Goal: Task Accomplishment & Management: Use online tool/utility

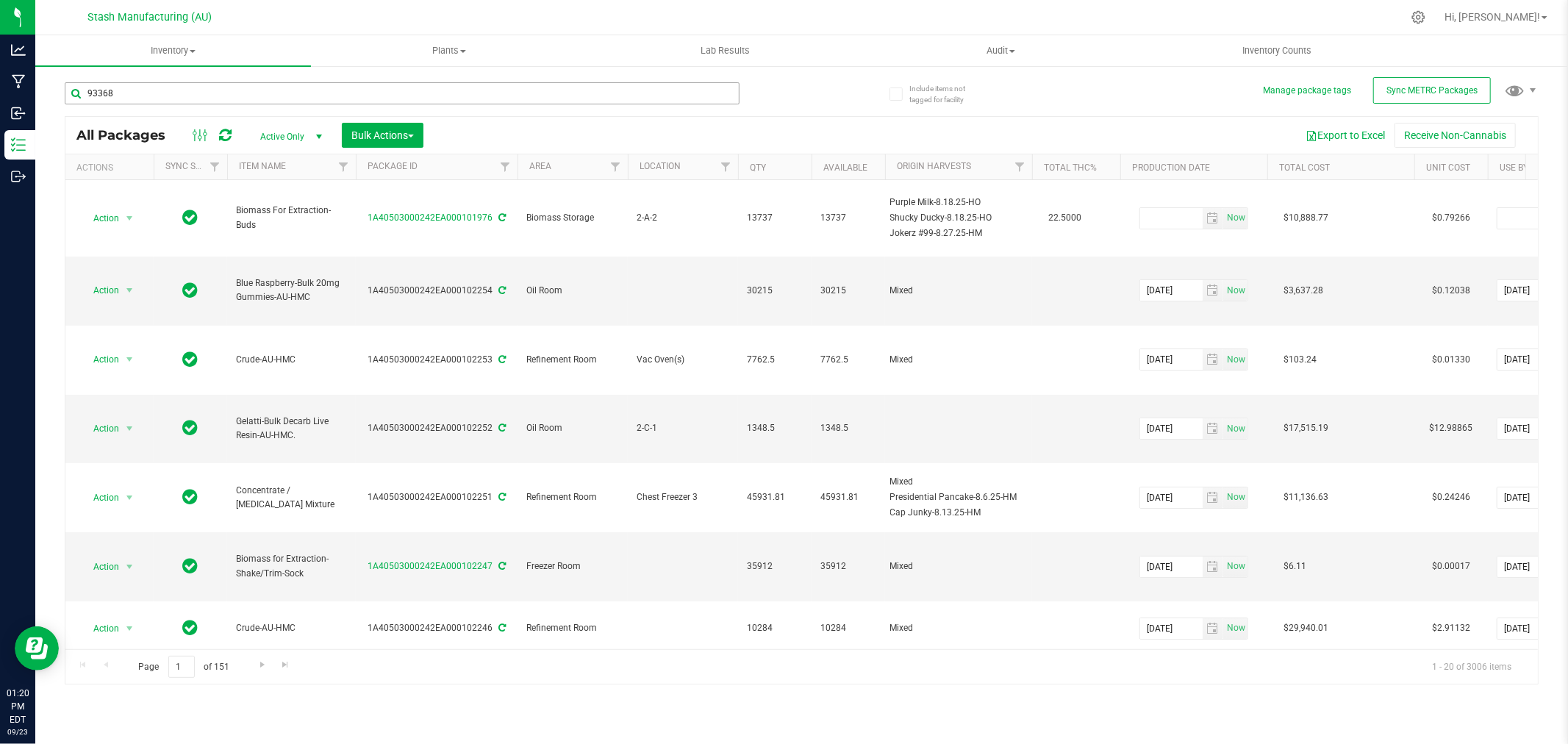
type input "93368"
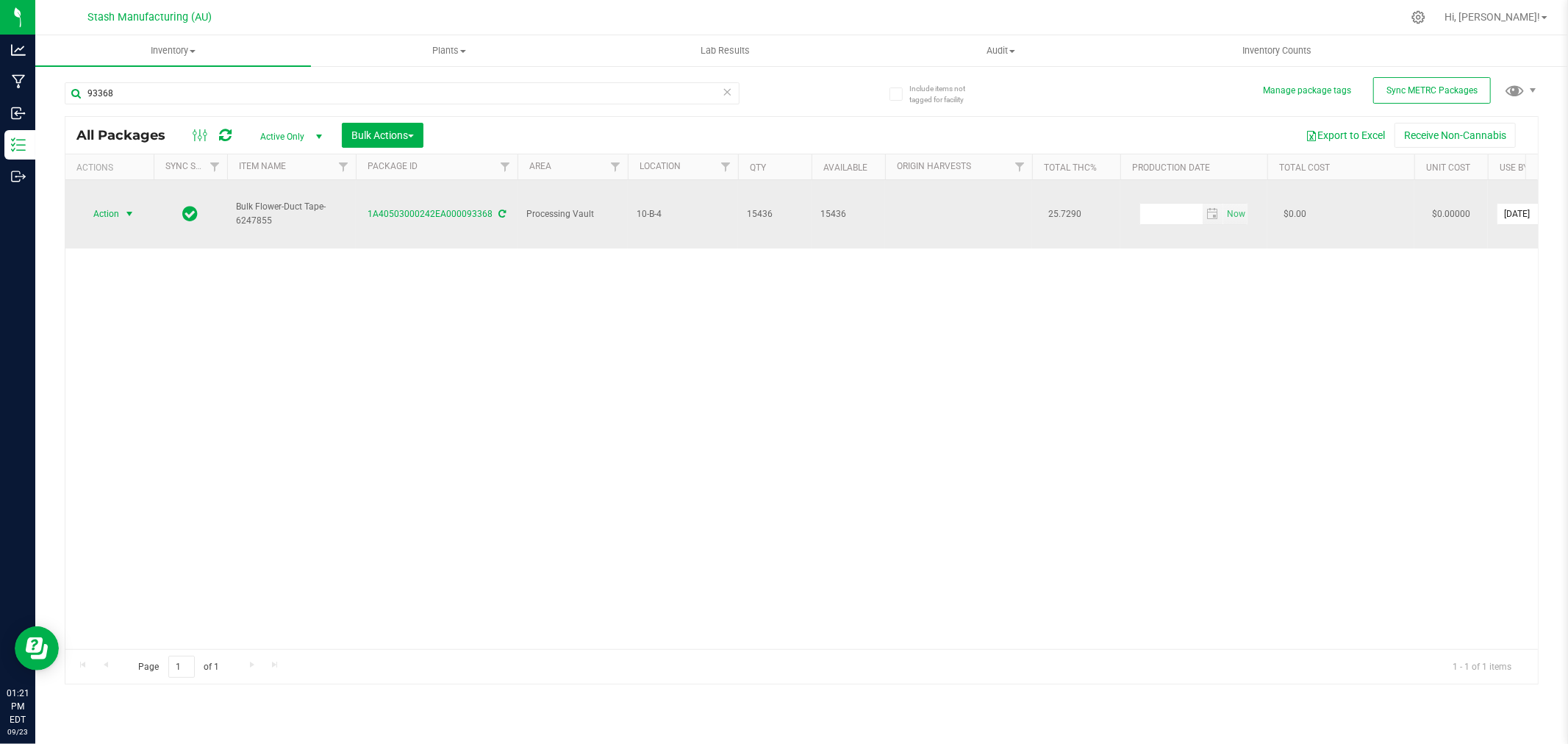
click at [126, 208] on span "select" at bounding box center [129, 213] width 12 height 12
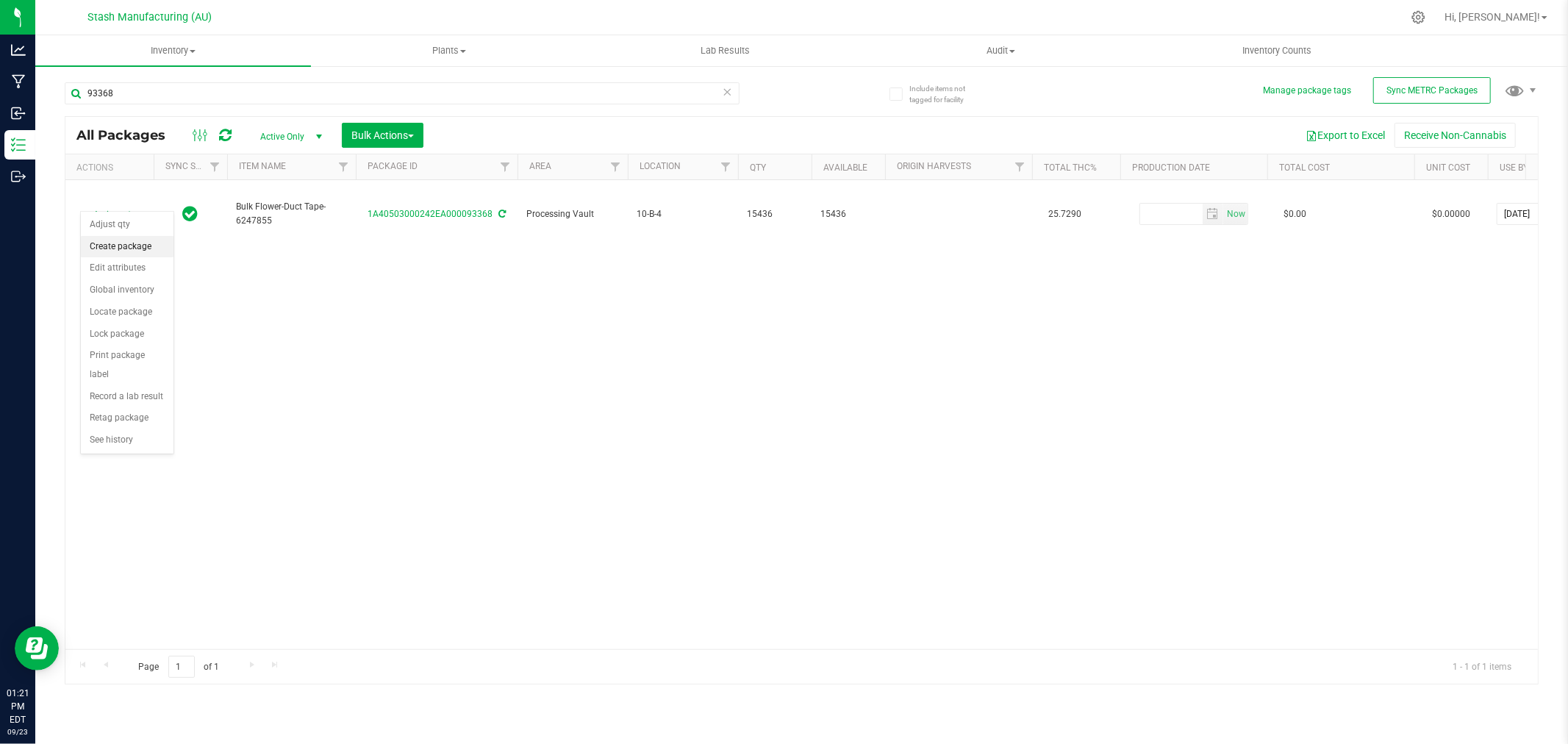
click at [132, 246] on li "Create package" at bounding box center [127, 246] width 92 height 22
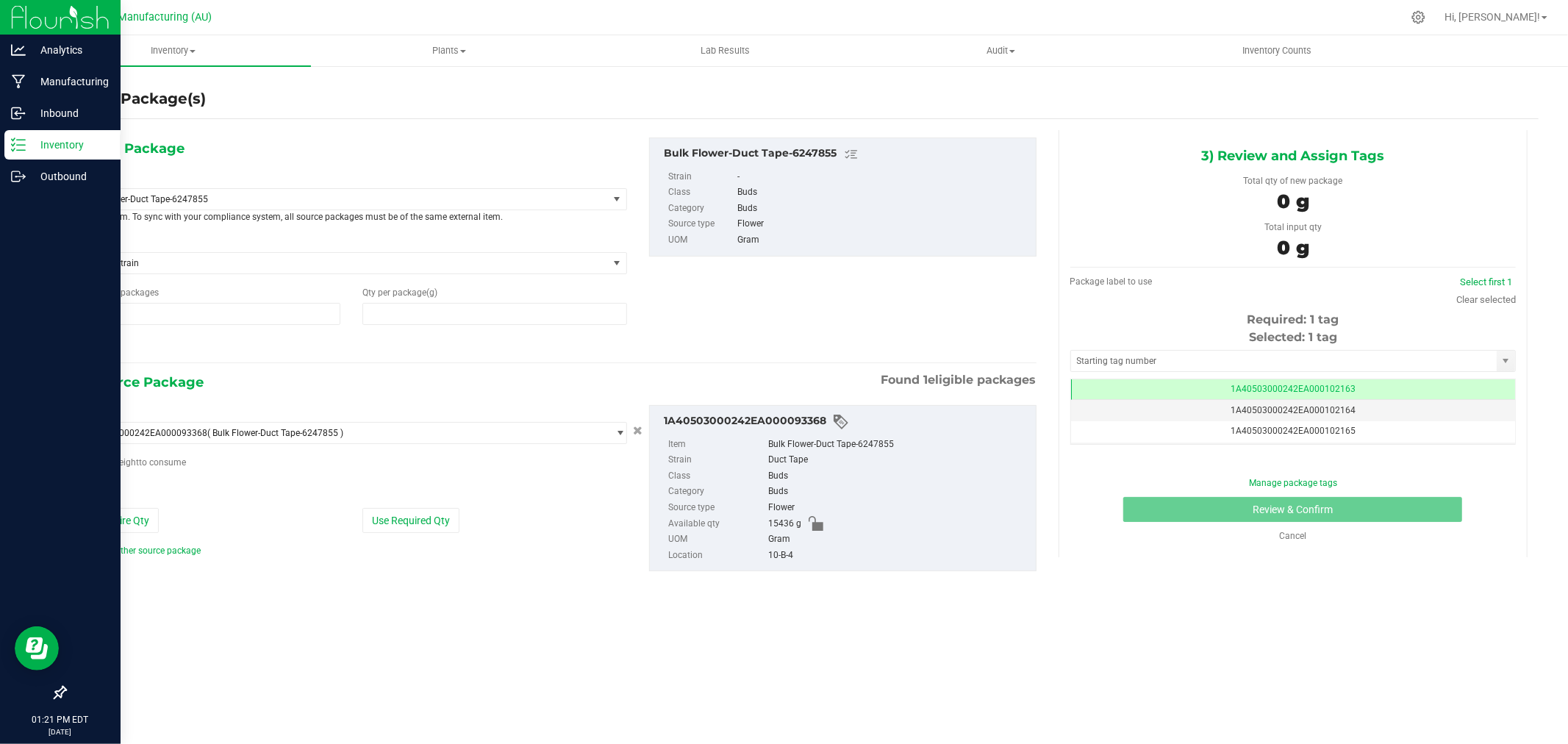
type input "1"
type input "0.0000"
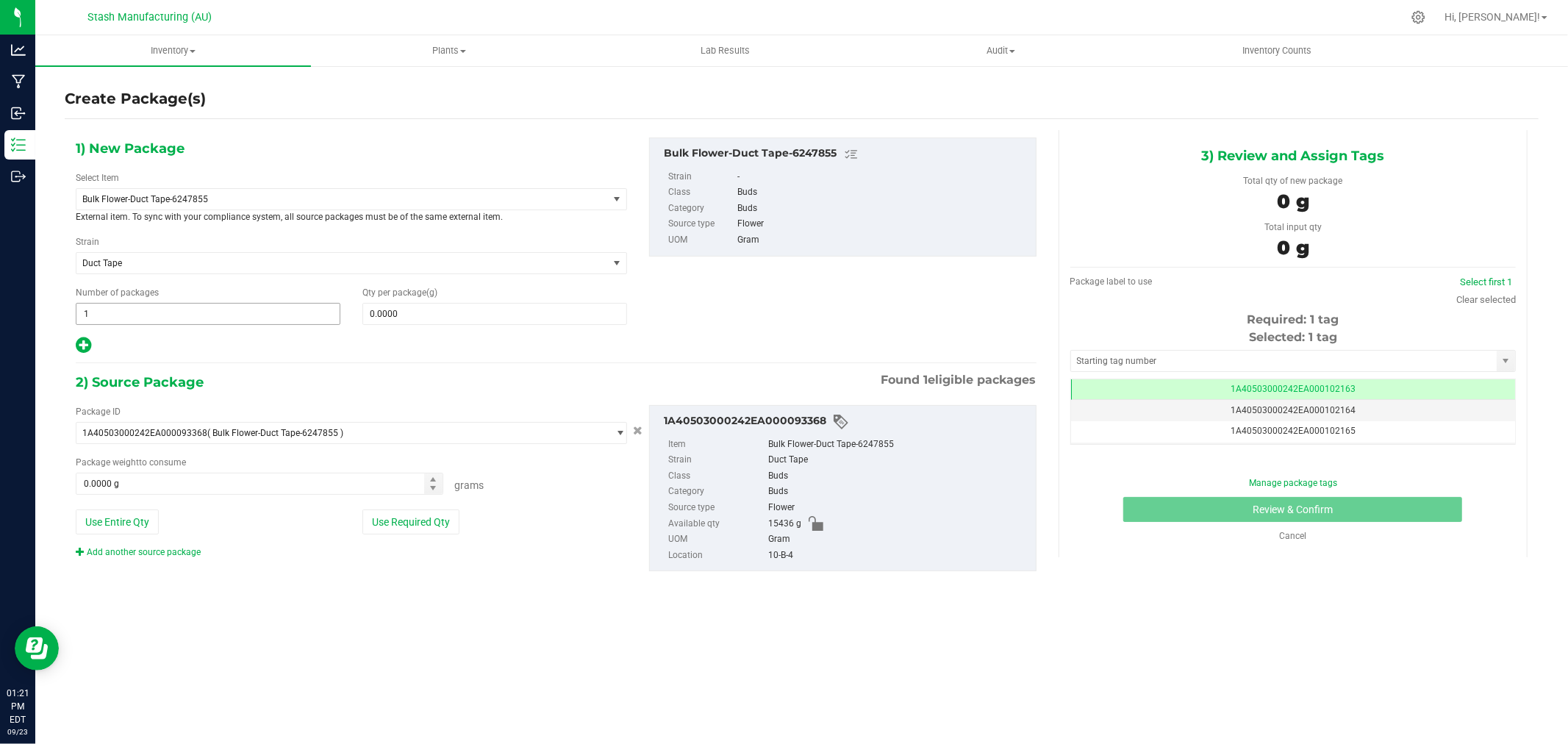
click at [197, 317] on span "1 1" at bounding box center [208, 314] width 265 height 22
click at [197, 317] on input "1" at bounding box center [208, 314] width 263 height 21
type input "2"
click at [419, 314] on span "0.0000 0" at bounding box center [495, 314] width 265 height 22
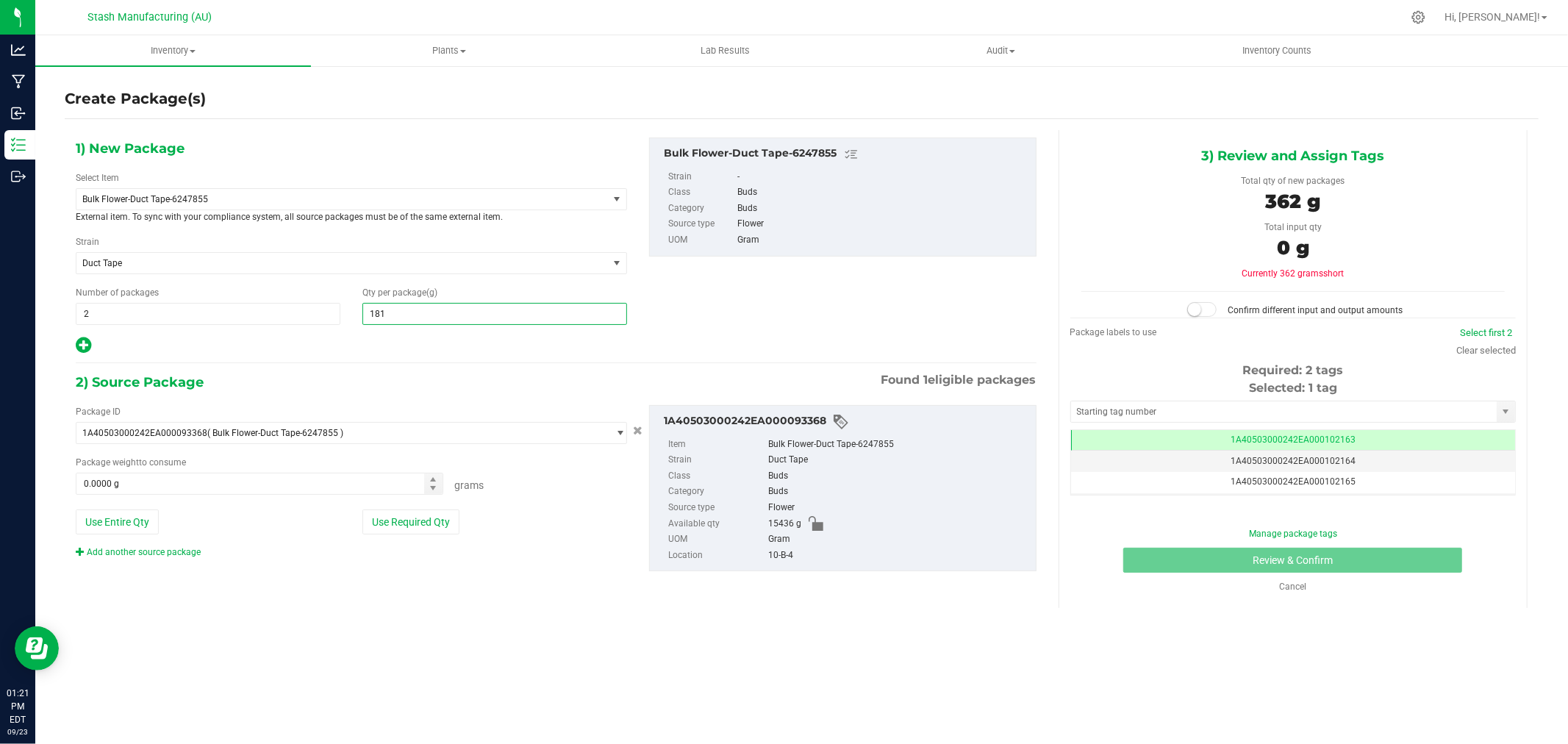
type input "1816"
type input "1,816.0000"
click at [423, 520] on button "Use Required Qty" at bounding box center [411, 522] width 97 height 25
type input "3632.0000 g"
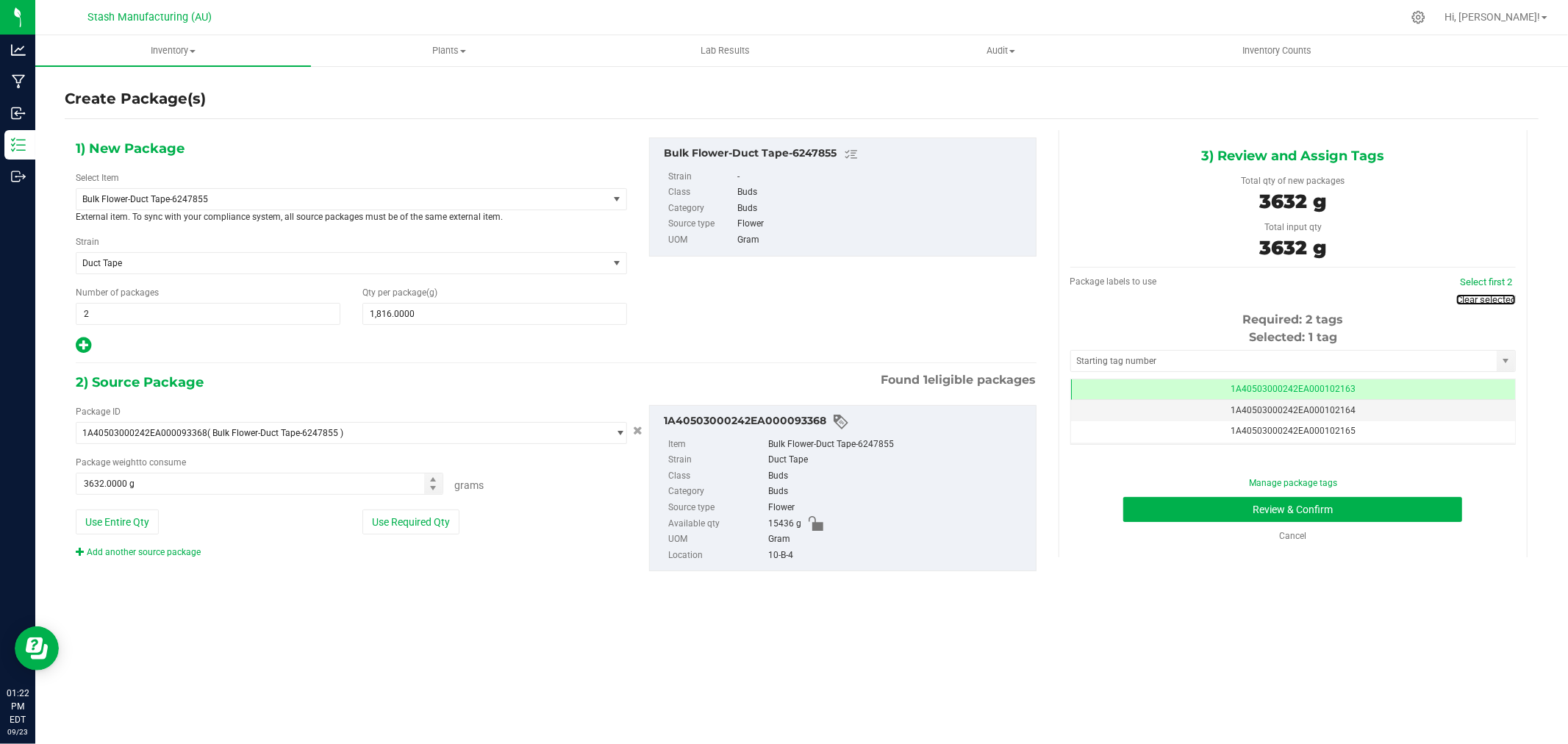
drag, startPoint x: 1495, startPoint y: 298, endPoint x: 1430, endPoint y: 320, distance: 68.6
click at [1495, 297] on link "Clear selected" at bounding box center [1486, 299] width 60 height 11
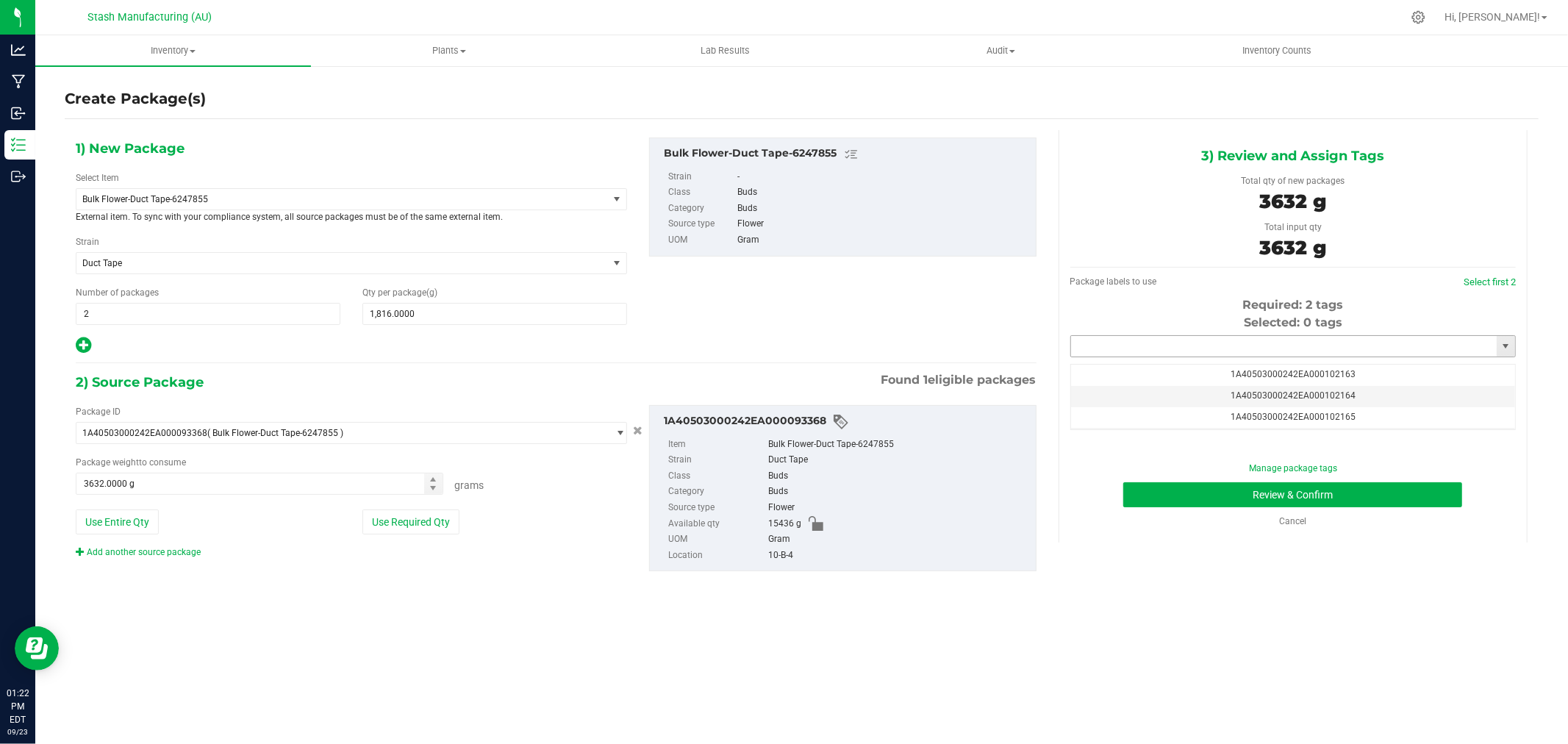
click at [1299, 351] on input "text" at bounding box center [1283, 346] width 426 height 21
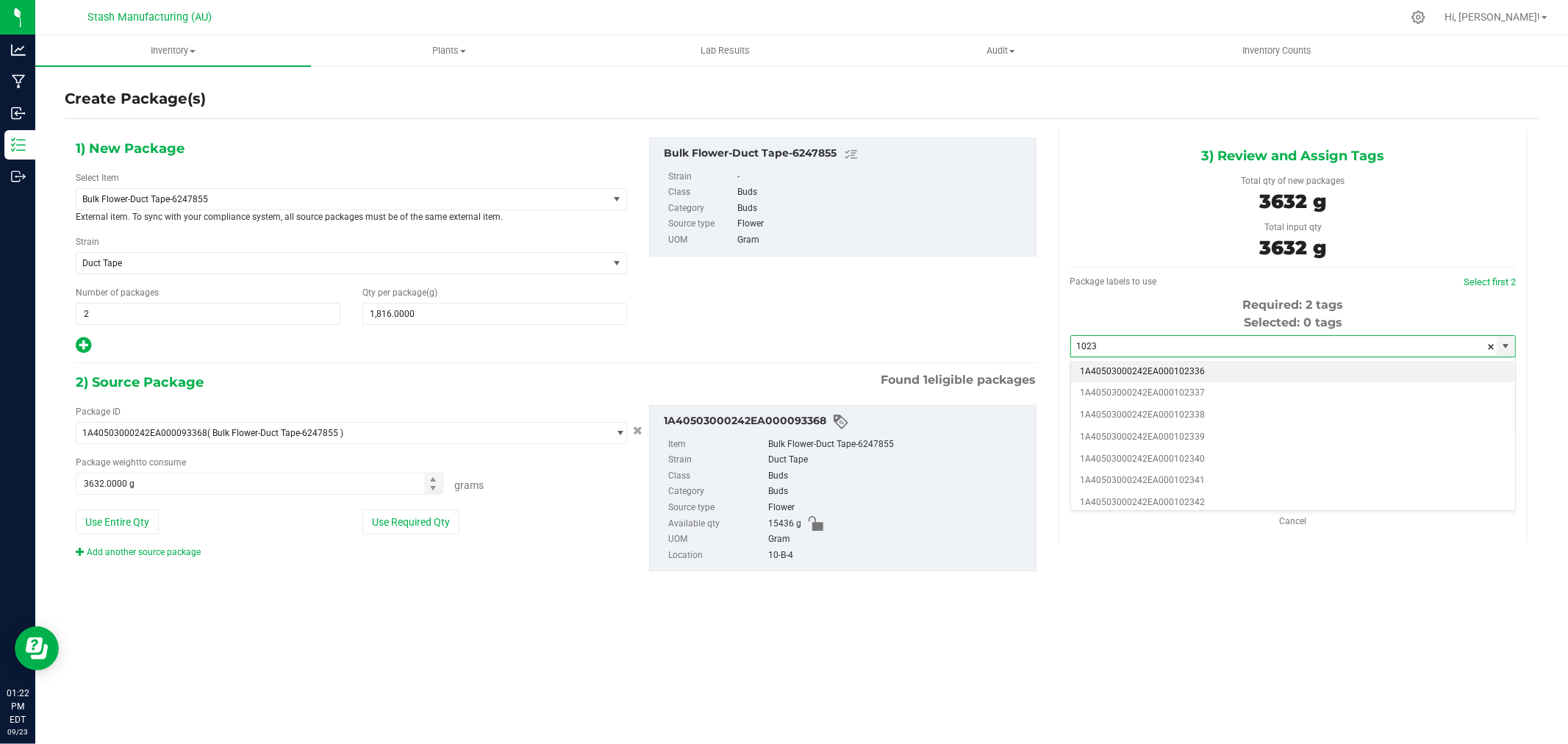
click at [1208, 370] on li "1A40503000242EA000102336" at bounding box center [1292, 372] width 444 height 22
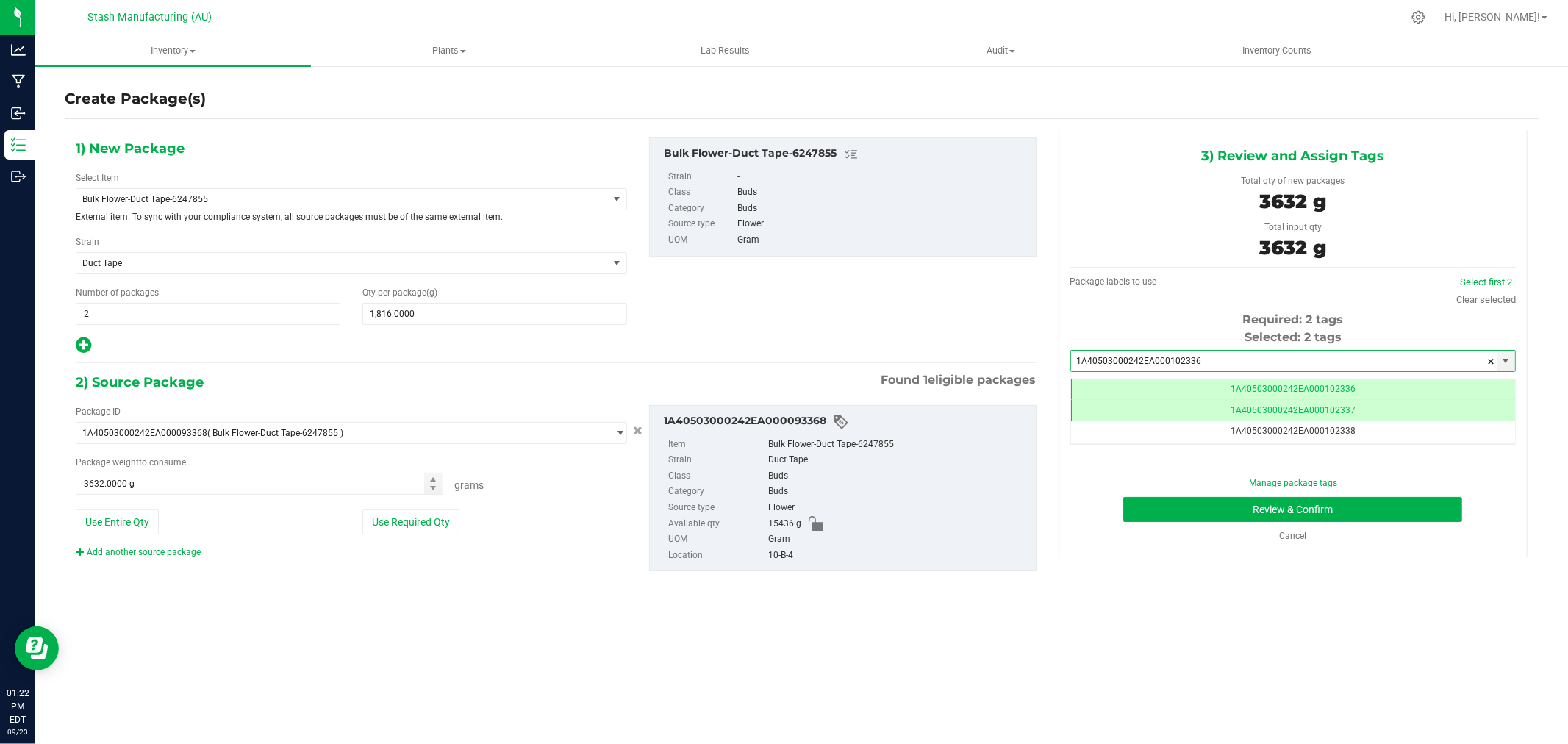
scroll to position [0, -1]
type input "1A40503000242EA000102336"
click at [1389, 519] on button "Review & Confirm" at bounding box center [1292, 509] width 339 height 25
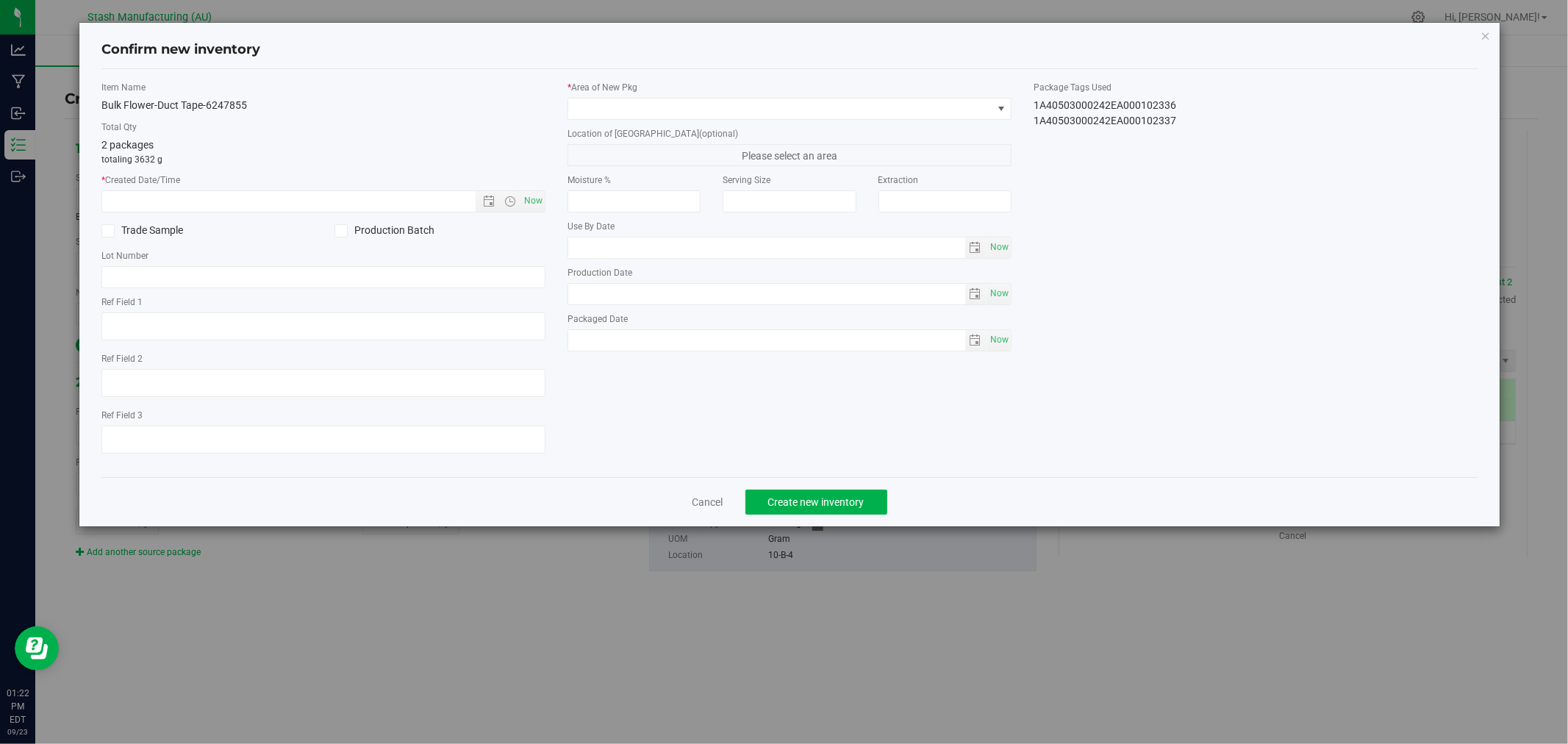
type input "[DATE]"
click at [535, 199] on span "Now" at bounding box center [534, 201] width 25 height 22
type input "[DATE] 1:22 PM"
click at [594, 108] on span at bounding box center [780, 109] width 424 height 21
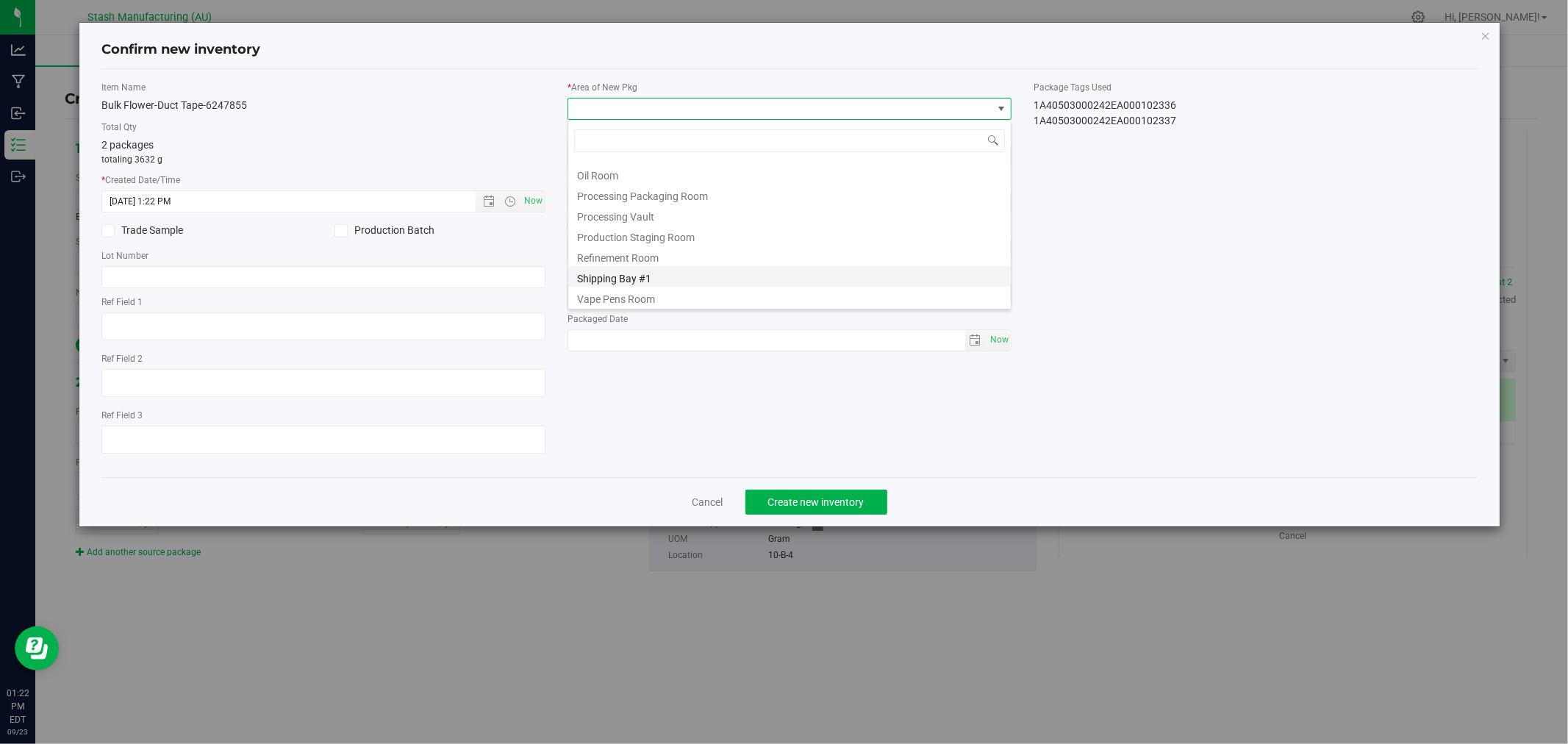
click at [679, 276] on li "Shipping Bay #1" at bounding box center [789, 276] width 442 height 21
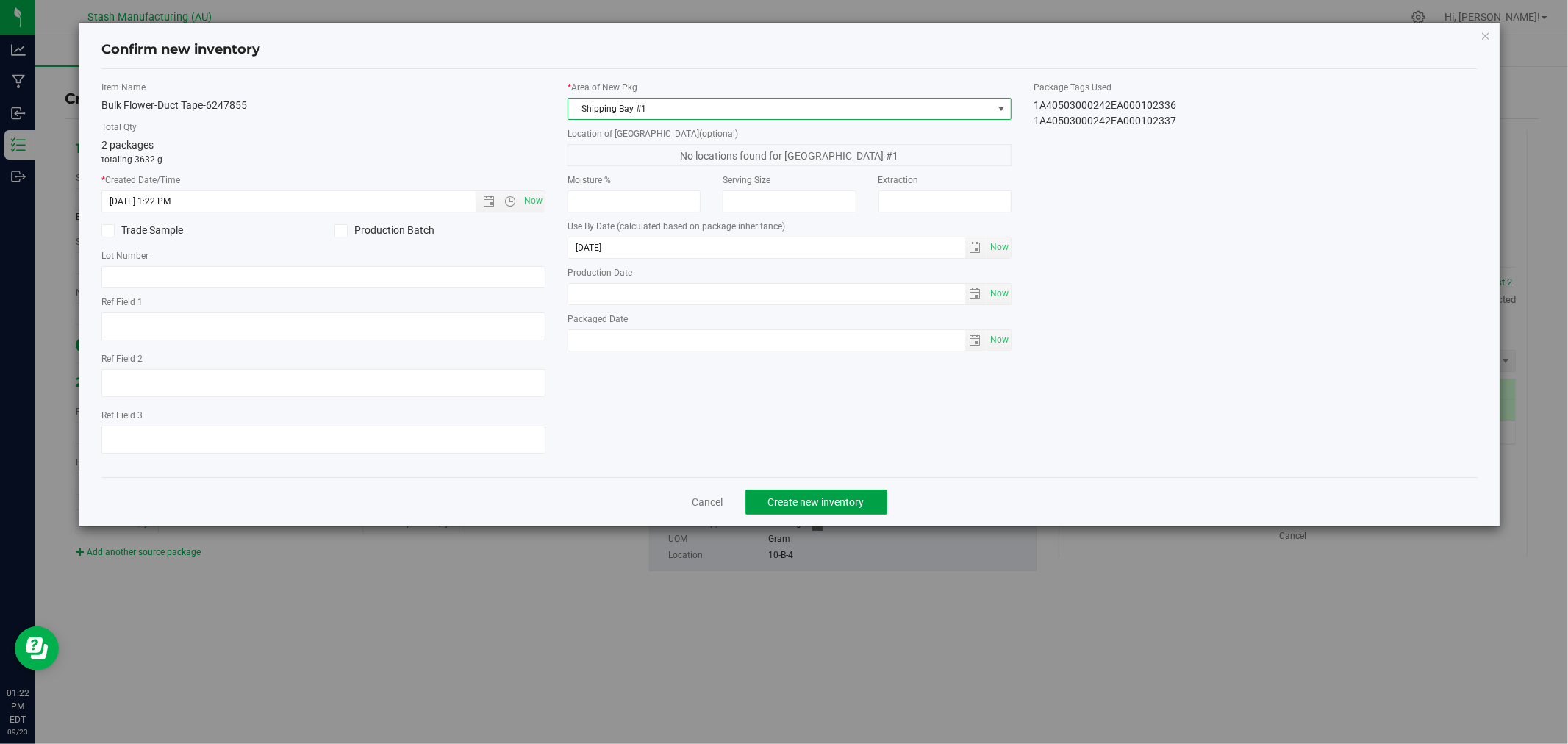
click at [828, 504] on span "Create new inventory" at bounding box center [816, 501] width 96 height 12
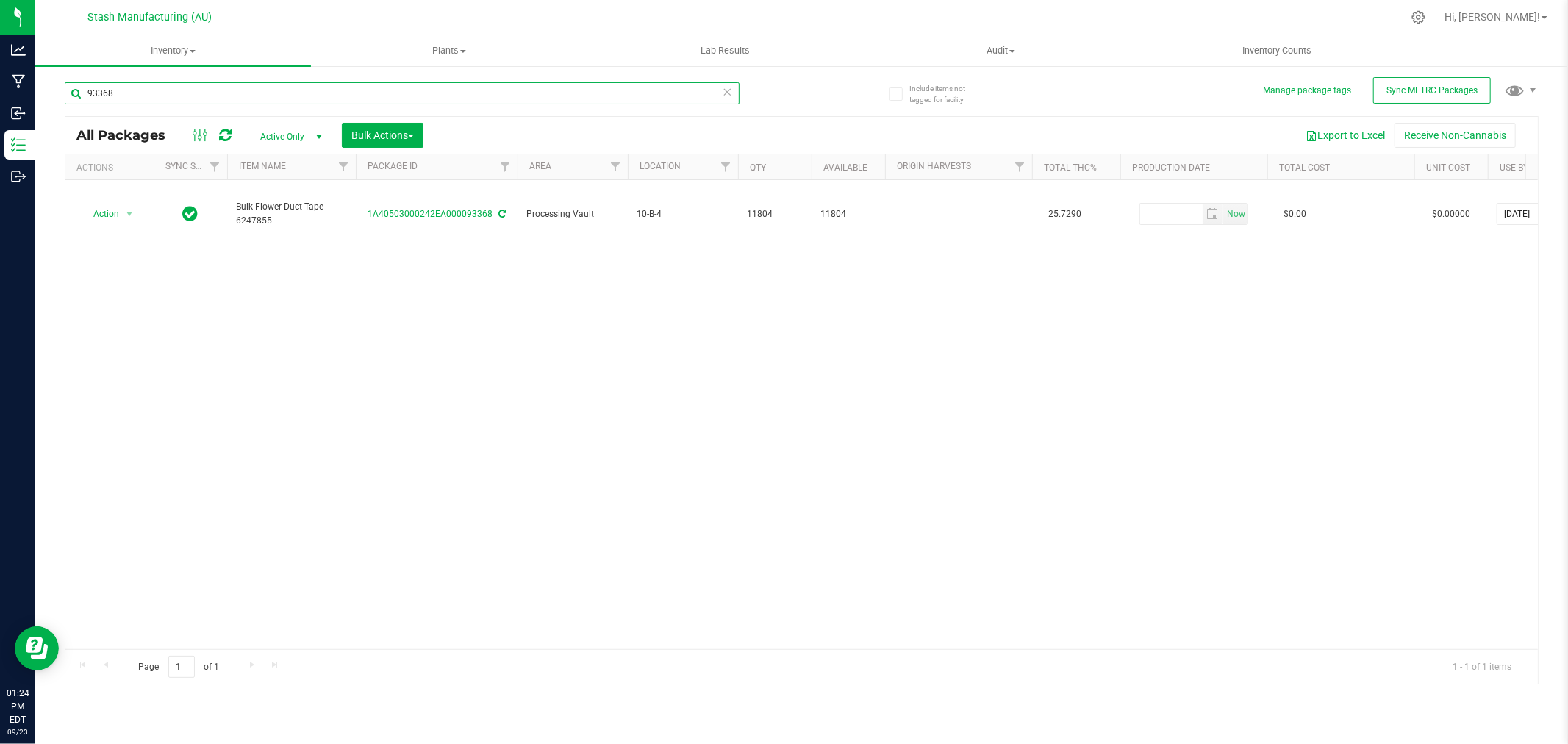
click at [163, 93] on input "93368" at bounding box center [402, 93] width 674 height 22
type input "97433"
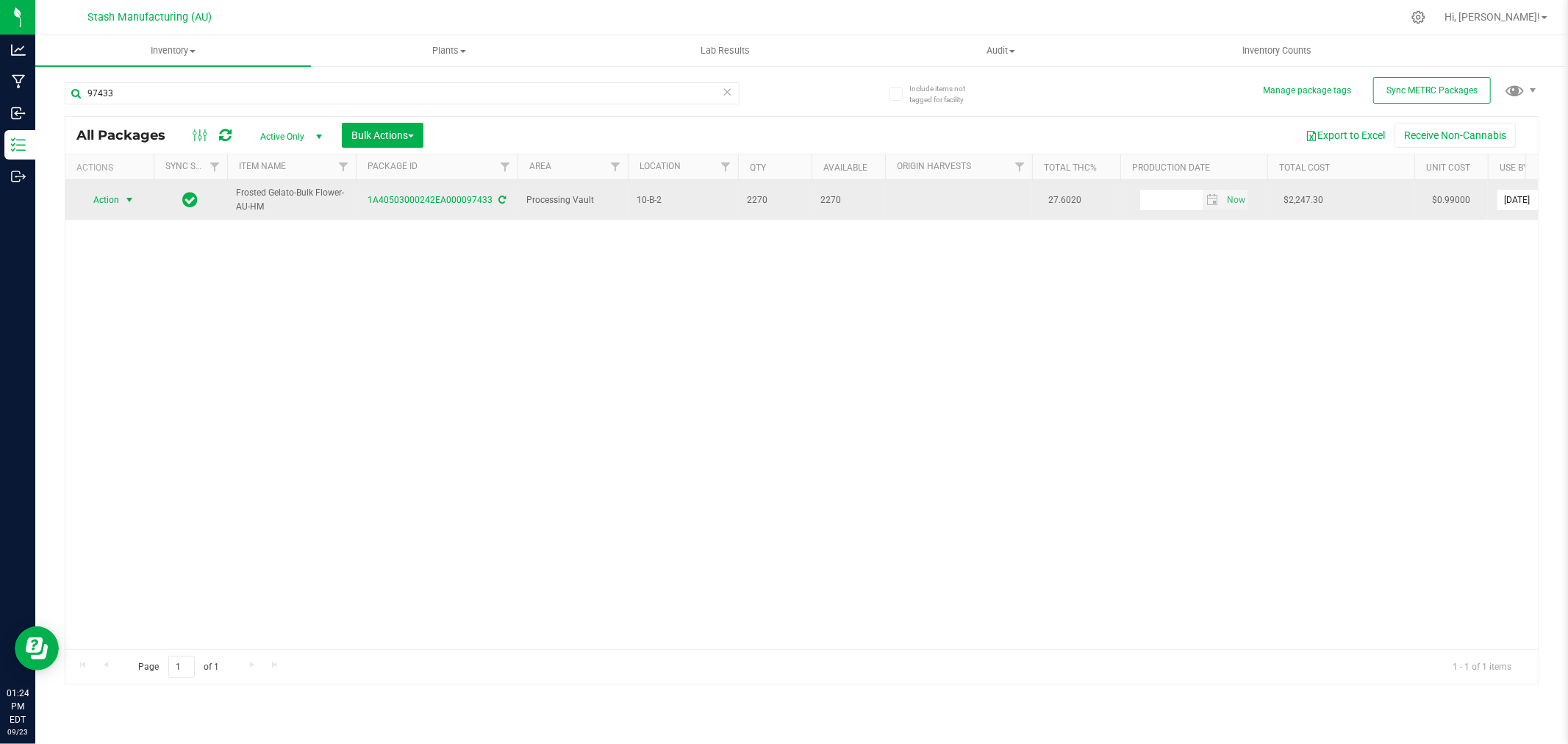
click at [131, 196] on span "select" at bounding box center [129, 199] width 12 height 12
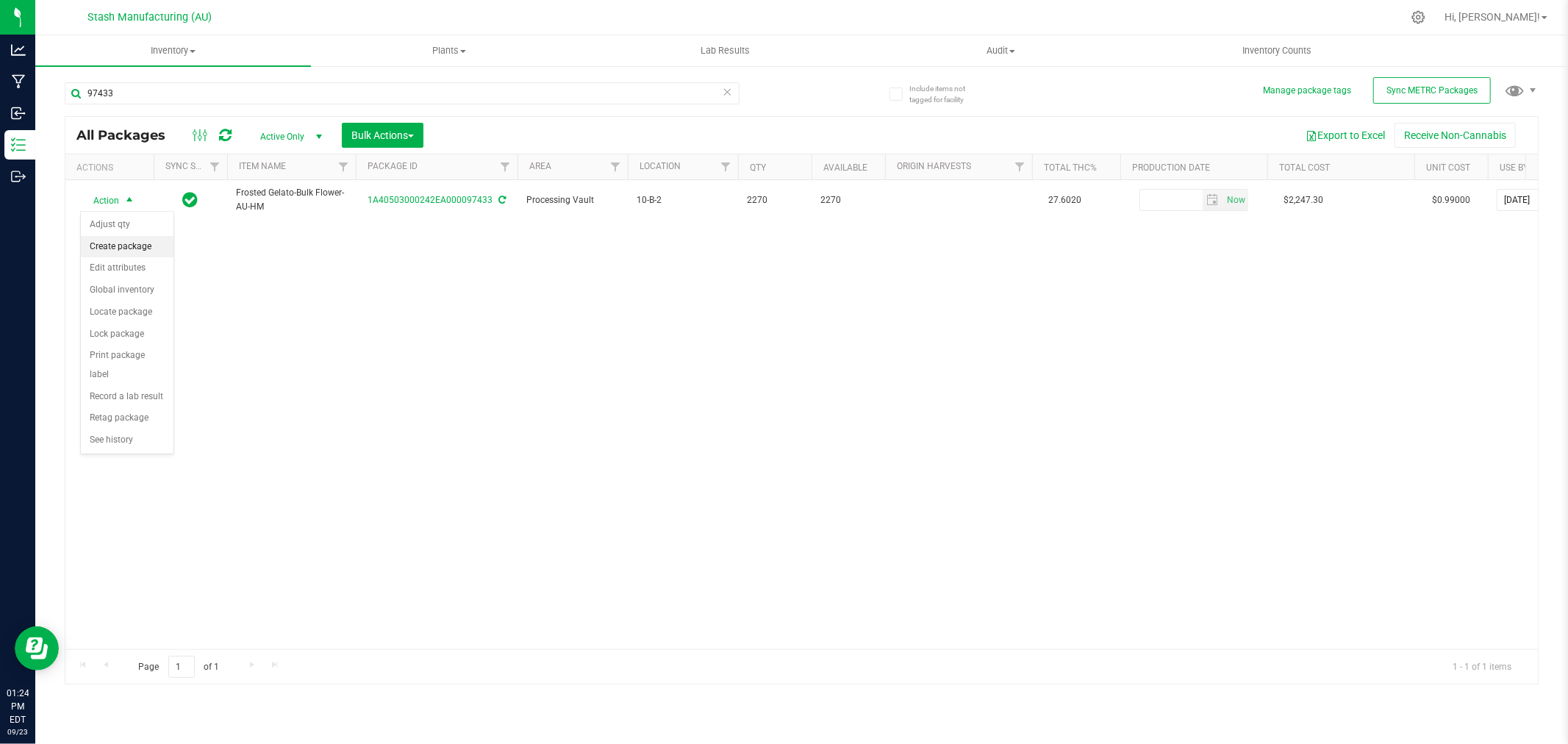
click at [129, 243] on li "Create package" at bounding box center [127, 246] width 92 height 22
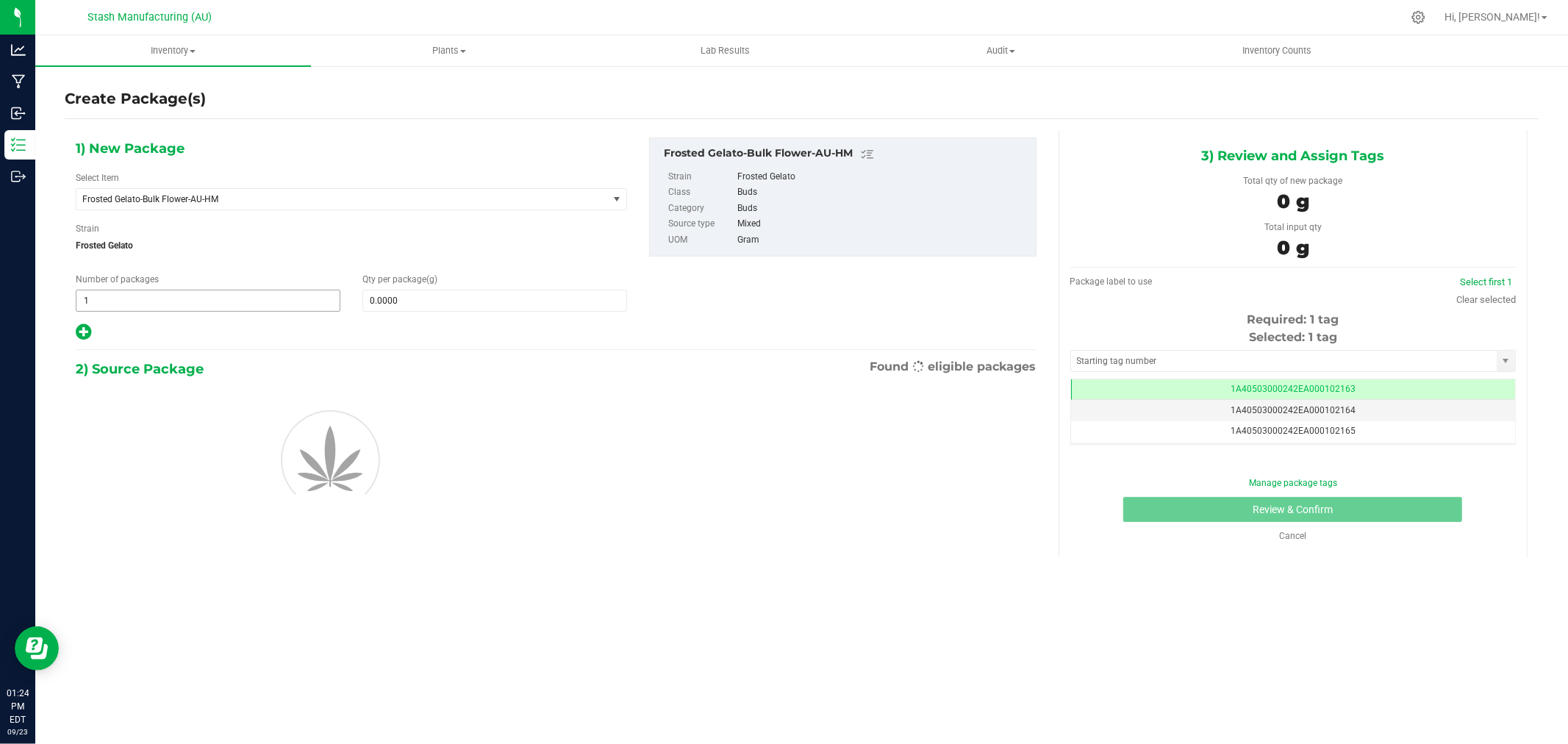
scroll to position [0, -1]
click at [216, 300] on span "1 1" at bounding box center [208, 300] width 265 height 22
click at [216, 300] on input "1" at bounding box center [208, 300] width 263 height 21
type input "2"
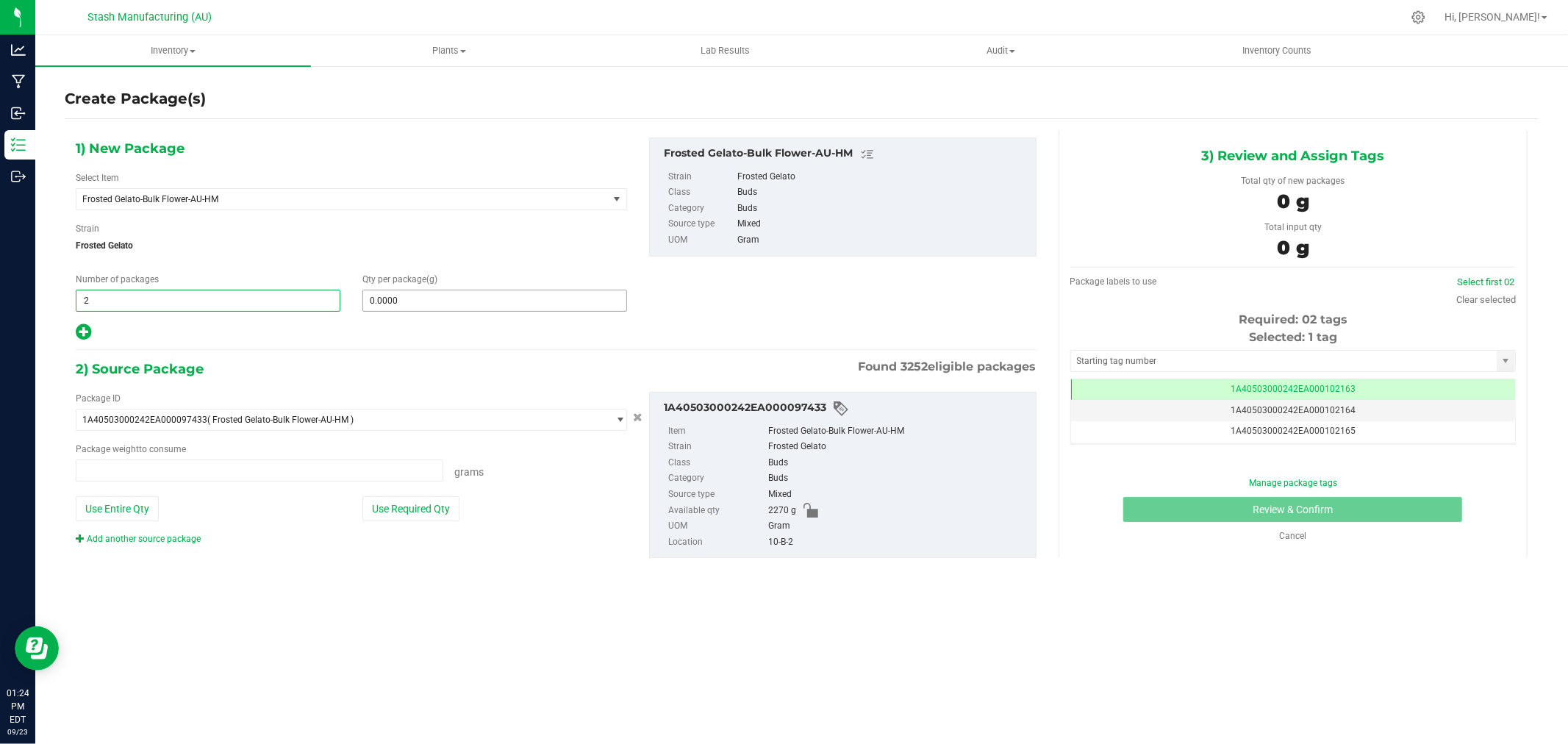
type input "0.0000 g"
type input "2"
click at [408, 289] on span at bounding box center [495, 300] width 265 height 22
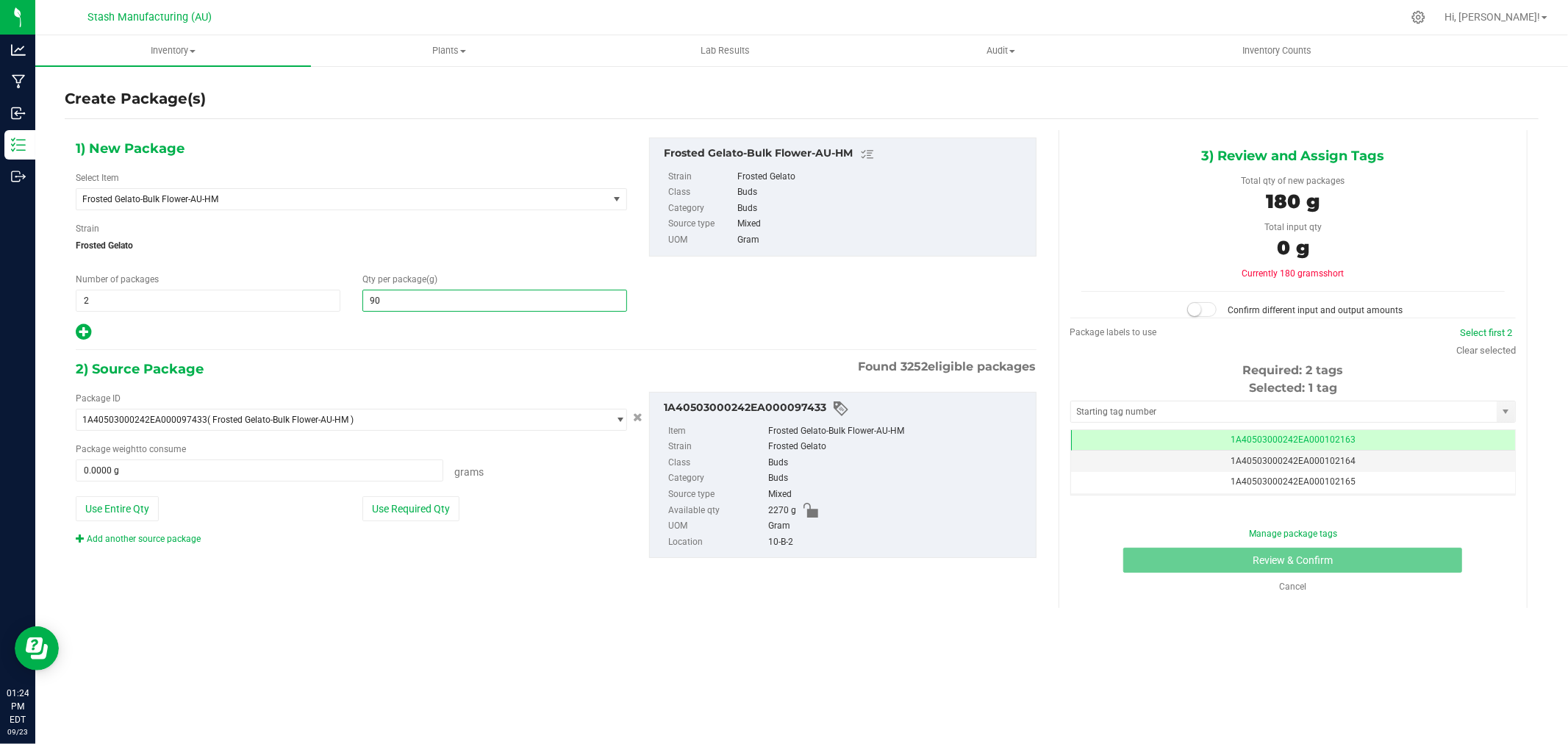
type input "908"
type input "908.0000"
click at [405, 503] on button "Use Required Qty" at bounding box center [411, 508] width 97 height 25
type input "1816.0000 g"
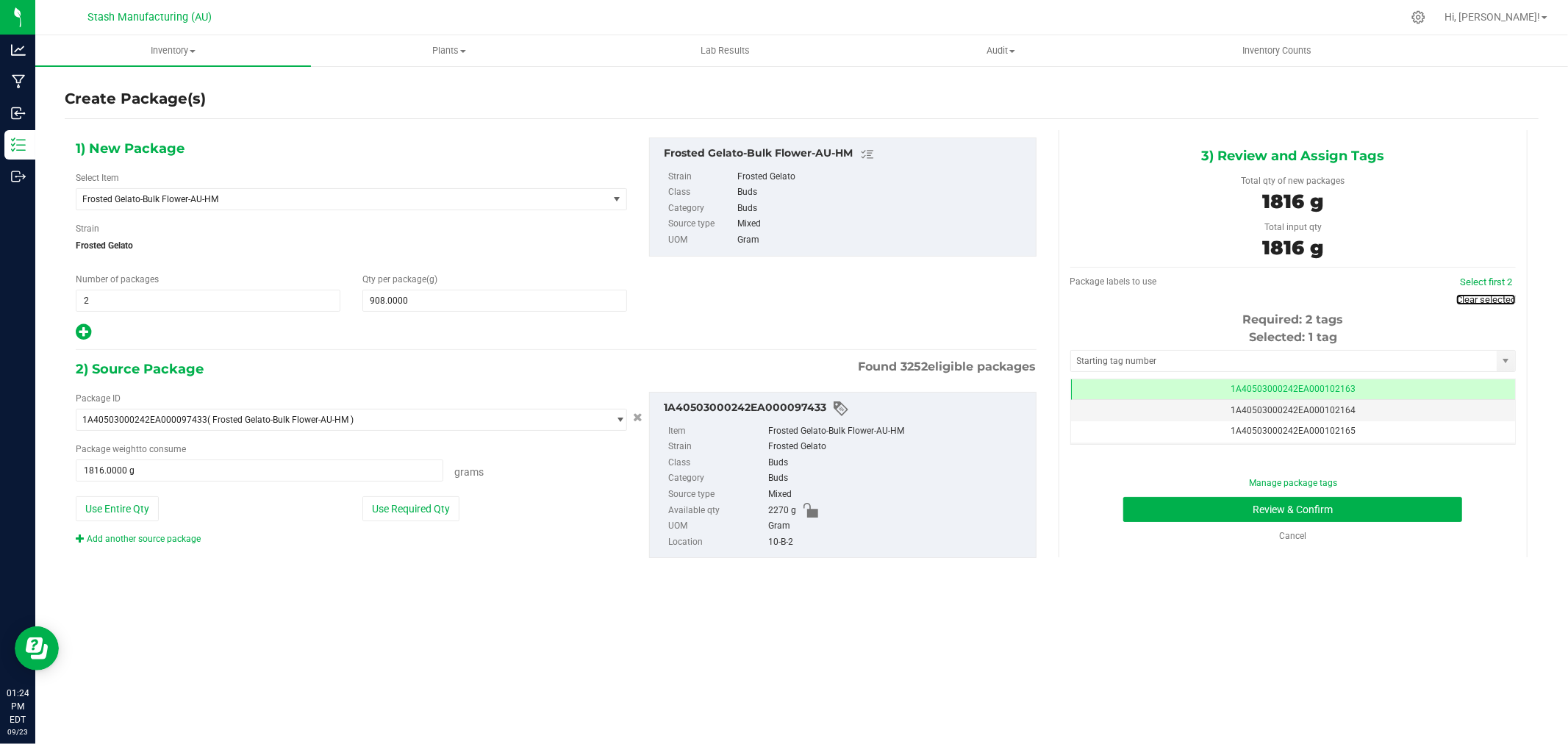
click at [1490, 298] on link "Clear selected" at bounding box center [1486, 299] width 60 height 11
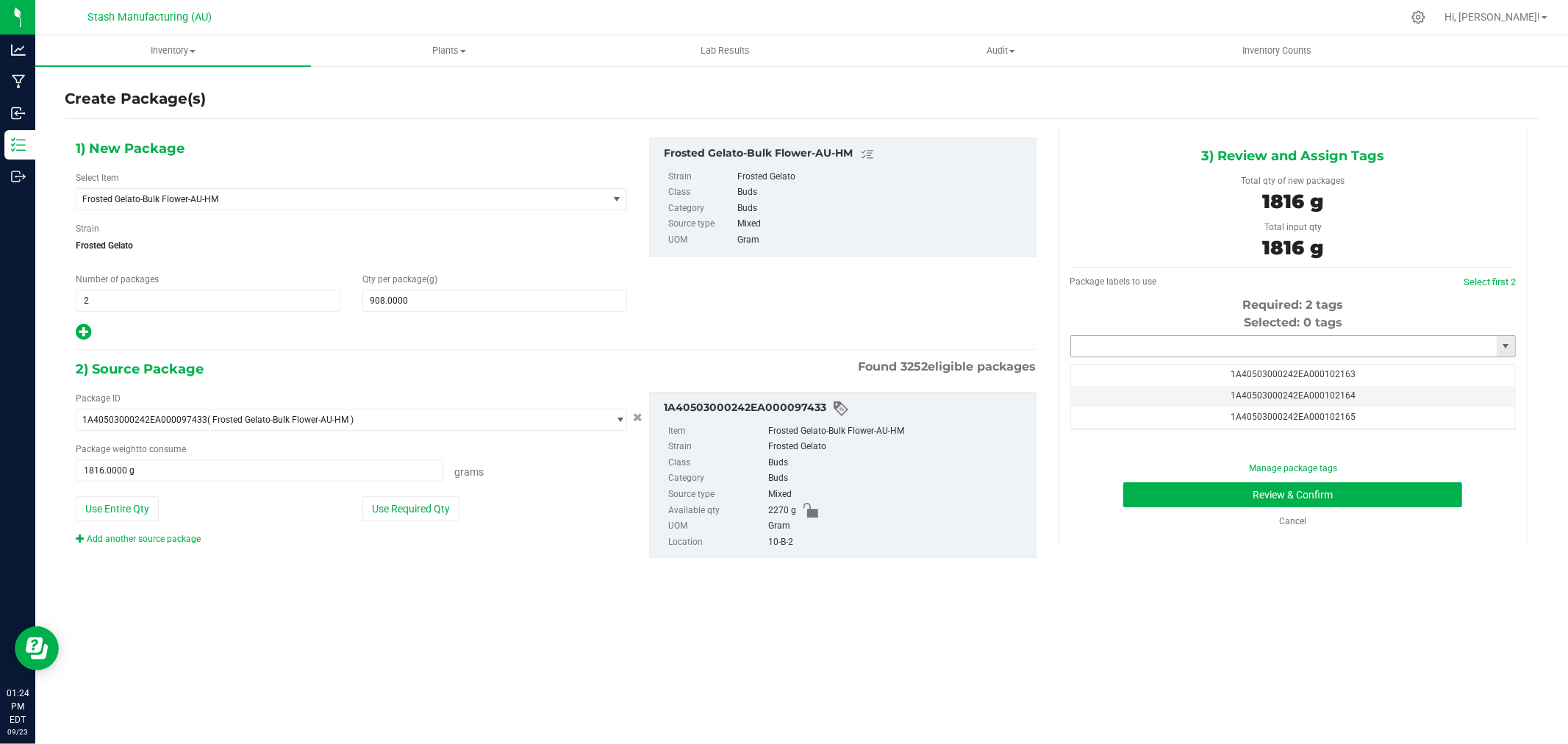
click at [1370, 345] on input "text" at bounding box center [1283, 346] width 426 height 21
click at [1218, 365] on li "1A40503000242EA000102338" at bounding box center [1292, 372] width 444 height 22
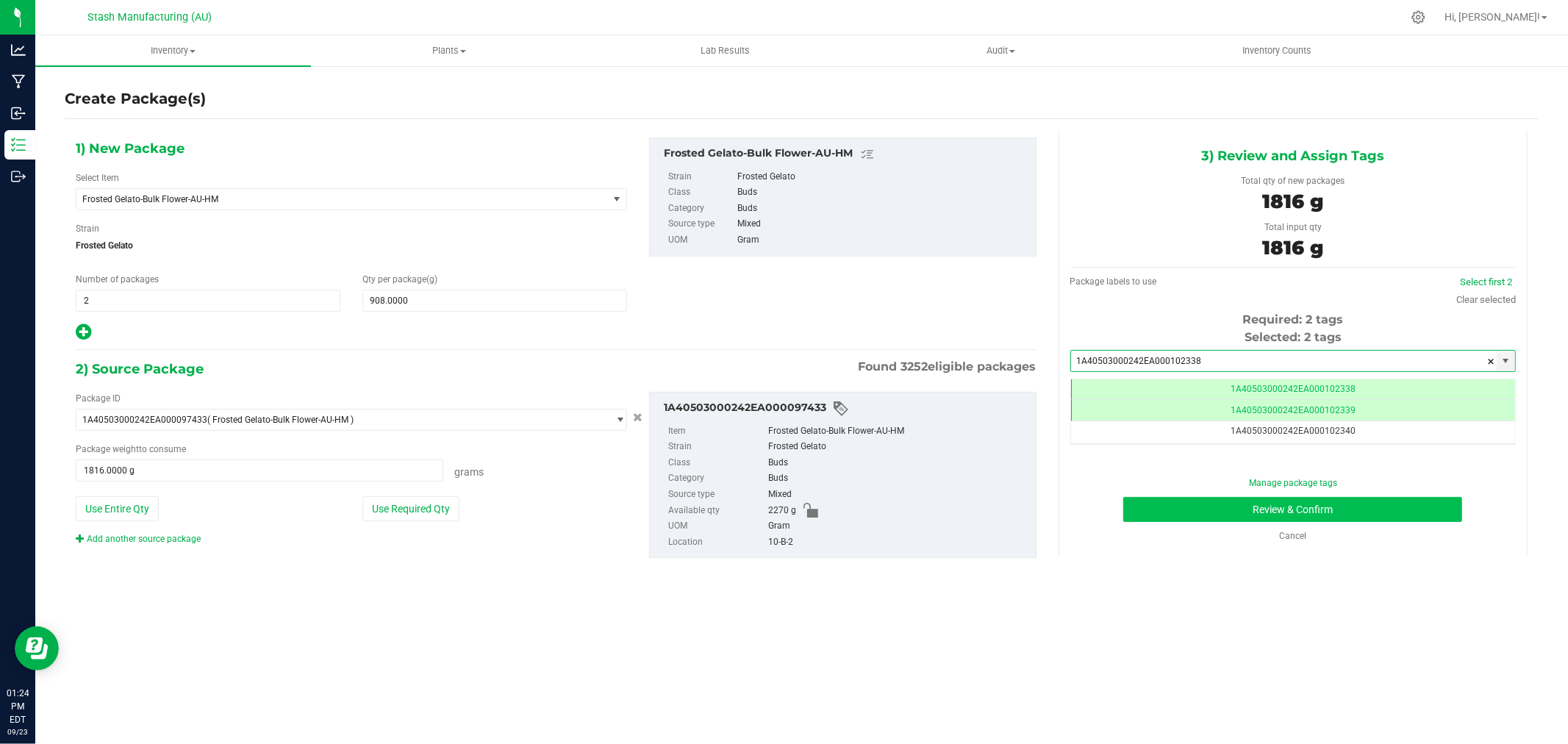
type input "1A40503000242EA000102338"
click at [1378, 509] on button "Review & Confirm" at bounding box center [1292, 509] width 339 height 25
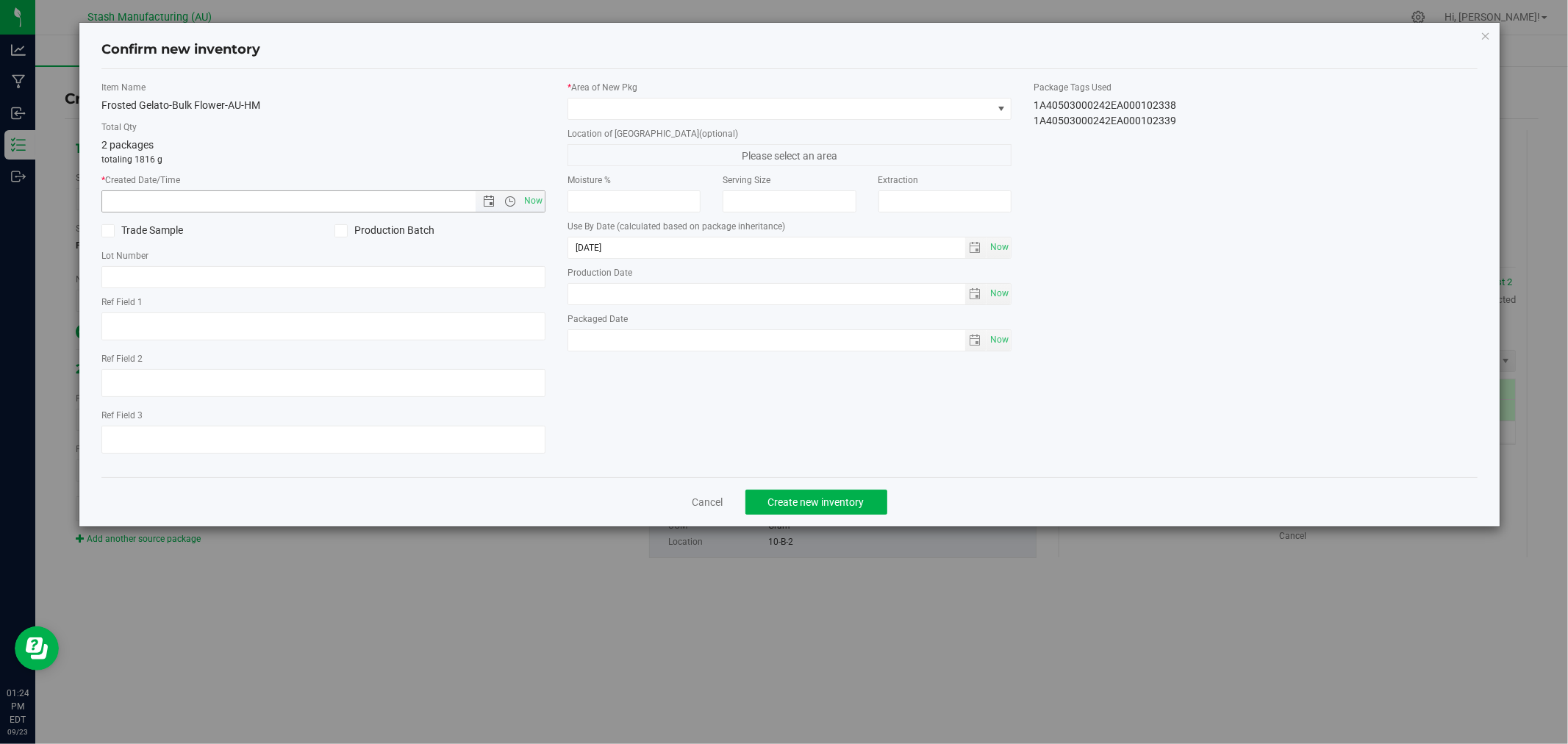
drag, startPoint x: 530, startPoint y: 204, endPoint x: 550, endPoint y: 180, distance: 31.2
click at [530, 203] on span "Now" at bounding box center [534, 201] width 25 height 22
type input "[DATE] 1:24 PM"
click at [599, 116] on span at bounding box center [780, 109] width 424 height 21
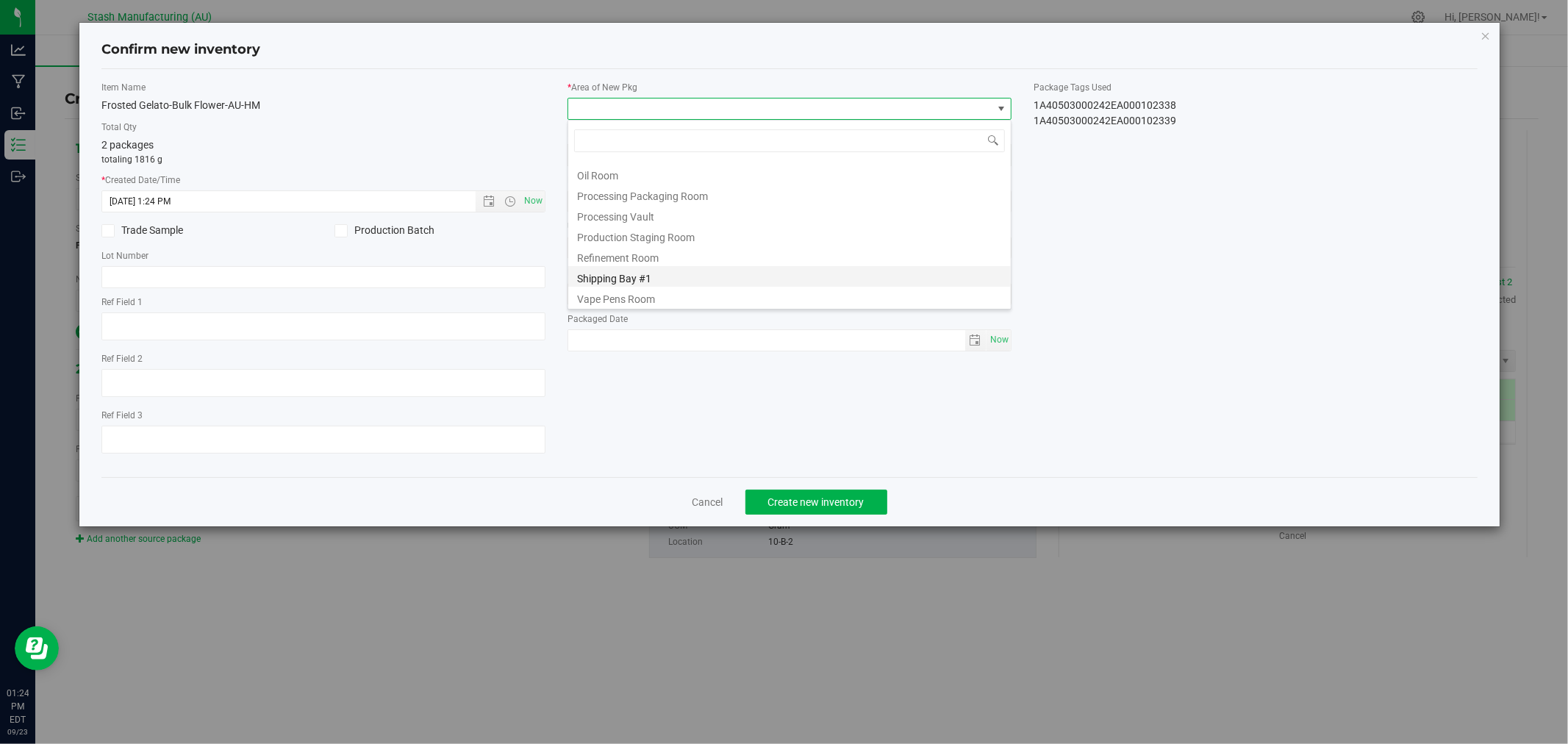
click at [663, 278] on li "Shipping Bay #1" at bounding box center [789, 276] width 442 height 21
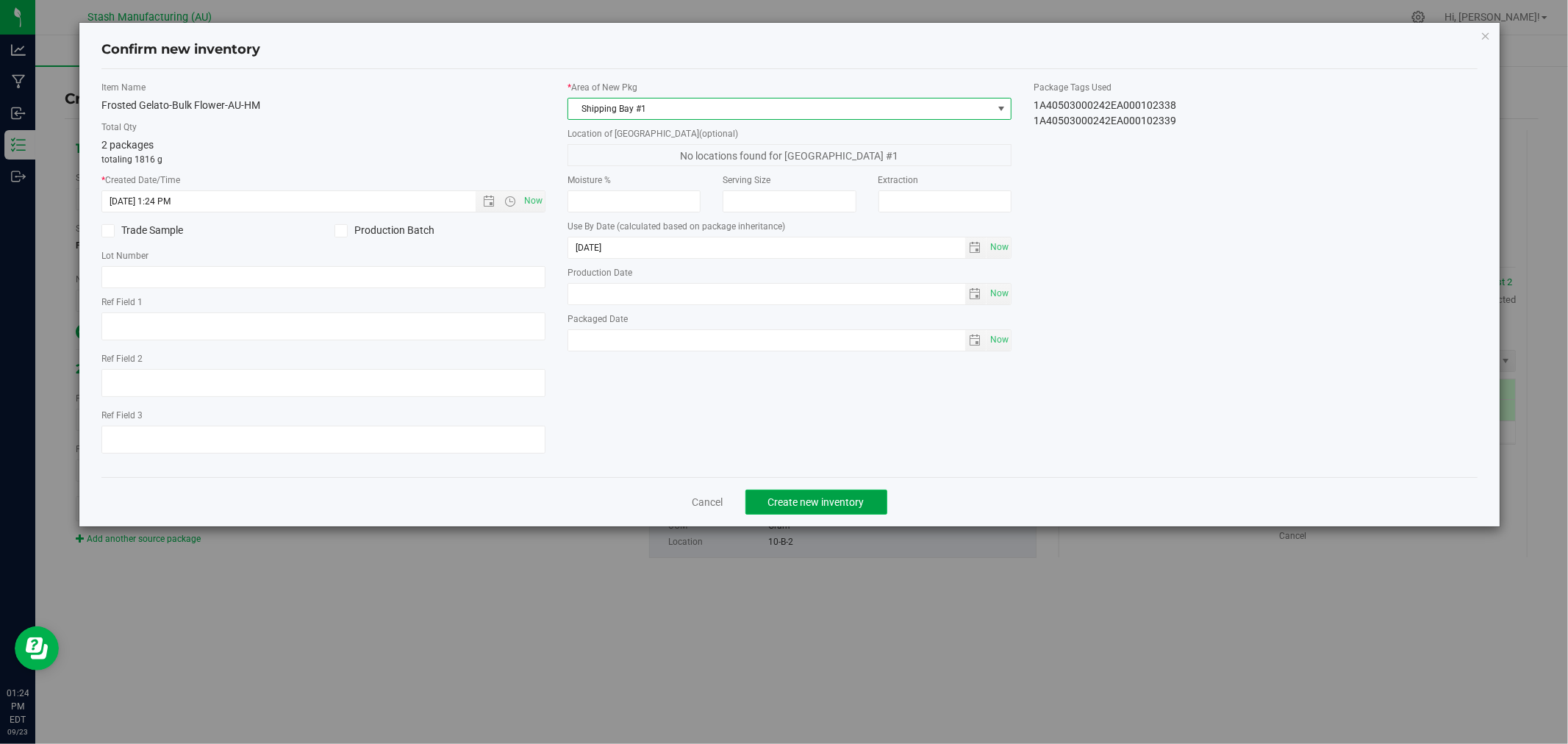
click at [861, 501] on span "Create new inventory" at bounding box center [816, 501] width 96 height 12
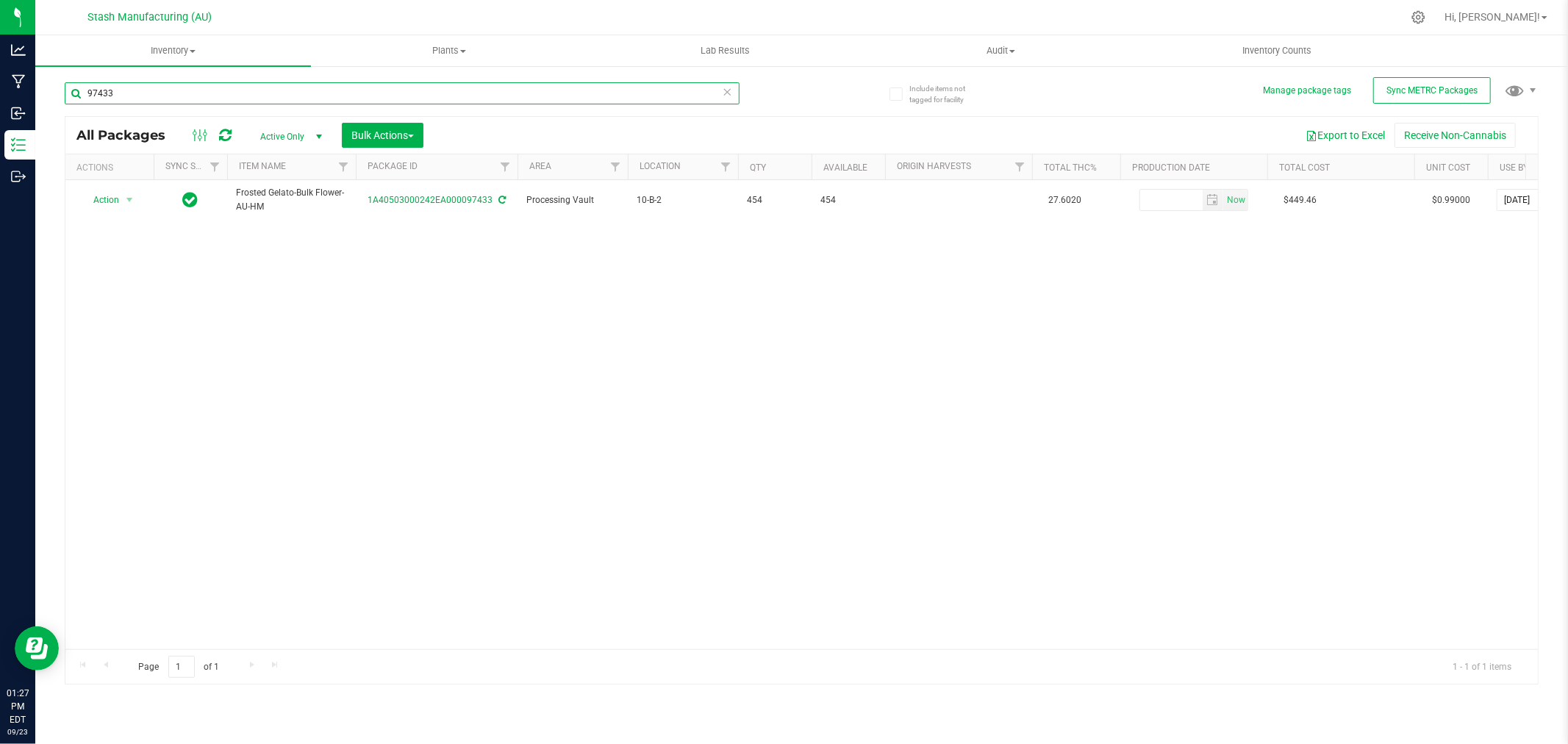
click at [203, 90] on input "97433" at bounding box center [402, 93] width 674 height 22
type input "100418"
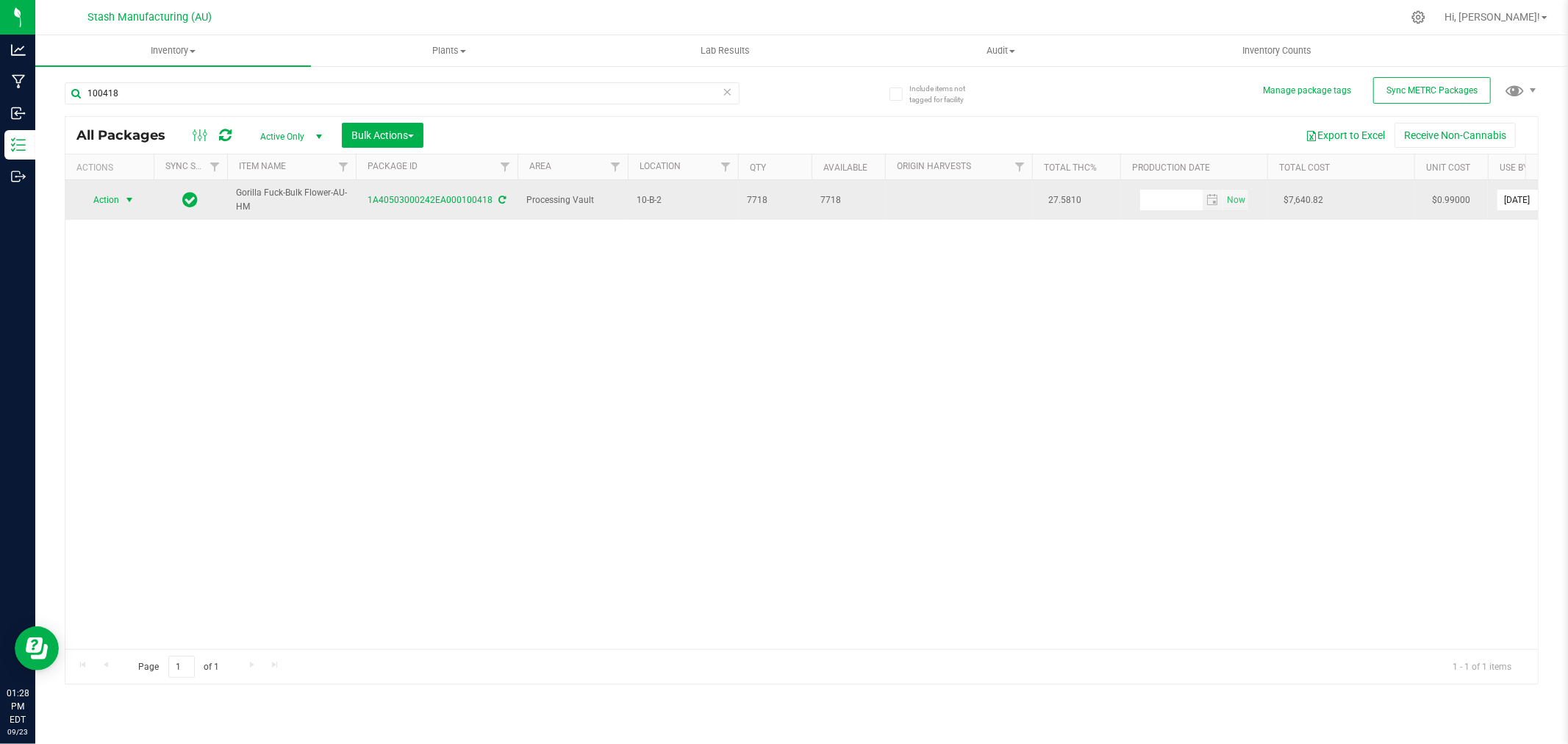
click at [123, 197] on span "select" at bounding box center [129, 199] width 12 height 12
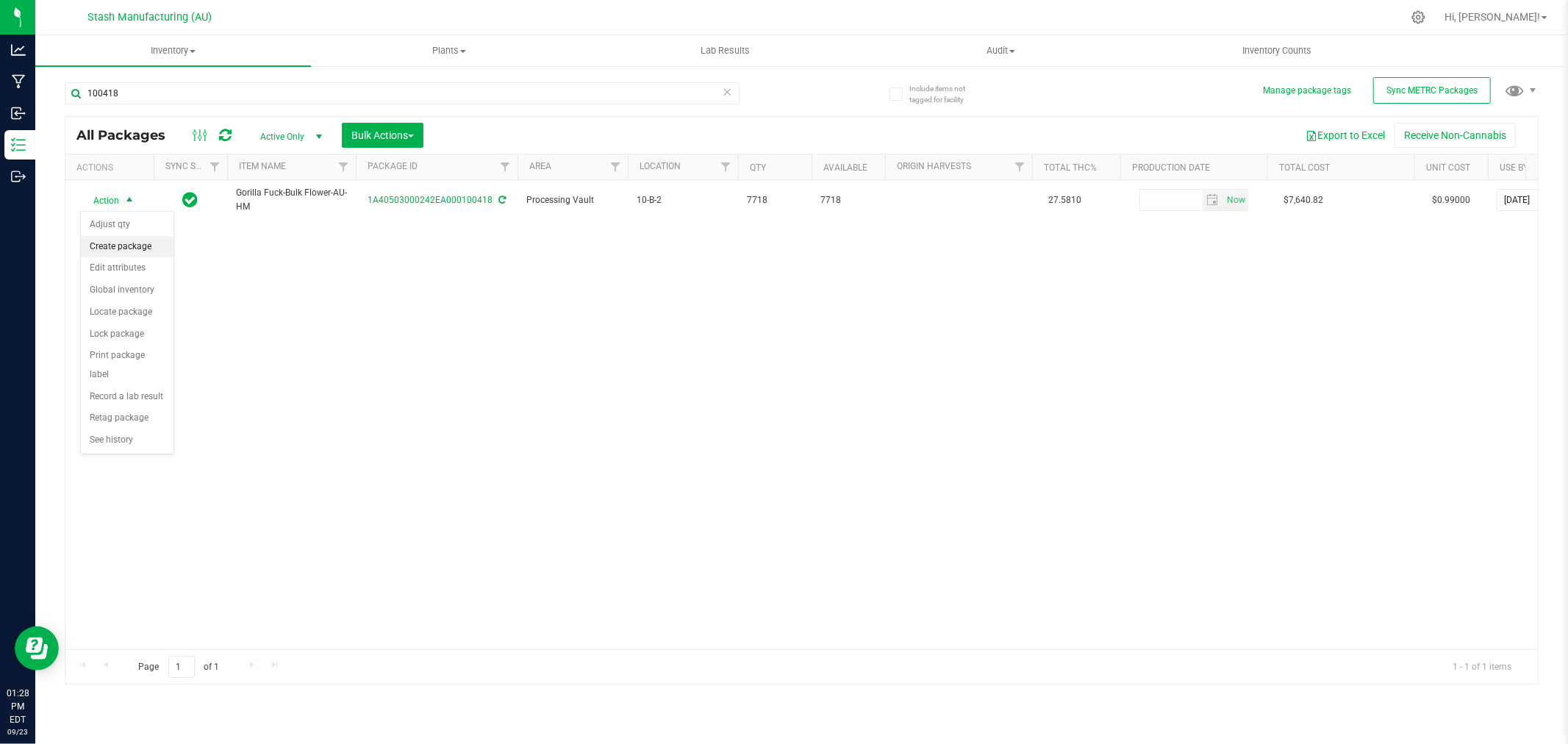
click at [126, 247] on li "Create package" at bounding box center [127, 246] width 92 height 22
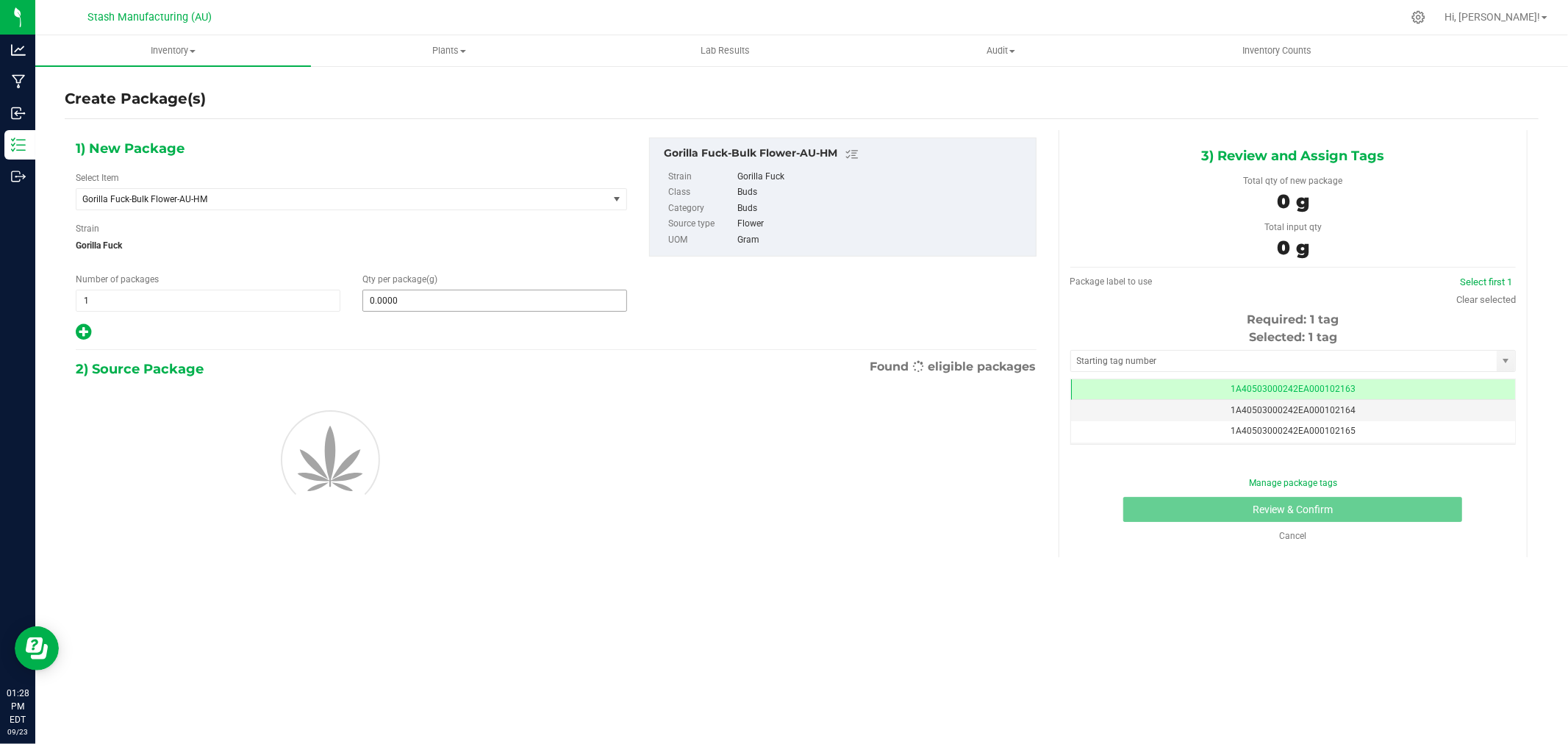
scroll to position [0, -1]
click at [382, 297] on span at bounding box center [495, 300] width 265 height 22
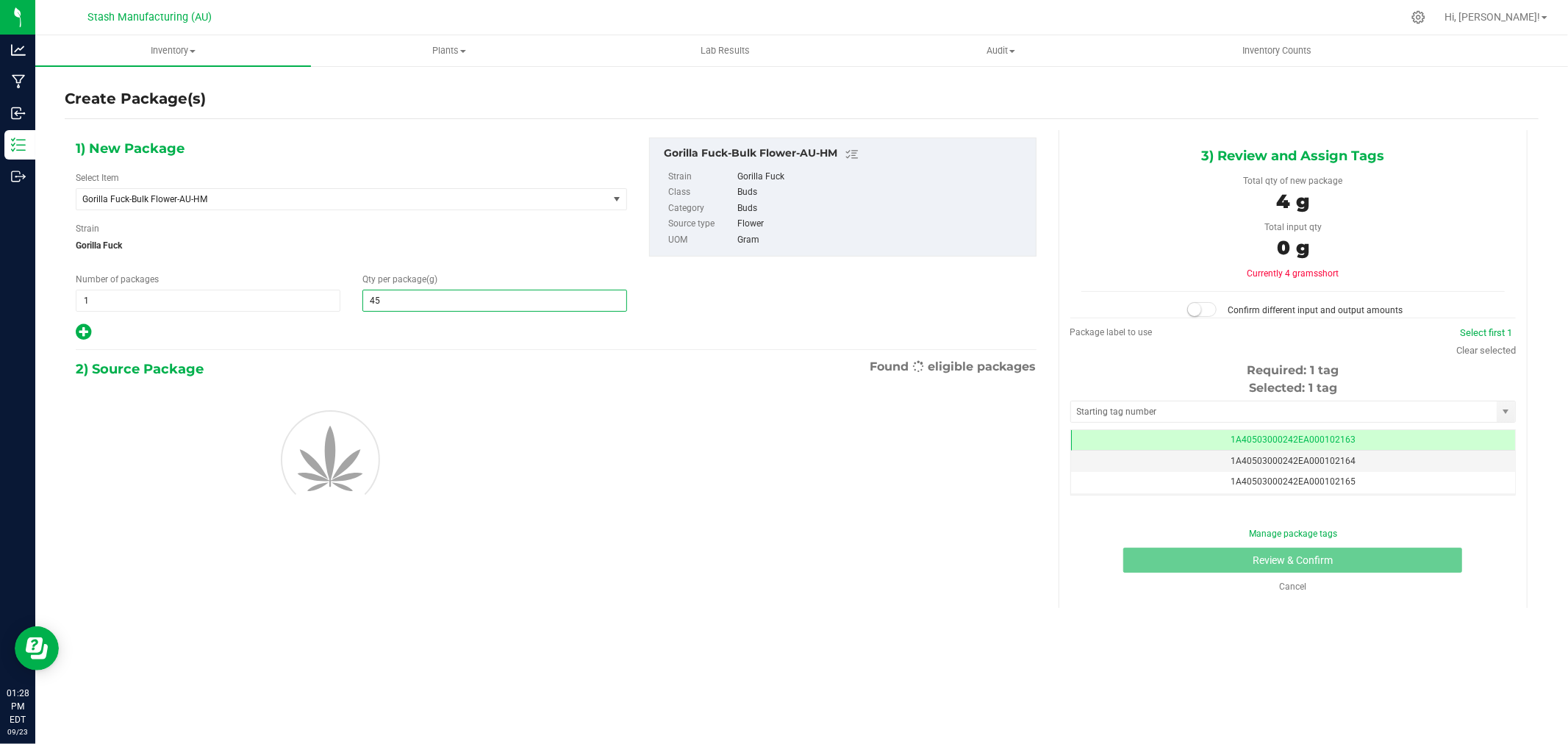
type input "454"
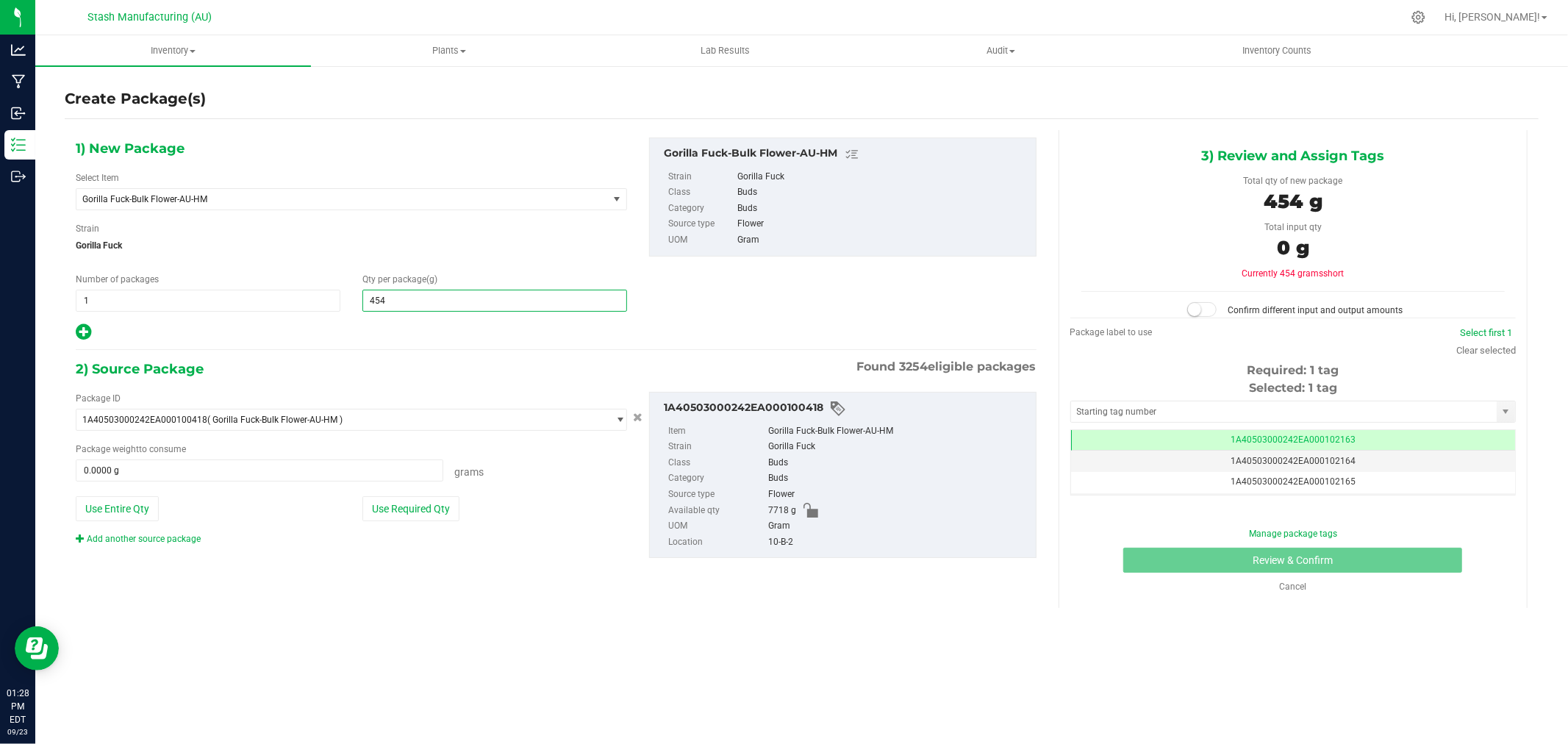
type input "454.0000"
drag, startPoint x: 401, startPoint y: 372, endPoint x: 443, endPoint y: 535, distance: 168.3
click at [445, 539] on div "Add another source package" at bounding box center [352, 538] width 551 height 14
click at [420, 496] on button "Use Required Qty" at bounding box center [411, 508] width 97 height 25
type input "454.0000 g"
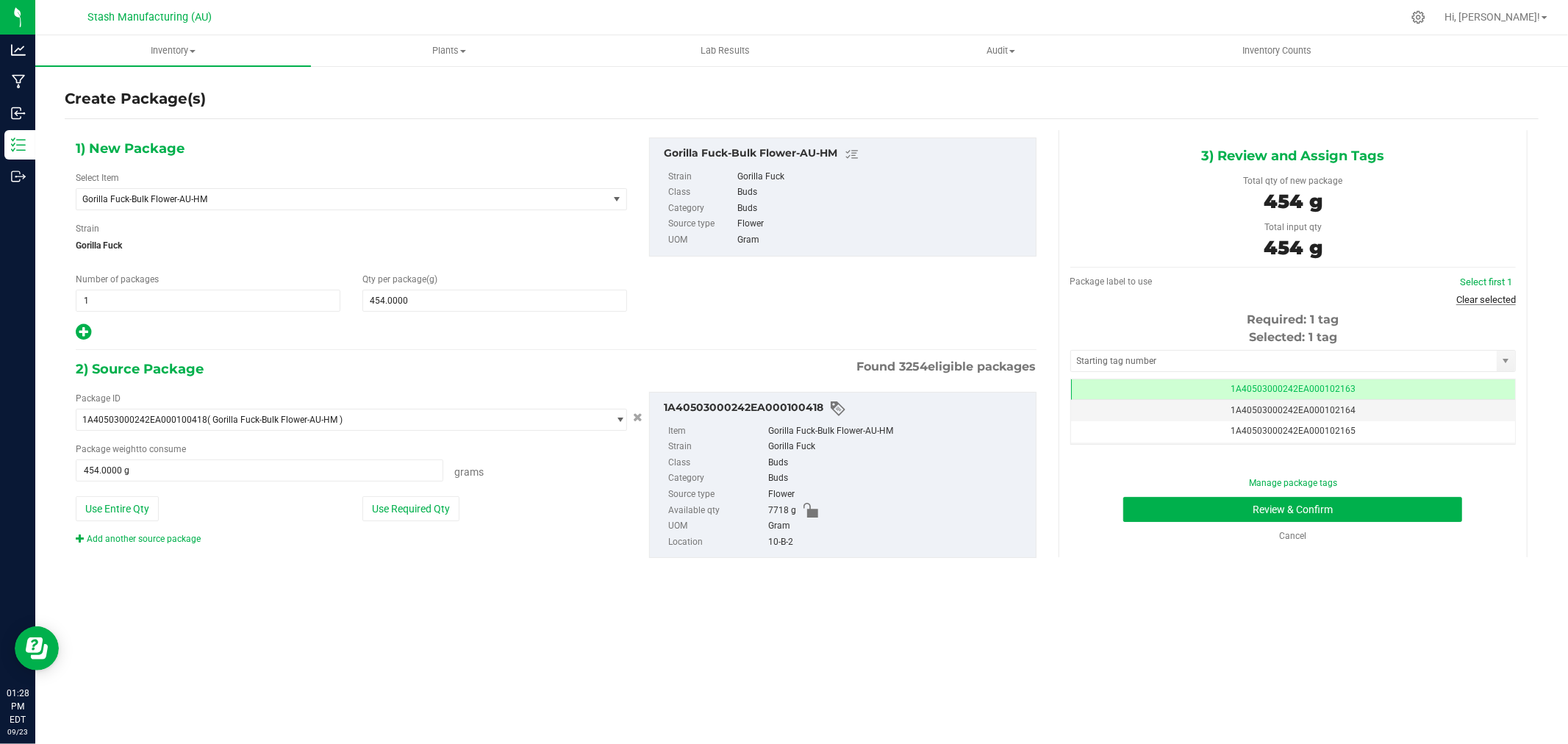
click at [1491, 296] on link "Clear selected" at bounding box center [1486, 299] width 60 height 11
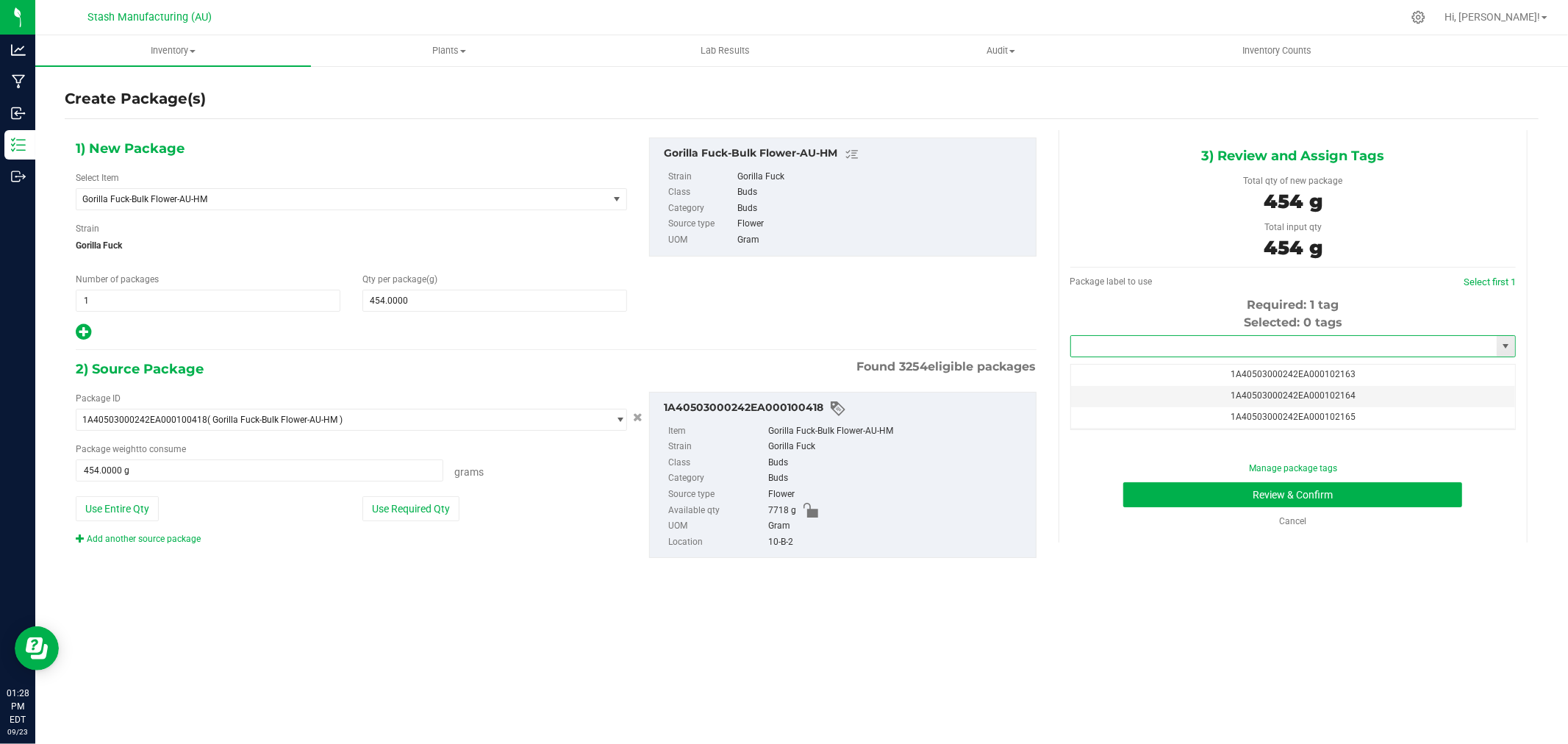
click at [1224, 352] on input "text" at bounding box center [1283, 346] width 426 height 21
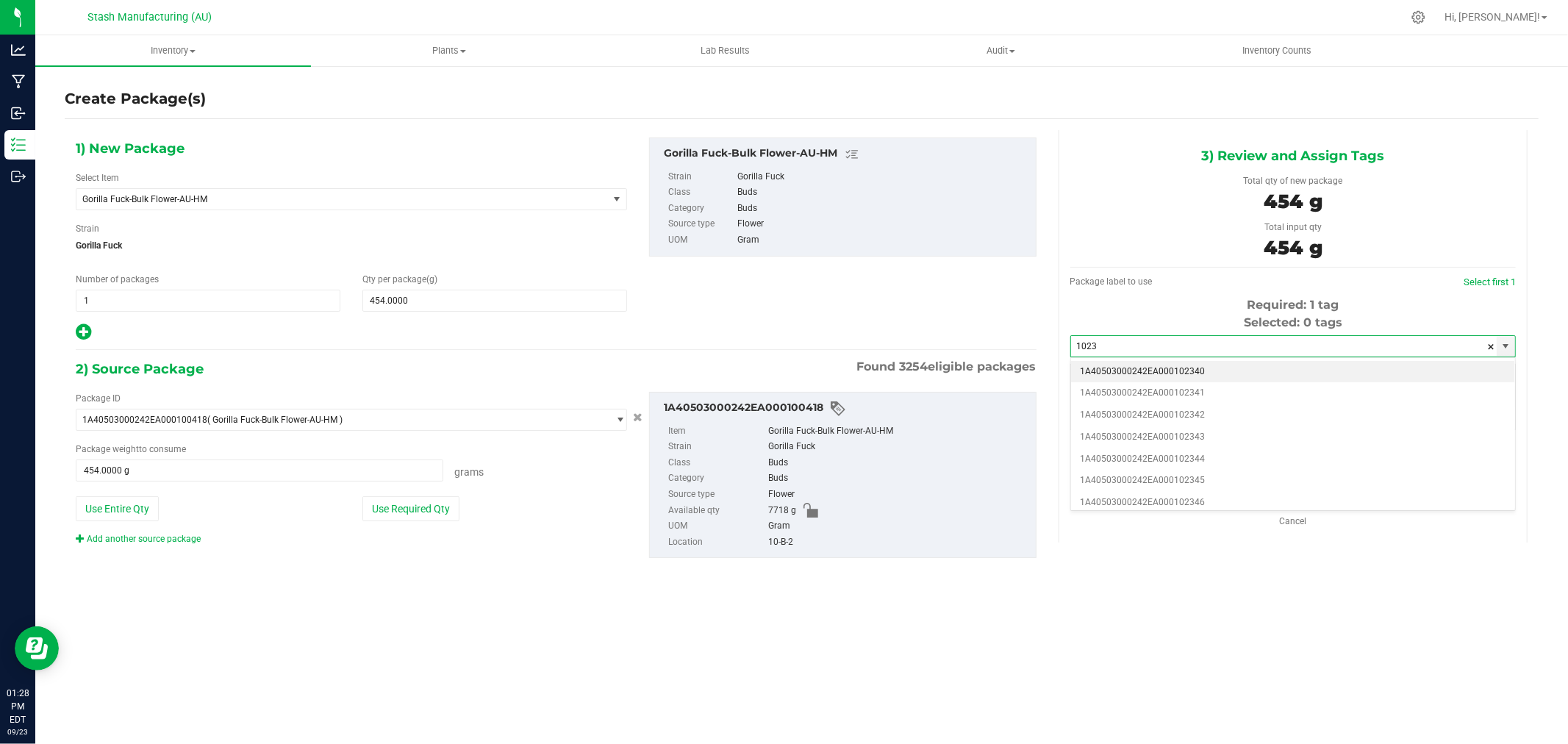
click at [1215, 362] on li "1A40503000242EA000102340" at bounding box center [1292, 372] width 444 height 22
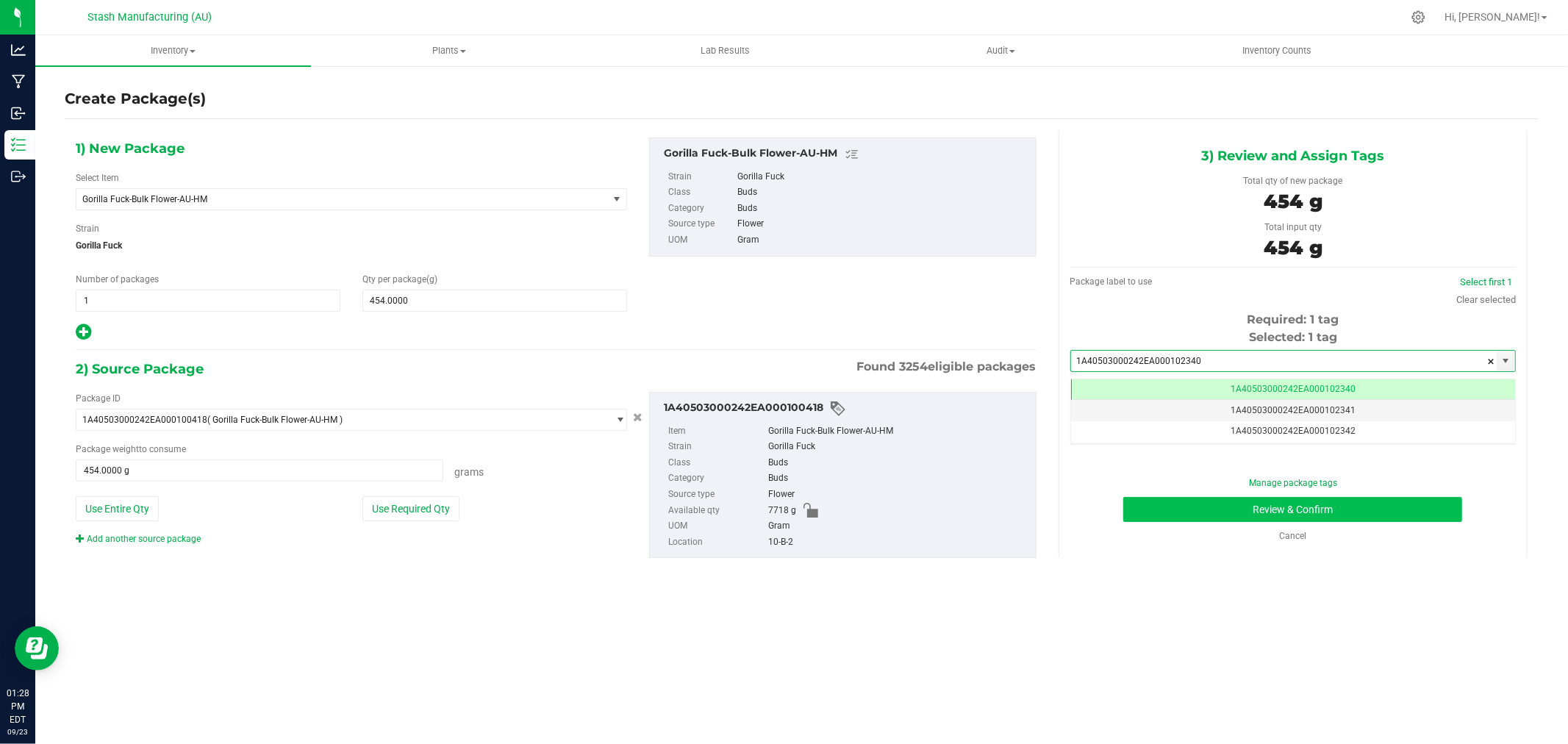
type input "1A40503000242EA000102340"
click at [1395, 509] on button "Review & Confirm" at bounding box center [1292, 509] width 339 height 25
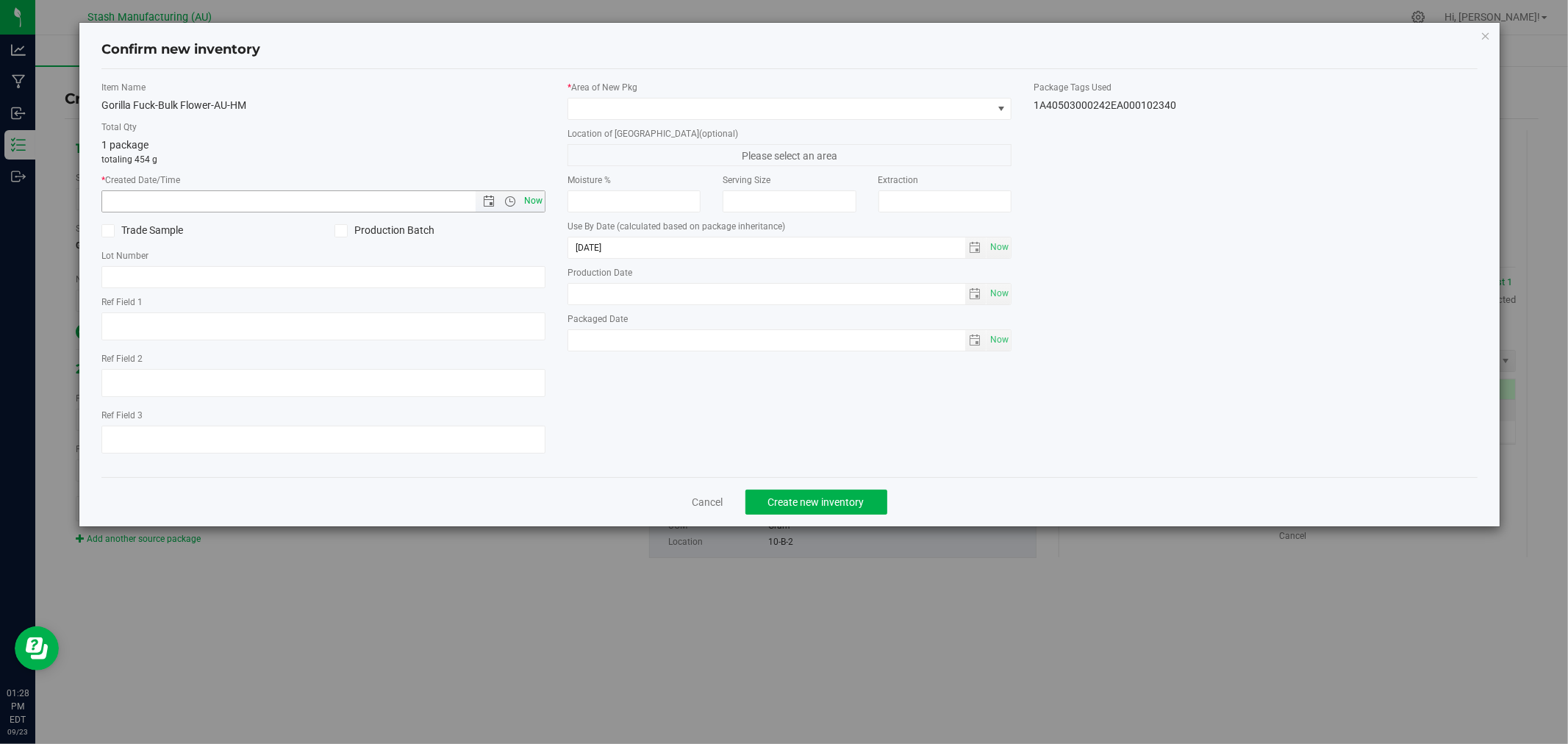
click at [534, 200] on span "Now" at bounding box center [534, 201] width 25 height 22
type input "[DATE] 1:28 PM"
click at [627, 109] on span at bounding box center [780, 109] width 424 height 21
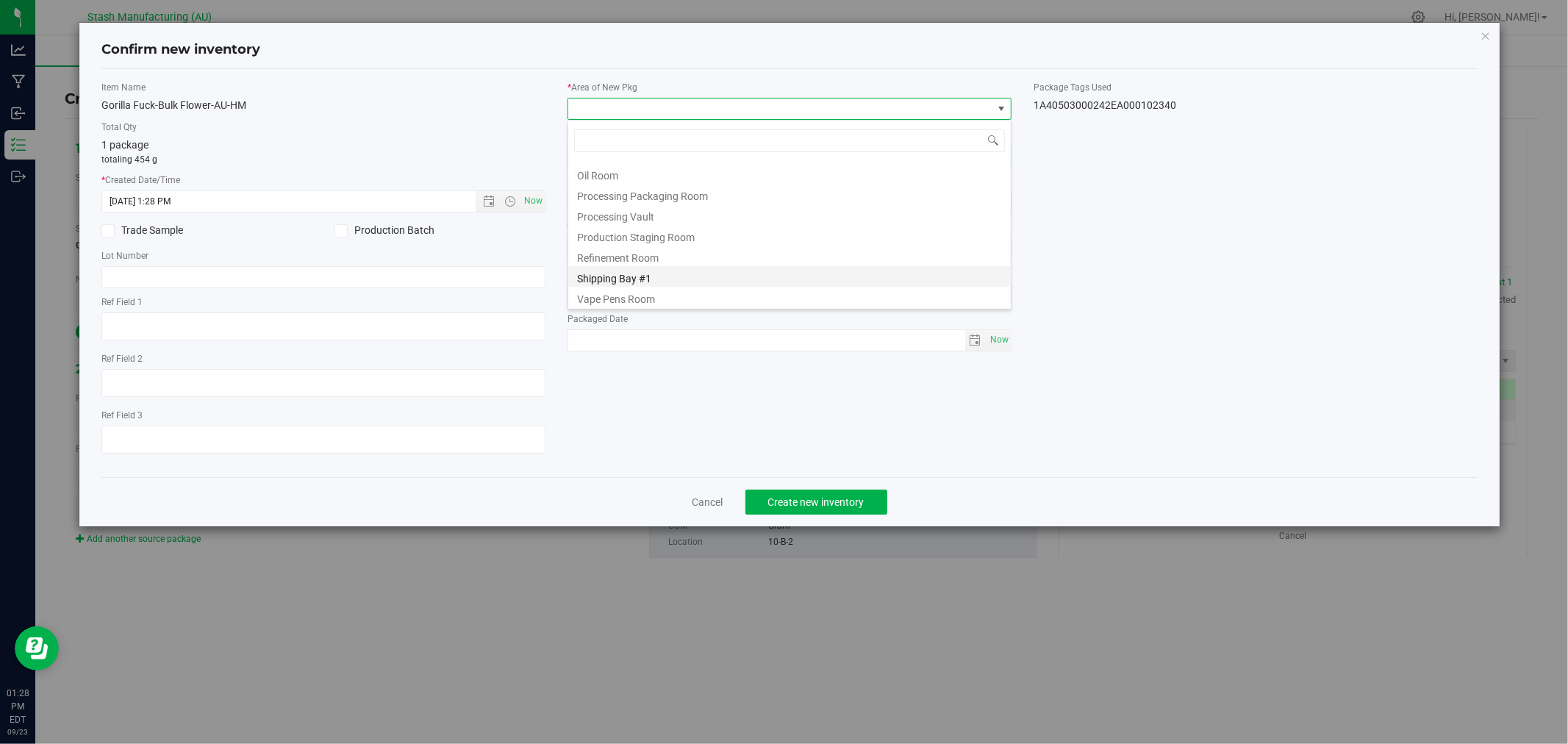
click at [688, 273] on li "Shipping Bay #1" at bounding box center [789, 276] width 442 height 21
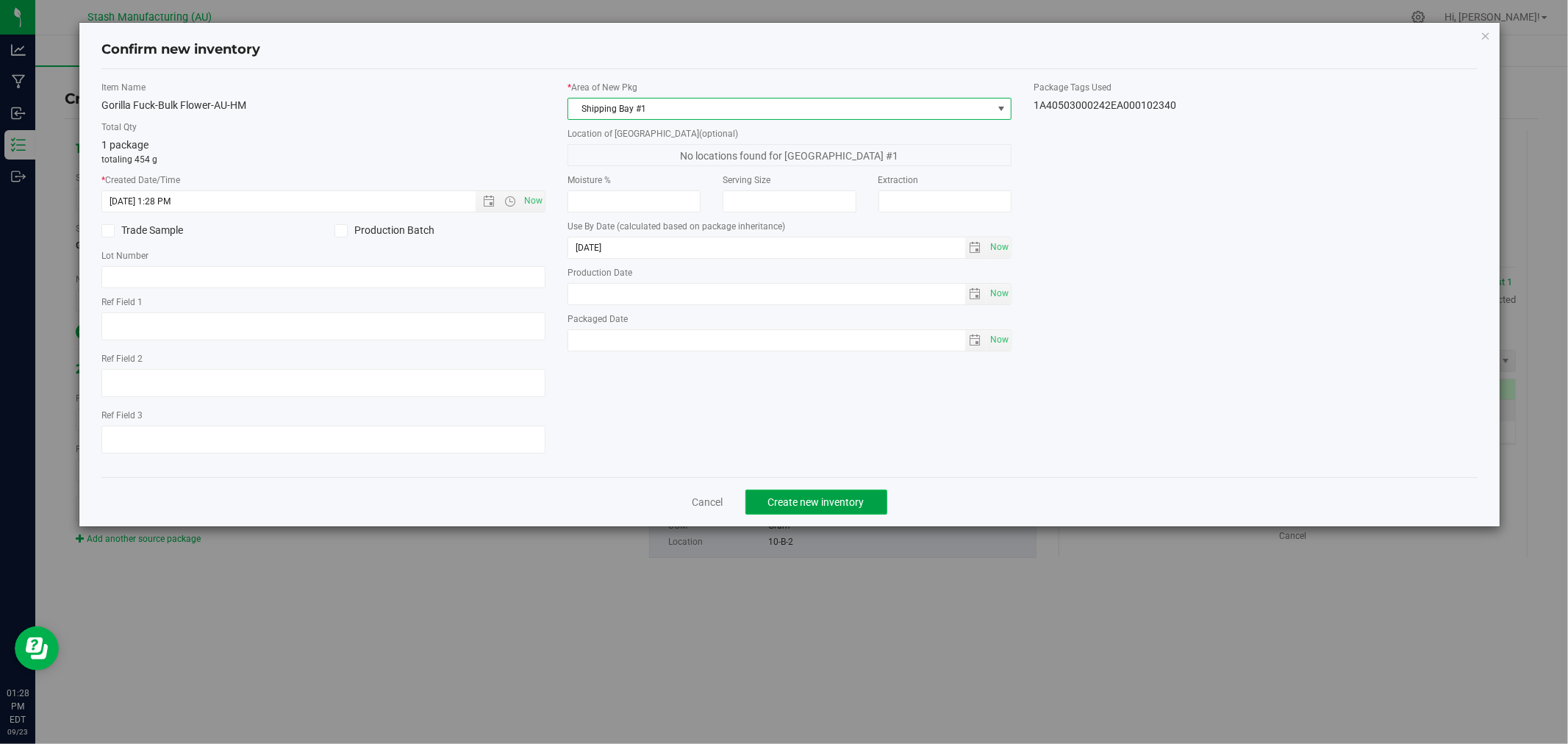
click at [846, 507] on span "Create new inventory" at bounding box center [816, 501] width 96 height 12
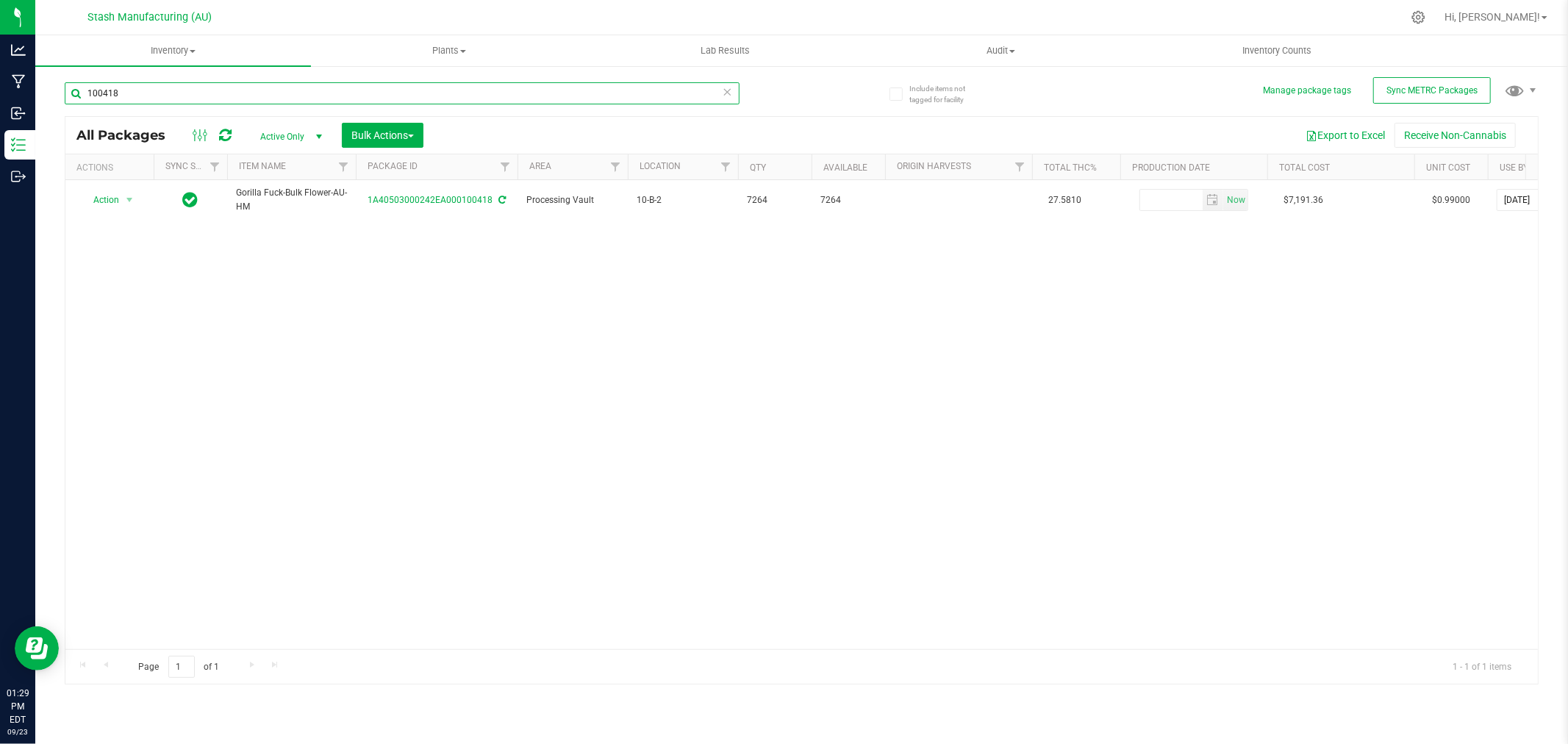
click at [171, 92] on input "100418" at bounding box center [402, 93] width 674 height 22
type input "101477"
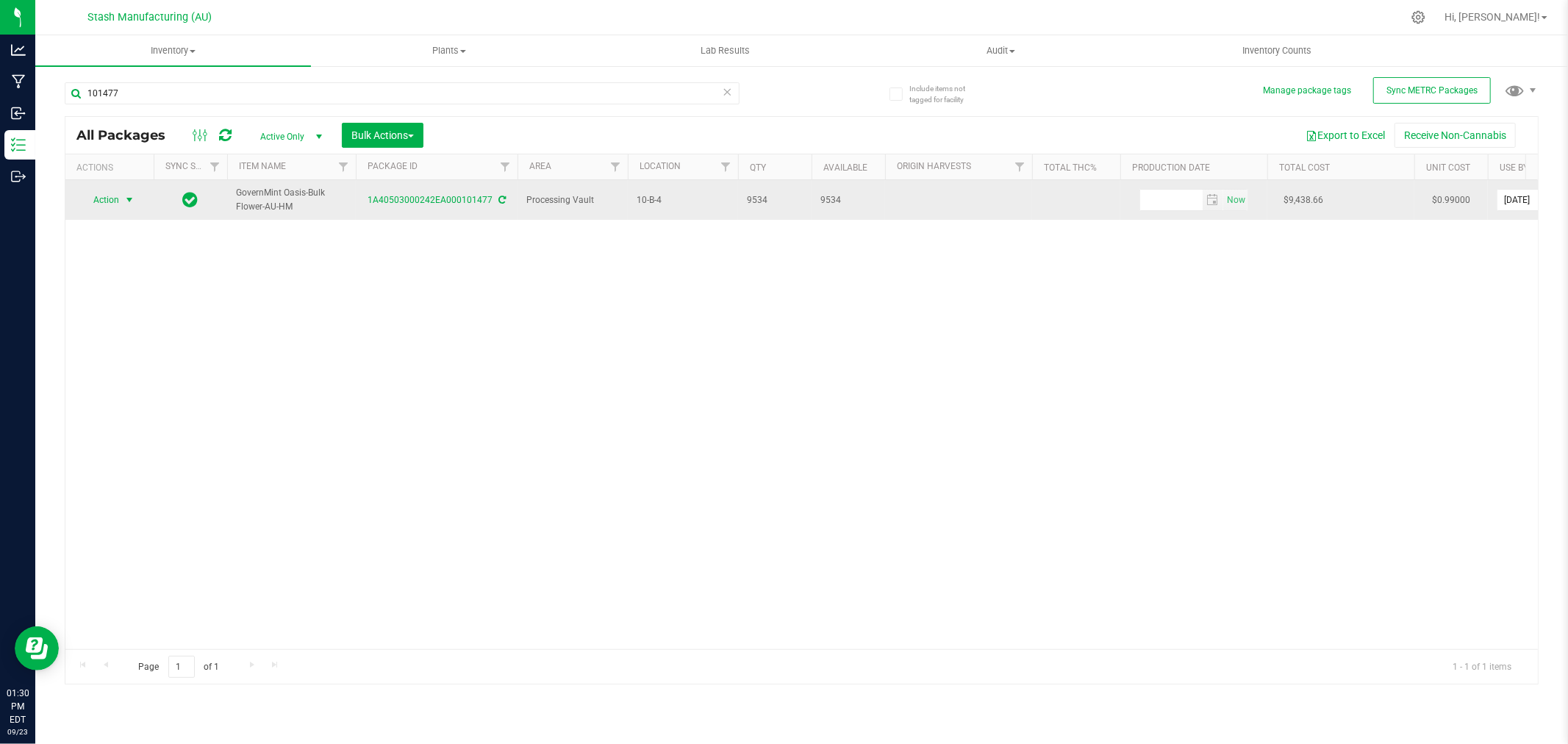
click at [119, 206] on span "Action" at bounding box center [100, 199] width 40 height 21
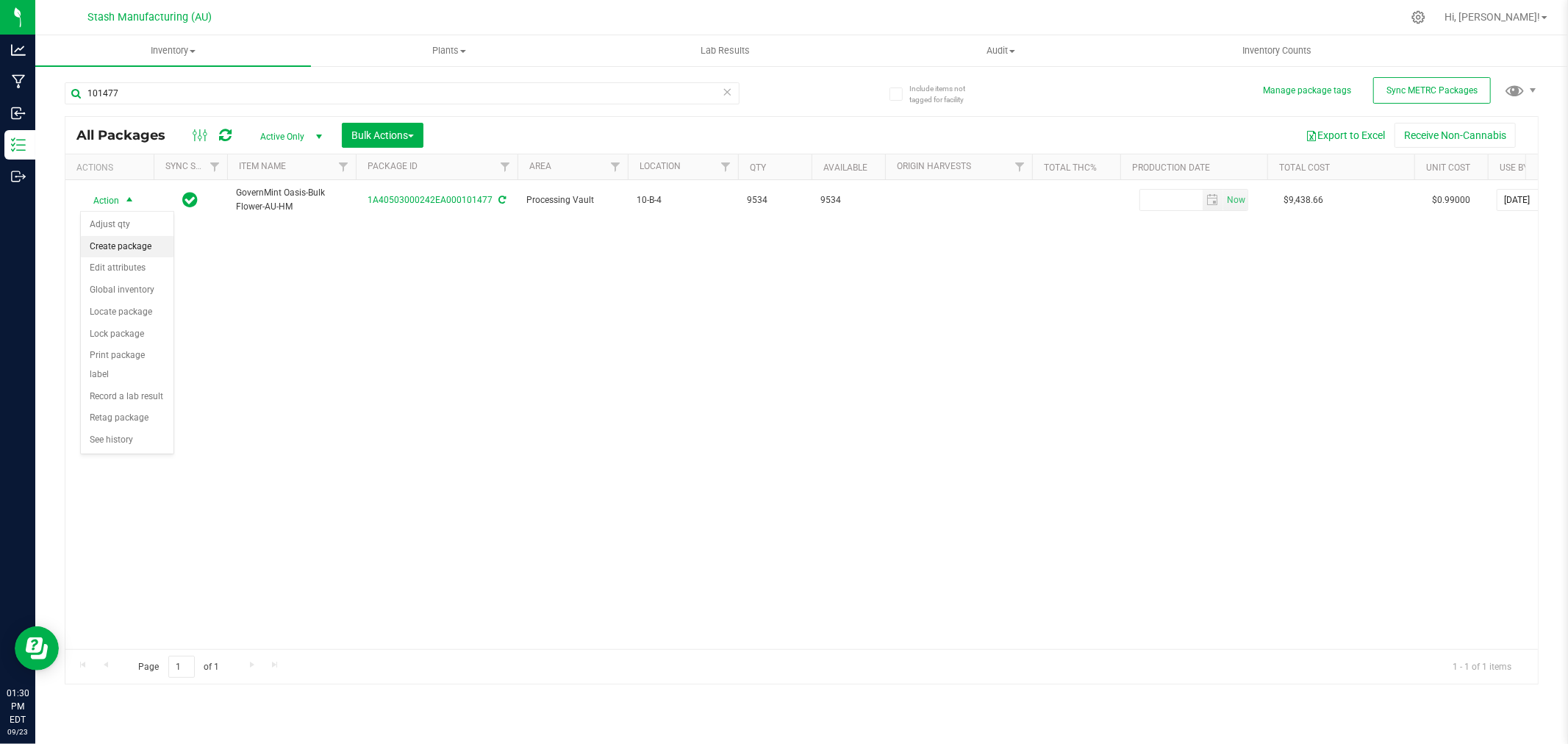
click at [131, 245] on li "Create package" at bounding box center [127, 246] width 92 height 22
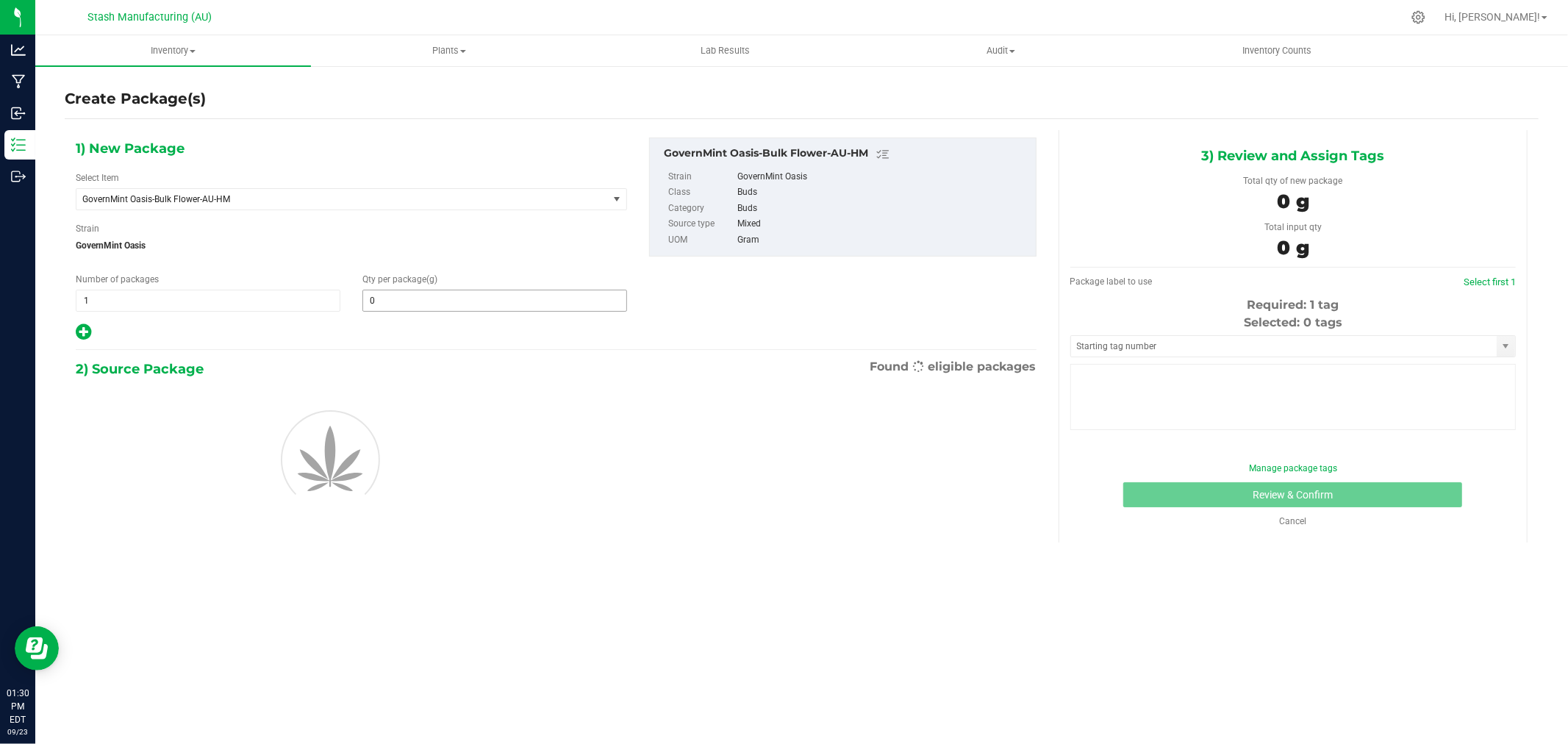
type input "0.0000"
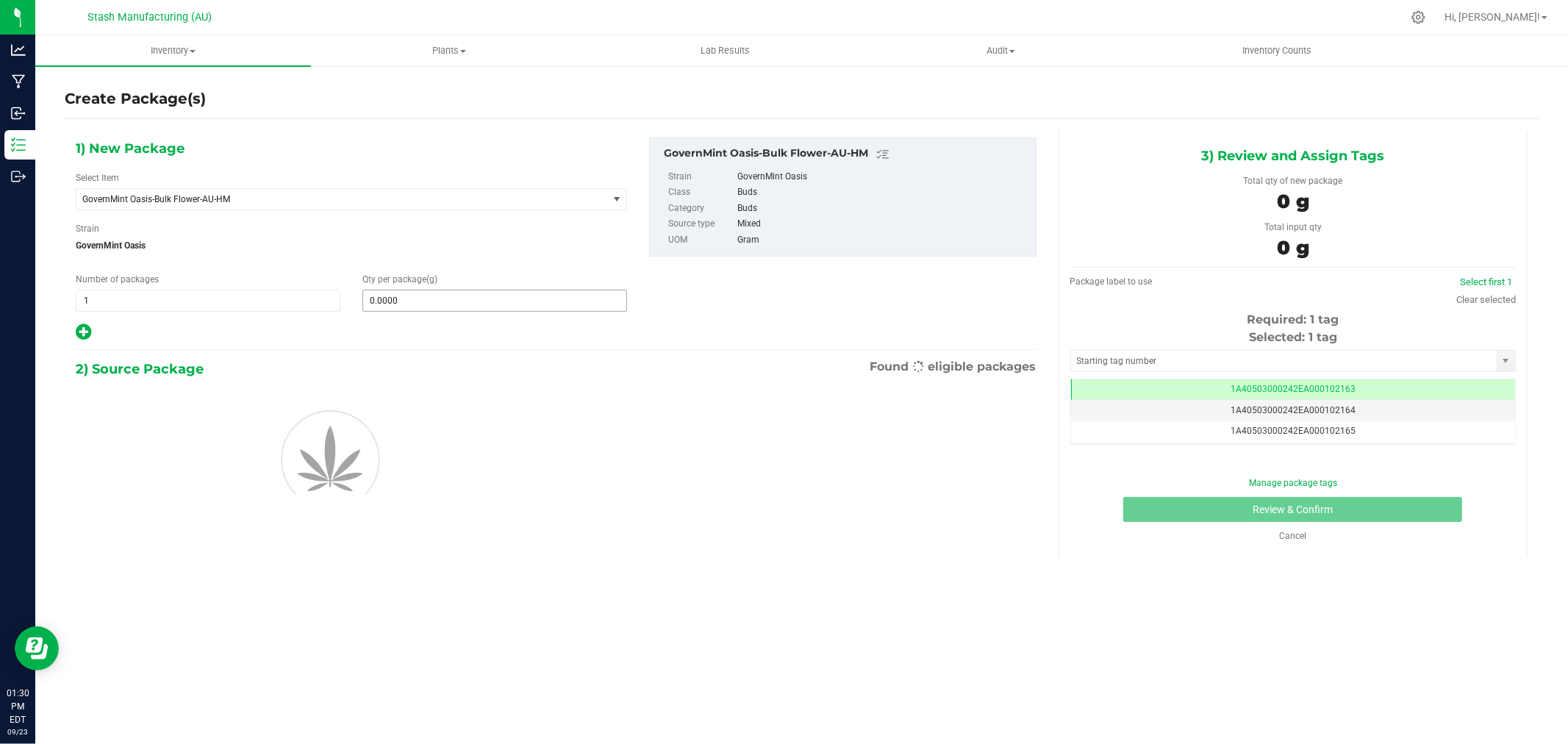
scroll to position [0, -1]
click at [384, 304] on span at bounding box center [495, 300] width 265 height 22
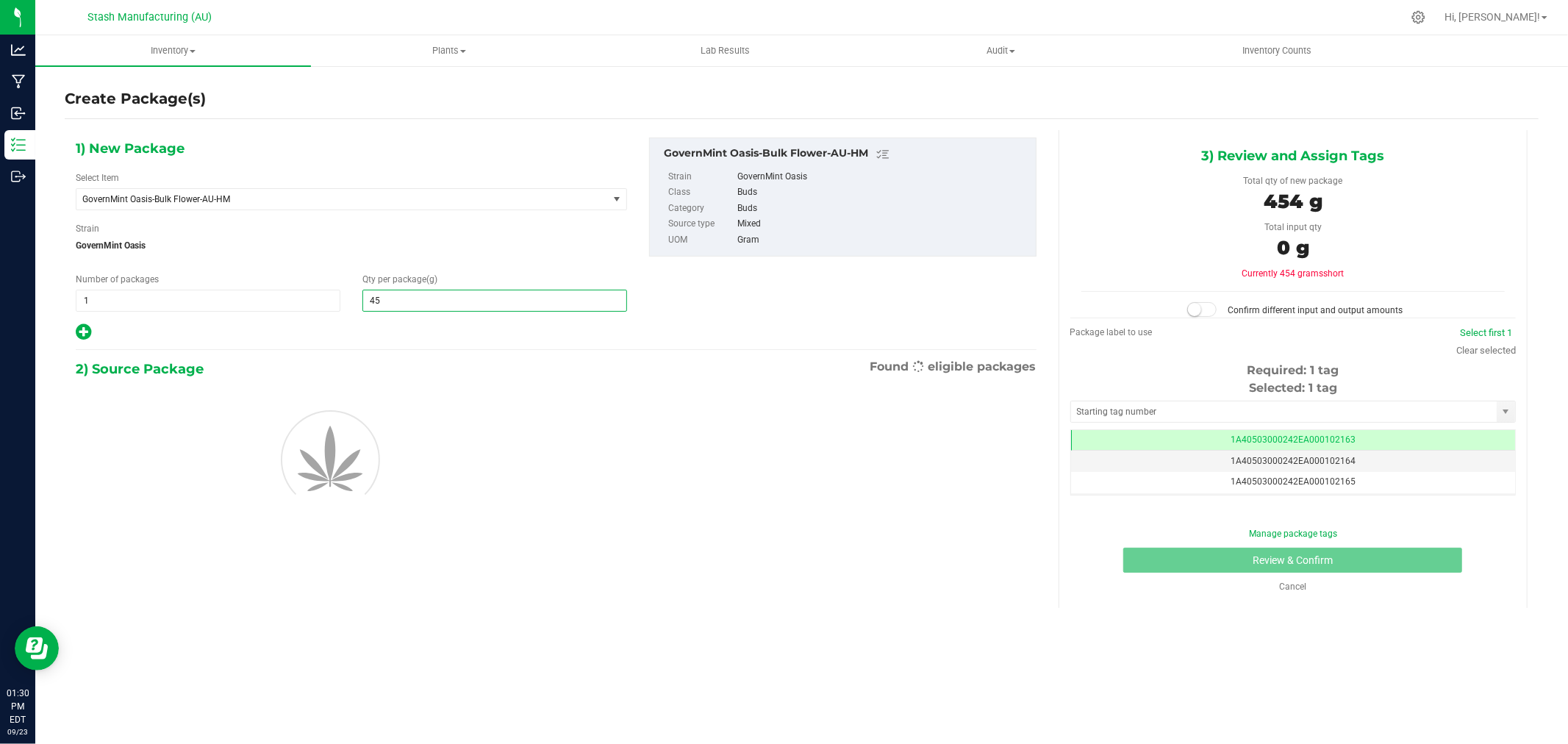
type input "454"
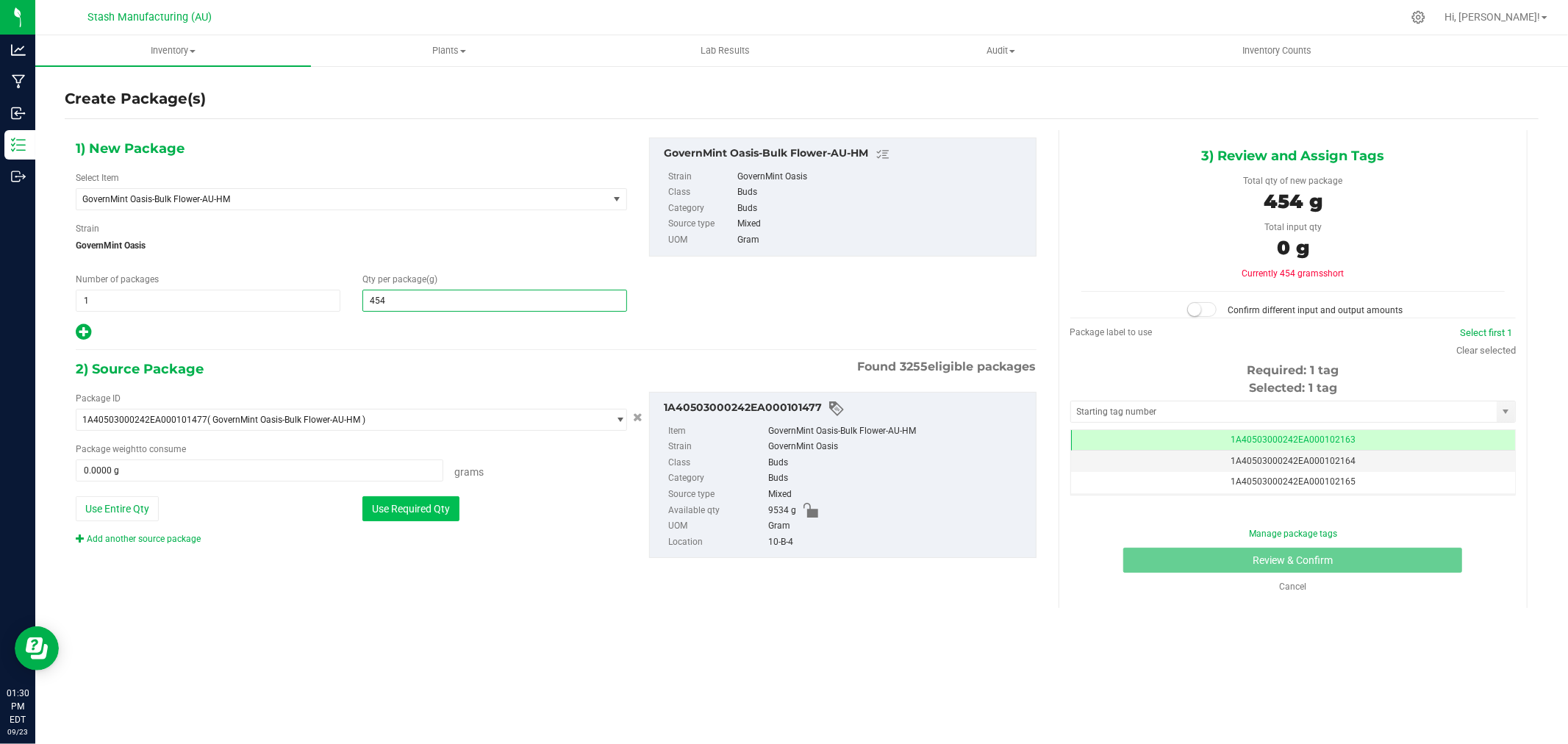
type input "454.0000"
click at [410, 513] on button "Use Required Qty" at bounding box center [411, 508] width 97 height 25
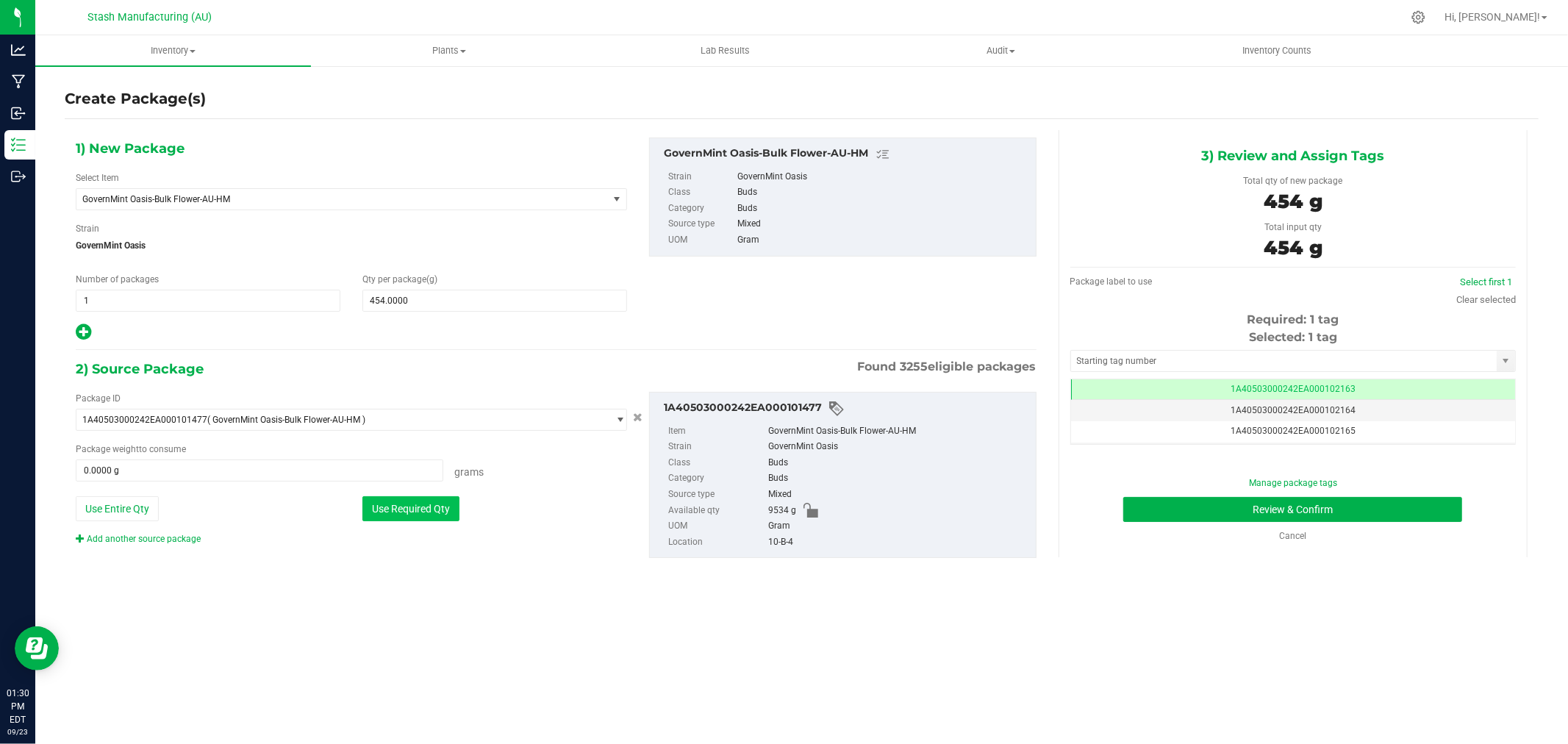
type input "454.0000 g"
click at [1476, 301] on link "Clear selected" at bounding box center [1486, 299] width 60 height 11
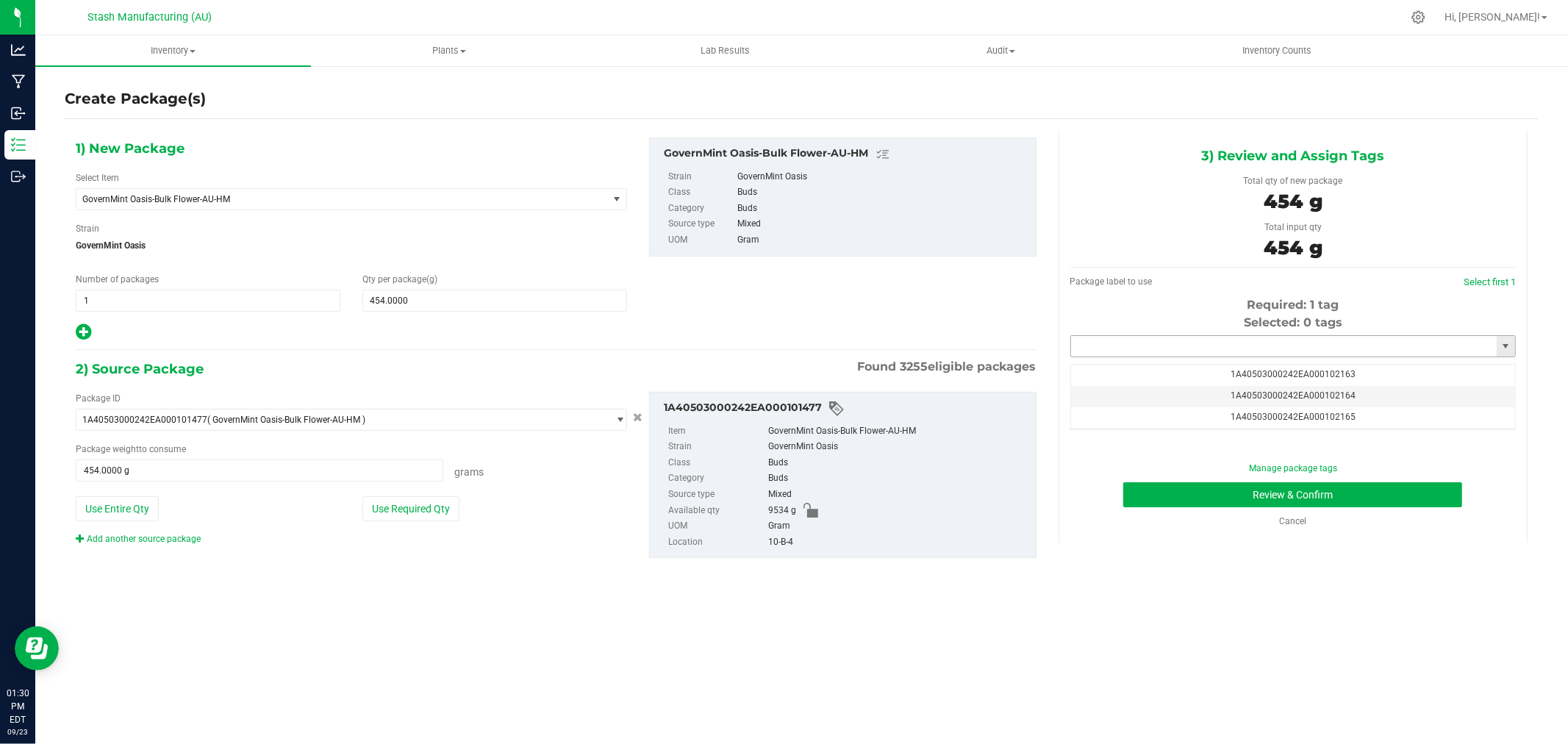
click at [1326, 336] on input "text" at bounding box center [1283, 346] width 426 height 21
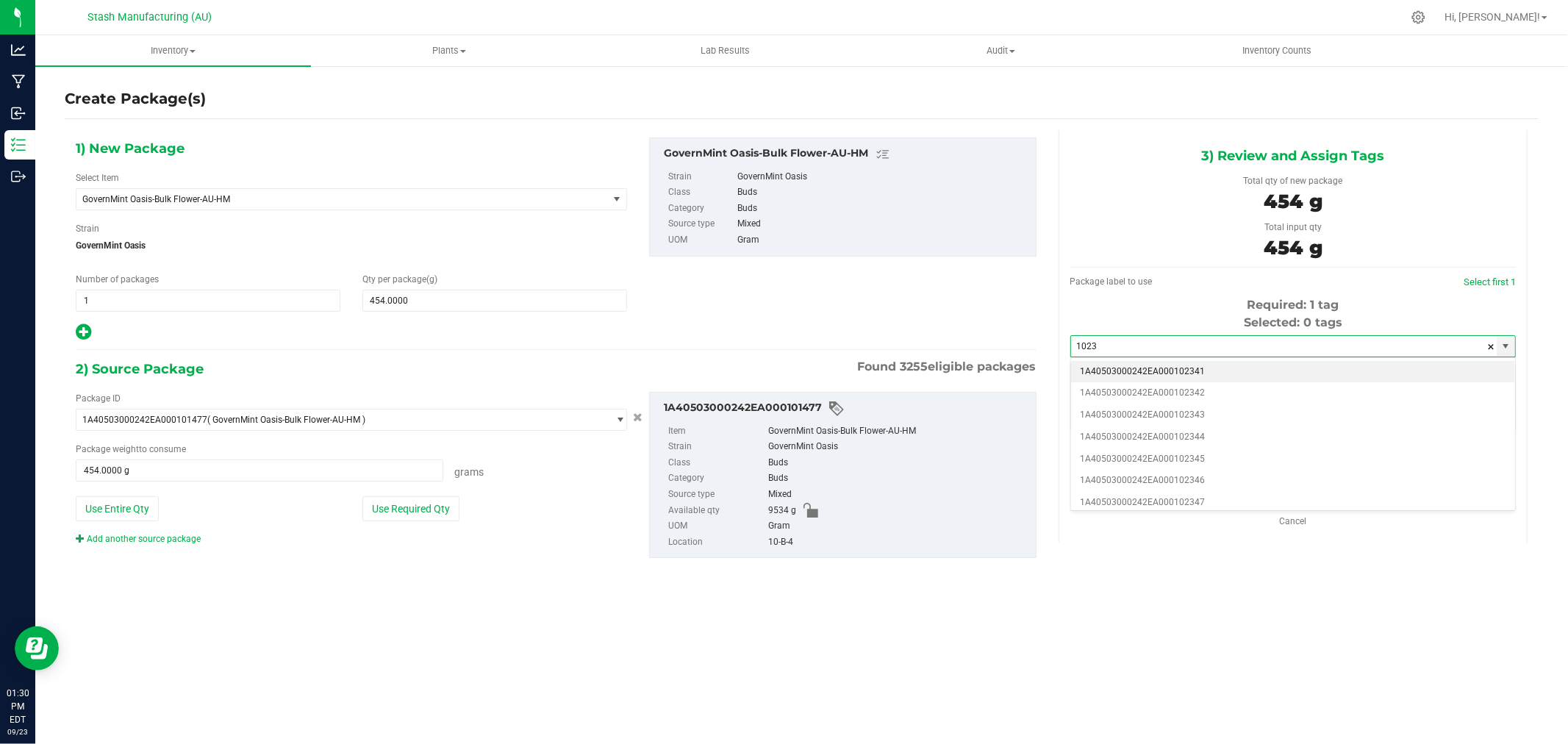
click at [1204, 365] on li "1A40503000242EA000102341" at bounding box center [1292, 372] width 444 height 22
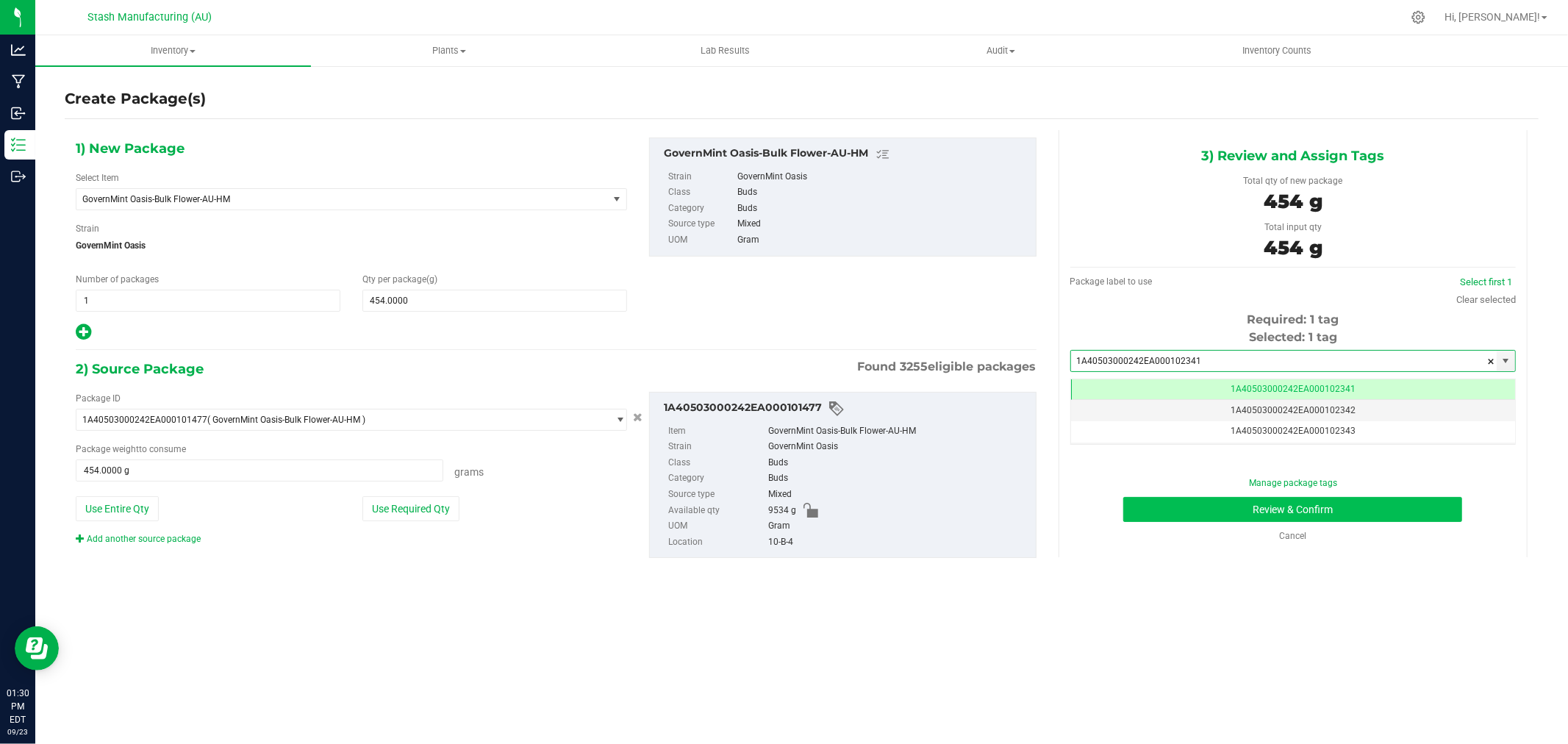
type input "1A40503000242EA000102341"
click at [1389, 511] on button "Review & Confirm" at bounding box center [1292, 509] width 339 height 25
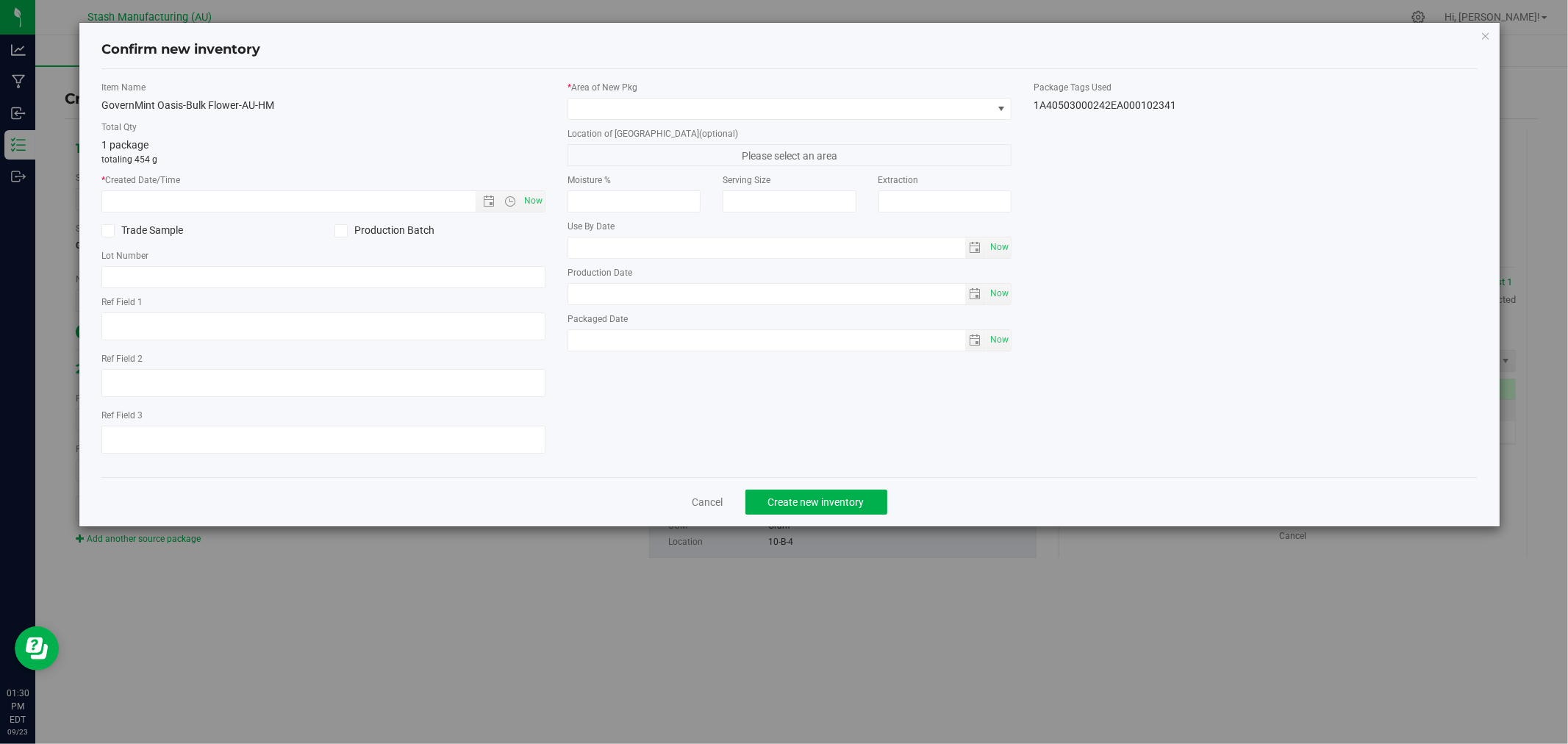
type input "[DATE]"
click at [531, 201] on span "Now" at bounding box center [534, 201] width 25 height 22
type input "[DATE] 1:30 PM"
click at [611, 112] on span at bounding box center [780, 109] width 424 height 21
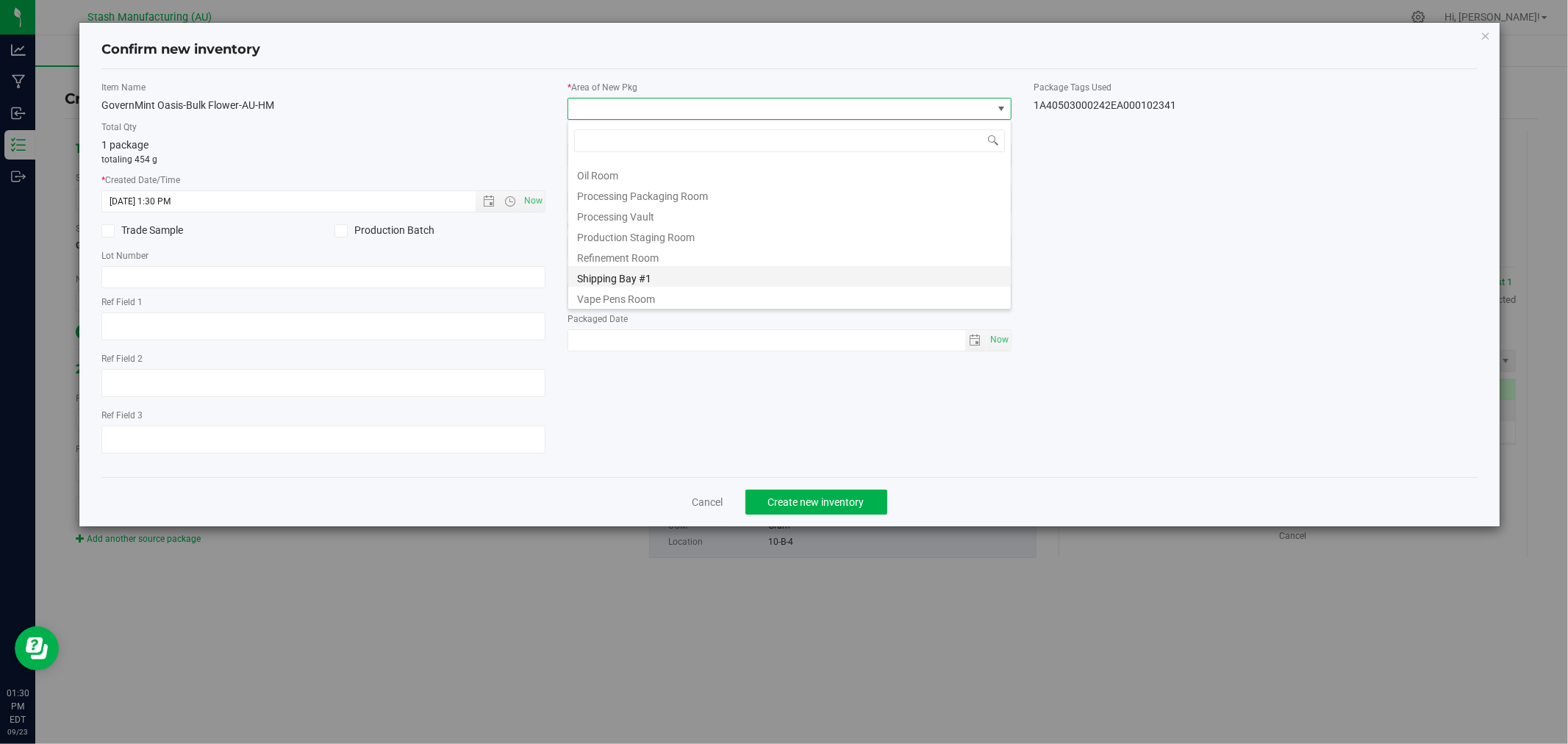
click at [684, 280] on li "Shipping Bay #1" at bounding box center [789, 276] width 442 height 21
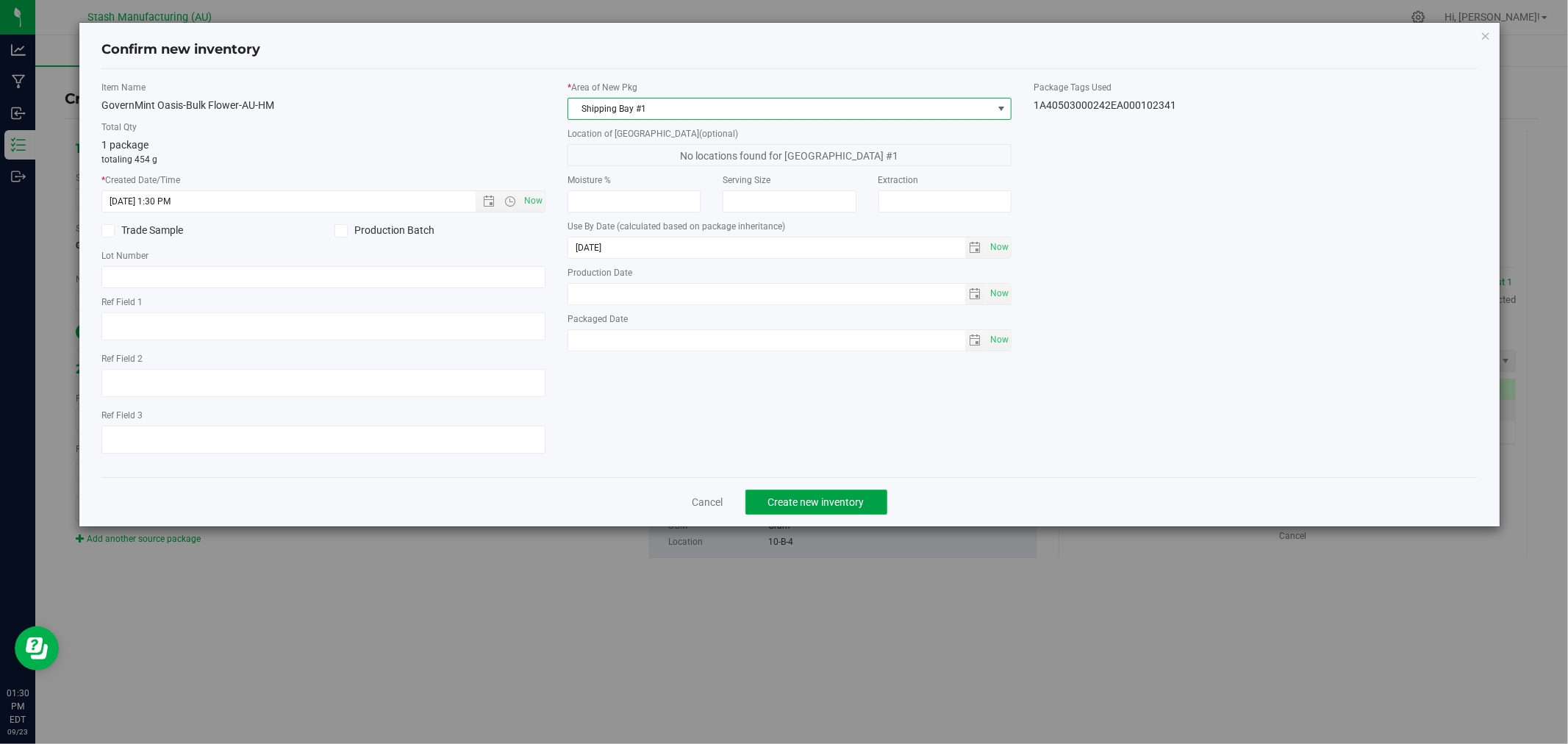
click at [828, 505] on span "Create new inventory" at bounding box center [816, 501] width 96 height 12
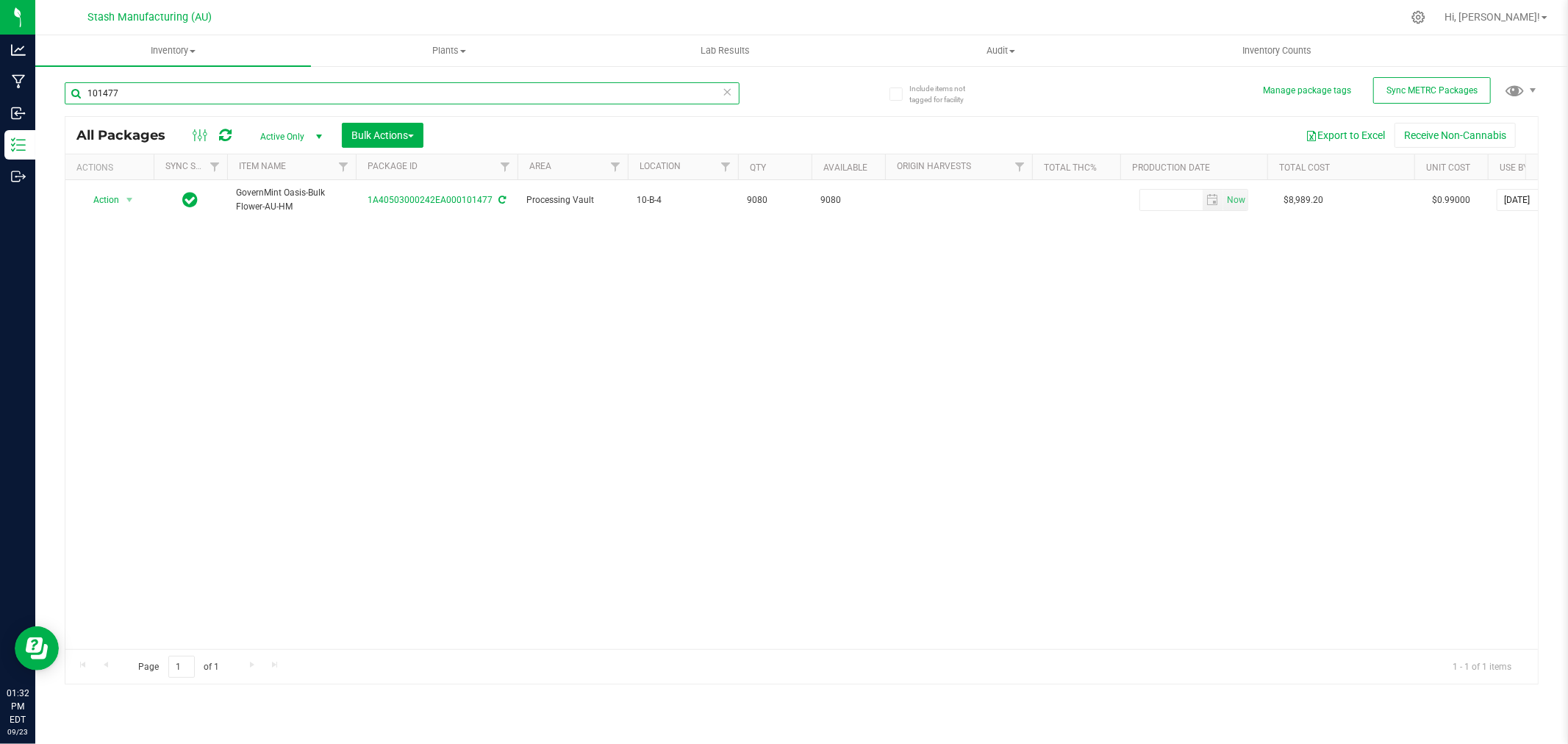
click at [181, 95] on input "101477" at bounding box center [402, 93] width 674 height 22
type input "101103"
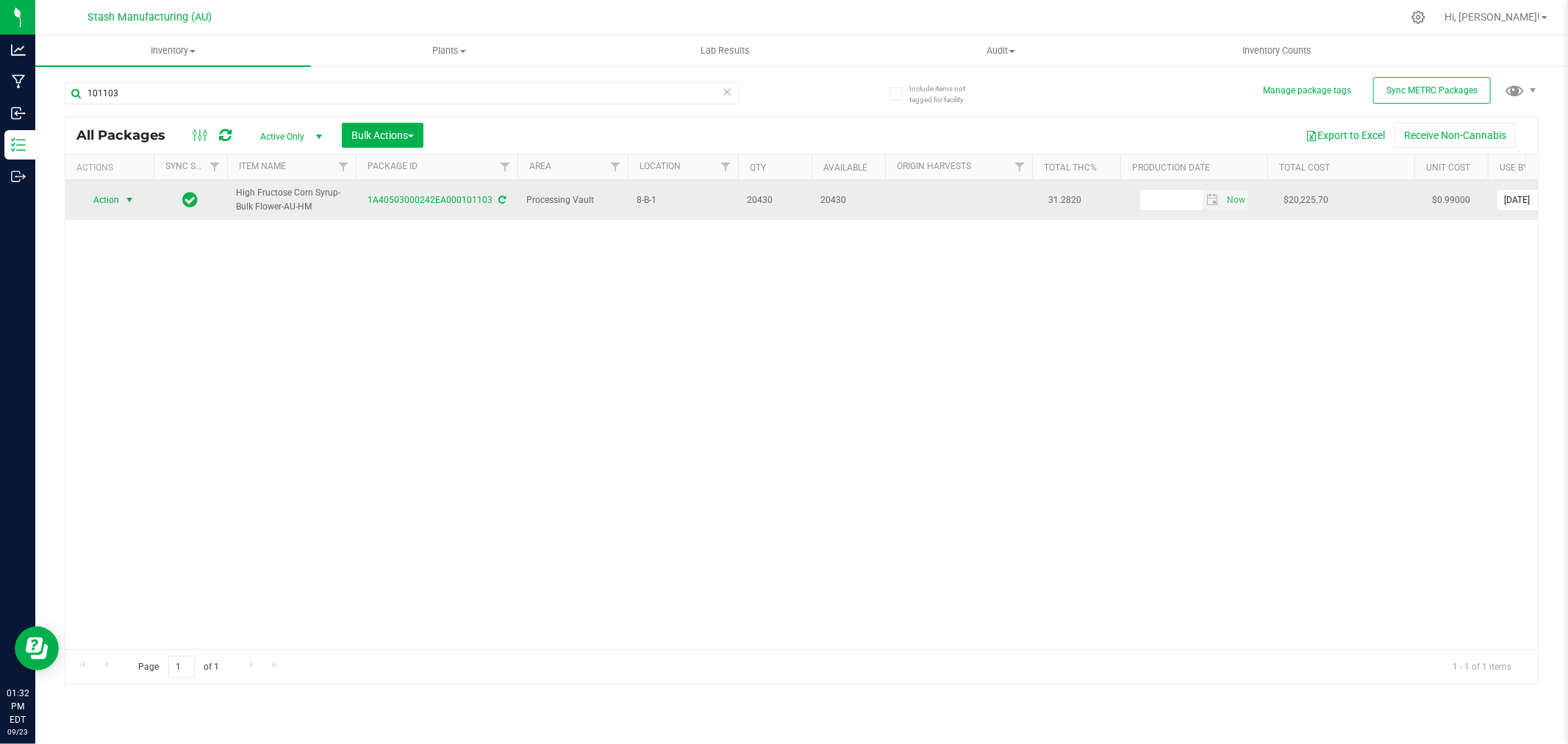
click at [123, 208] on span "select" at bounding box center [130, 199] width 18 height 21
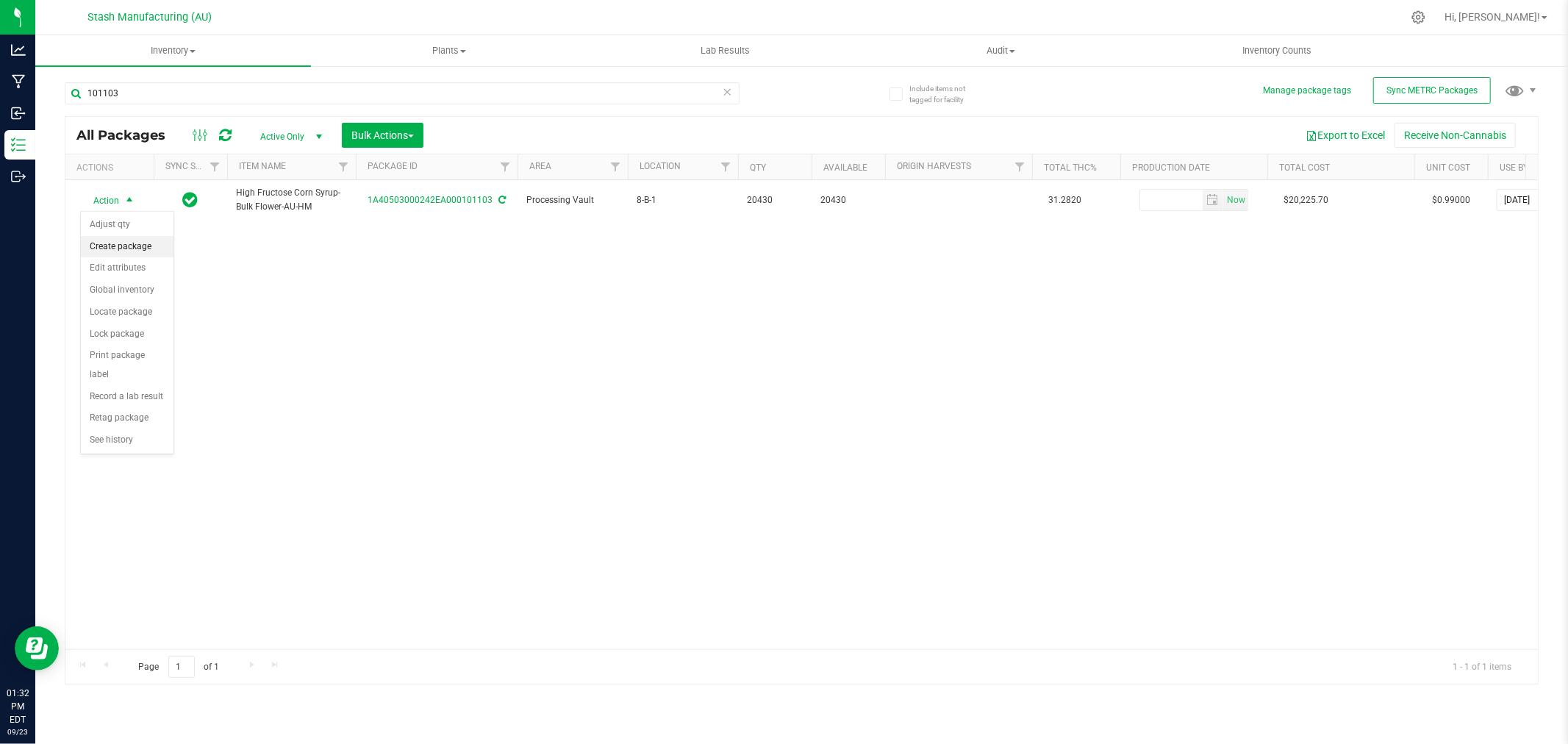
click at [116, 245] on li "Create package" at bounding box center [127, 246] width 92 height 22
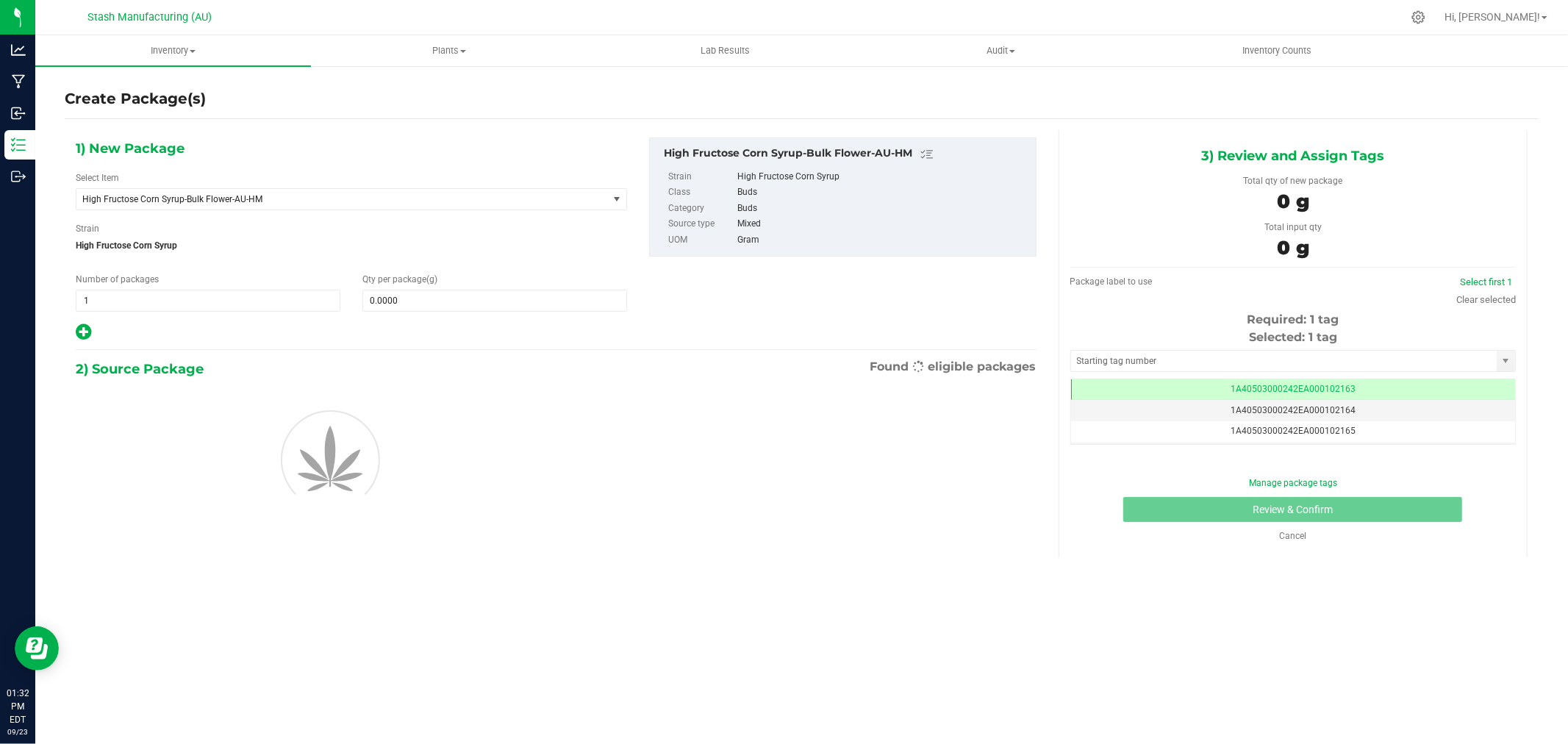
scroll to position [0, -1]
click at [436, 307] on span at bounding box center [495, 300] width 265 height 22
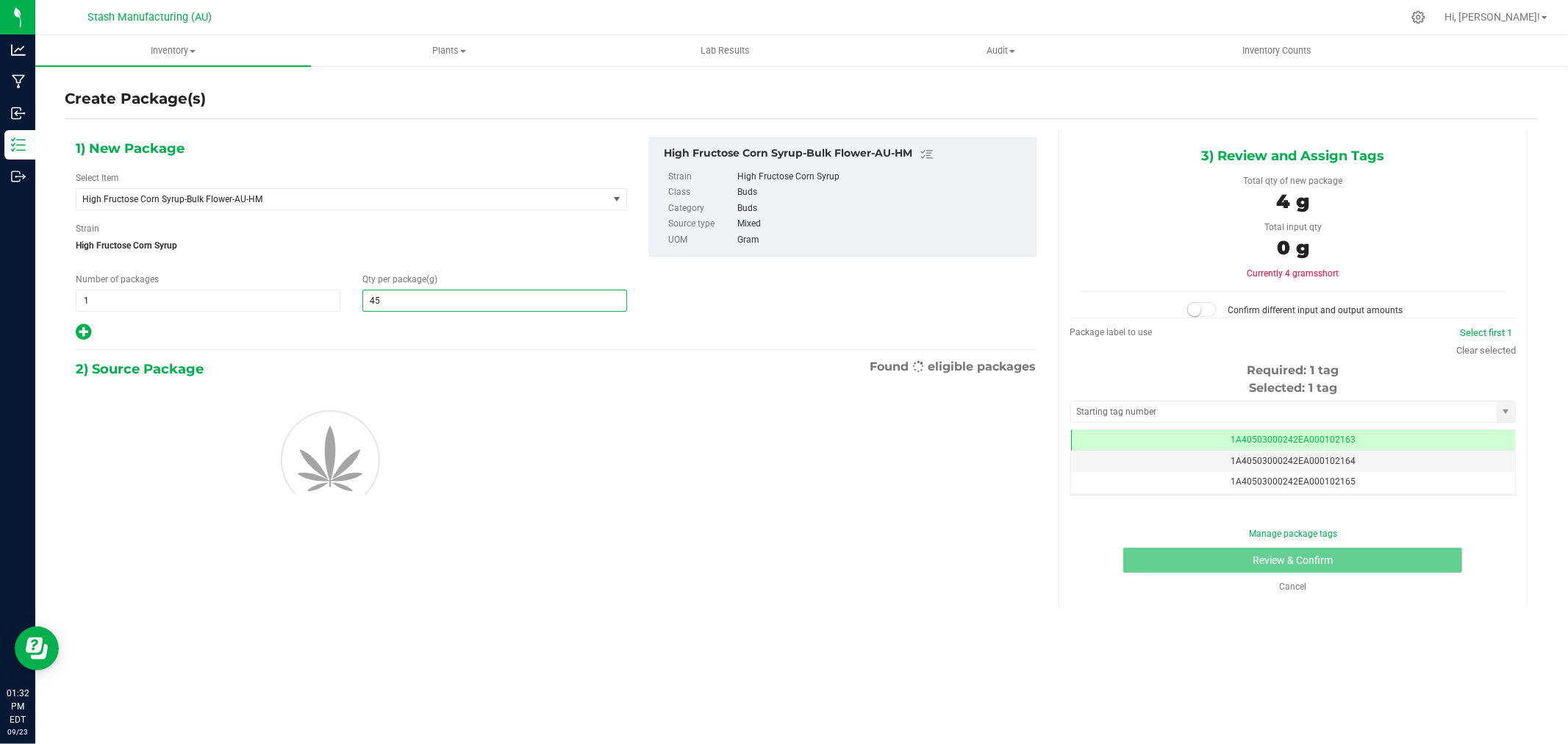
type input "454"
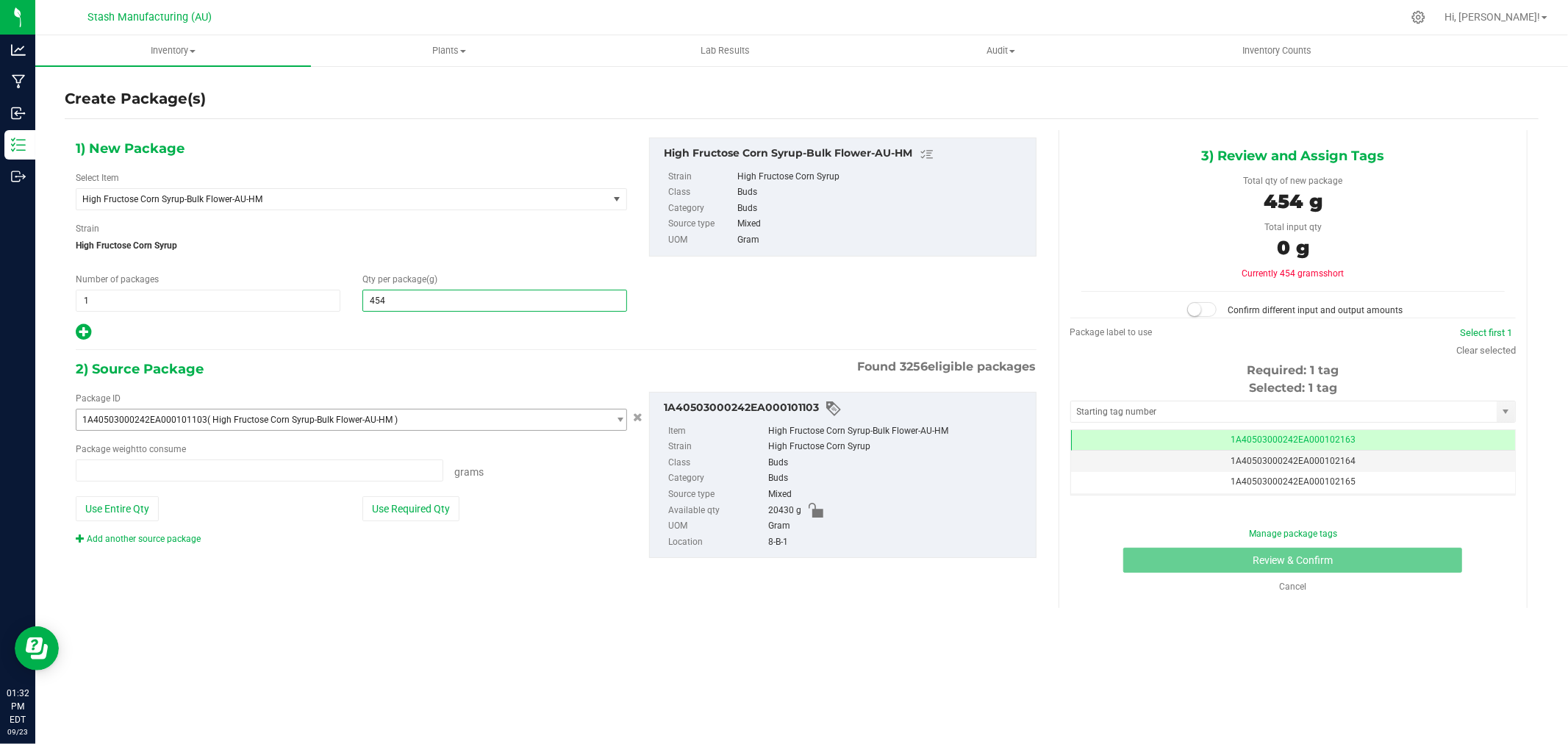
type input "0.0000 g"
type input "454.0000"
click at [444, 512] on button "Use Required Qty" at bounding box center [411, 508] width 97 height 25
type input "454.0000 g"
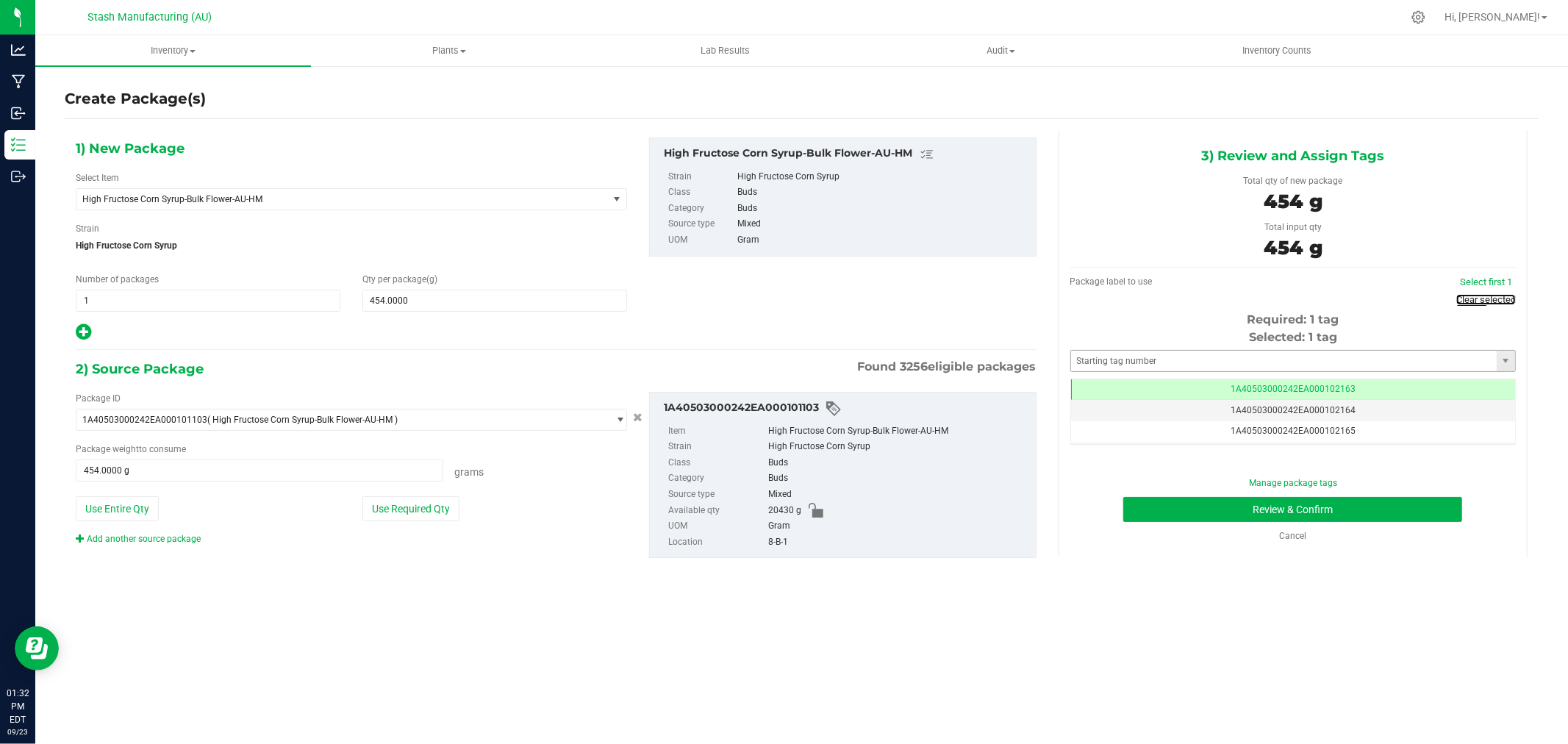
drag, startPoint x: 1494, startPoint y: 301, endPoint x: 1370, endPoint y: 340, distance: 130.0
click at [1493, 301] on link "Clear selected" at bounding box center [1486, 299] width 60 height 11
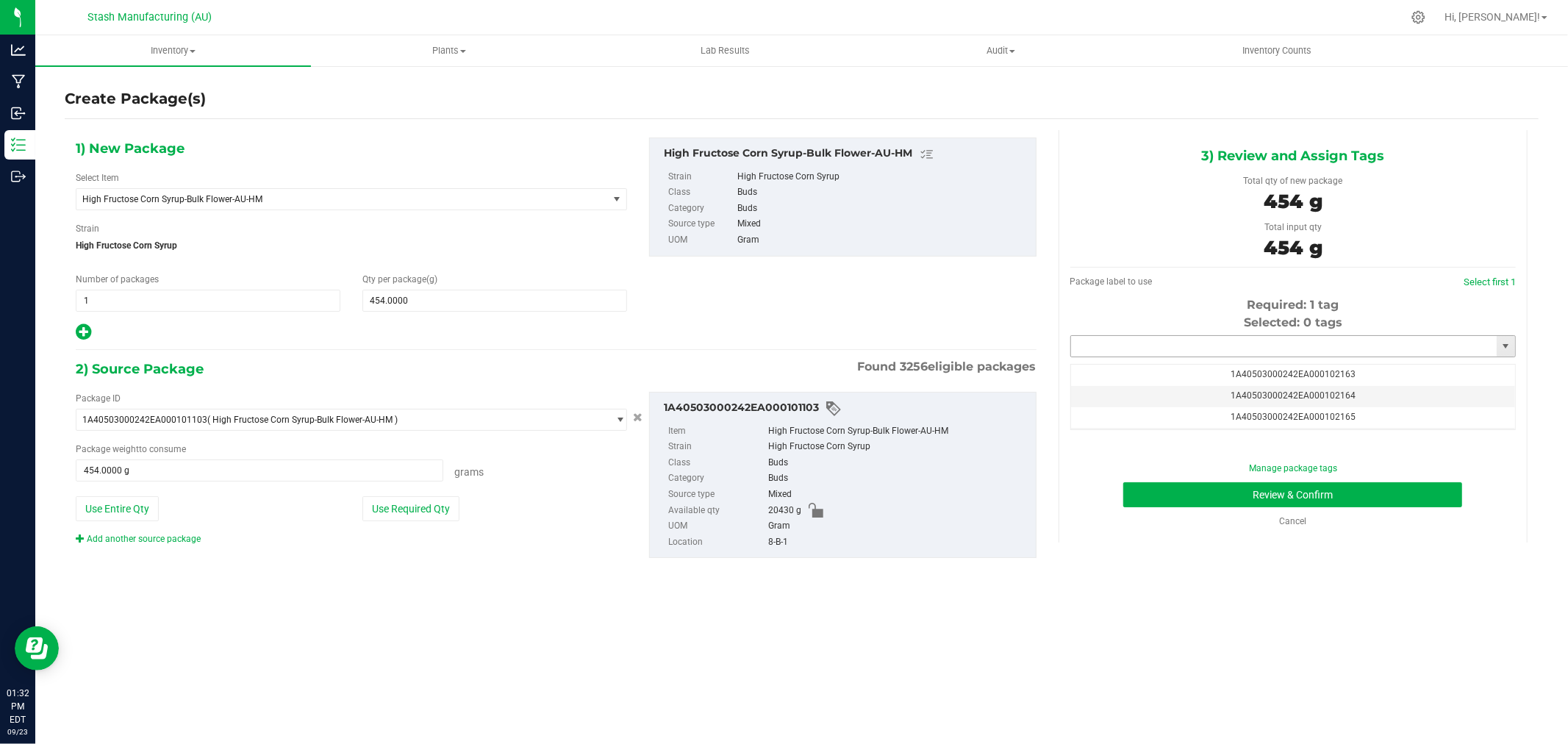
click at [1370, 340] on input "text" at bounding box center [1283, 346] width 426 height 21
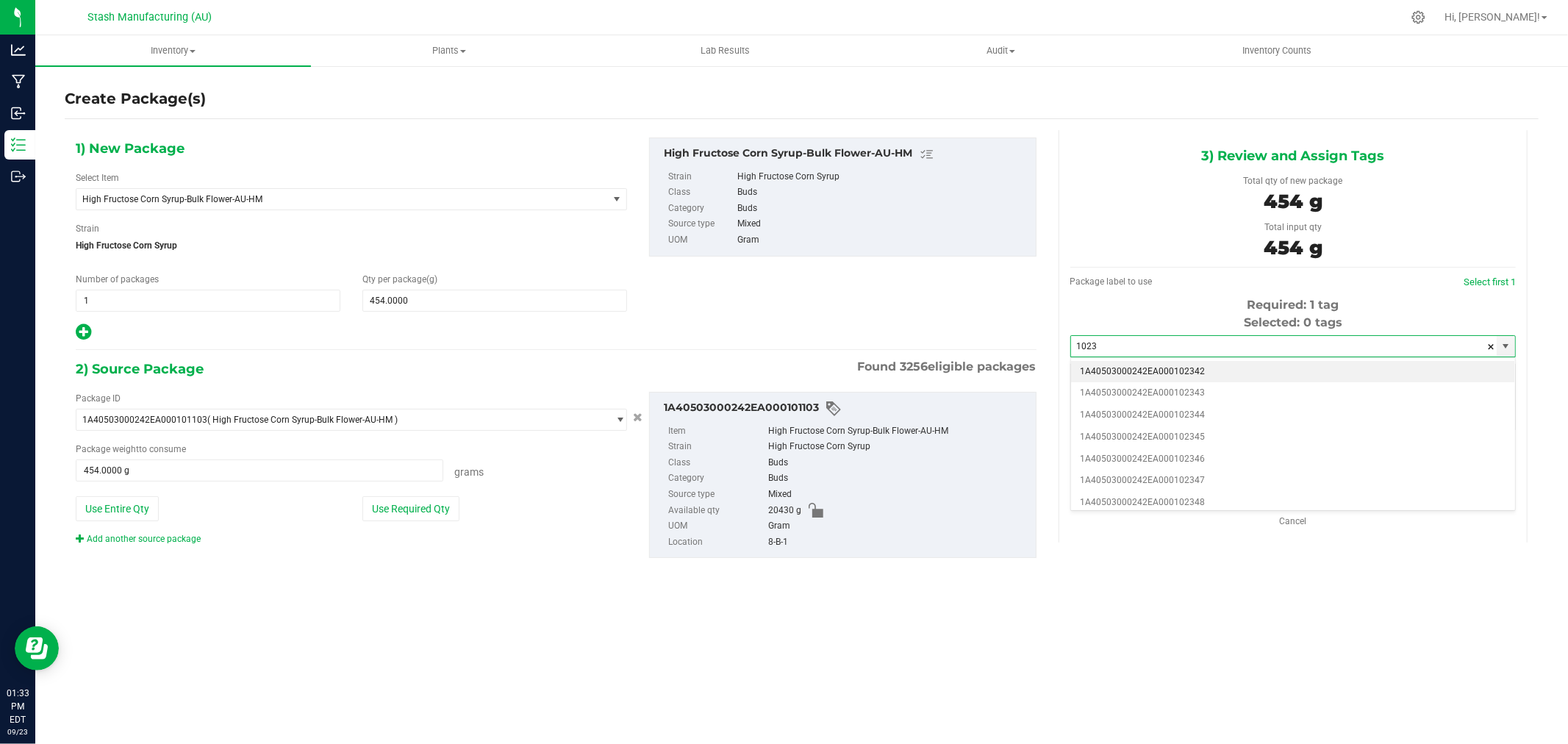
click at [1269, 369] on li "1A40503000242EA000102342" at bounding box center [1292, 372] width 444 height 22
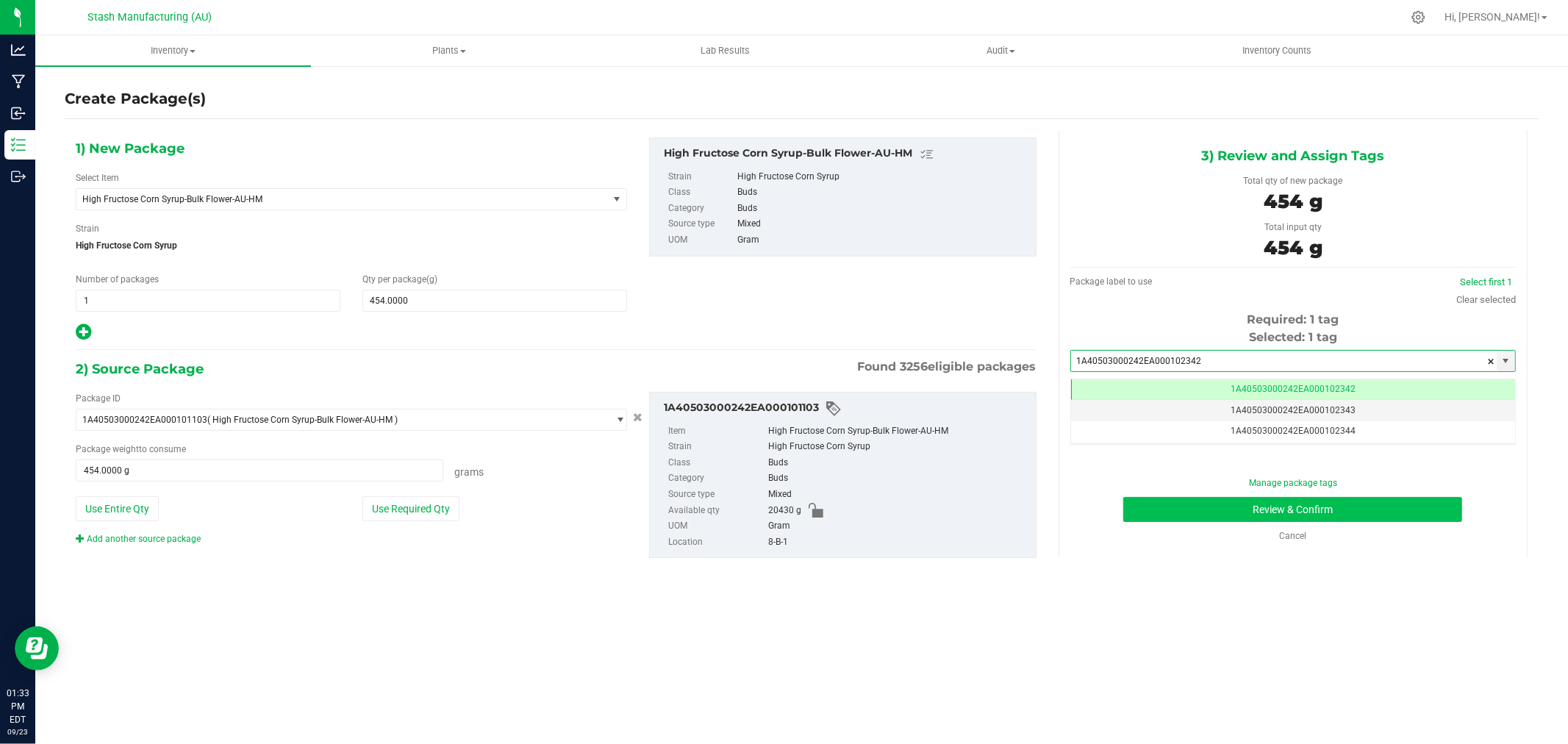
type input "1A40503000242EA000102342"
click at [1398, 503] on button "Review & Confirm" at bounding box center [1292, 509] width 339 height 25
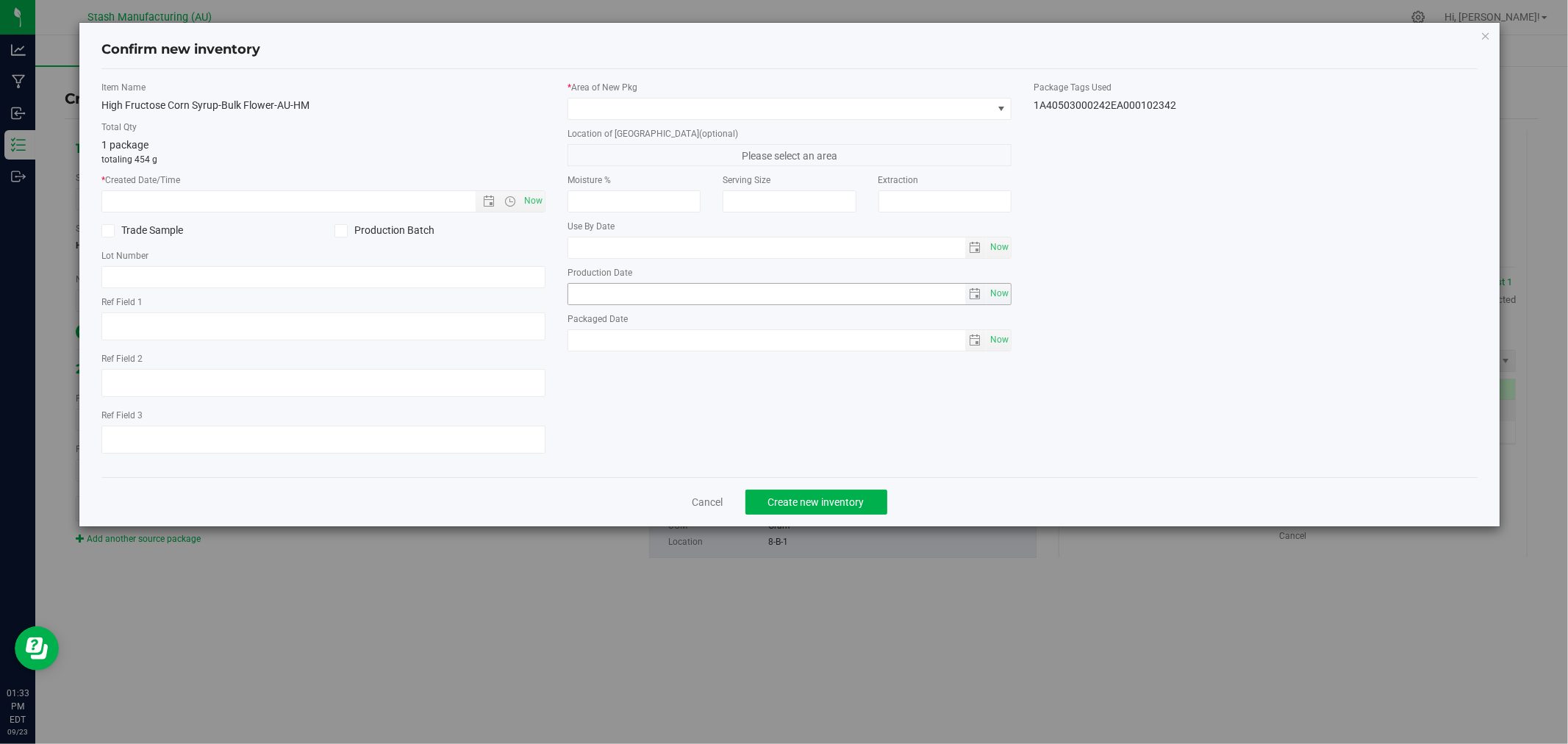
type input "[DATE]"
click at [535, 198] on span "Now" at bounding box center [534, 201] width 25 height 22
type input "[DATE] 1:33 PM"
click at [654, 95] on div "* Area of [GEOGRAPHIC_DATA]" at bounding box center [789, 100] width 444 height 39
click at [663, 113] on span at bounding box center [780, 109] width 424 height 21
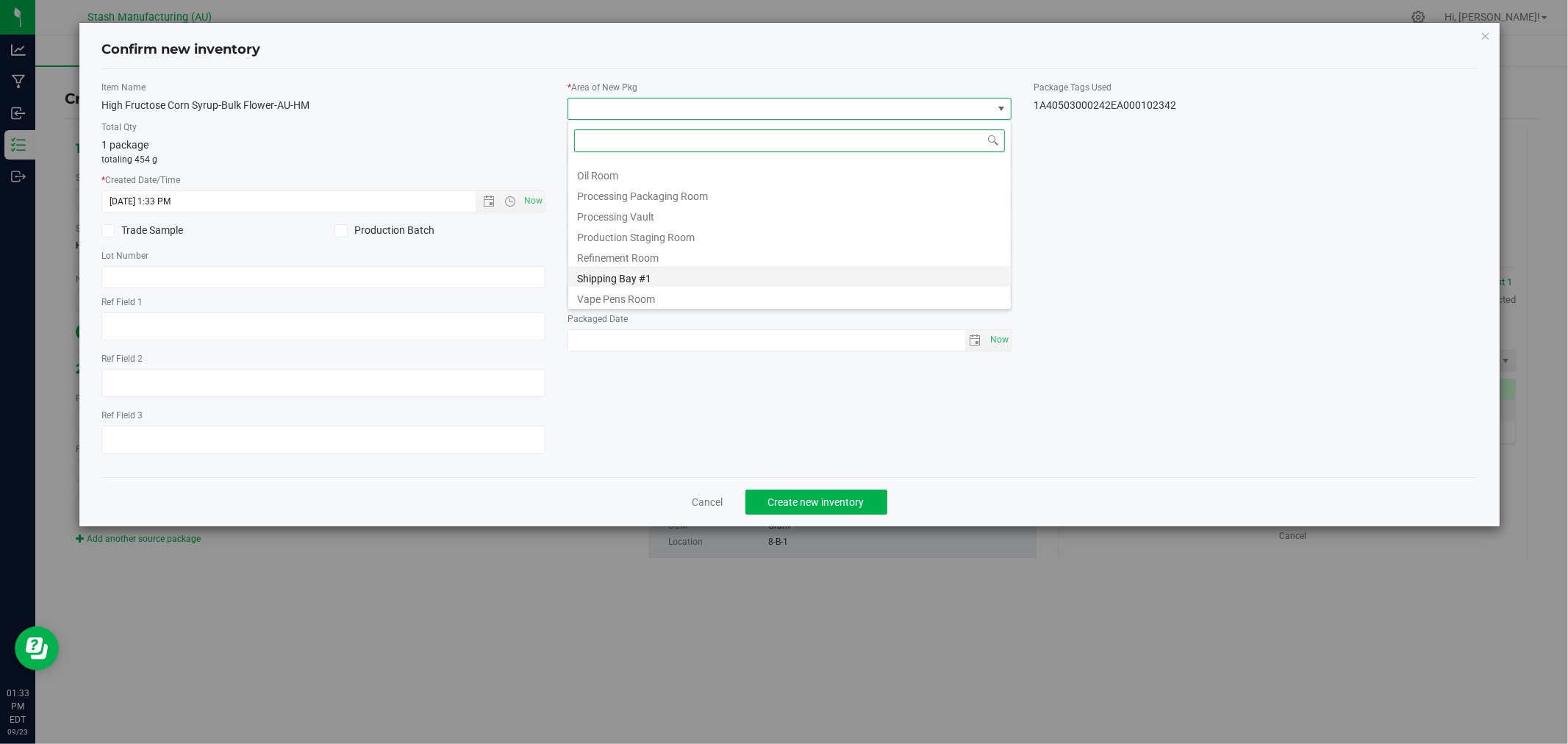
click at [664, 279] on li "Shipping Bay #1" at bounding box center [789, 276] width 442 height 21
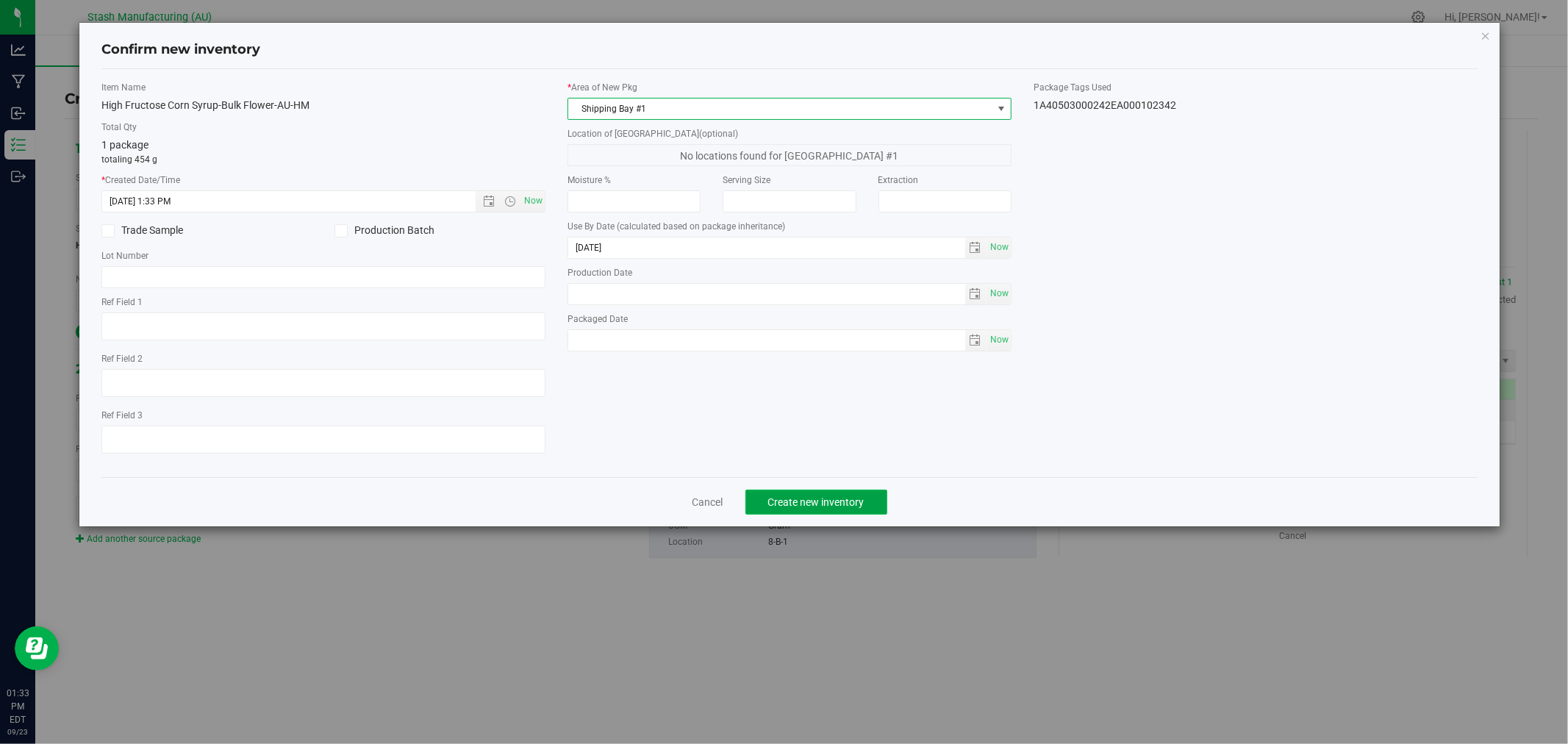
click at [856, 506] on span "Create new inventory" at bounding box center [816, 501] width 96 height 12
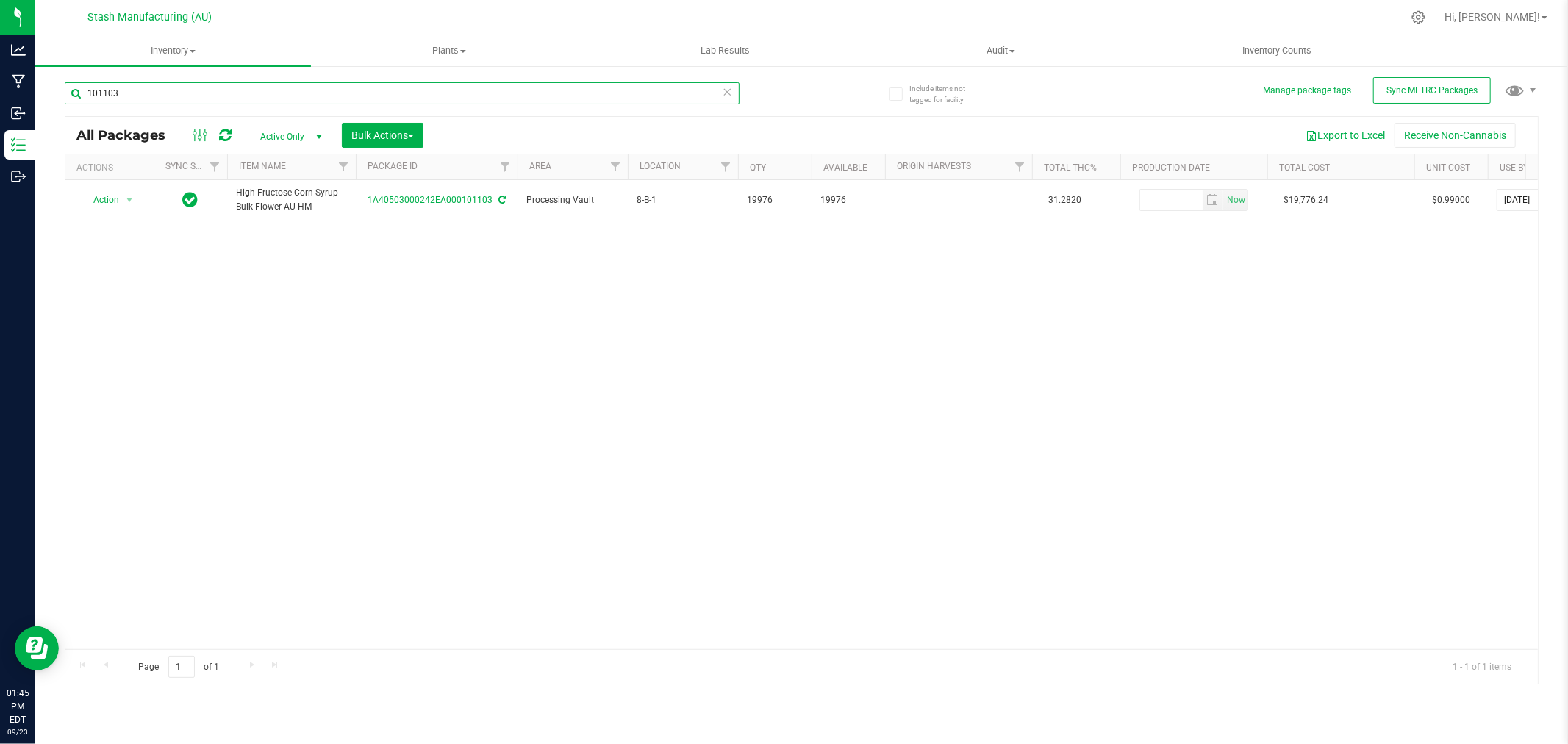
click at [251, 96] on input "101103" at bounding box center [402, 93] width 674 height 22
type input "101745"
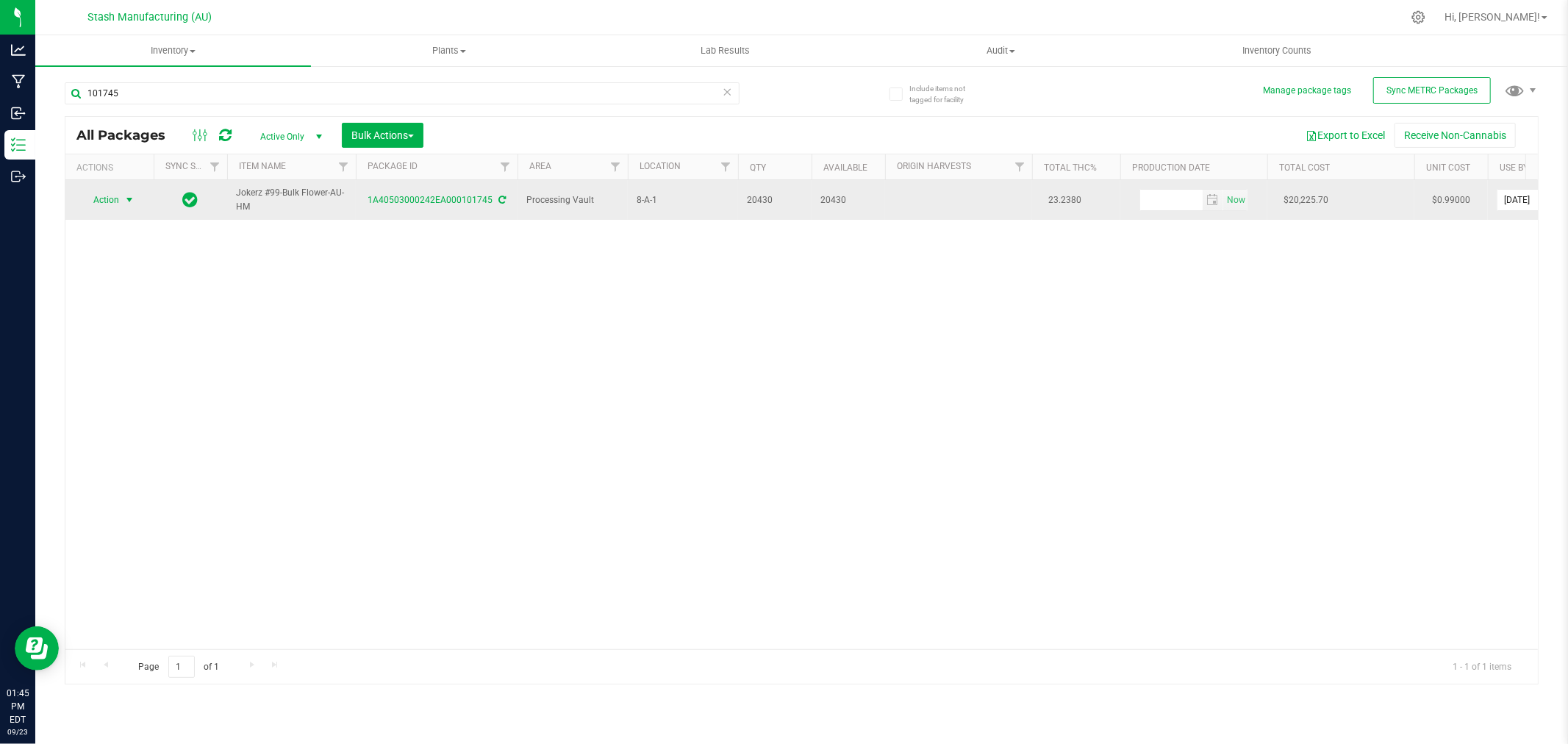
click at [116, 201] on span "Action" at bounding box center [100, 199] width 40 height 21
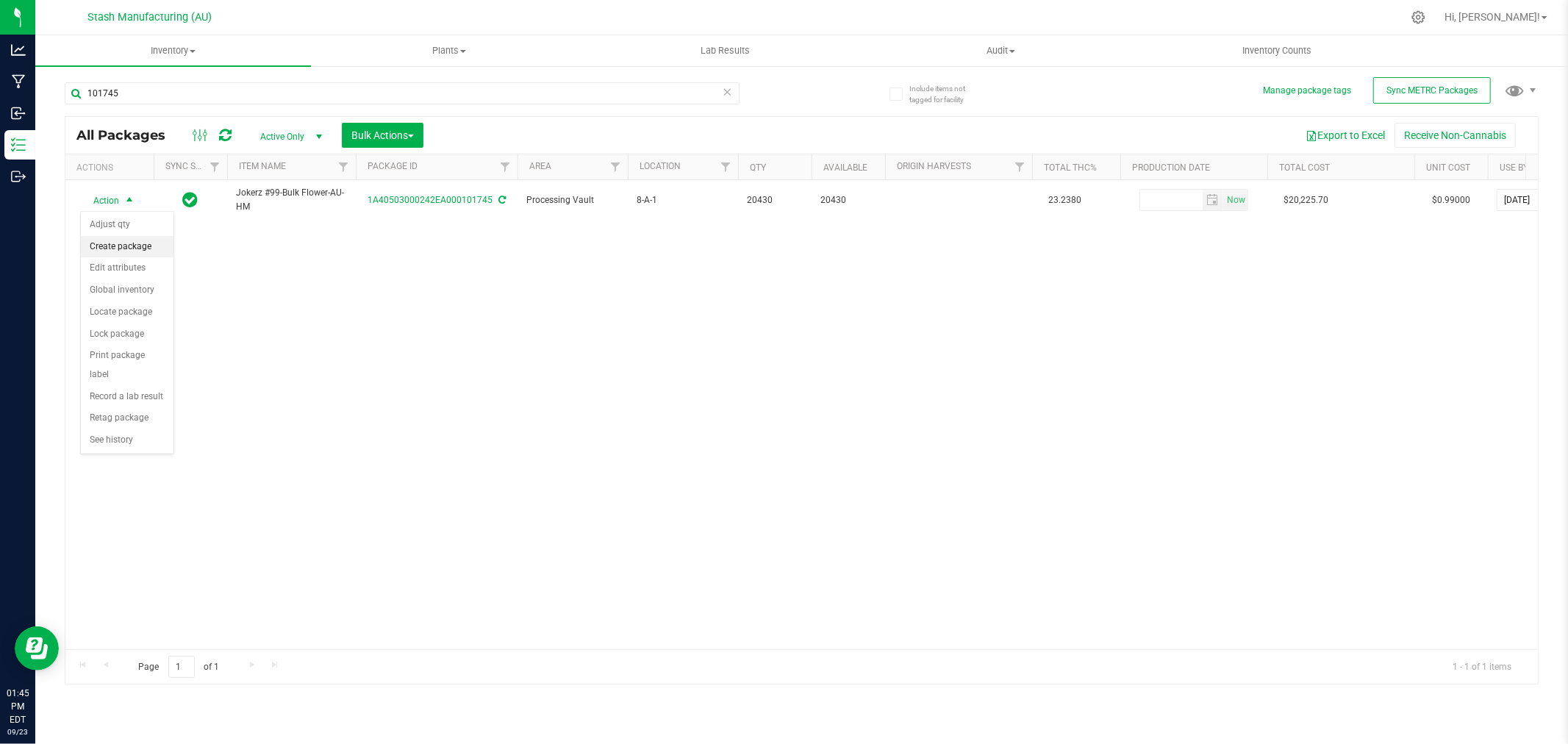
click at [119, 239] on li "Create package" at bounding box center [127, 246] width 92 height 22
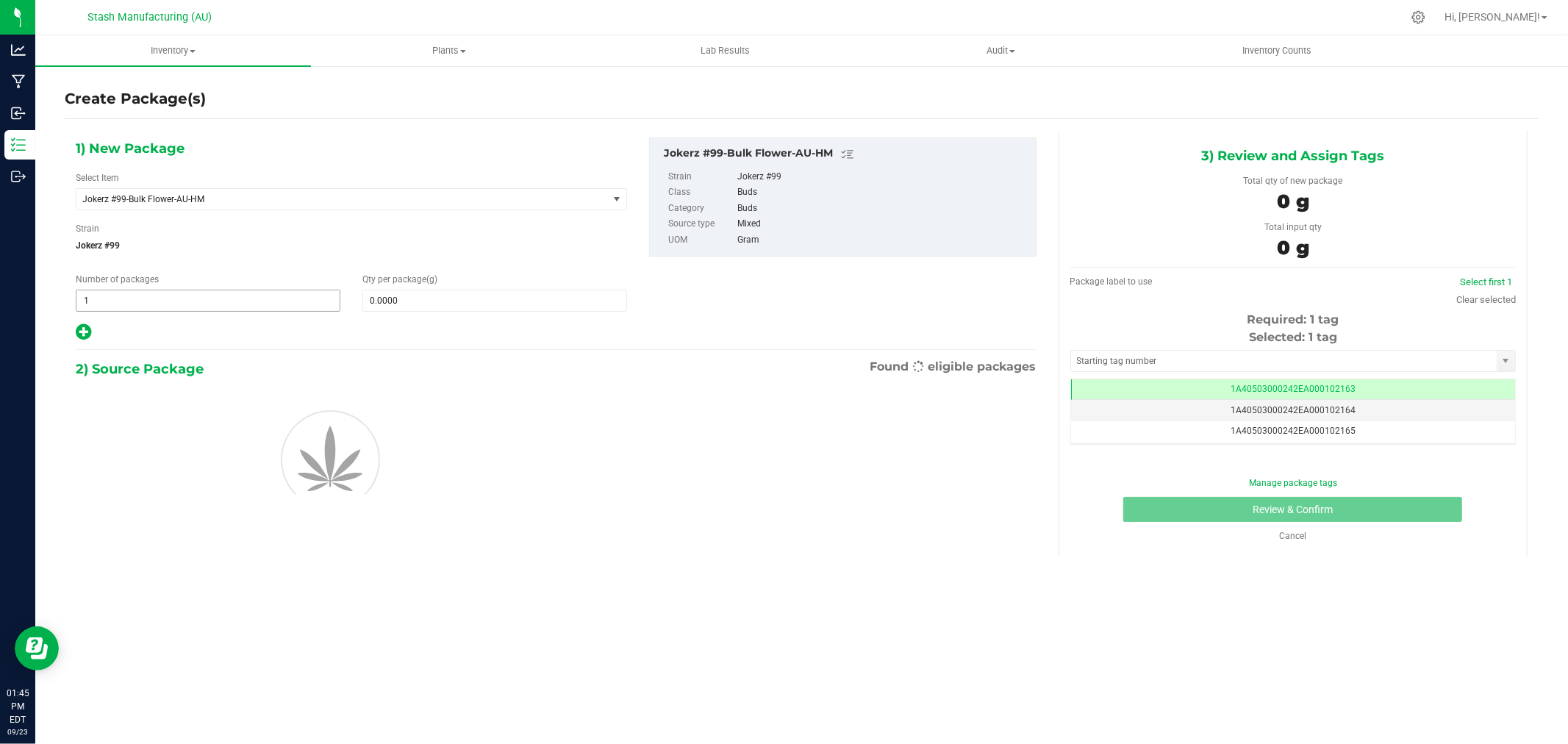
scroll to position [0, -1]
click at [204, 301] on span "1 1" at bounding box center [208, 300] width 265 height 22
click at [204, 301] on input "1" at bounding box center [208, 300] width 263 height 21
type input "4"
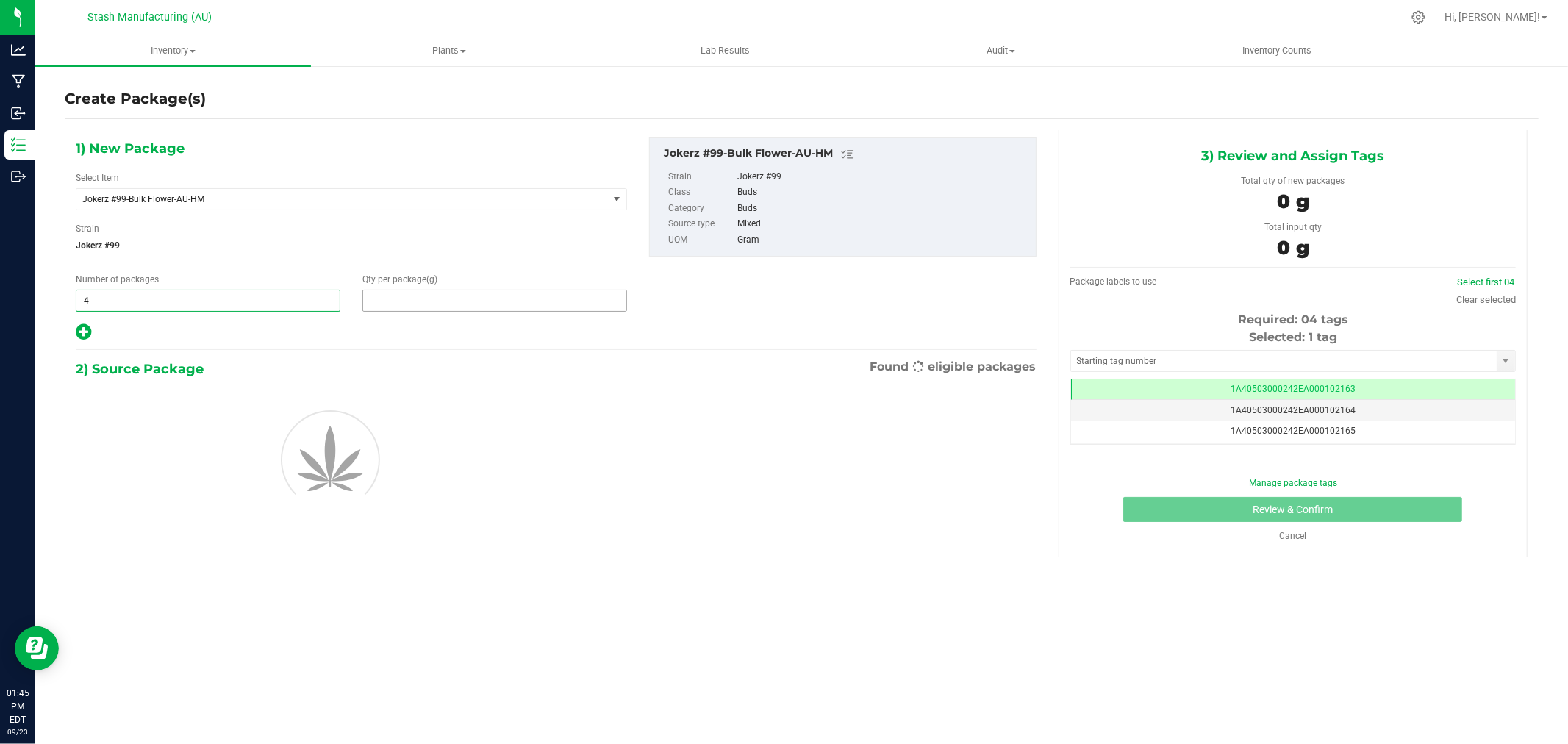
click at [456, 293] on span at bounding box center [495, 300] width 265 height 22
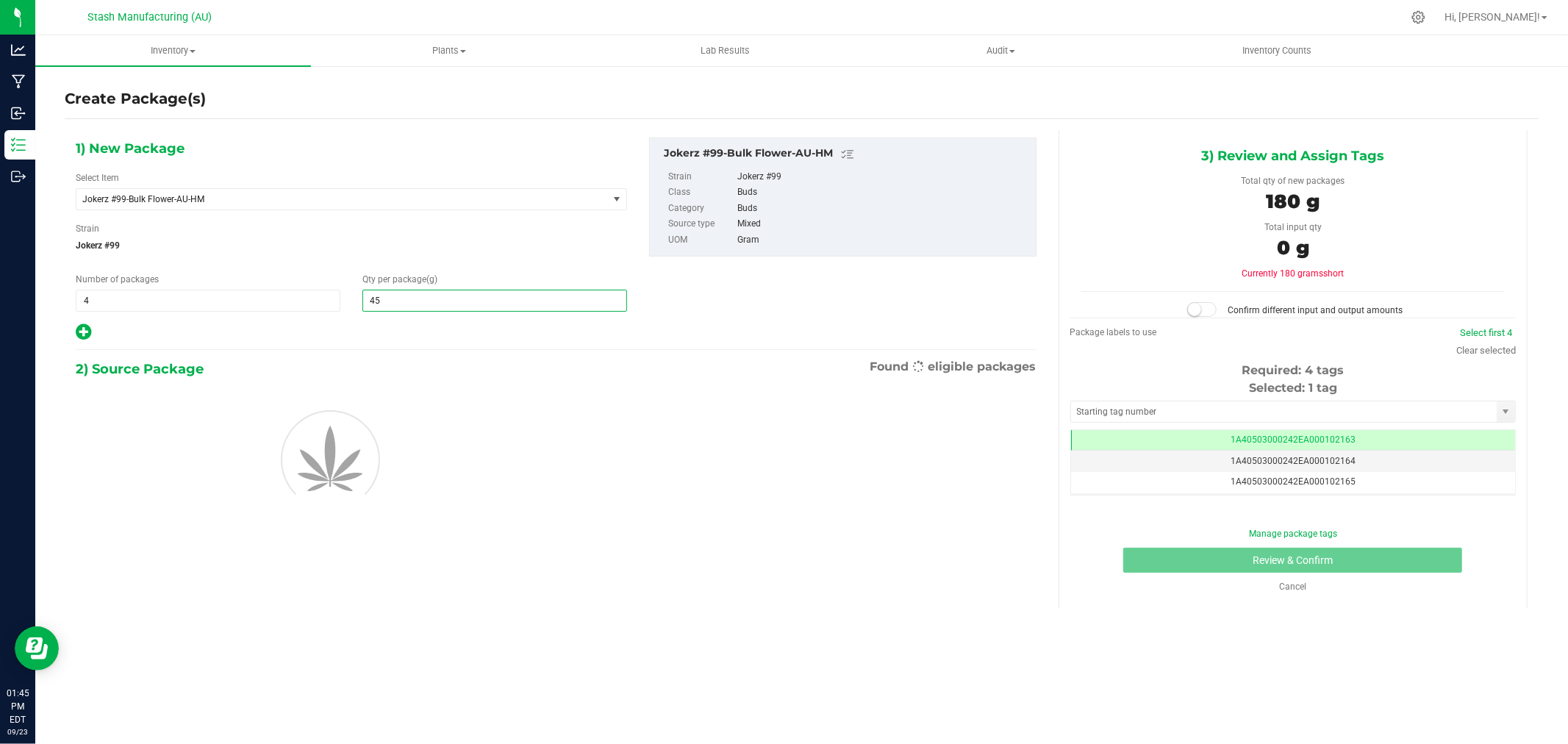
type input "454"
type input "454.0000"
click at [472, 239] on span "Jokerz #99" at bounding box center [352, 246] width 551 height 22
click at [1504, 348] on link "Clear selected" at bounding box center [1486, 350] width 60 height 11
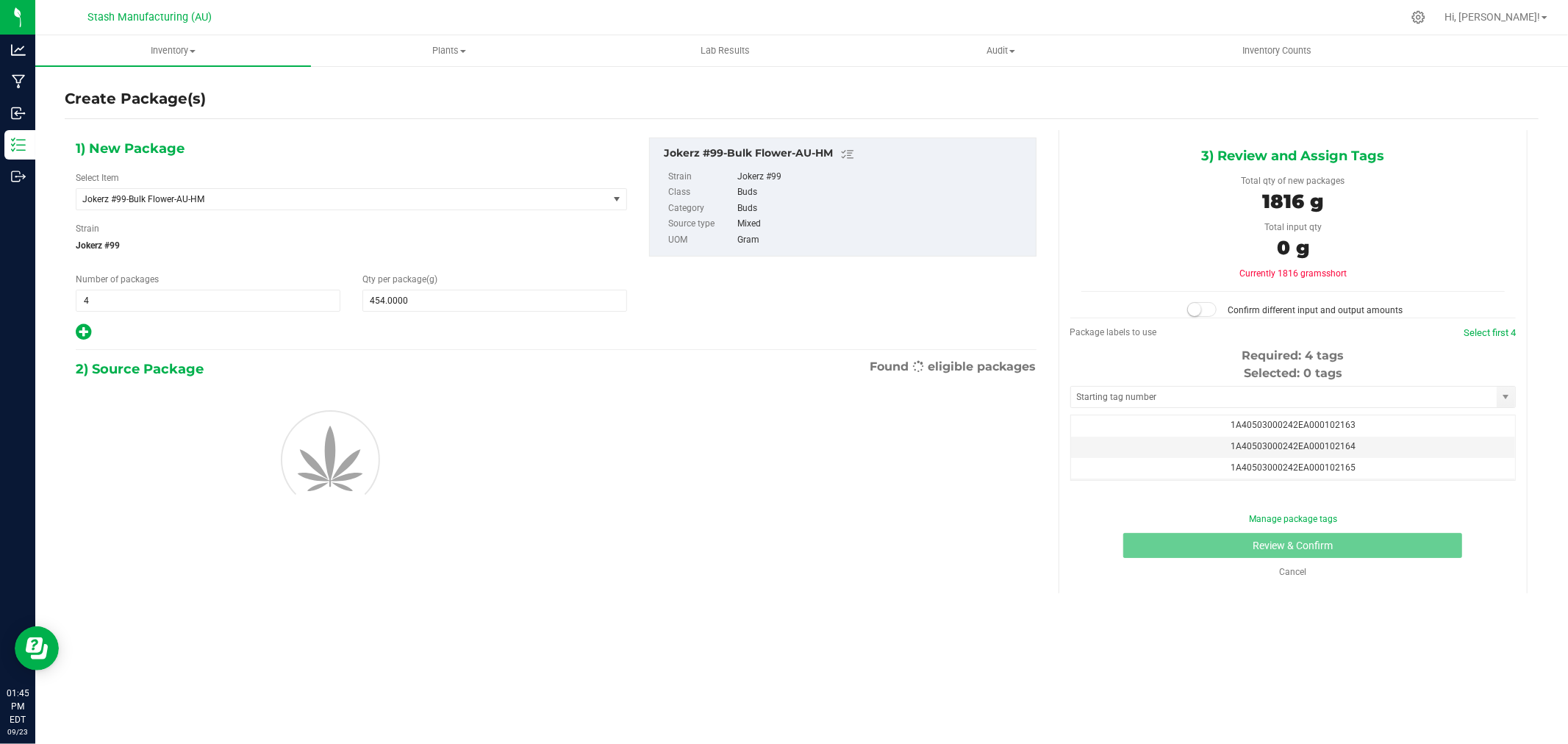
click at [1164, 410] on div "Selected: 0 tags Tag 1A40503000242EA000102163 1A40503000242EA000102164 1A405030…" at bounding box center [1292, 422] width 445 height 116
click at [1163, 399] on input "text" at bounding box center [1283, 397] width 426 height 21
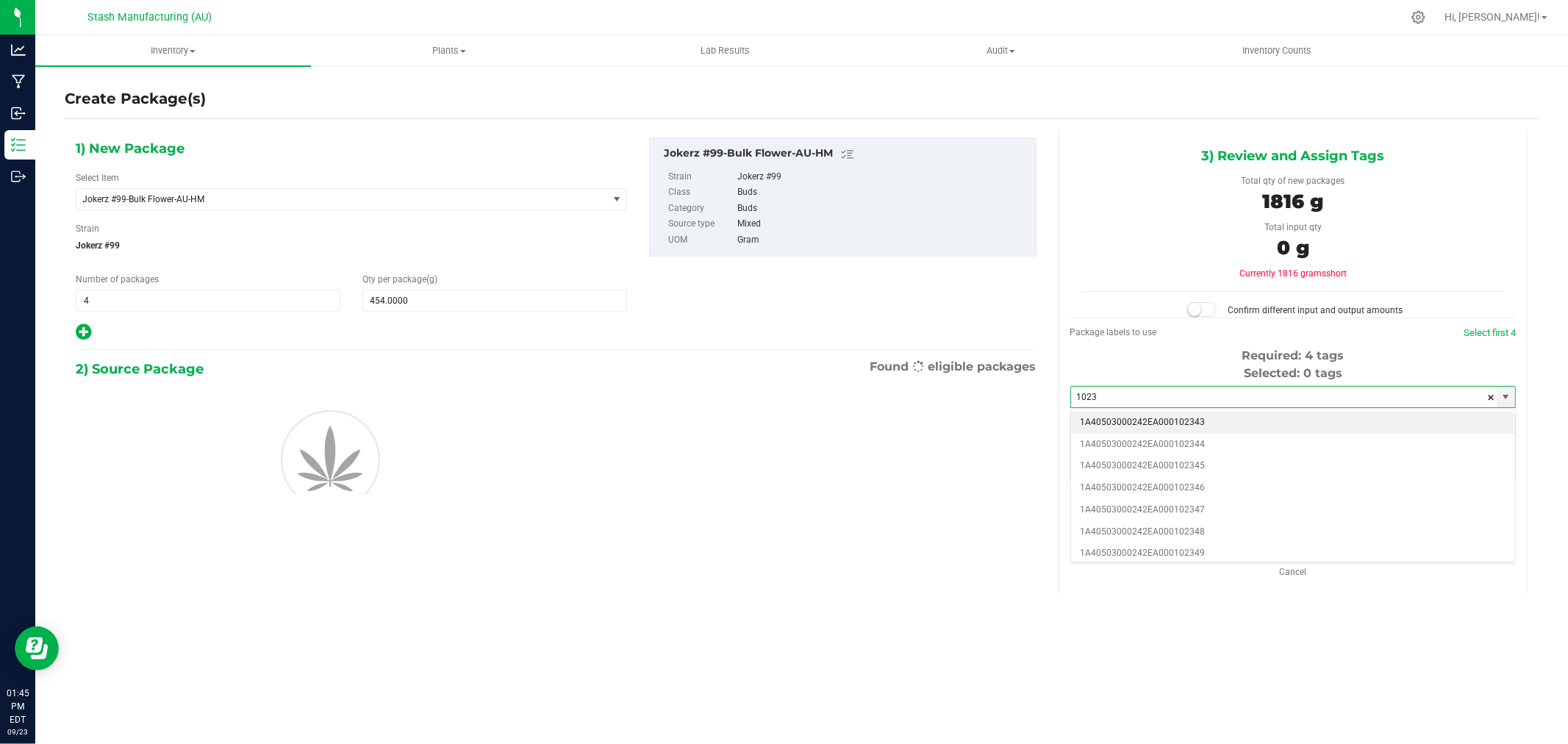
click at [1176, 419] on li "1A40503000242EA000102343" at bounding box center [1292, 422] width 444 height 22
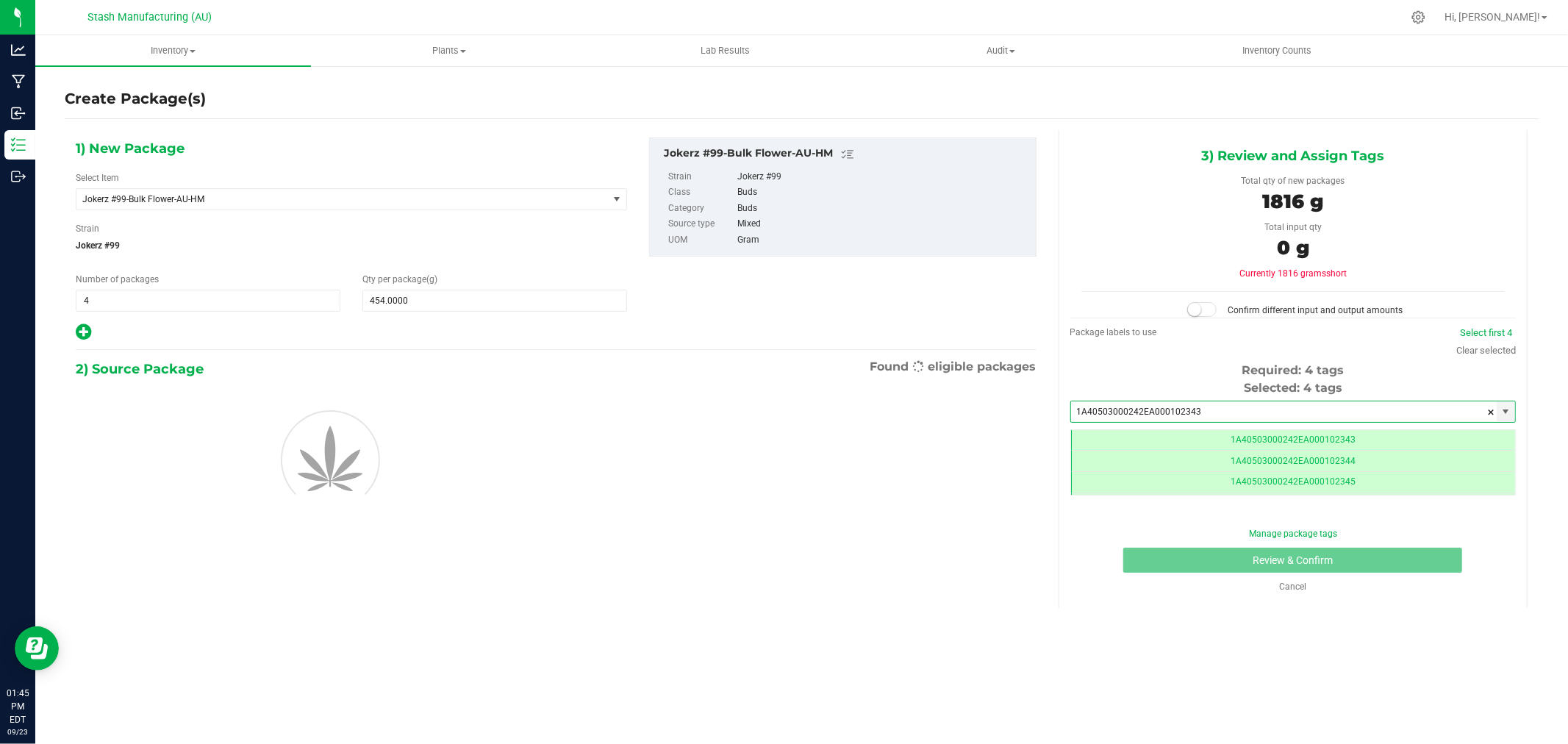
type input "1A40503000242EA000102343"
click at [410, 555] on div "1) New Package Select Item Jokerz #99-Bulk Flower-AU-HM 38 Special-28g Popcorn-…" at bounding box center [556, 343] width 982 height 425
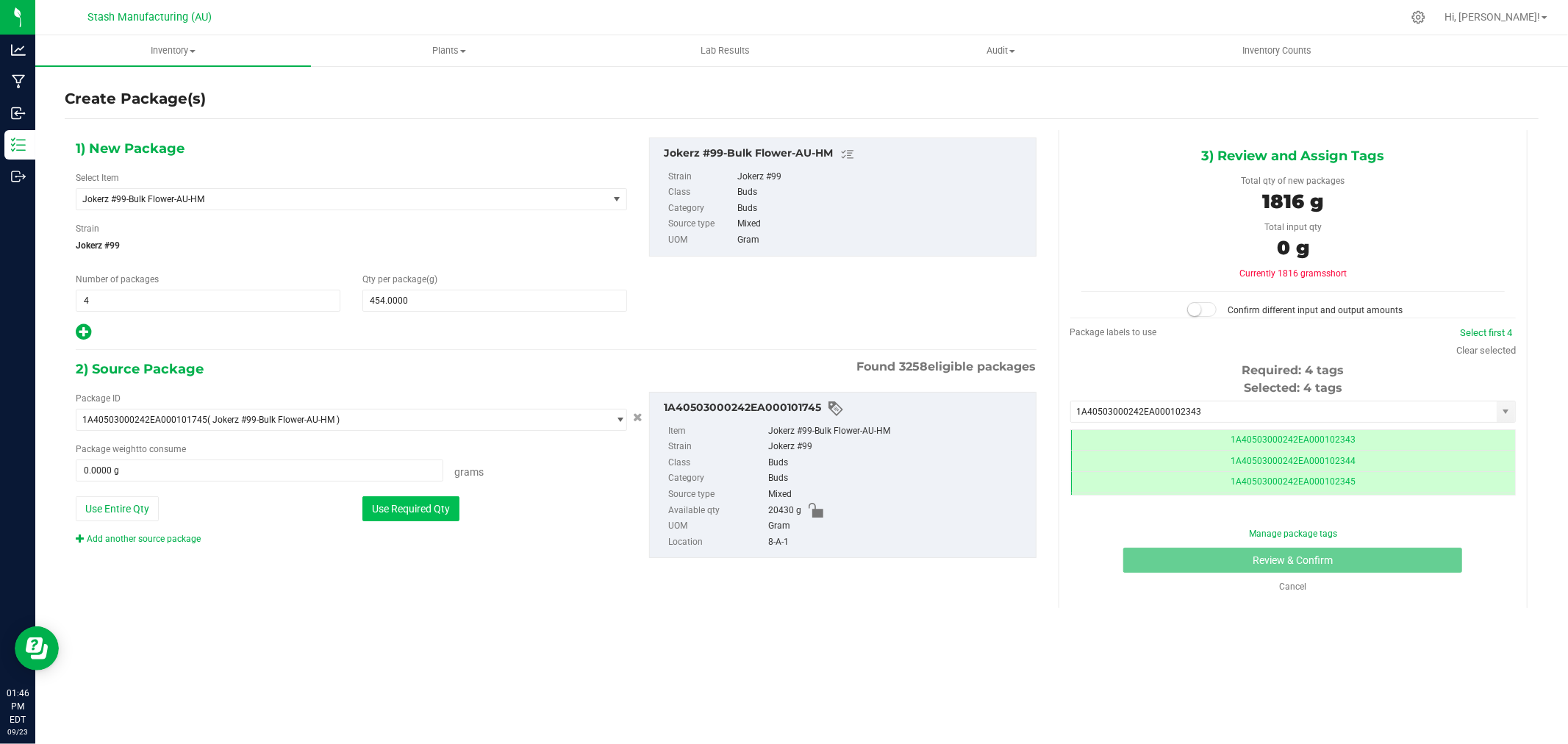
click at [418, 510] on button "Use Required Qty" at bounding box center [411, 508] width 97 height 25
type input "1816.0000 g"
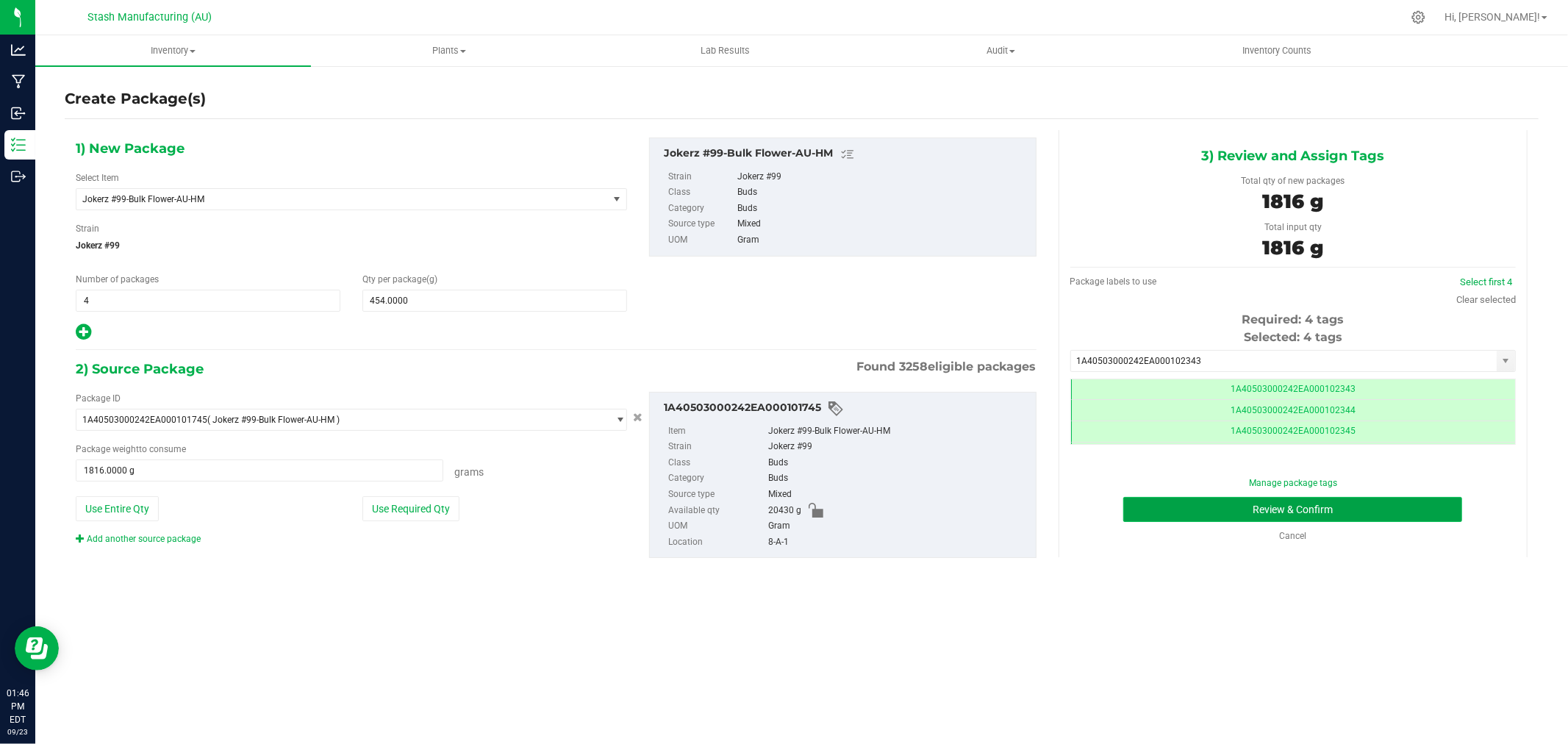
click at [1445, 505] on button "Review & Confirm" at bounding box center [1292, 509] width 339 height 25
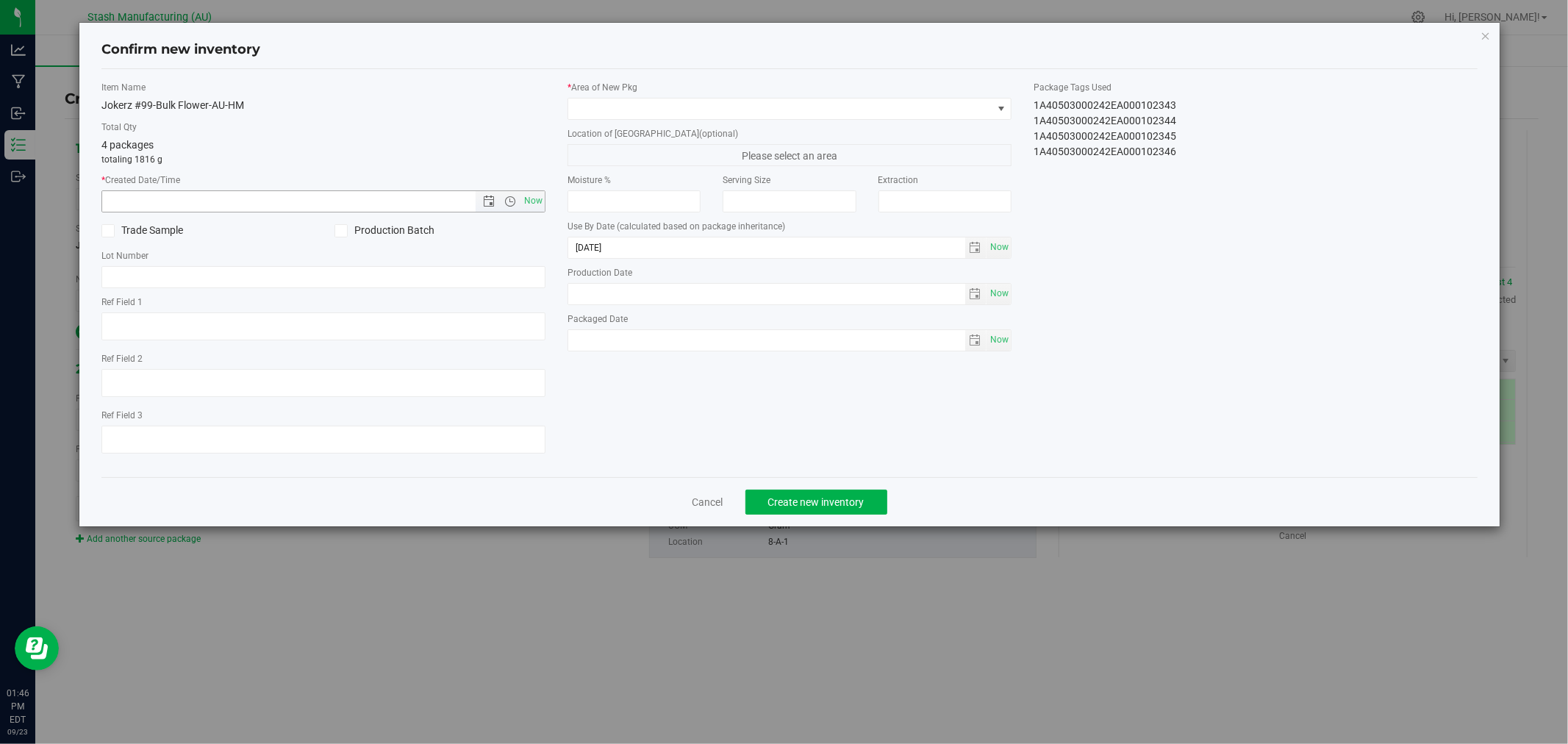
drag, startPoint x: 535, startPoint y: 200, endPoint x: 583, endPoint y: 151, distance: 68.6
click at [534, 200] on span "Now" at bounding box center [534, 201] width 25 height 22
type input "[DATE] 1:46 PM"
click at [636, 107] on span at bounding box center [780, 109] width 424 height 21
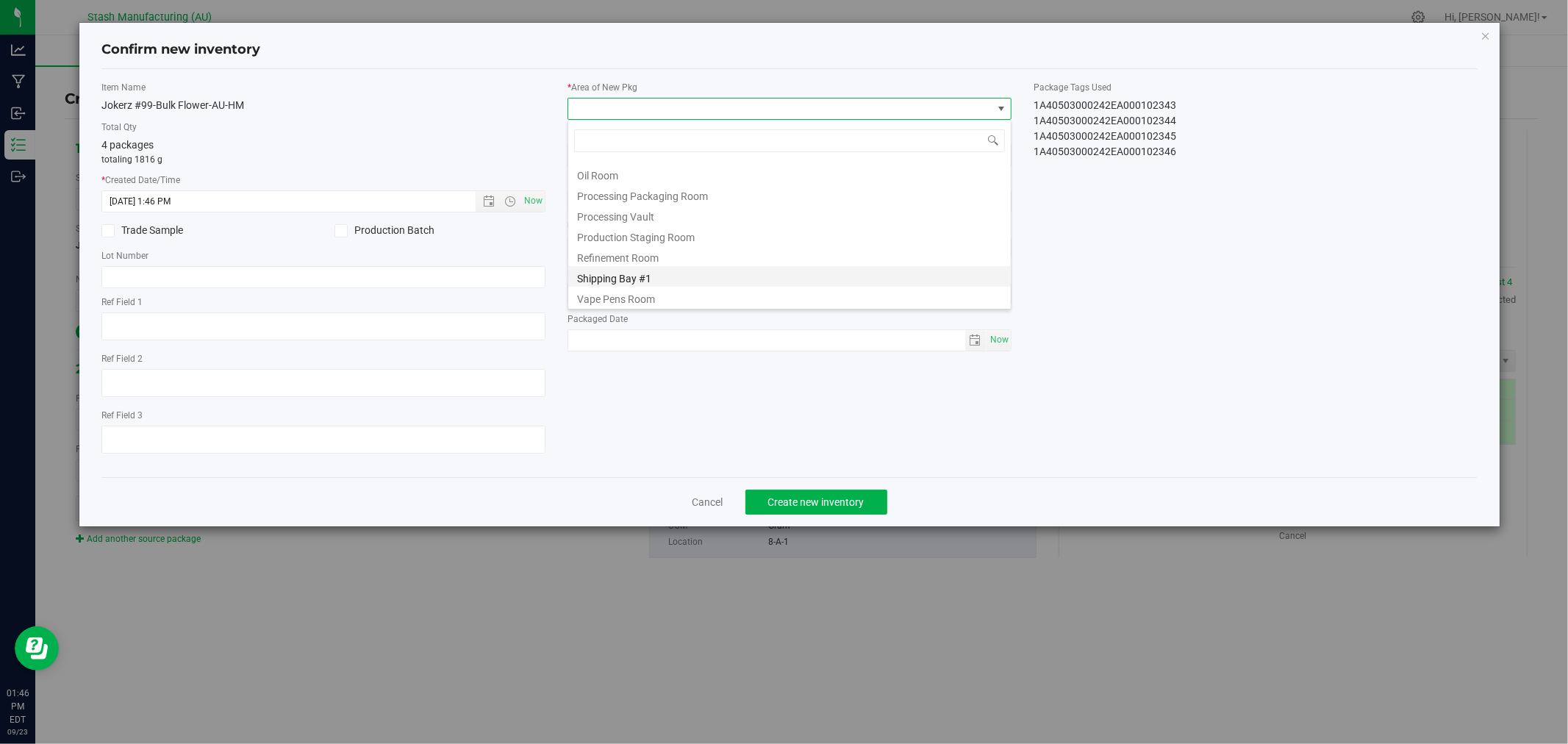
click at [670, 274] on li "Shipping Bay #1" at bounding box center [789, 276] width 442 height 21
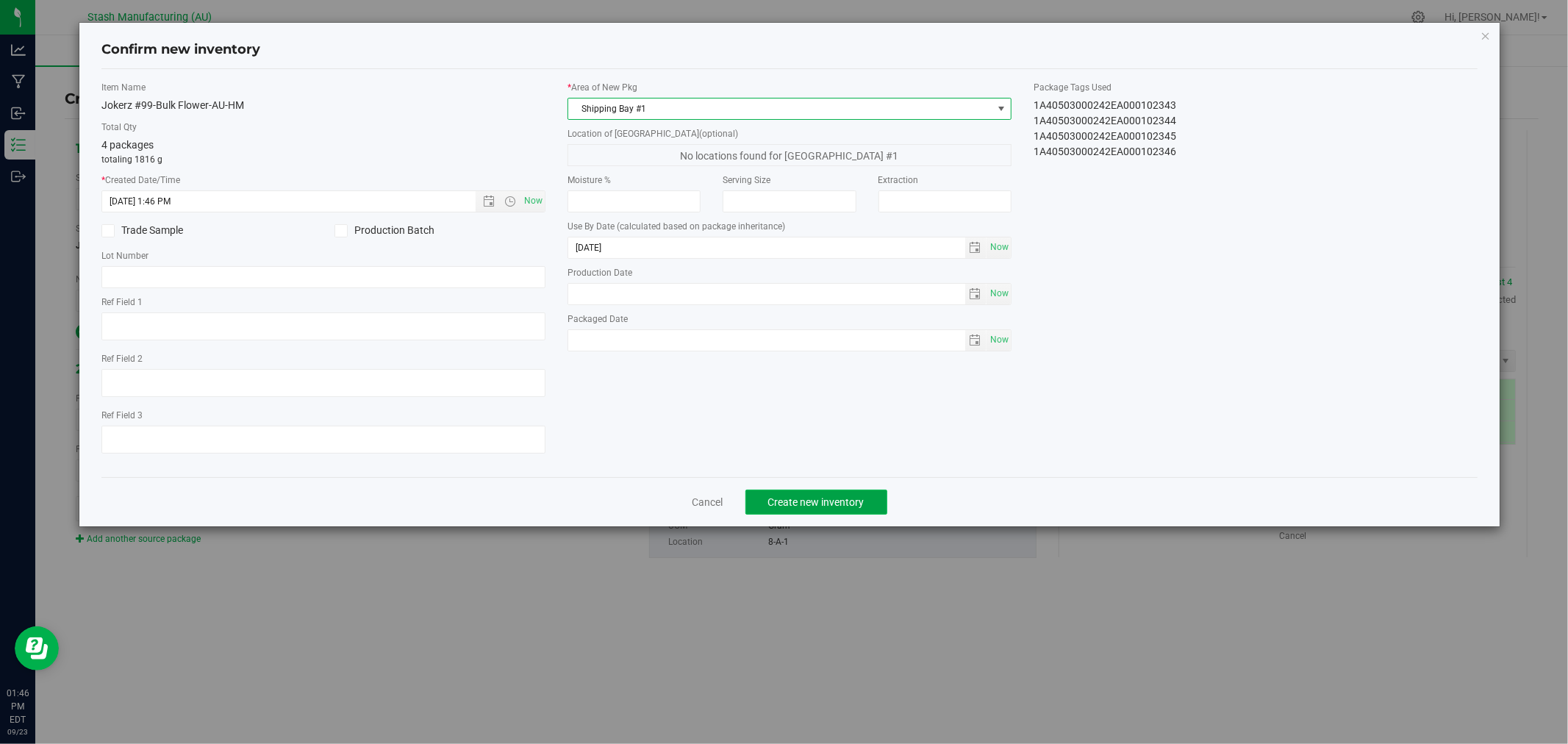
click at [857, 506] on span "Create new inventory" at bounding box center [816, 501] width 96 height 12
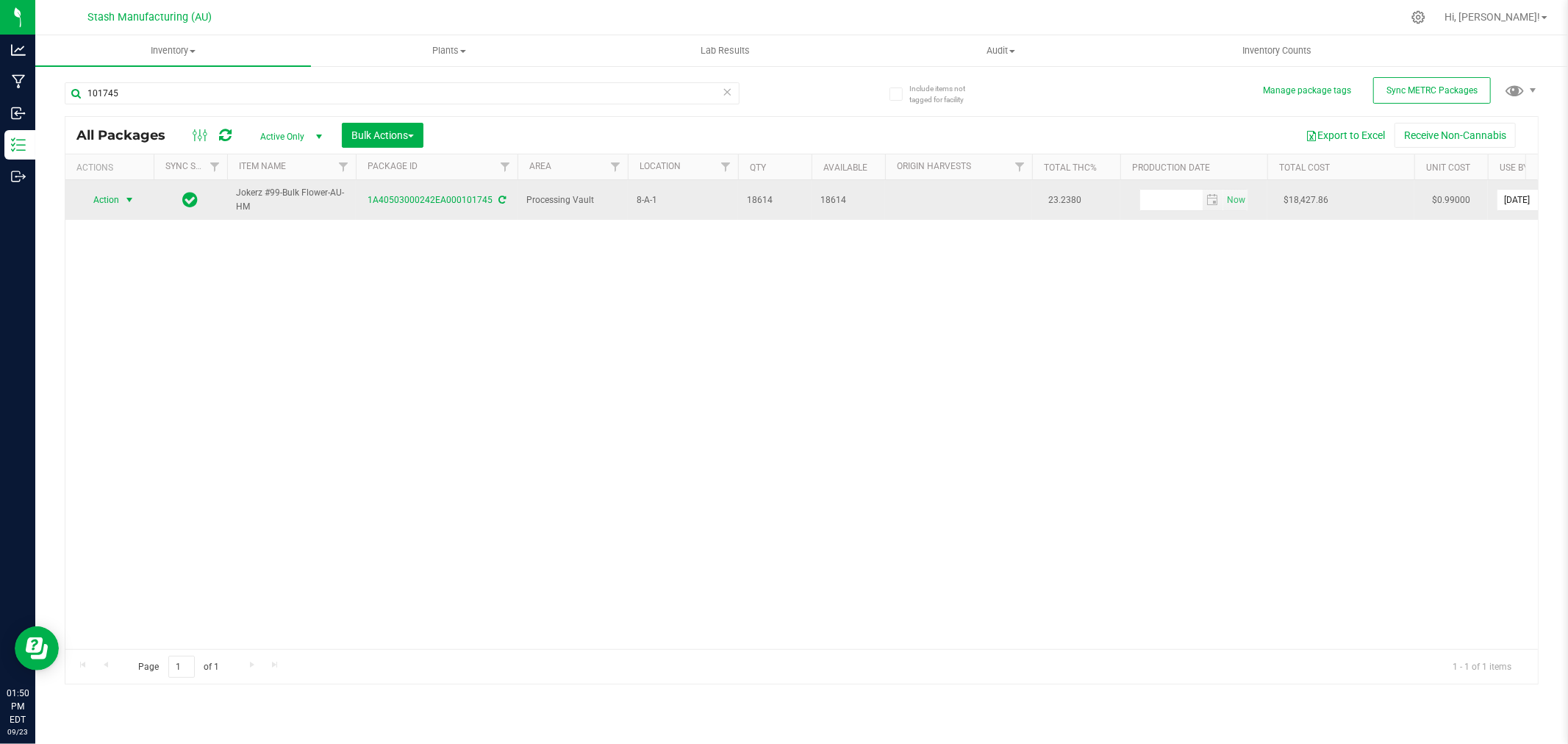
click at [102, 198] on span "Action" at bounding box center [100, 199] width 40 height 21
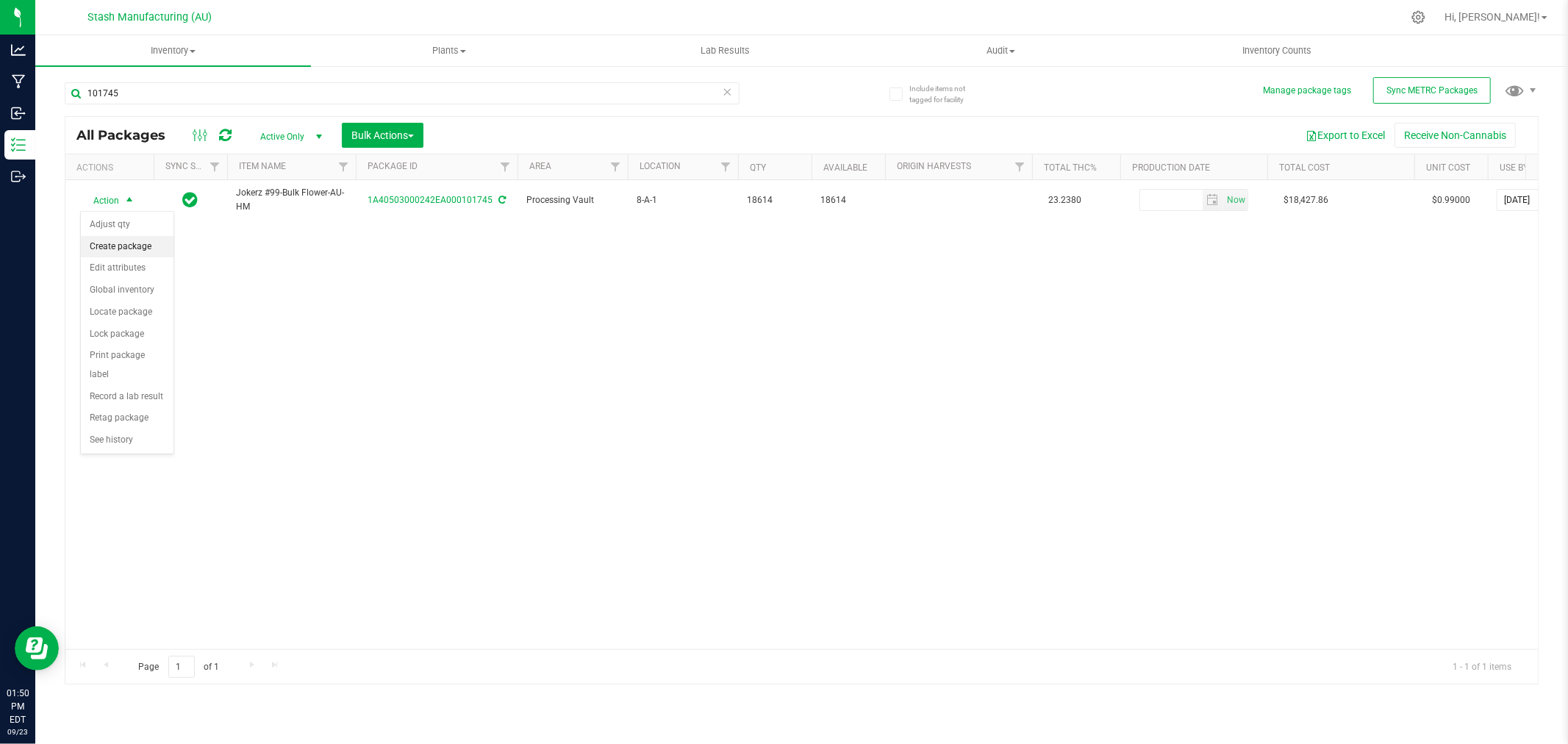
click at [129, 245] on li "Create package" at bounding box center [127, 246] width 92 height 22
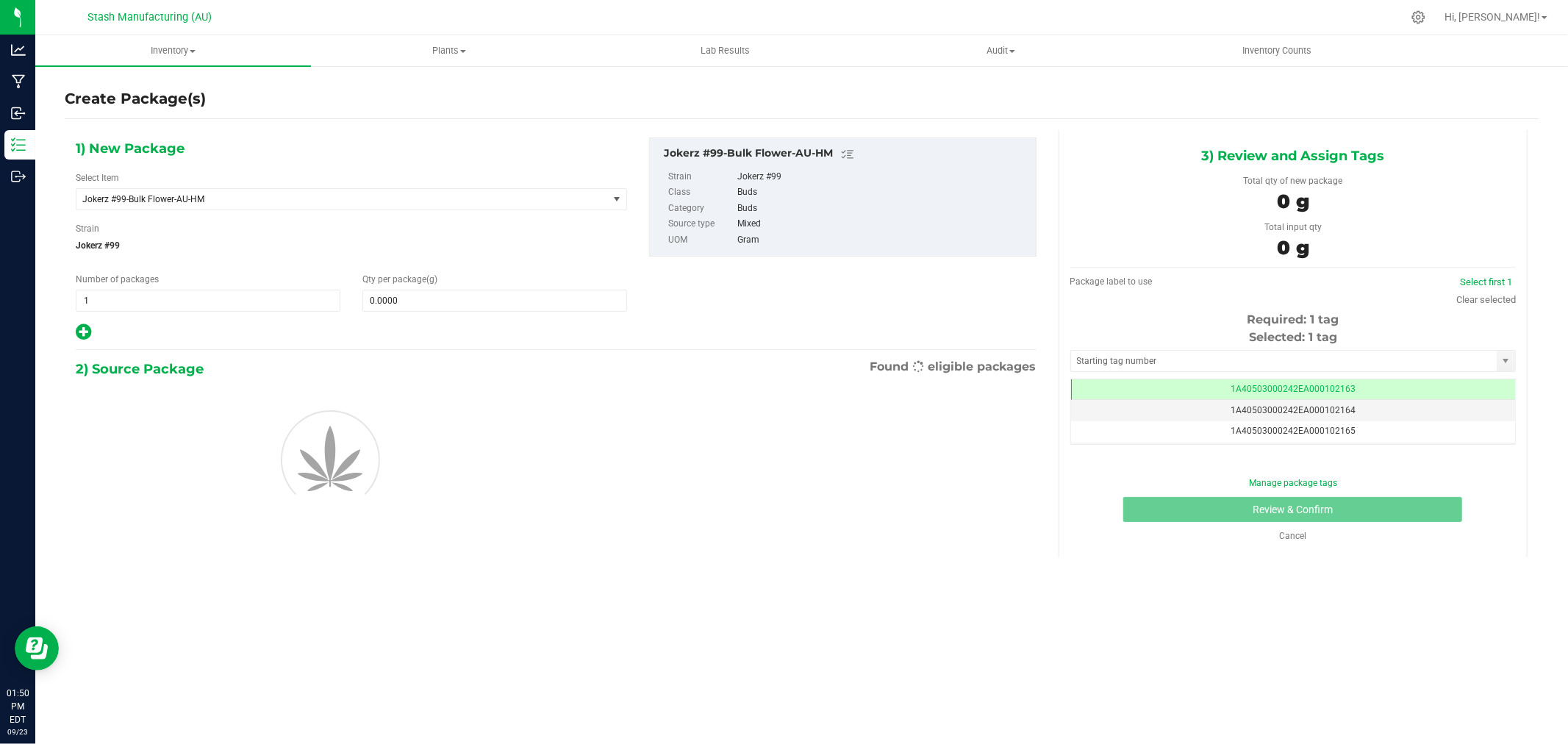
scroll to position [0, -1]
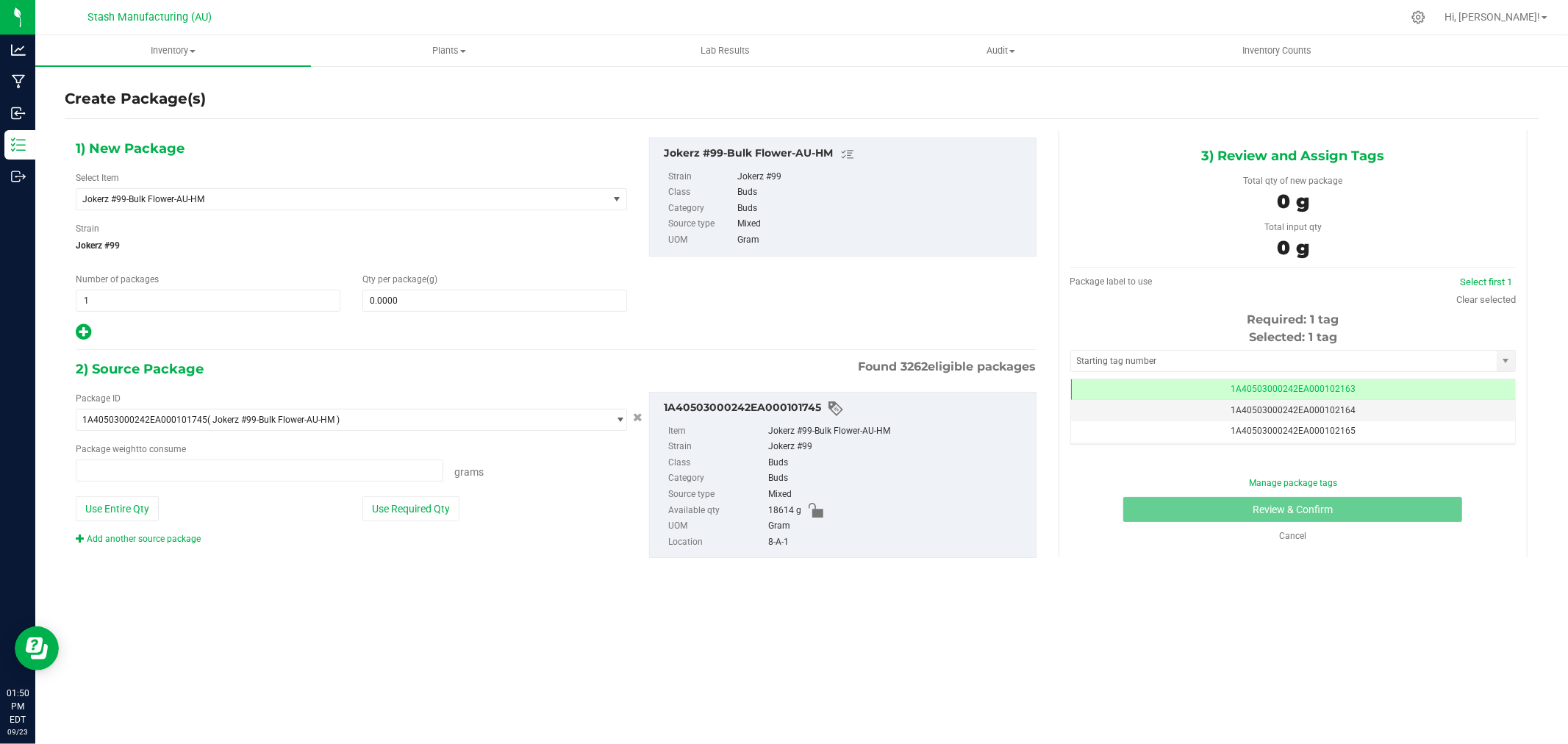
type input "0.0000 g"
click at [208, 298] on input "1" at bounding box center [208, 300] width 263 height 21
type input "2"
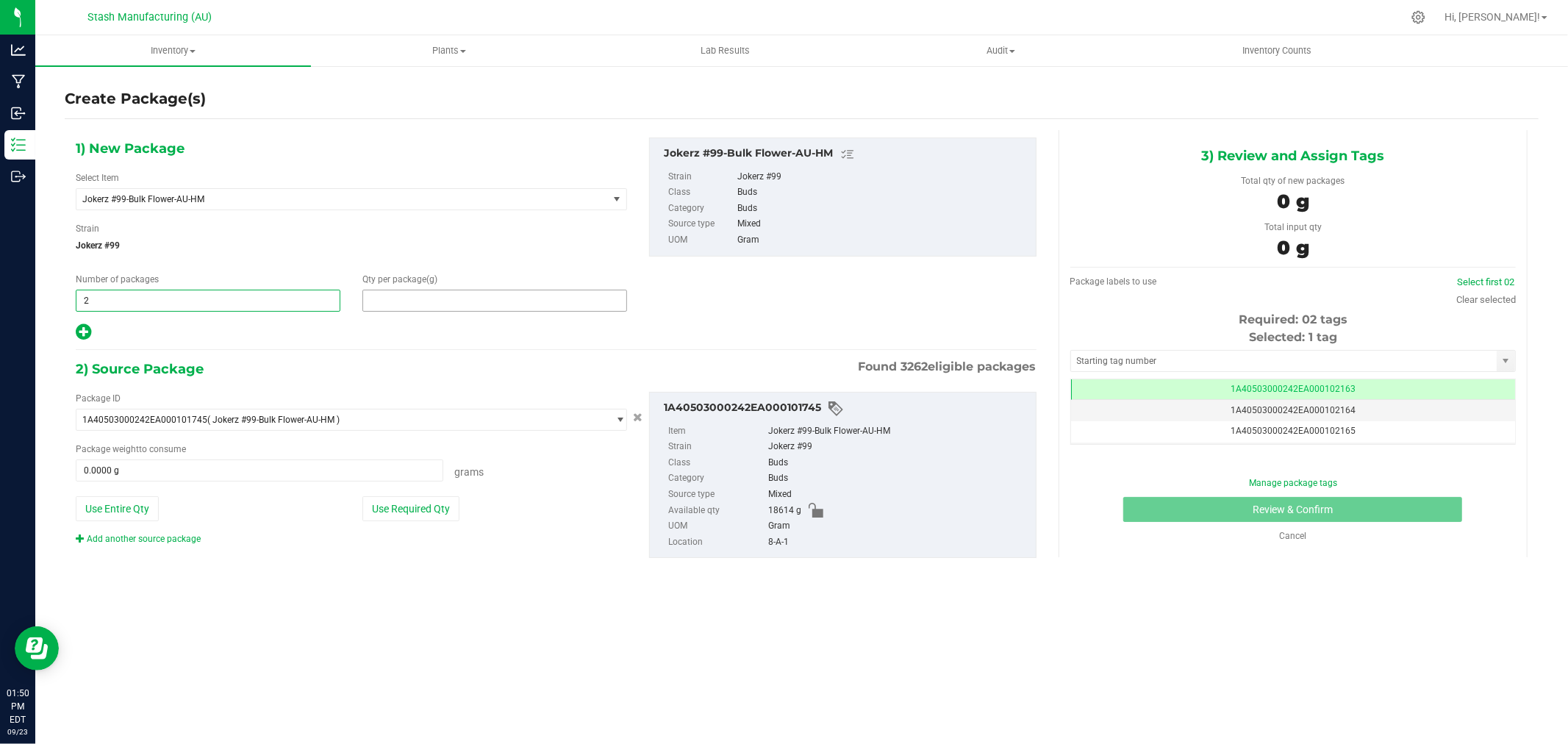
click at [469, 300] on span at bounding box center [495, 300] width 265 height 22
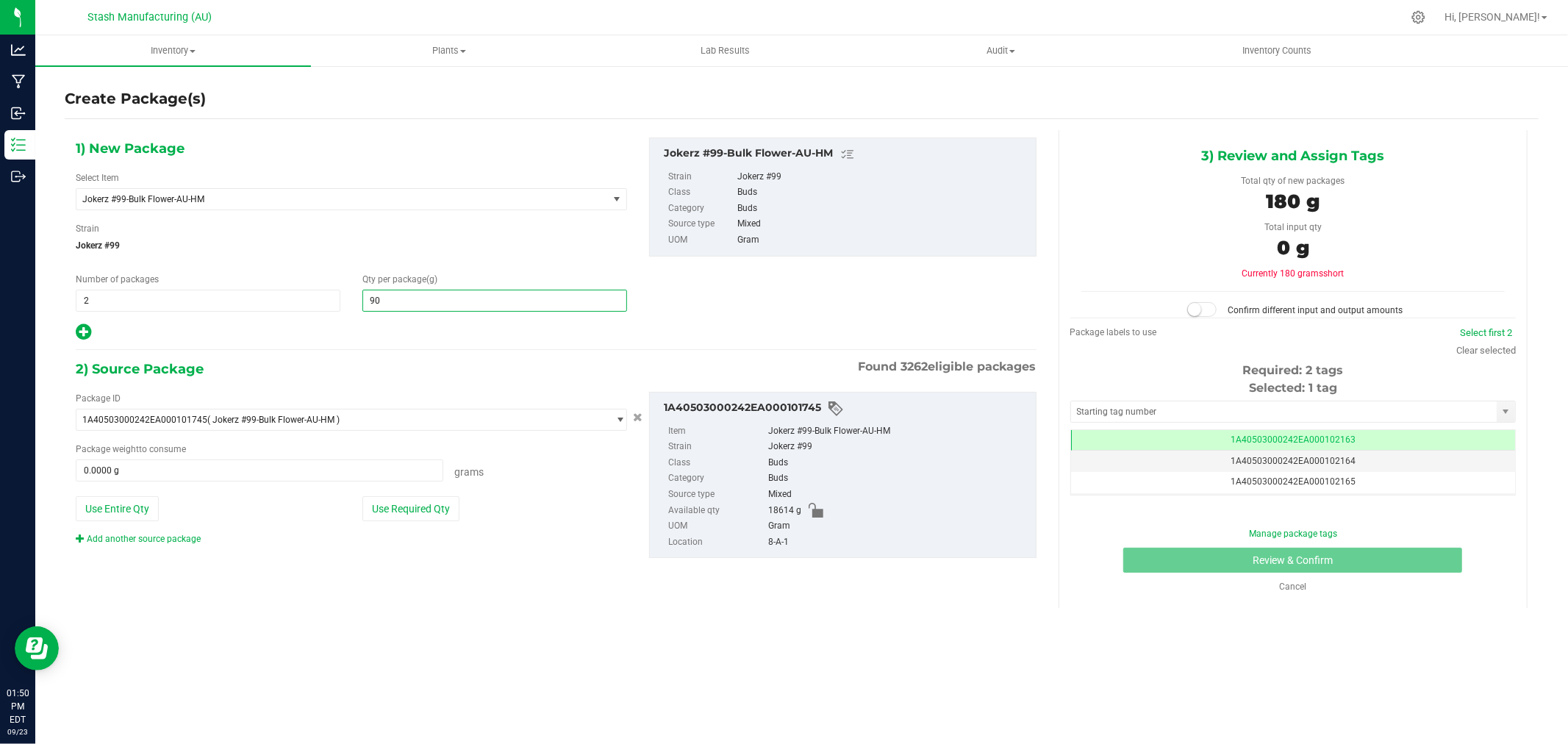
type input "908"
type input "908.0000"
drag, startPoint x: 416, startPoint y: 503, endPoint x: 1114, endPoint y: 399, distance: 705.7
click at [418, 503] on button "Use Required Qty" at bounding box center [411, 508] width 97 height 25
type input "1816.0000 g"
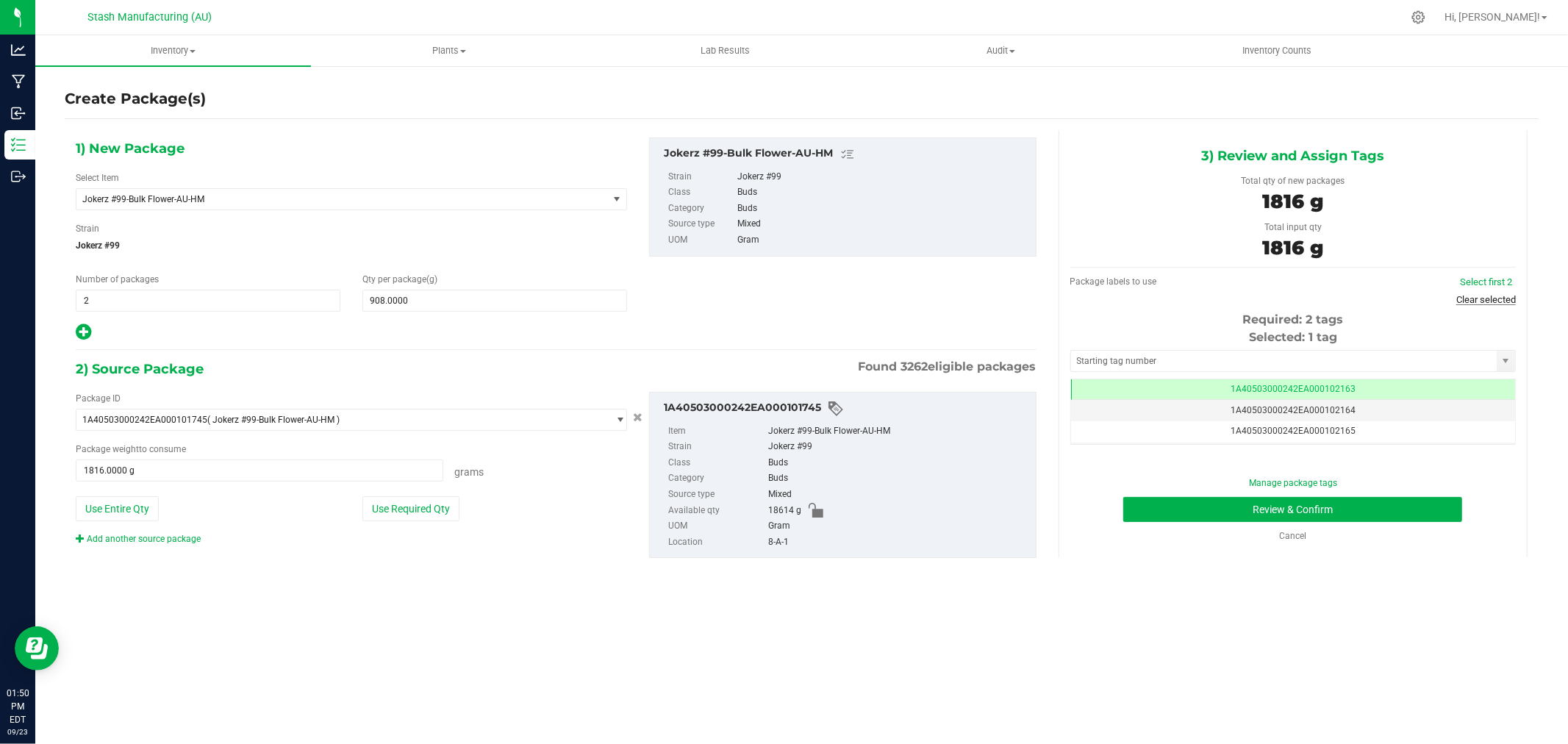
click at [1502, 299] on link "Clear selected" at bounding box center [1486, 299] width 60 height 11
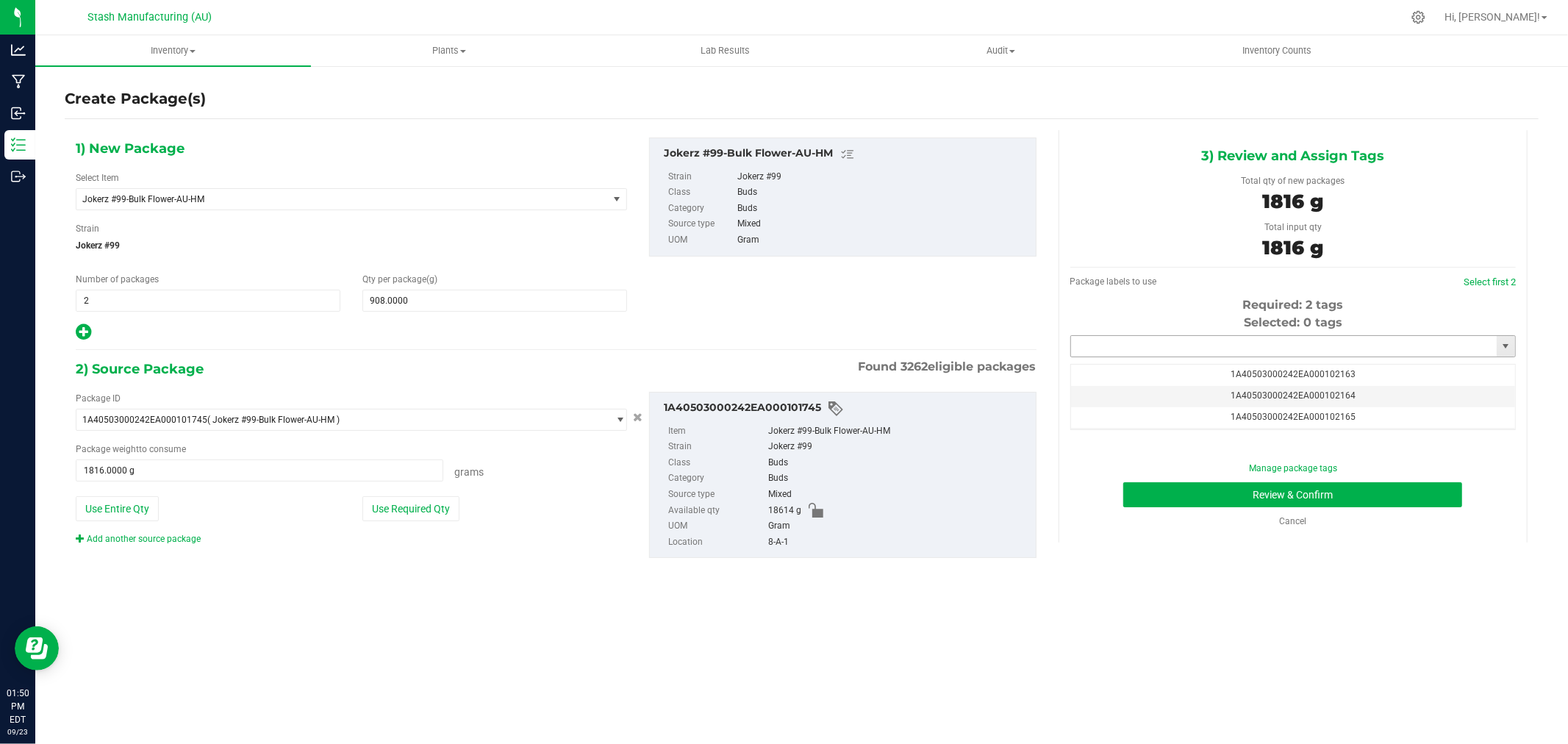
click at [1265, 348] on input "text" at bounding box center [1283, 346] width 426 height 21
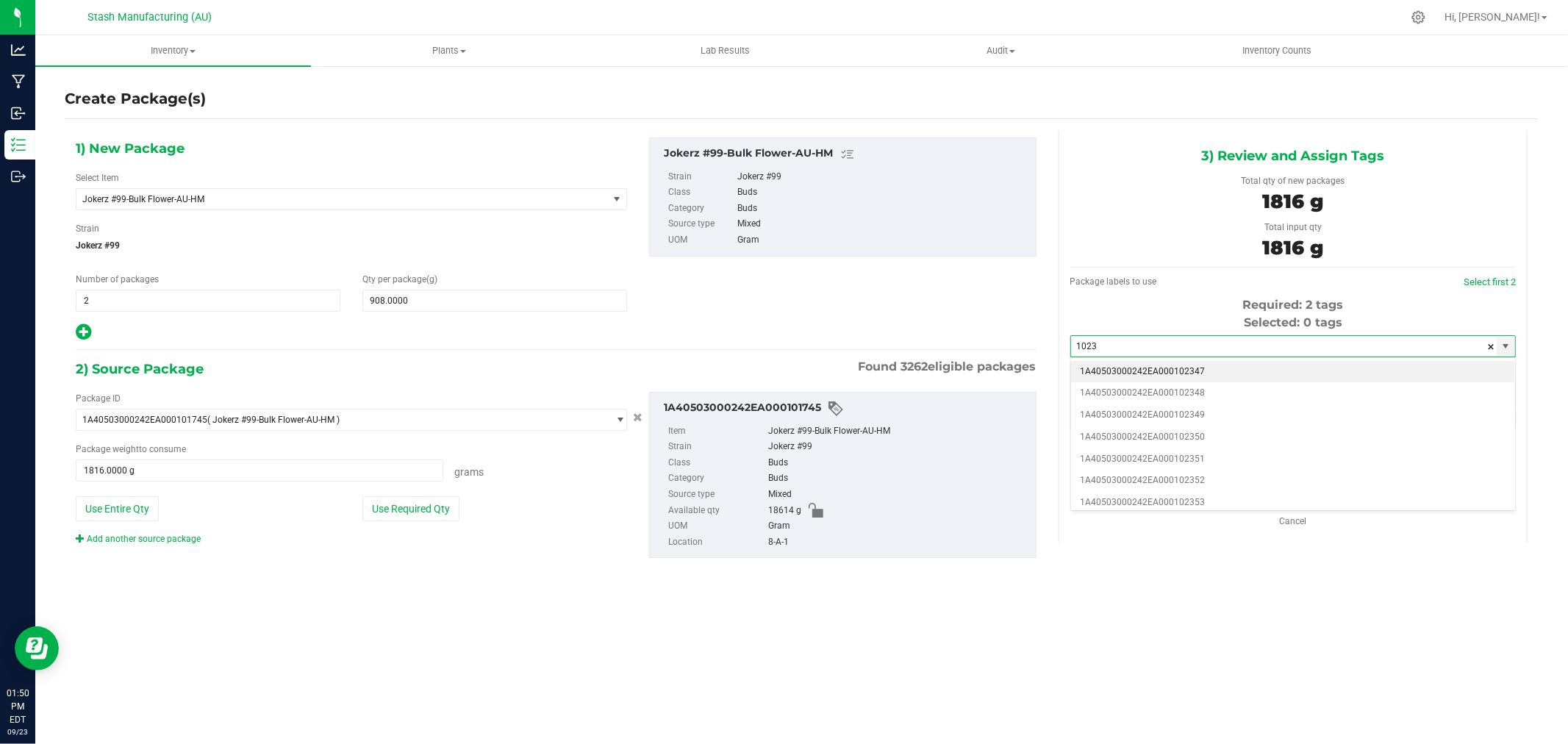
click at [1215, 365] on li "1A40503000242EA000102347" at bounding box center [1292, 372] width 444 height 22
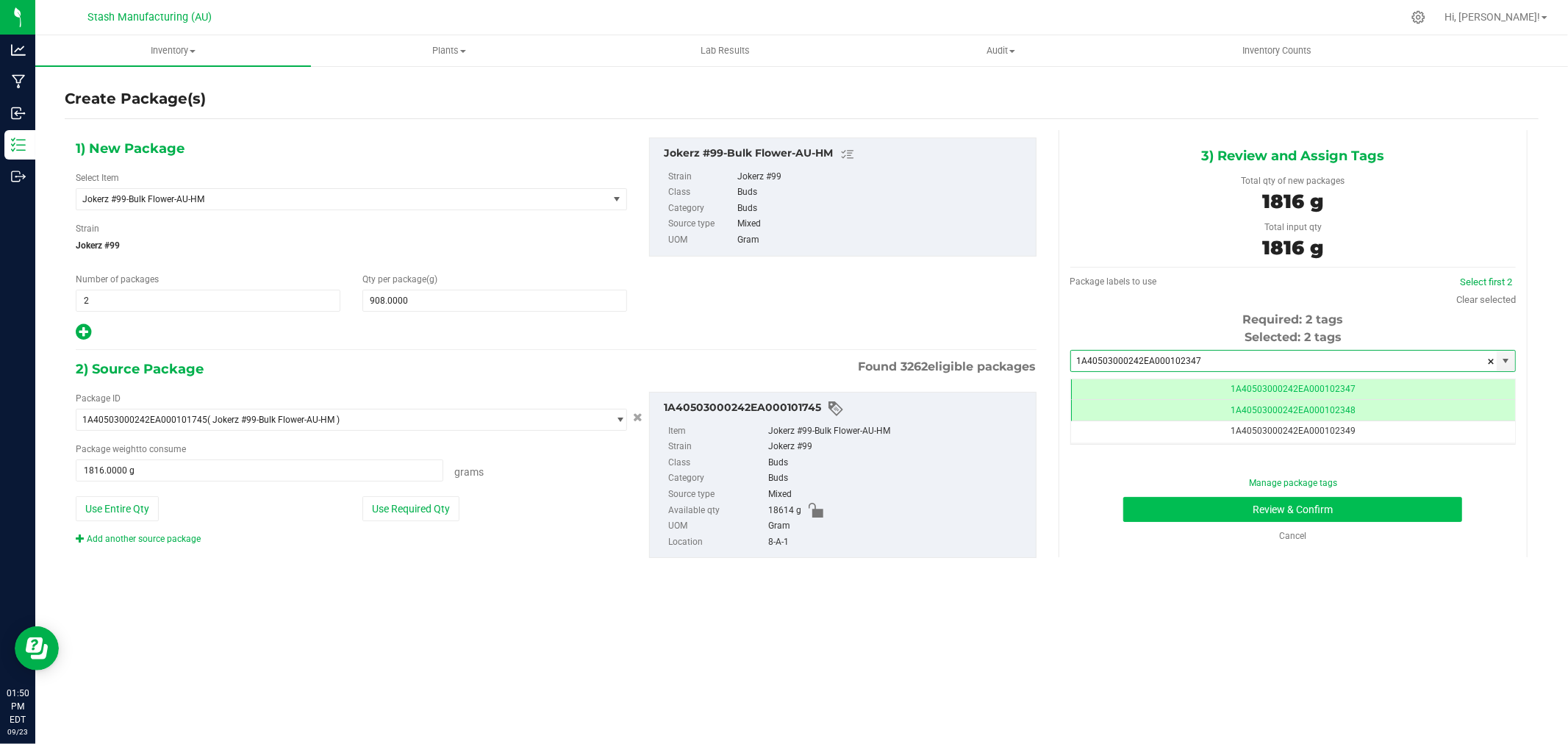
type input "1A40503000242EA000102347"
click at [1417, 510] on button "Review & Confirm" at bounding box center [1292, 509] width 339 height 25
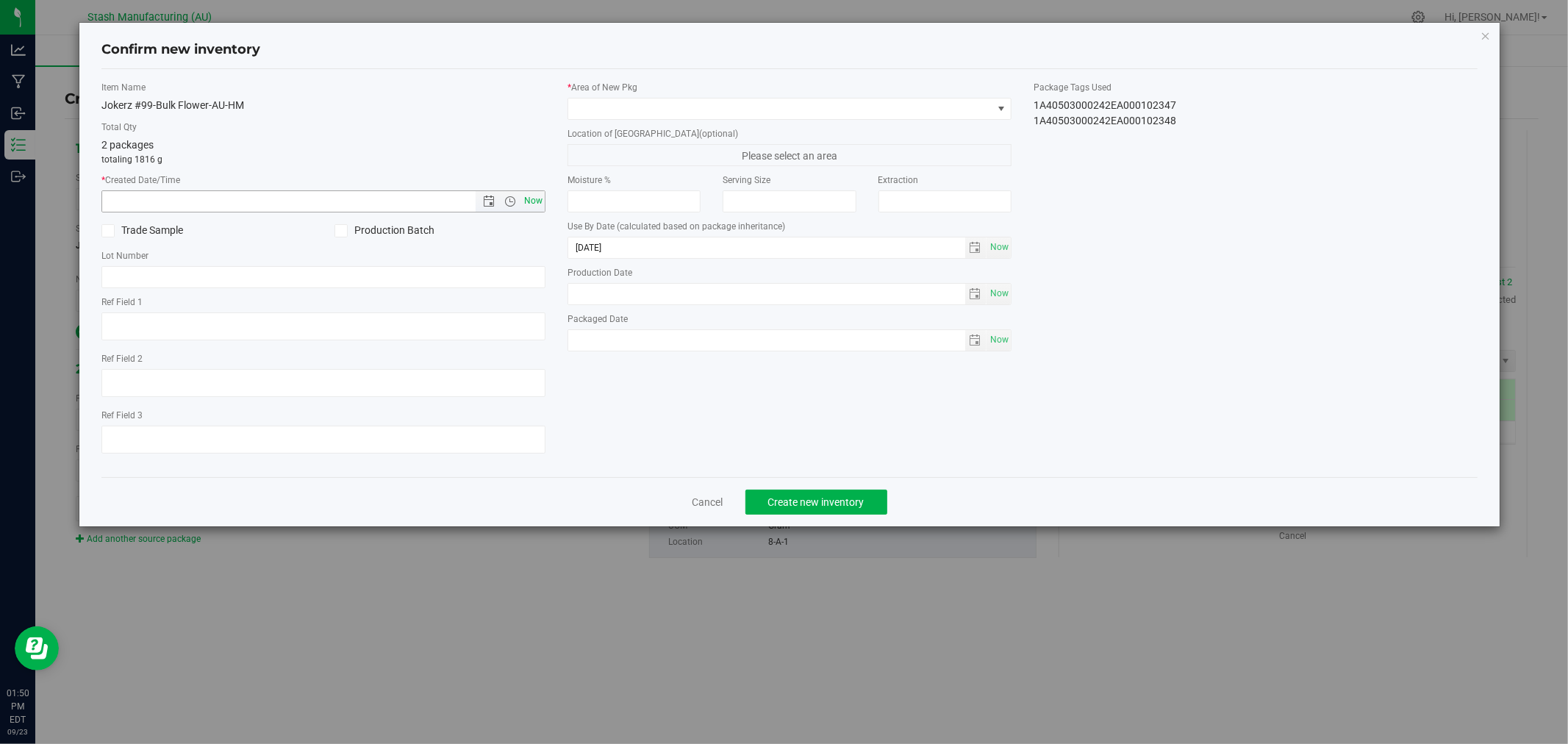
click at [534, 200] on span "Now" at bounding box center [534, 201] width 25 height 22
type input "[DATE] 1:50 PM"
click at [614, 111] on span at bounding box center [780, 109] width 424 height 21
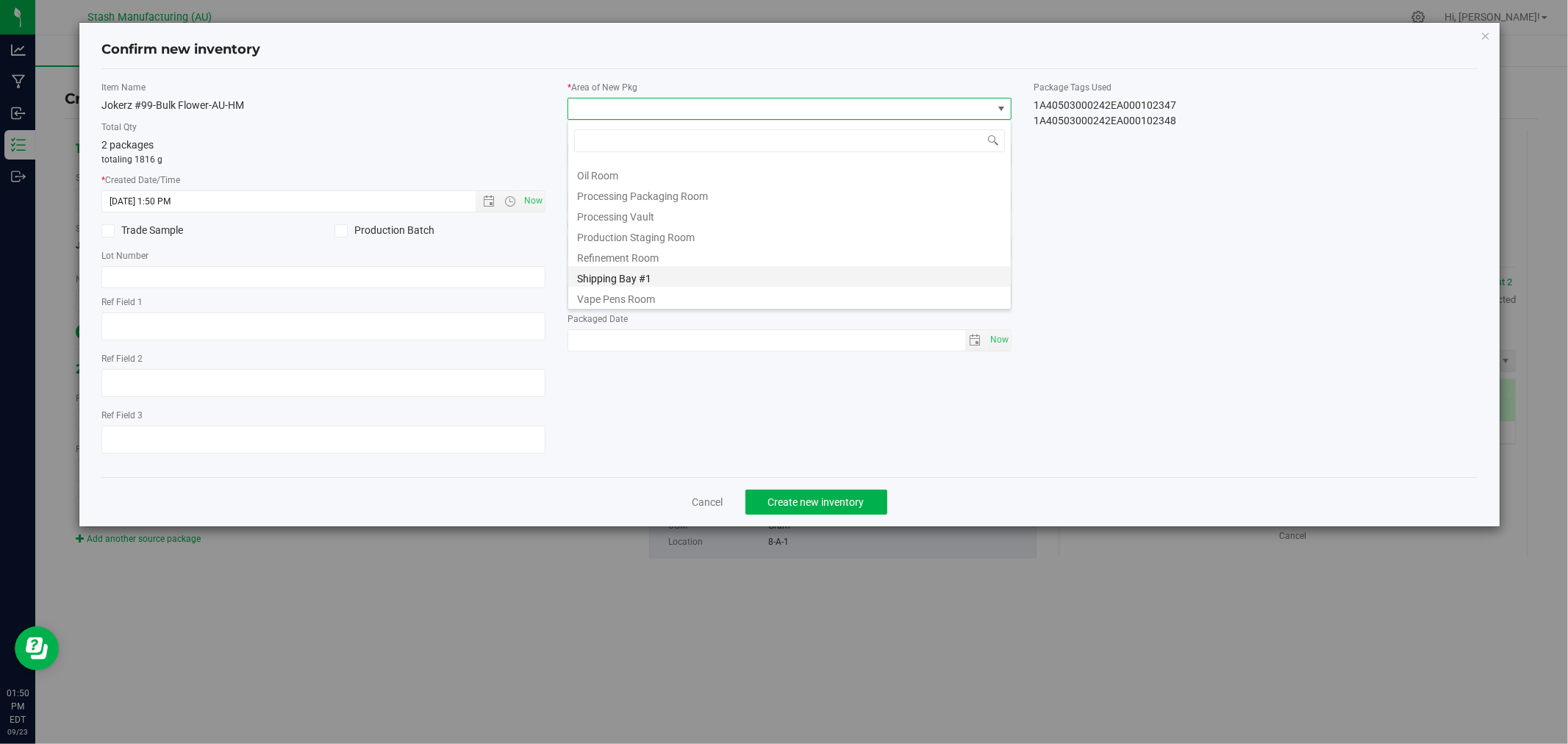
click at [711, 274] on li "Shipping Bay #1" at bounding box center [789, 276] width 442 height 21
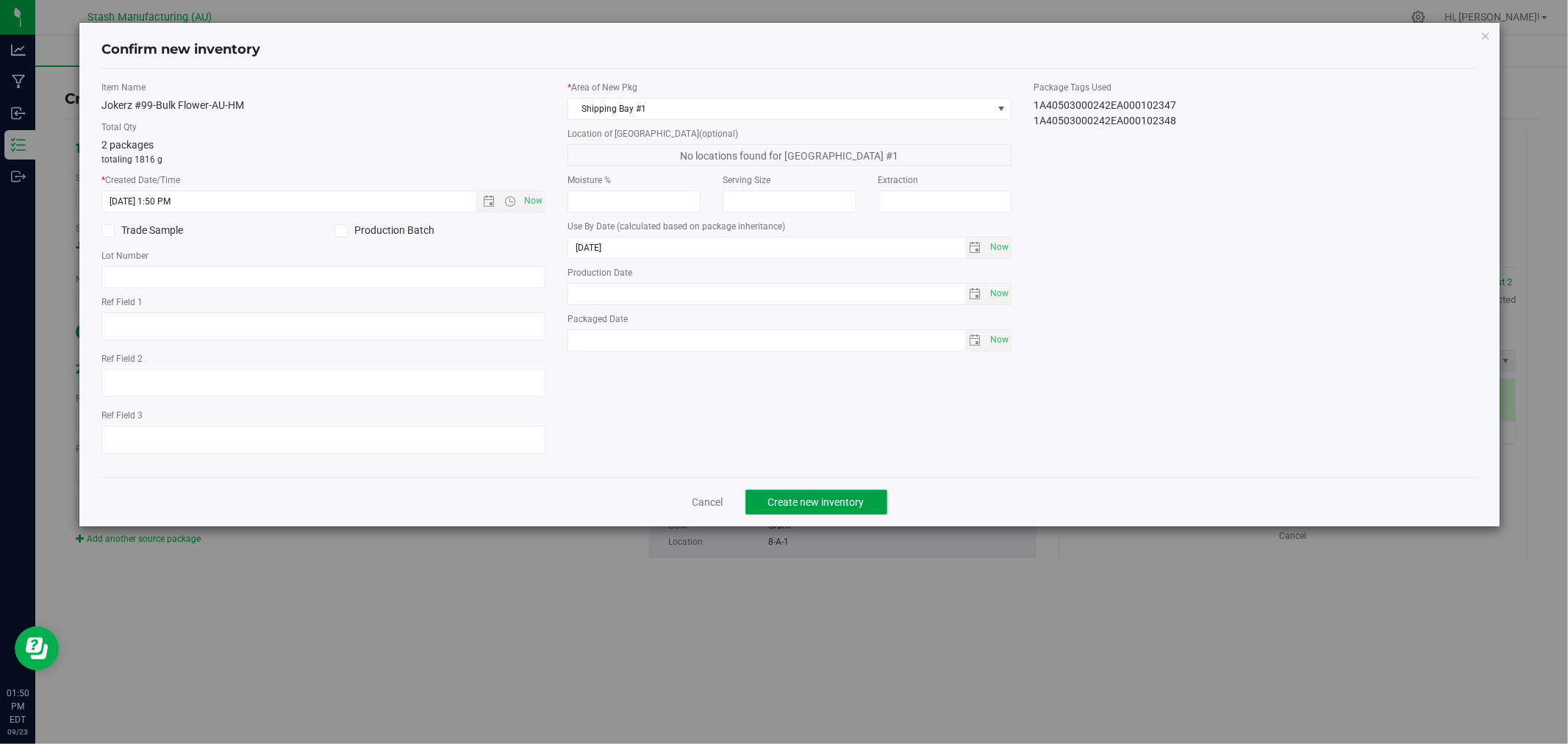
click at [826, 507] on span "Create new inventory" at bounding box center [816, 501] width 96 height 12
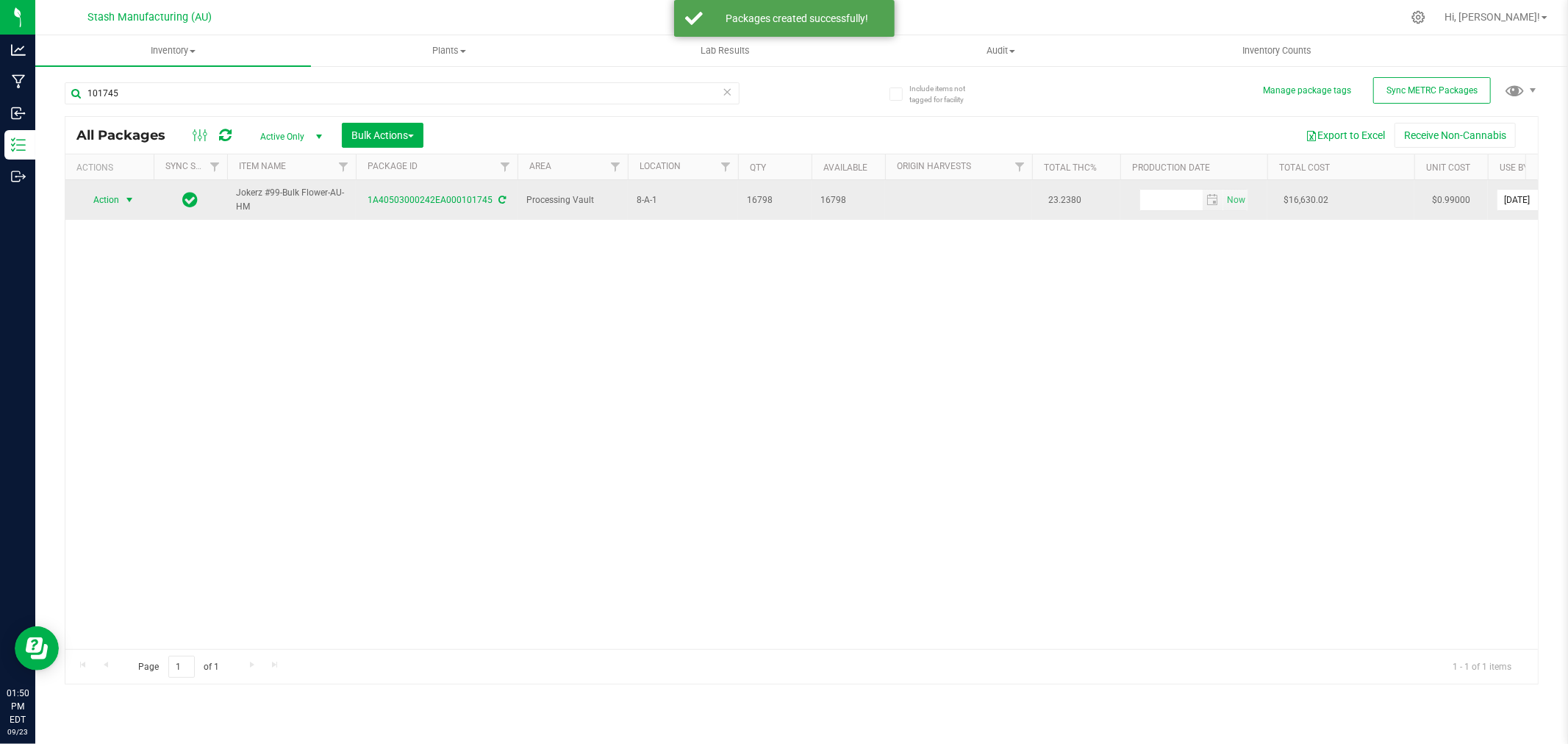
click at [116, 200] on span "Action" at bounding box center [100, 199] width 40 height 21
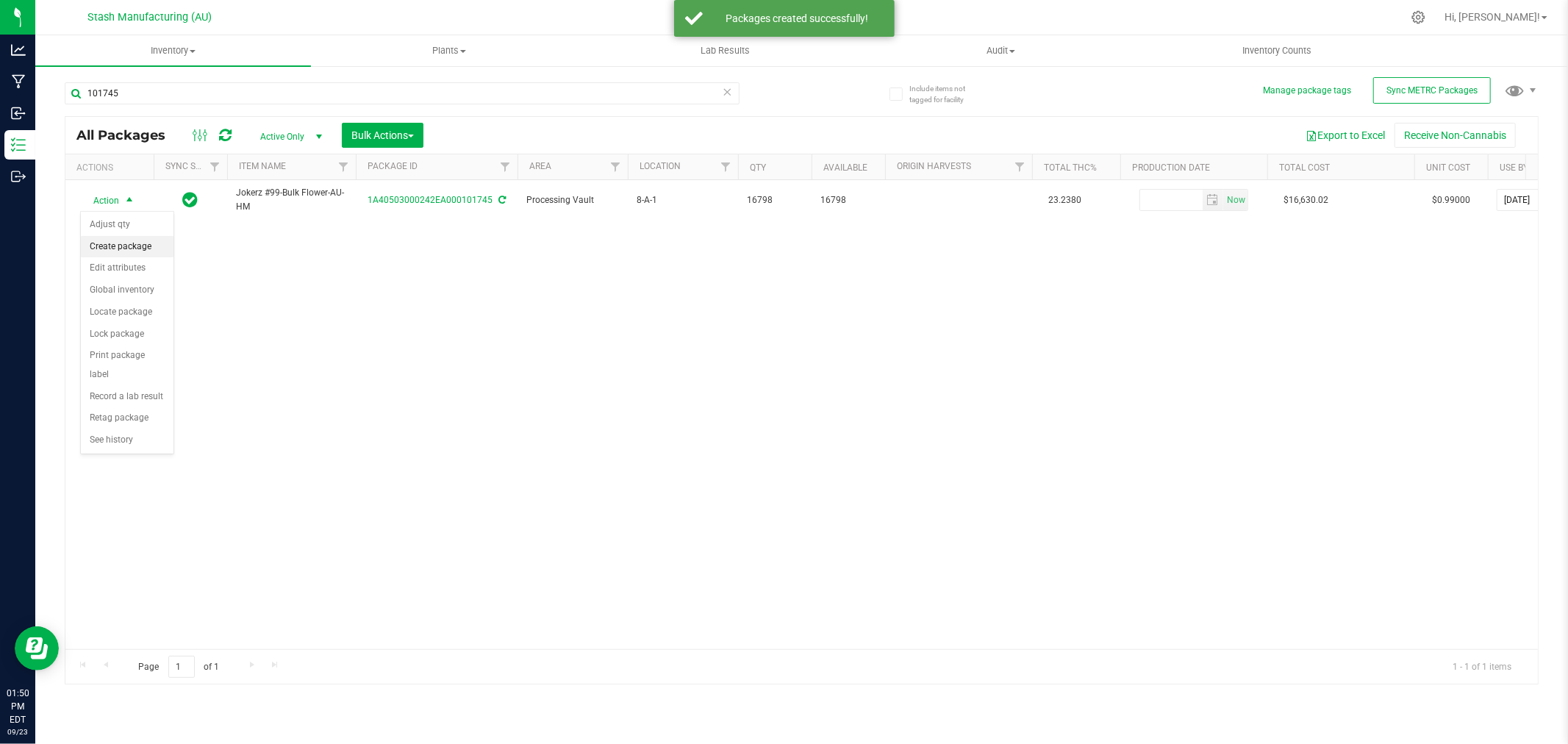
click at [122, 247] on li "Create package" at bounding box center [127, 246] width 92 height 22
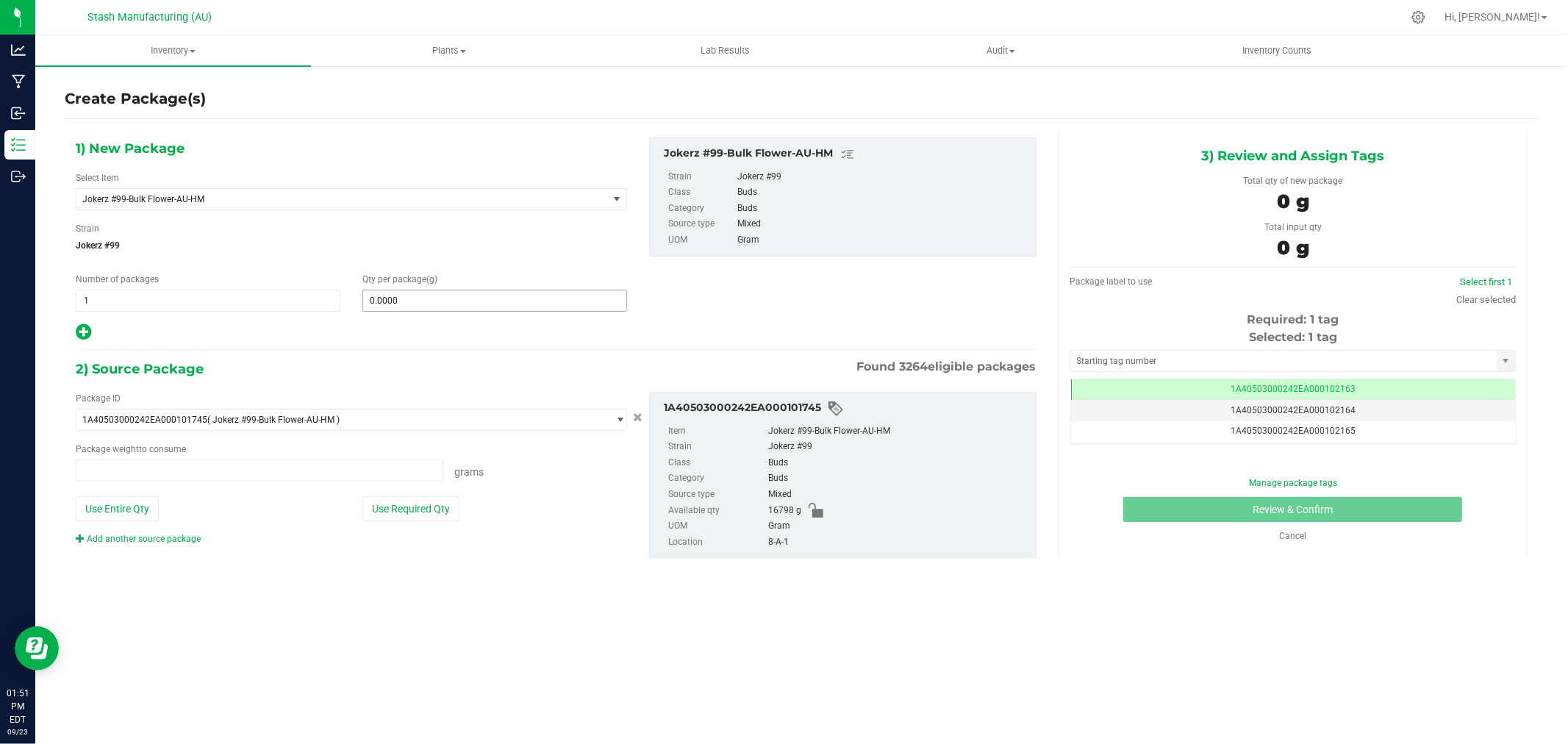
type input "0.0000 g"
click at [125, 295] on span "1 1" at bounding box center [208, 300] width 265 height 22
click at [0, 0] on input "1" at bounding box center [0, 0] width 0 height 0
click at [424, 296] on span at bounding box center [495, 300] width 265 height 22
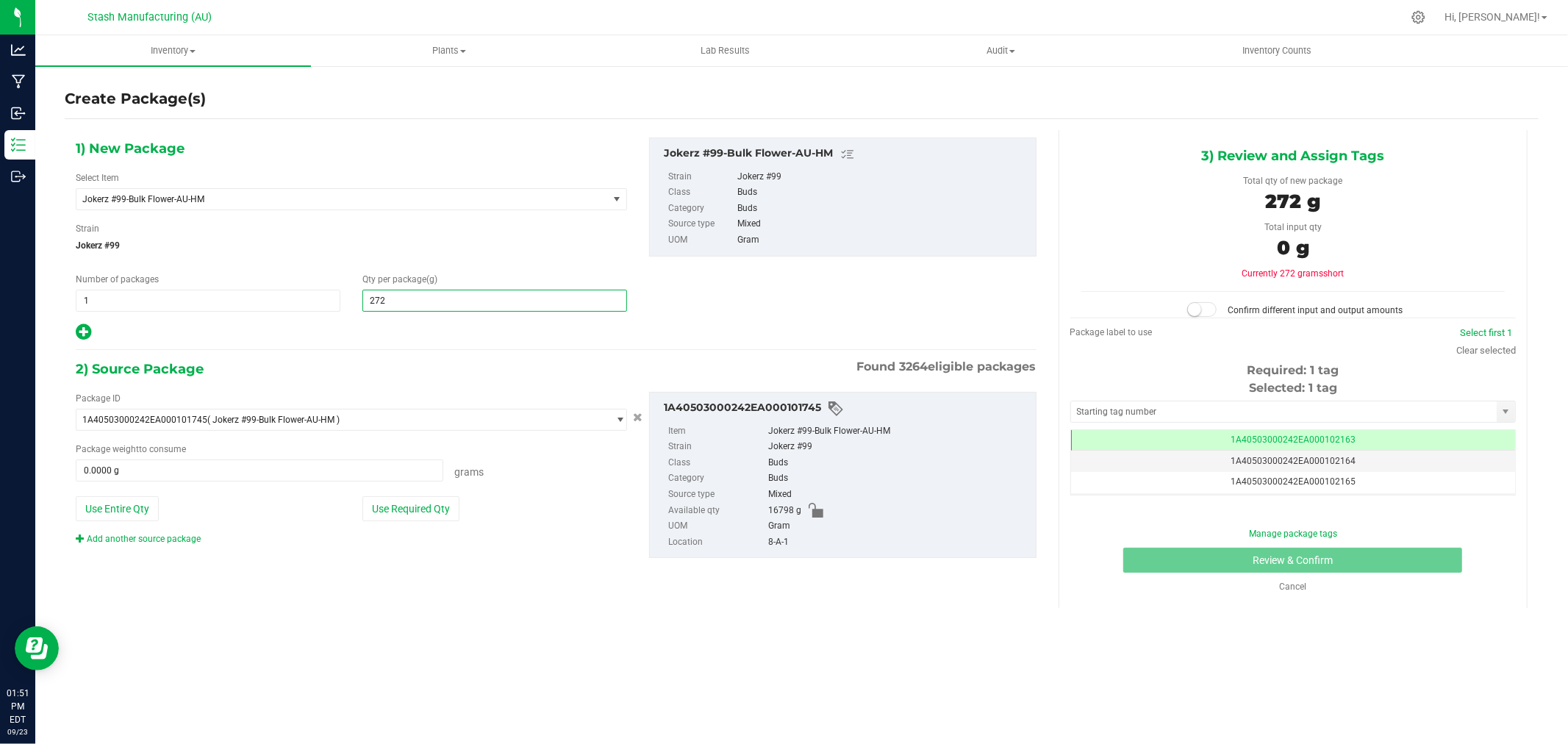
type input "2724"
type input "2,724.0000"
click at [421, 491] on div "Package ID 1A40503000242EA000101745 ( Jokerz #99-Bulk Flower-AU-HM ) 1A40503000…" at bounding box center [351, 468] width 574 height 153
click at [421, 511] on button "Use Required Qty" at bounding box center [411, 508] width 97 height 25
type input "2724.0000 g"
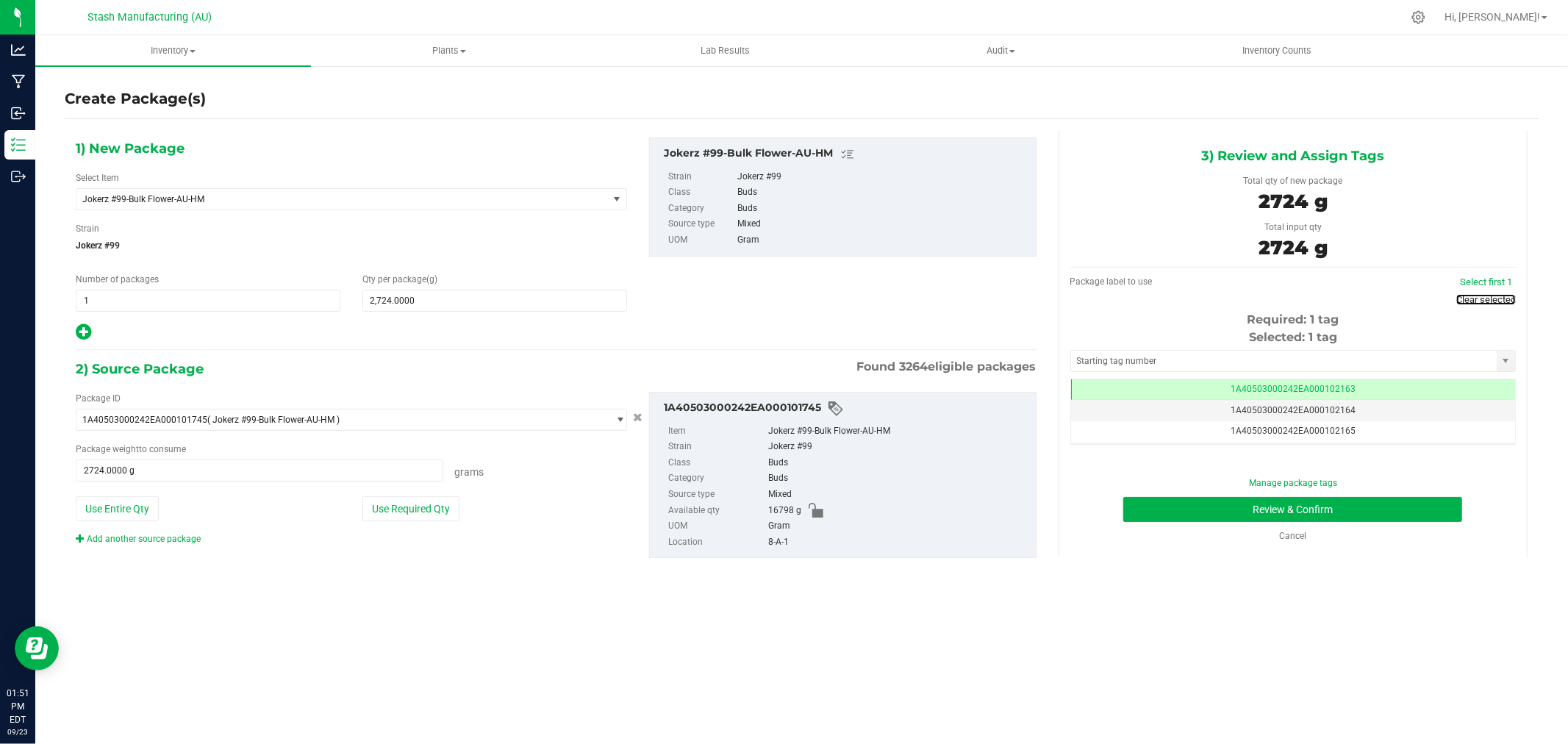
drag, startPoint x: 1474, startPoint y: 302, endPoint x: 1373, endPoint y: 332, distance: 105.4
click at [1474, 301] on link "Clear selected" at bounding box center [1486, 299] width 60 height 11
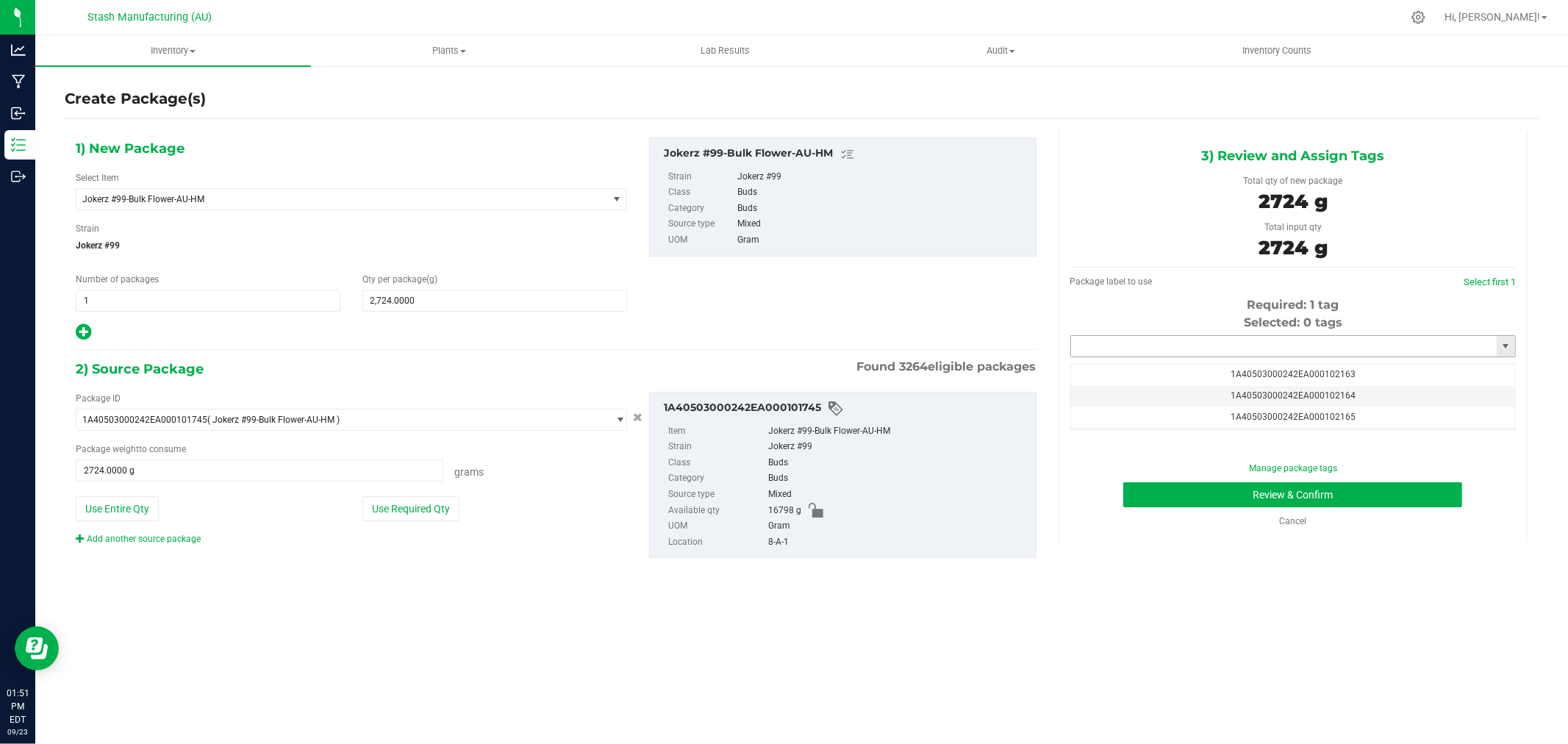
click at [1277, 348] on input "text" at bounding box center [1283, 346] width 426 height 21
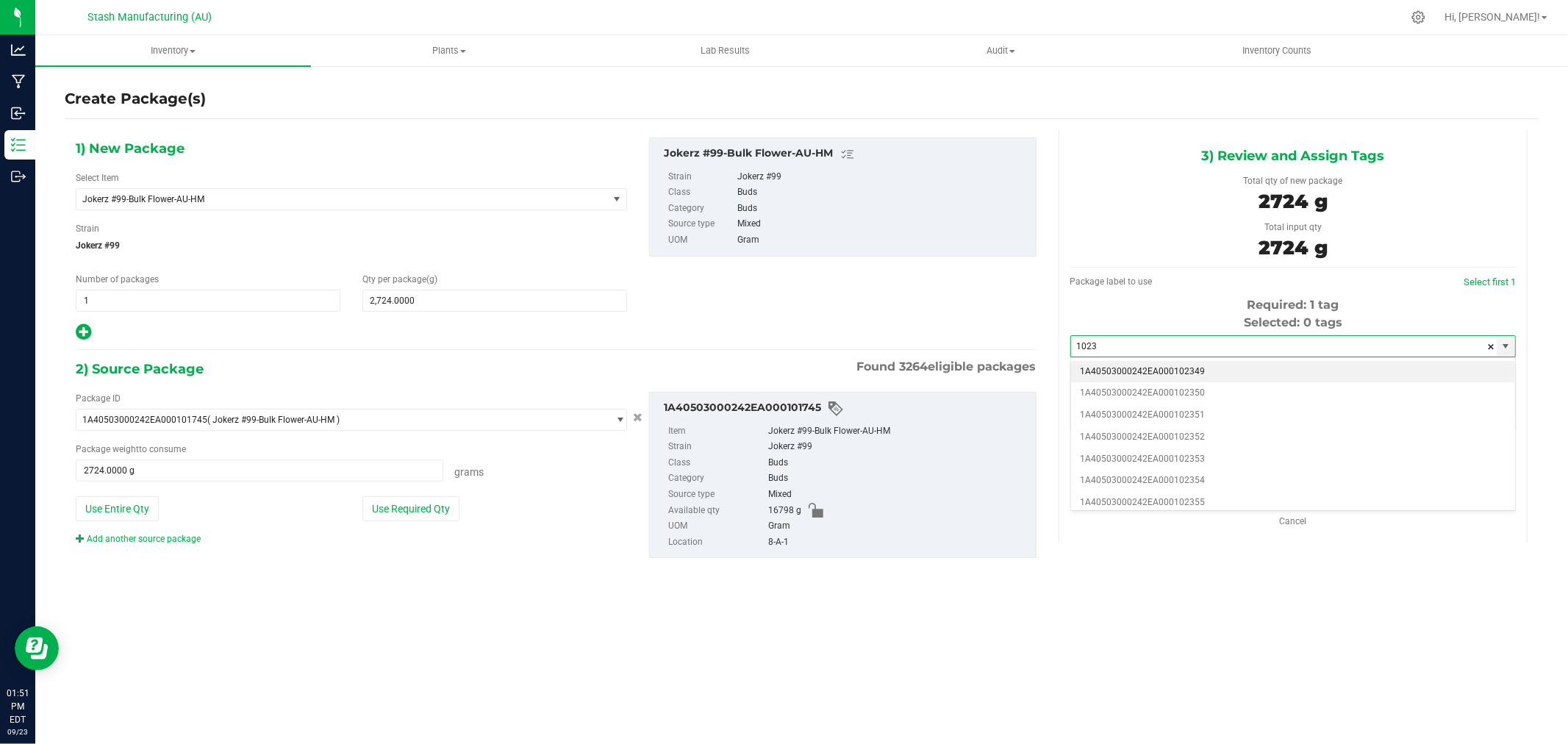
click at [1230, 364] on li "1A40503000242EA000102349" at bounding box center [1292, 372] width 444 height 22
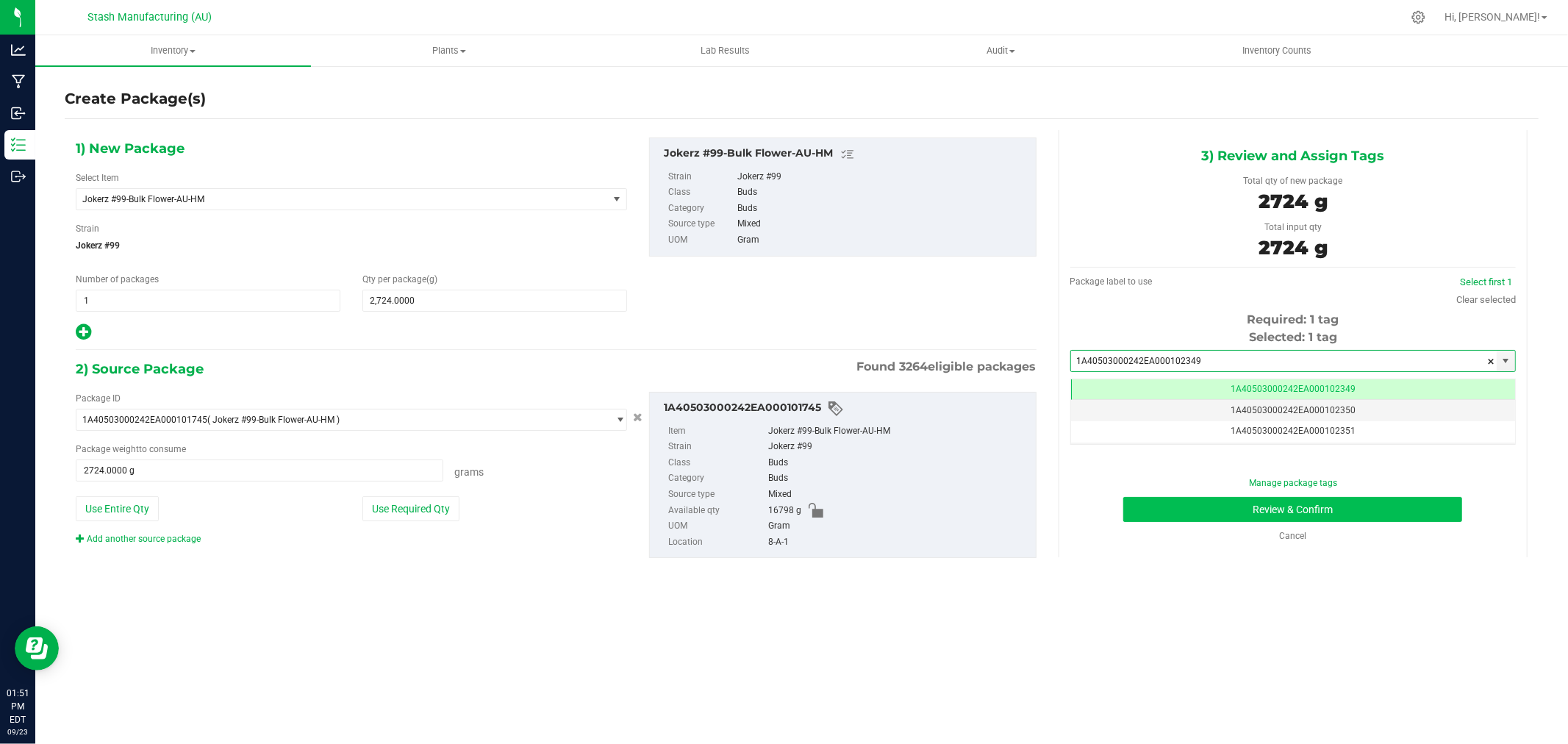
type input "1A40503000242EA000102349"
click at [1429, 511] on button "Review & Confirm" at bounding box center [1292, 509] width 339 height 25
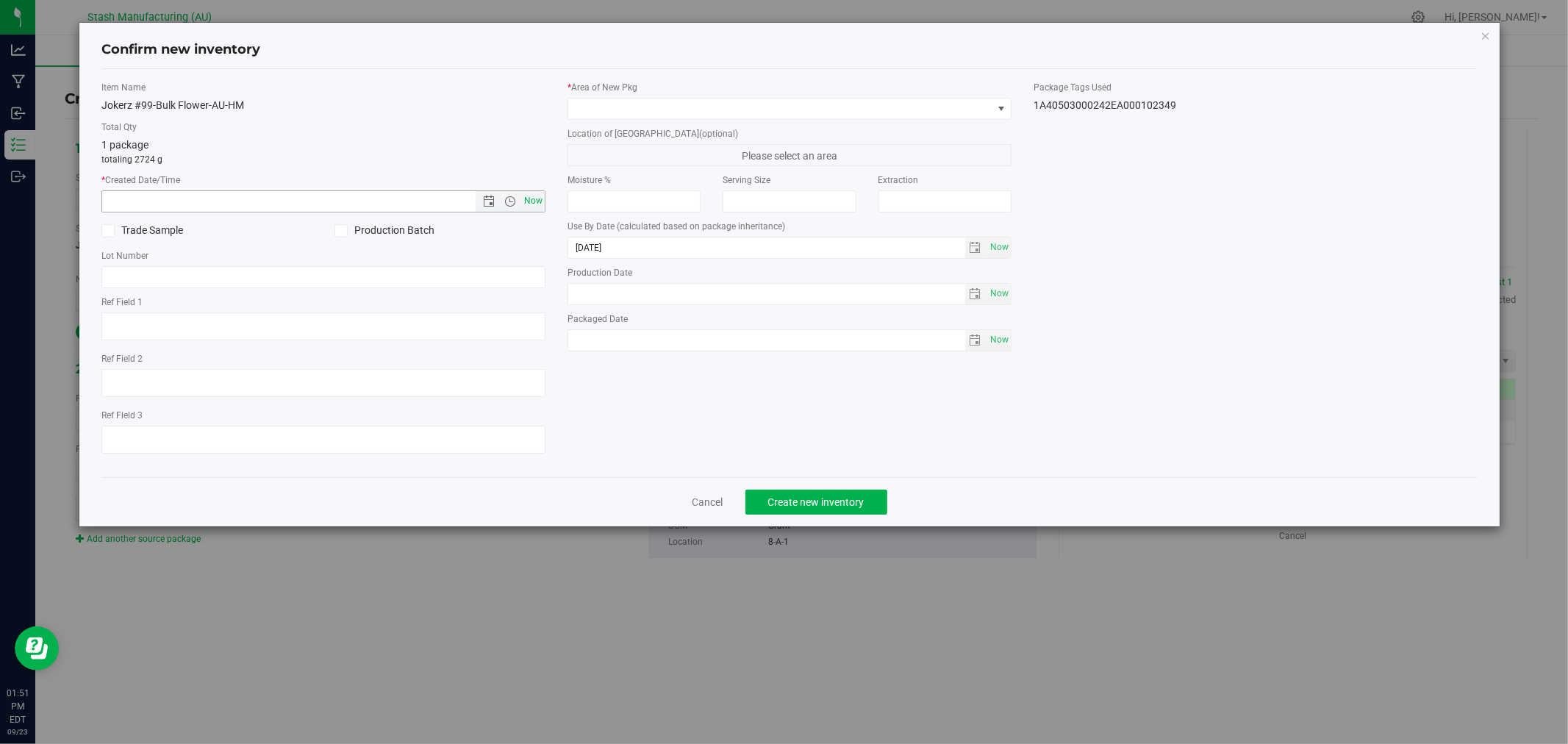
drag, startPoint x: 537, startPoint y: 203, endPoint x: 540, endPoint y: 188, distance: 15.3
click at [537, 202] on span "Now" at bounding box center [534, 201] width 25 height 22
type input "[DATE] 1:51 PM"
click at [604, 118] on span at bounding box center [780, 109] width 424 height 21
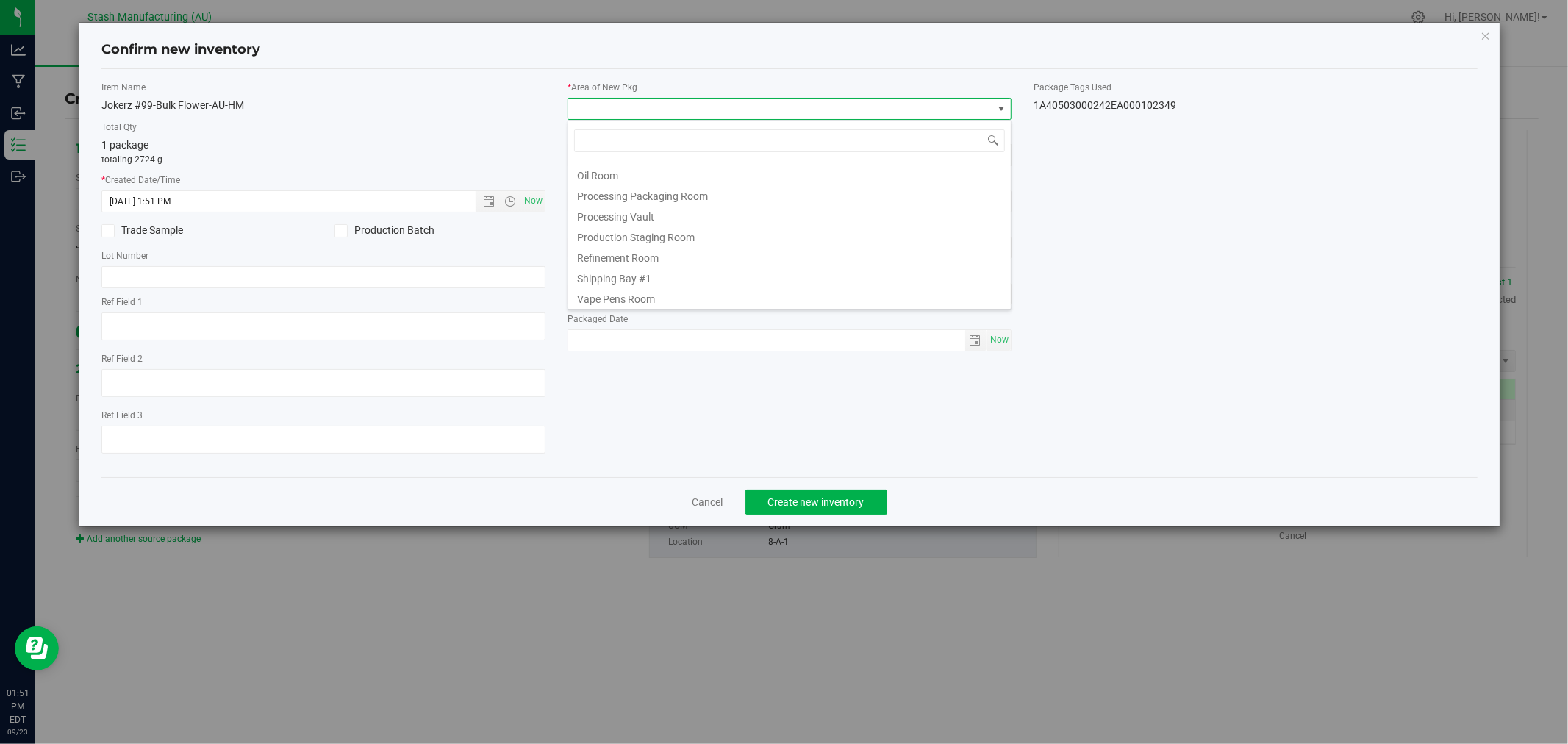
click at [686, 279] on li "Shipping Bay #1" at bounding box center [789, 276] width 442 height 21
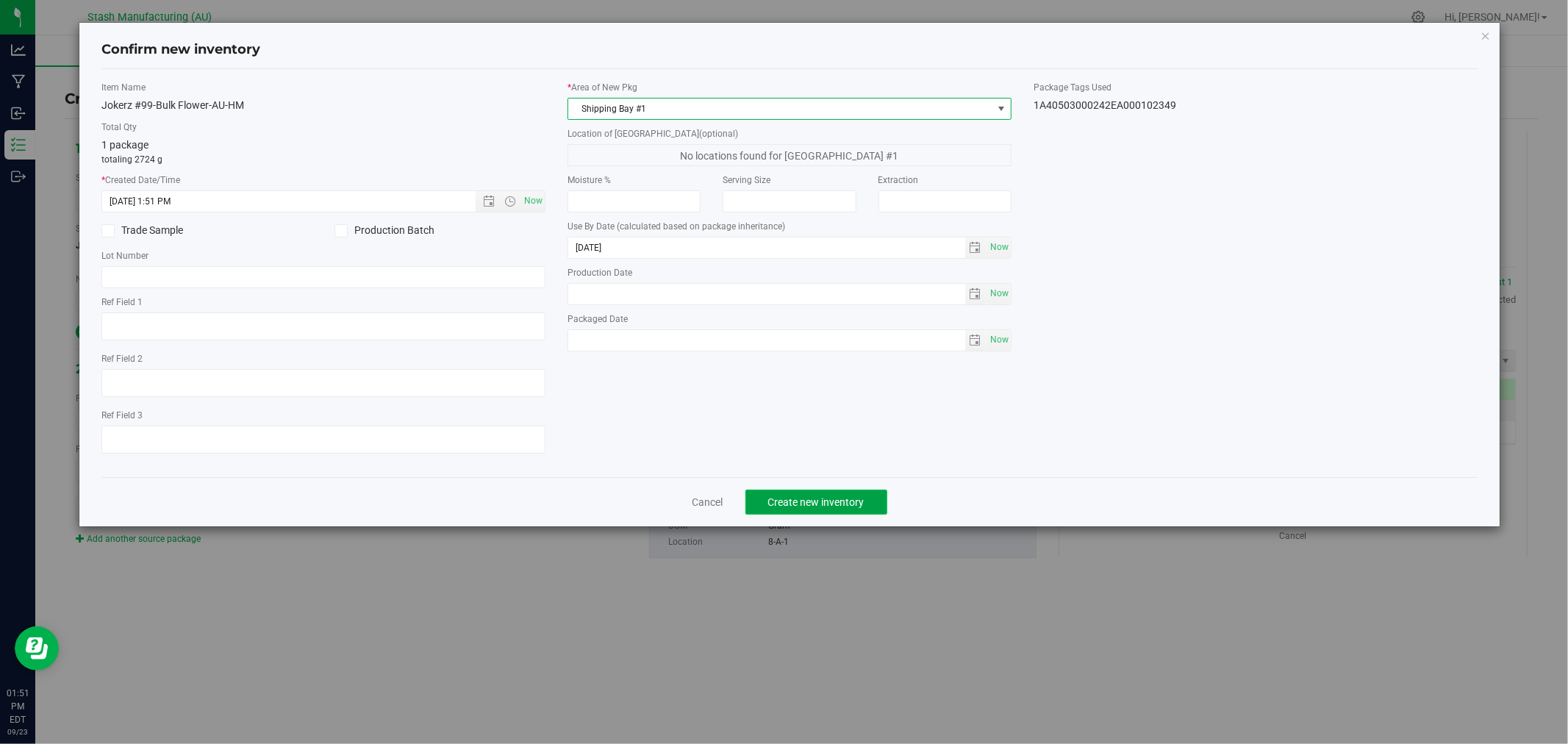
click at [857, 500] on span "Create new inventory" at bounding box center [816, 501] width 96 height 12
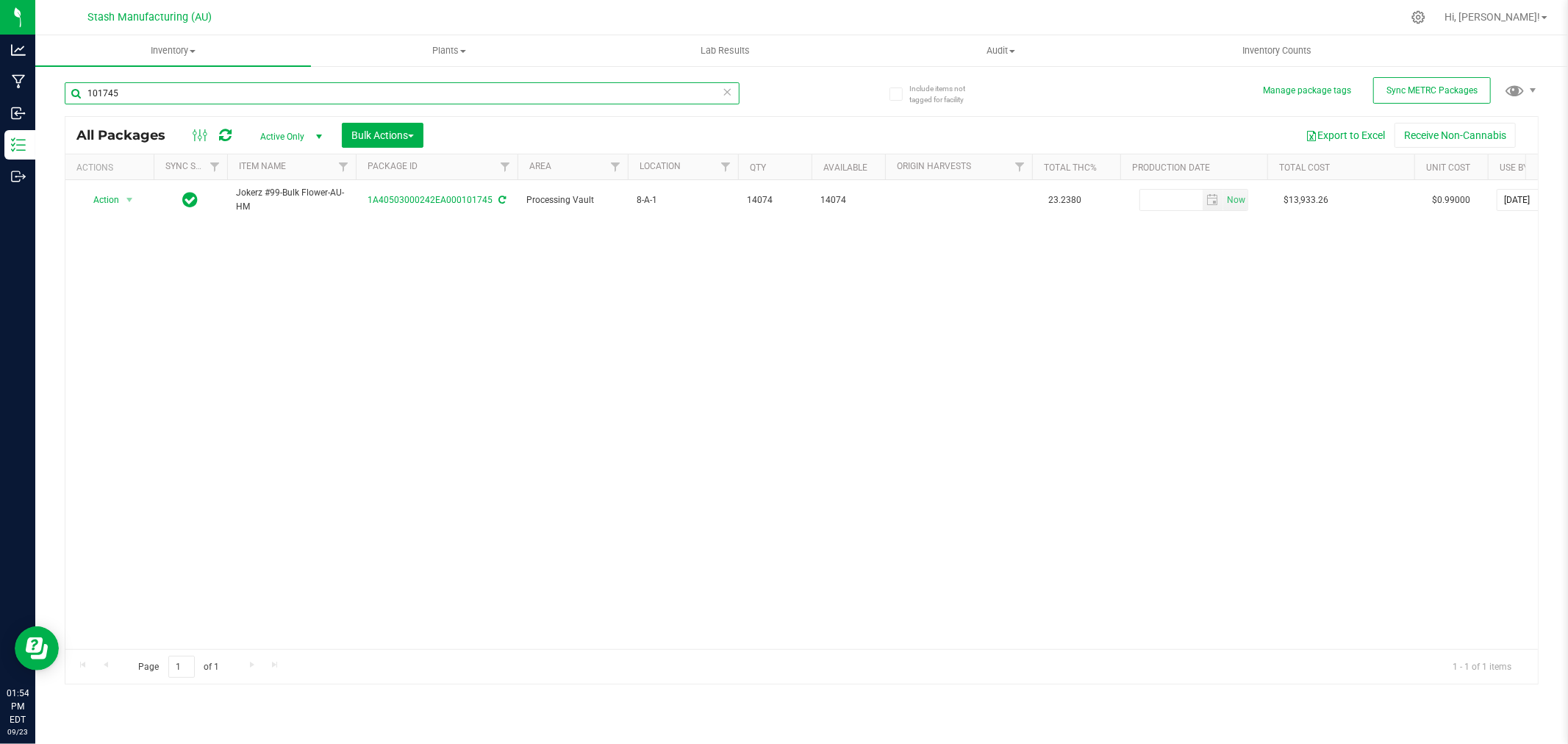
click at [165, 91] on input "101745" at bounding box center [402, 93] width 674 height 22
type input "100580"
type input "[DATE]"
click at [1295, 367] on div "Action Action Adjust qty Create package Edit attributes Global inventory Locate…" at bounding box center [801, 414] width 1472 height 469
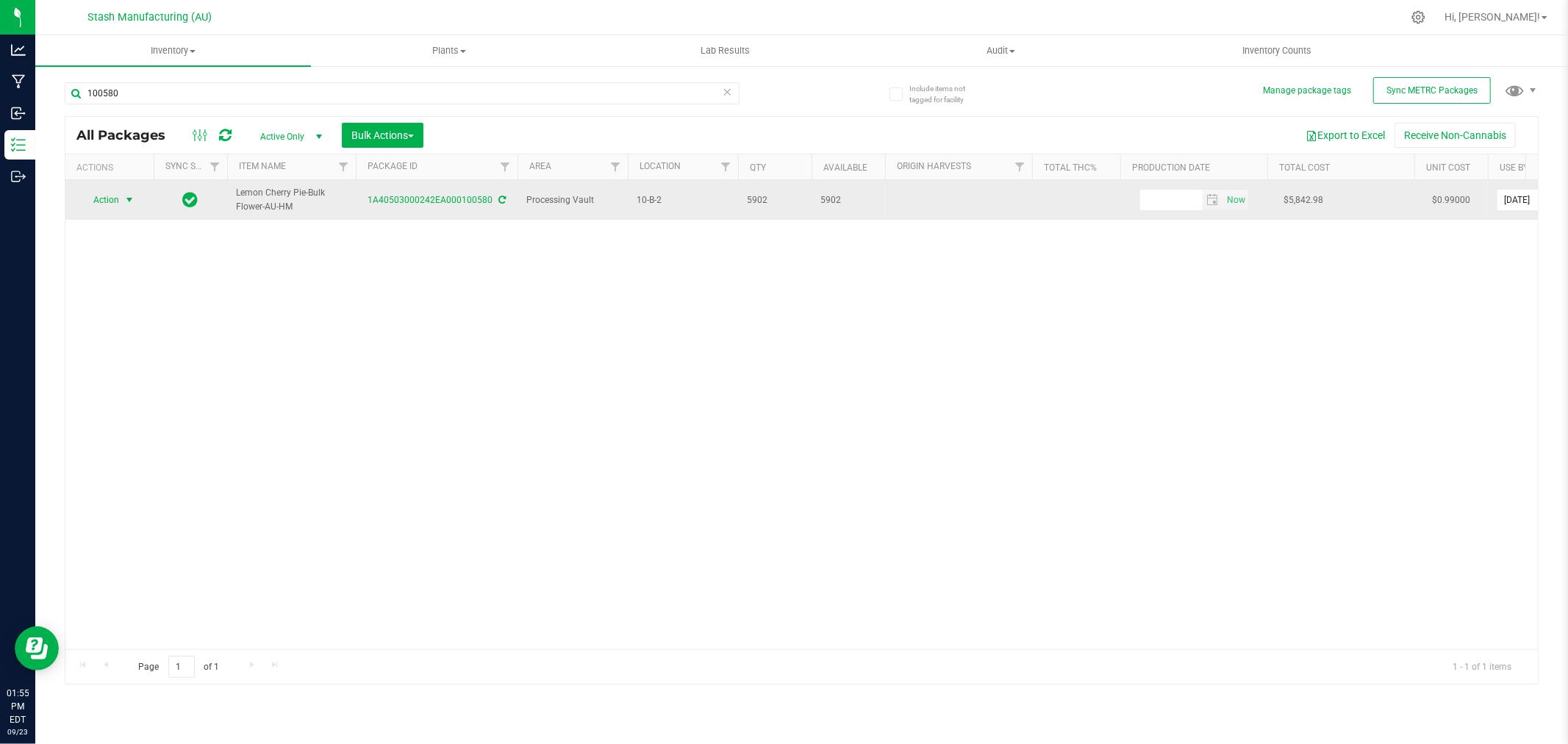
click at [115, 198] on span "Action" at bounding box center [100, 199] width 40 height 21
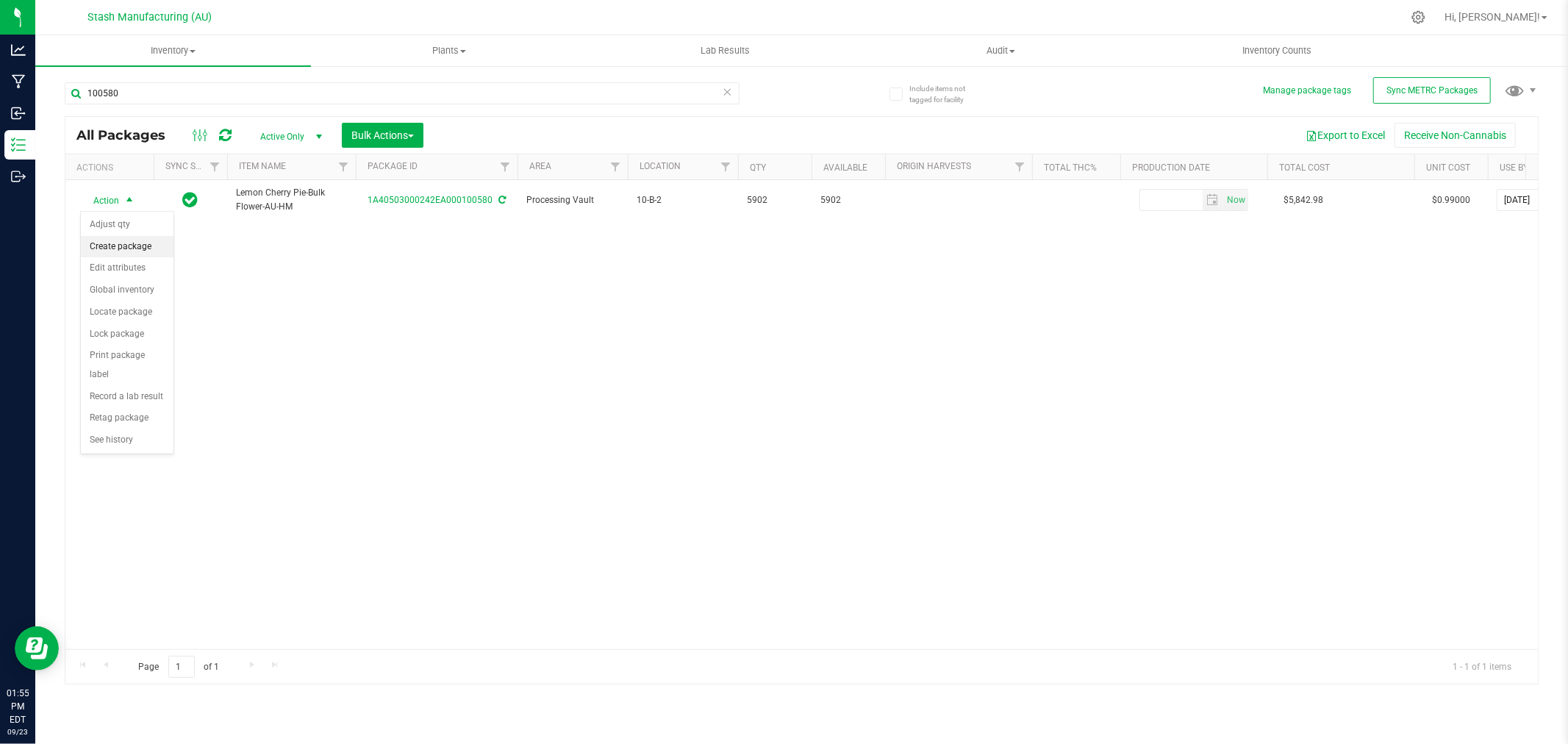
click at [123, 244] on li "Create package" at bounding box center [127, 246] width 92 height 22
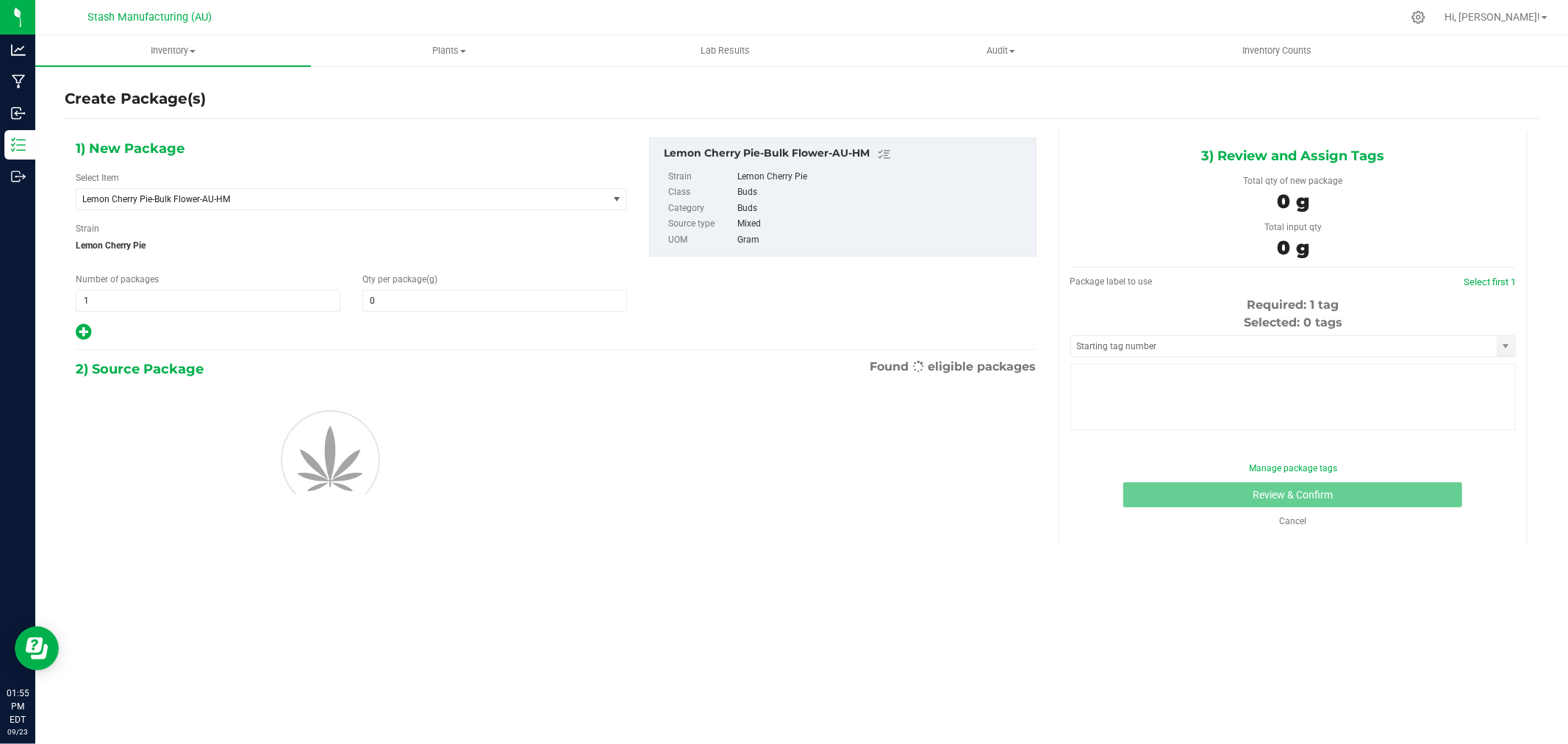
type input "0.0000"
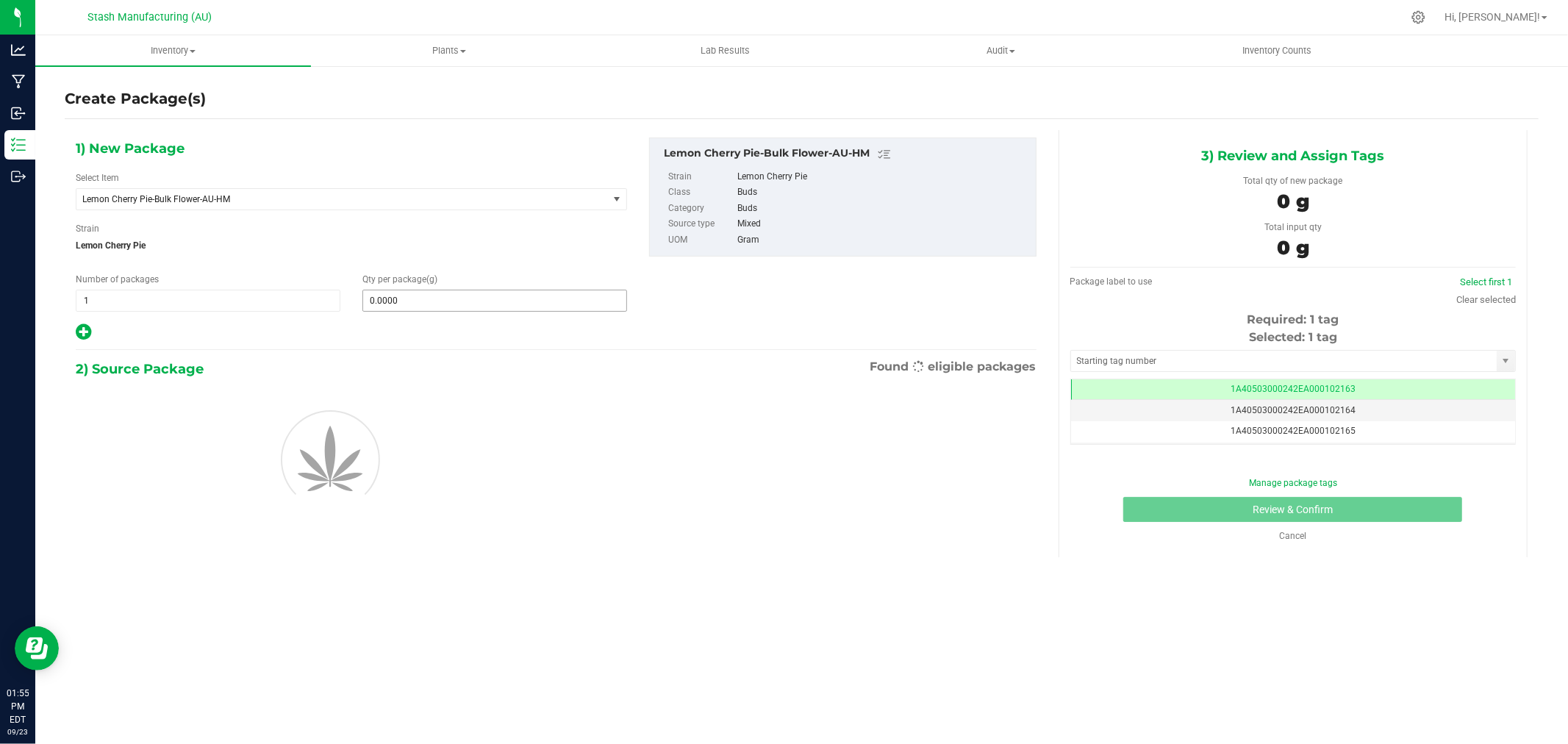
scroll to position [0, -1]
click at [395, 306] on span at bounding box center [495, 300] width 265 height 22
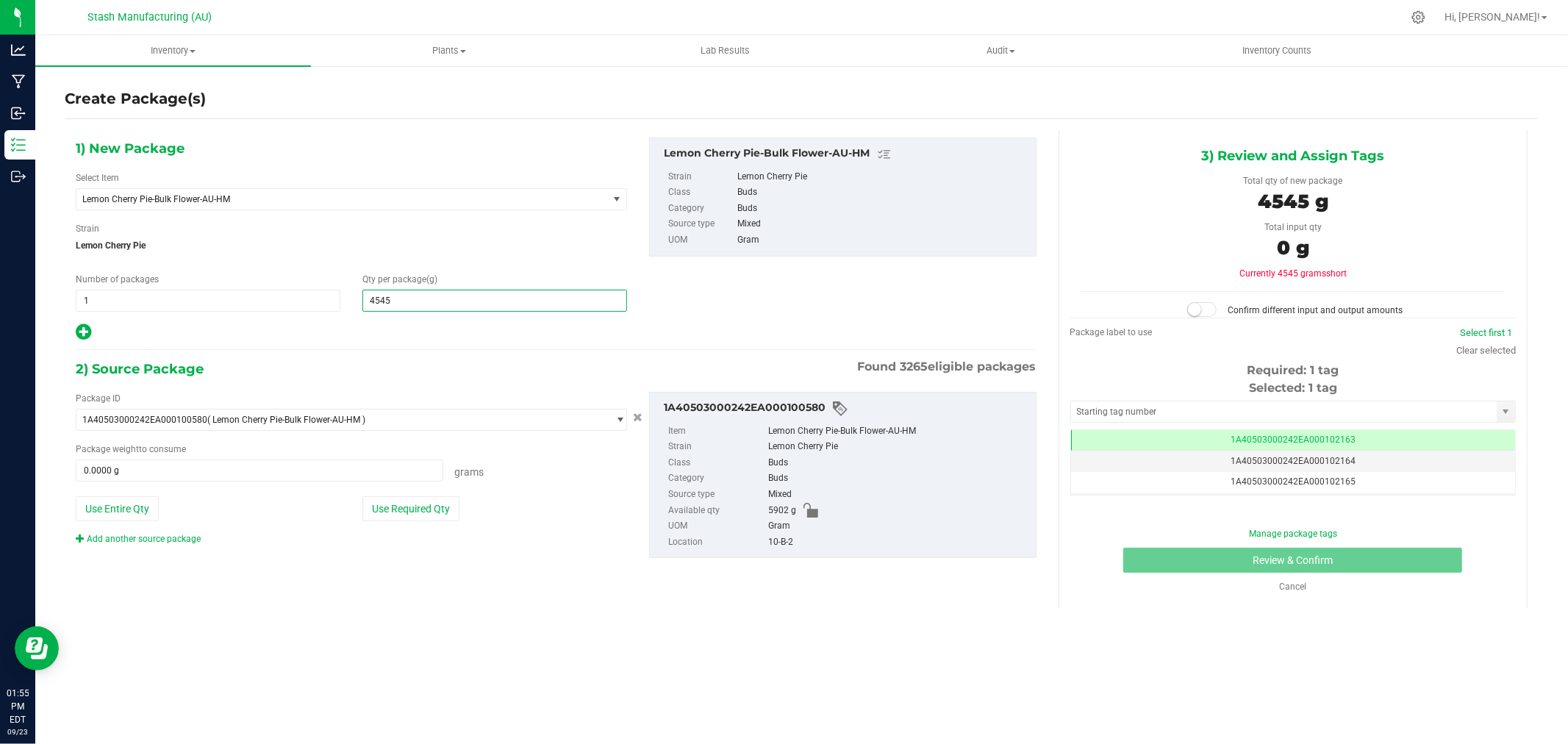
type input "454"
type input "454.0000"
drag, startPoint x: 442, startPoint y: 515, endPoint x: 704, endPoint y: 473, distance: 265.3
click at [442, 515] on button "Use Required Qty" at bounding box center [411, 508] width 97 height 25
type input "454.0000 g"
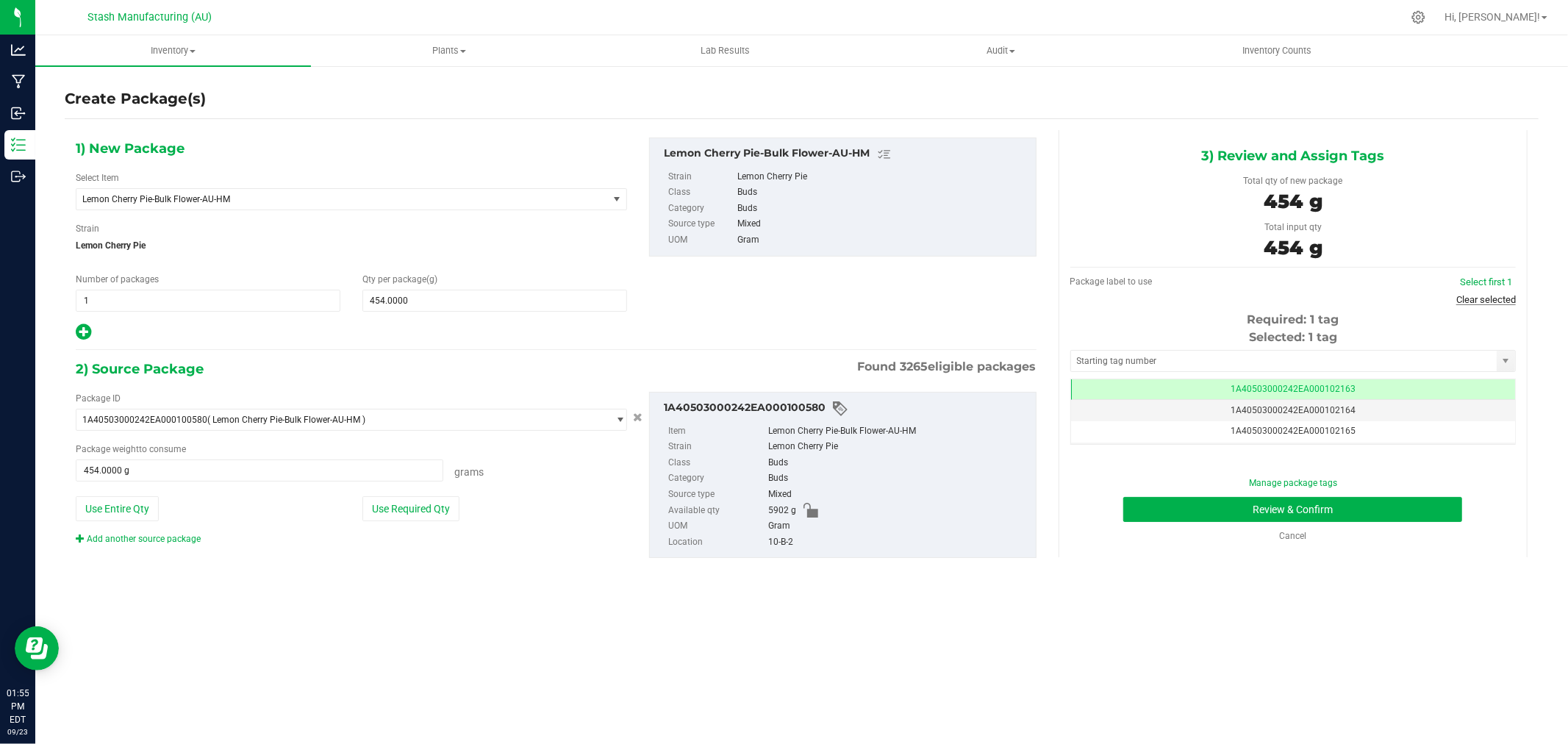
click at [1483, 301] on link "Clear selected" at bounding box center [1486, 299] width 60 height 11
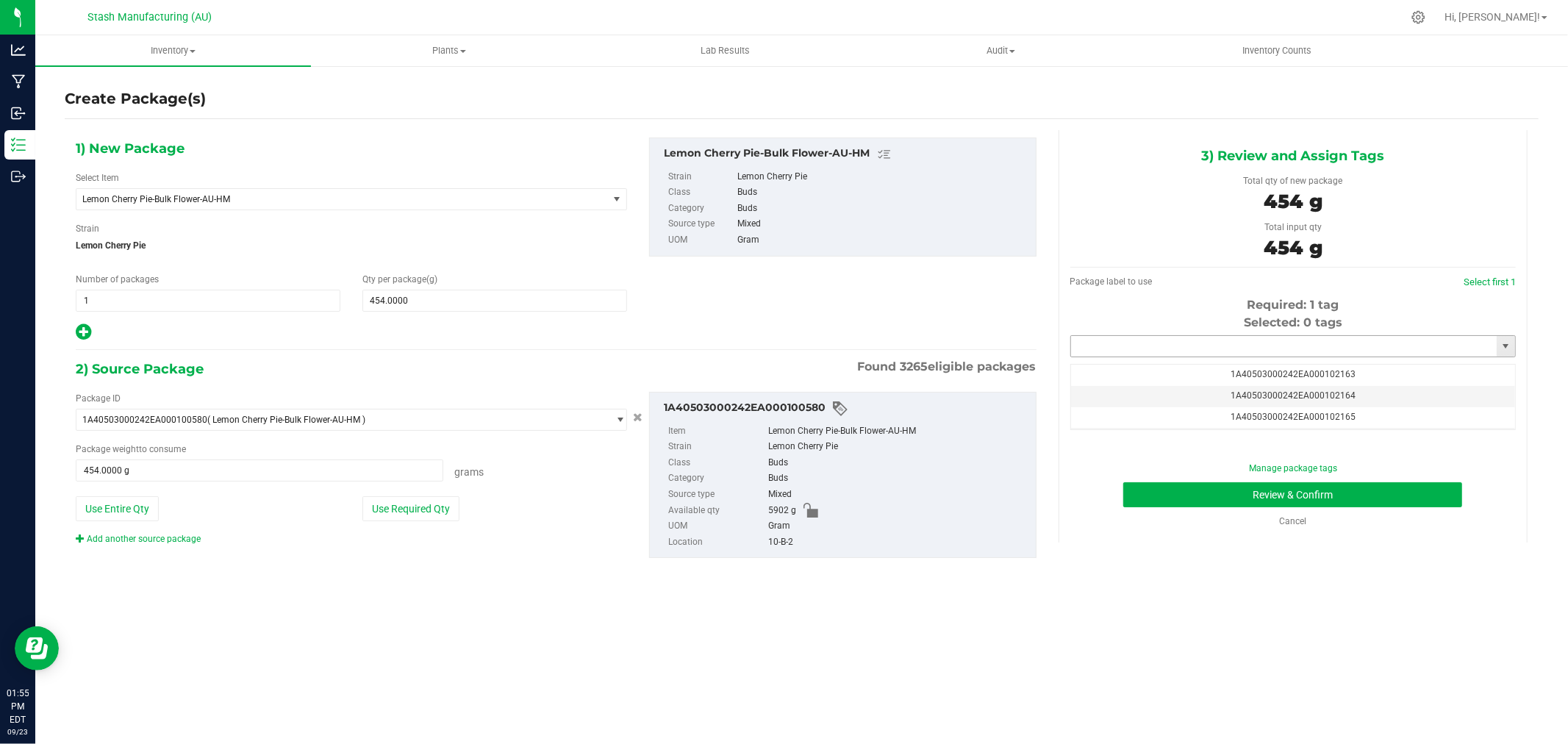
click at [1268, 349] on input "text" at bounding box center [1283, 346] width 426 height 21
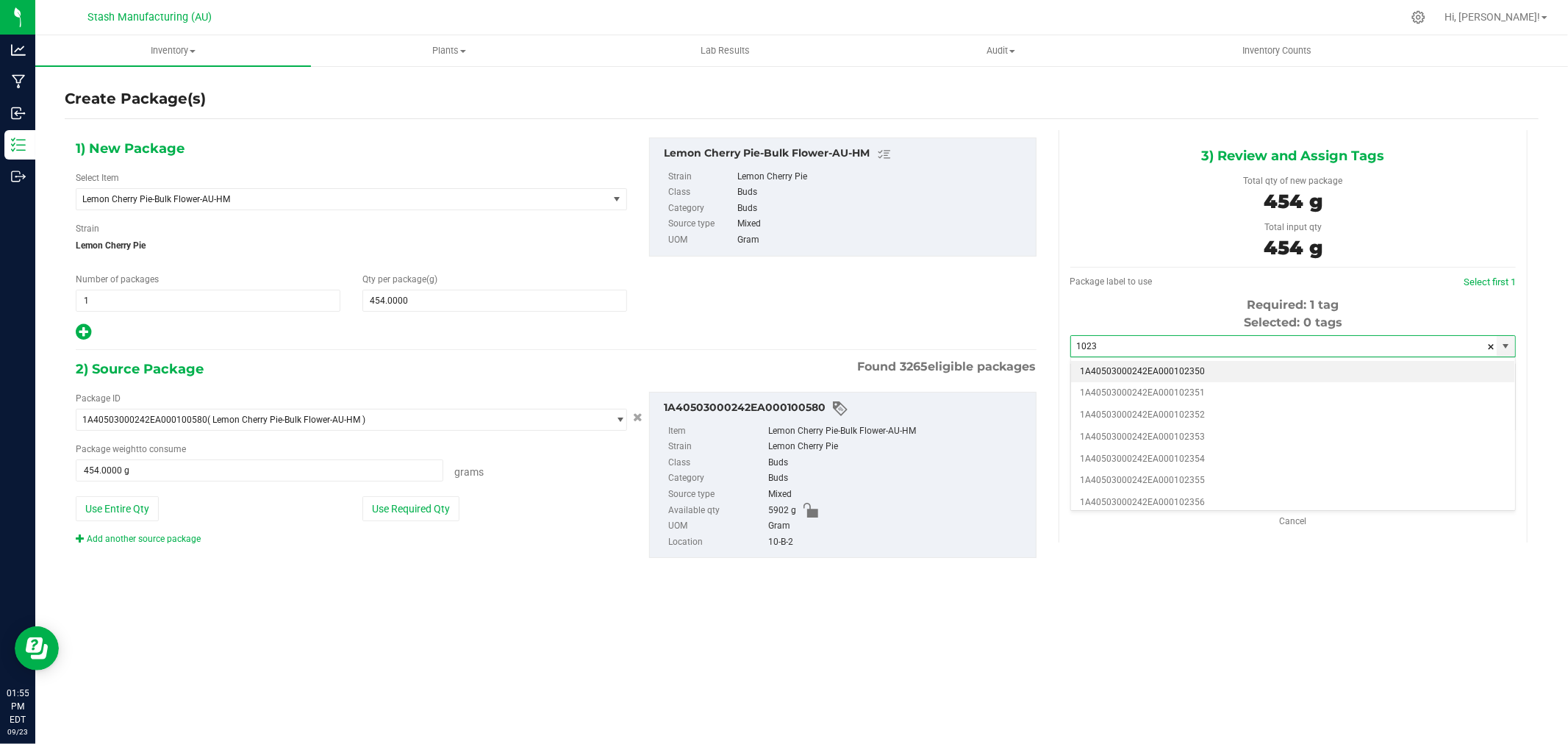
click at [1218, 369] on li "1A40503000242EA000102350" at bounding box center [1292, 372] width 444 height 22
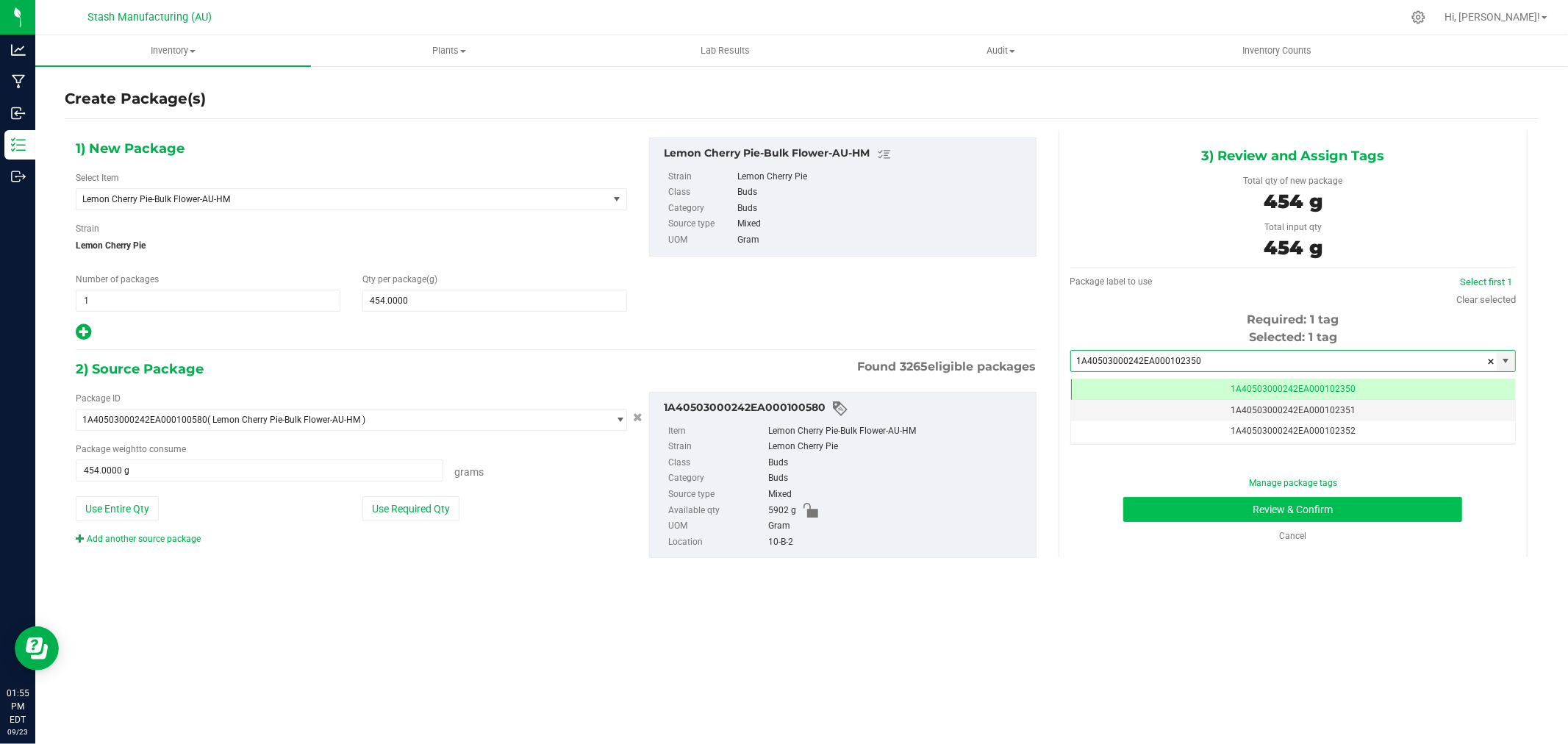
type input "1A40503000242EA000102350"
click at [1335, 505] on button "Review & Confirm" at bounding box center [1292, 509] width 339 height 25
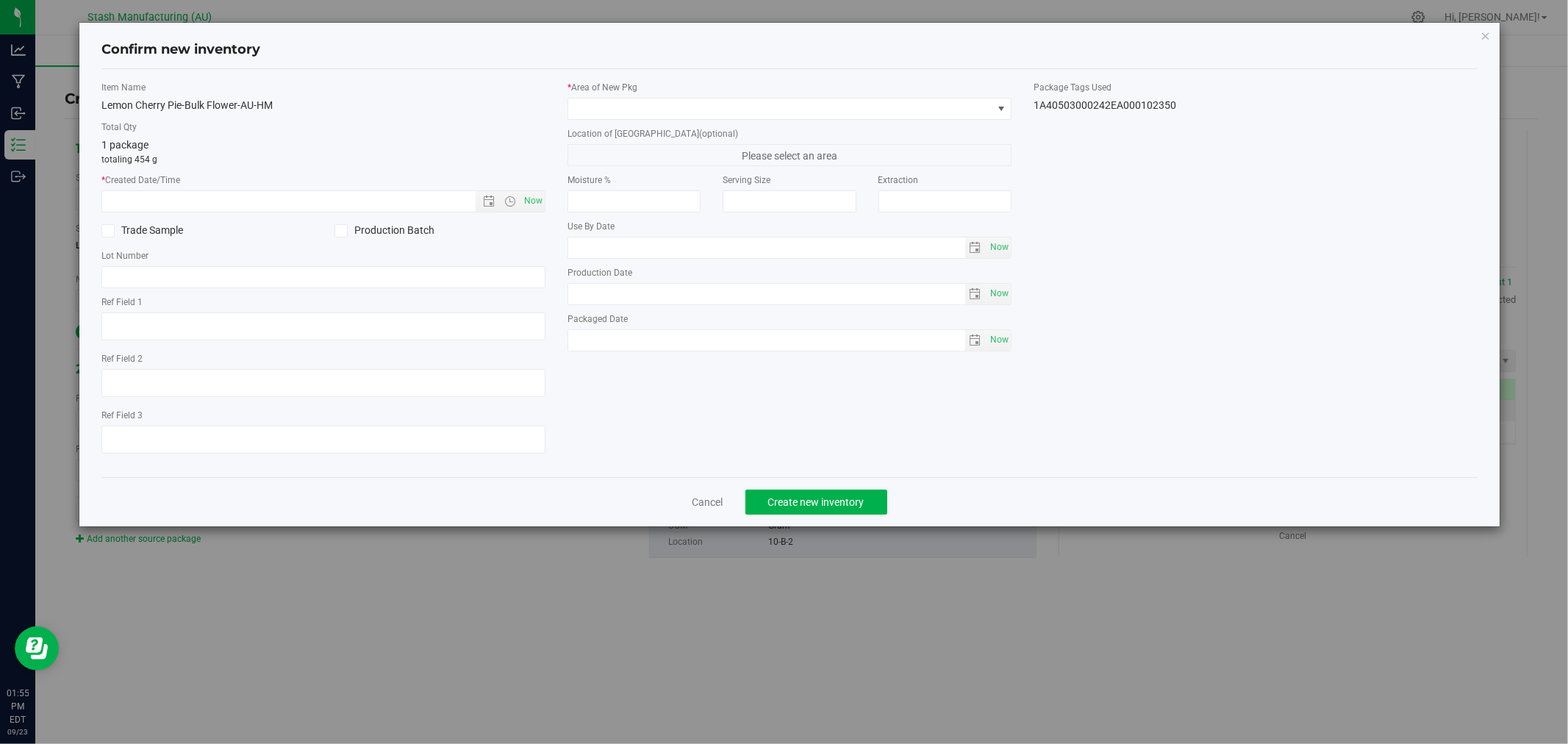
type input "[DATE]"
click at [535, 197] on span "Now" at bounding box center [534, 201] width 25 height 22
type input "[DATE] 1:55 PM"
click at [616, 104] on span at bounding box center [780, 109] width 424 height 21
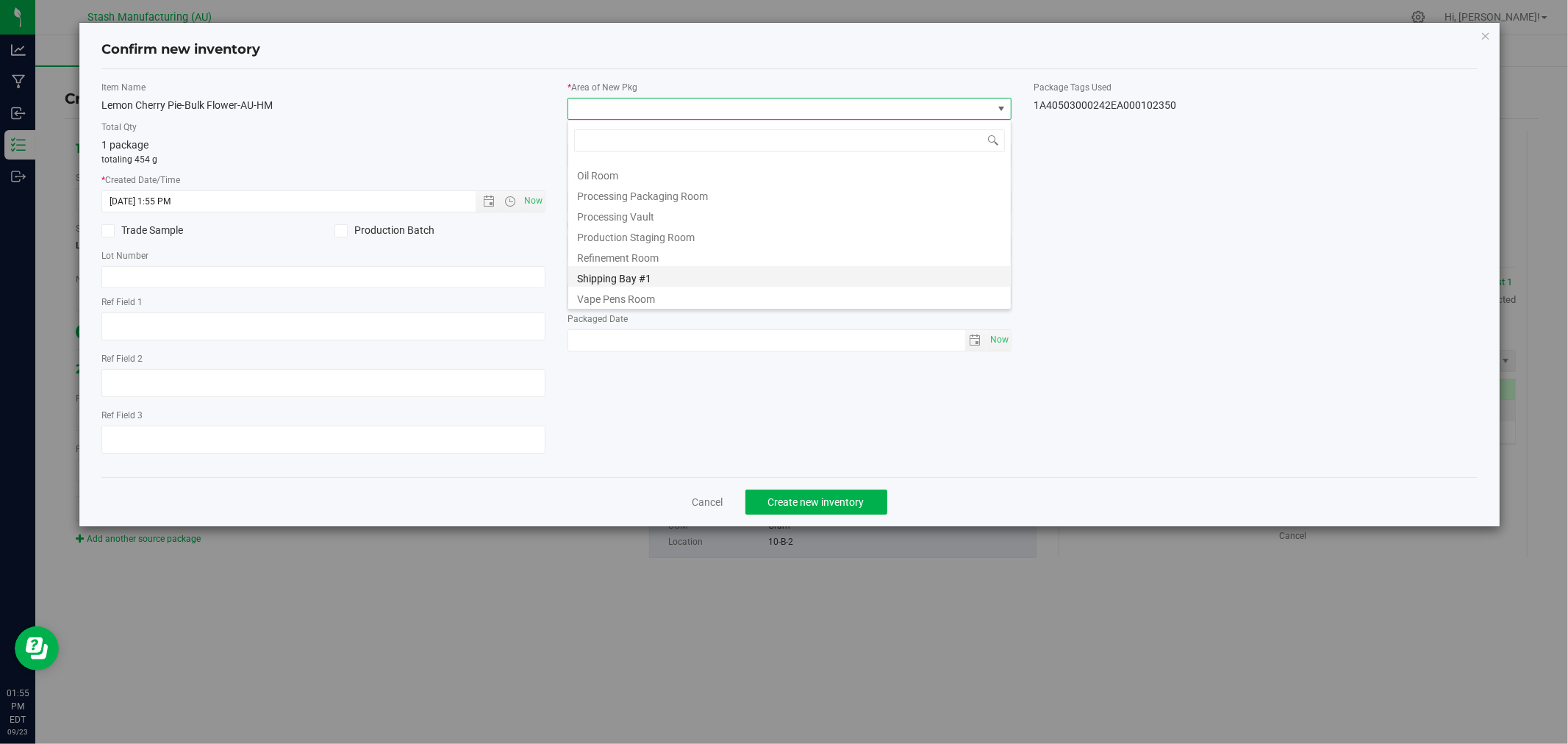
click at [669, 270] on li "Shipping Bay #1" at bounding box center [789, 276] width 442 height 21
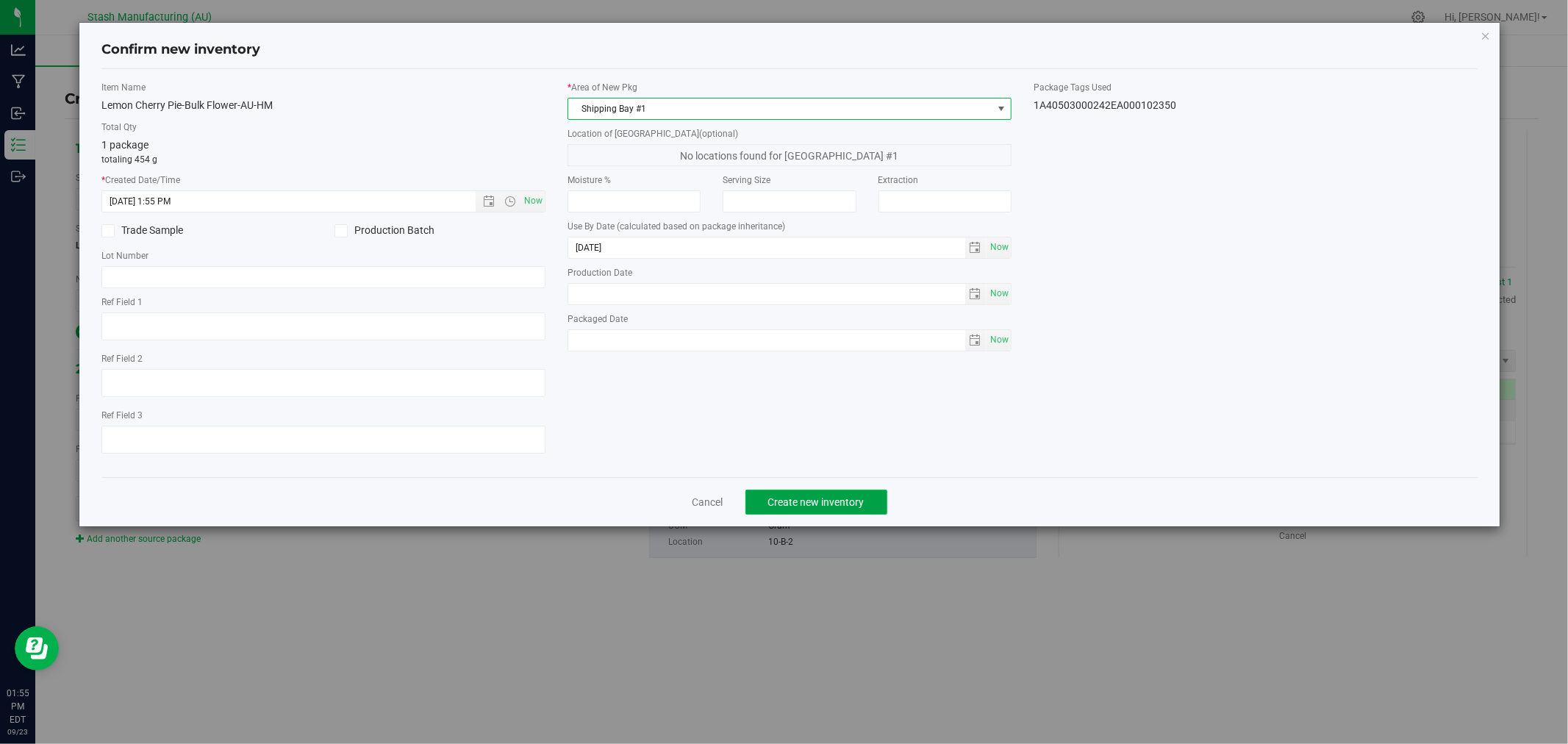
click at [827, 507] on span "Create new inventory" at bounding box center [816, 501] width 96 height 12
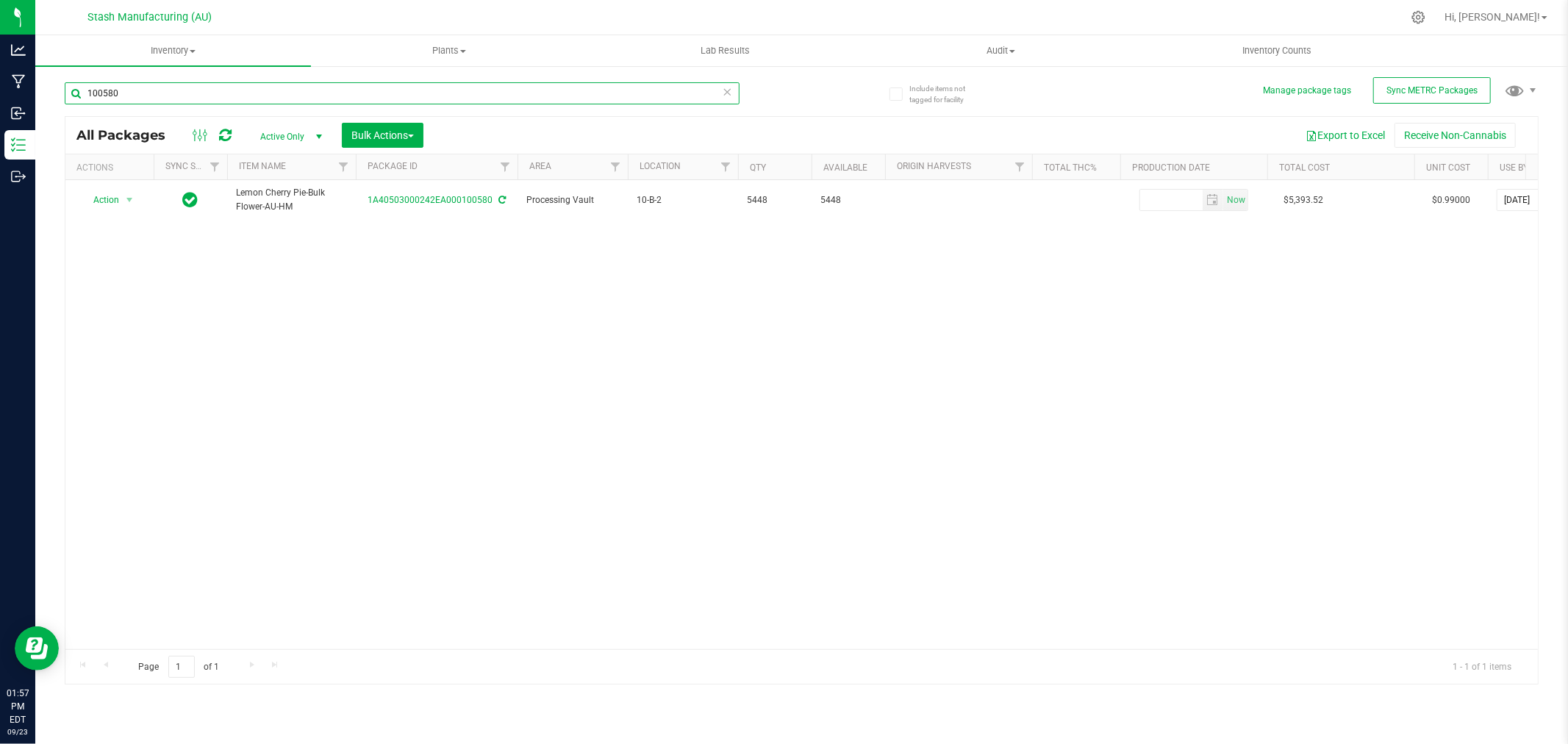
click at [151, 99] on input "100580" at bounding box center [402, 93] width 674 height 22
type input "93554"
click at [92, 305] on div "Action Action Adjust qty Create package Edit attributes Global inventory Locate…" at bounding box center [801, 414] width 1472 height 469
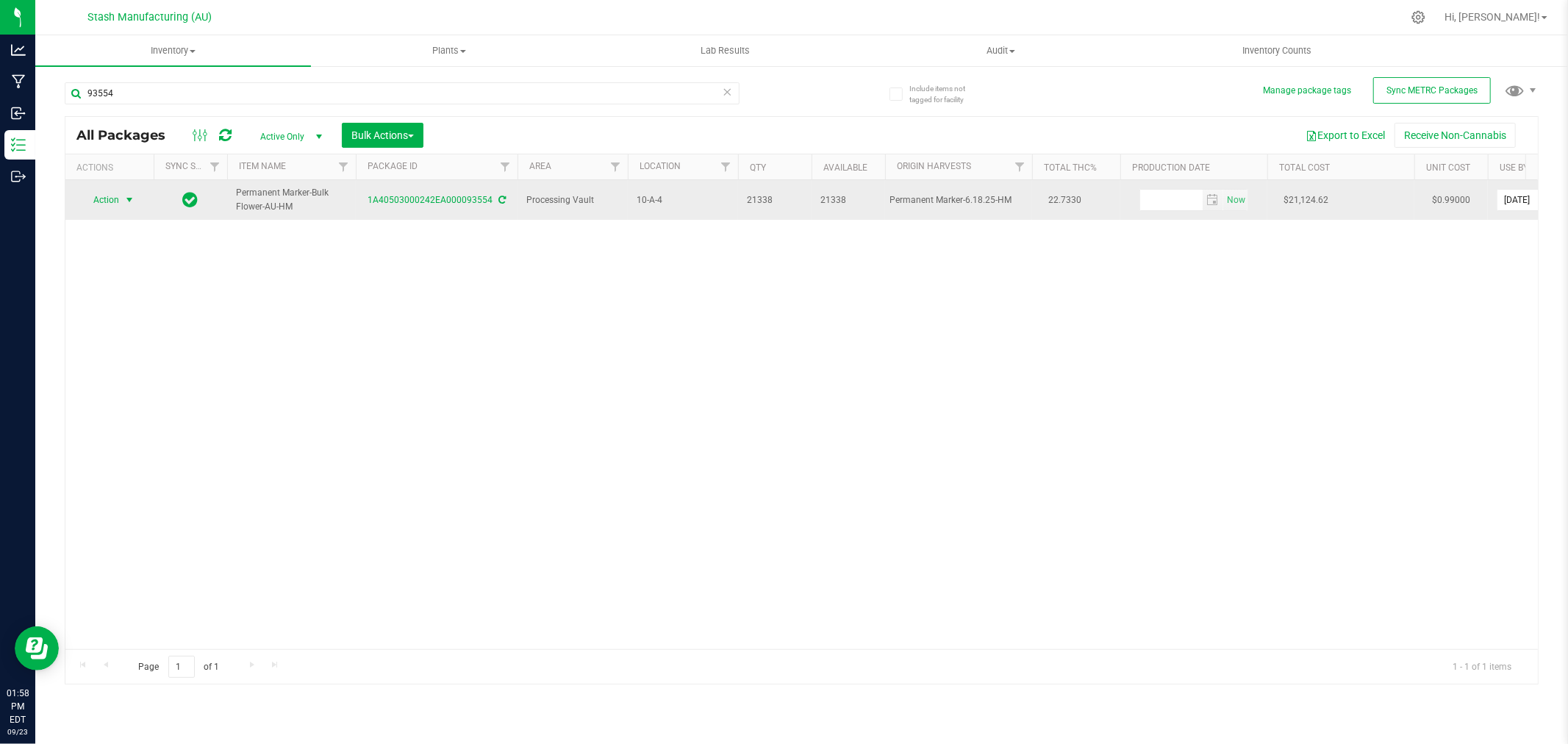
click at [103, 202] on span "Action" at bounding box center [100, 199] width 40 height 21
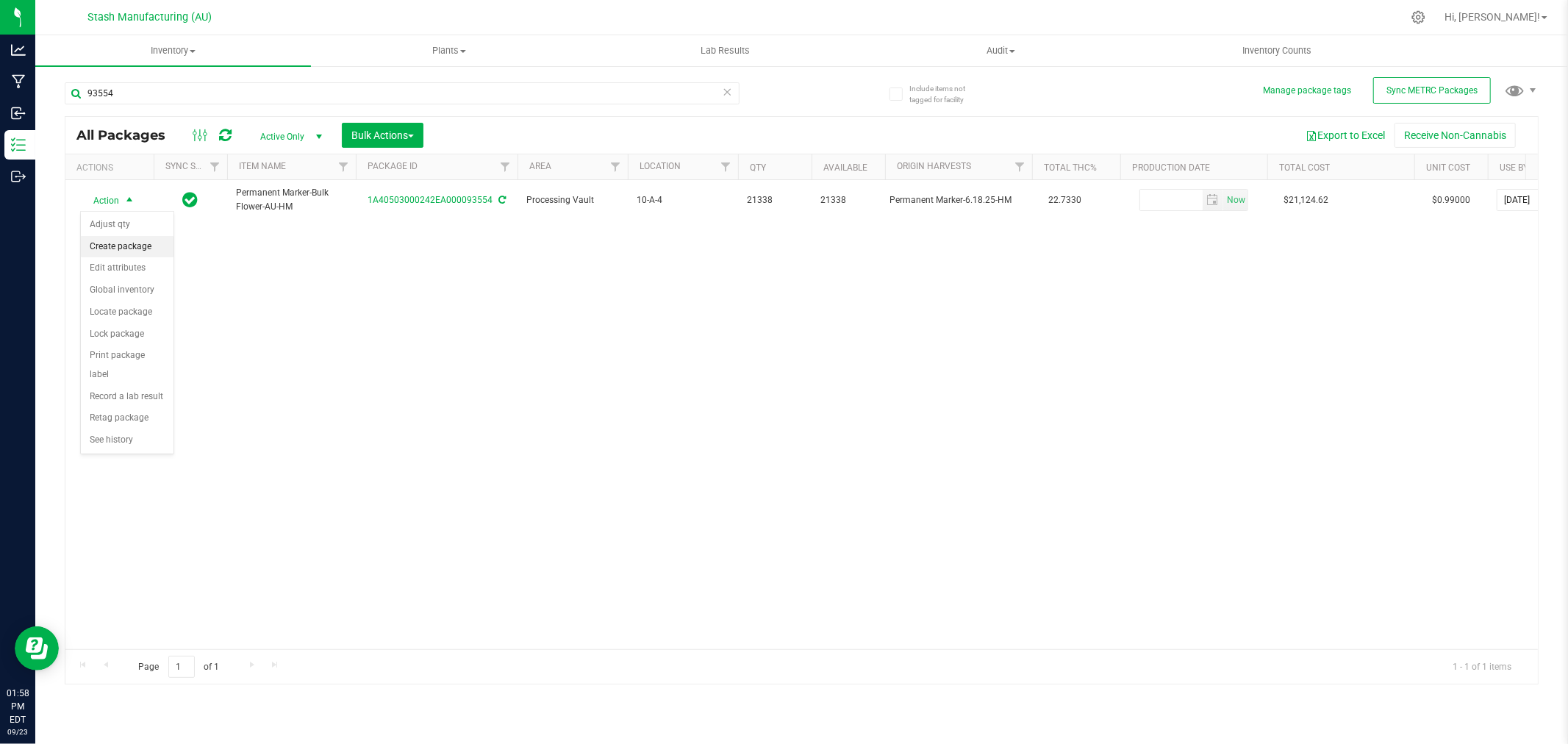
click at [131, 243] on li "Create package" at bounding box center [127, 246] width 92 height 22
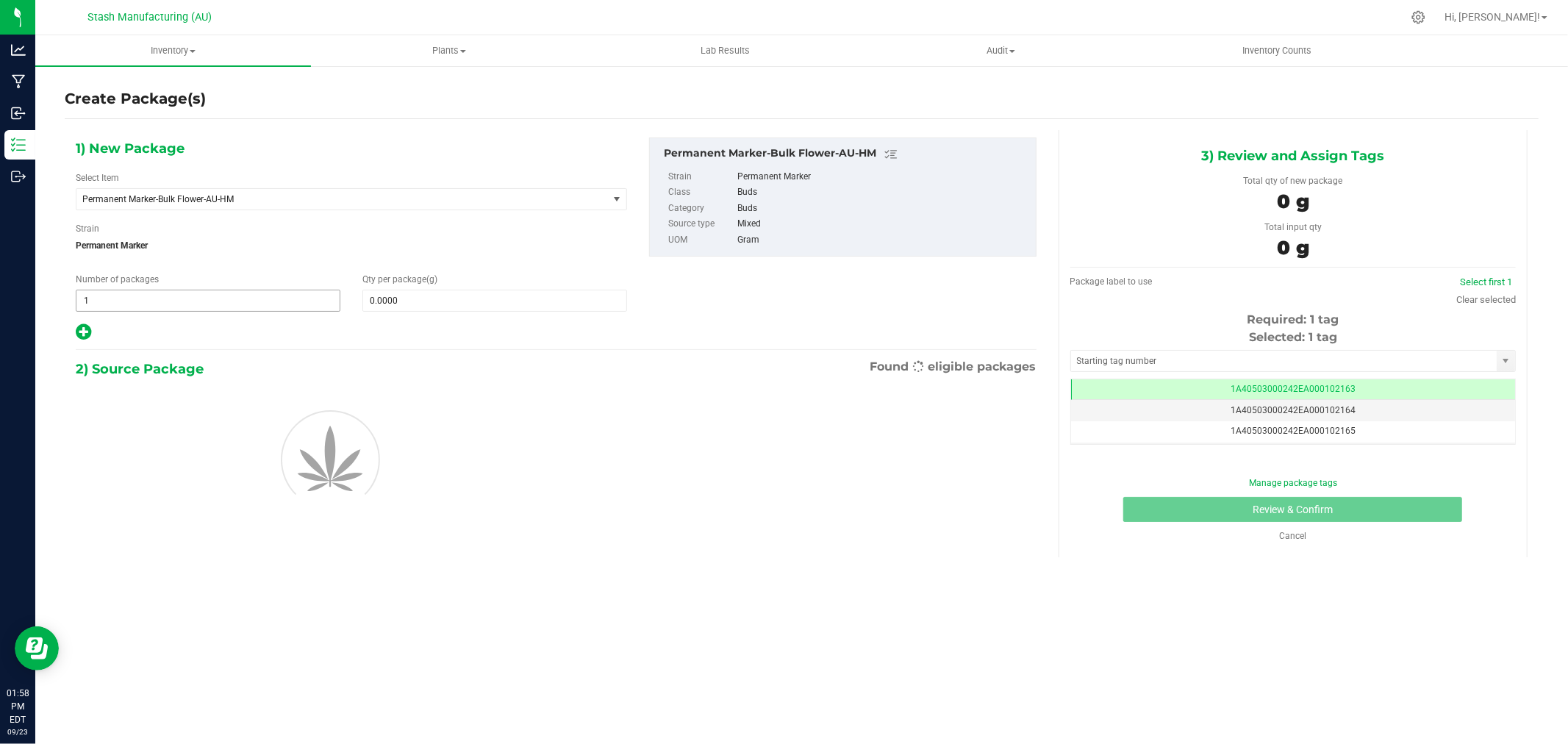
scroll to position [0, -1]
click at [277, 297] on span "1 1" at bounding box center [208, 300] width 265 height 22
click at [277, 297] on input "1" at bounding box center [208, 300] width 263 height 21
type input "2"
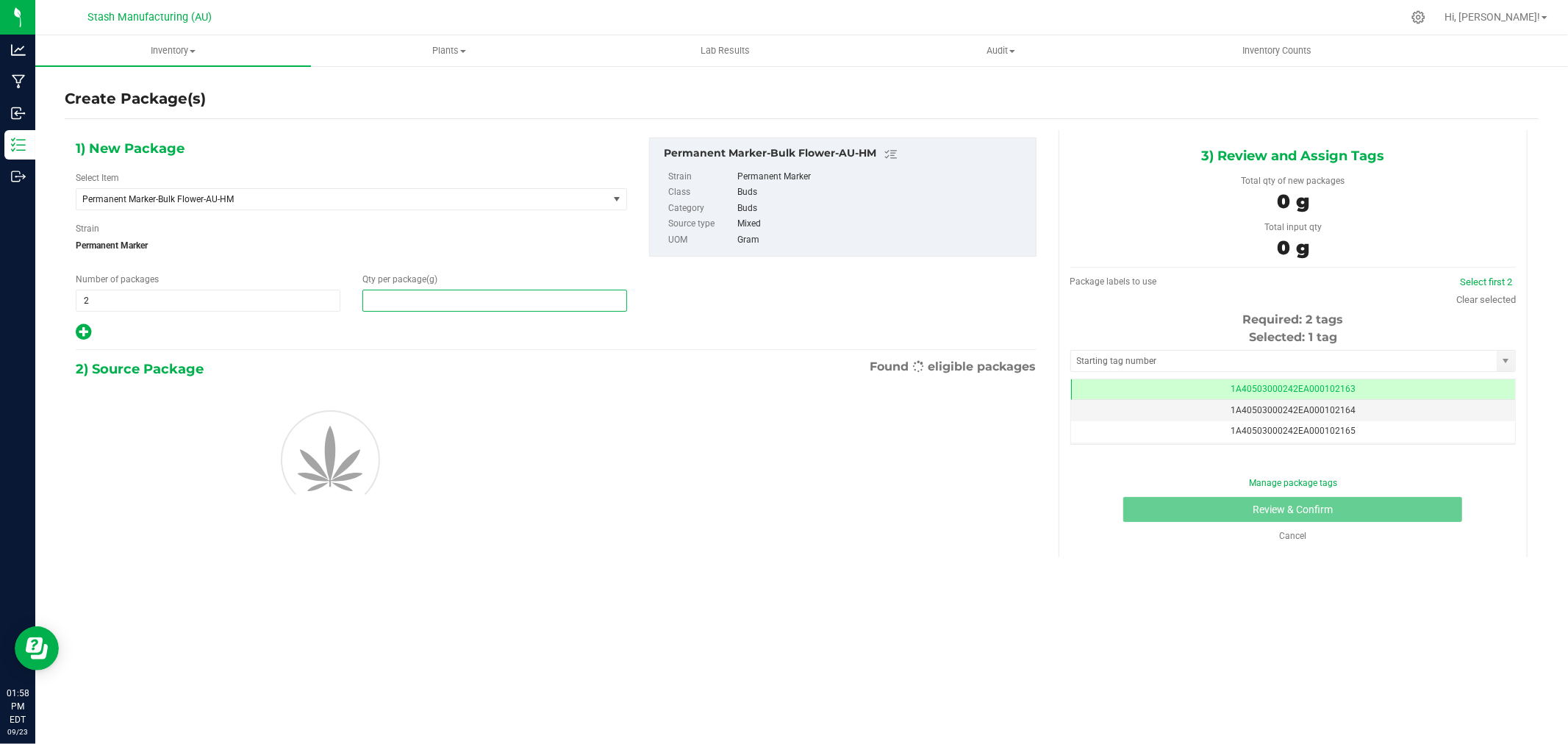
click at [412, 300] on span at bounding box center [495, 300] width 265 height 22
type input "4"
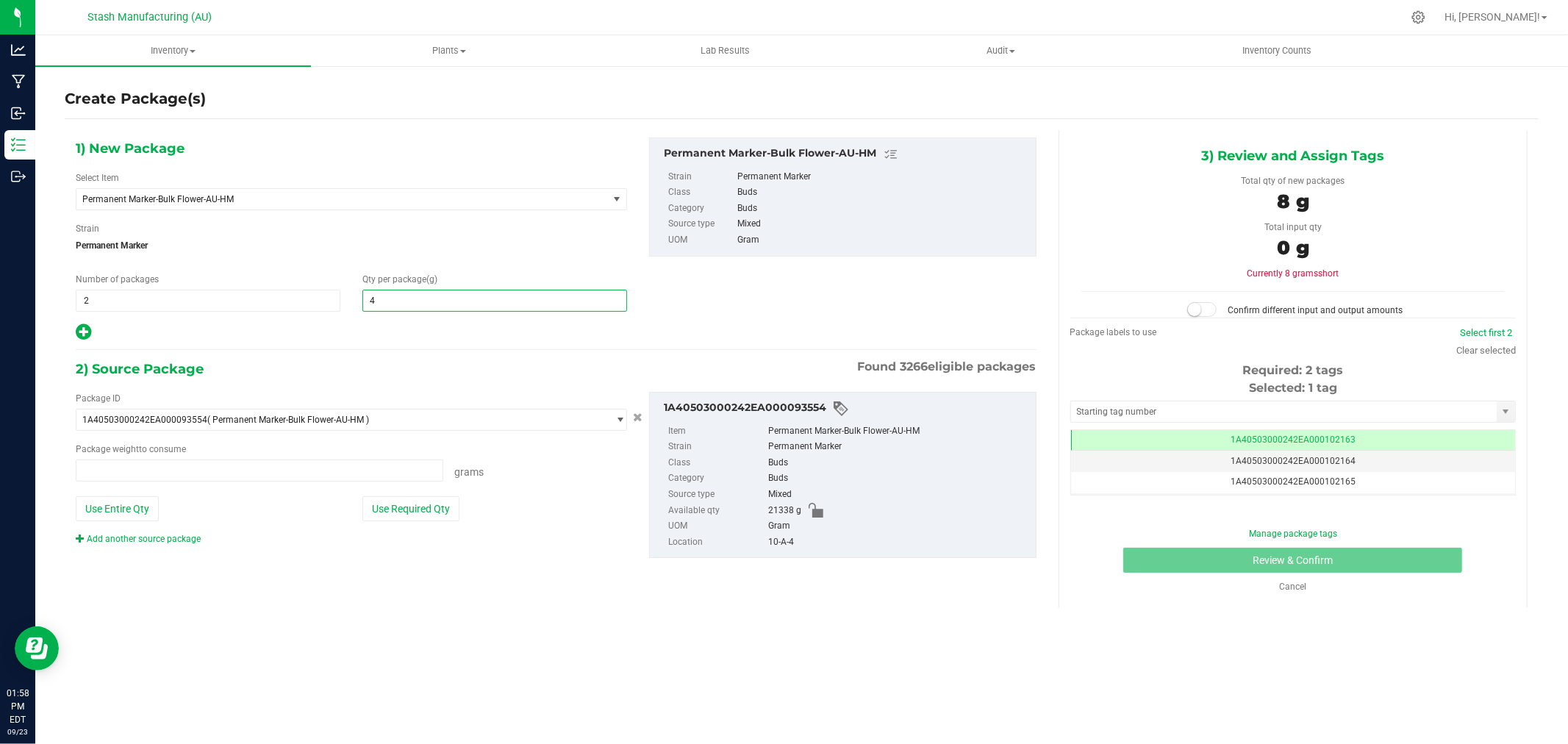
type input "0.0000 g"
type input "454"
type input "454.0000"
click at [429, 511] on button "Use Required Qty" at bounding box center [411, 508] width 97 height 25
type input "908.0000 g"
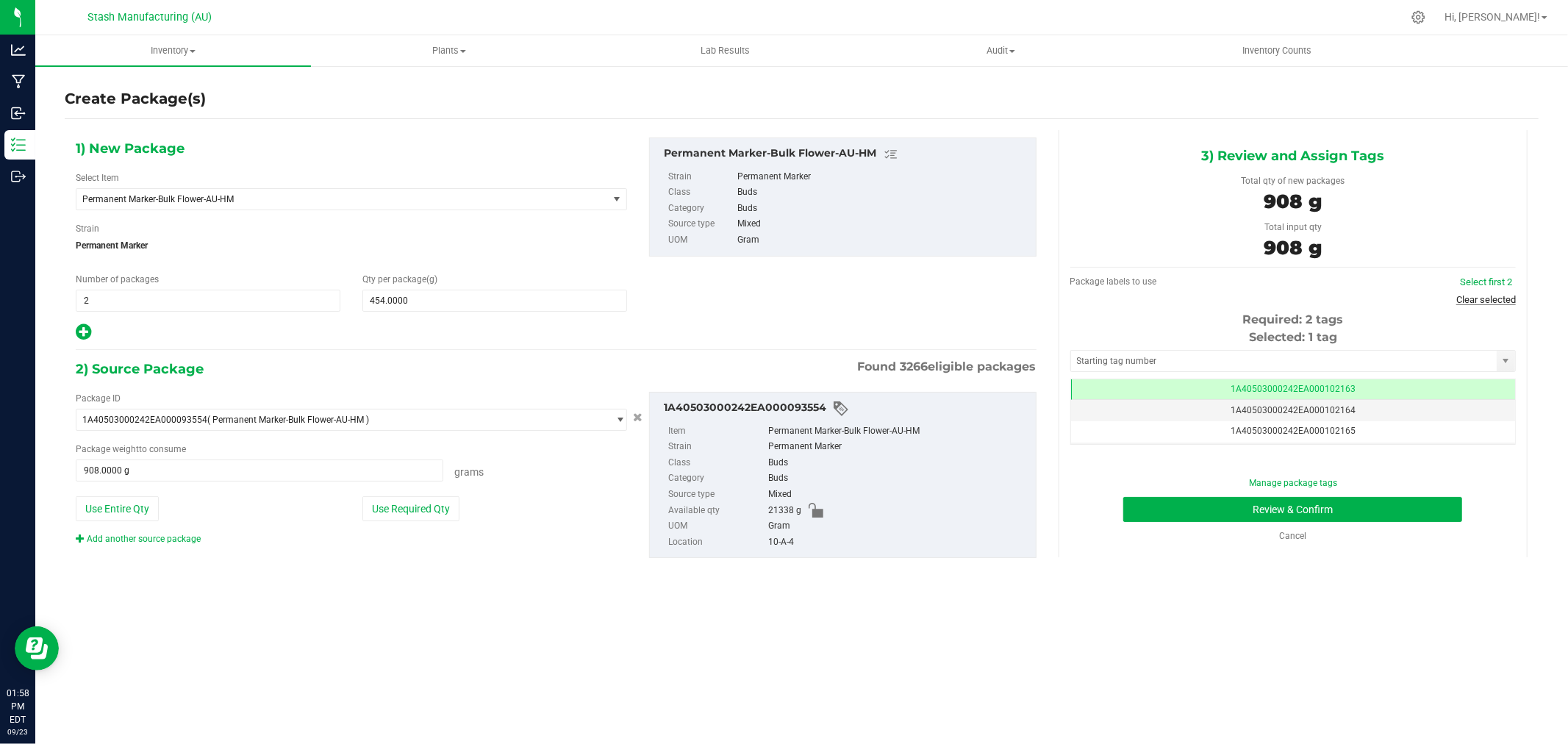
click at [1502, 297] on link "Clear selected" at bounding box center [1486, 299] width 60 height 11
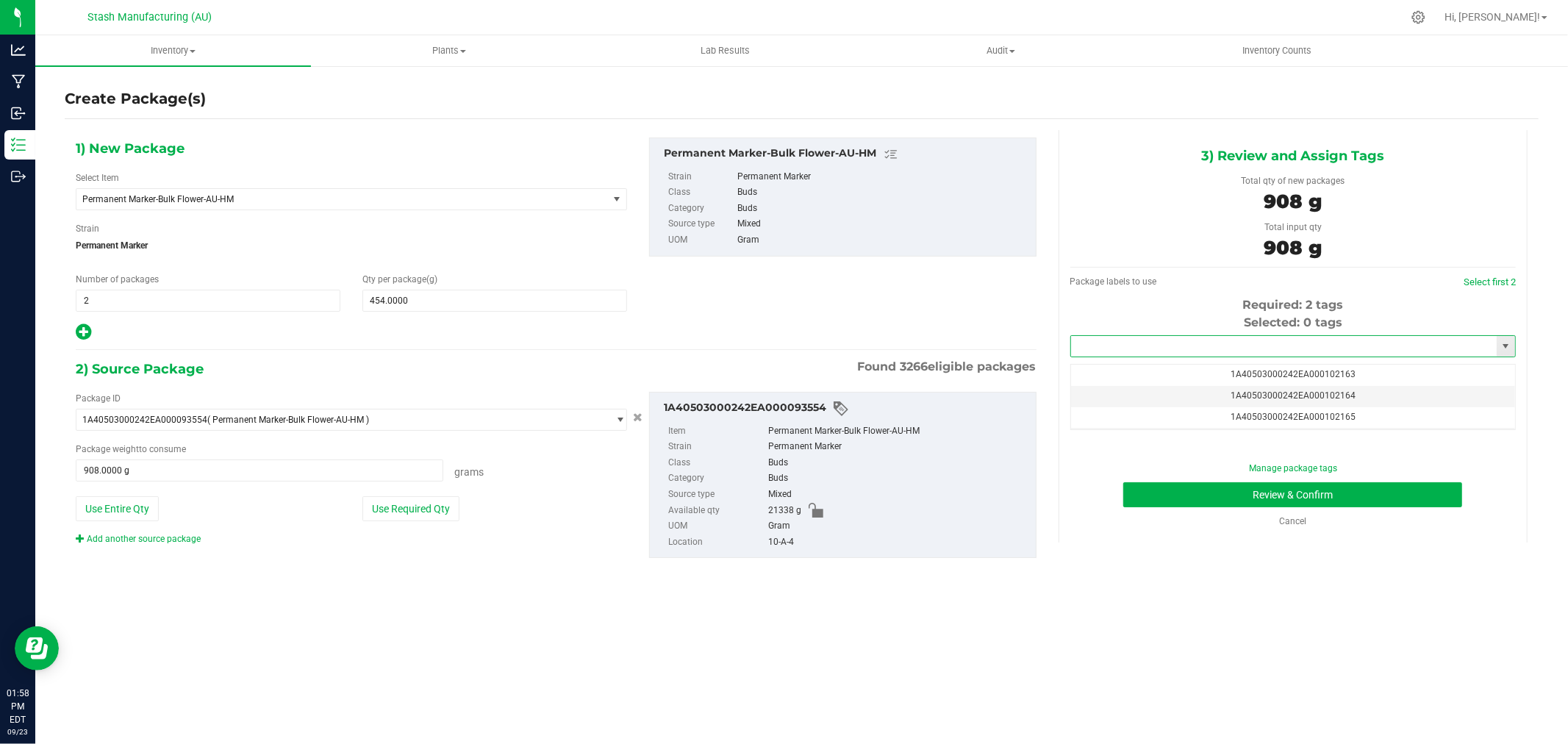
click at [1316, 353] on input "text" at bounding box center [1283, 346] width 426 height 21
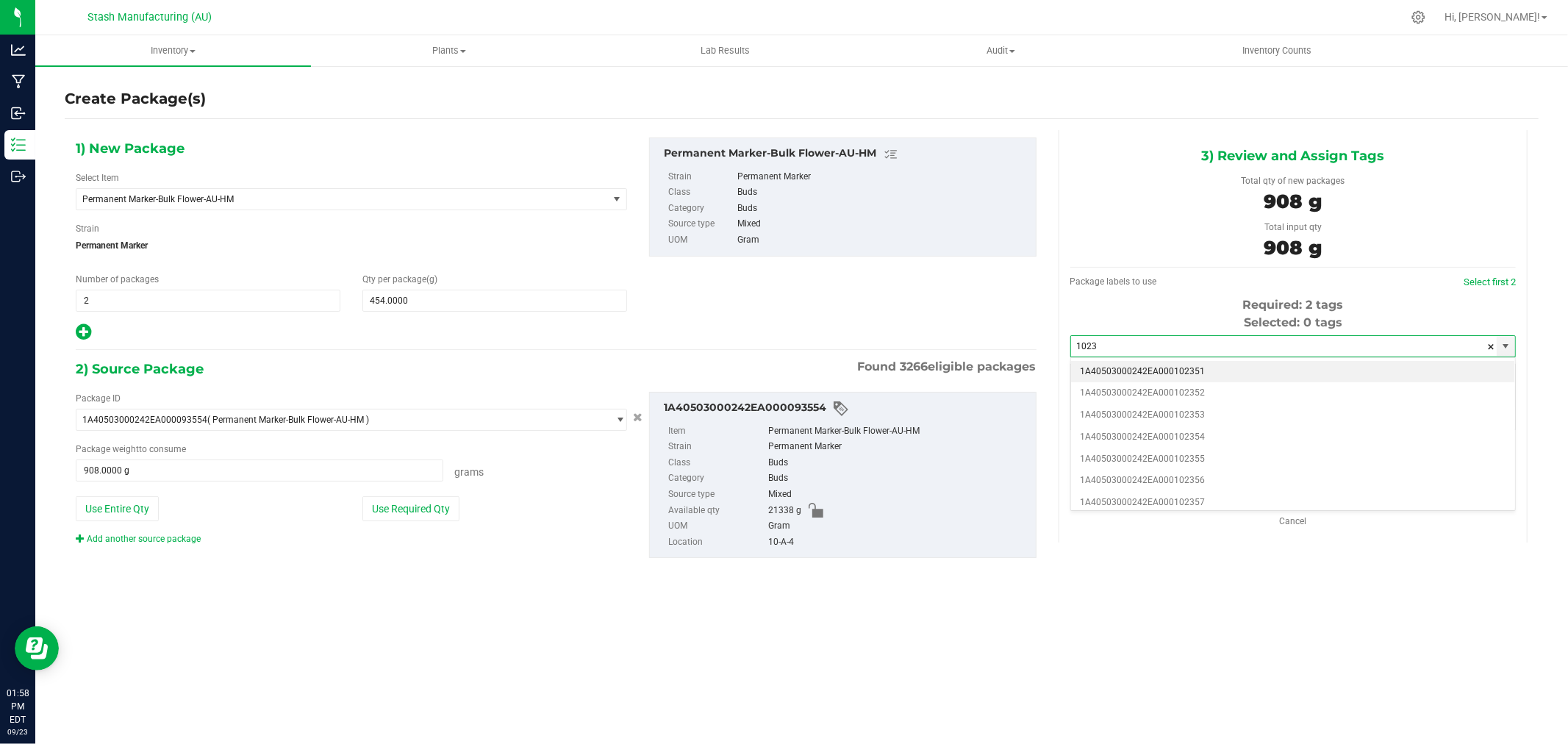
click at [1210, 366] on li "1A40503000242EA000102351" at bounding box center [1292, 372] width 444 height 22
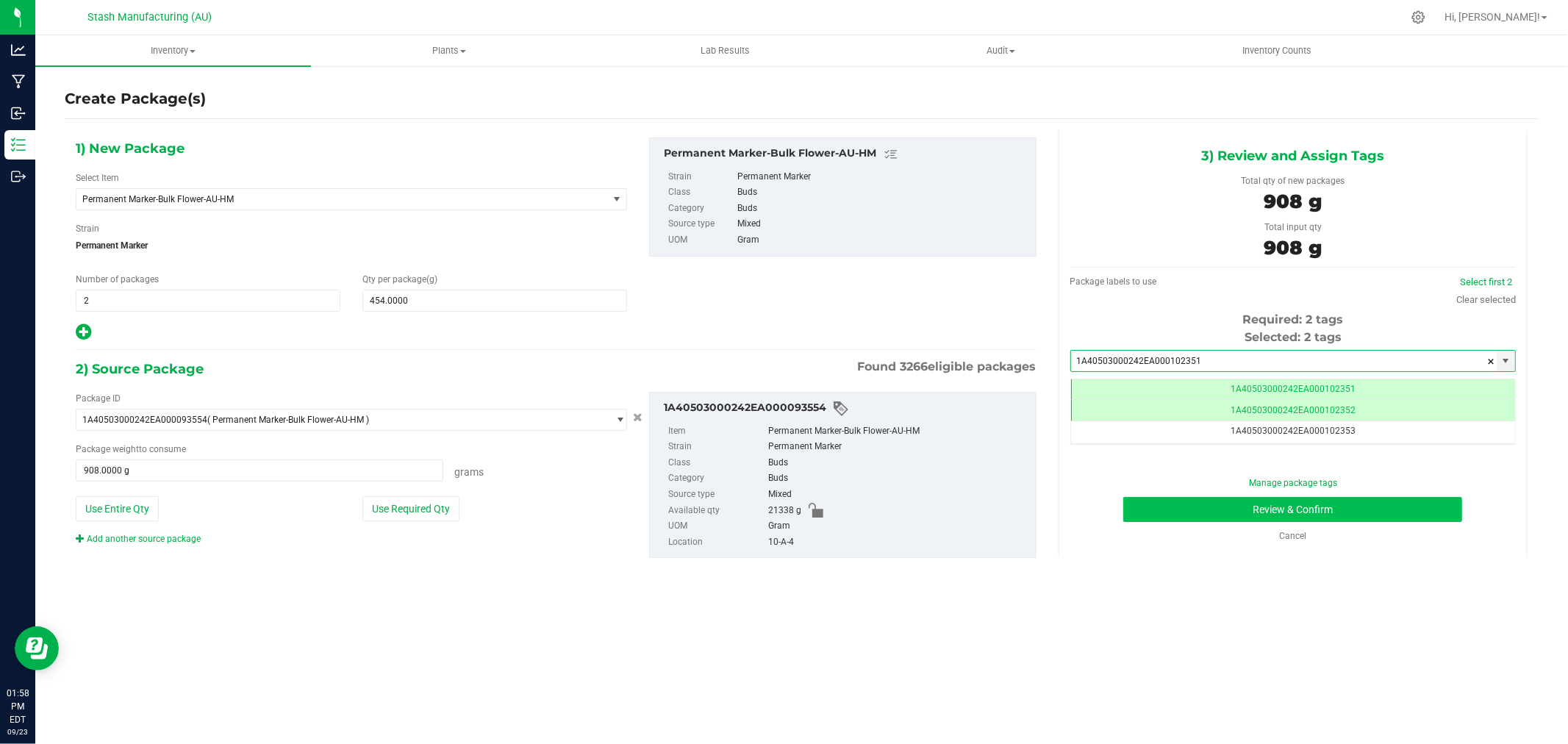
type input "1A40503000242EA000102351"
click at [1371, 513] on button "Review & Confirm" at bounding box center [1292, 509] width 339 height 25
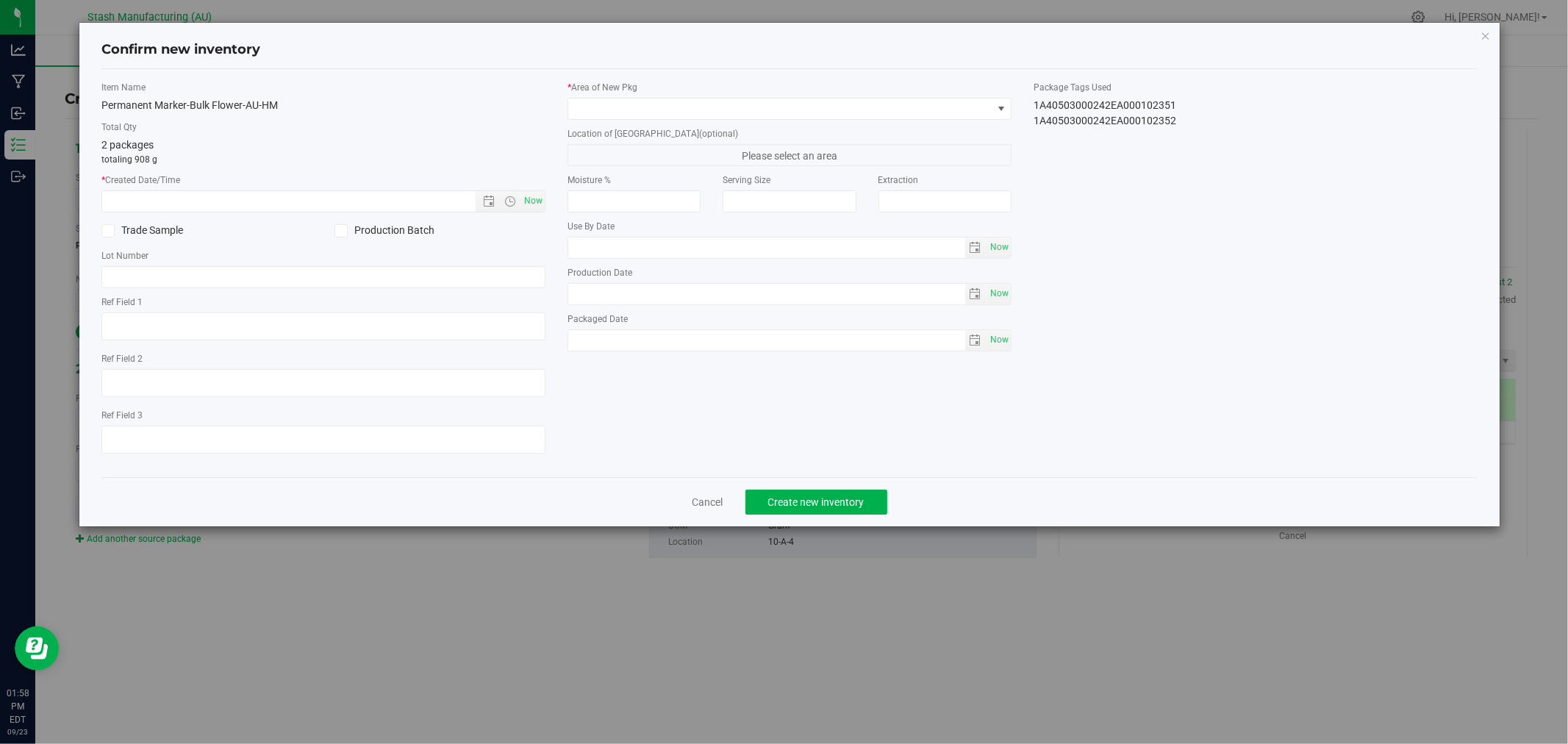
type input "[DATE]"
click at [527, 199] on span "Now" at bounding box center [534, 201] width 25 height 22
type input "[DATE] 1:58 PM"
click at [673, 114] on span at bounding box center [780, 109] width 424 height 21
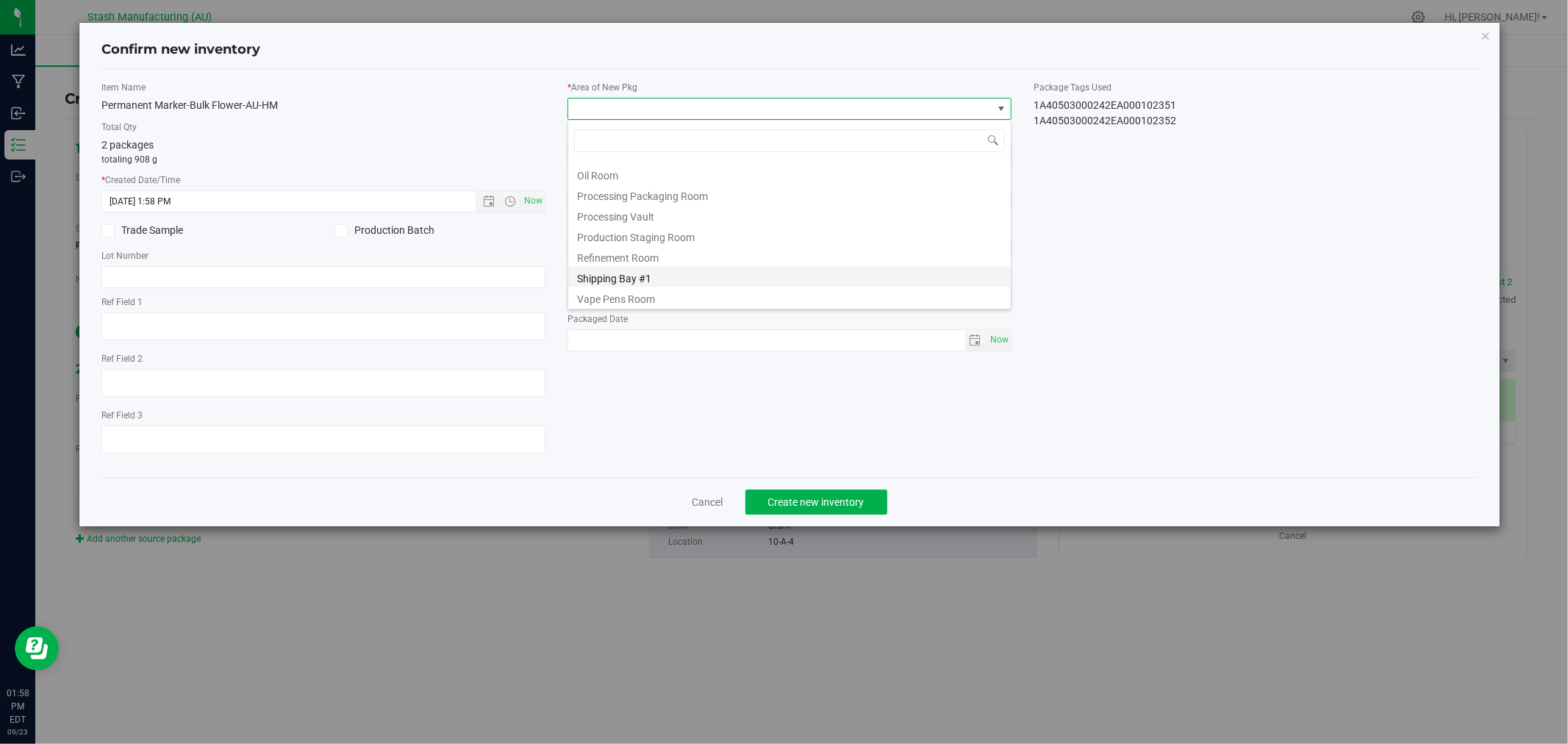
click at [688, 267] on li "Shipping Bay #1" at bounding box center [789, 276] width 442 height 21
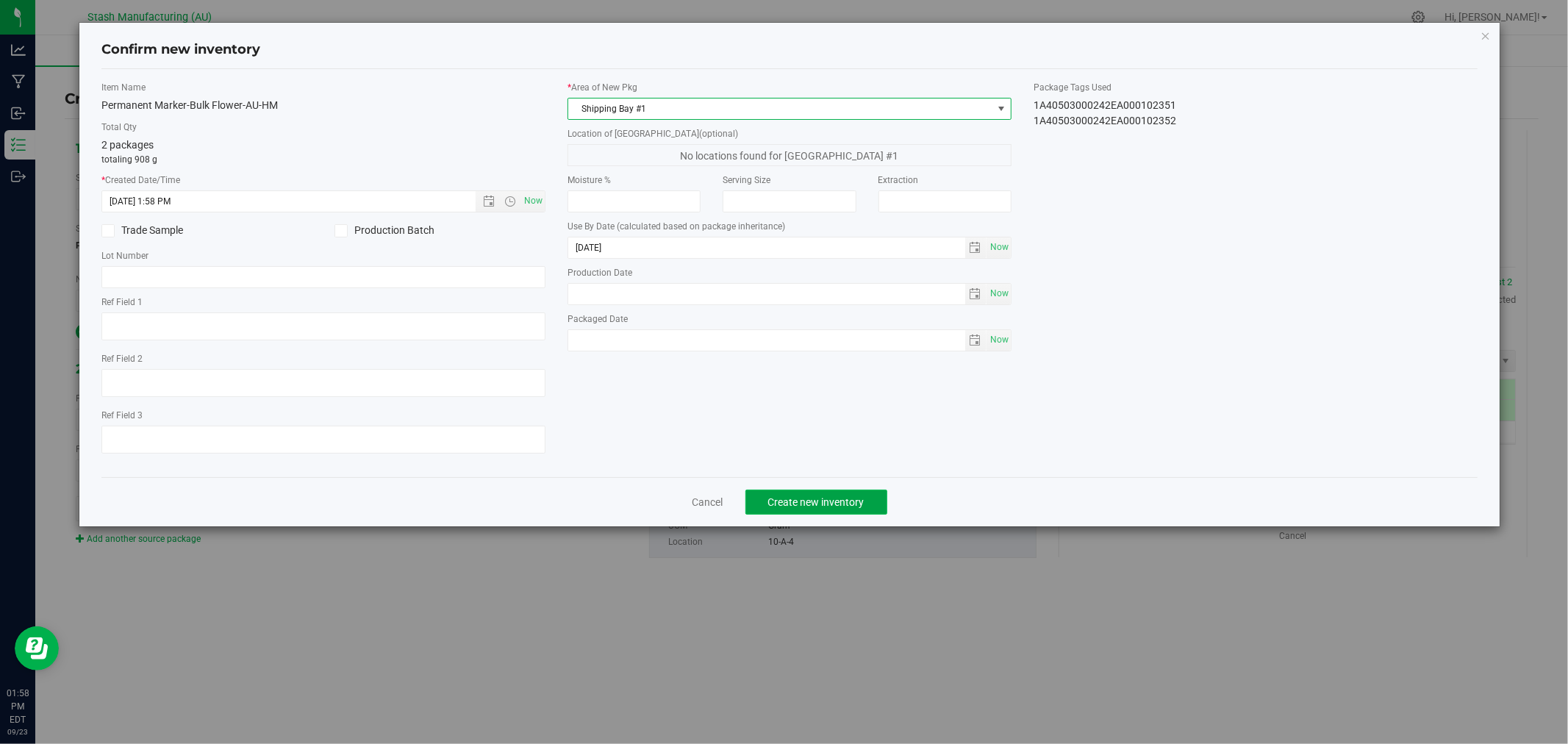
click at [828, 502] on span "Create new inventory" at bounding box center [816, 501] width 96 height 12
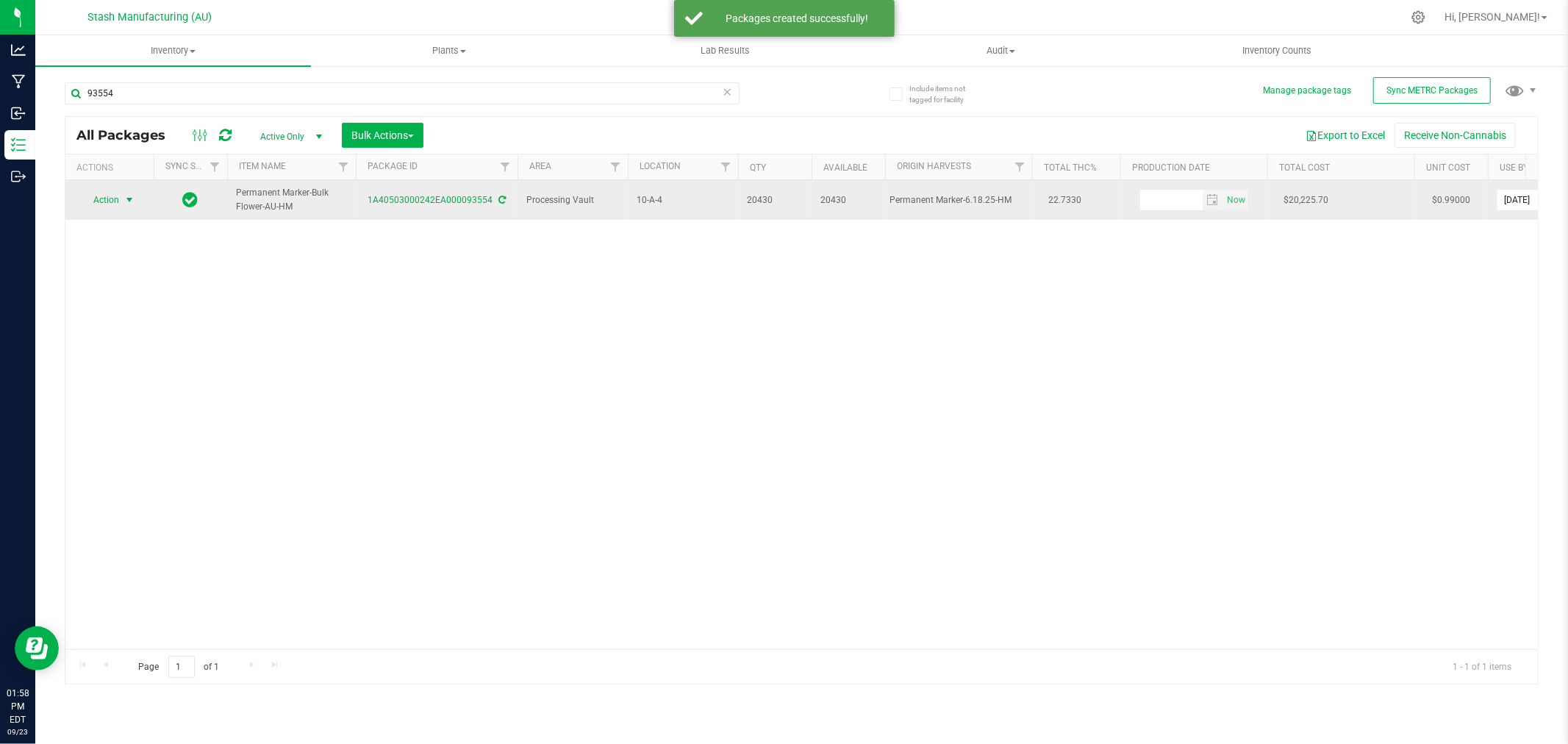
click at [114, 202] on span "Action" at bounding box center [100, 199] width 40 height 21
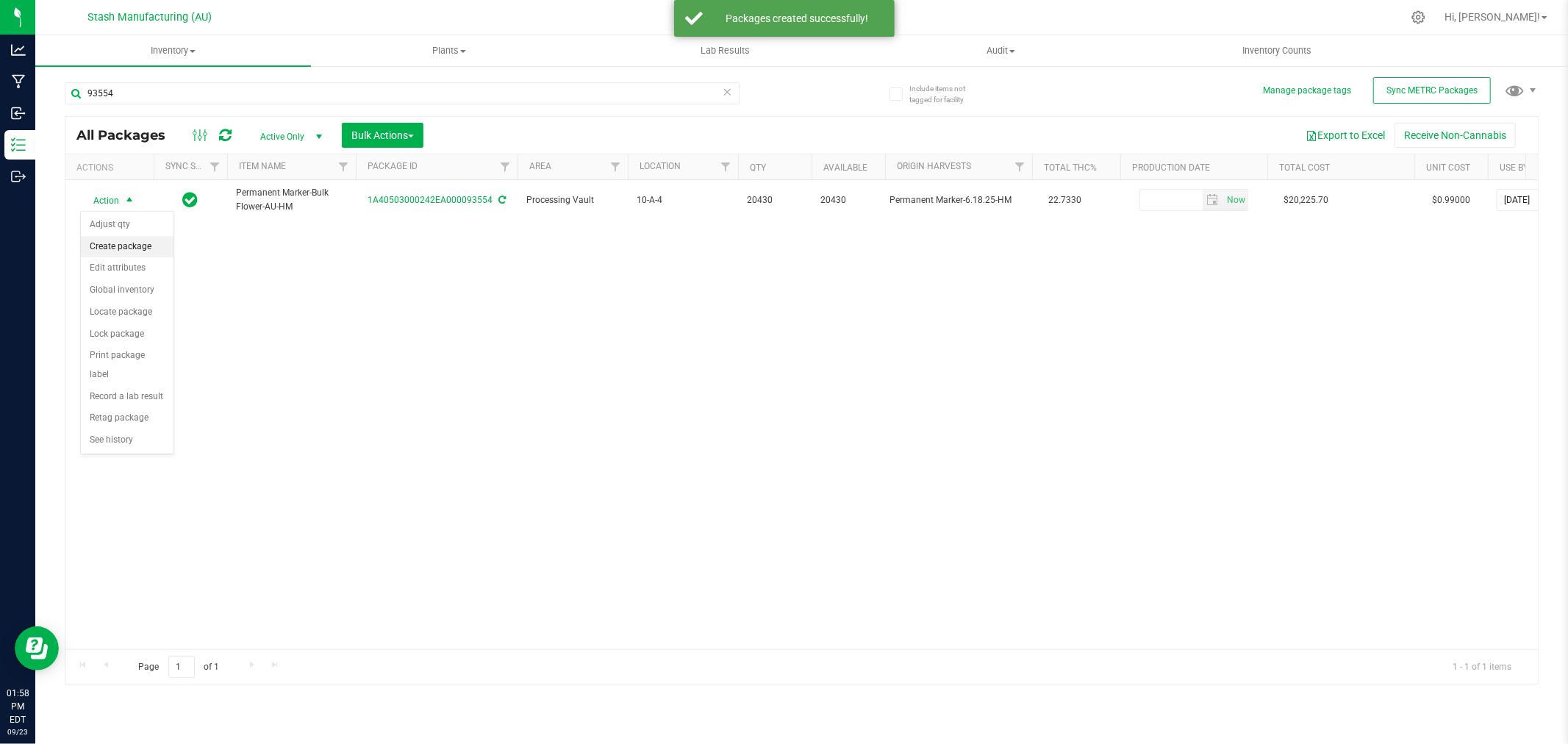
click at [115, 246] on li "Create package" at bounding box center [127, 246] width 92 height 22
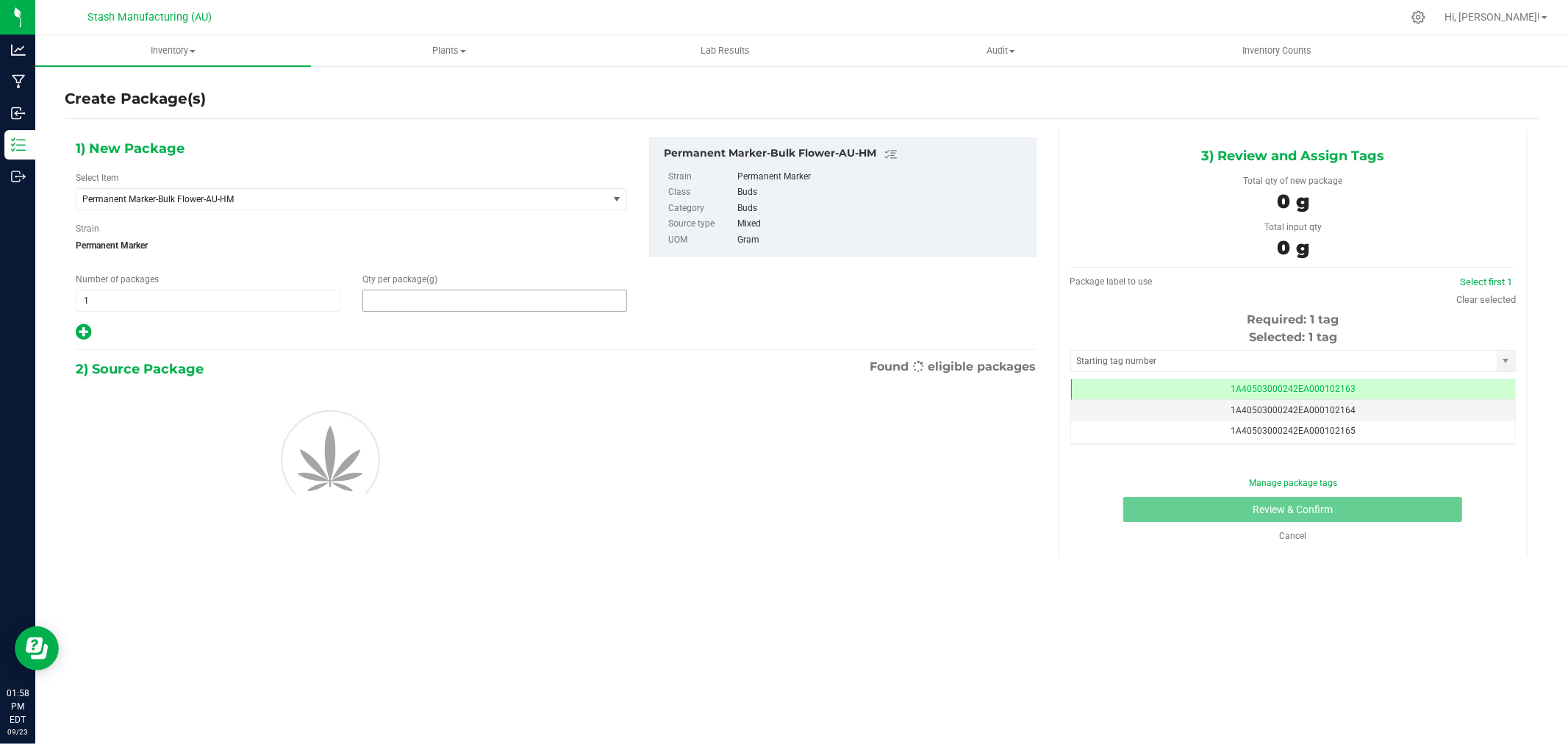
click at [511, 304] on span at bounding box center [495, 300] width 265 height 22
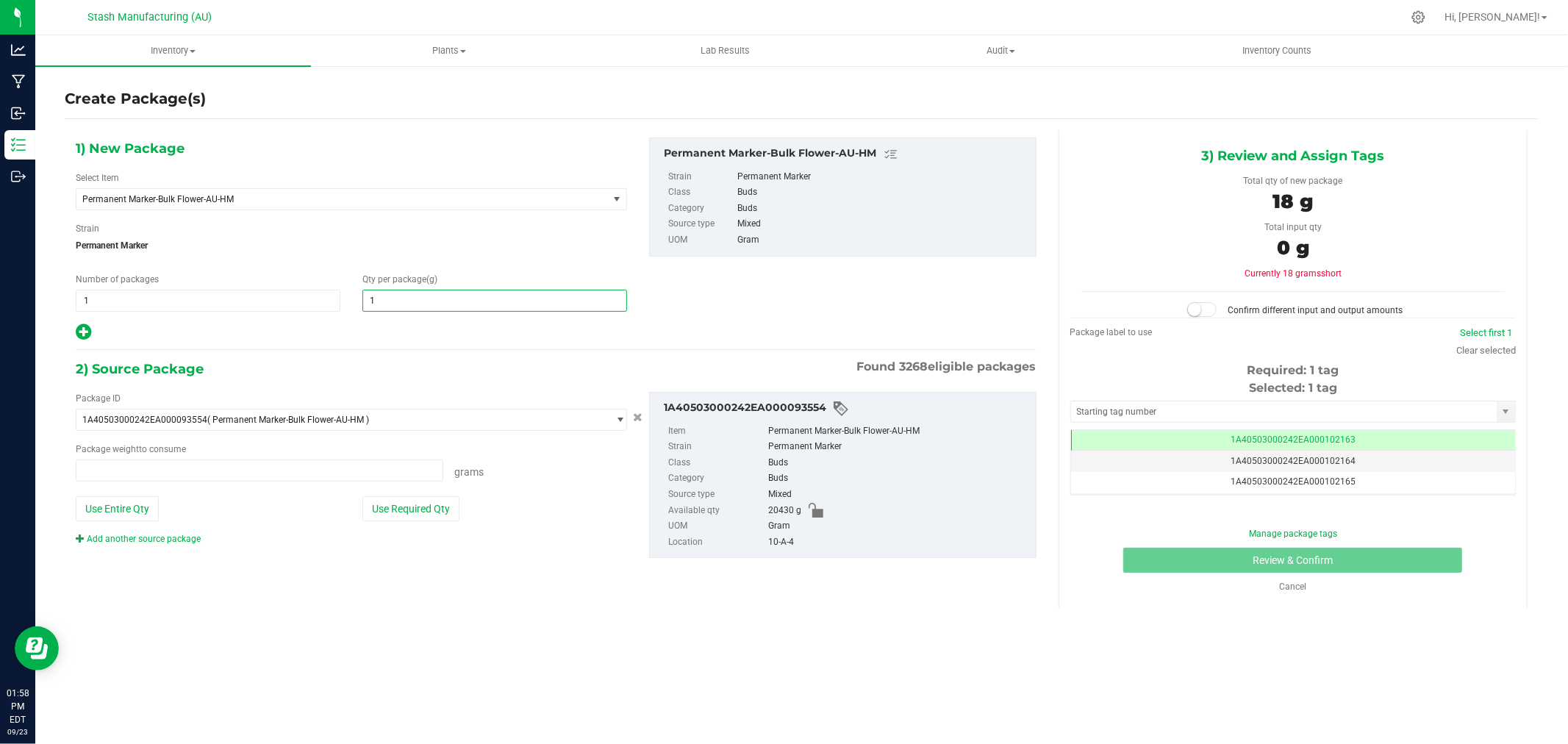
type input "18"
type input "0.0000 g"
type input "1816"
type input "1,816.0000"
drag, startPoint x: 426, startPoint y: 502, endPoint x: 492, endPoint y: 494, distance: 66.5
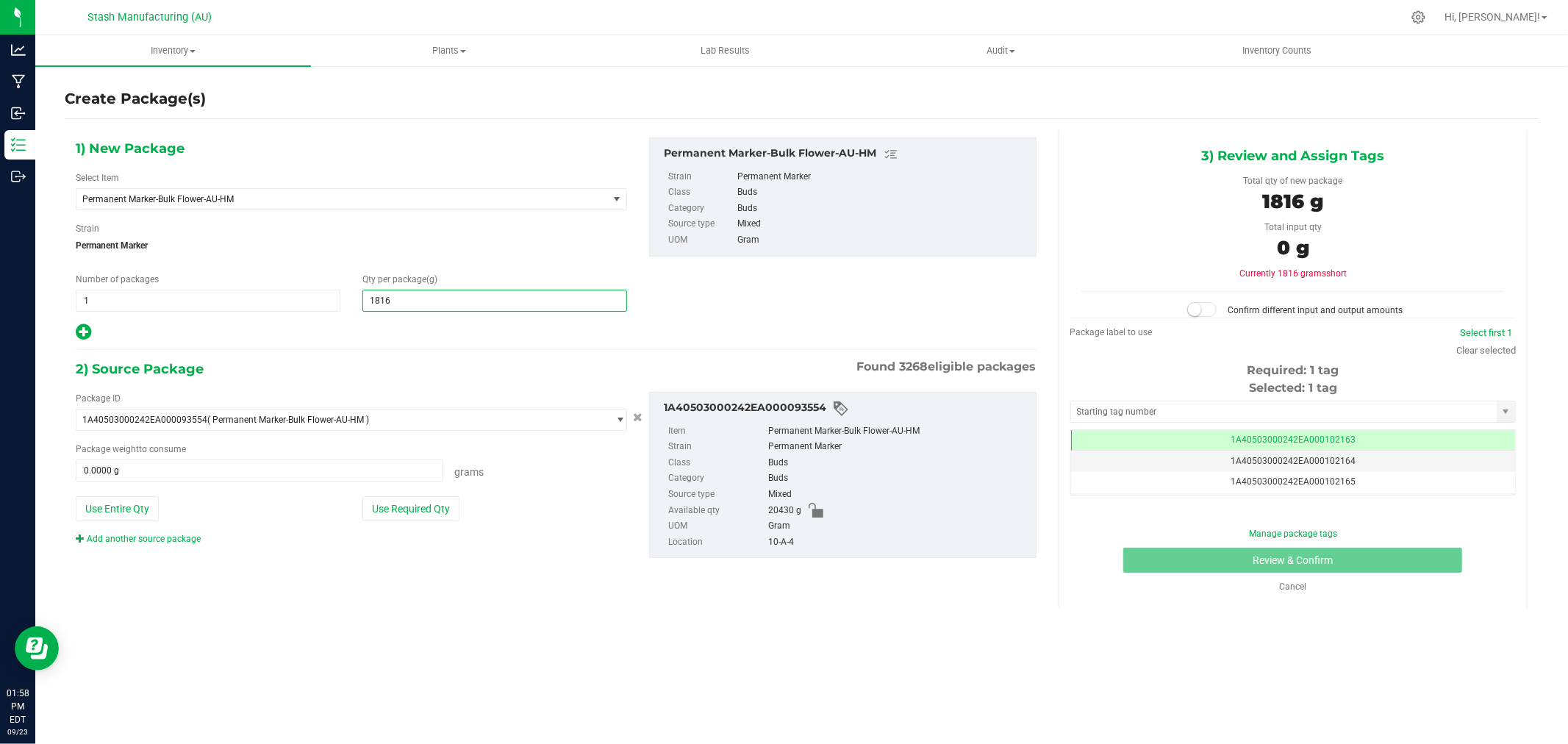
click at [426, 503] on button "Use Required Qty" at bounding box center [411, 508] width 97 height 25
type input "1816.0000 g"
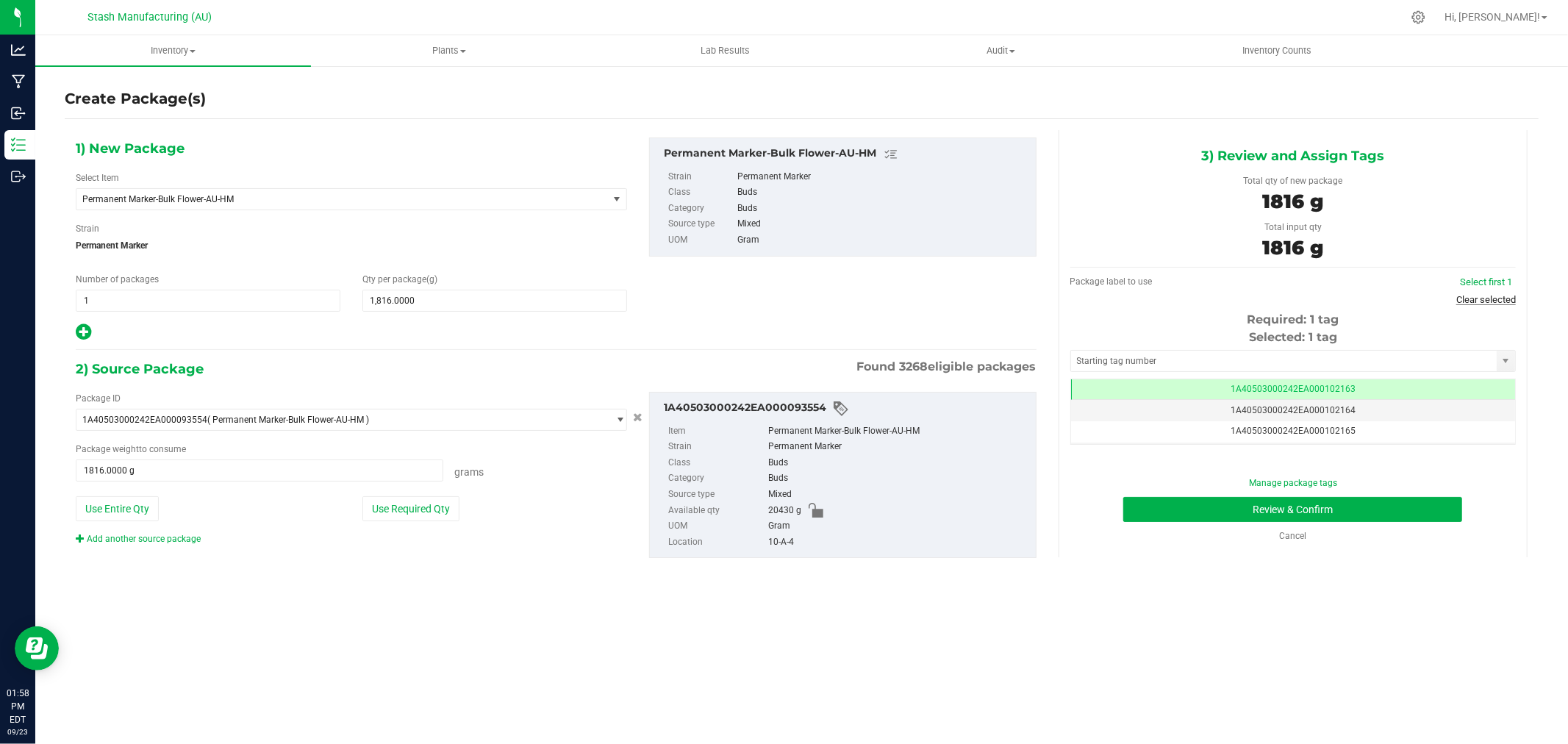
click at [1502, 297] on link "Clear selected" at bounding box center [1486, 299] width 60 height 11
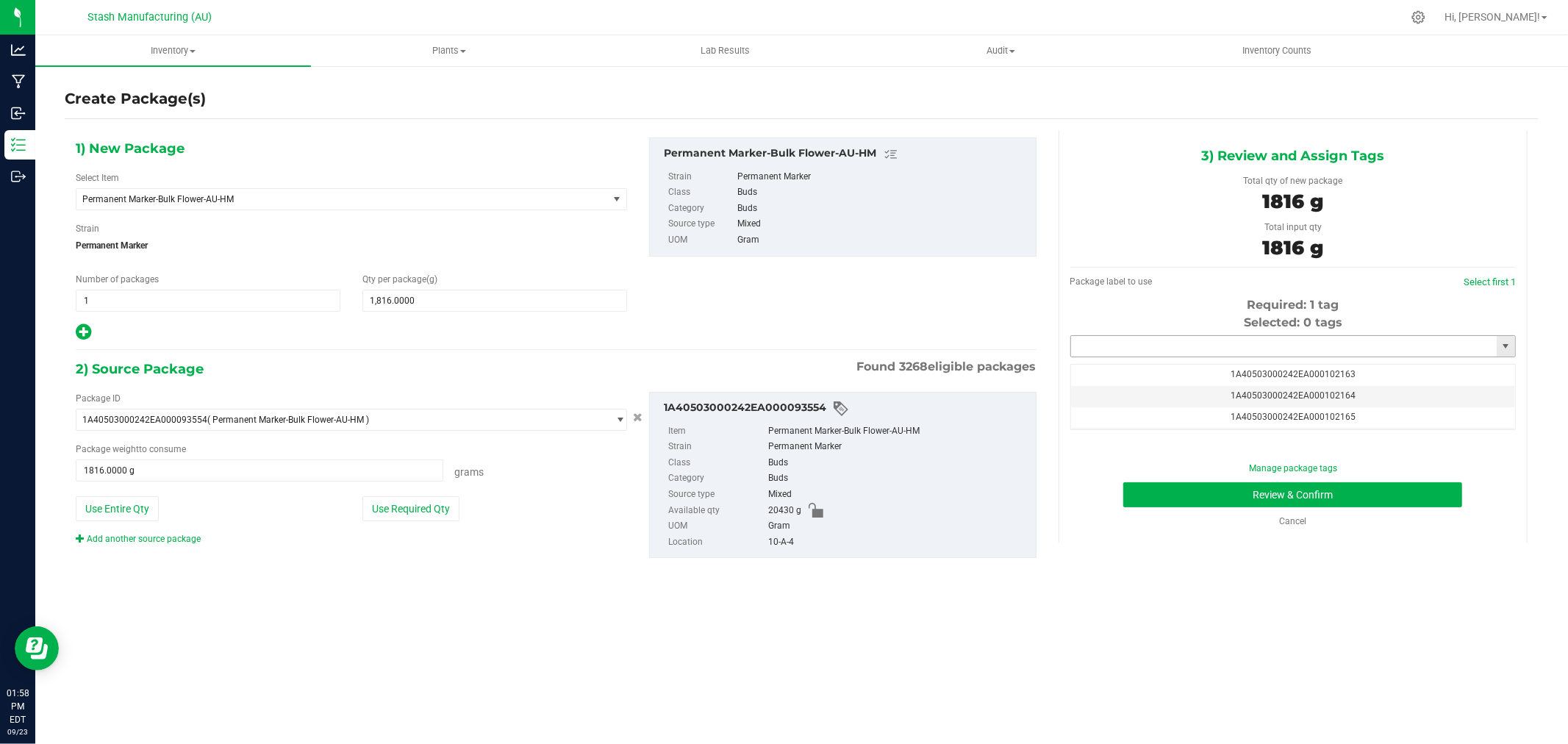
click at [1338, 336] on input "text" at bounding box center [1283, 346] width 426 height 21
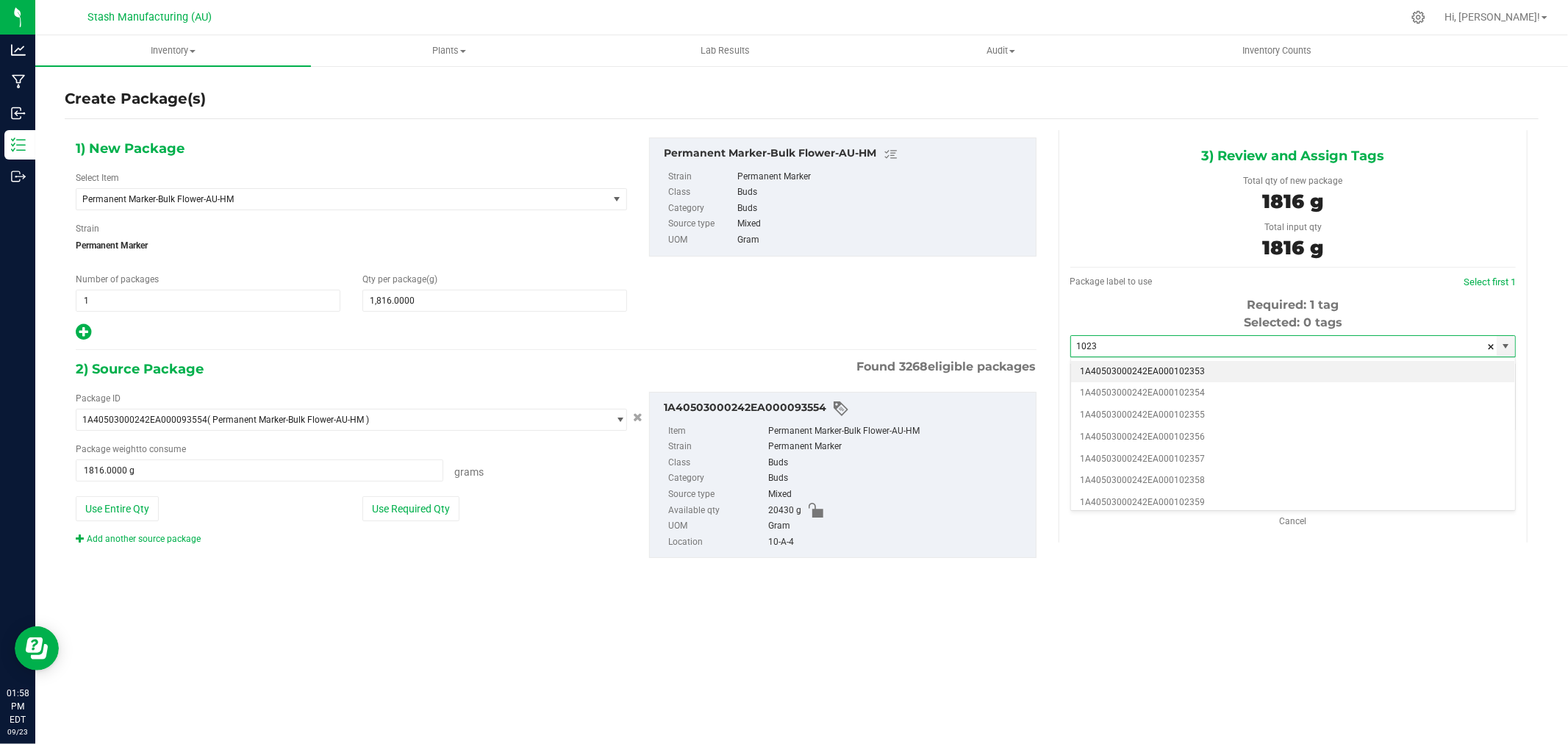
click at [1216, 369] on li "1A40503000242EA000102353" at bounding box center [1292, 372] width 444 height 22
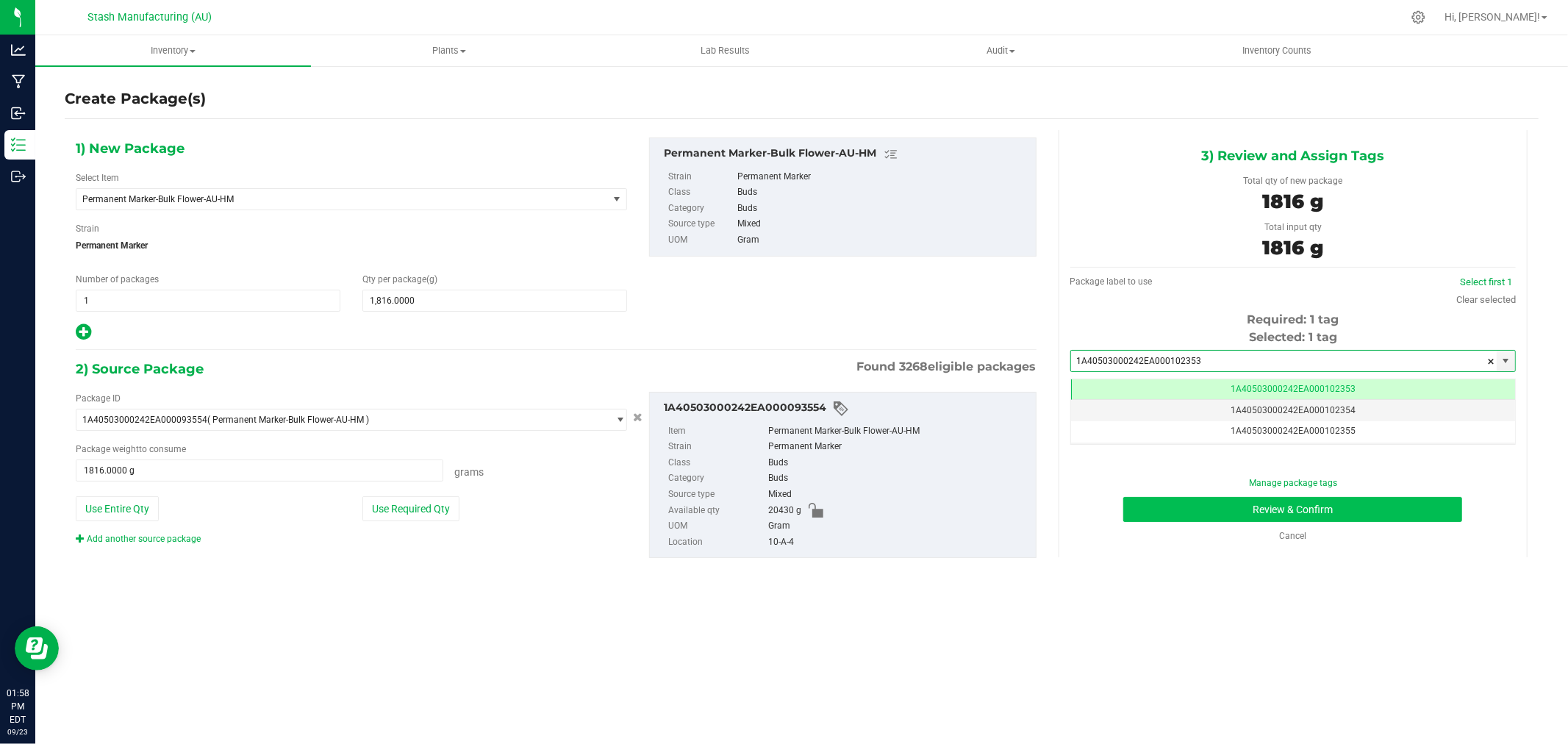
type input "1A40503000242EA000102353"
click at [1432, 501] on button "Review & Confirm" at bounding box center [1292, 509] width 339 height 25
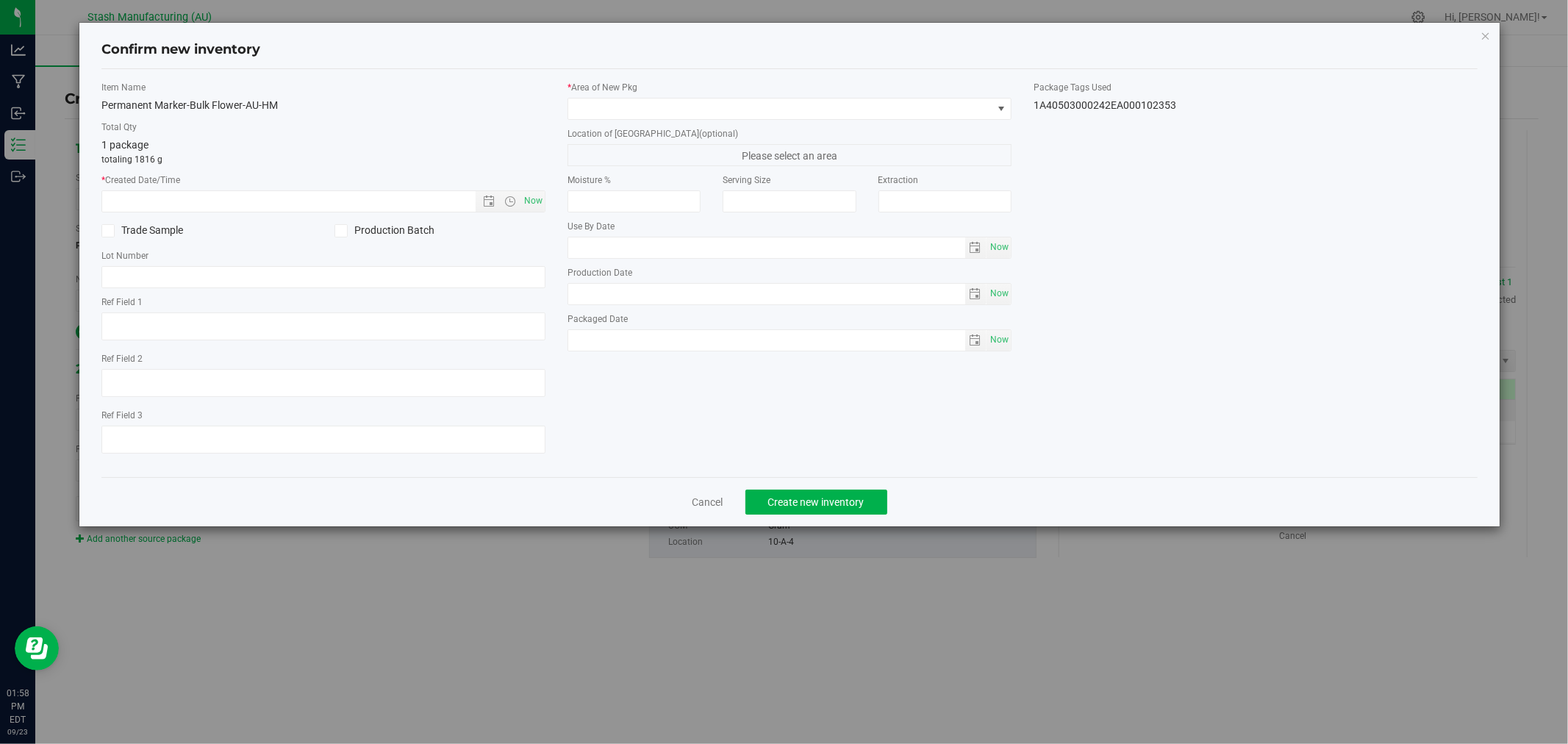
type input "[DATE]"
click at [527, 200] on span "Now" at bounding box center [534, 201] width 25 height 22
type input "[DATE] 1:58 PM"
click at [643, 105] on span at bounding box center [780, 109] width 424 height 21
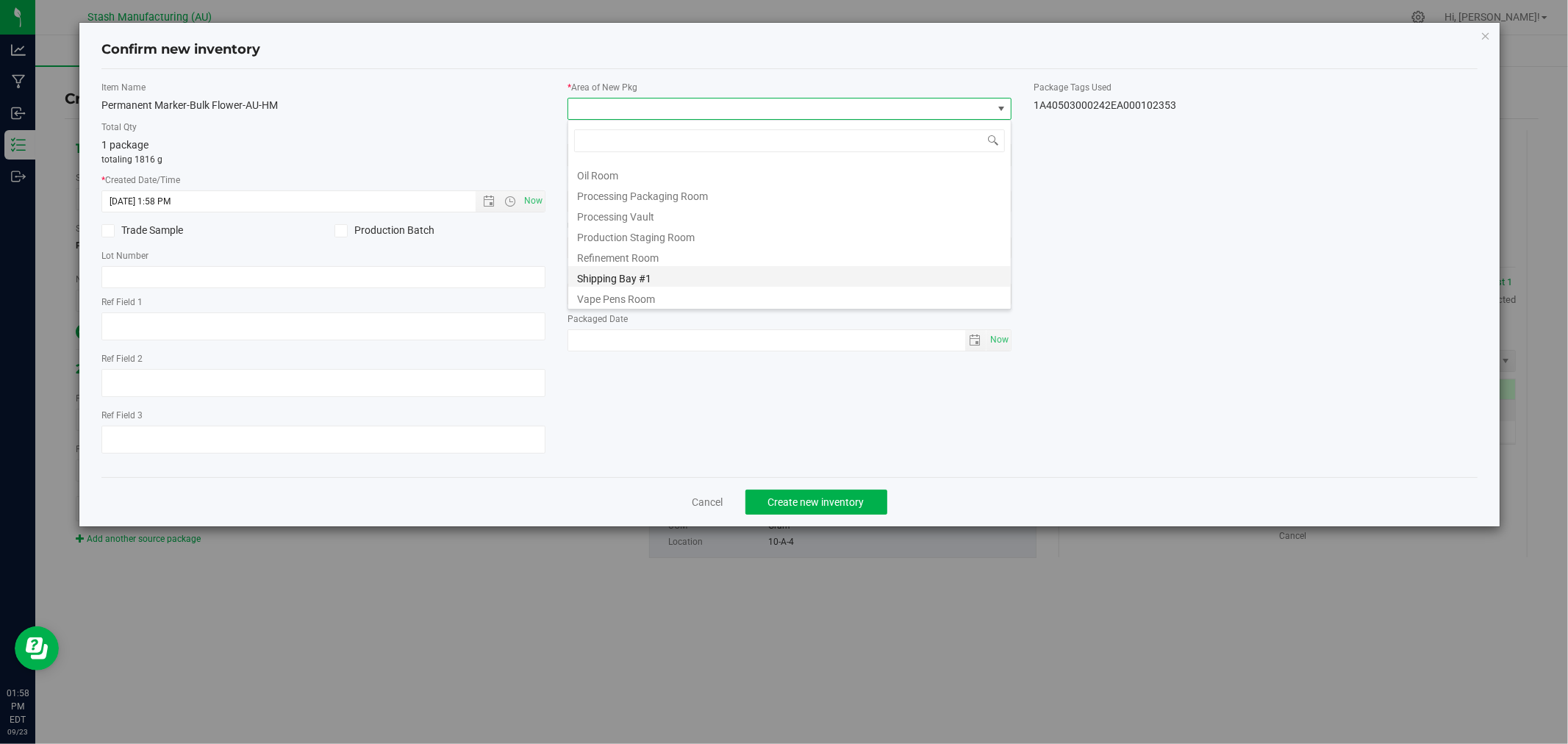
click at [652, 273] on li "Shipping Bay #1" at bounding box center [789, 276] width 442 height 21
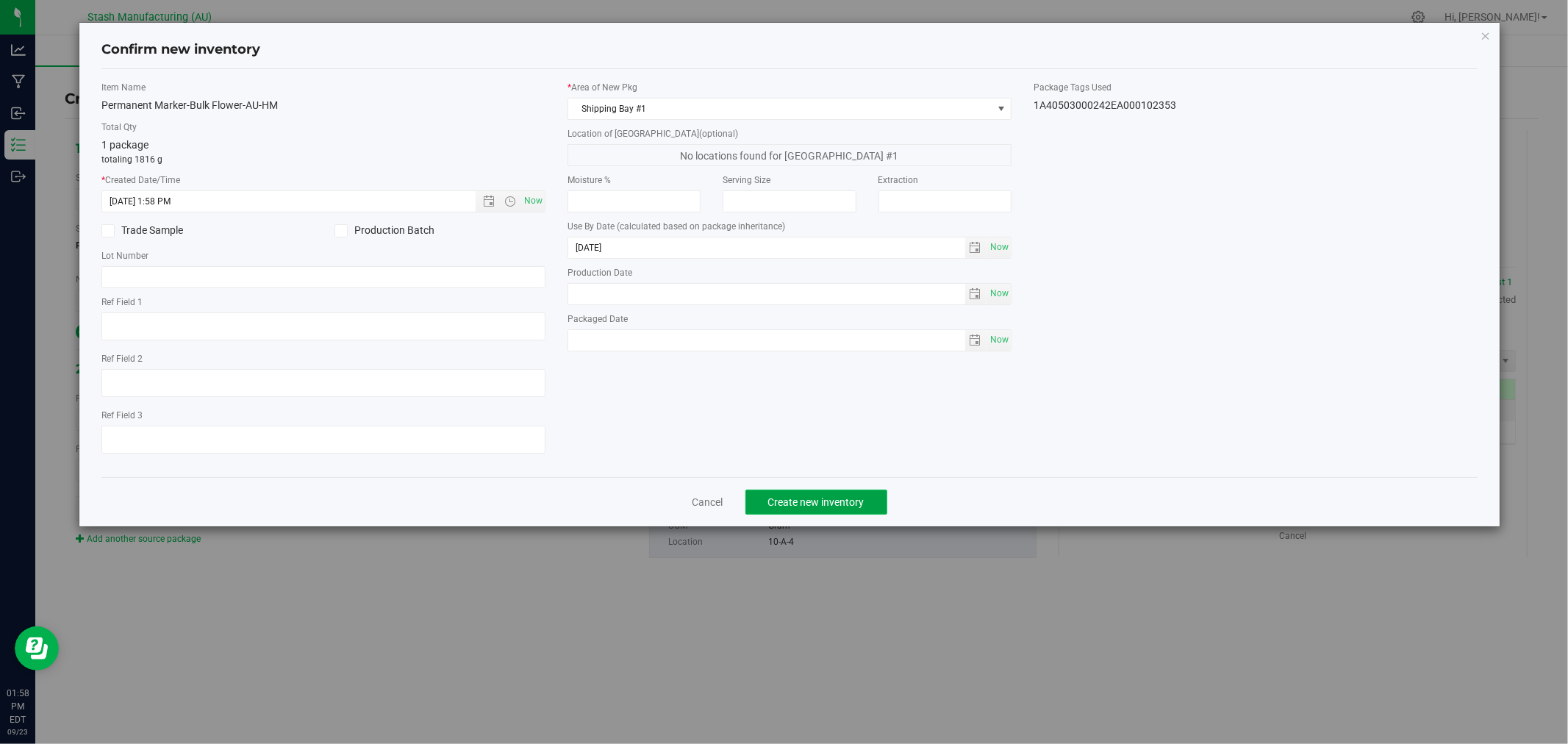
click at [869, 509] on button "Create new inventory" at bounding box center [816, 502] width 142 height 25
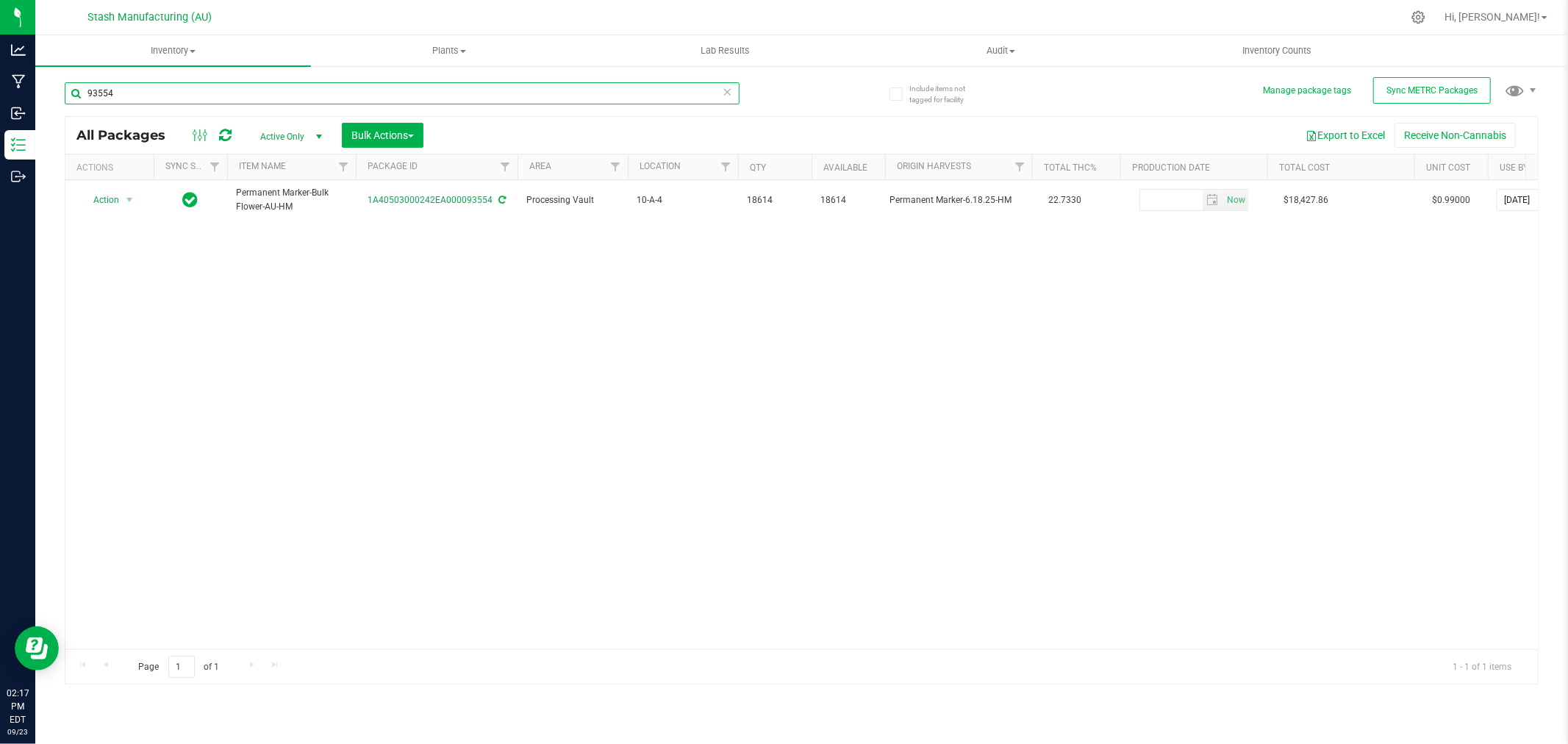
click at [223, 99] on input "93554" at bounding box center [402, 93] width 674 height 22
click at [223, 100] on input "93554" at bounding box center [402, 93] width 674 height 22
type input "100432"
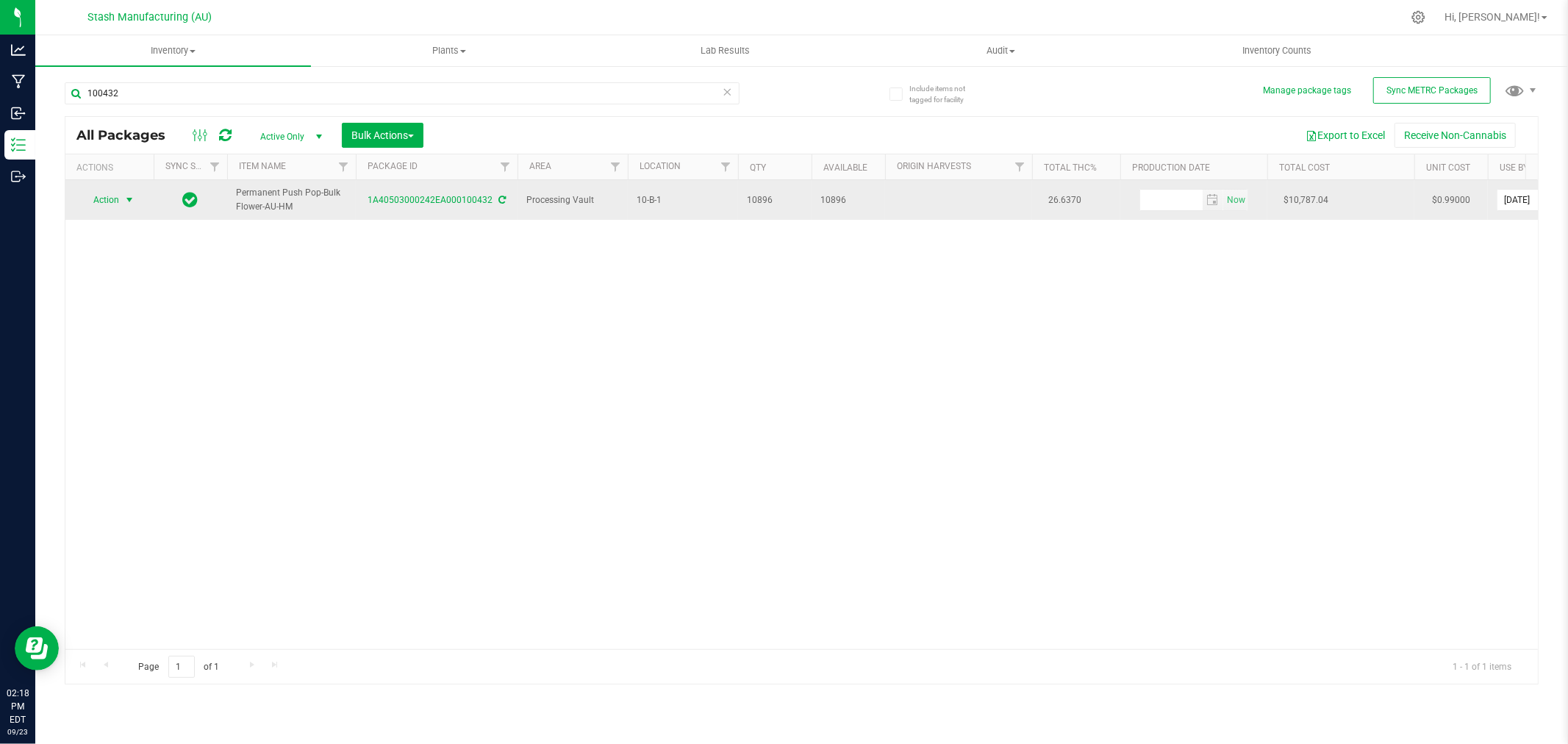
click at [116, 201] on span "Action" at bounding box center [100, 199] width 40 height 21
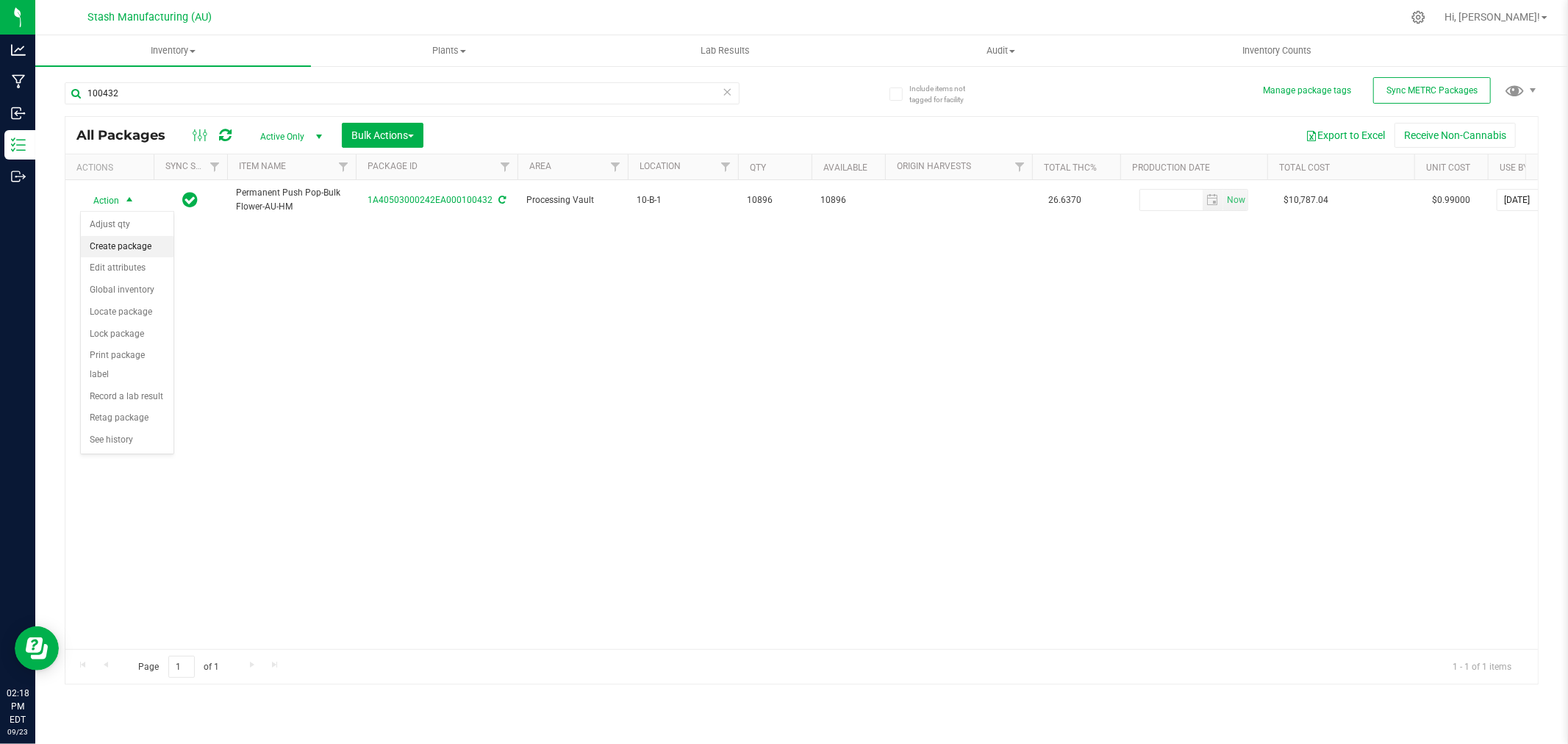
click at [125, 243] on li "Create package" at bounding box center [127, 246] width 92 height 22
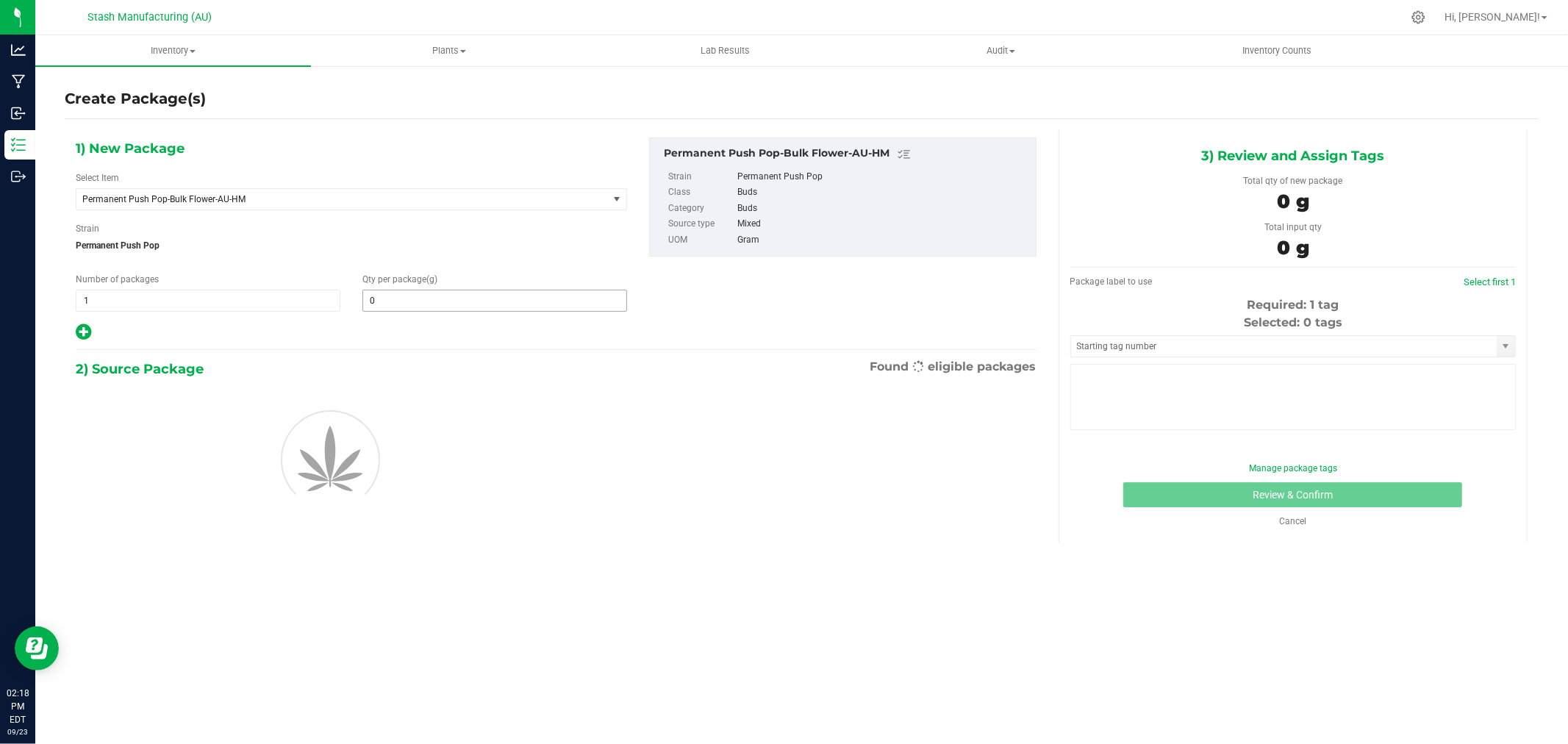
type input "0.0000"
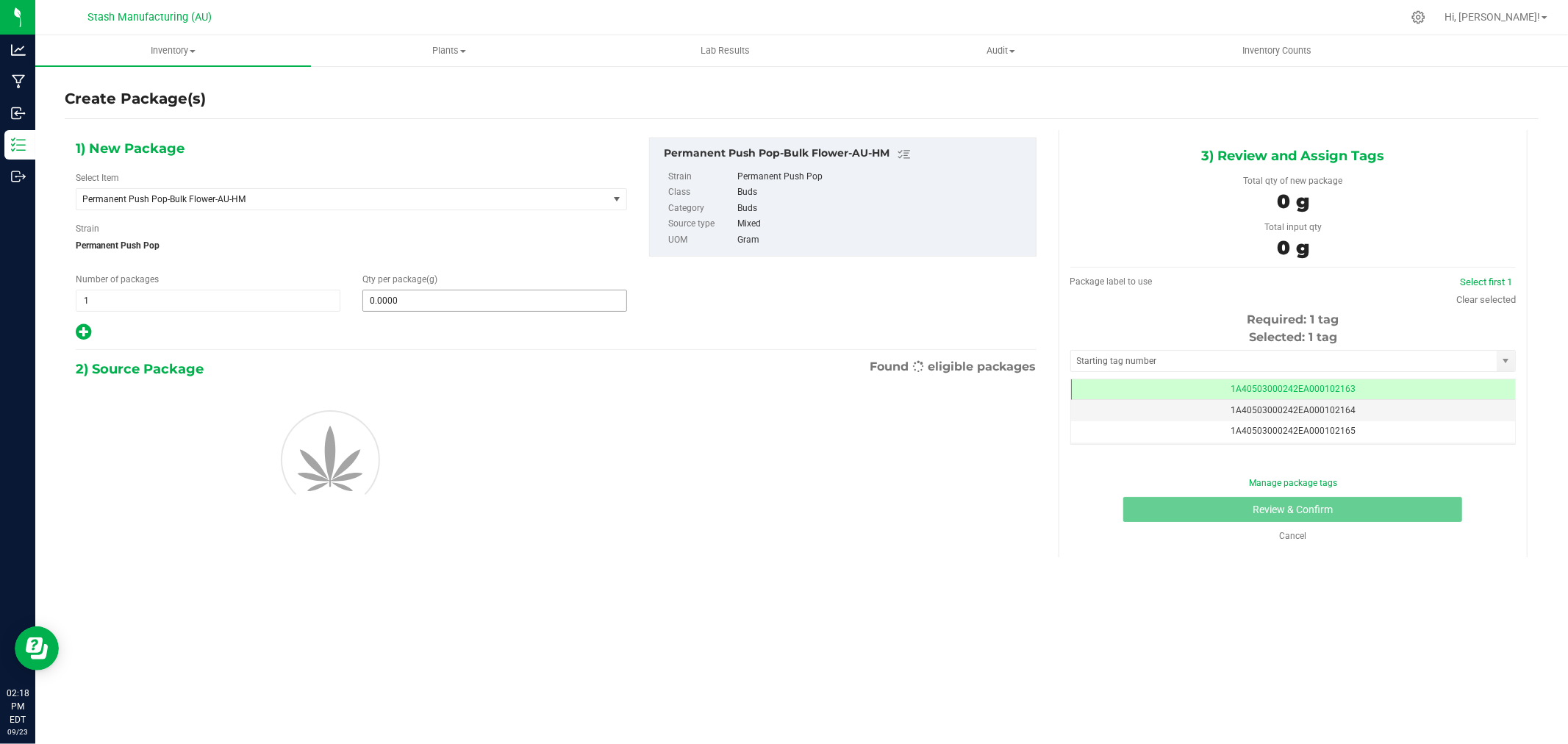
scroll to position [0, -1]
click at [409, 301] on span at bounding box center [495, 300] width 265 height 22
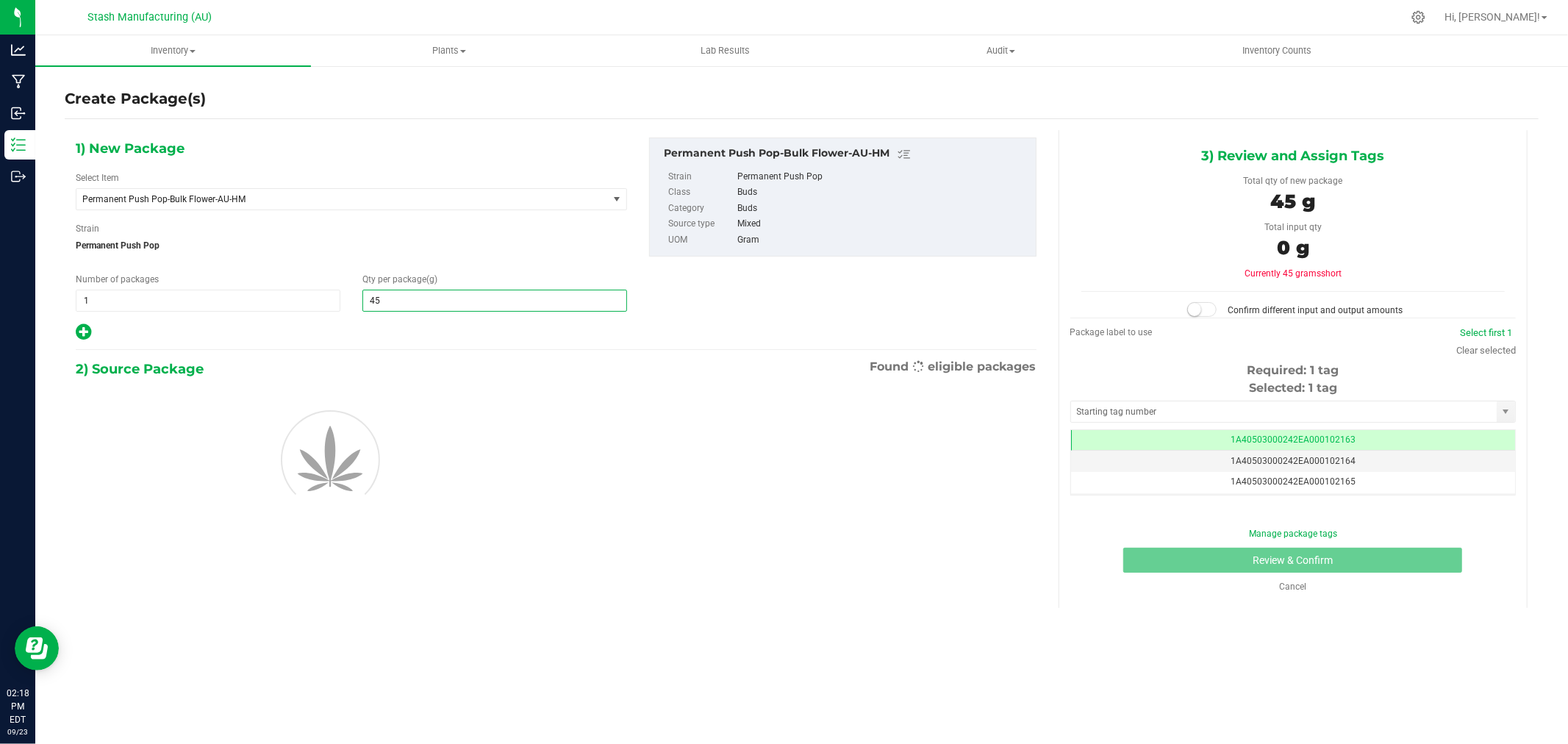
type input "454"
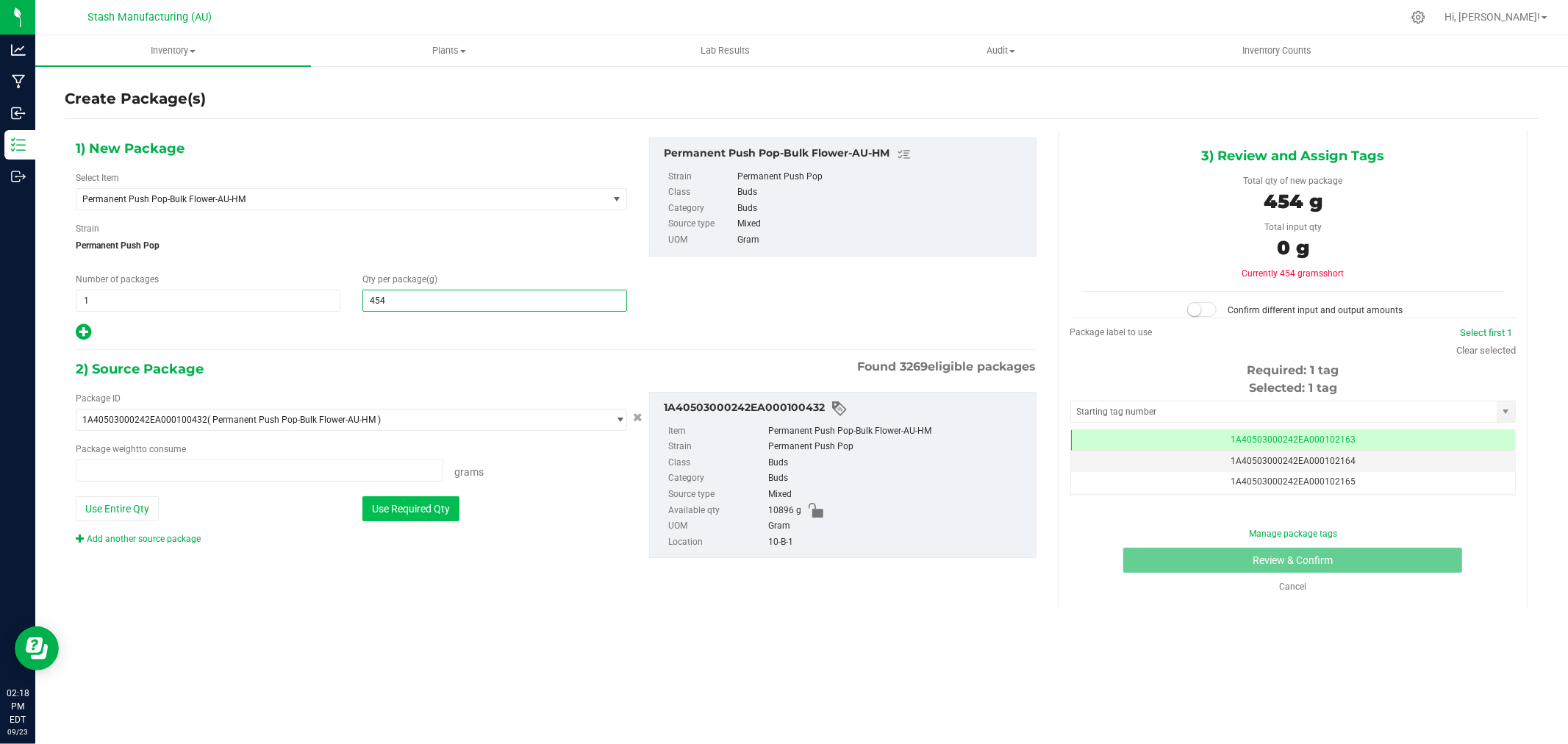
type input "0.0000 g"
type input "454.0000"
click at [445, 513] on button "Use Required Qty" at bounding box center [411, 508] width 97 height 25
type input "454.0000 g"
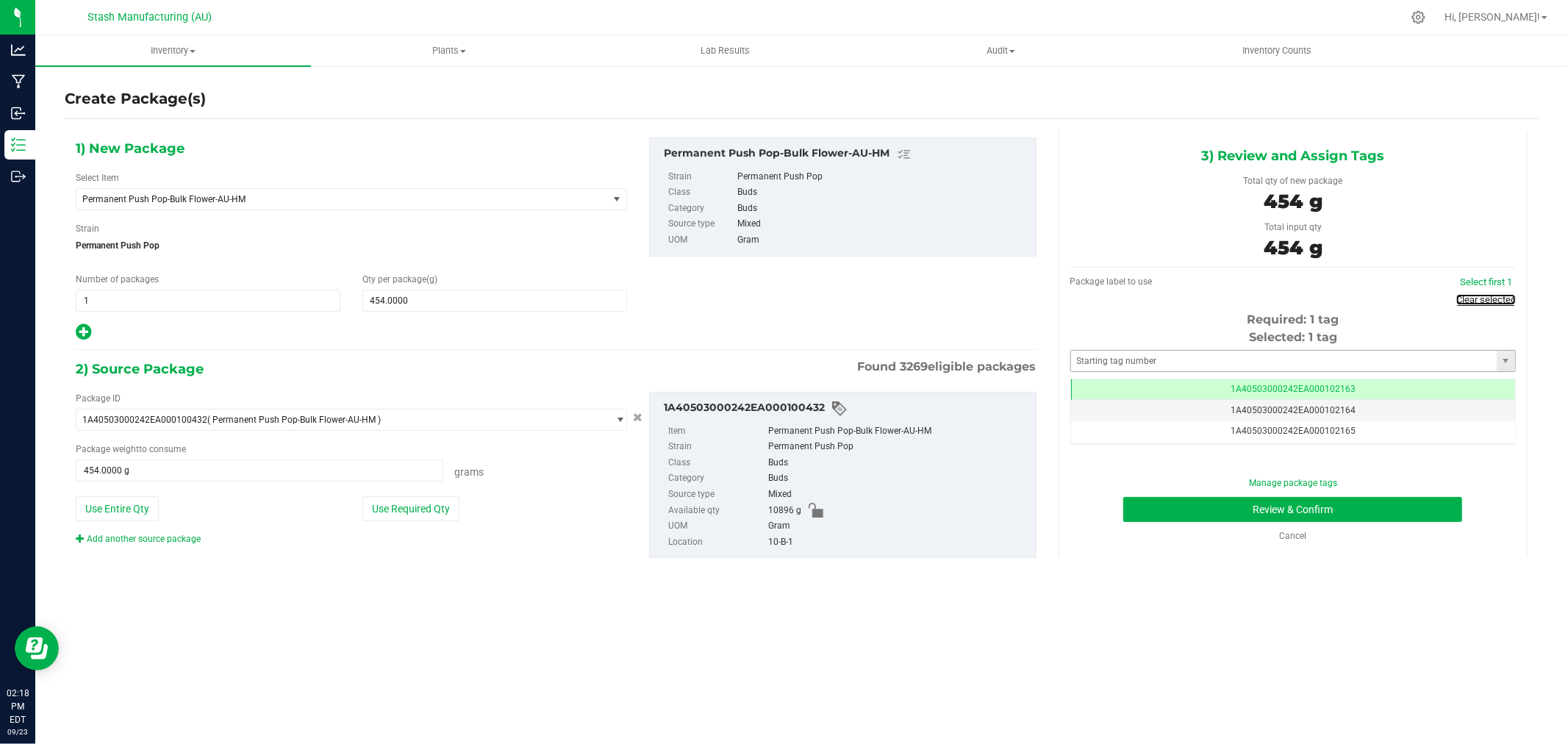
drag, startPoint x: 1488, startPoint y: 300, endPoint x: 1300, endPoint y: 345, distance: 193.3
click at [1488, 300] on link "Clear selected" at bounding box center [1486, 299] width 60 height 11
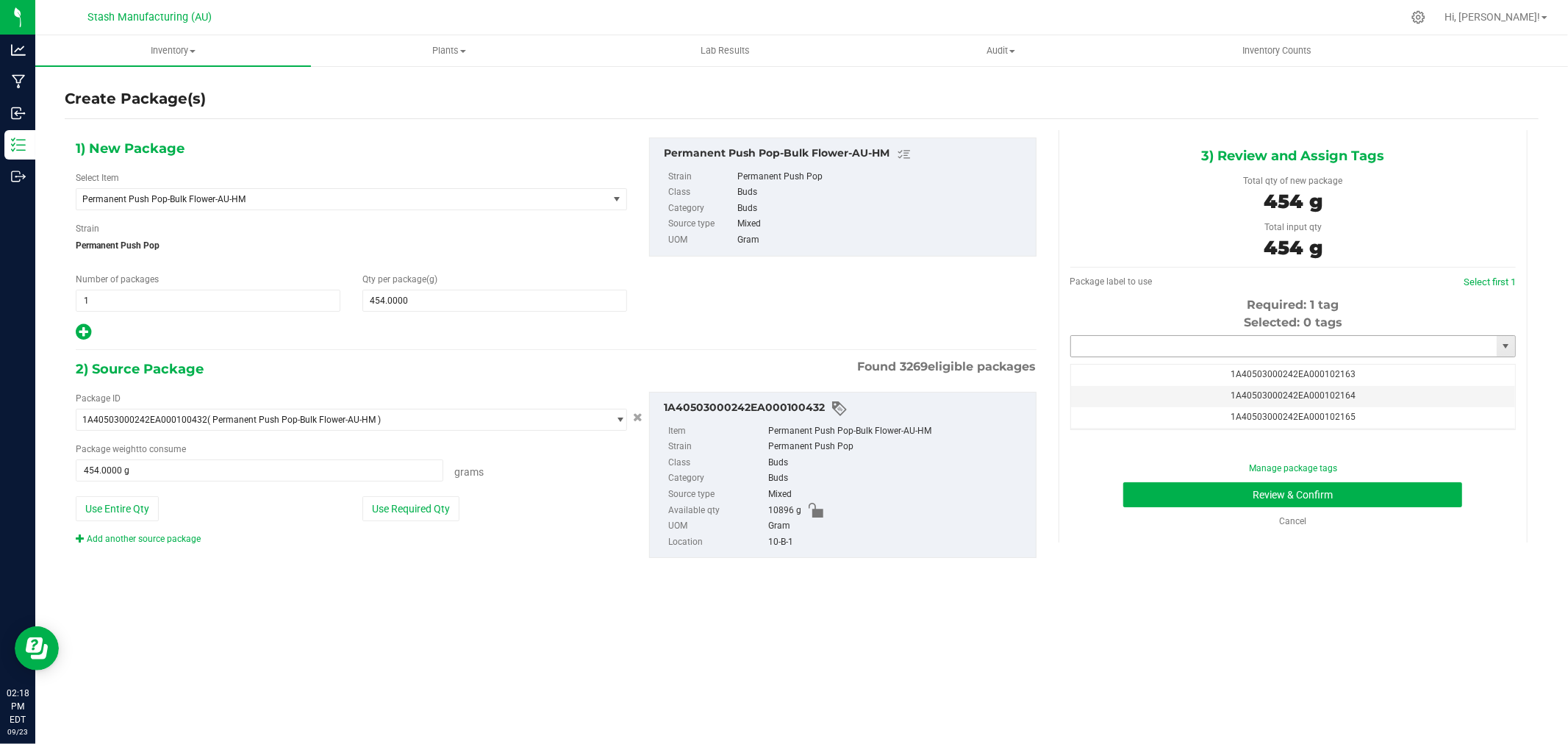
click at [1261, 351] on input "text" at bounding box center [1283, 346] width 426 height 21
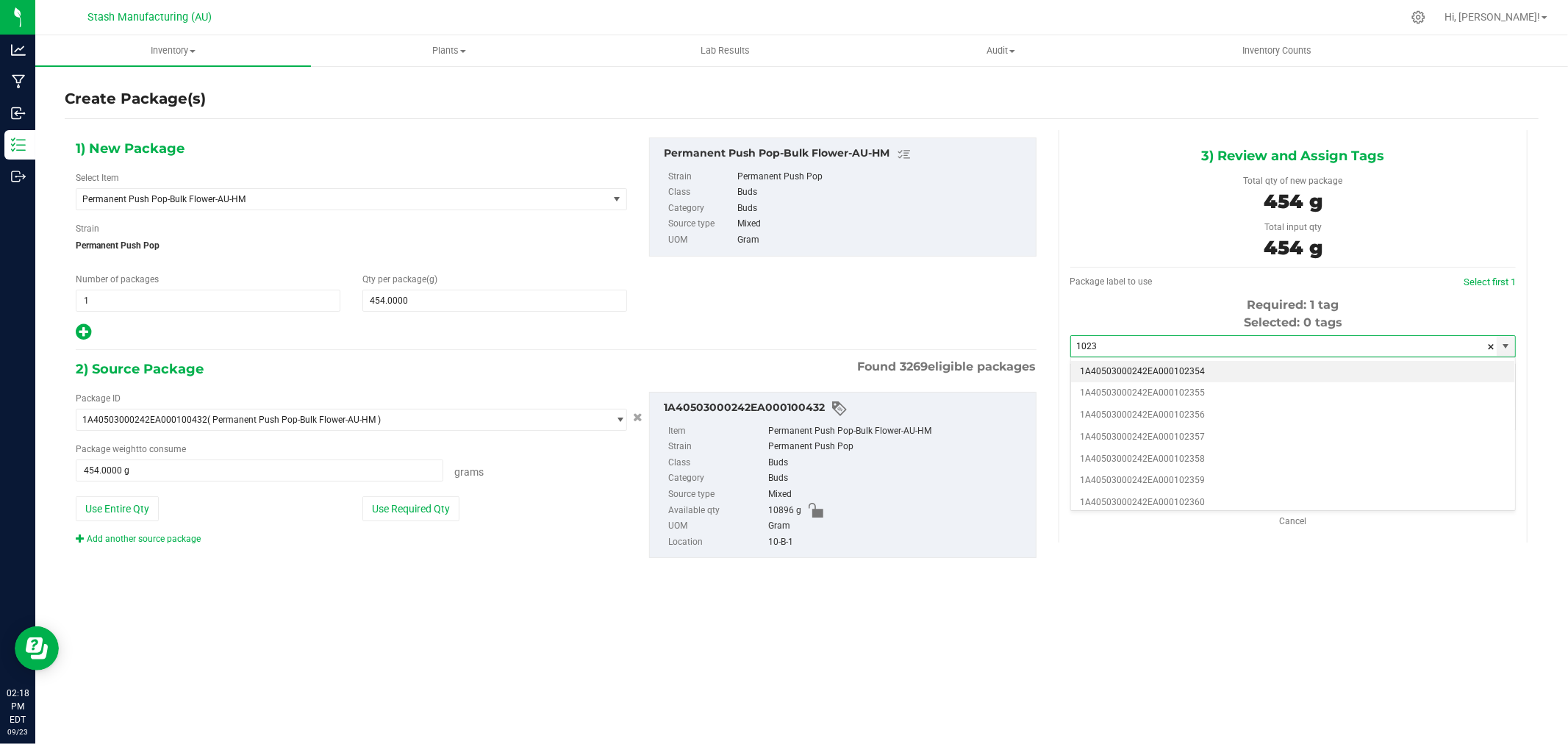
click at [1188, 371] on li "1A40503000242EA000102354" at bounding box center [1292, 372] width 444 height 22
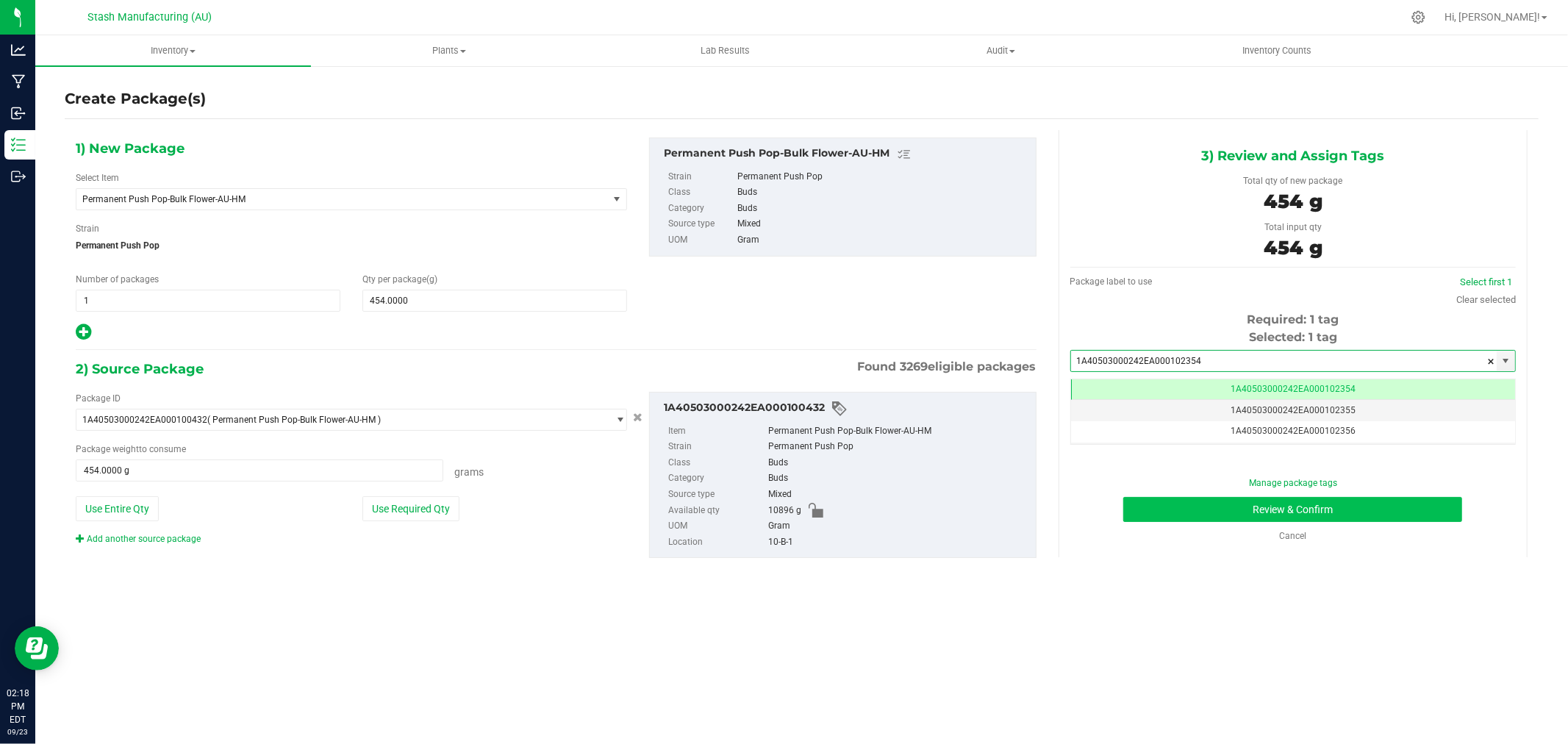
type input "1A40503000242EA000102354"
click at [1370, 515] on button "Review & Confirm" at bounding box center [1292, 509] width 339 height 25
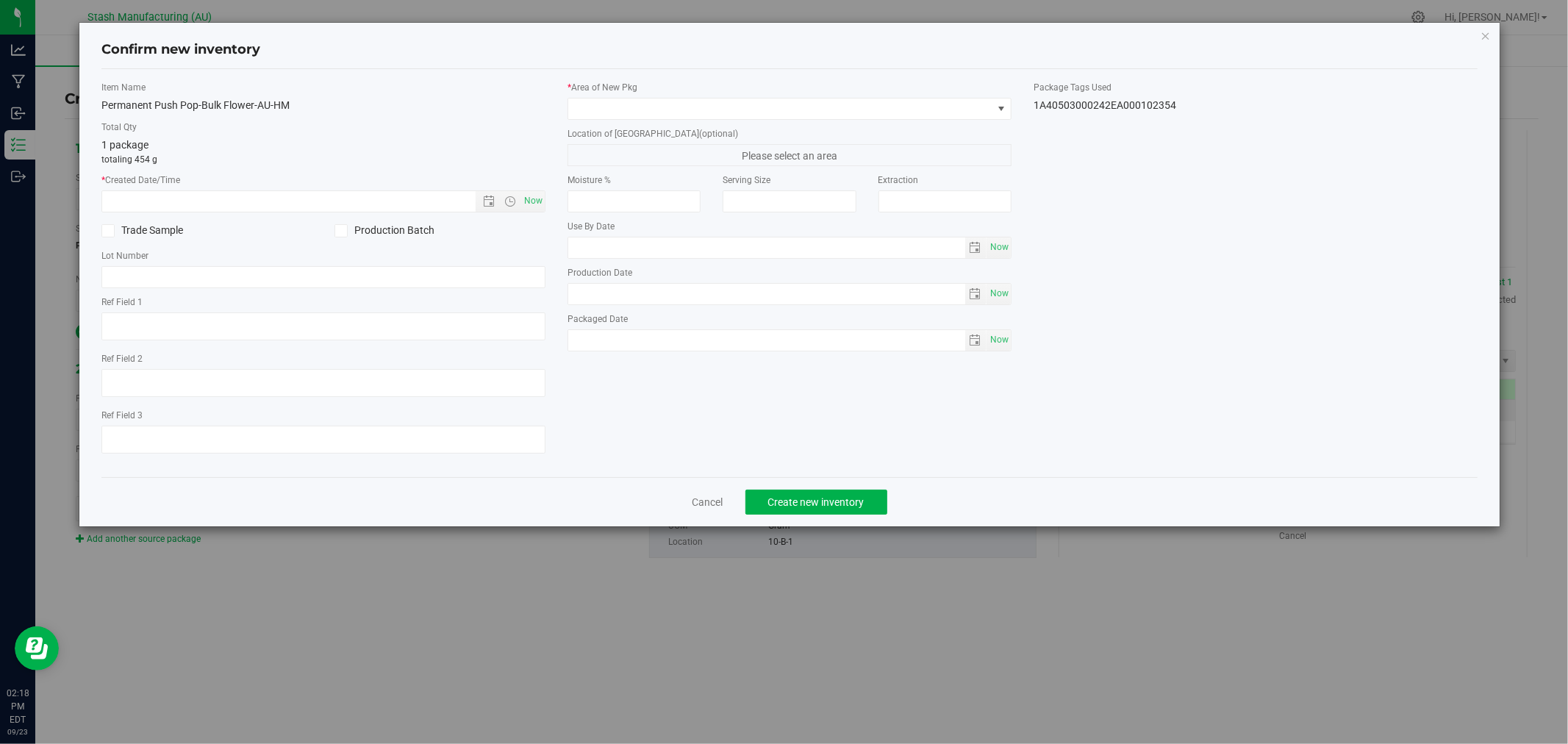
type input "[DATE]"
click at [537, 201] on span "Now" at bounding box center [534, 201] width 25 height 22
type input "[DATE] 2:18 PM"
click at [590, 113] on span at bounding box center [780, 109] width 424 height 21
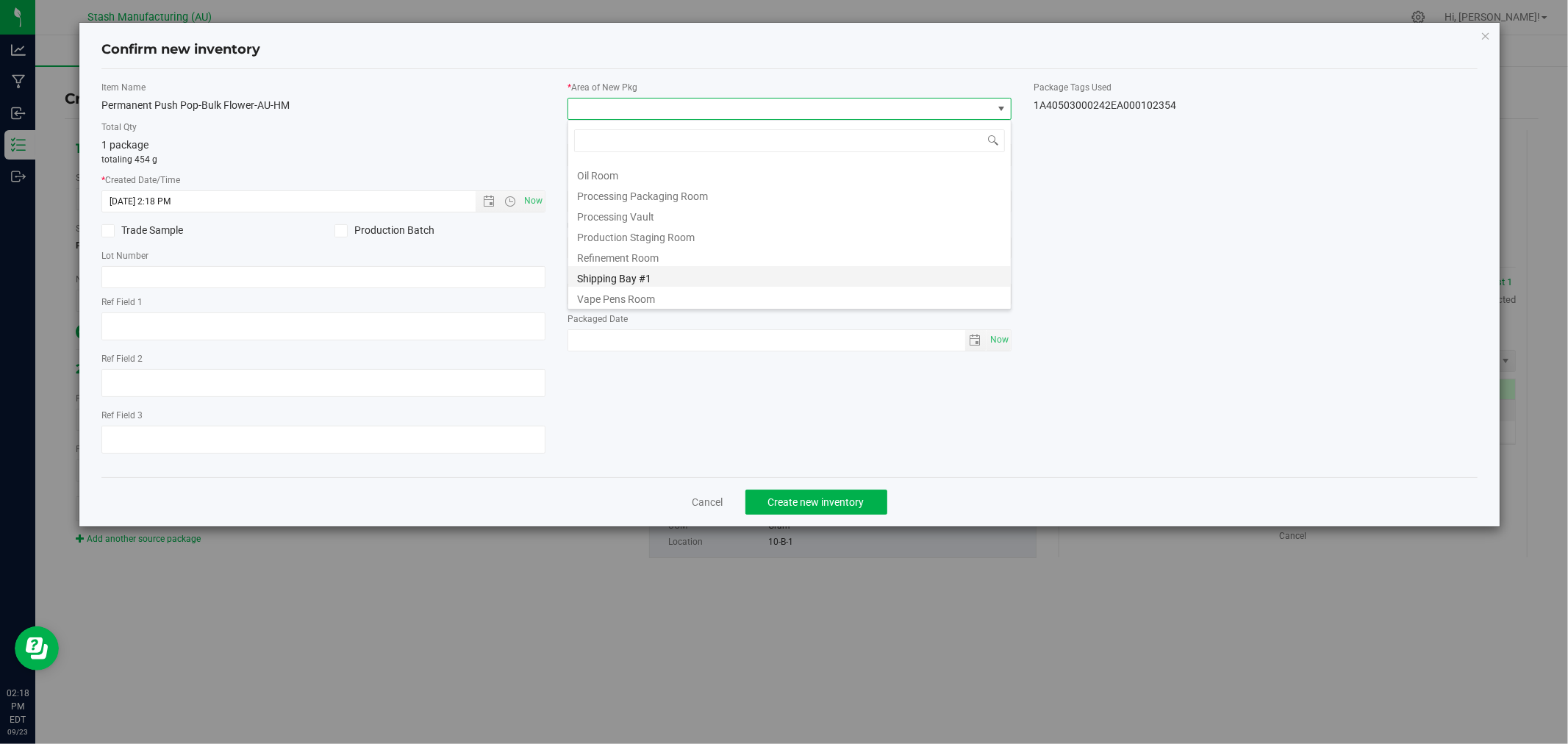
click at [676, 270] on li "Shipping Bay #1" at bounding box center [789, 276] width 442 height 21
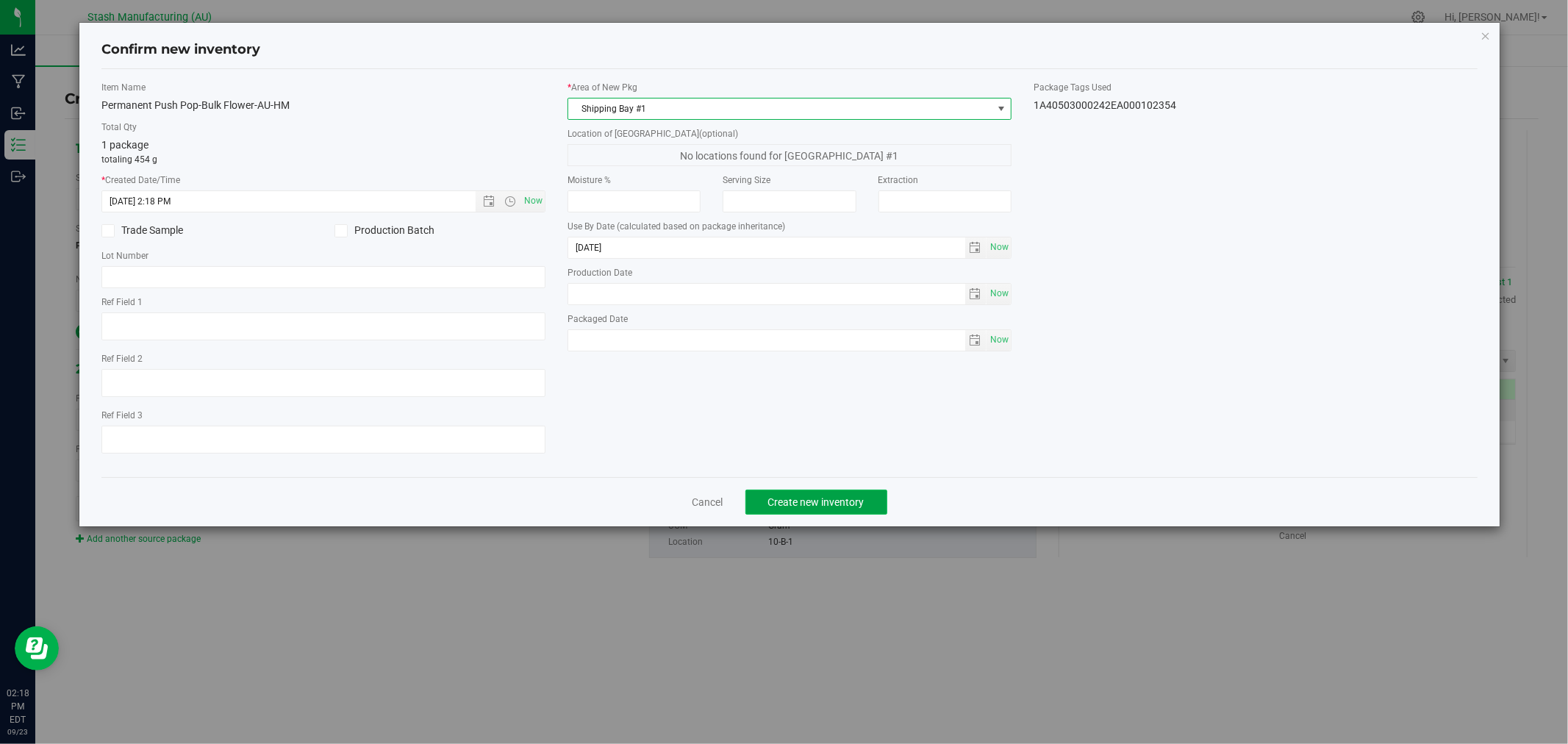
click at [853, 502] on span "Create new inventory" at bounding box center [816, 501] width 96 height 12
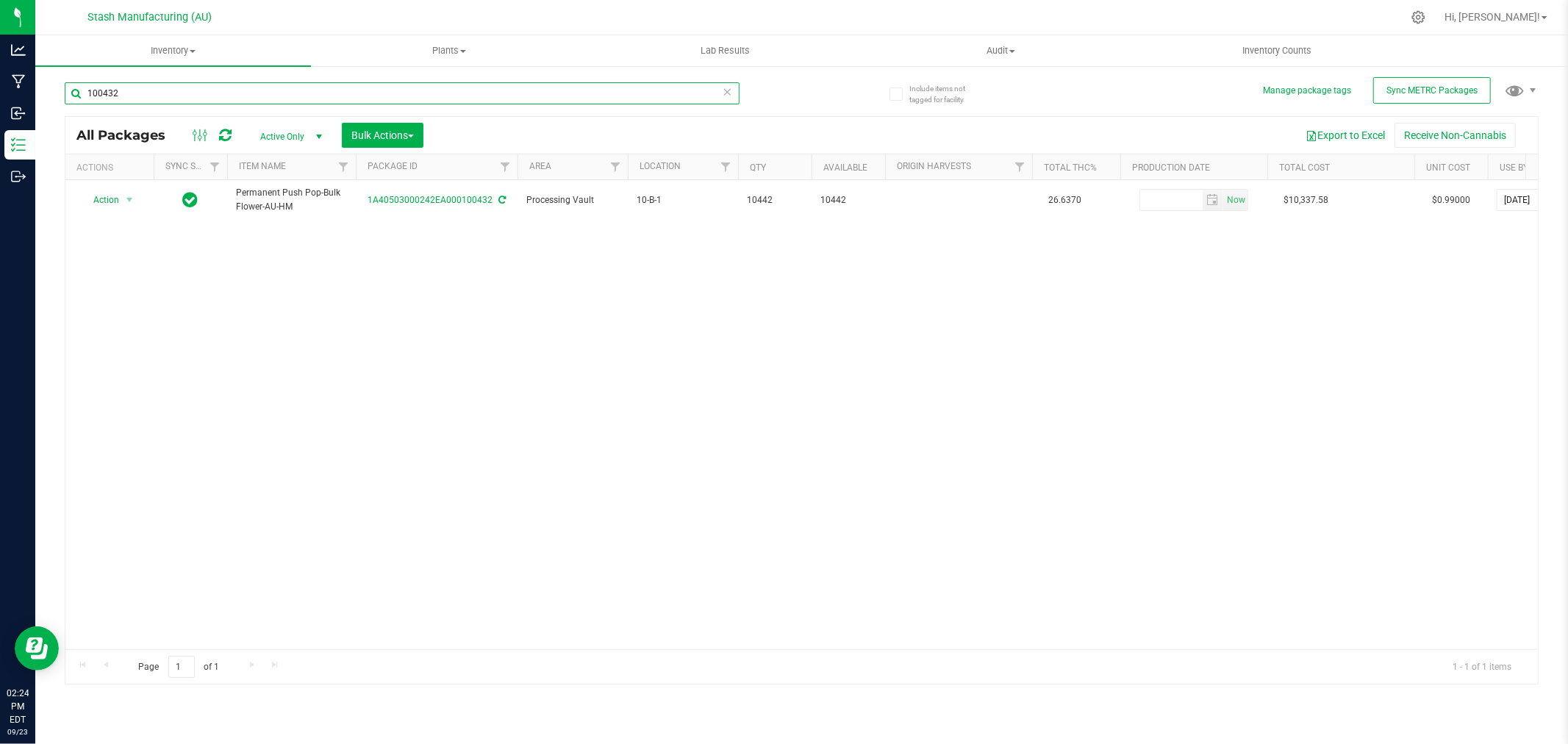
click at [138, 92] on input "100432" at bounding box center [402, 93] width 674 height 22
type input "101748"
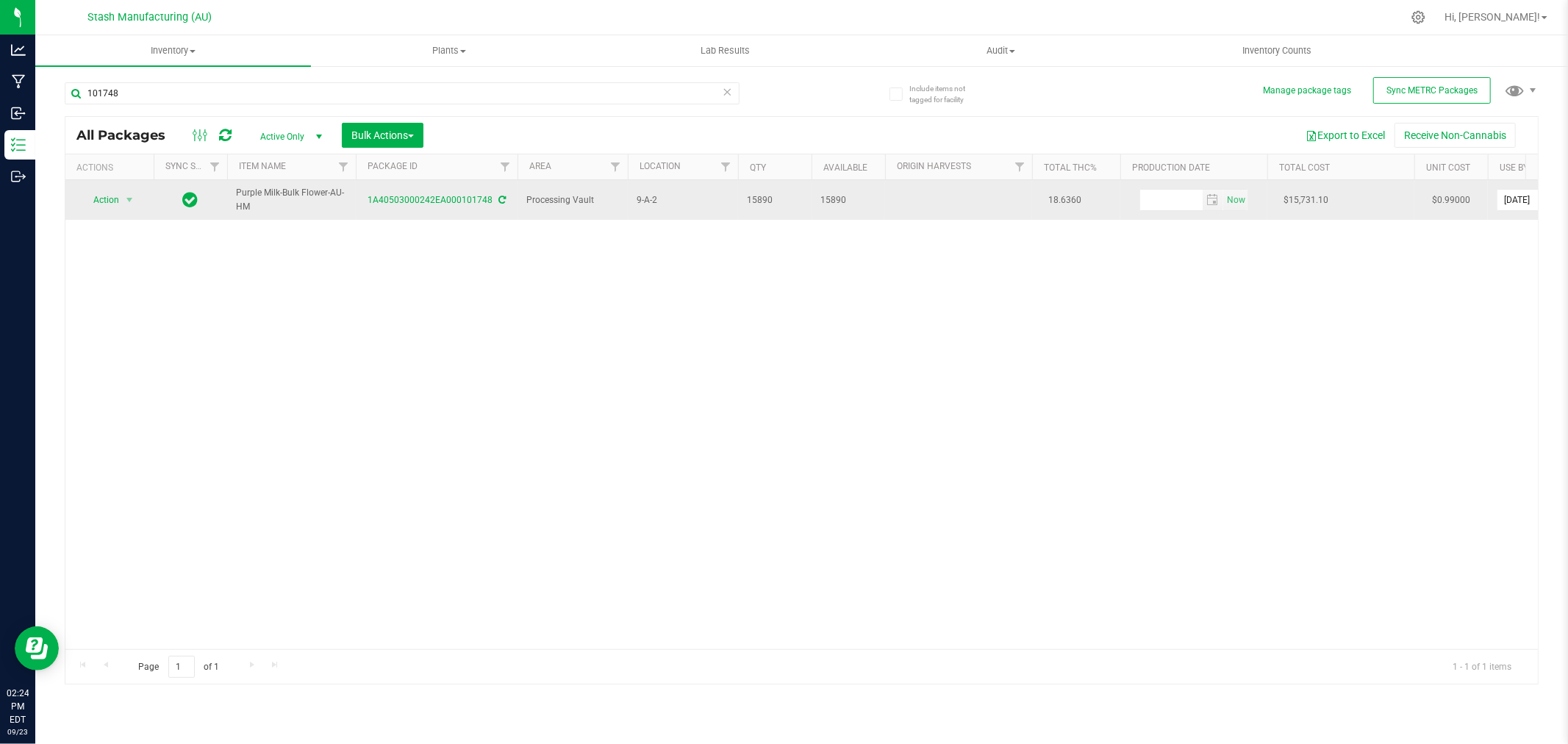
click at [90, 203] on span "Action" at bounding box center [100, 199] width 40 height 21
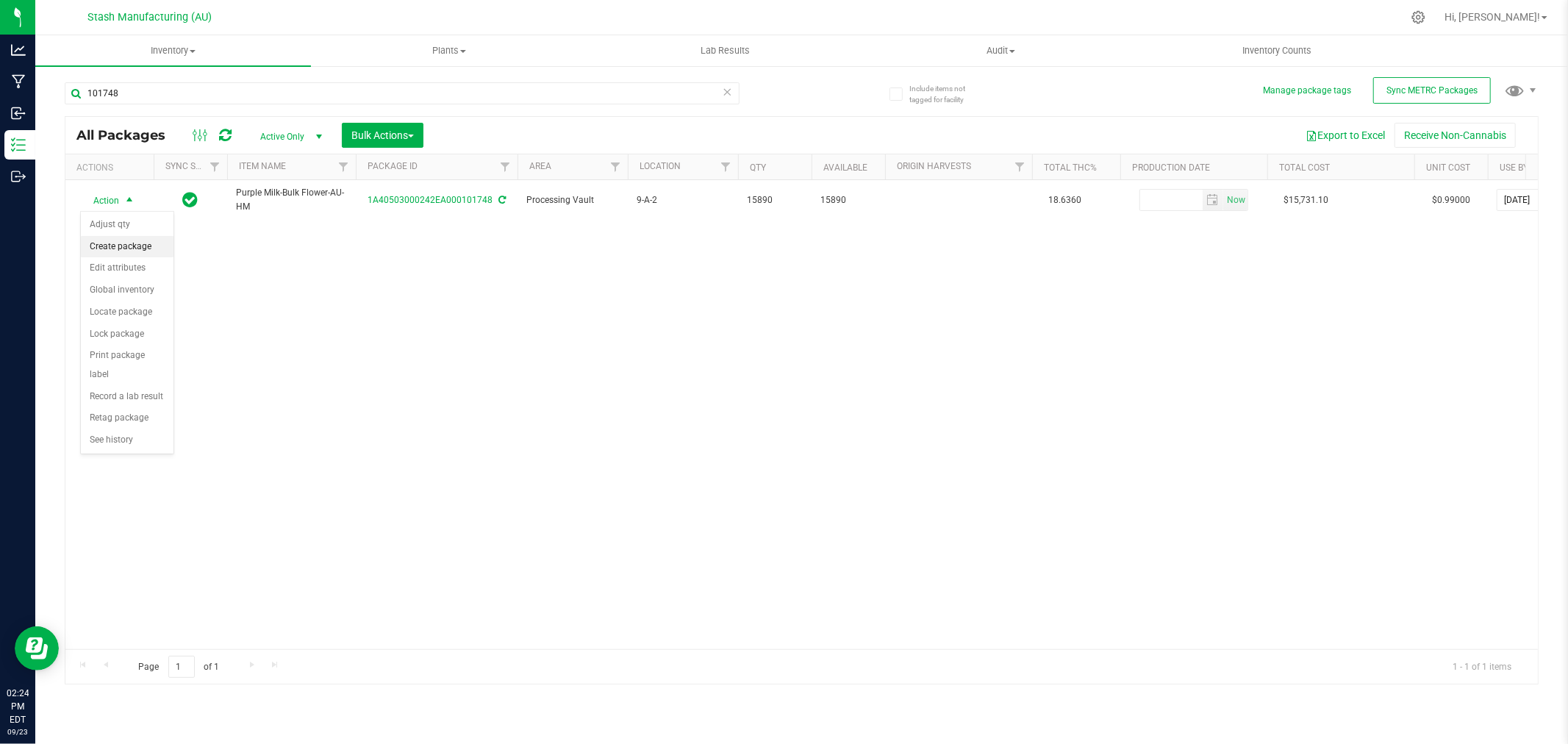
click at [113, 246] on li "Create package" at bounding box center [127, 246] width 92 height 22
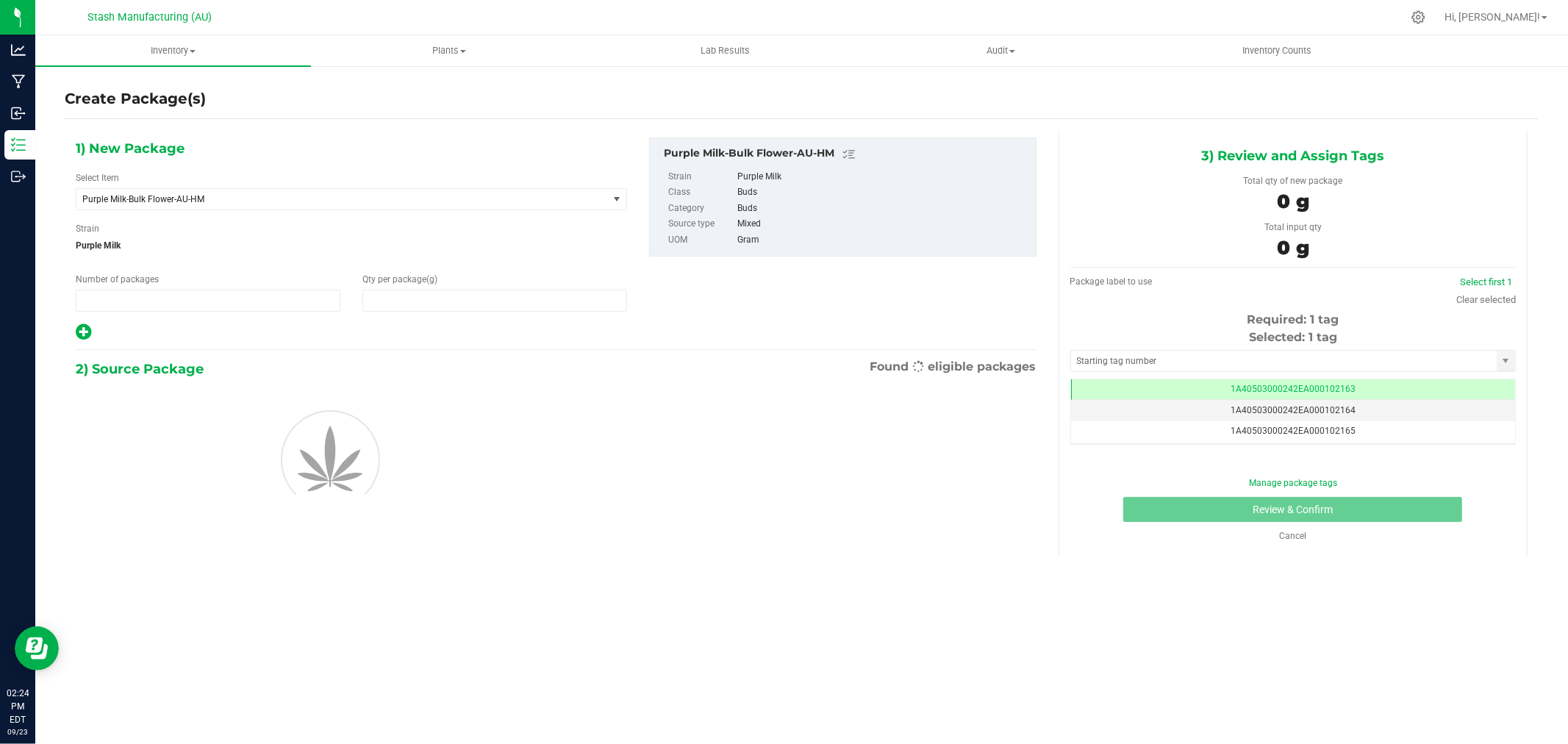
type input "1"
type input "0.0000"
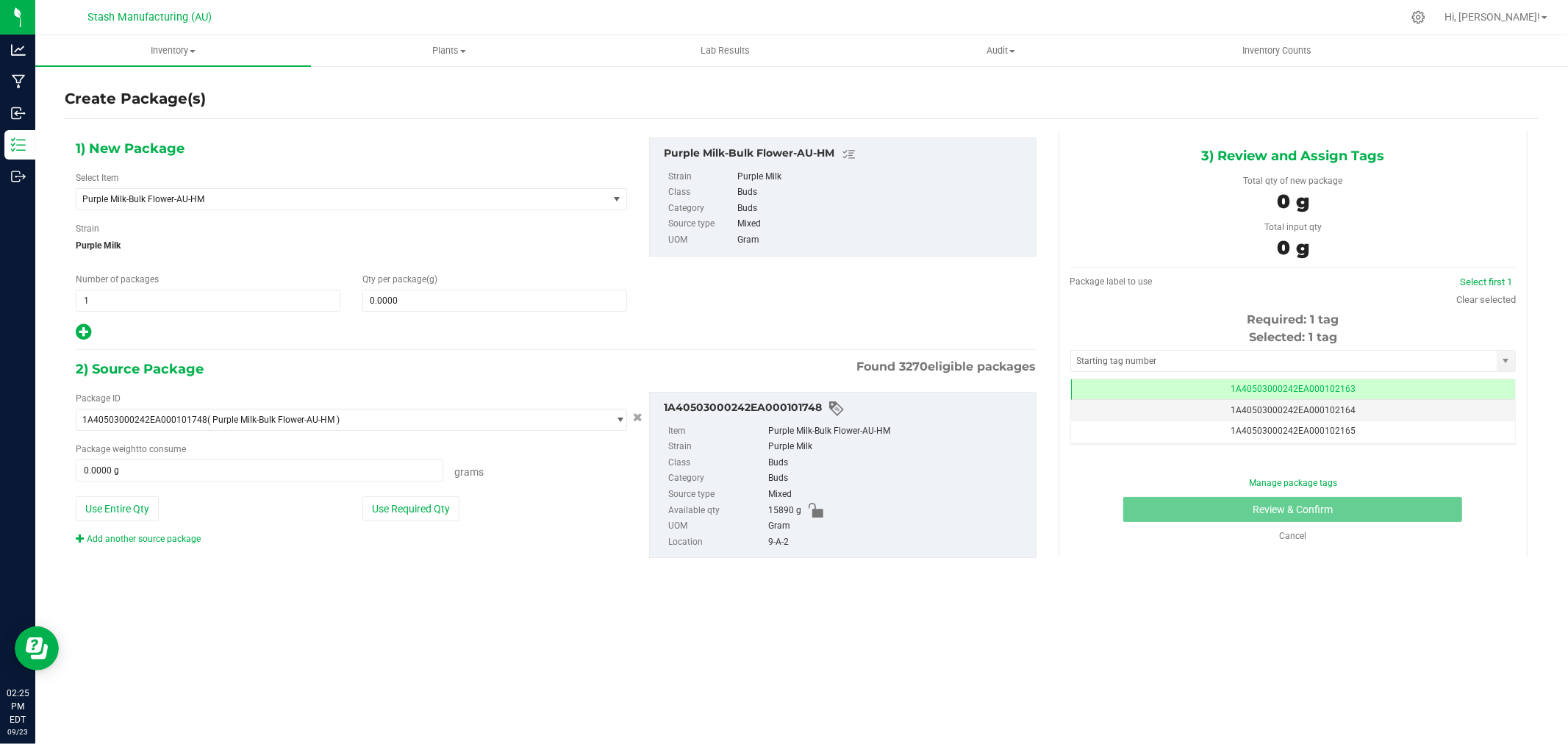
scroll to position [0, -1]
click at [285, 286] on div "Number of packages 1 1" at bounding box center [208, 292] width 286 height 39
click at [289, 306] on span "1 1" at bounding box center [208, 300] width 265 height 22
click at [289, 306] on input "1" at bounding box center [208, 300] width 263 height 21
type input "3"
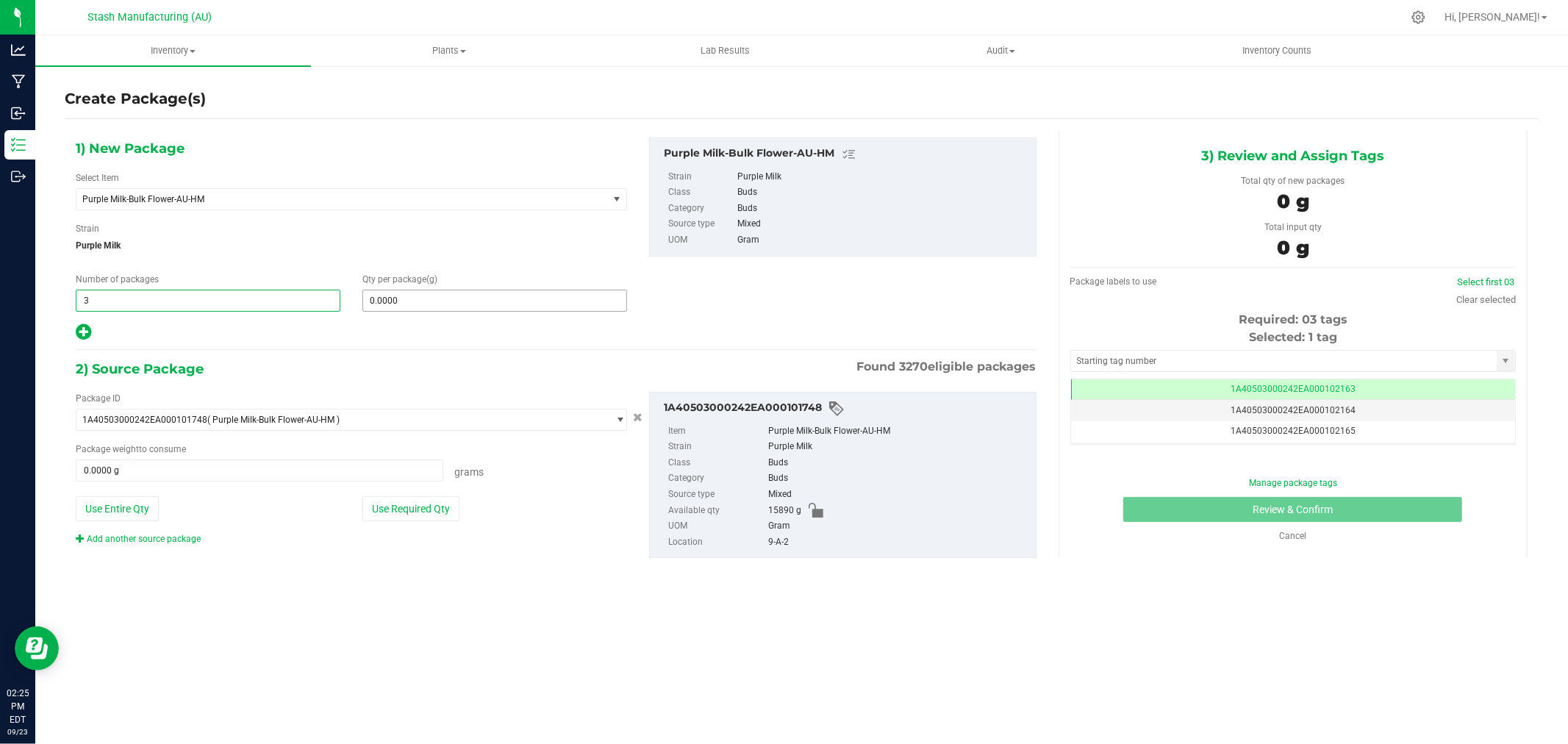
type input "3"
click at [445, 298] on span at bounding box center [495, 300] width 265 height 22
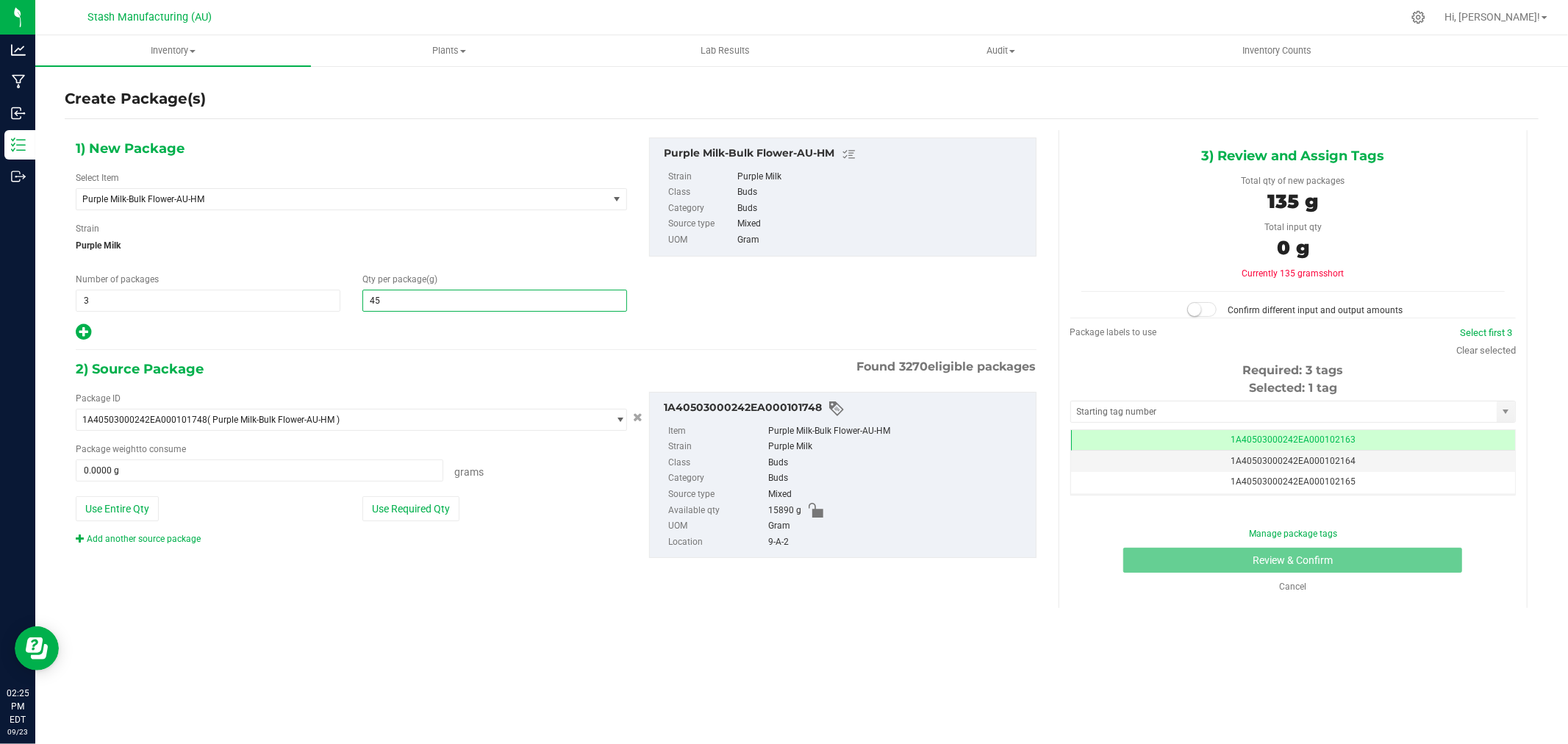
type input "454"
type input "454.0000"
click at [421, 502] on button "Use Required Qty" at bounding box center [411, 508] width 97 height 25
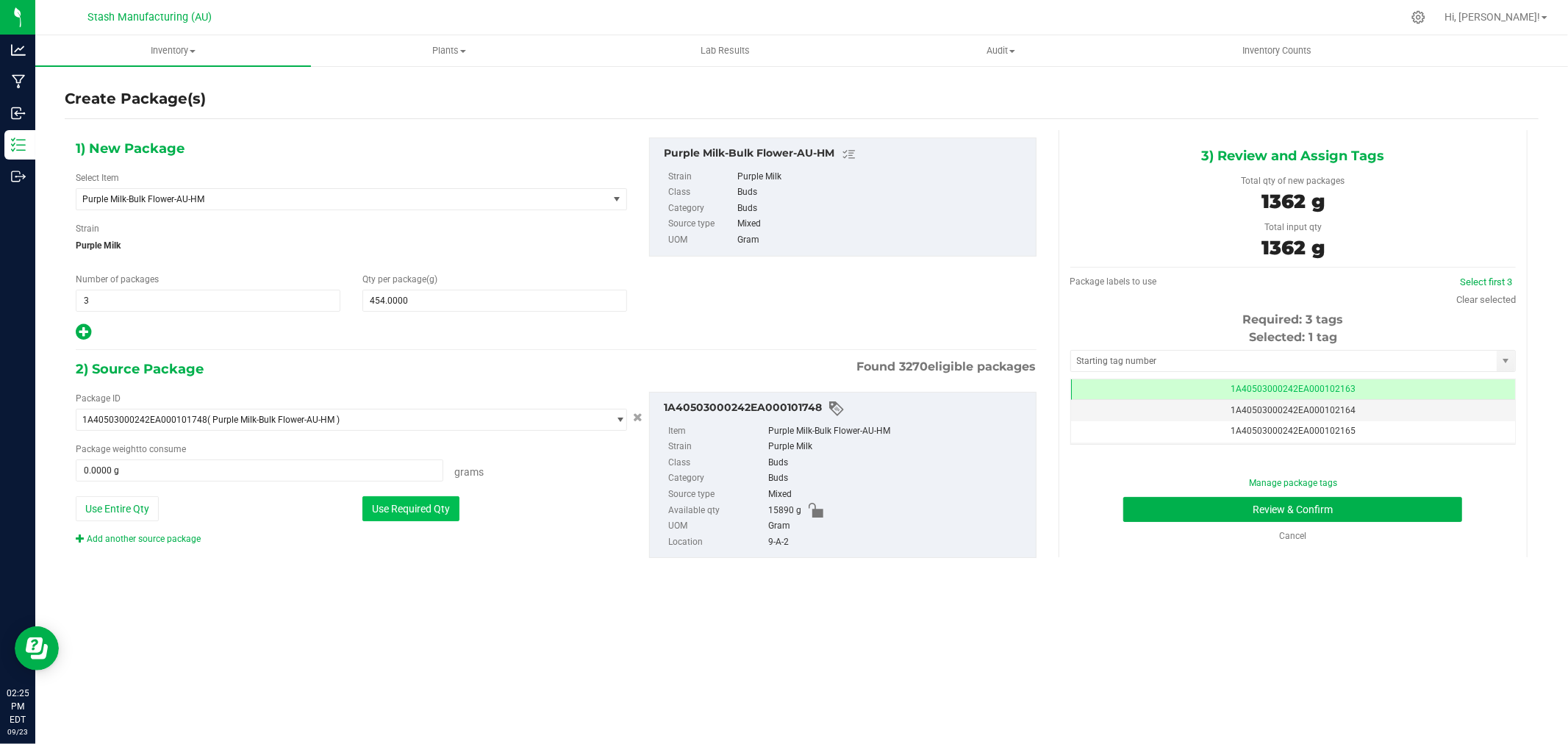
type input "1362.0000 g"
click at [1479, 299] on link "Clear selected" at bounding box center [1486, 299] width 60 height 11
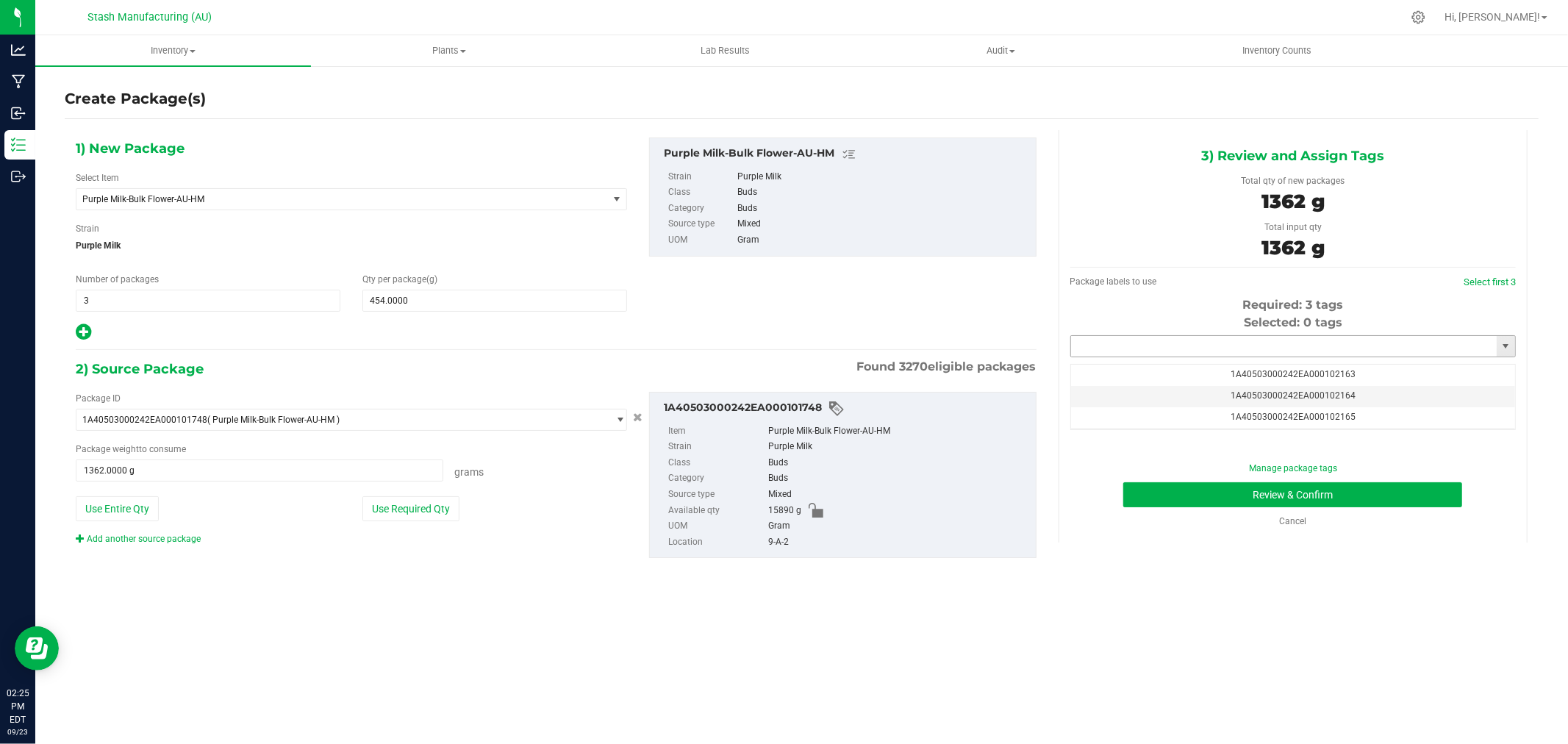
click at [1318, 343] on input "text" at bounding box center [1283, 346] width 426 height 21
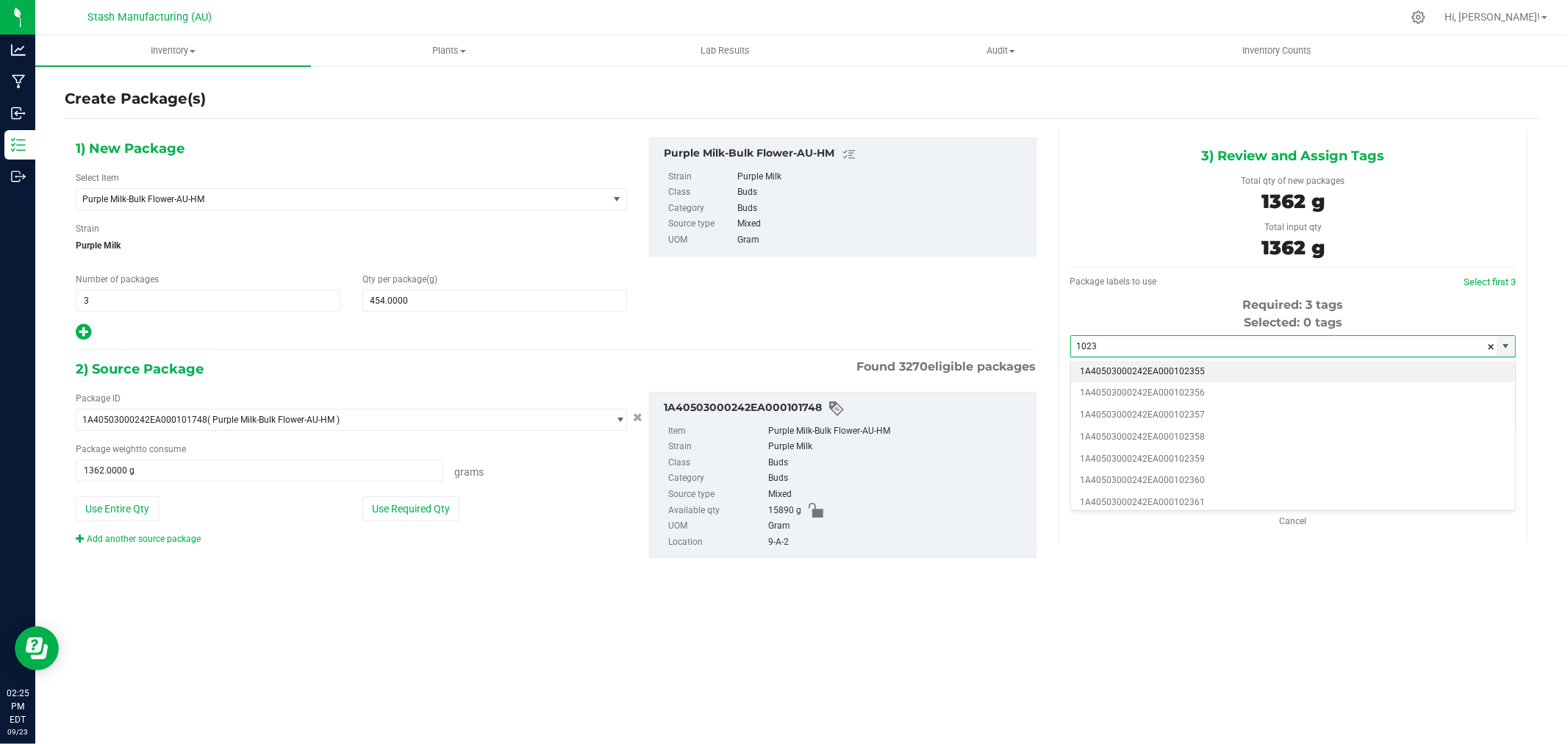
click at [1260, 364] on li "1A40503000242EA000102355" at bounding box center [1292, 372] width 444 height 22
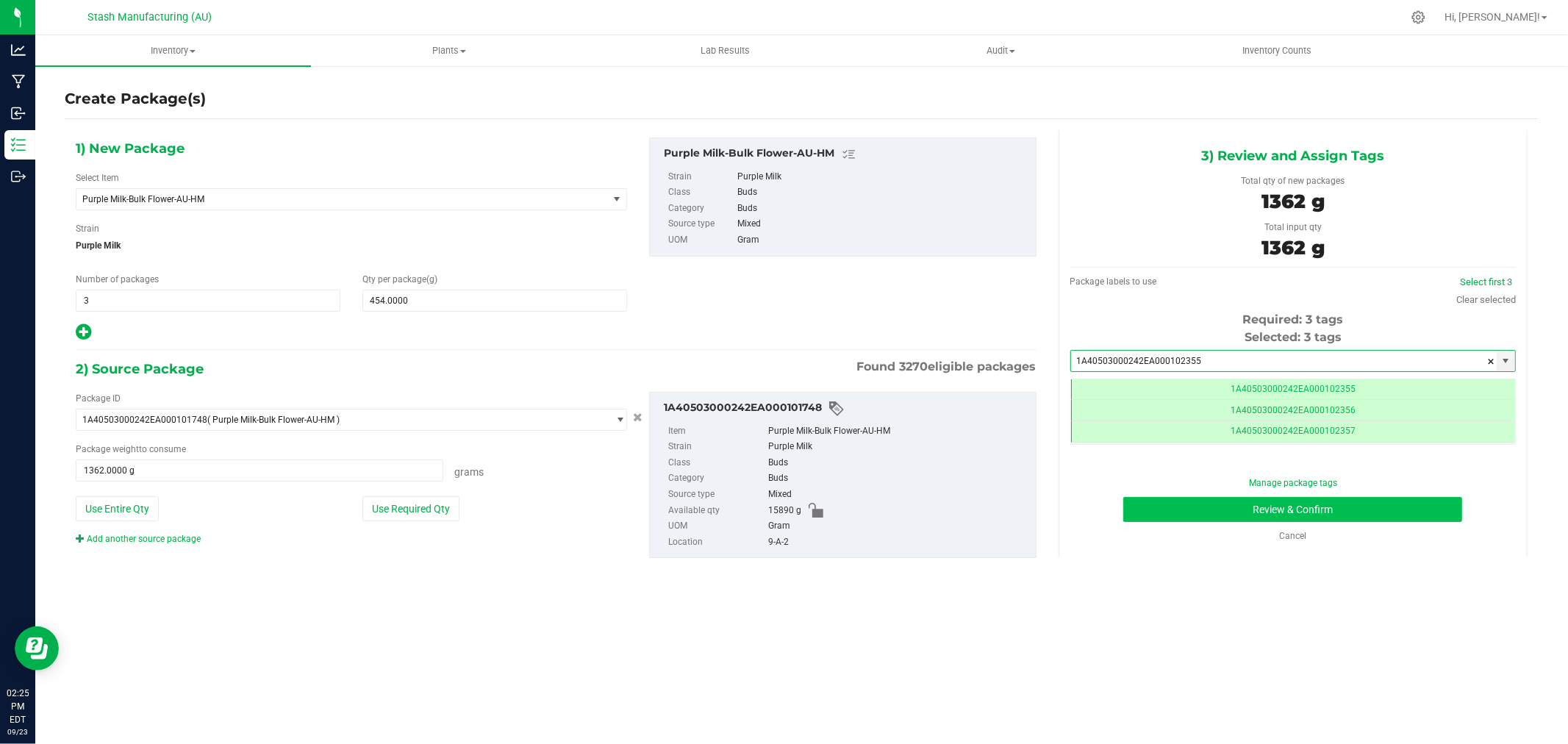
type input "1A40503000242EA000102355"
click at [1428, 511] on button "Review & Confirm" at bounding box center [1292, 509] width 339 height 25
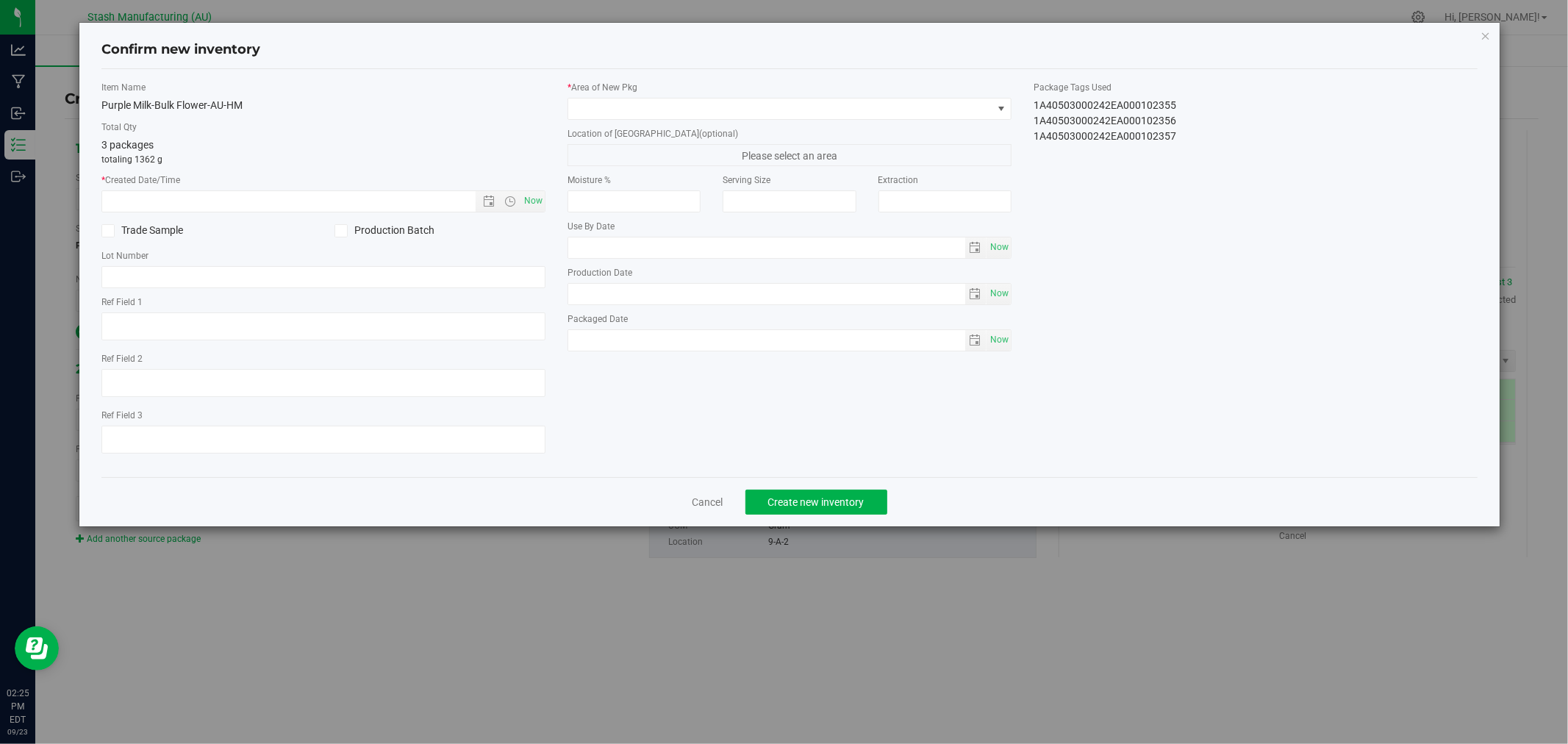
type input "[DATE]"
click at [530, 192] on span "Now" at bounding box center [534, 201] width 25 height 22
type input "[DATE] 2:25 PM"
click at [610, 113] on span at bounding box center [780, 109] width 424 height 21
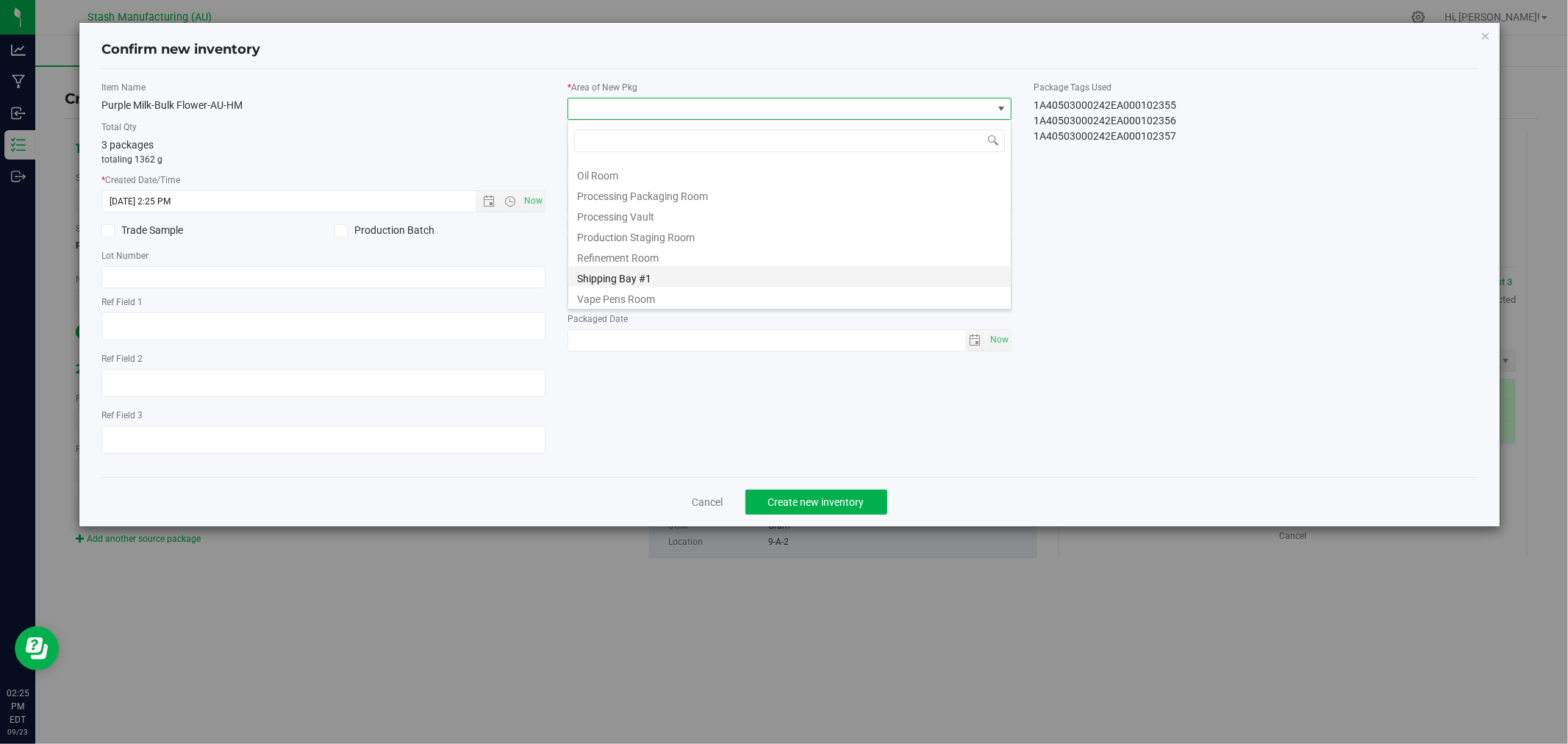
click at [672, 277] on li "Shipping Bay #1" at bounding box center [789, 276] width 442 height 21
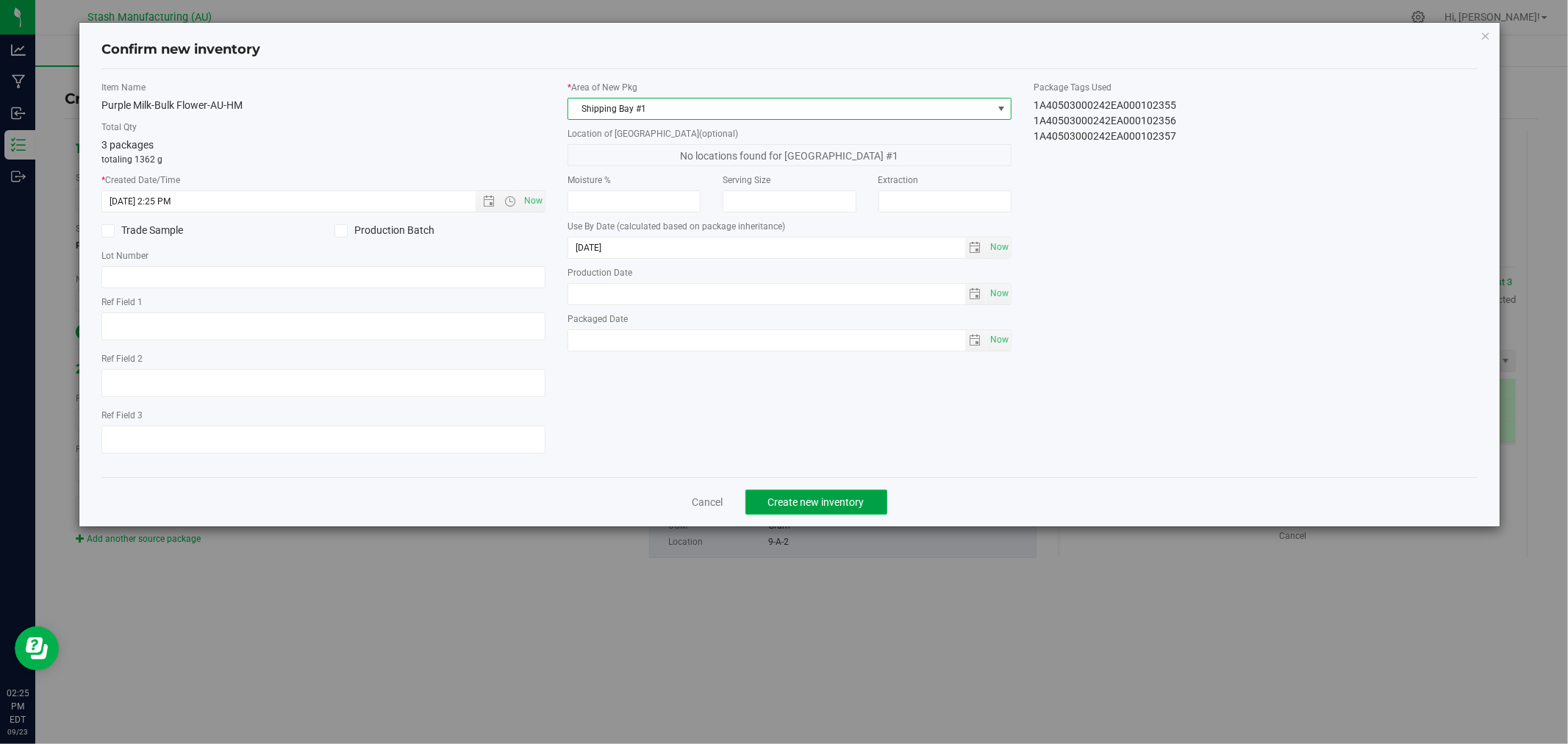
drag, startPoint x: 827, startPoint y: 504, endPoint x: 818, endPoint y: 506, distance: 9.2
click at [828, 504] on span "Create new inventory" at bounding box center [816, 501] width 96 height 12
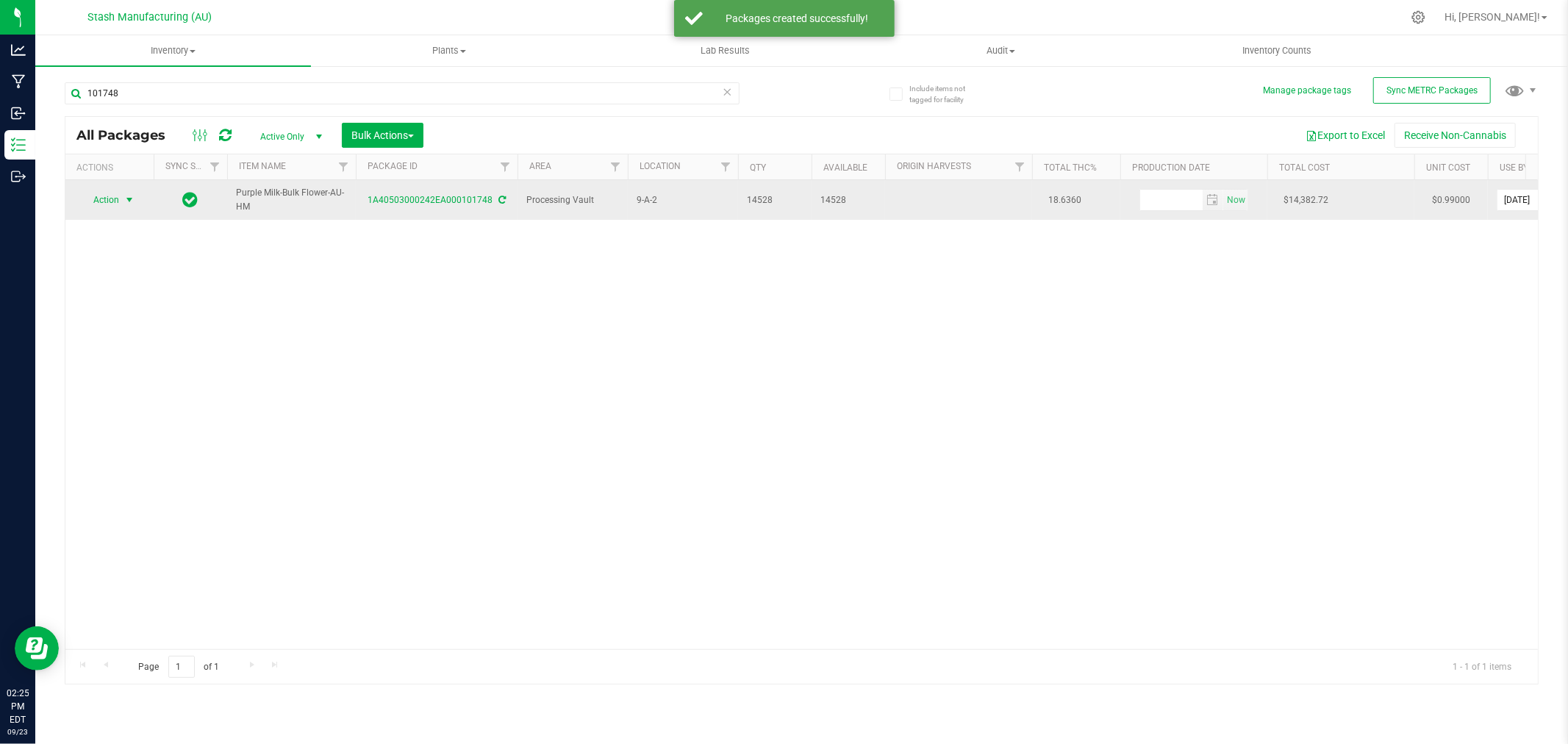
click at [111, 204] on span "Action" at bounding box center [100, 199] width 40 height 21
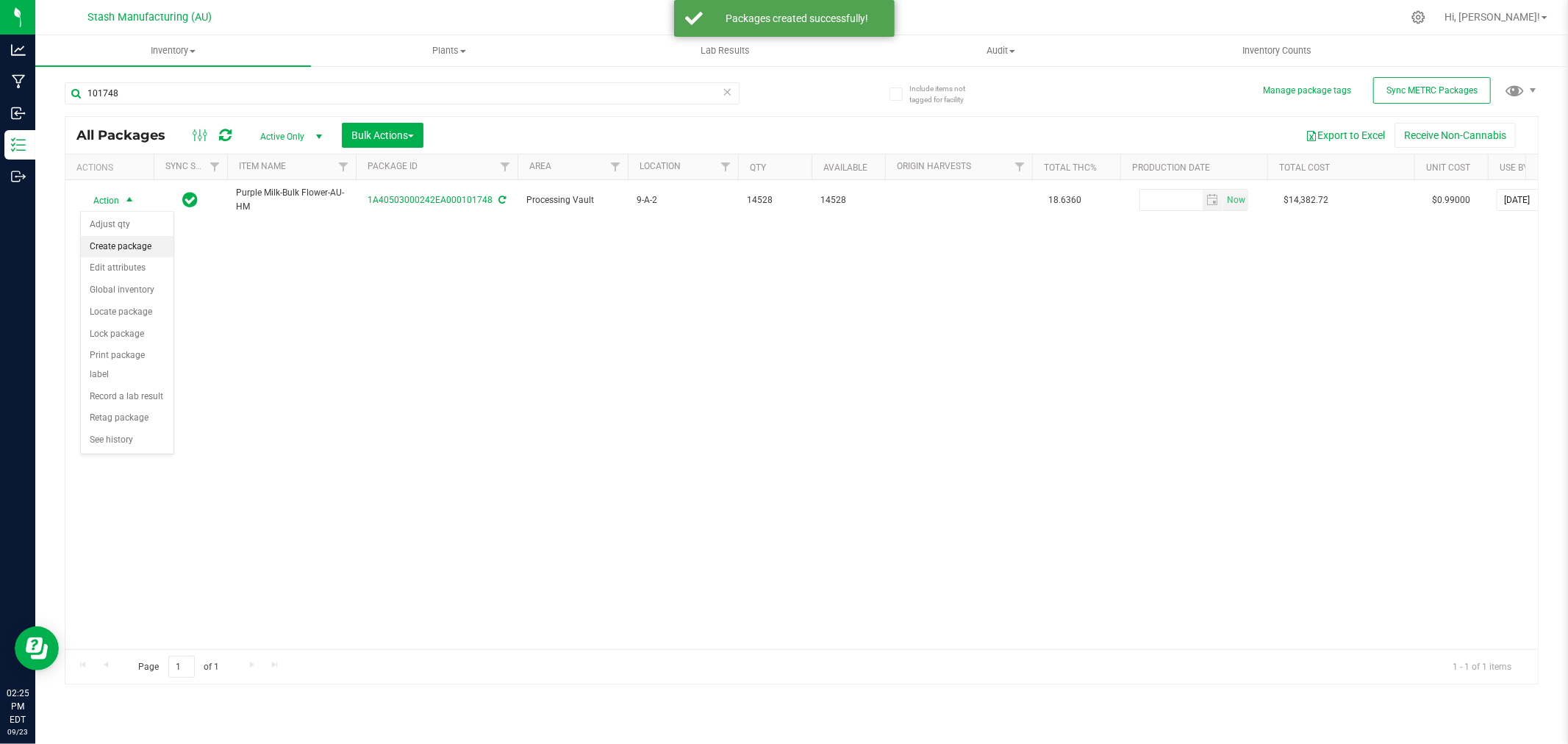
click at [119, 248] on li "Create package" at bounding box center [127, 246] width 92 height 22
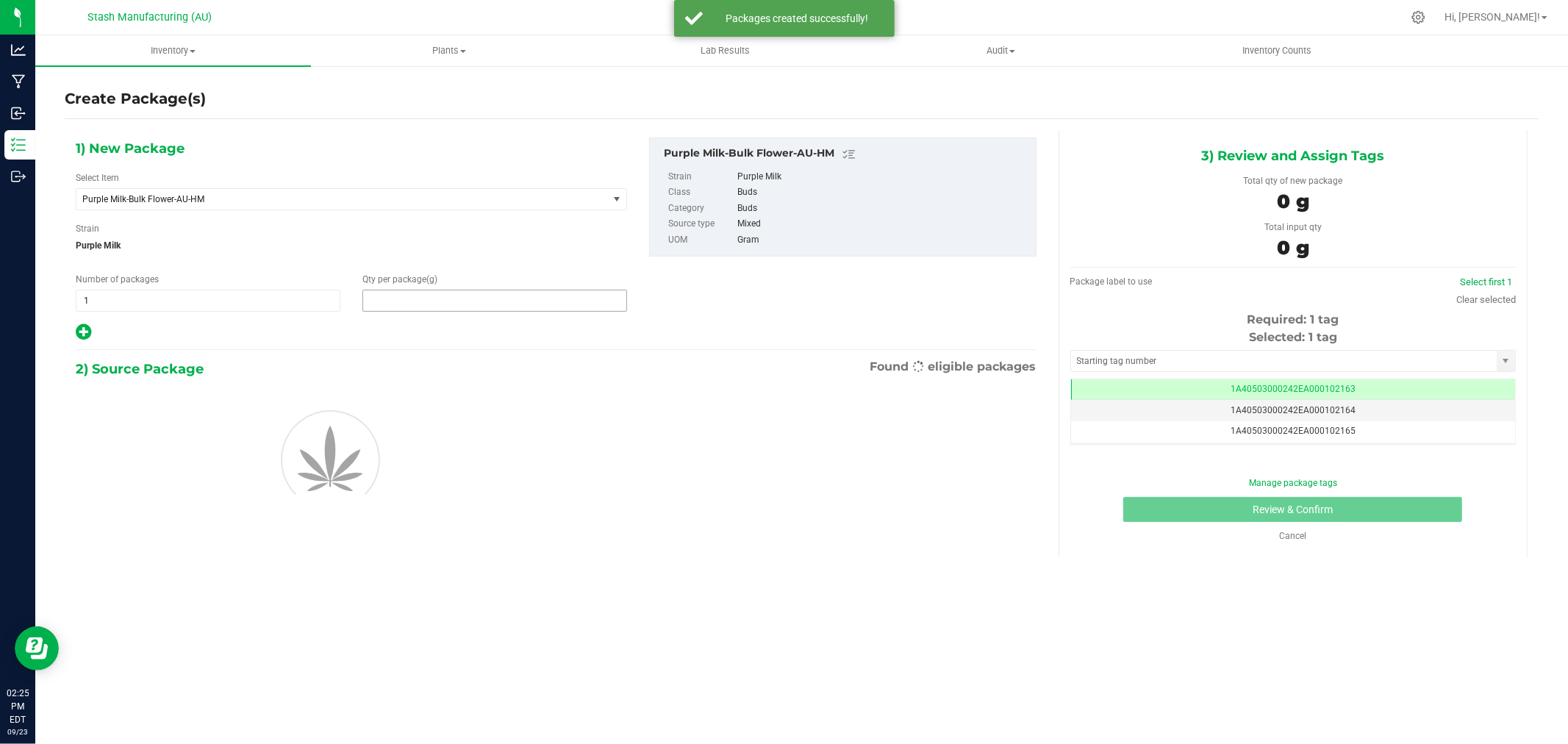
click at [399, 306] on span at bounding box center [495, 300] width 265 height 22
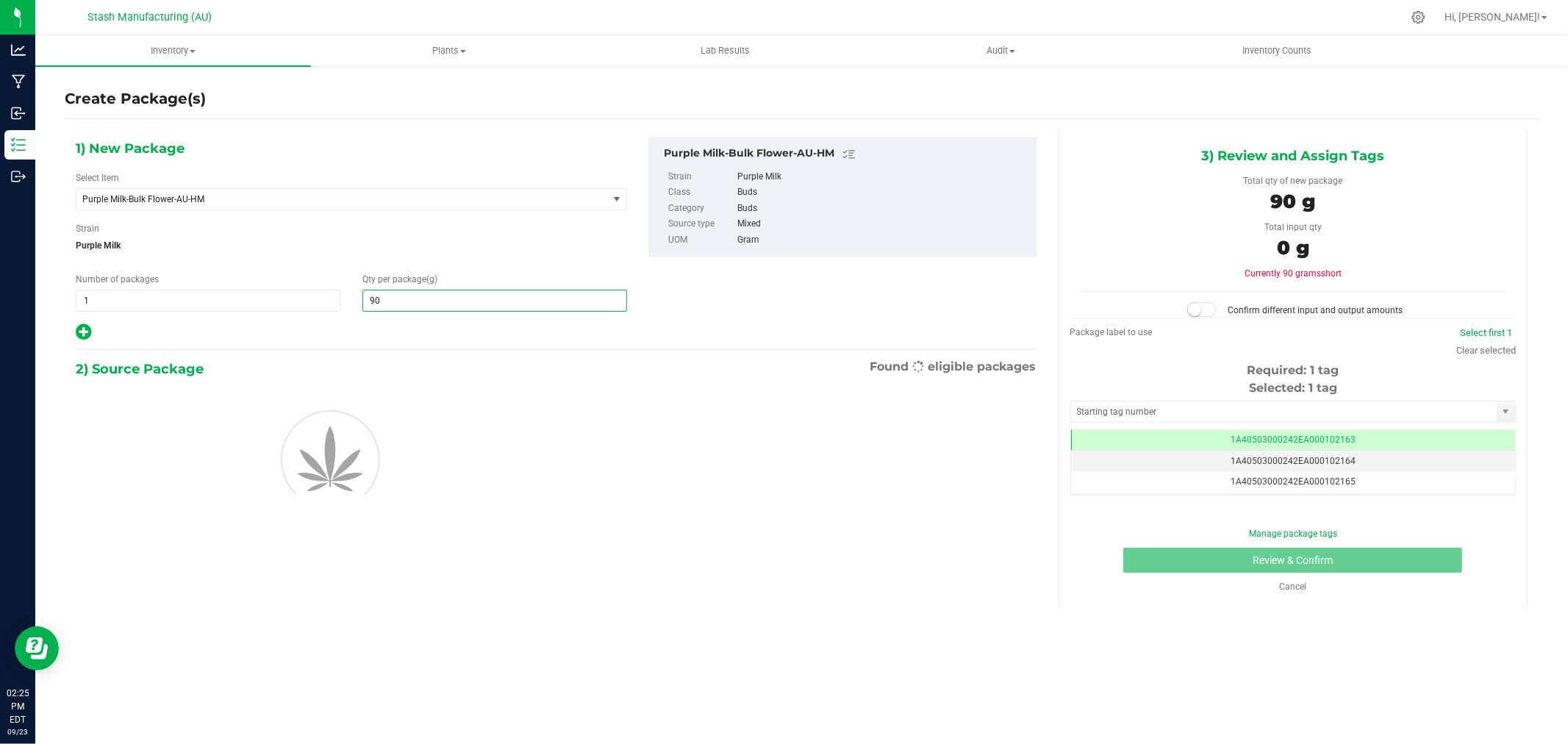
type input "908"
type input "908.0000"
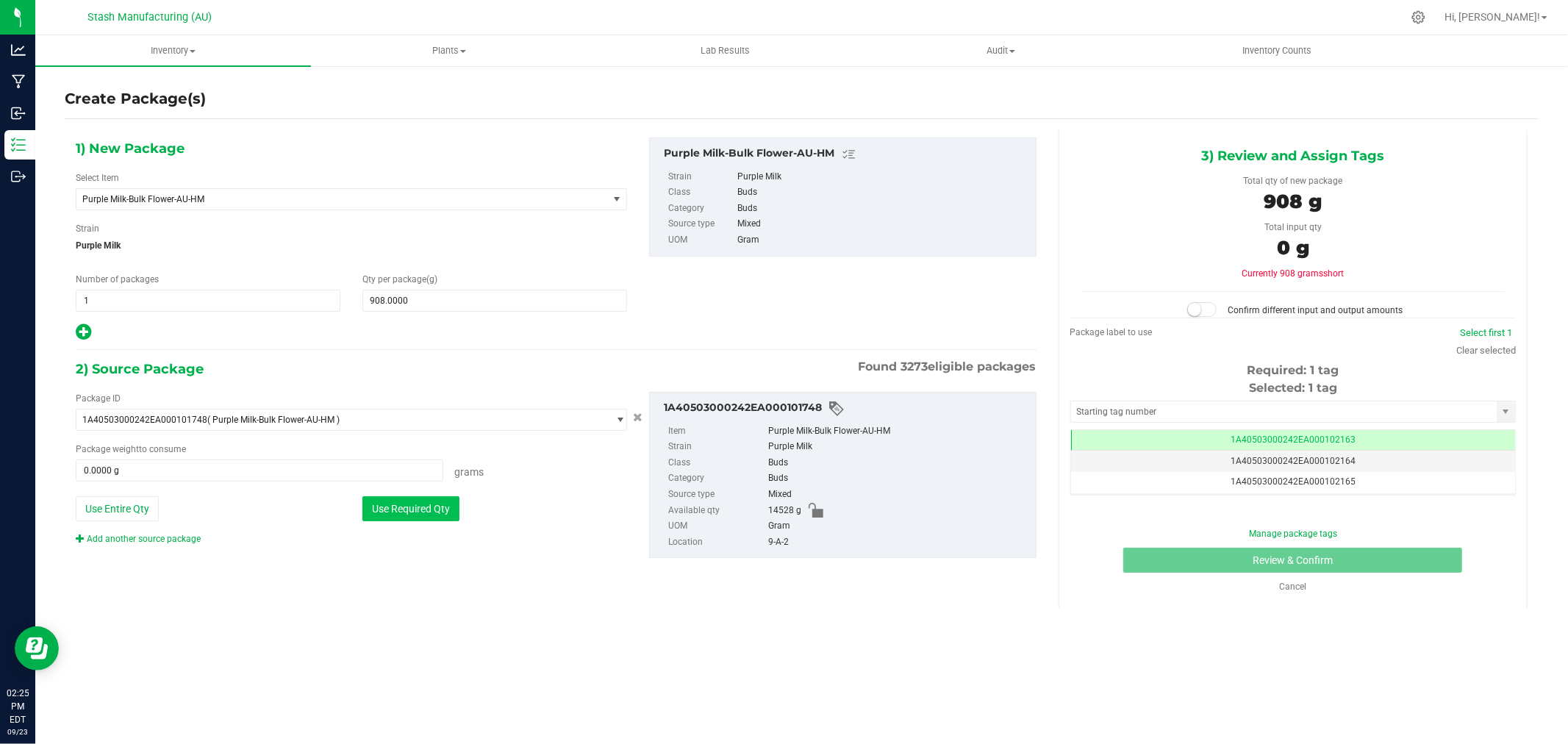
click at [418, 497] on button "Use Required Qty" at bounding box center [411, 508] width 97 height 25
type input "908.0000 g"
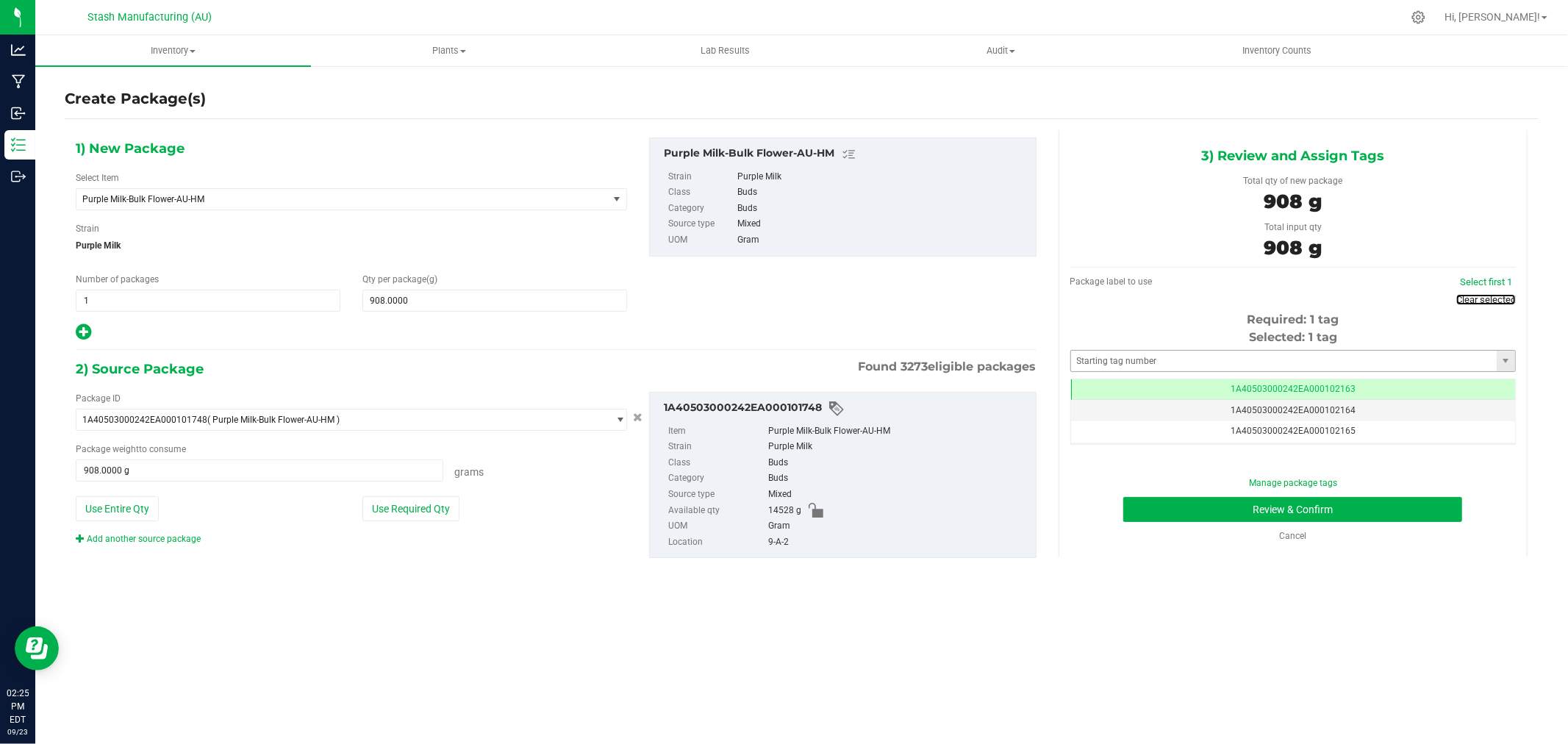
drag, startPoint x: 1471, startPoint y: 301, endPoint x: 1331, endPoint y: 335, distance: 144.1
click at [1471, 301] on link "Clear selected" at bounding box center [1486, 299] width 60 height 11
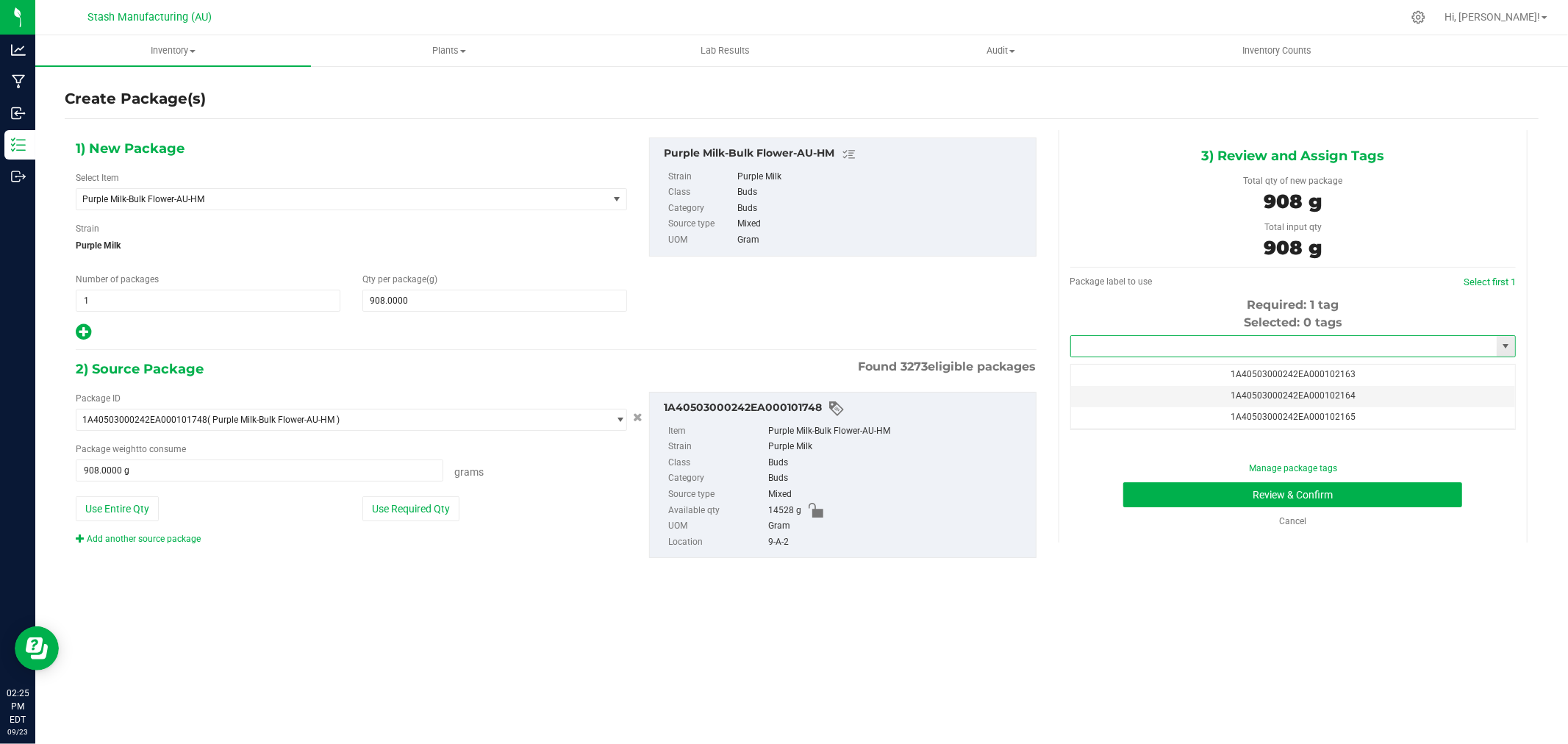
click at [1295, 340] on input "text" at bounding box center [1283, 346] width 426 height 21
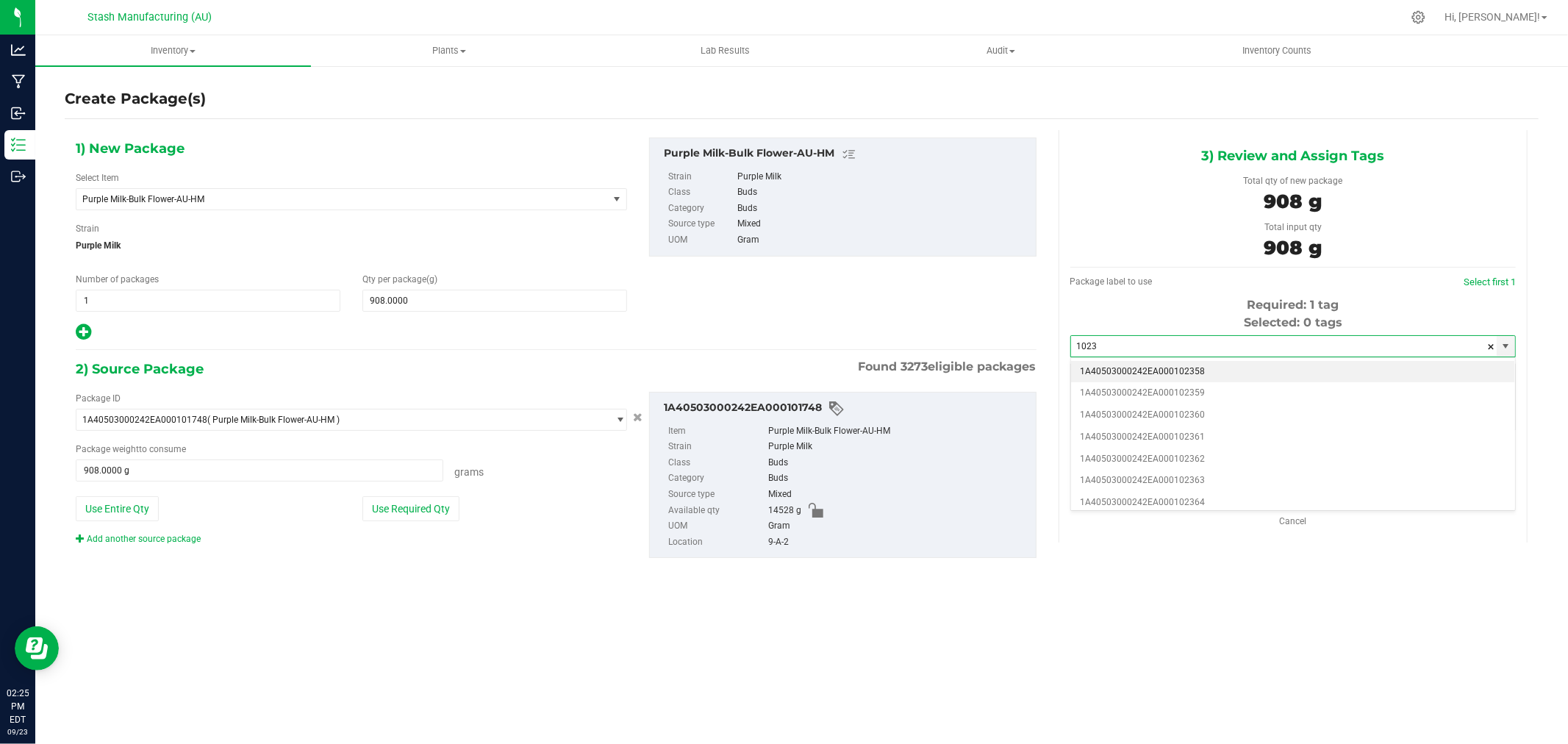
click at [1227, 375] on li "1A40503000242EA000102358" at bounding box center [1292, 372] width 444 height 22
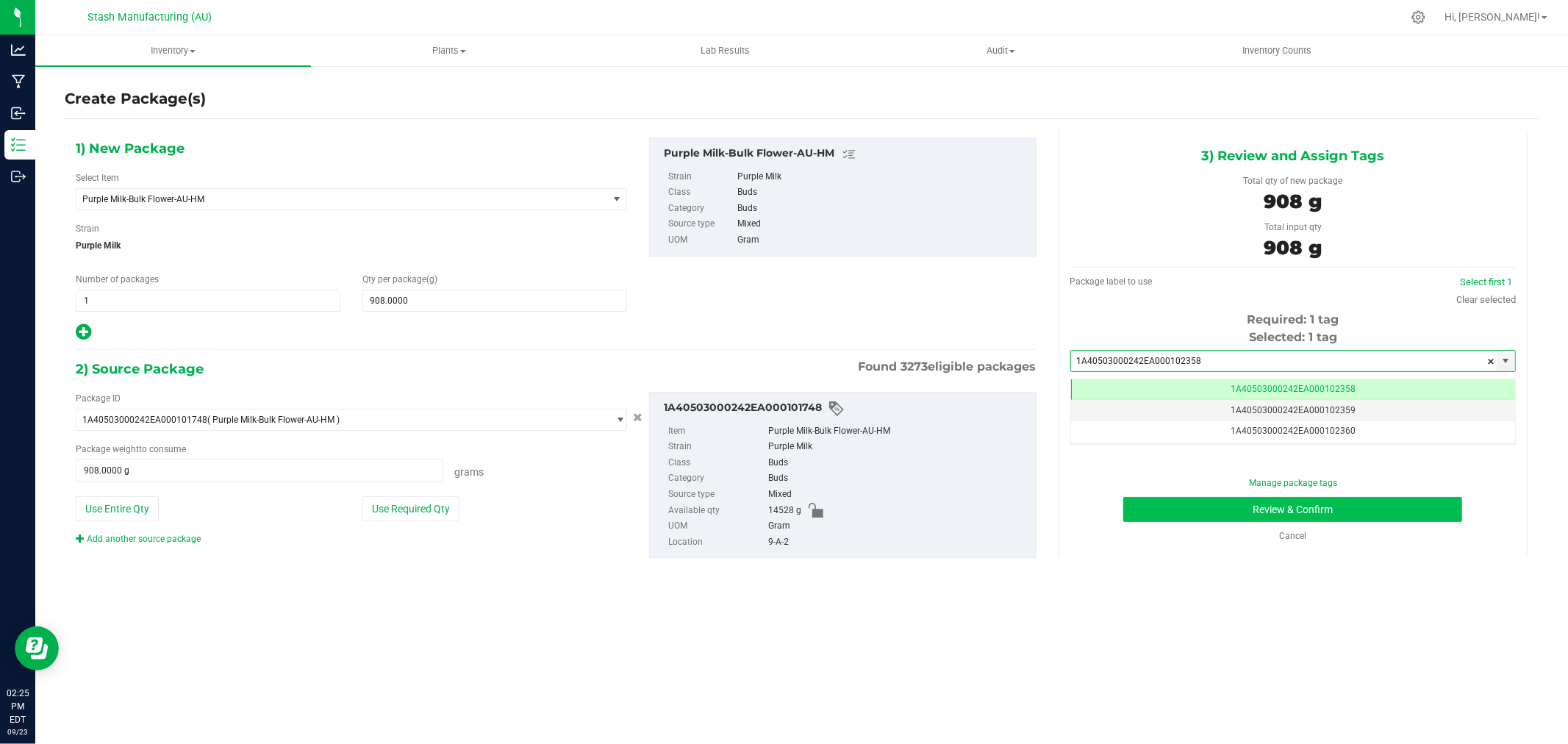
type input "1A40503000242EA000102358"
click at [1379, 511] on button "Review & Confirm" at bounding box center [1292, 509] width 339 height 25
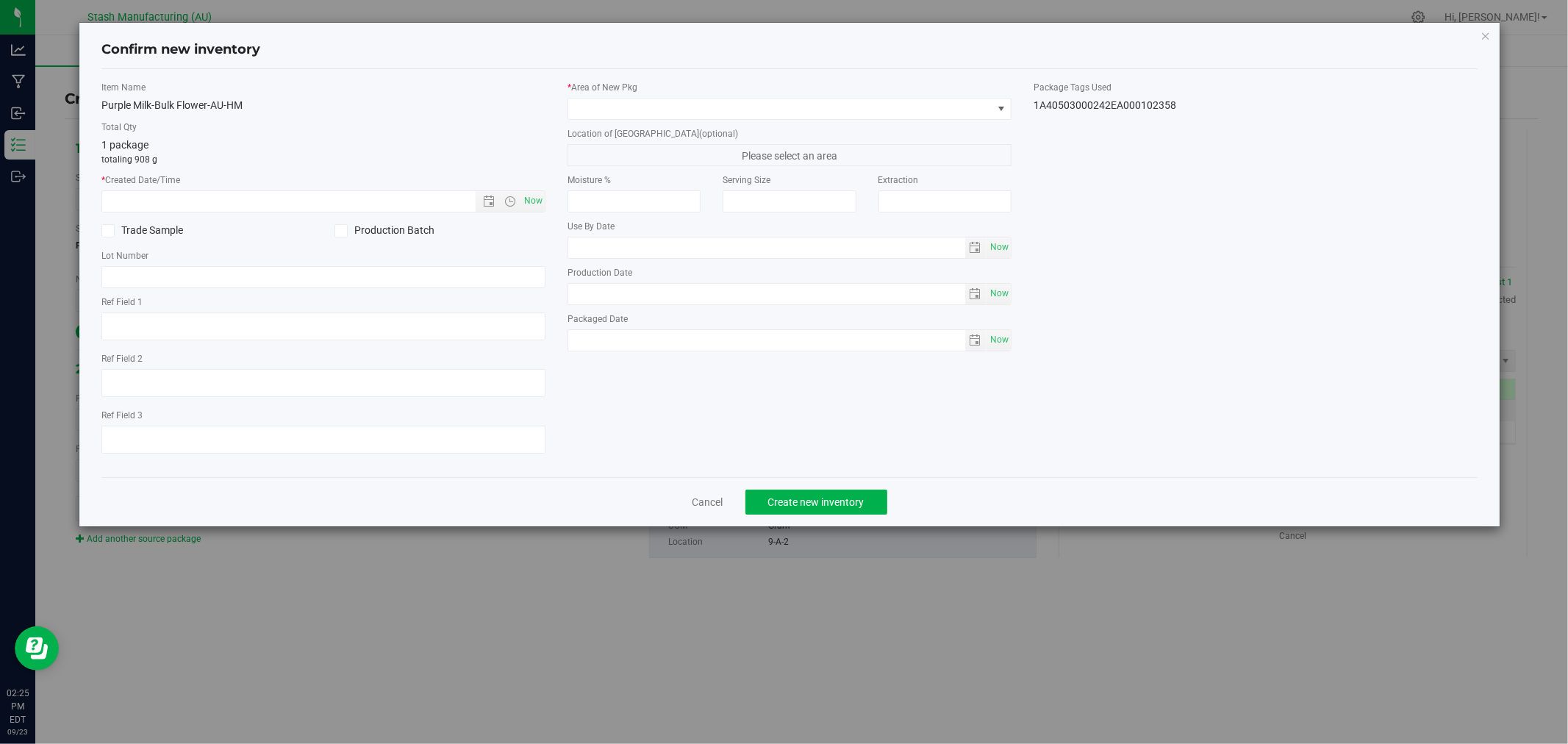
type input "[DATE]"
click at [527, 201] on span "Now" at bounding box center [534, 201] width 25 height 22
type input "[DATE] 2:25 PM"
click at [610, 112] on span at bounding box center [780, 109] width 424 height 21
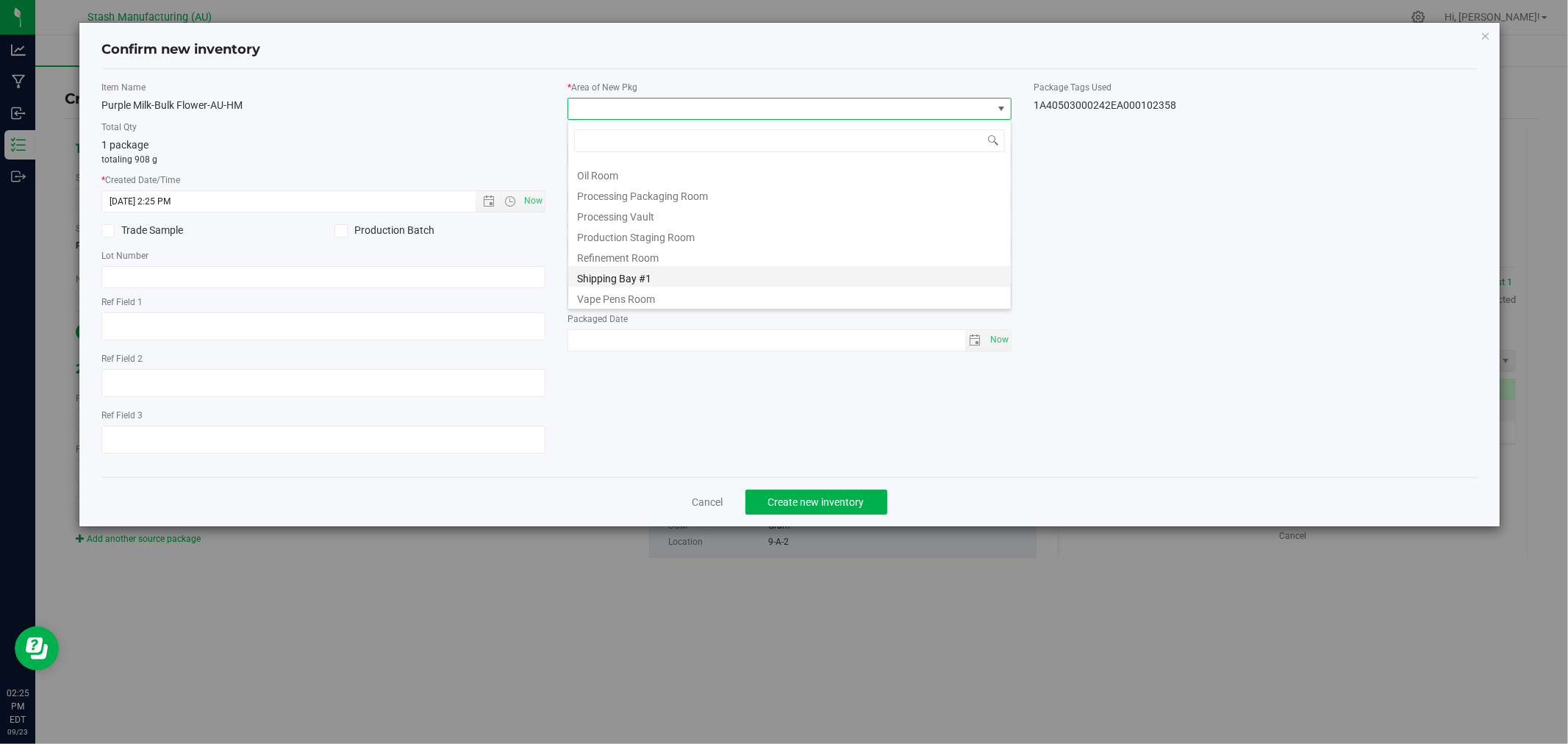
click at [651, 278] on li "Shipping Bay #1" at bounding box center [789, 276] width 442 height 21
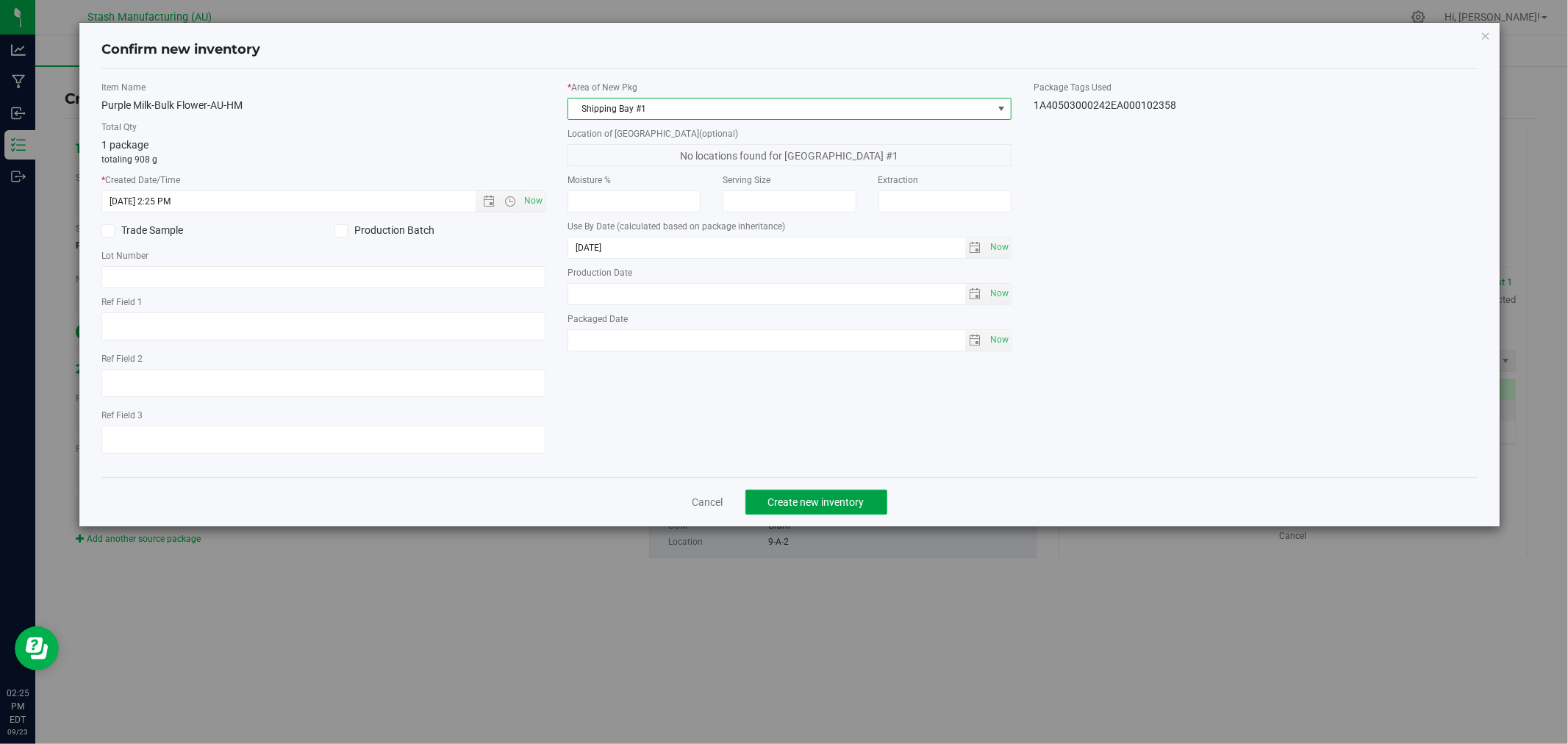
click at [837, 503] on span "Create new inventory" at bounding box center [816, 501] width 96 height 12
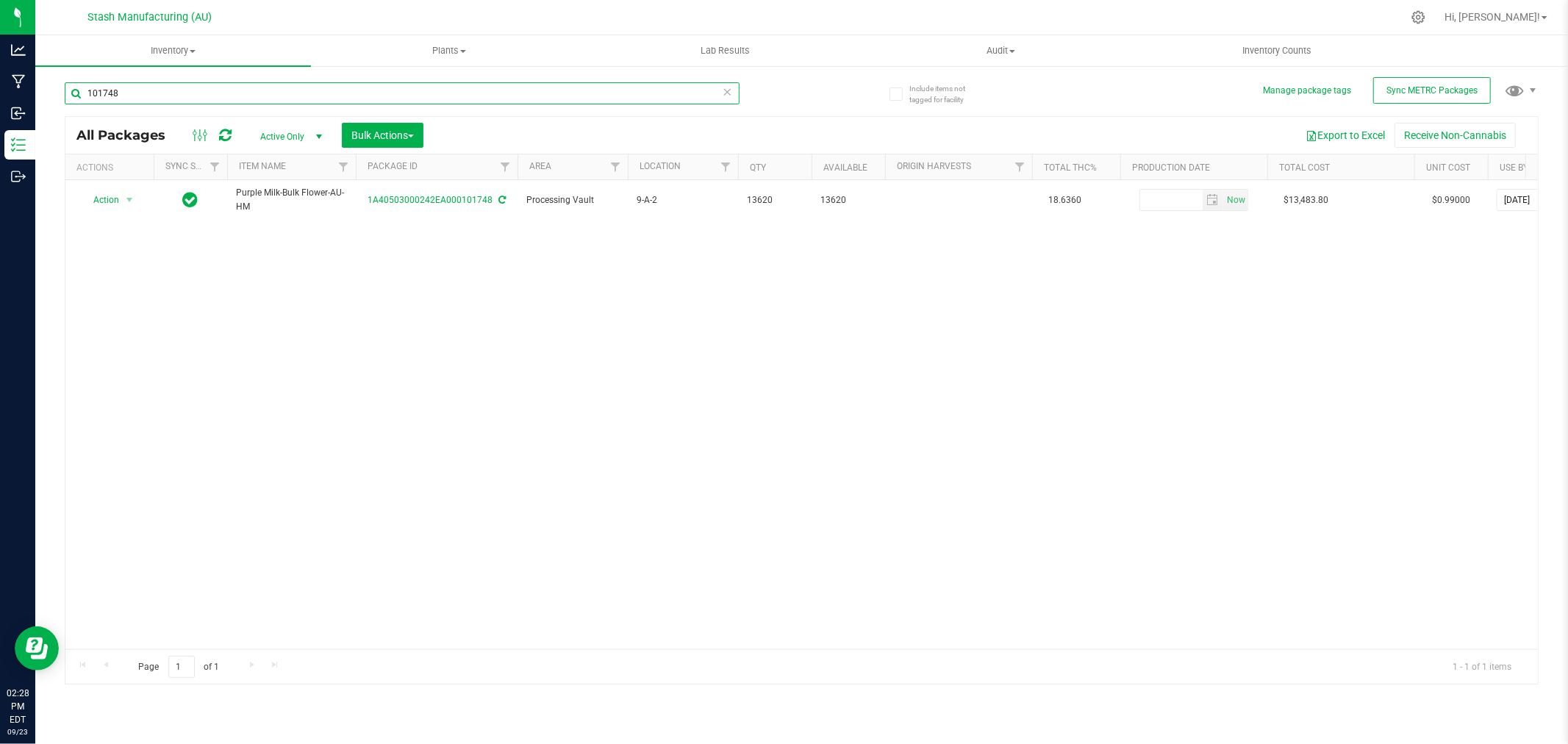
click at [217, 95] on input "101748" at bounding box center [402, 93] width 674 height 22
type input "102170"
click at [103, 333] on div "Action Action Adjust qty Create package Edit attributes Global inventory Locate…" at bounding box center [801, 414] width 1472 height 469
click at [1192, 307] on div "Action Action Adjust qty Create package Edit attributes Global inventory Locate…" at bounding box center [801, 414] width 1472 height 469
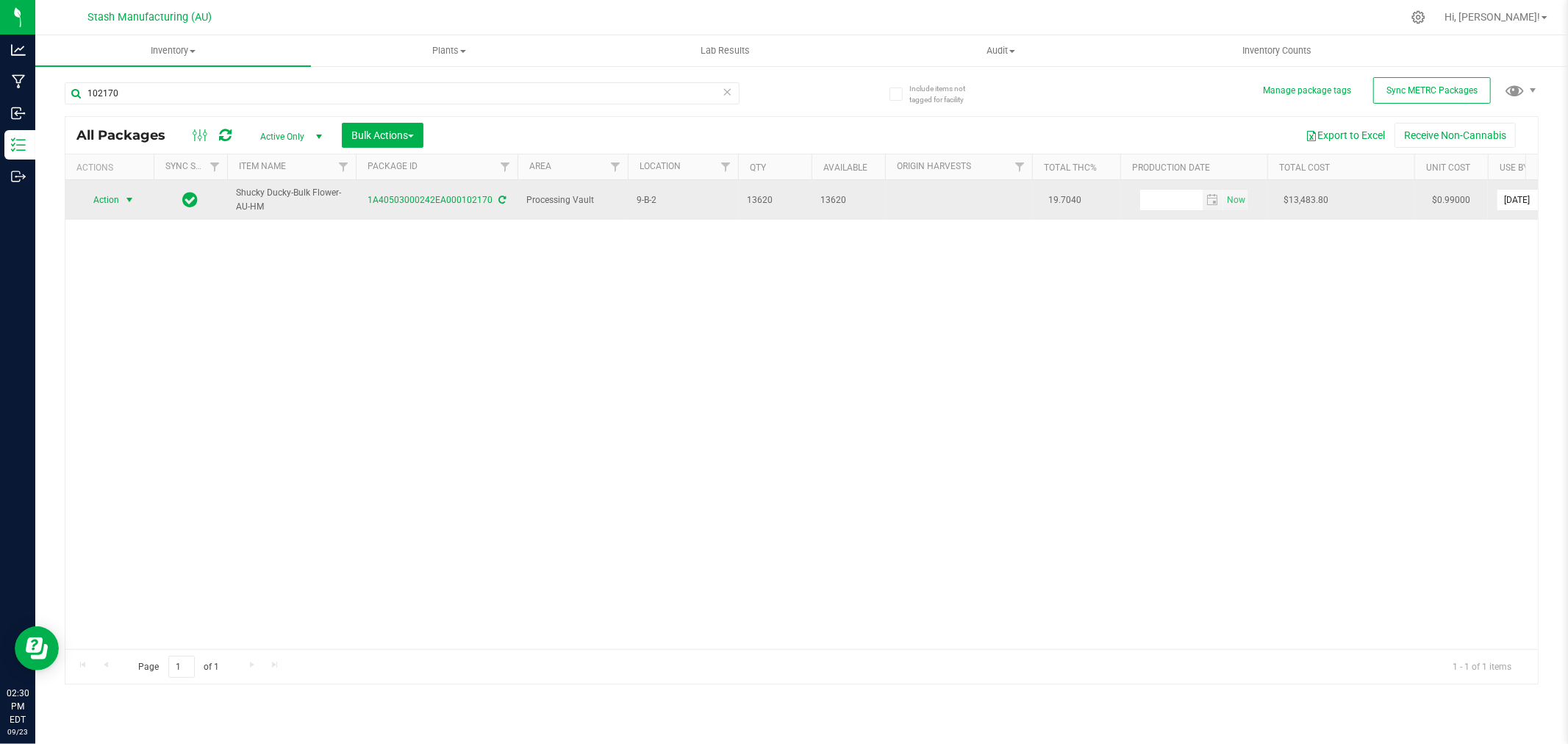
click at [106, 198] on span "Action" at bounding box center [100, 199] width 40 height 21
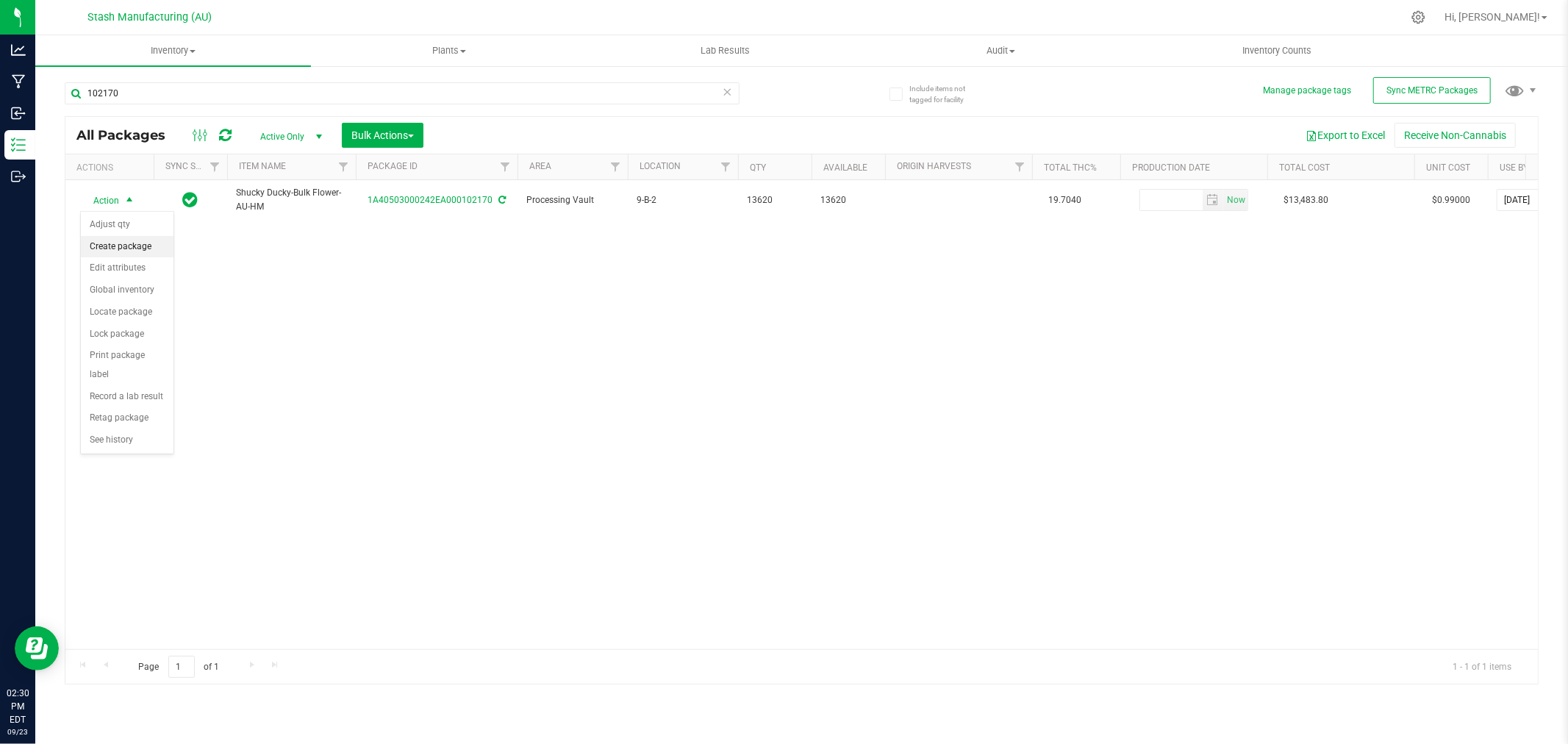
click at [140, 243] on li "Create package" at bounding box center [127, 246] width 92 height 22
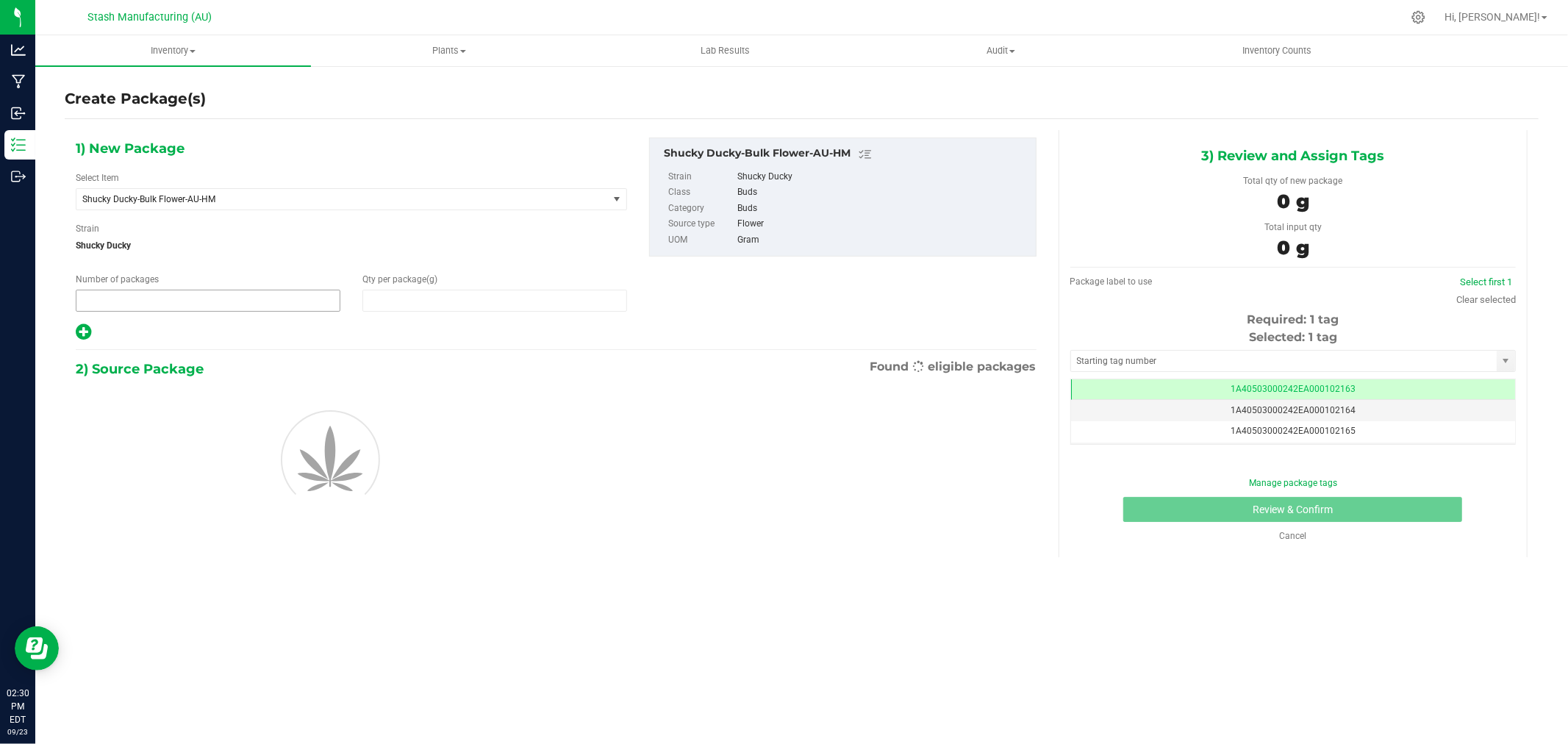
type input "1"
type input "0.0000"
type input "0"
click at [251, 296] on span "1 1" at bounding box center [208, 300] width 265 height 22
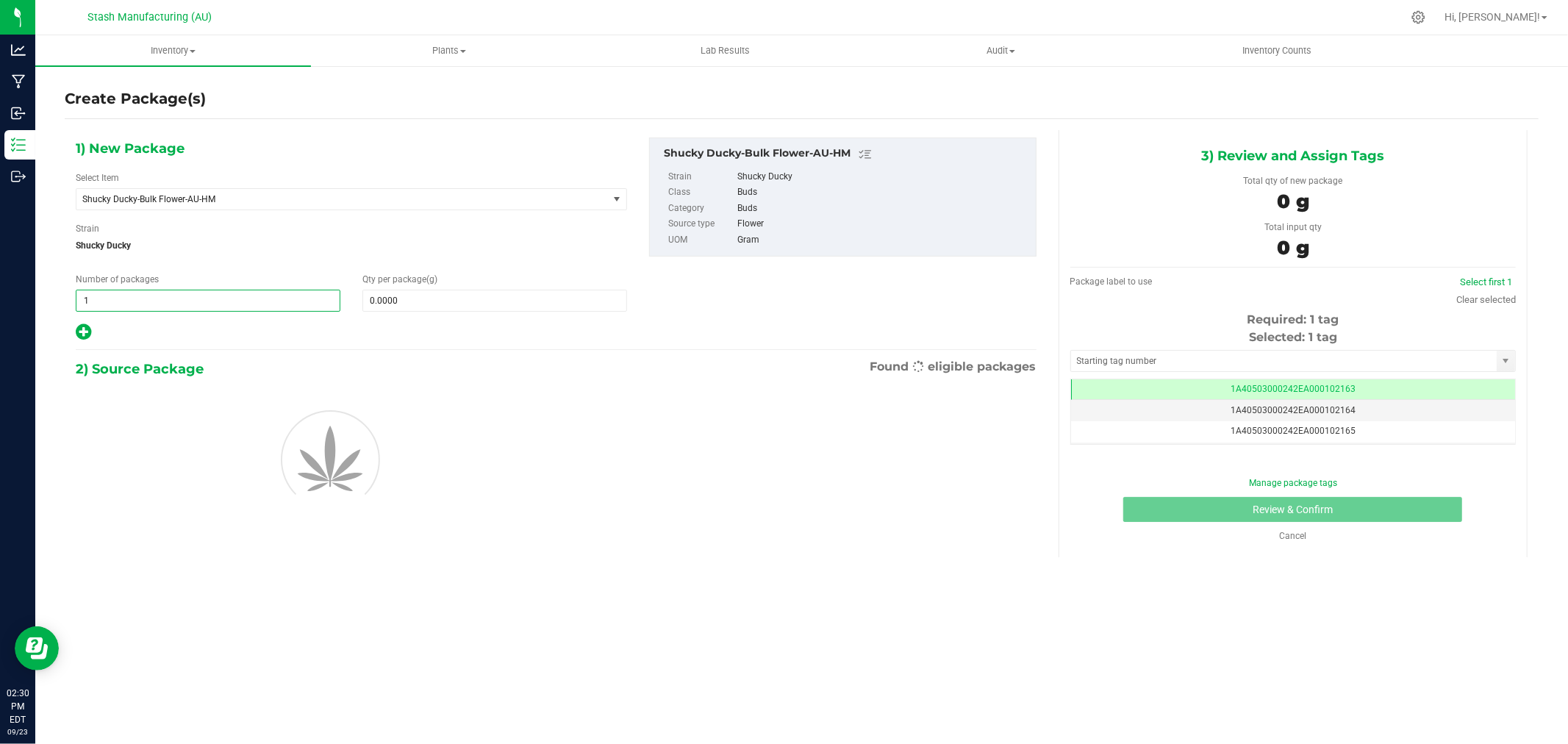
click at [251, 296] on input "1" at bounding box center [208, 300] width 263 height 21
type input "4"
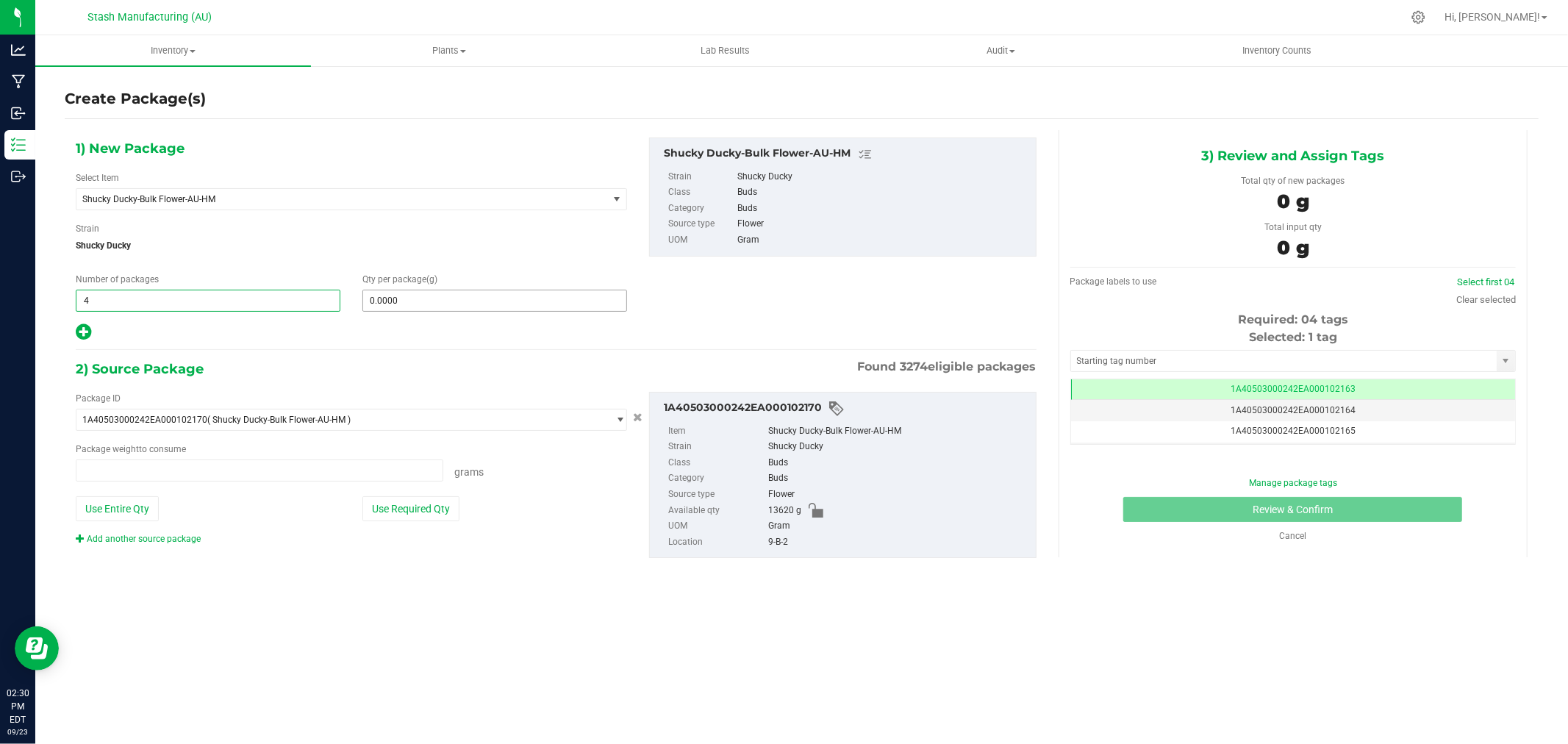
type input "0.0000 g"
type input "4"
click at [414, 302] on span "0.0000 0" at bounding box center [495, 300] width 265 height 22
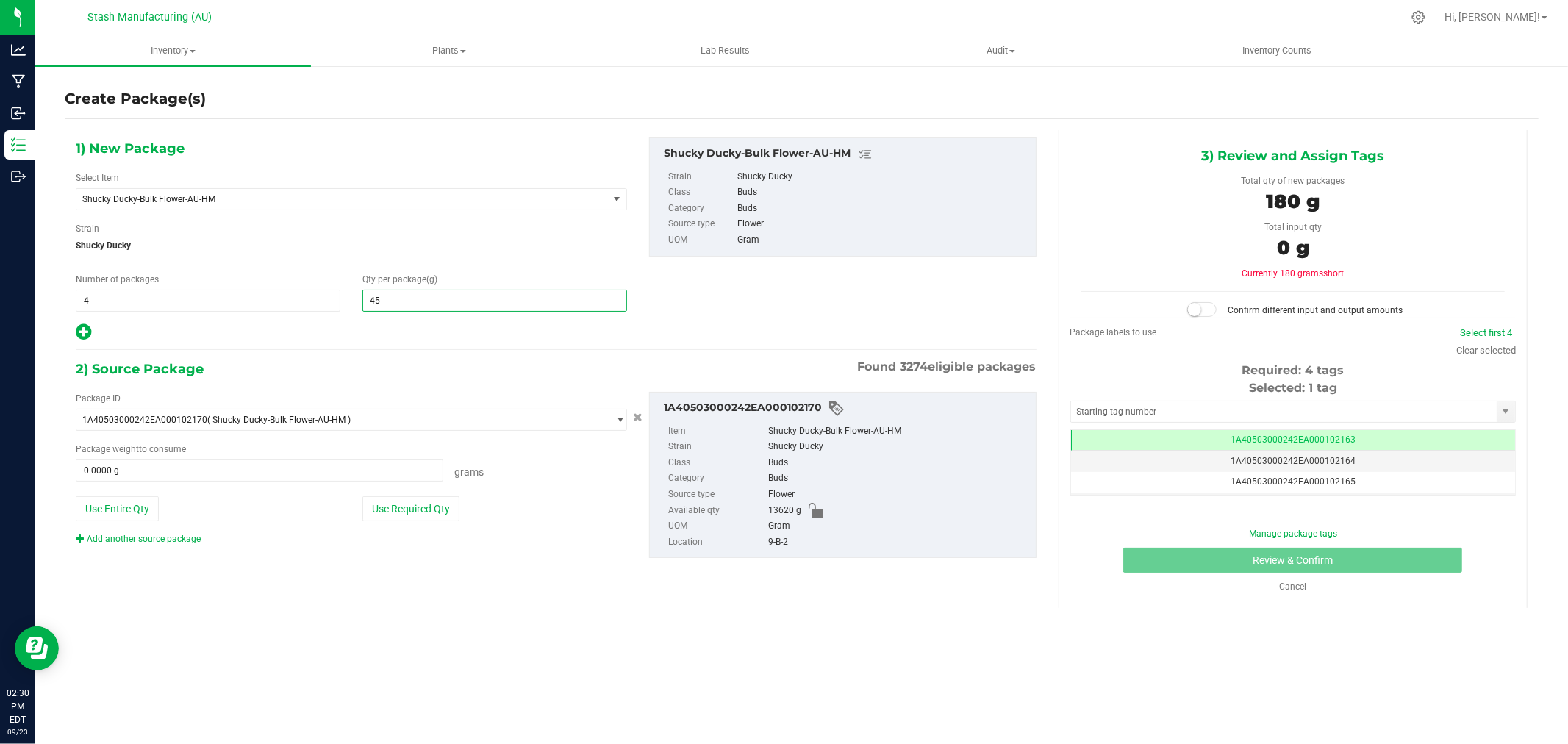
type input "454"
type input "454.0000"
drag, startPoint x: 423, startPoint y: 509, endPoint x: 1007, endPoint y: 391, distance: 595.8
click at [423, 508] on button "Use Required Qty" at bounding box center [411, 508] width 97 height 25
type input "1816.0000 g"
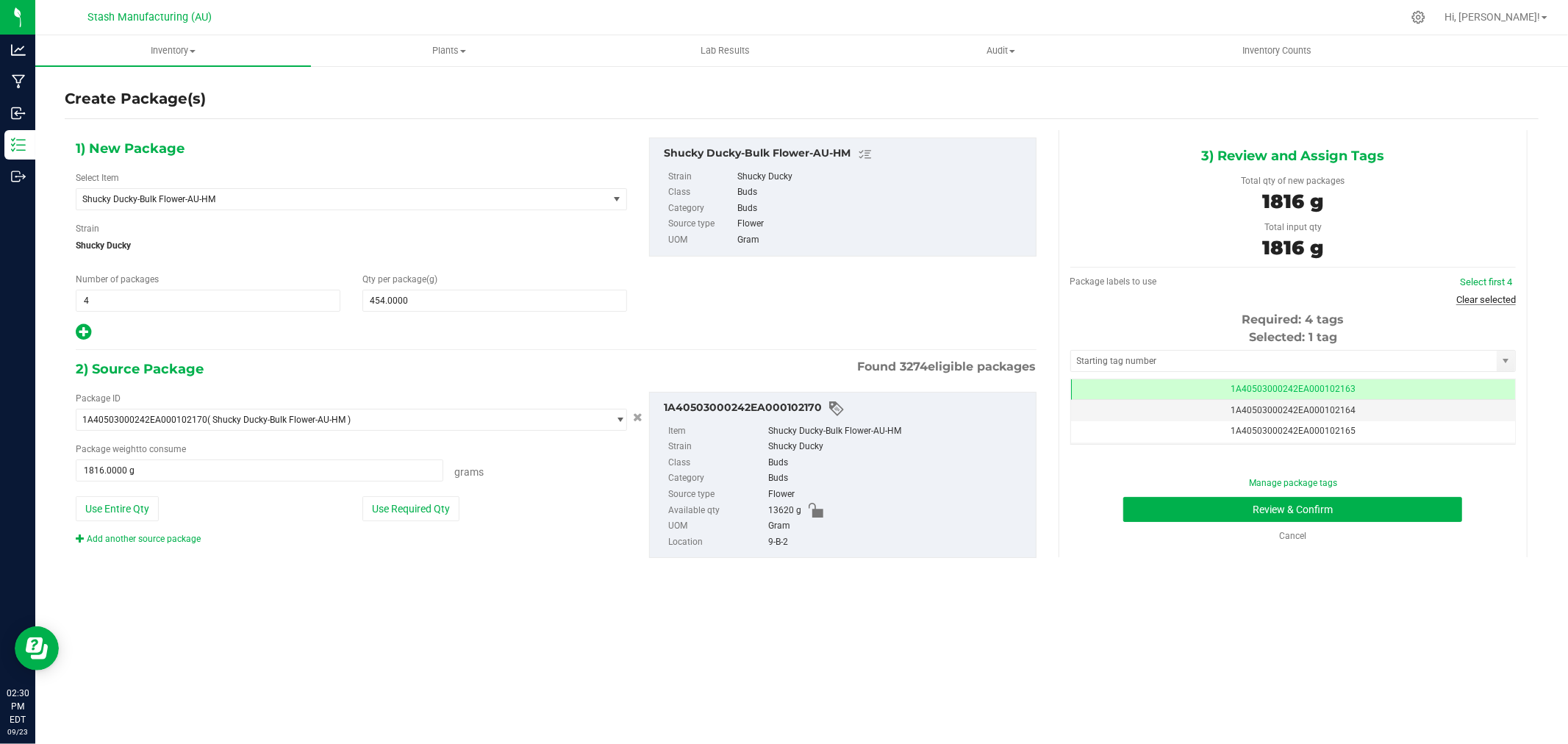
click at [1490, 303] on link "Clear selected" at bounding box center [1486, 299] width 60 height 11
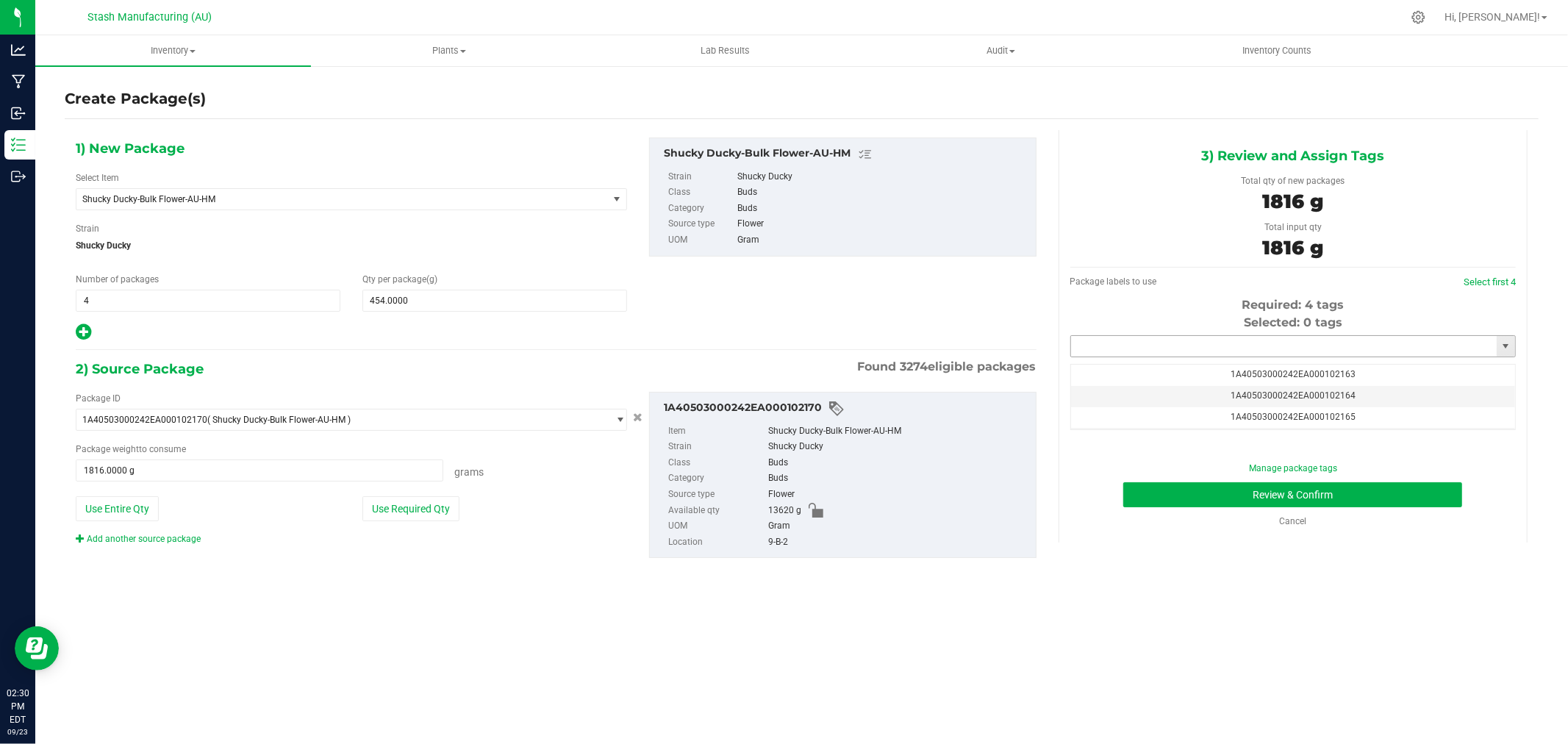
click at [1238, 348] on input "text" at bounding box center [1283, 346] width 426 height 21
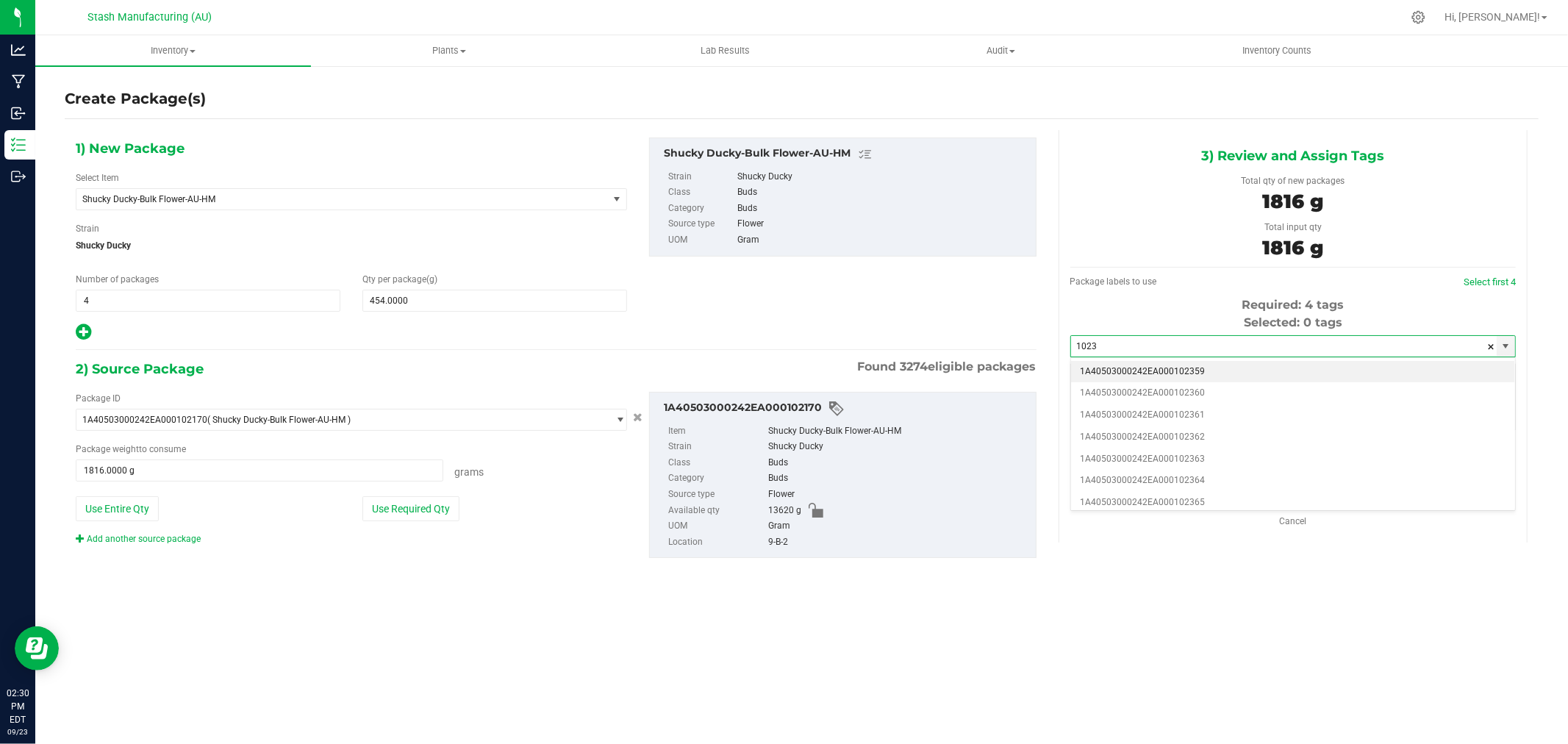
click at [1195, 369] on li "1A40503000242EA000102359" at bounding box center [1292, 372] width 444 height 22
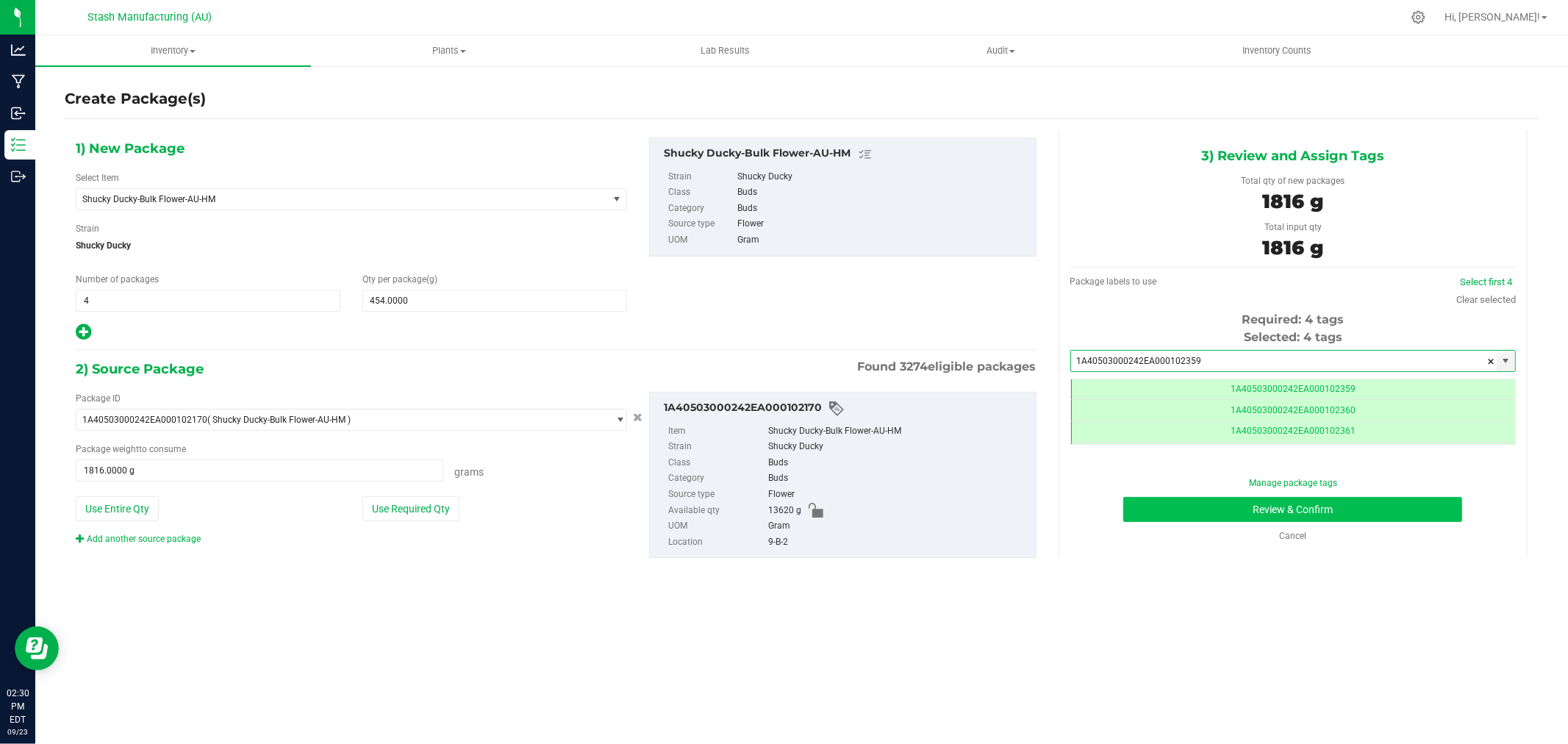
type input "1A40503000242EA000102359"
click at [1369, 507] on button "Review & Confirm" at bounding box center [1292, 509] width 339 height 25
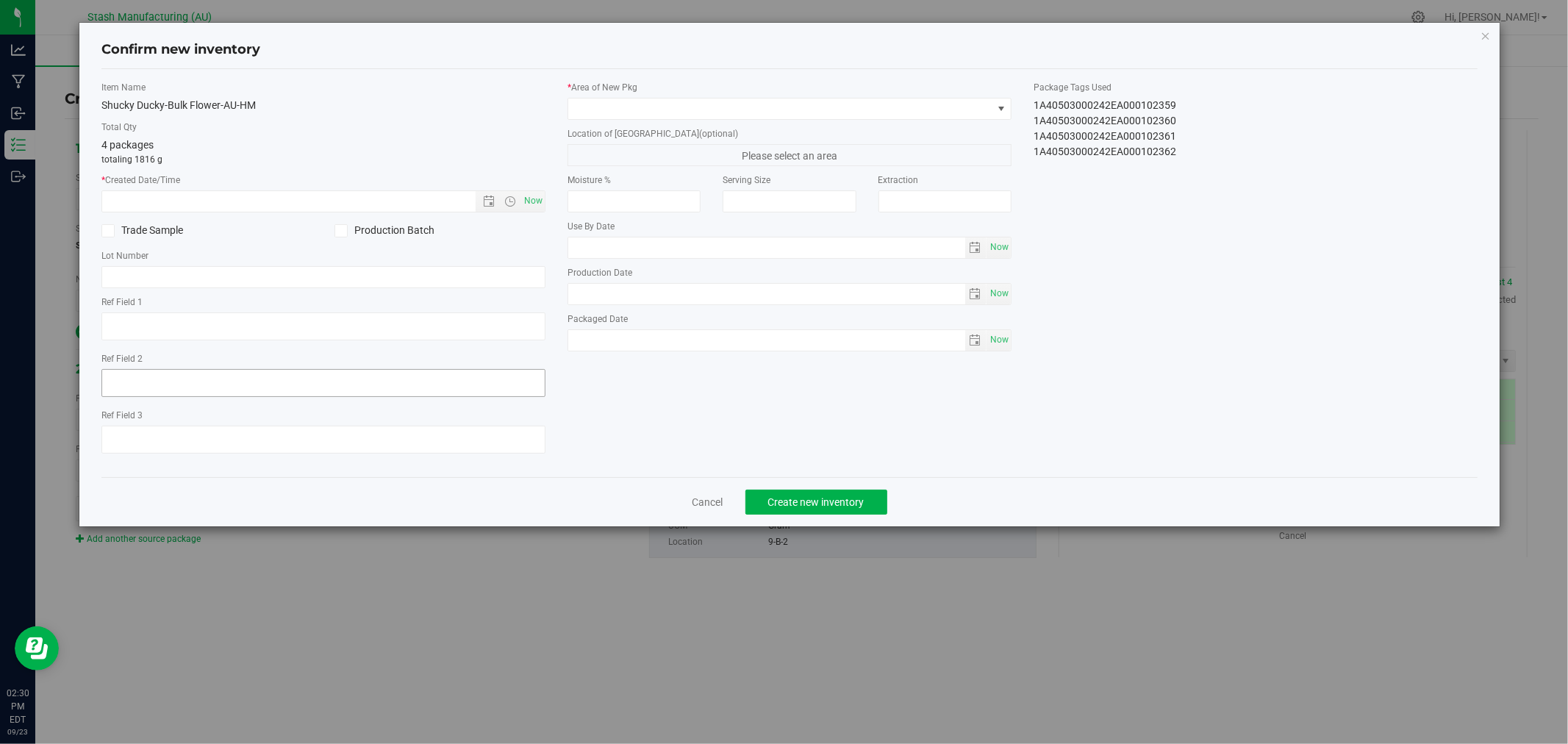
type input "[DATE]"
click at [535, 202] on span "Now" at bounding box center [534, 201] width 25 height 22
type input "[DATE] 2:30 PM"
click at [622, 111] on span at bounding box center [780, 109] width 424 height 21
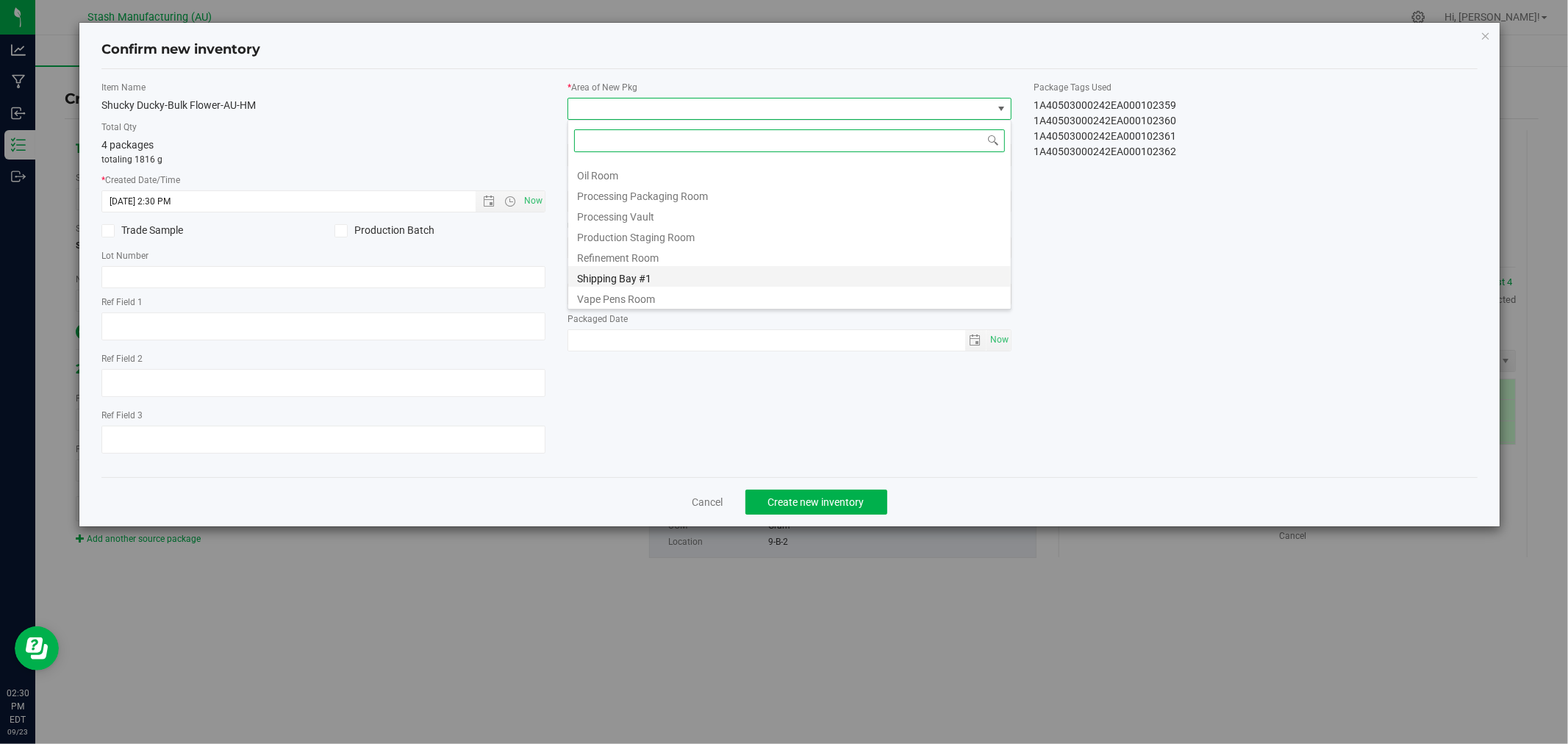
click at [663, 276] on li "Shipping Bay #1" at bounding box center [789, 276] width 442 height 21
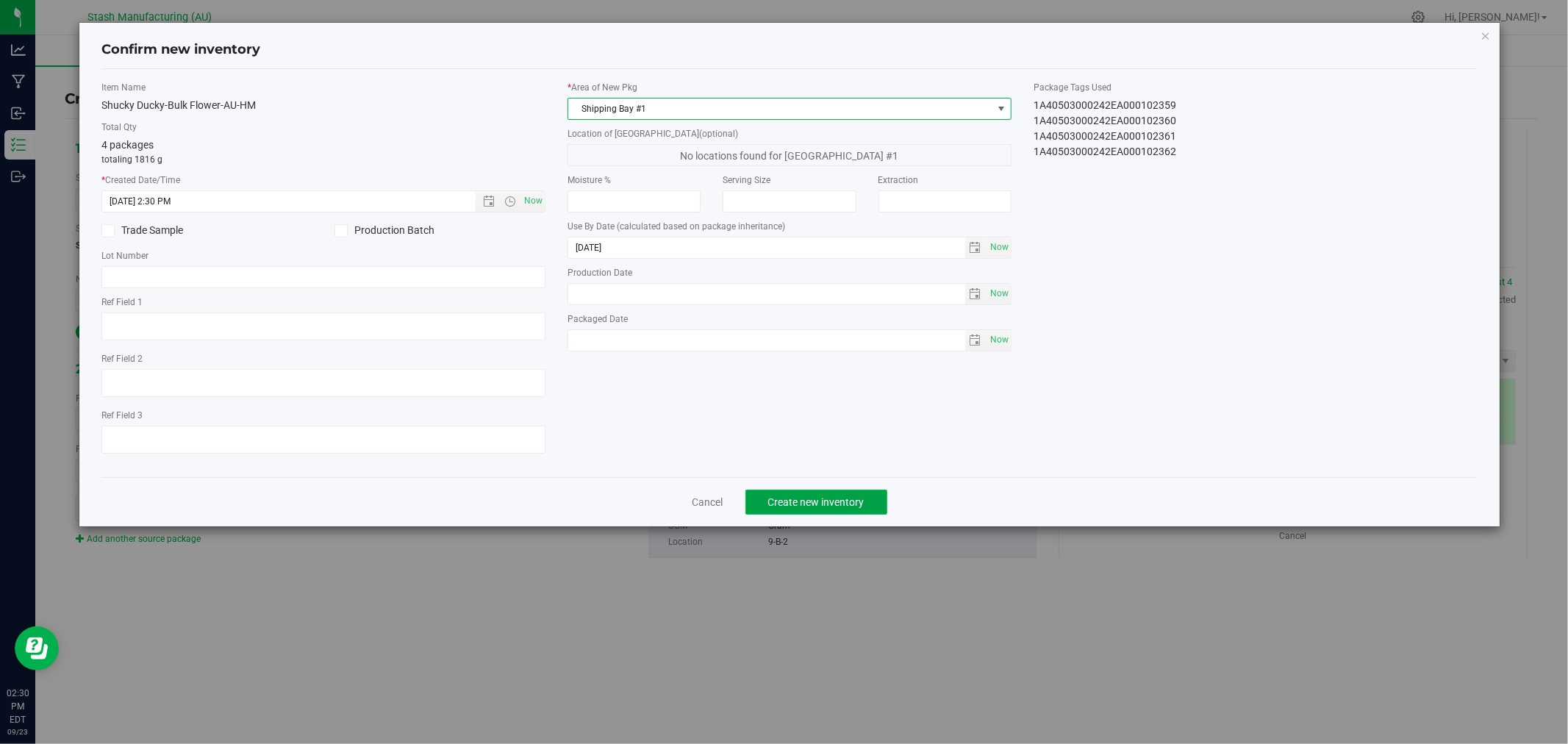
click at [841, 502] on span "Create new inventory" at bounding box center [816, 501] width 96 height 12
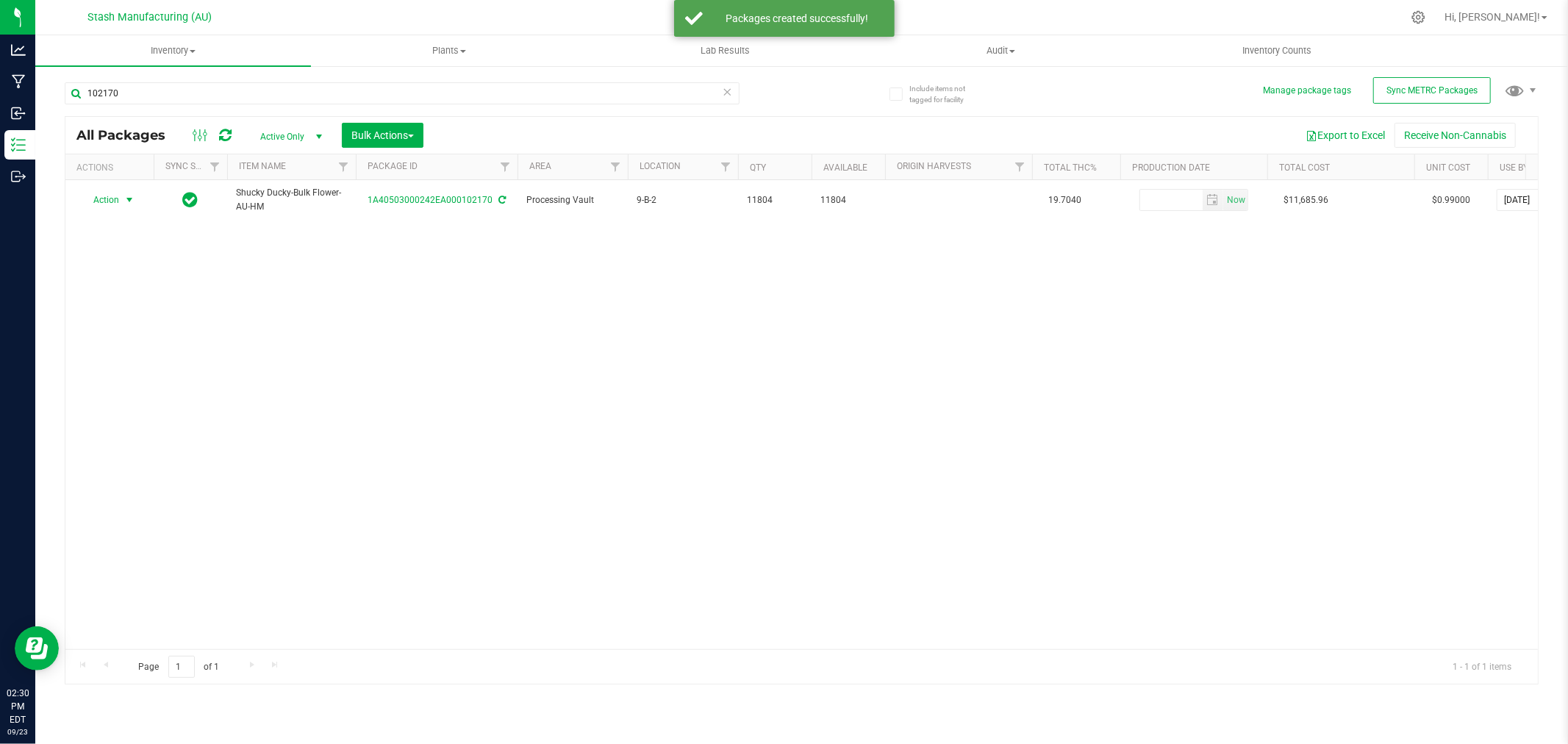
click at [116, 204] on span "Action" at bounding box center [100, 199] width 40 height 21
click at [126, 248] on li "Create package" at bounding box center [127, 246] width 92 height 22
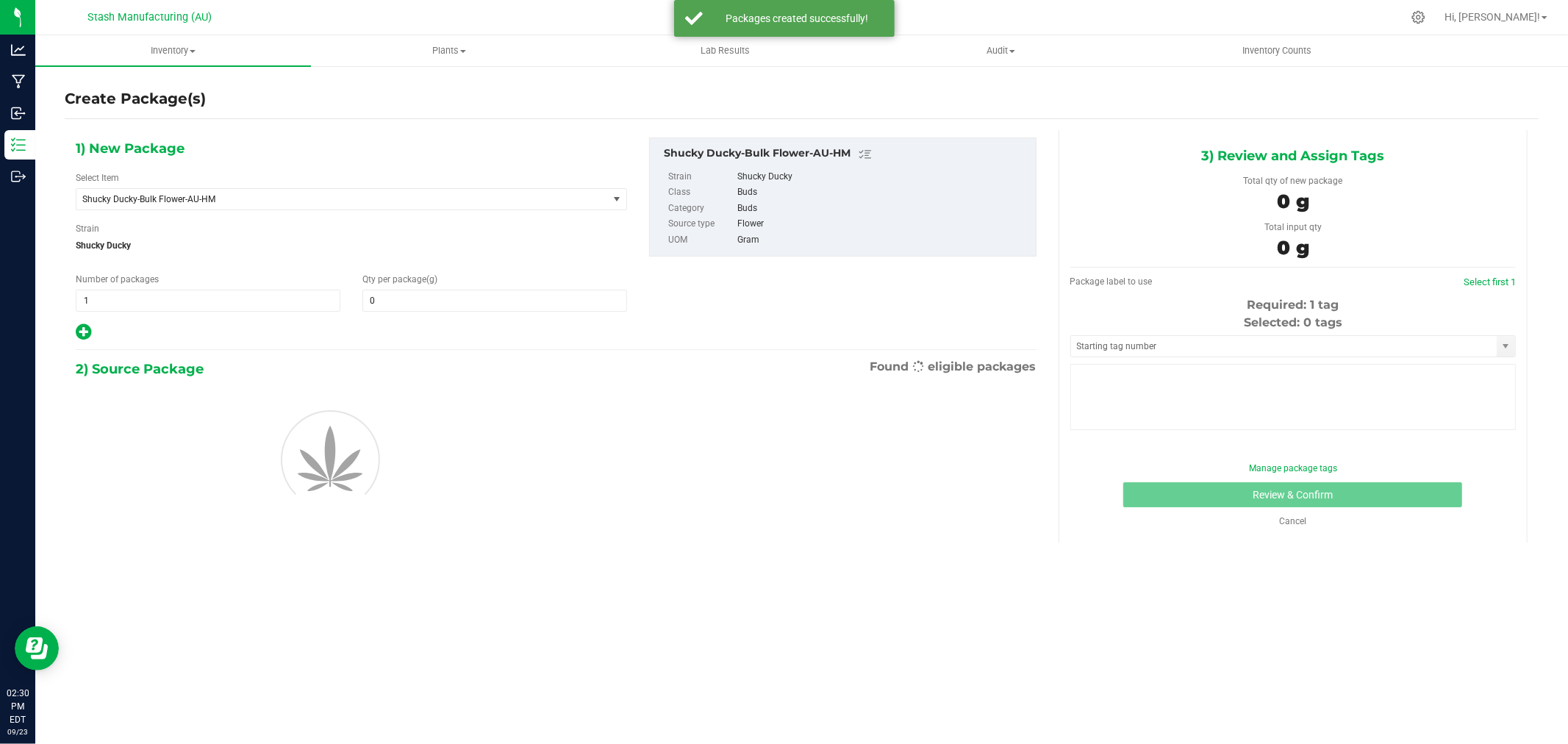
type input "0.0000"
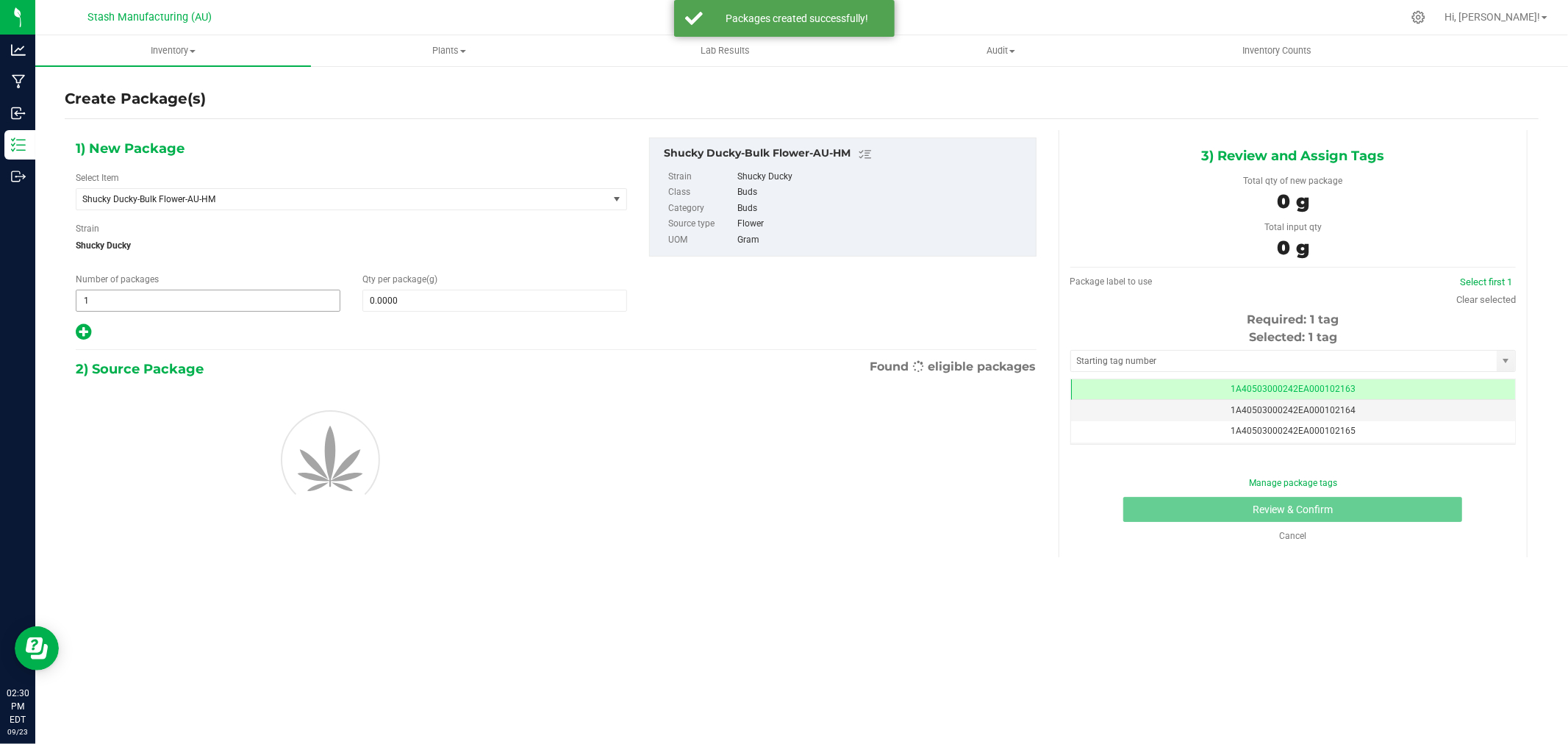
click at [195, 304] on span "1 1" at bounding box center [208, 300] width 265 height 22
click at [195, 304] on input "1" at bounding box center [208, 300] width 263 height 21
type input "2"
click at [409, 301] on input "0.0000" at bounding box center [495, 300] width 263 height 21
type input "2"
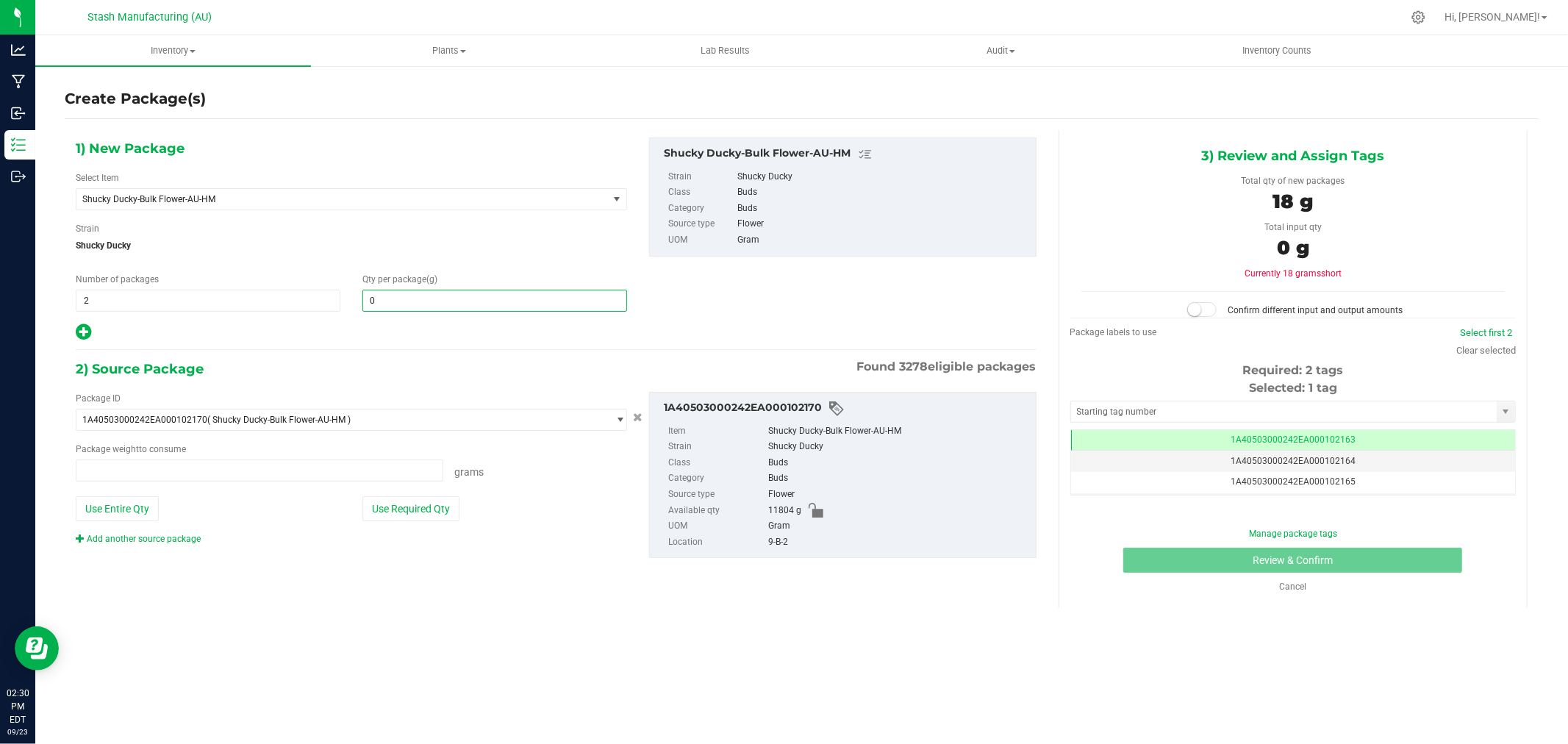
type input "0.0000 g"
click at [457, 302] on input "08" at bounding box center [495, 300] width 263 height 21
type input "908"
type input "908.0000"
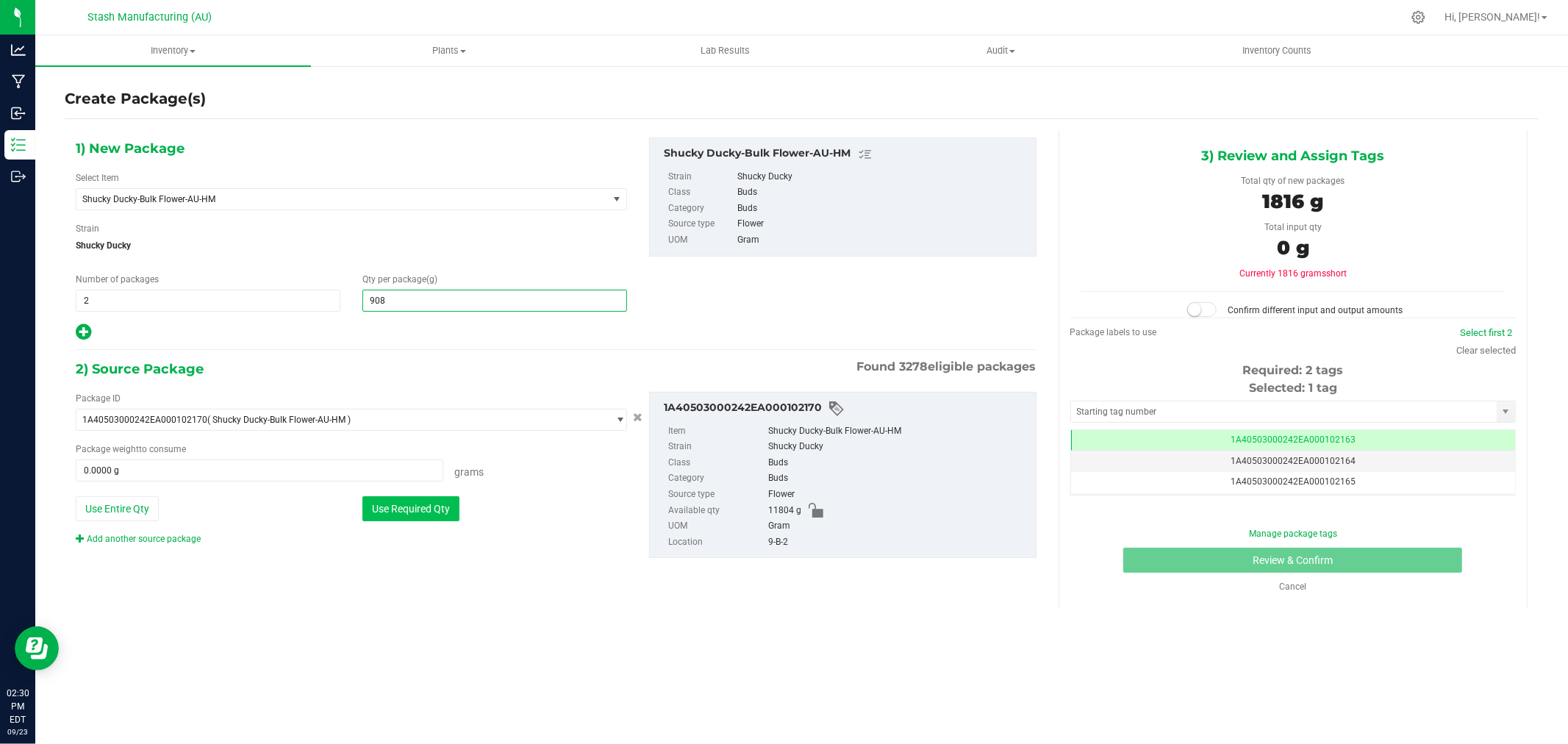
click at [428, 498] on button "Use Required Qty" at bounding box center [411, 508] width 97 height 25
type input "1816.0000 g"
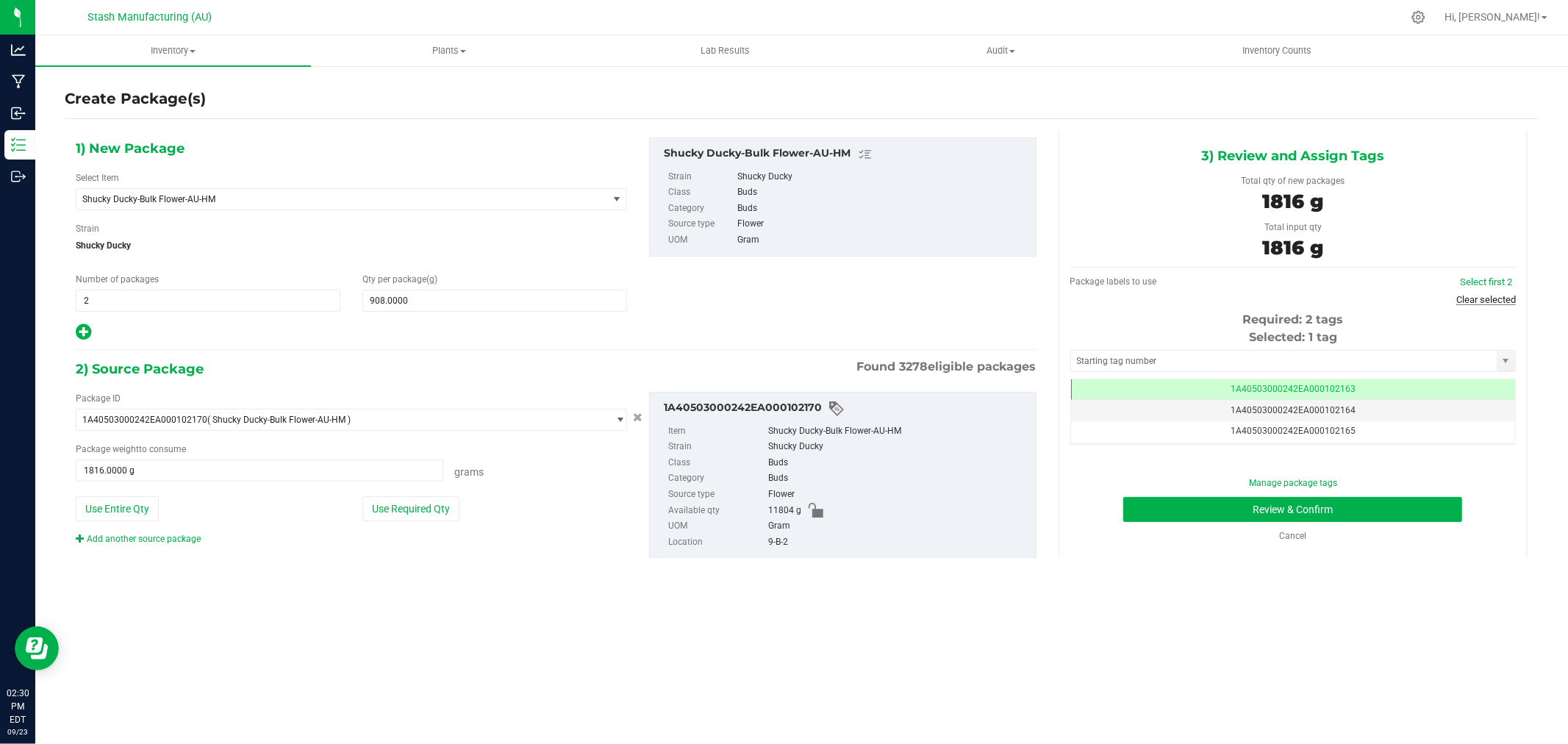
click at [1472, 294] on link "Clear selected" at bounding box center [1486, 299] width 60 height 11
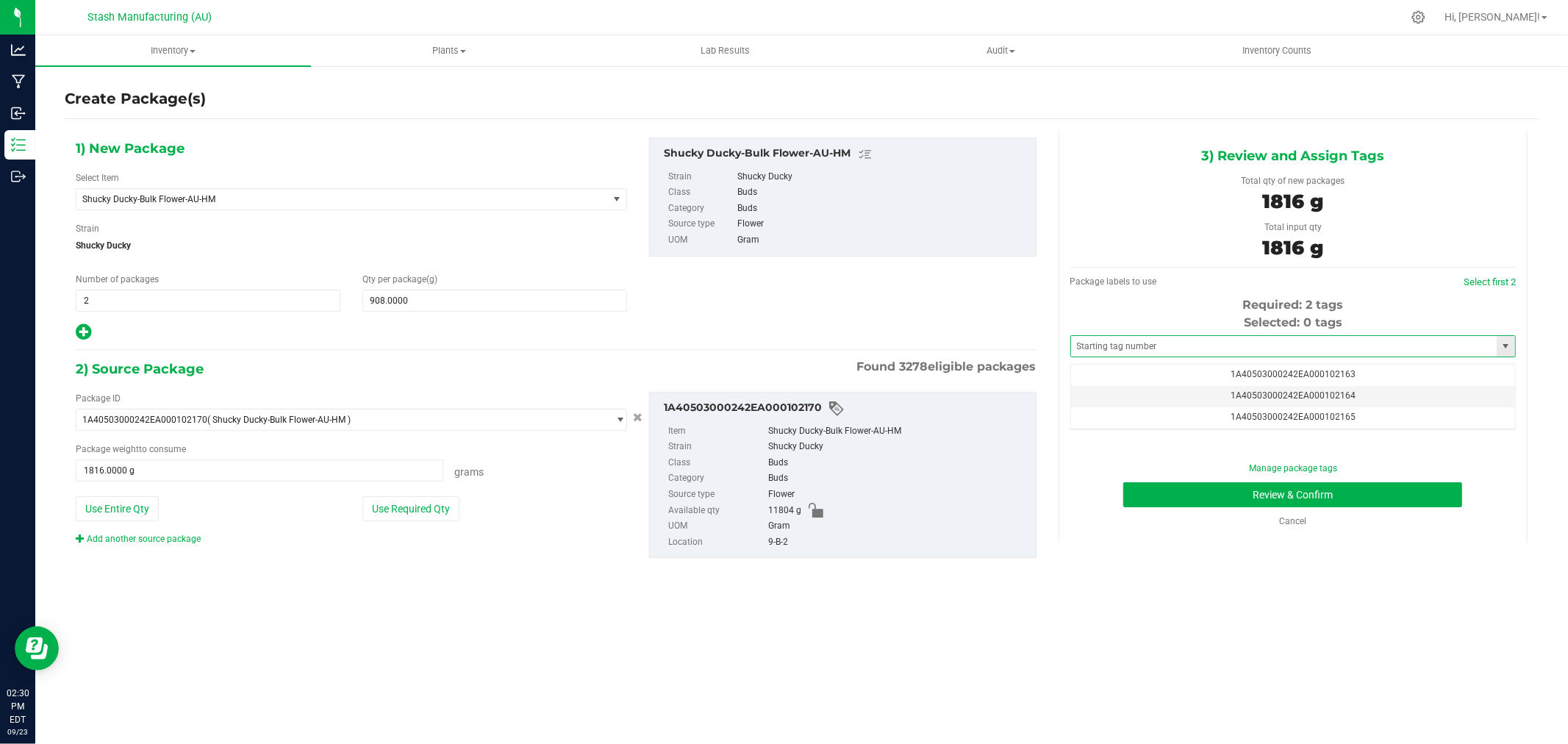
click at [1199, 335] on span at bounding box center [1292, 346] width 445 height 22
click at [1203, 344] on input "text" at bounding box center [1283, 346] width 426 height 21
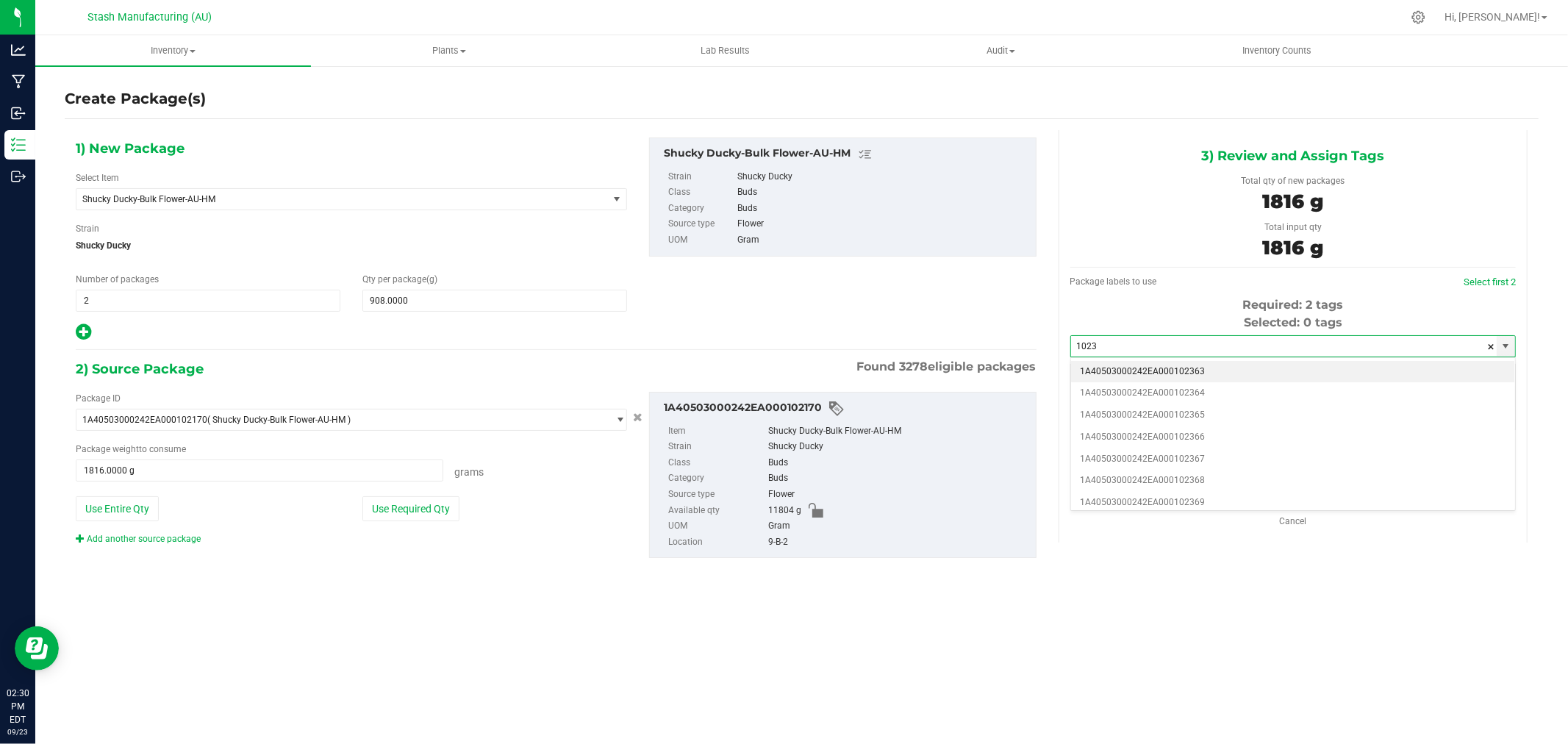
click at [1218, 371] on li "1A40503000242EA000102363" at bounding box center [1292, 372] width 444 height 22
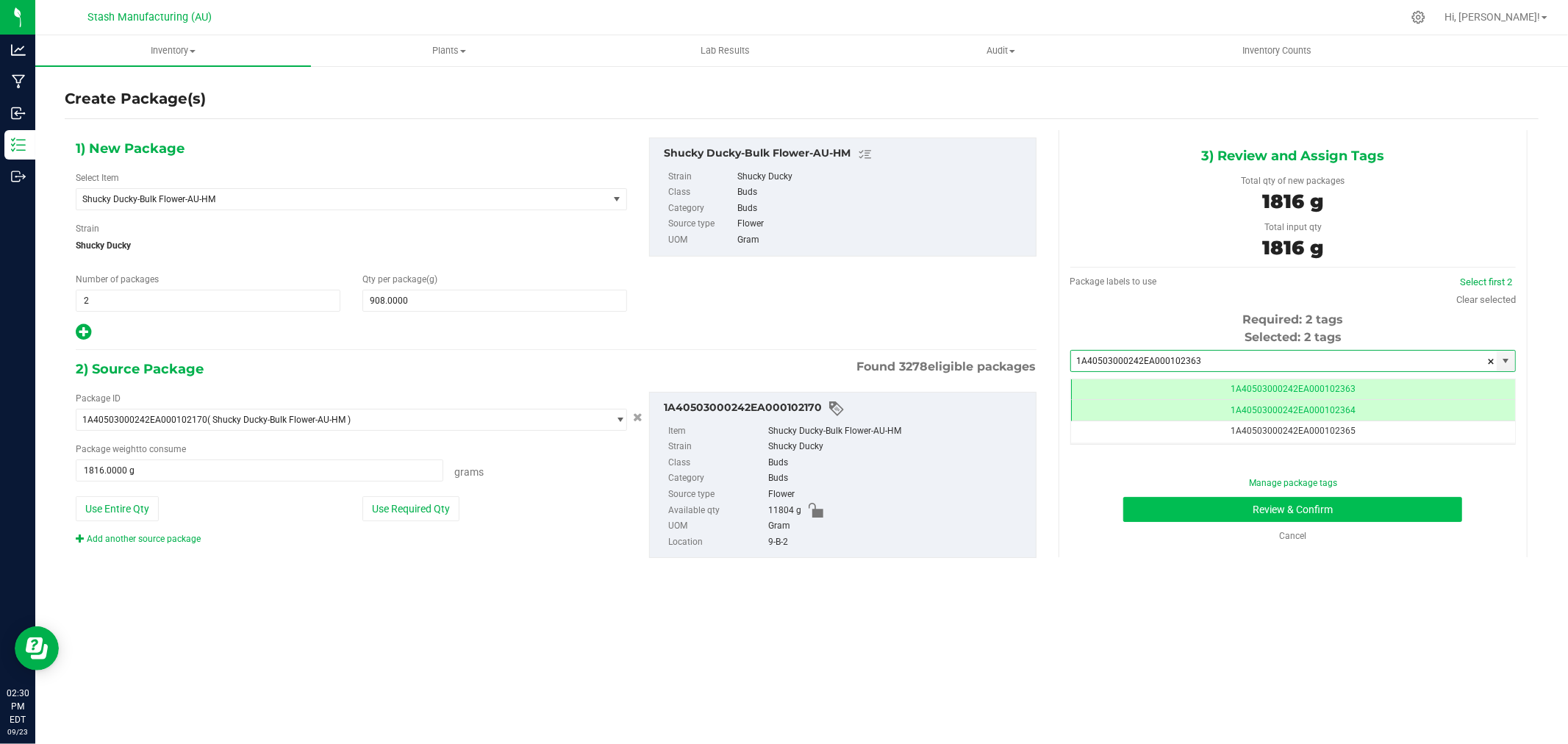
type input "1A40503000242EA000102363"
click at [1389, 504] on button "Review & Confirm" at bounding box center [1292, 509] width 339 height 25
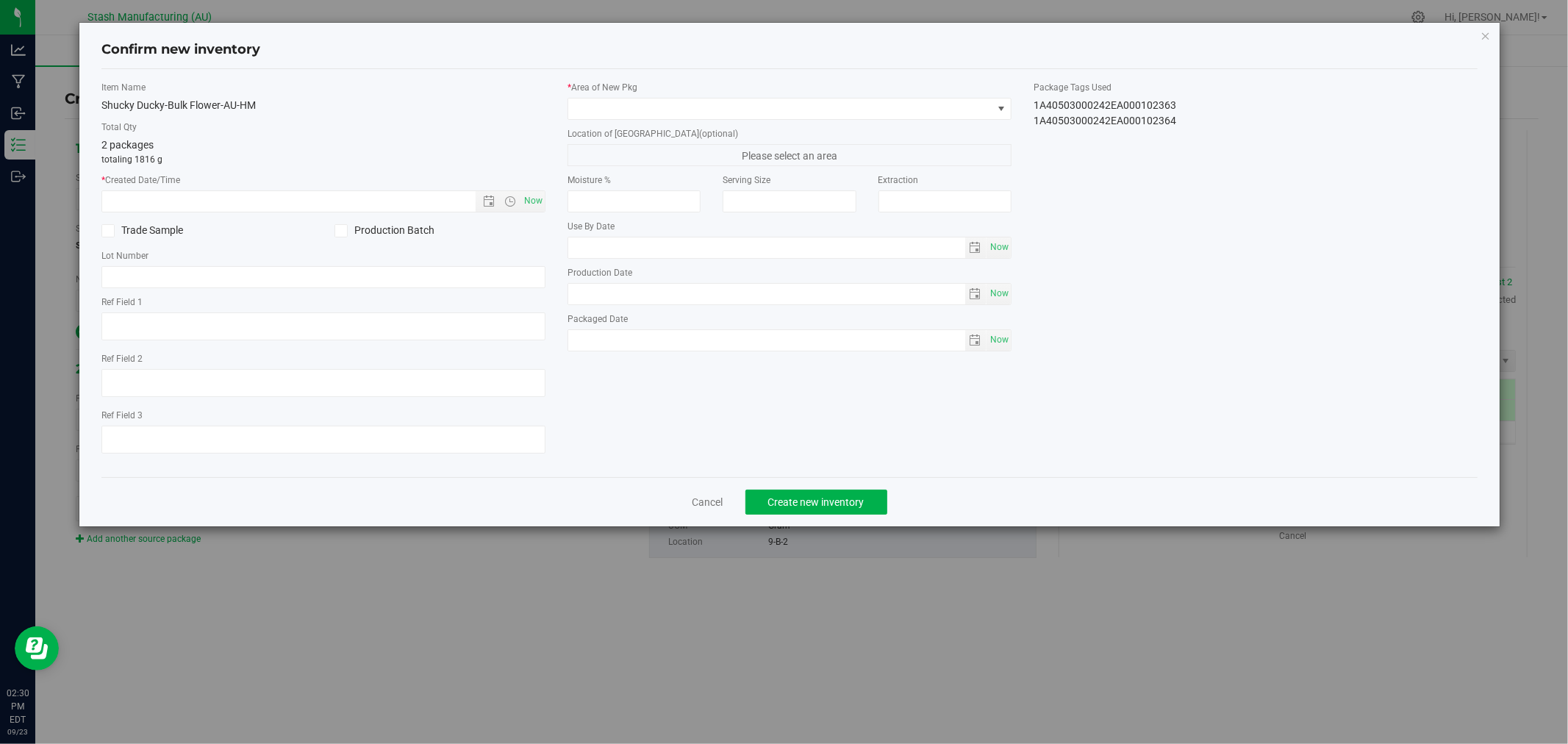
type input "[DATE]"
click at [540, 199] on span "Now" at bounding box center [534, 201] width 25 height 22
type input "[DATE] 2:31 PM"
click at [592, 109] on span at bounding box center [780, 109] width 424 height 21
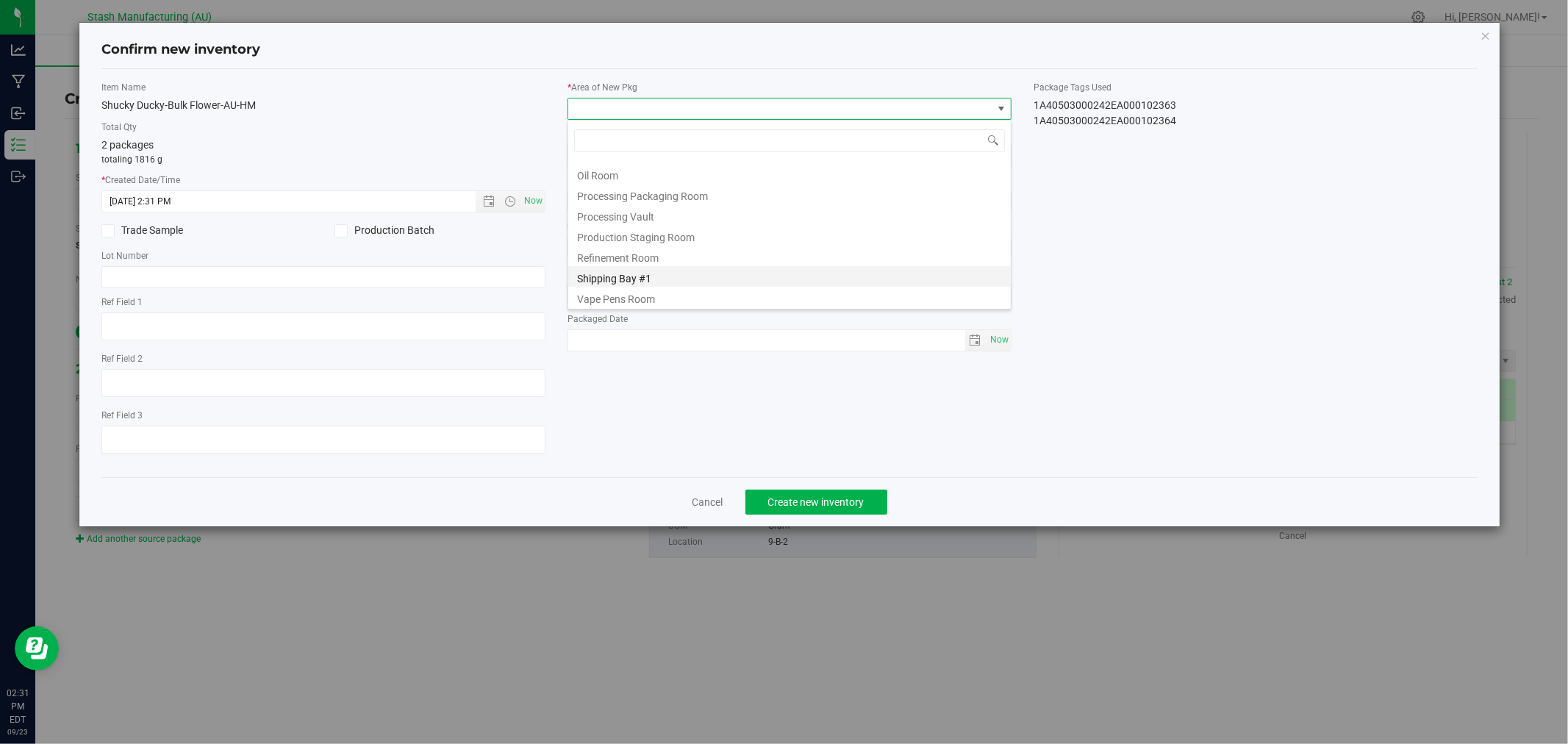
click at [671, 270] on li "Shipping Bay #1" at bounding box center [789, 276] width 442 height 21
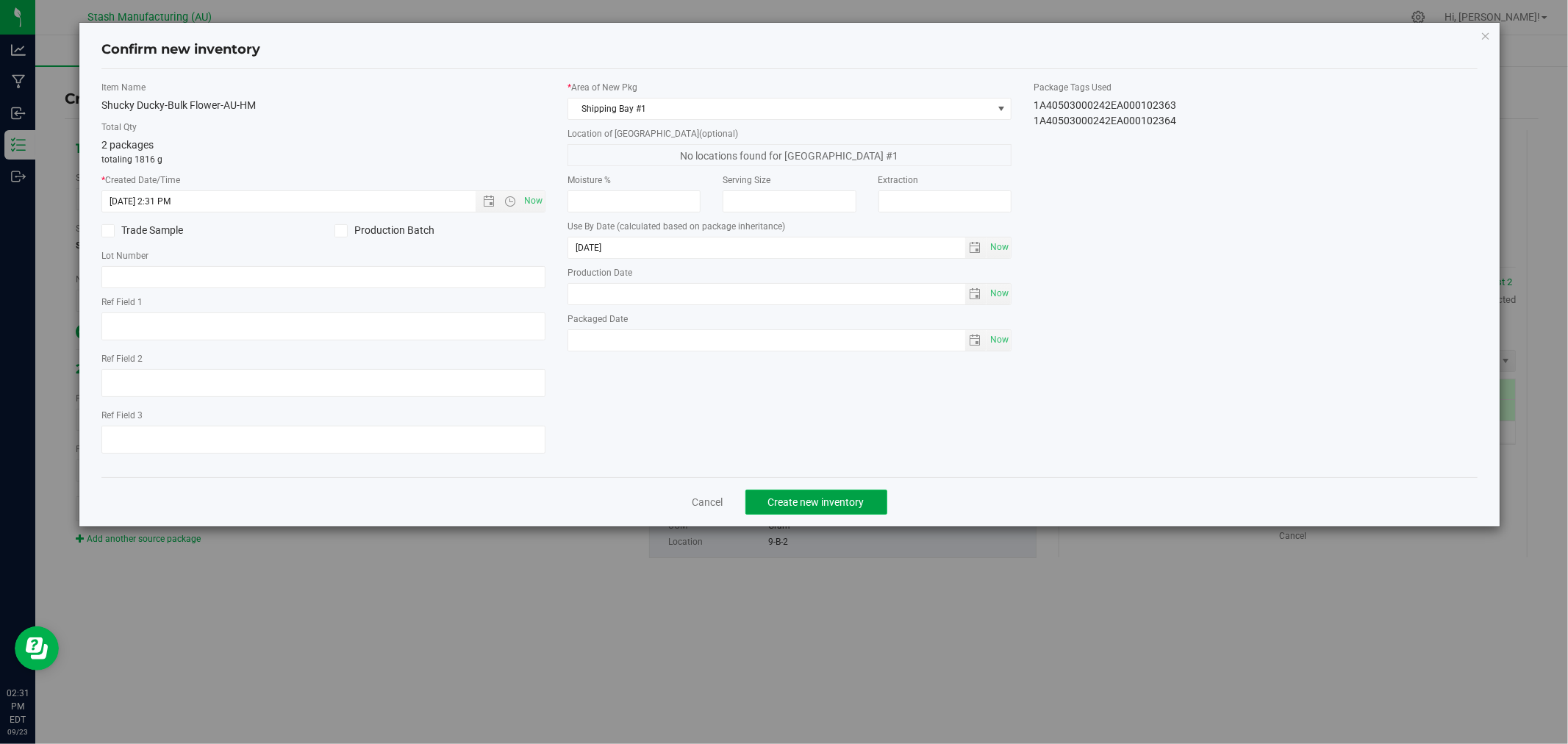
click at [834, 497] on button "Create new inventory" at bounding box center [816, 502] width 142 height 25
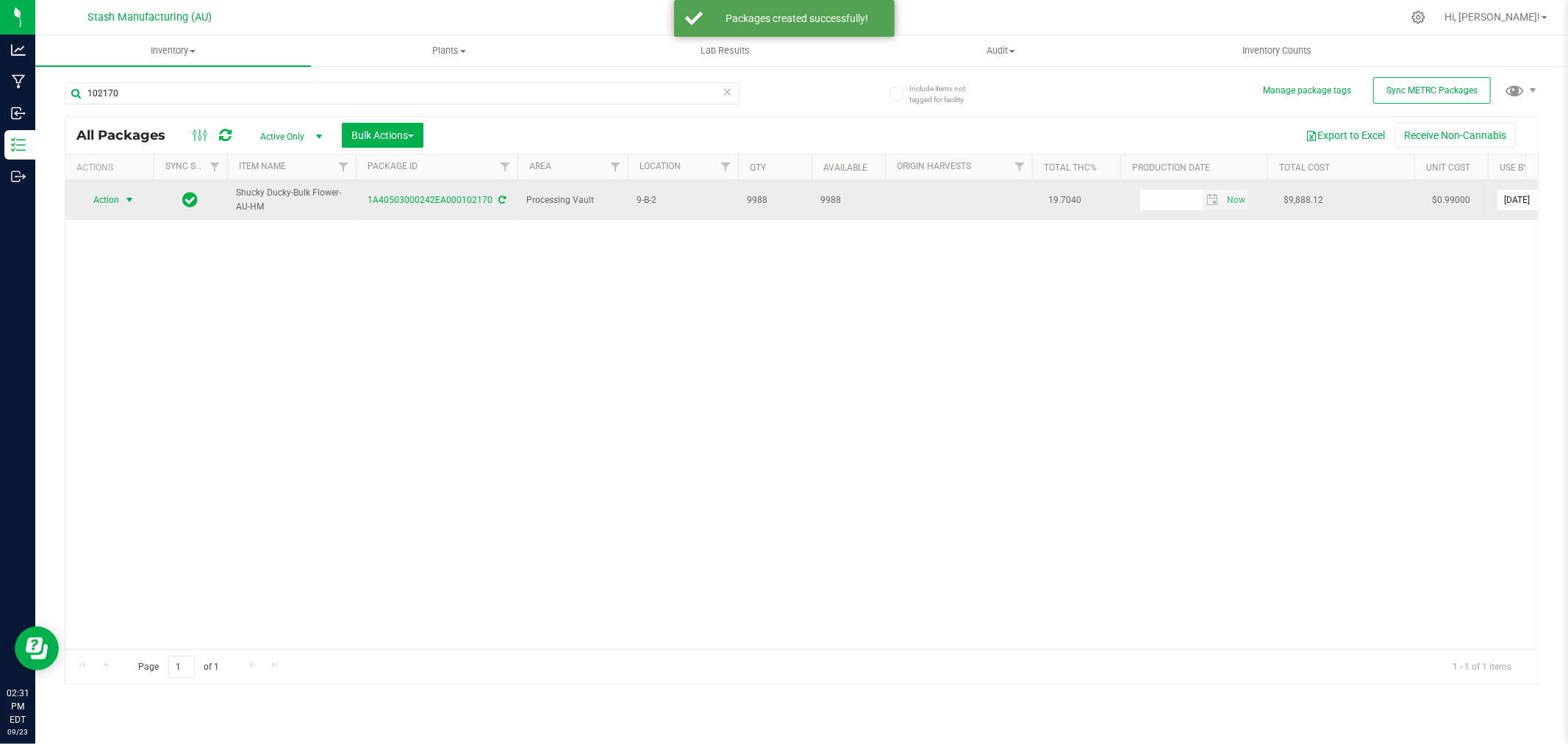
click at [114, 200] on span "Action" at bounding box center [100, 199] width 40 height 21
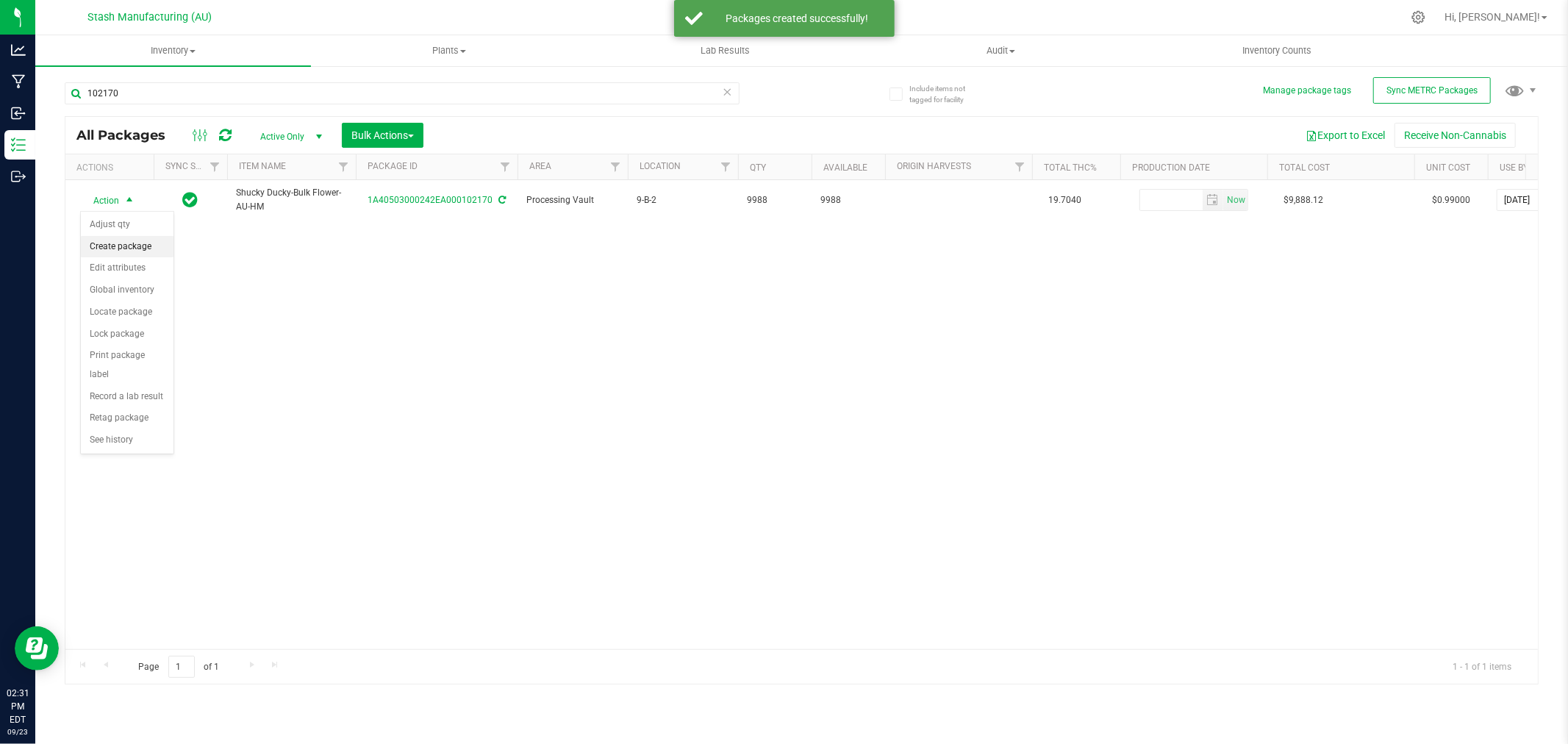
click at [122, 245] on li "Create package" at bounding box center [127, 246] width 92 height 22
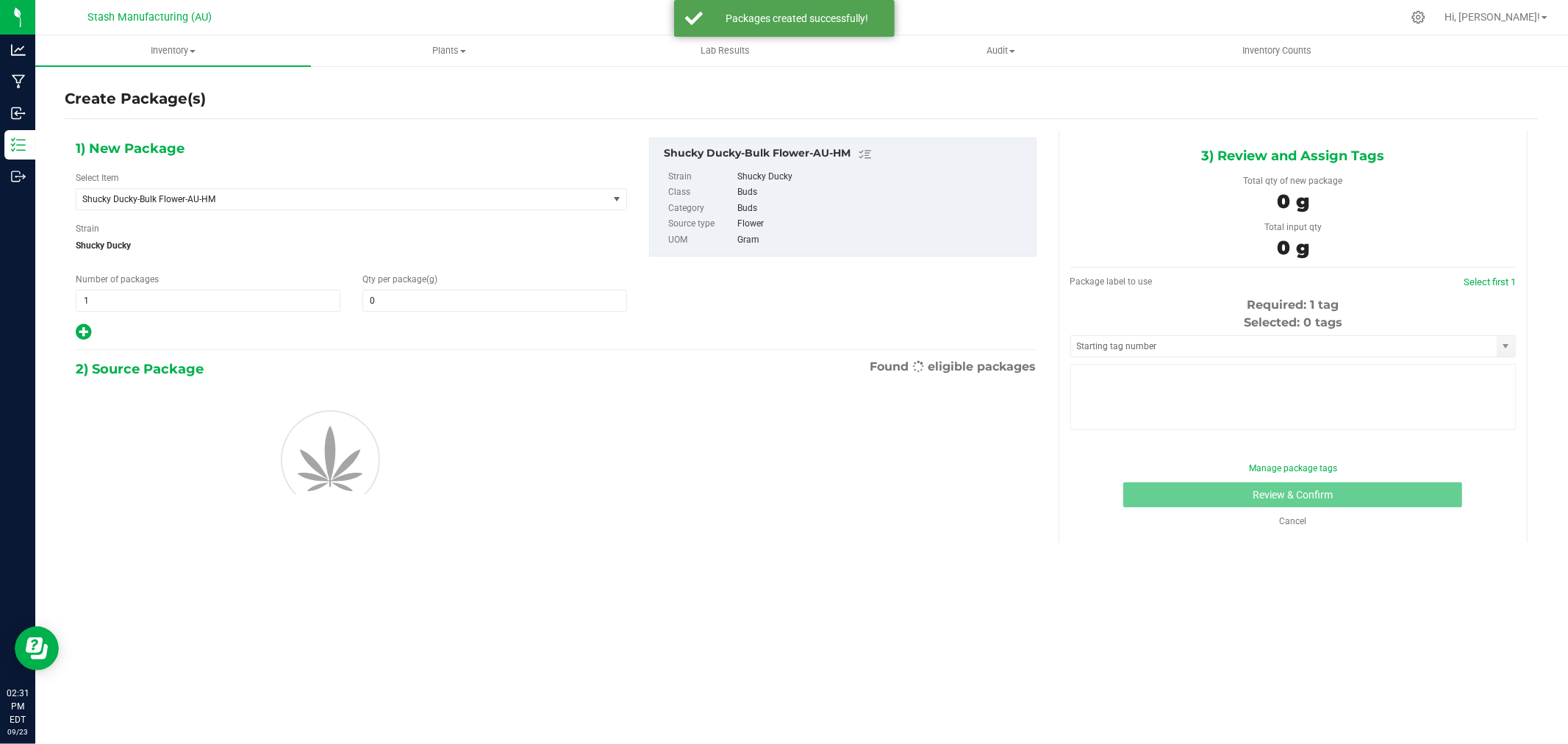
type input "0.0000"
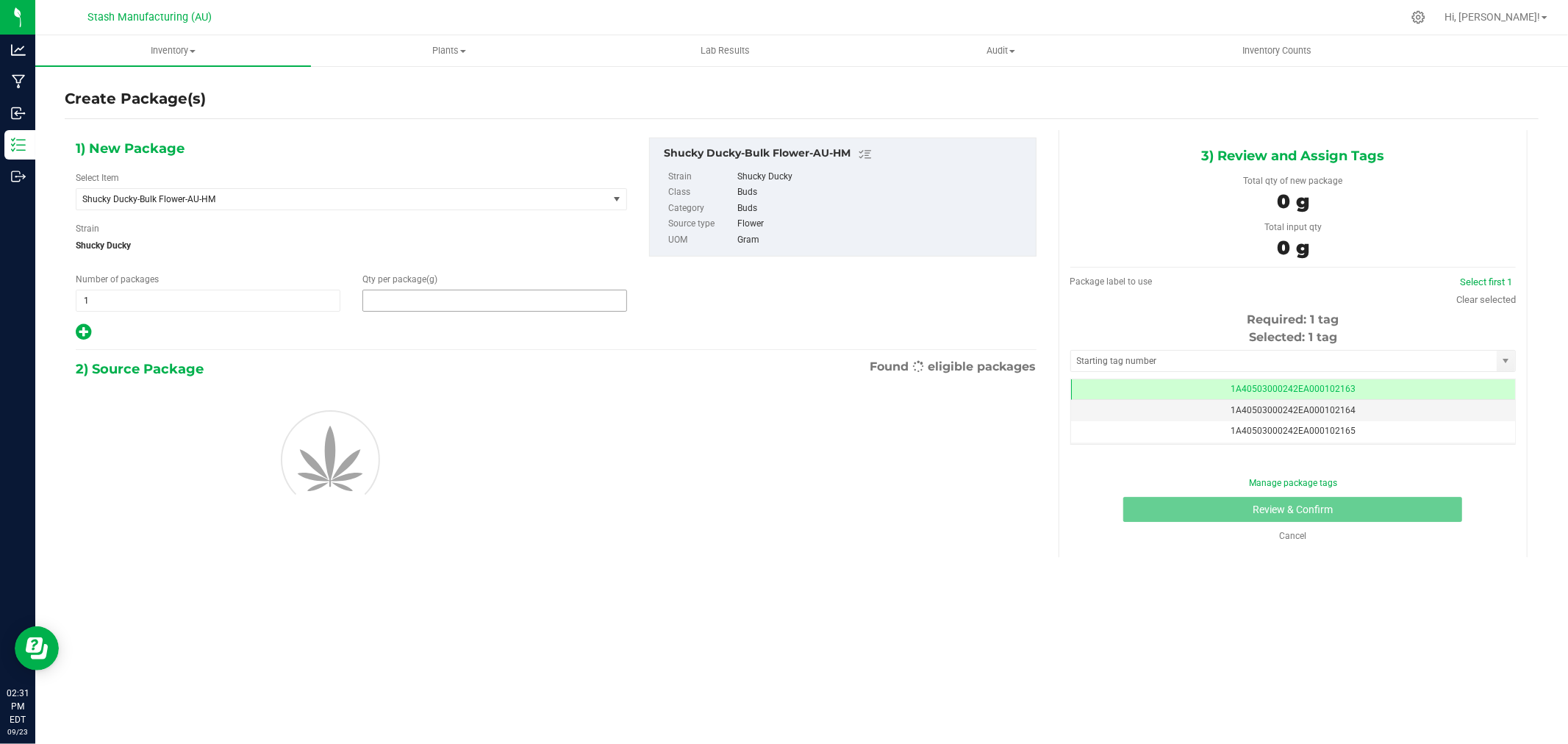
click at [422, 298] on span at bounding box center [495, 300] width 265 height 22
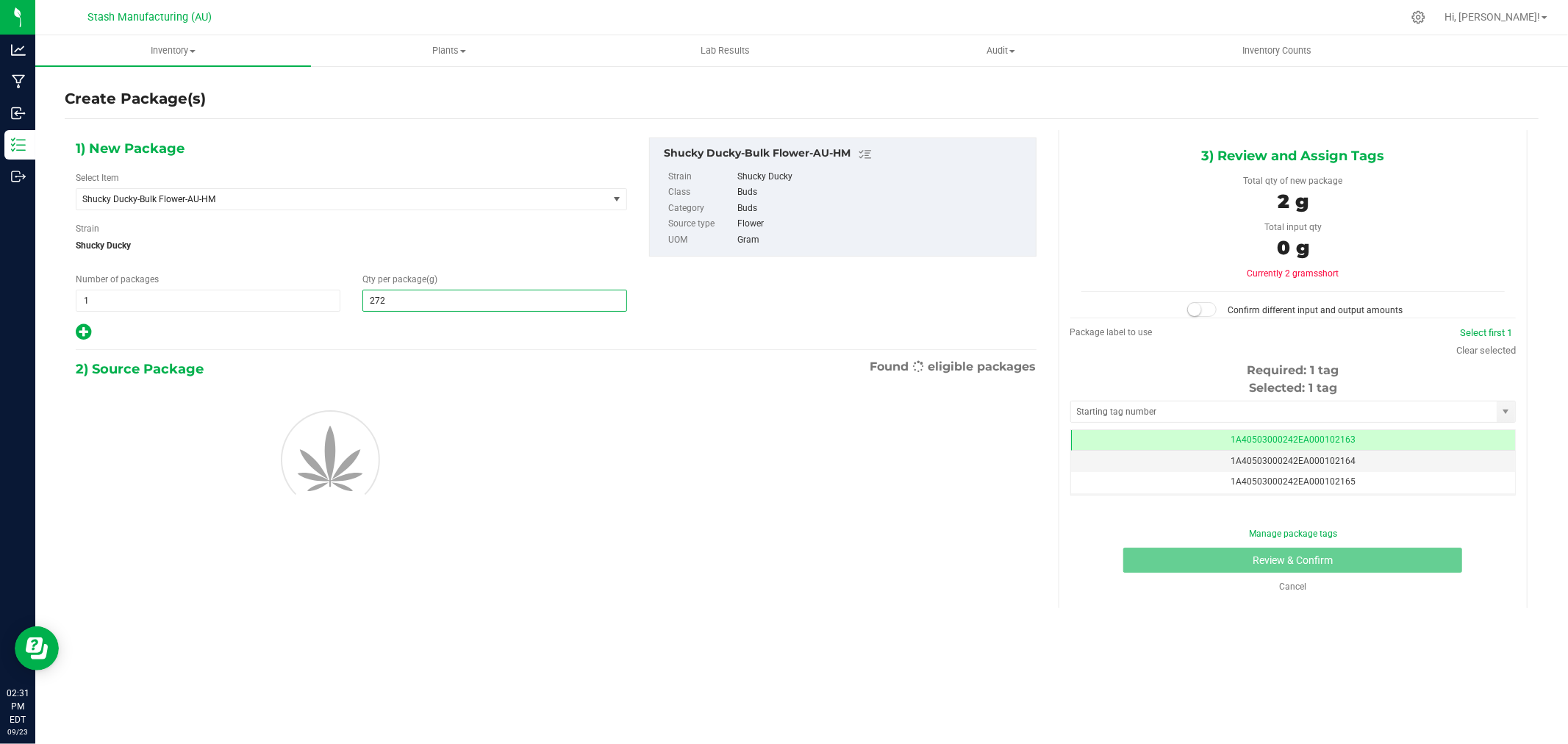
type input "2724"
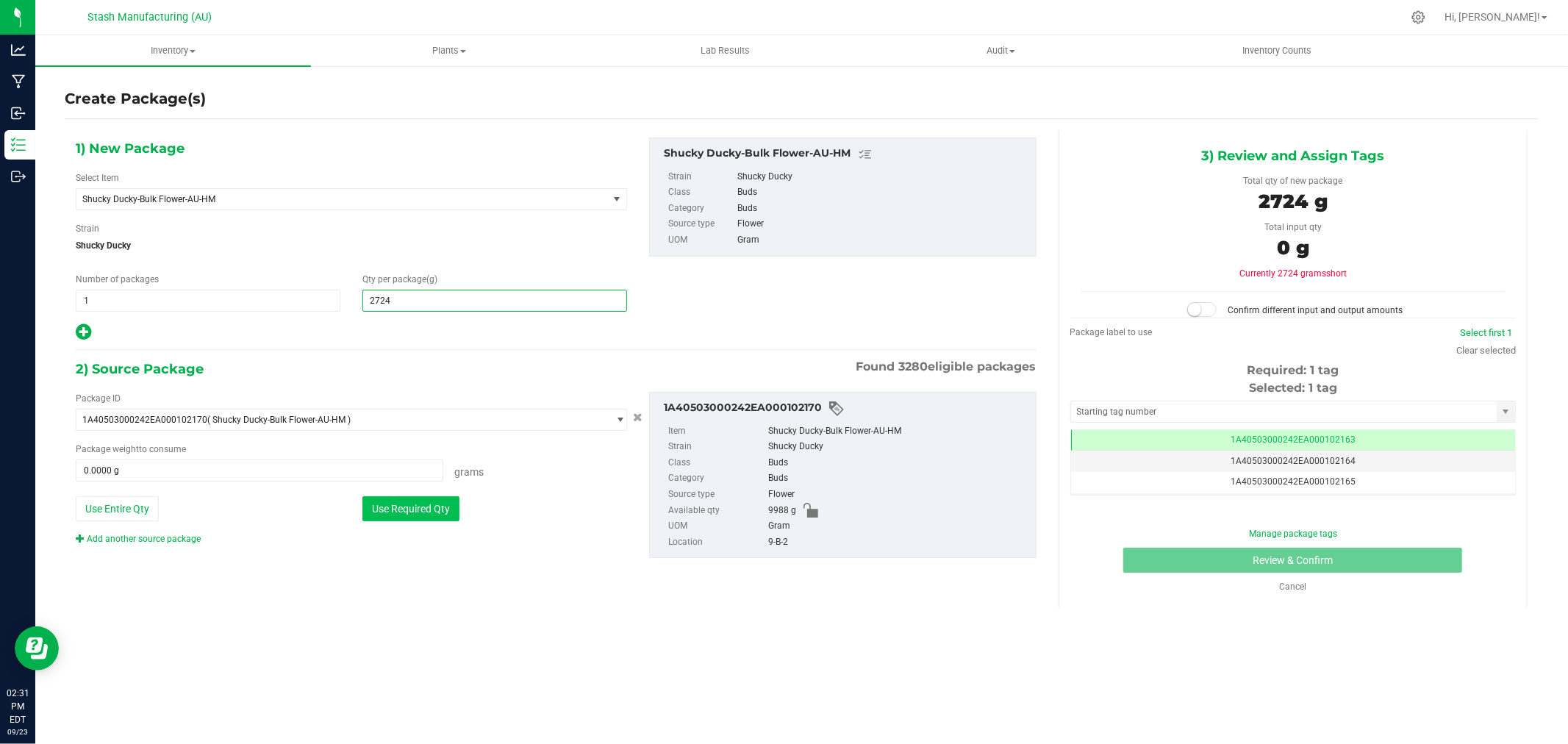
type input "2,724.0000"
click at [436, 506] on button "Use Required Qty" at bounding box center [411, 508] width 97 height 25
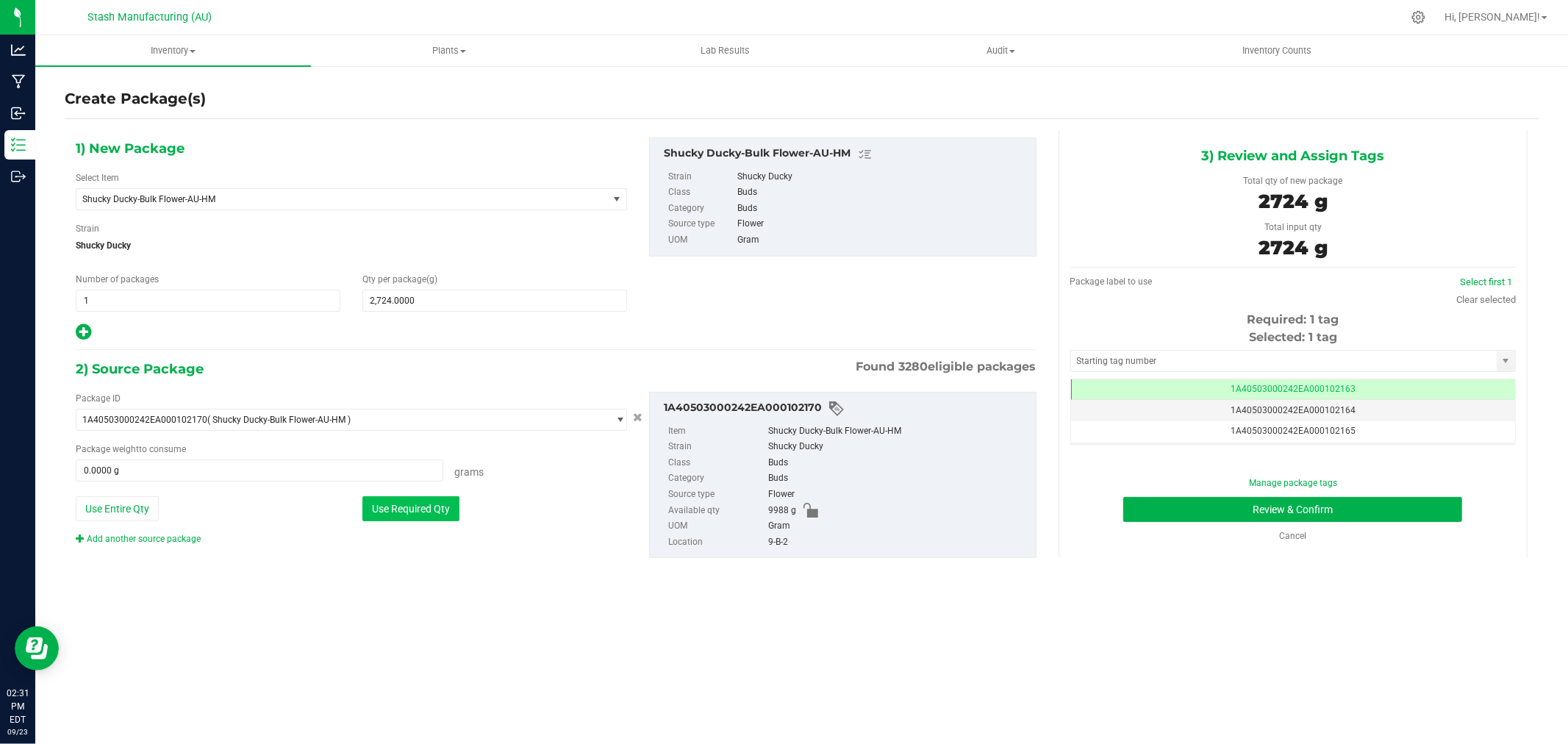
type input "2724.0000 g"
click at [1479, 305] on div "Clear selected" at bounding box center [1486, 300] width 60 height 14
click at [1480, 303] on link "Clear selected" at bounding box center [1486, 299] width 60 height 11
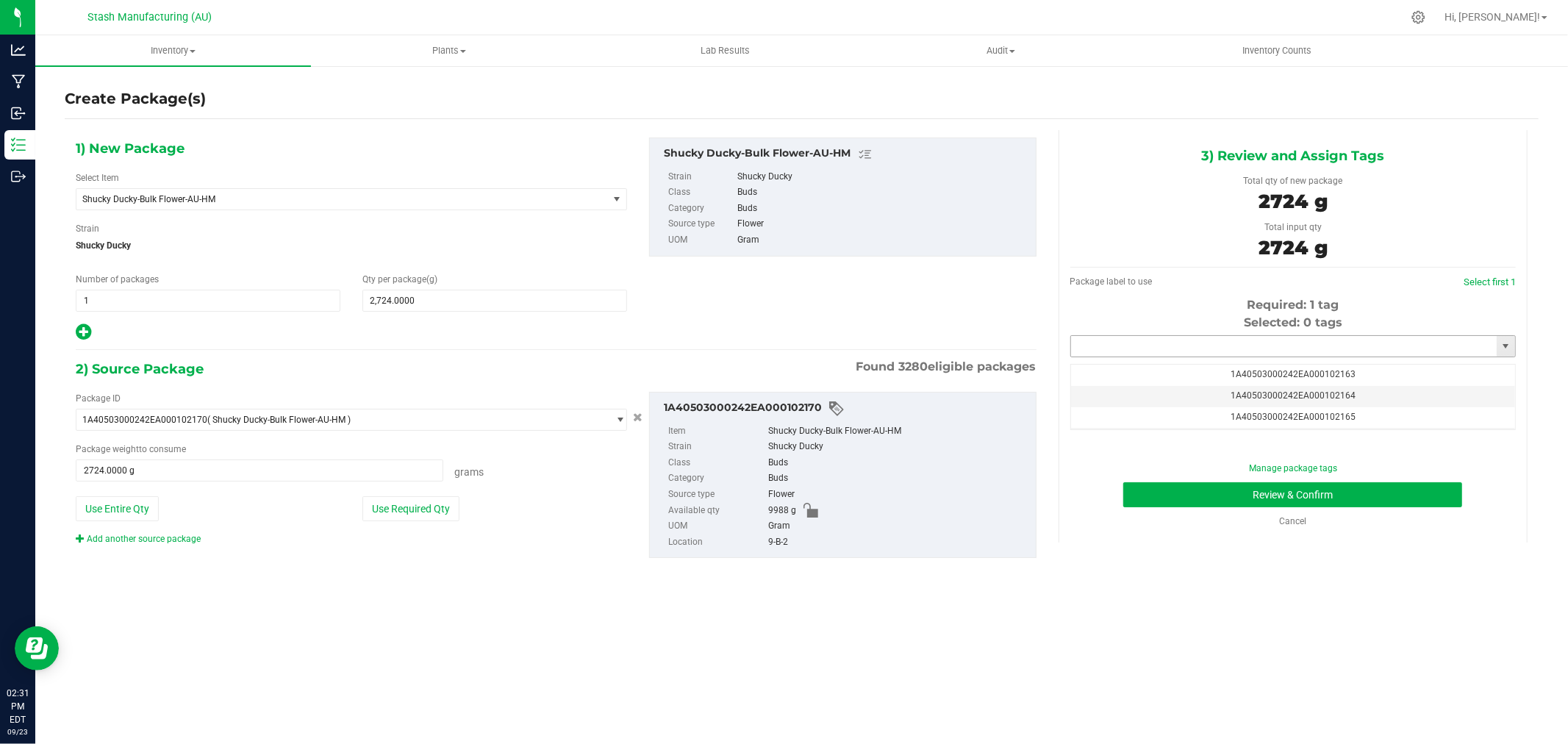
click at [1283, 348] on input "text" at bounding box center [1283, 346] width 426 height 21
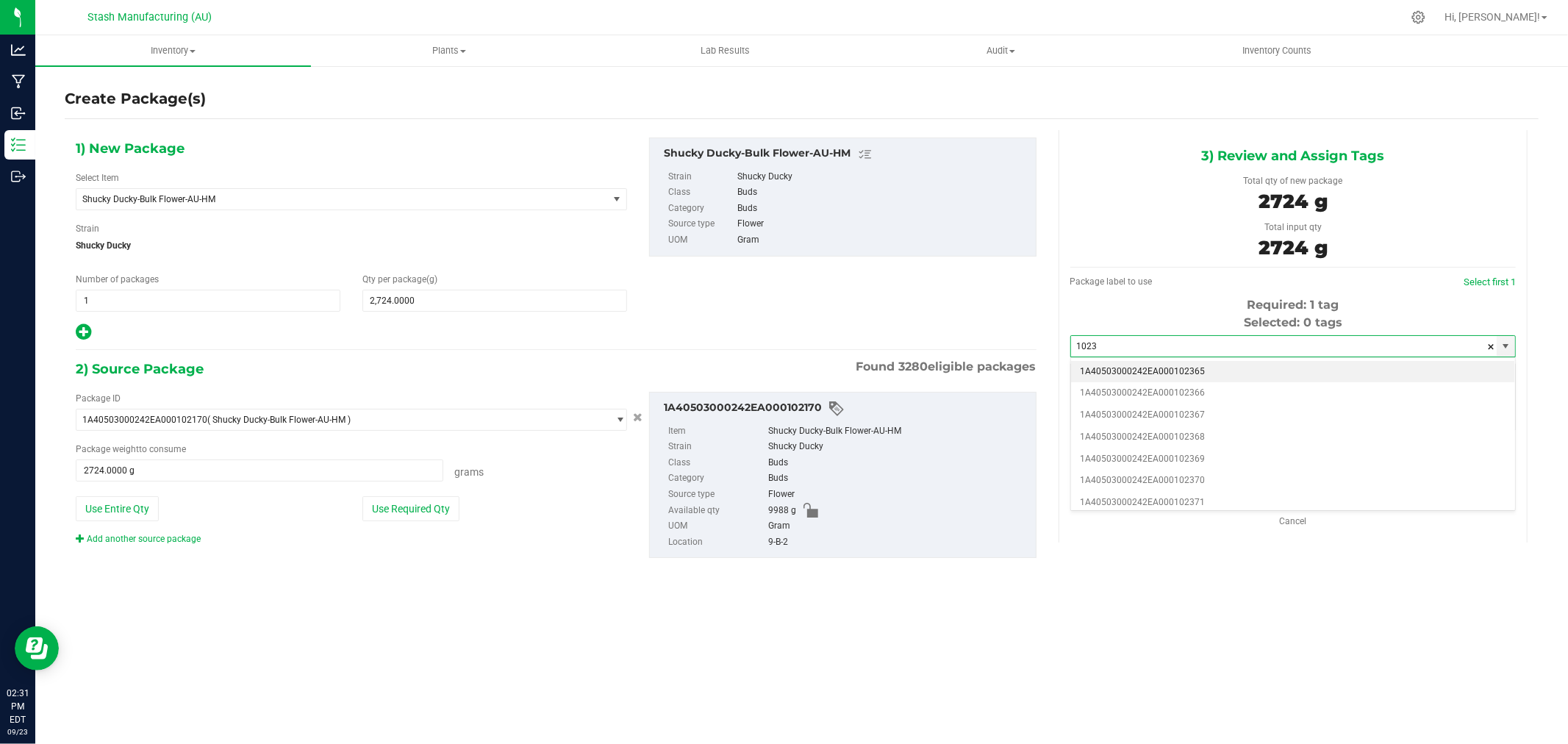
click at [1224, 367] on li "1A40503000242EA000102365" at bounding box center [1292, 372] width 444 height 22
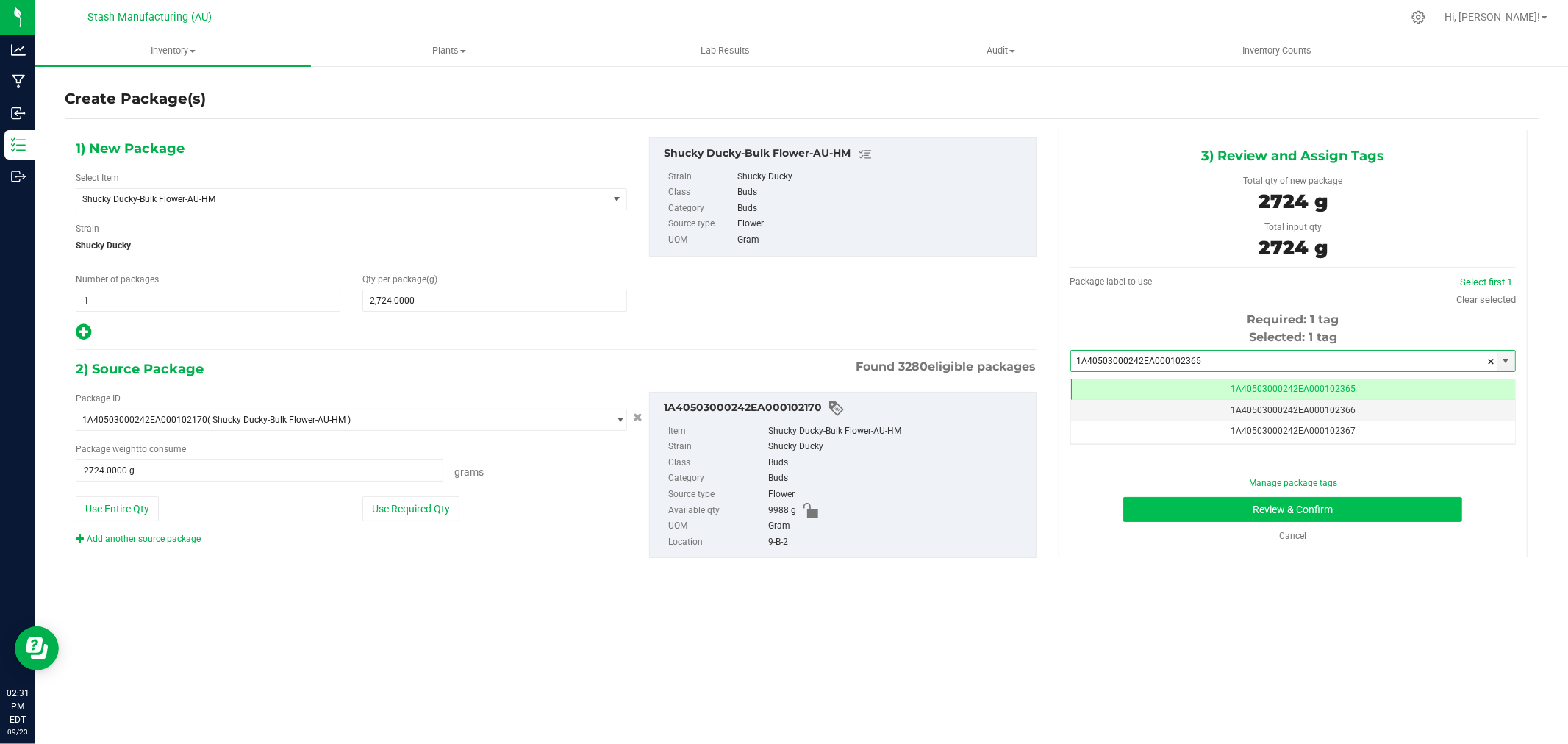
type input "1A40503000242EA000102365"
click at [1426, 507] on button "Review & Confirm" at bounding box center [1292, 509] width 339 height 25
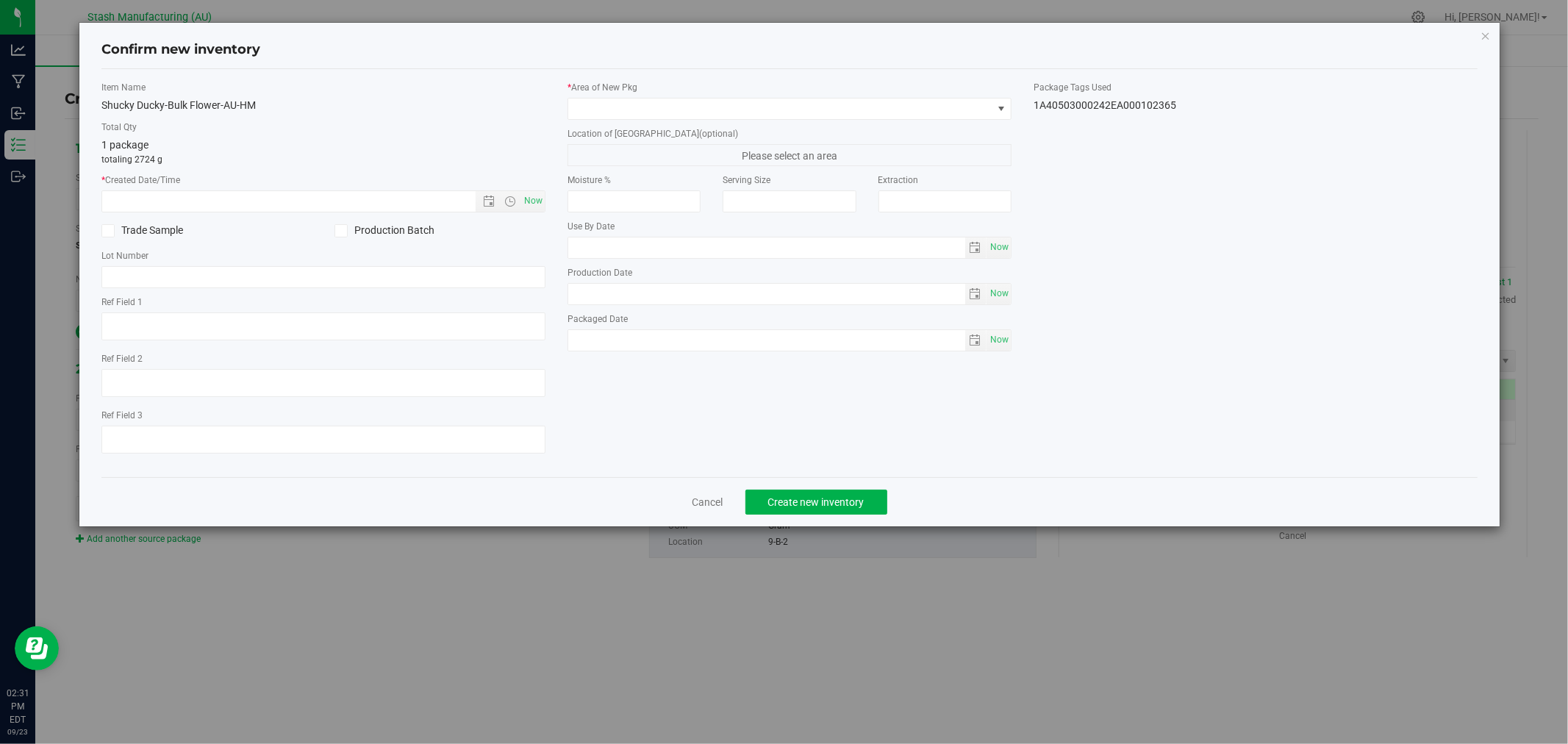
type input "[DATE]"
click at [531, 206] on span "Now" at bounding box center [534, 201] width 25 height 22
type input "[DATE] 2:31 PM"
click at [601, 111] on span at bounding box center [780, 109] width 424 height 21
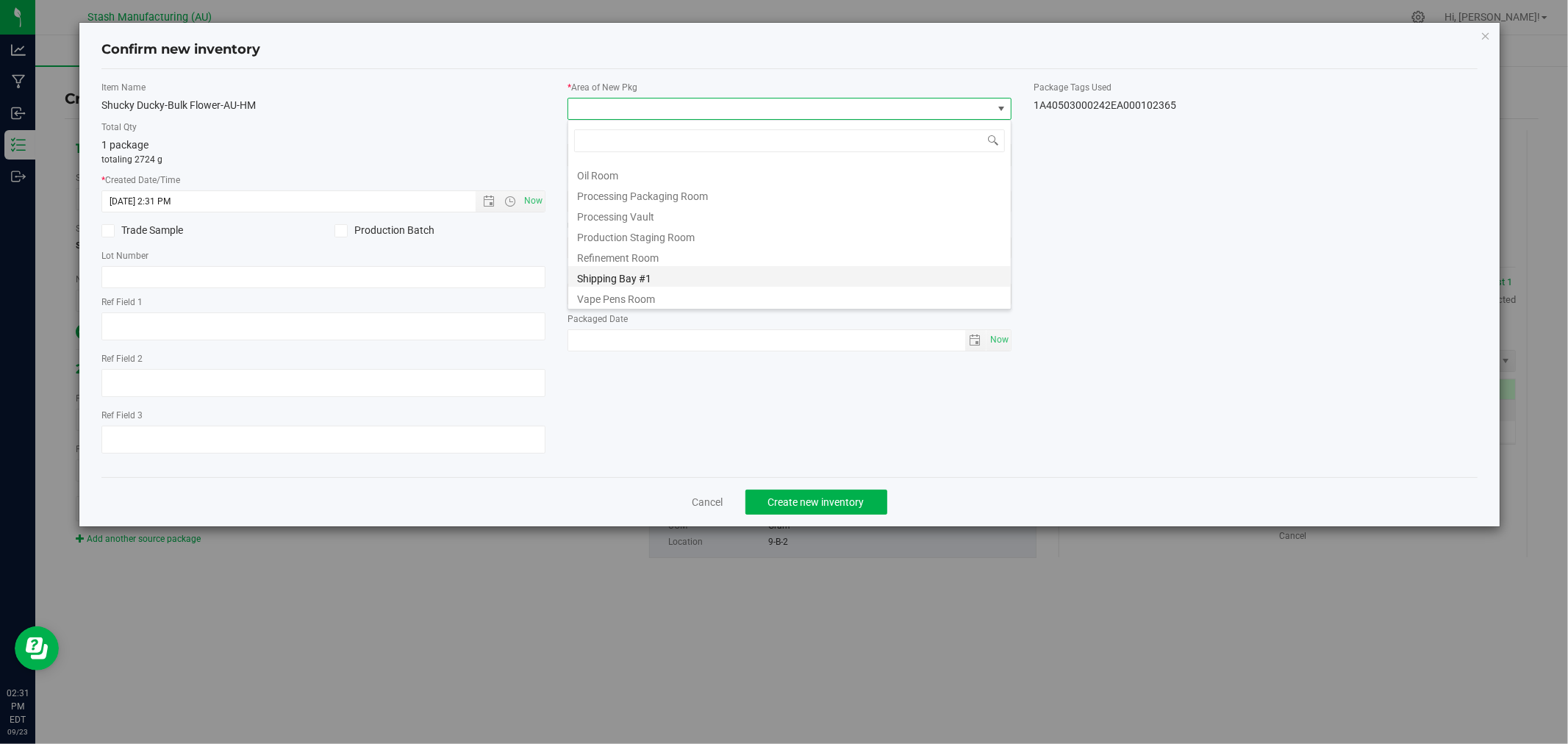
click at [692, 275] on li "Shipping Bay #1" at bounding box center [789, 276] width 442 height 21
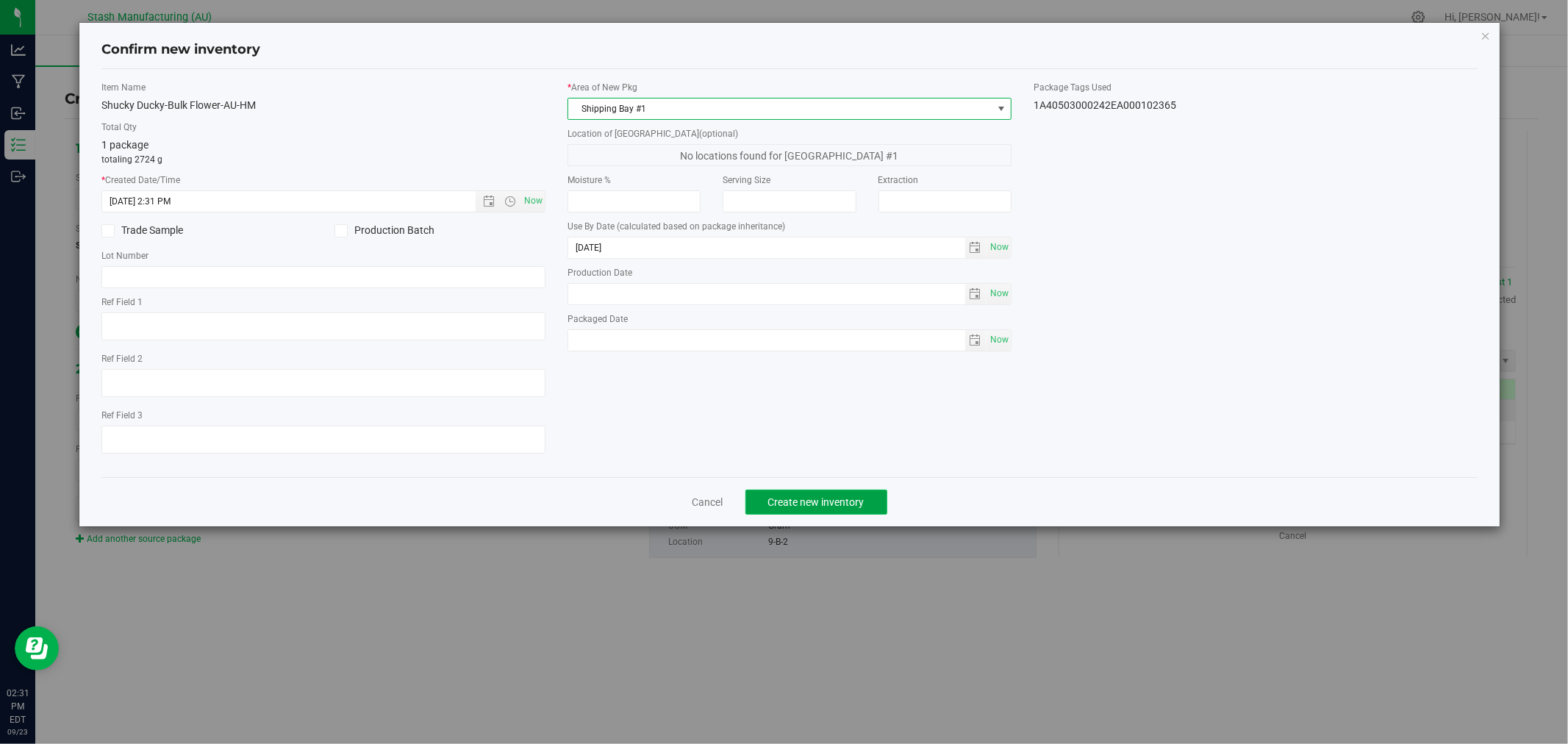
click at [871, 502] on button "Create new inventory" at bounding box center [816, 502] width 142 height 25
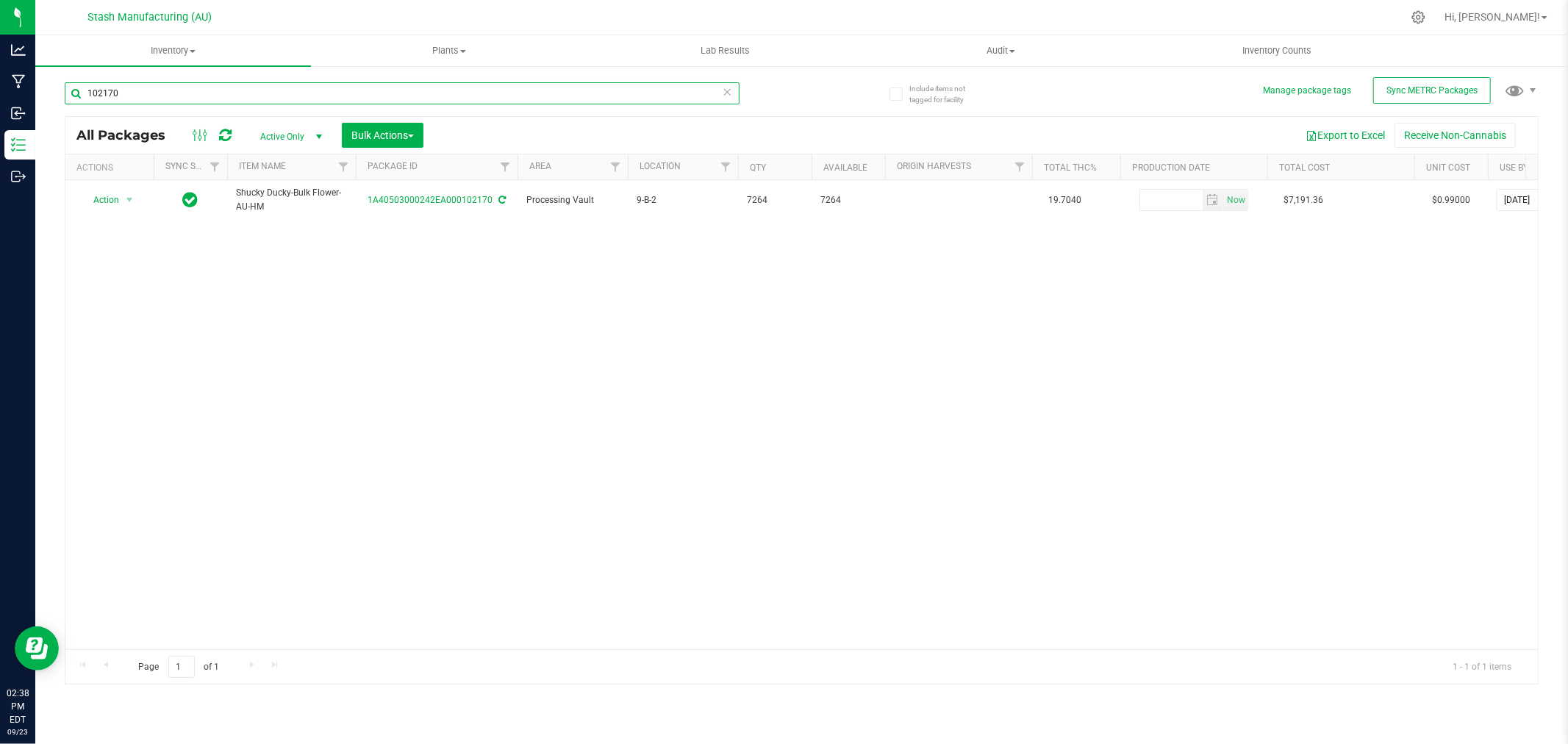
click at [166, 92] on input "102170" at bounding box center [402, 93] width 674 height 22
type input "98300"
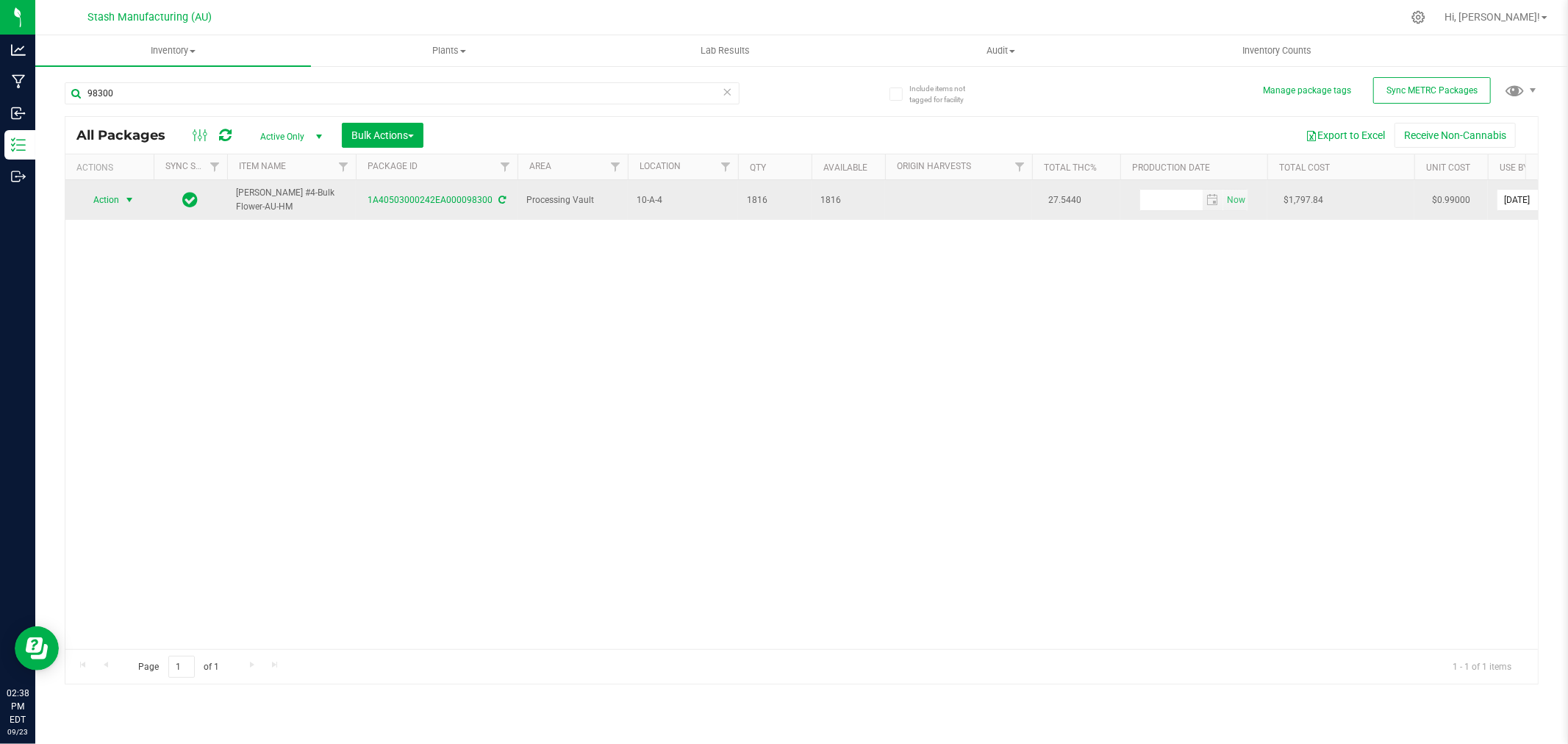
click at [119, 198] on span "Action" at bounding box center [100, 199] width 40 height 21
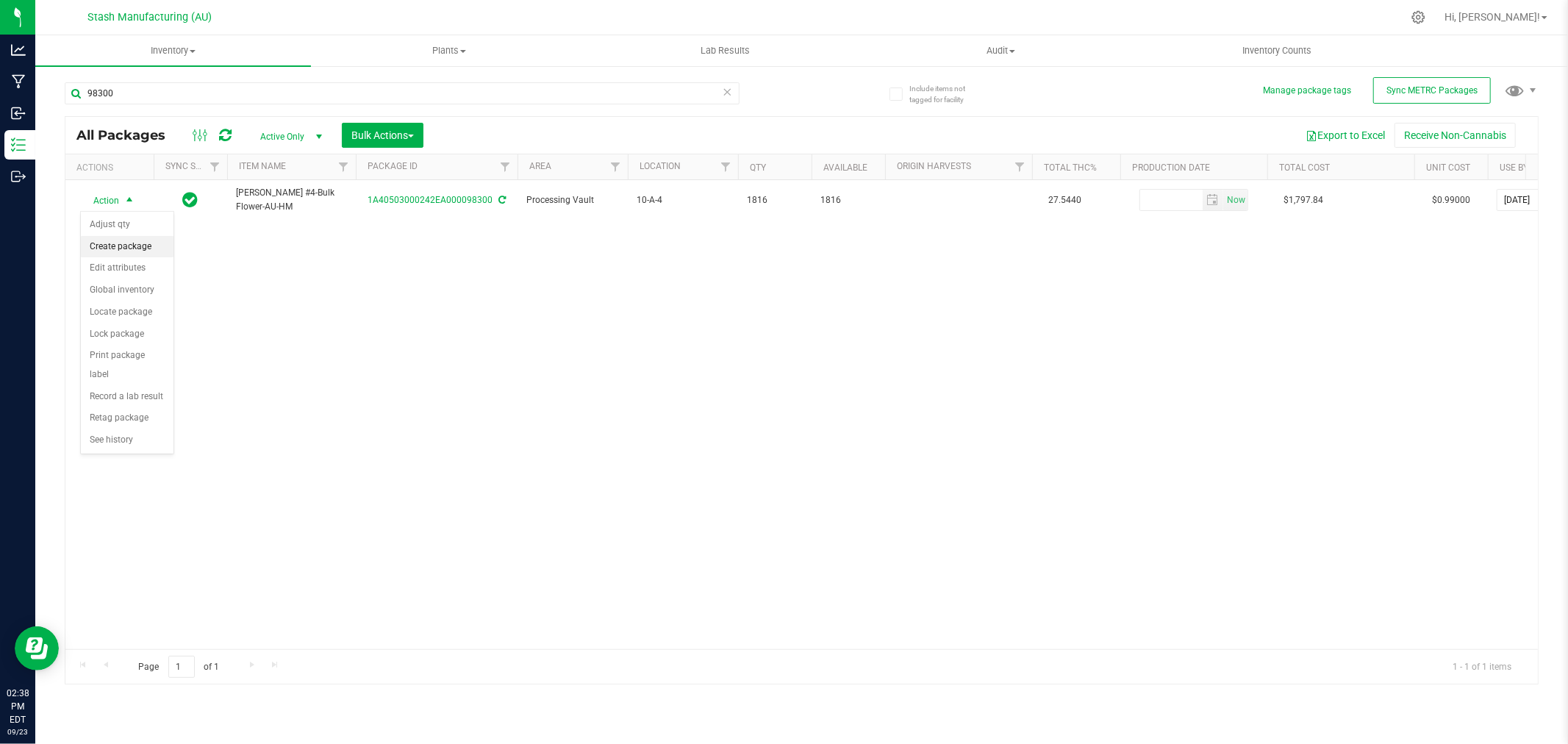
click at [129, 237] on li "Create package" at bounding box center [127, 246] width 92 height 22
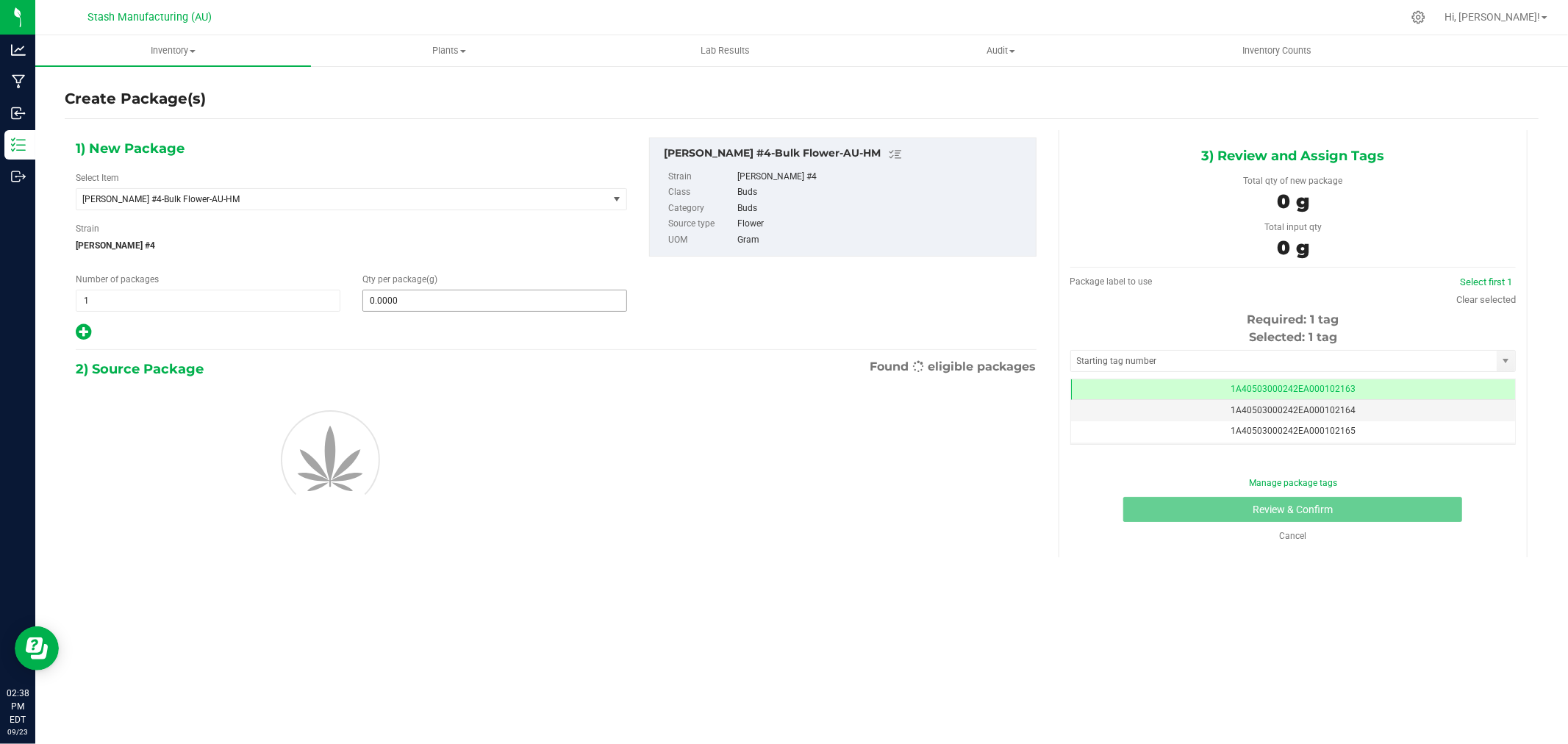
scroll to position [0, -1]
click at [402, 304] on span at bounding box center [495, 300] width 265 height 22
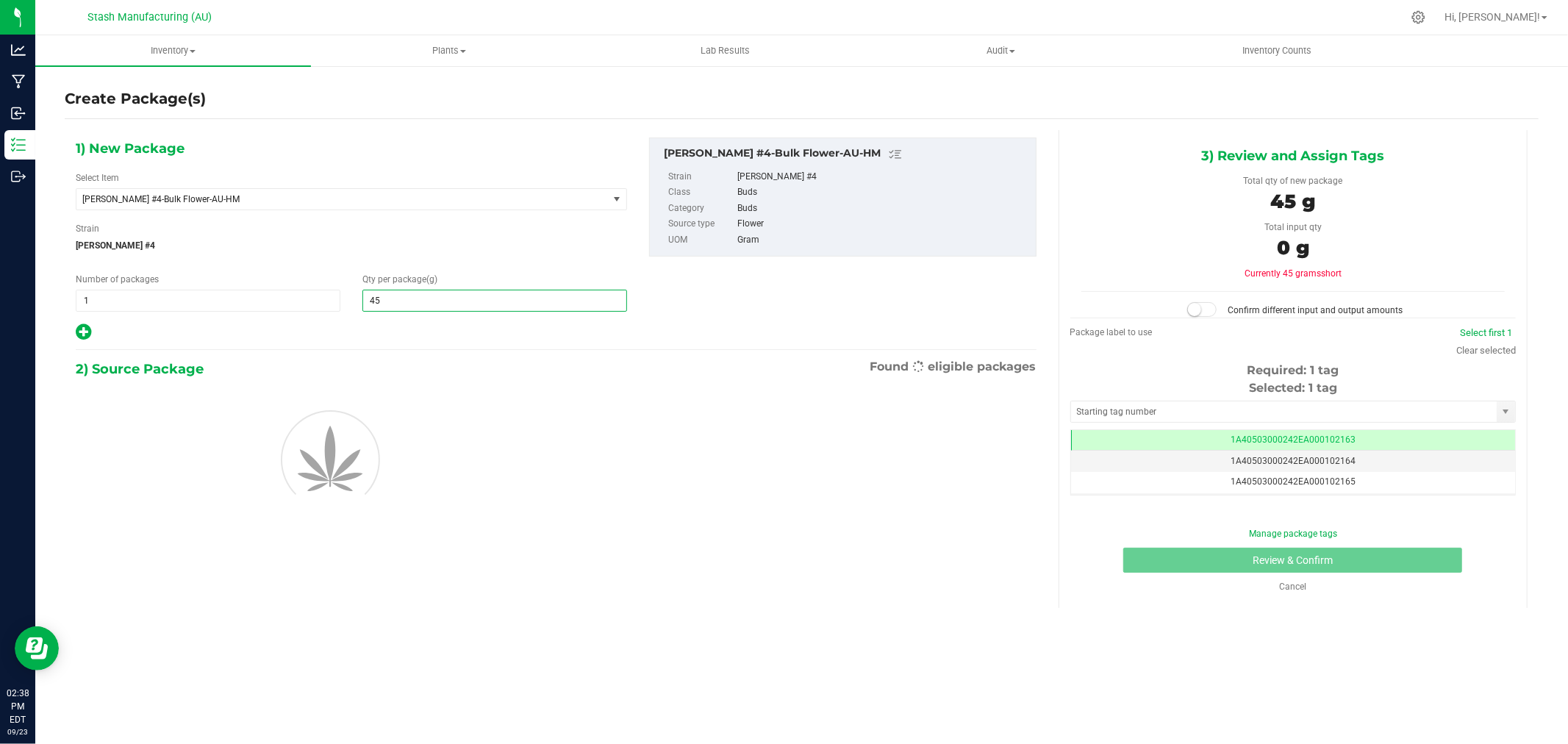
type input "454"
click at [479, 261] on div "1) New Package Select Item [PERSON_NAME] #4-Bulk Flower-AU-HM 38 Special-28g Po…" at bounding box center [351, 239] width 574 height 204
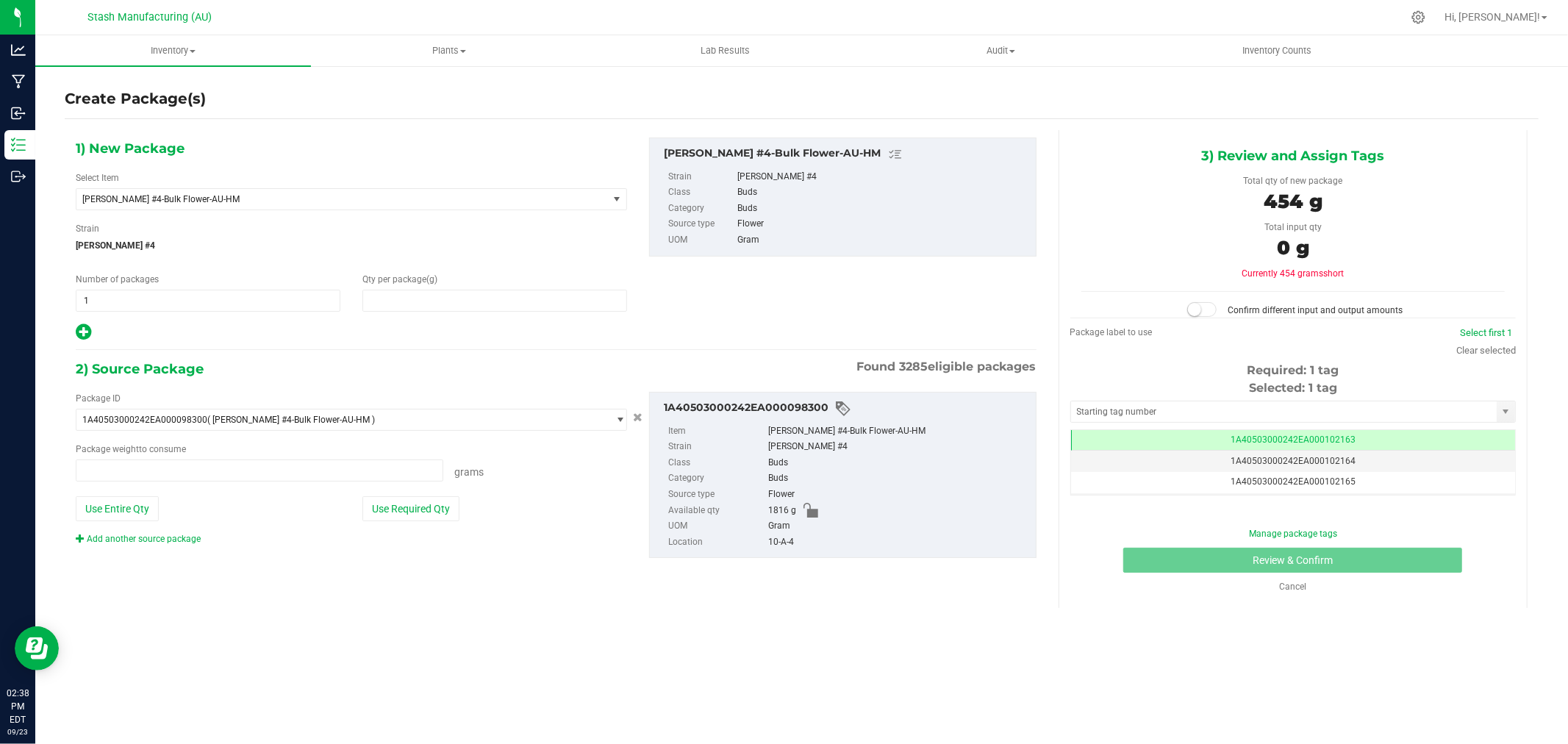
type input "454.0000"
click at [443, 502] on button "Use Required Qty" at bounding box center [411, 508] width 97 height 25
type input "454.0000 g"
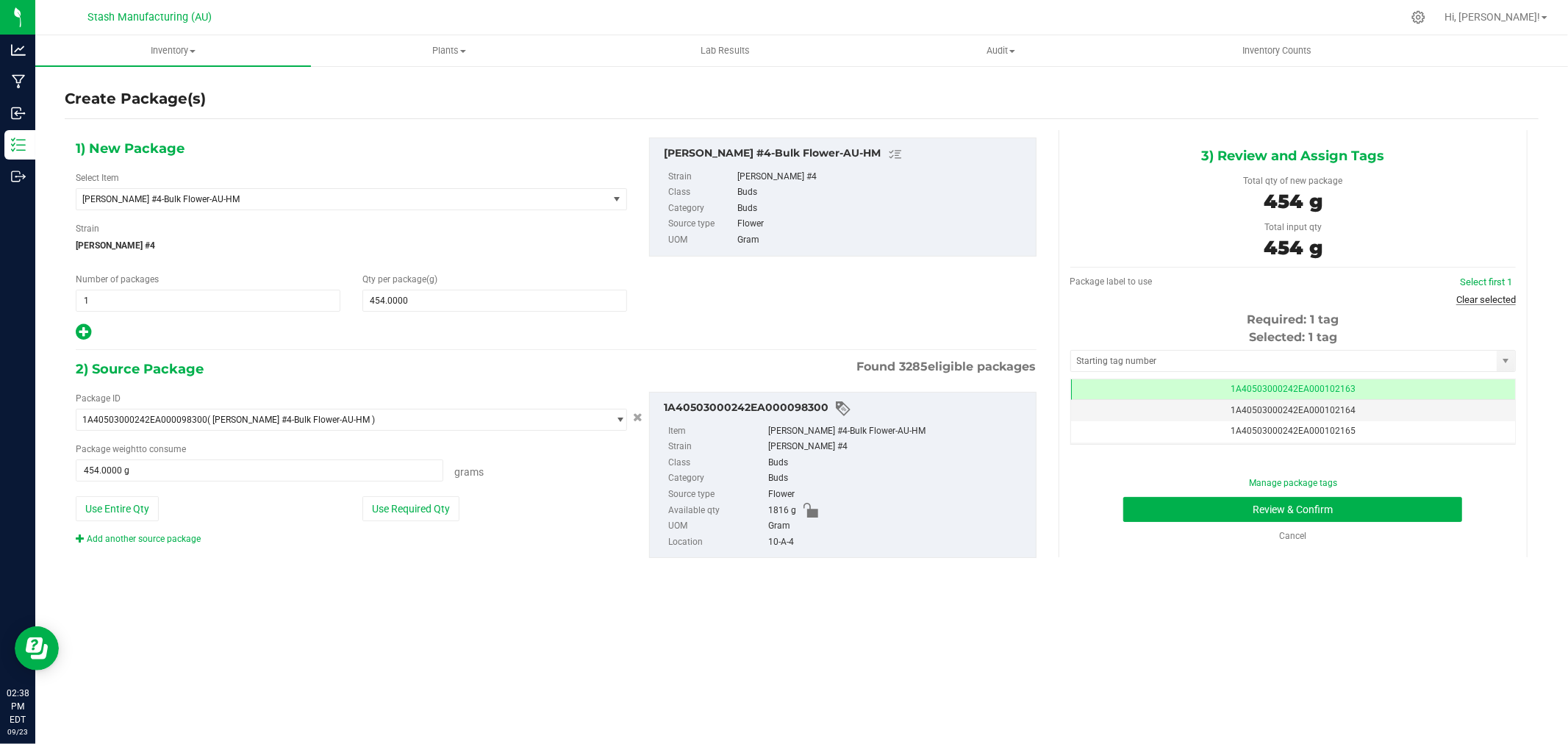
click at [1503, 298] on link "Clear selected" at bounding box center [1486, 299] width 60 height 11
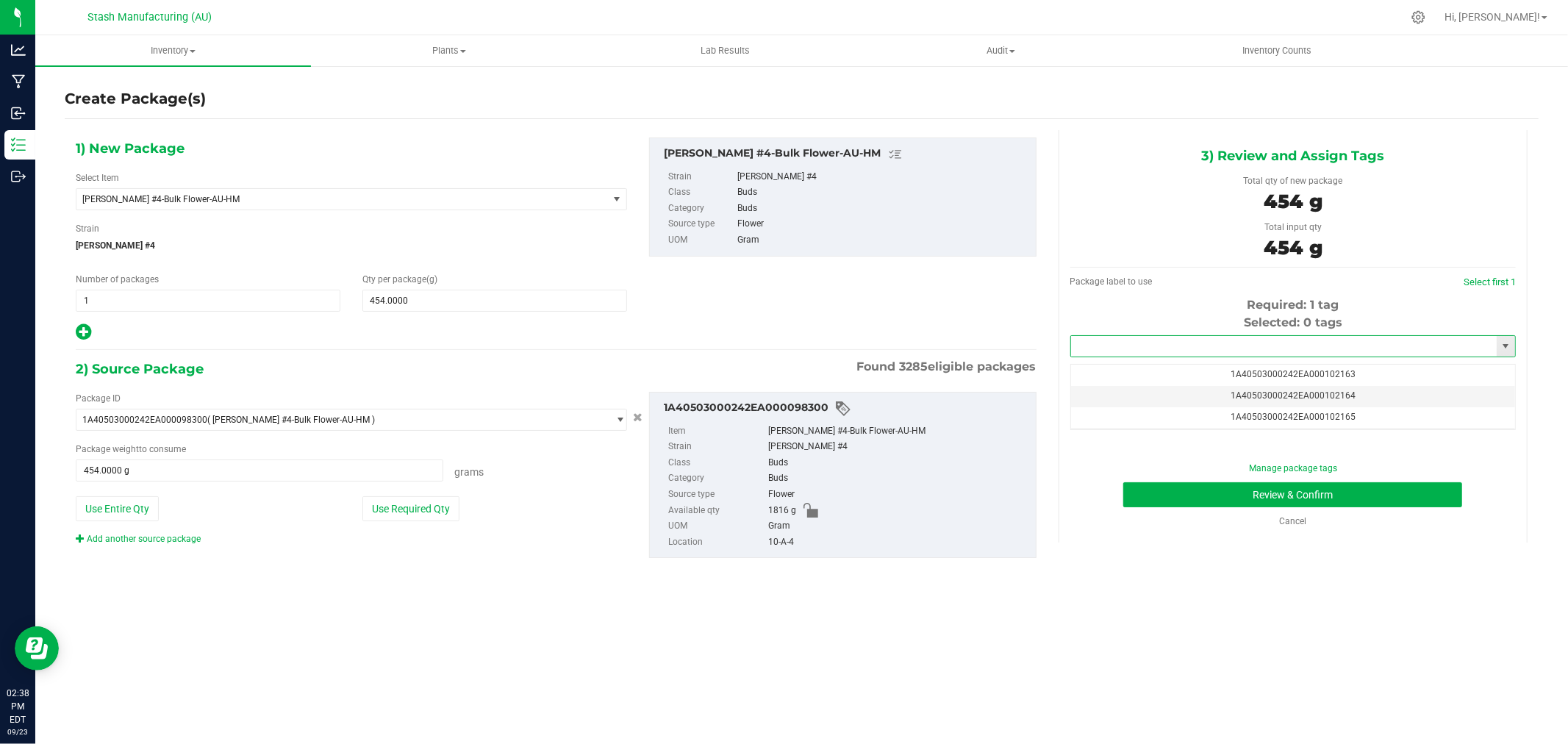
click at [1297, 341] on input "text" at bounding box center [1283, 346] width 426 height 21
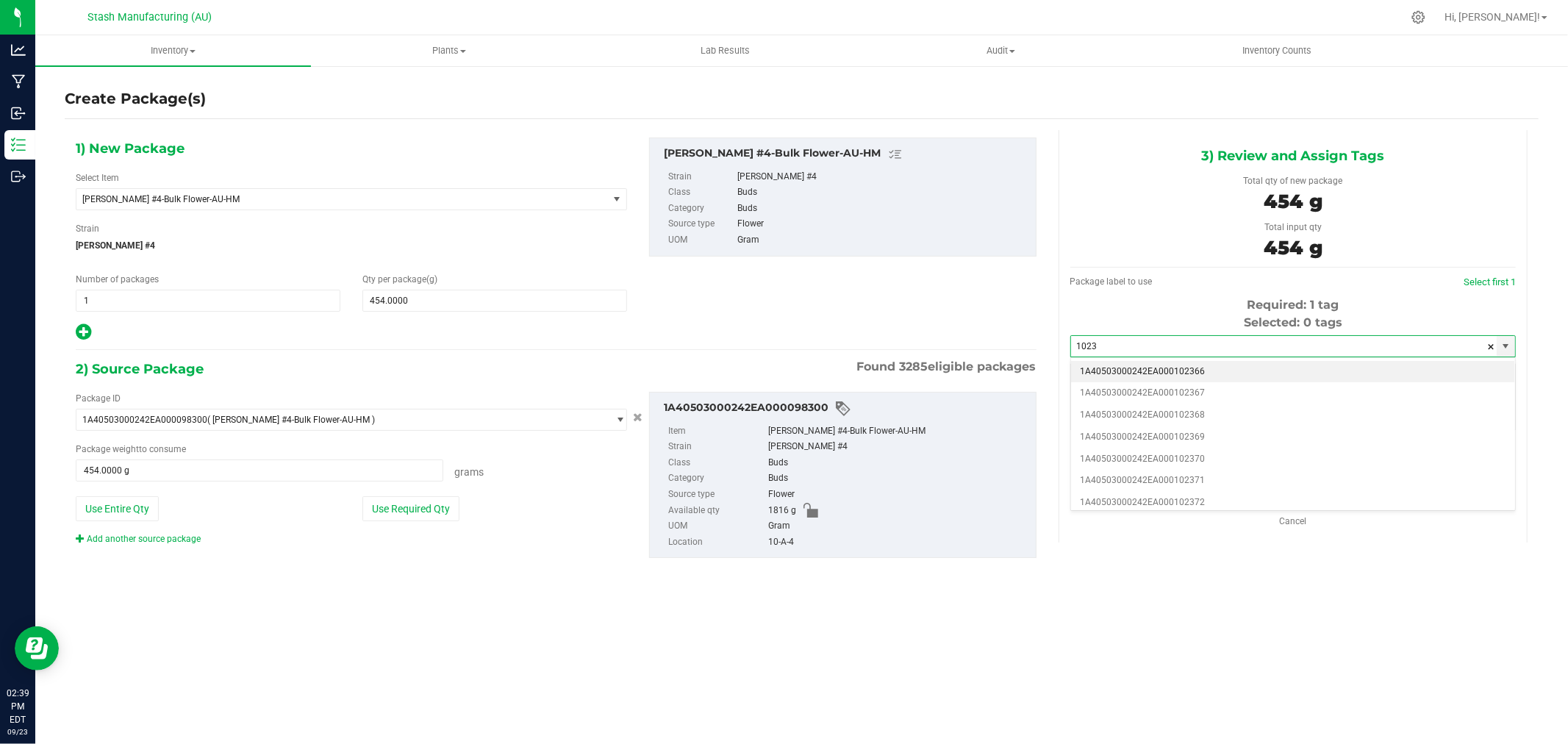
click at [1214, 364] on li "1A40503000242EA000102366" at bounding box center [1292, 372] width 444 height 22
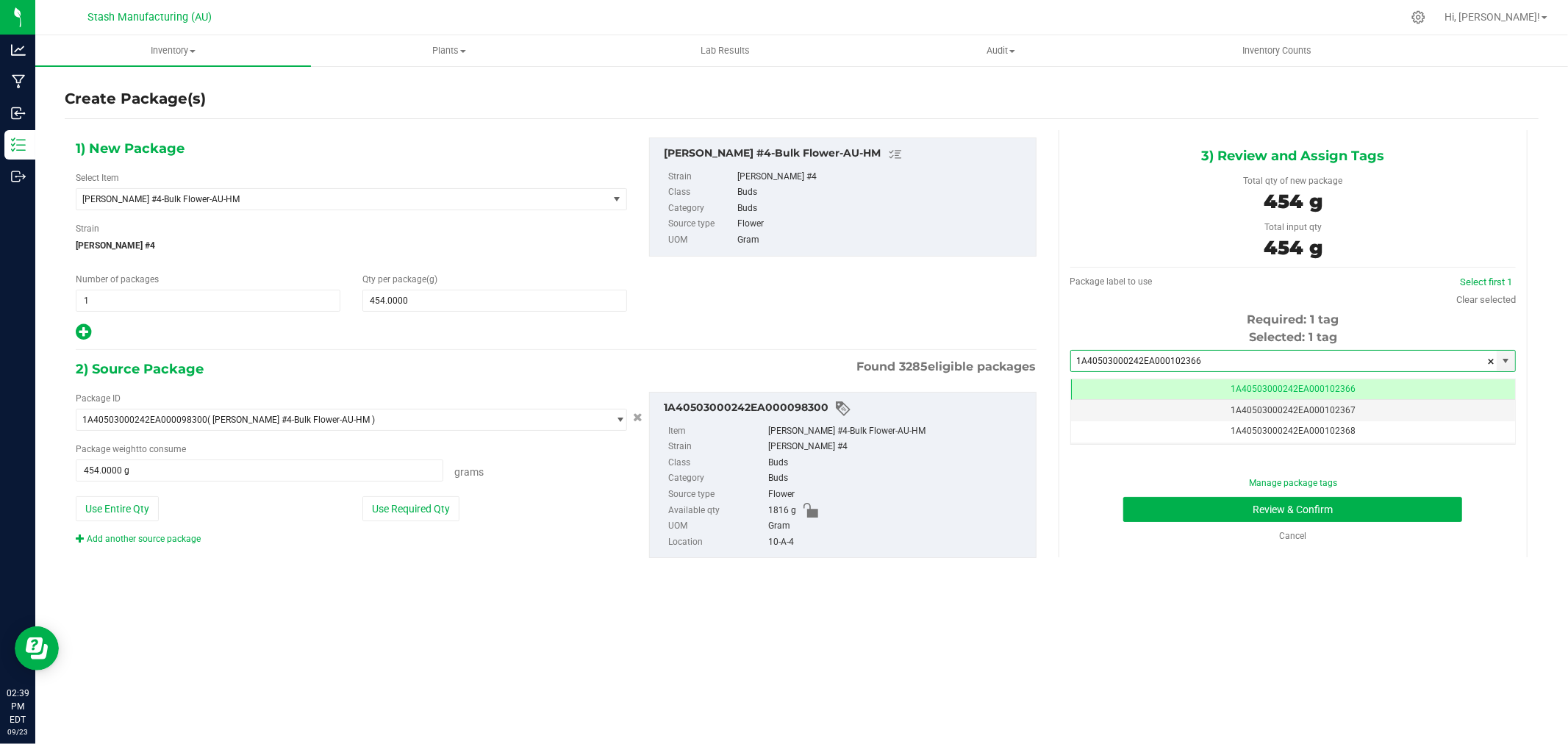
type input "1A40503000242EA000102366"
click at [1387, 494] on div "Manage package tags Review & Confirm Cancel" at bounding box center [1292, 508] width 423 height 66
click at [1385, 500] on button "Review & Confirm" at bounding box center [1292, 509] width 339 height 25
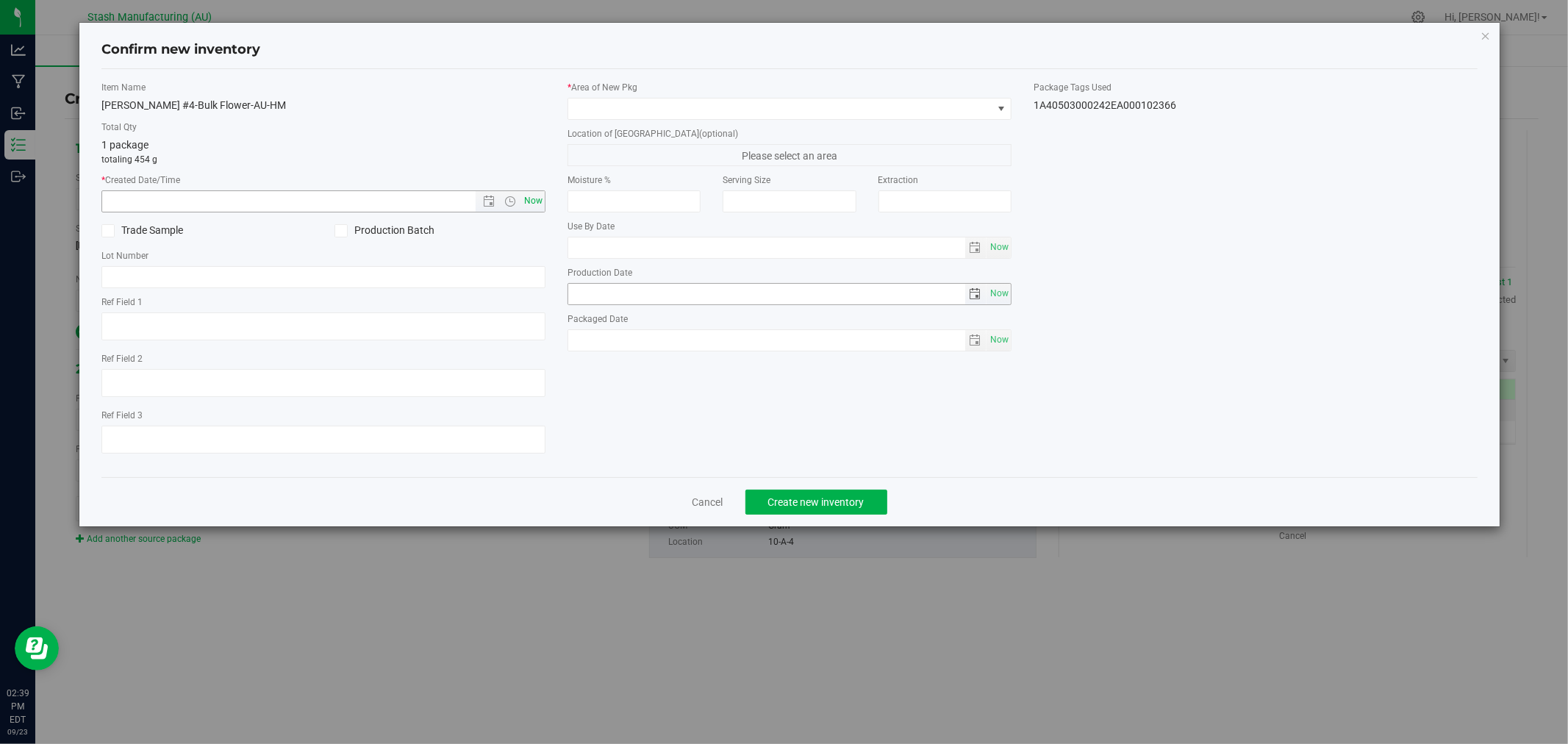
type input "[DATE]"
click at [525, 199] on span "Now" at bounding box center [534, 201] width 25 height 22
type input "[DATE] 2:39 PM"
click at [605, 114] on span at bounding box center [780, 109] width 424 height 21
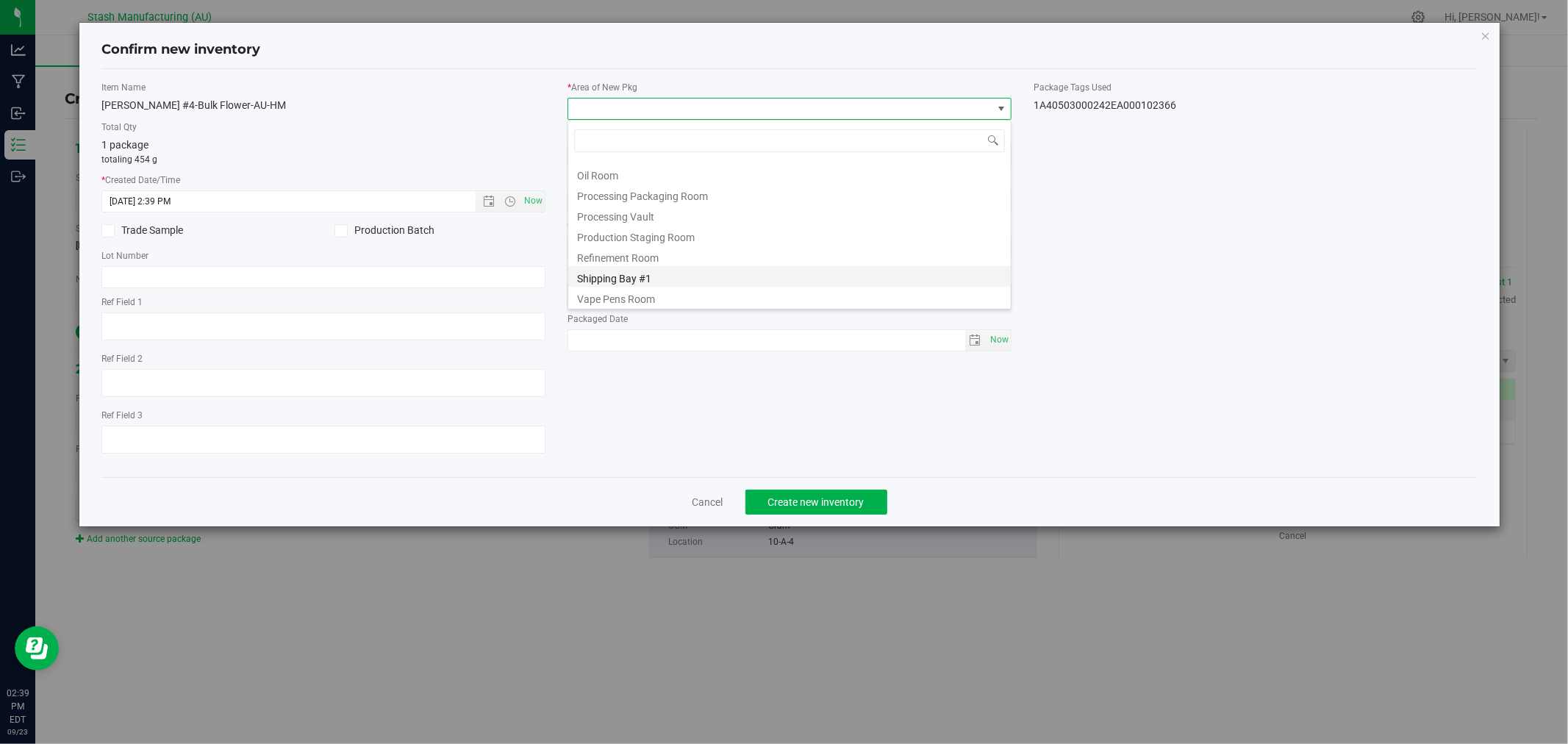
click at [691, 274] on li "Shipping Bay #1" at bounding box center [789, 276] width 442 height 21
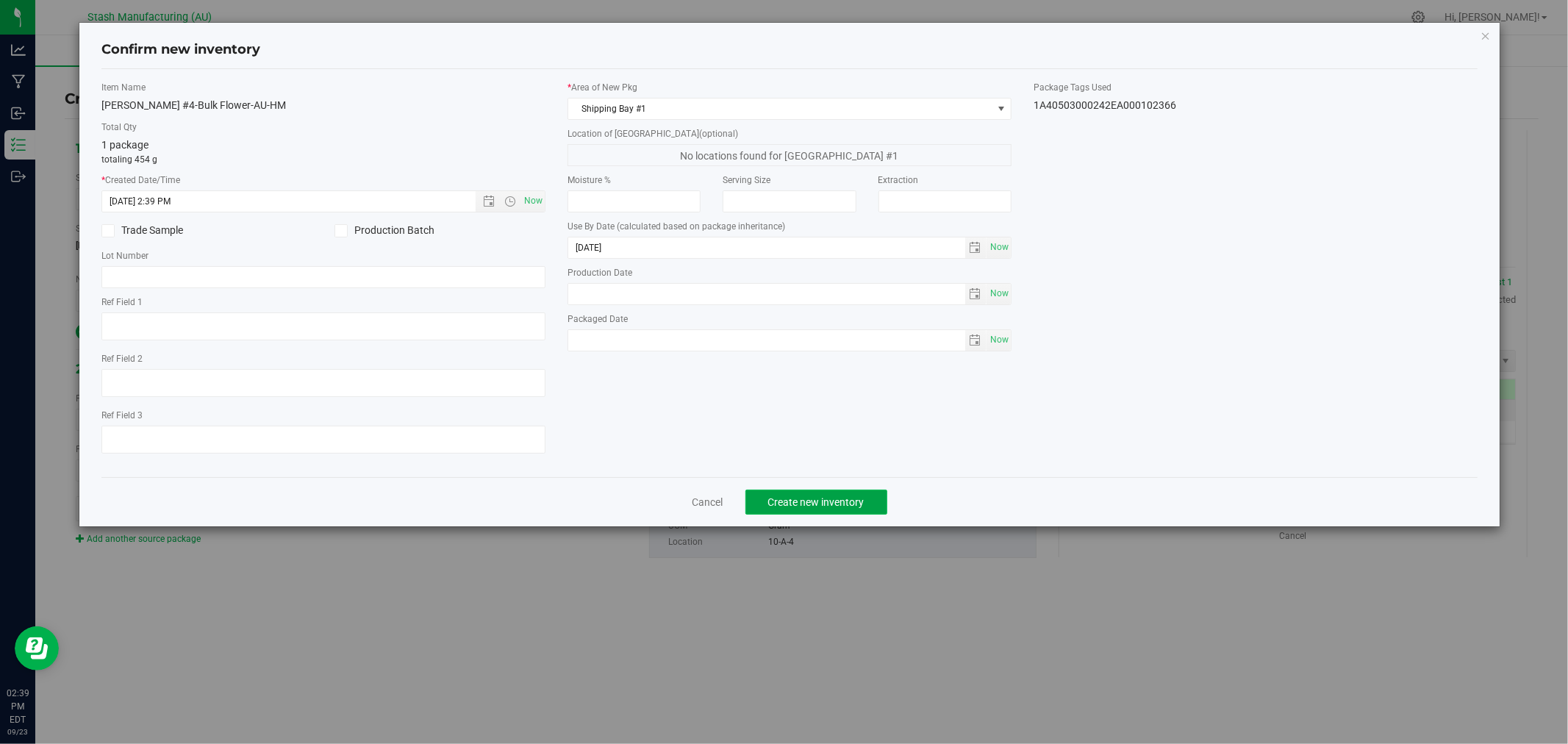
click at [857, 503] on span "Create new inventory" at bounding box center [816, 501] width 96 height 12
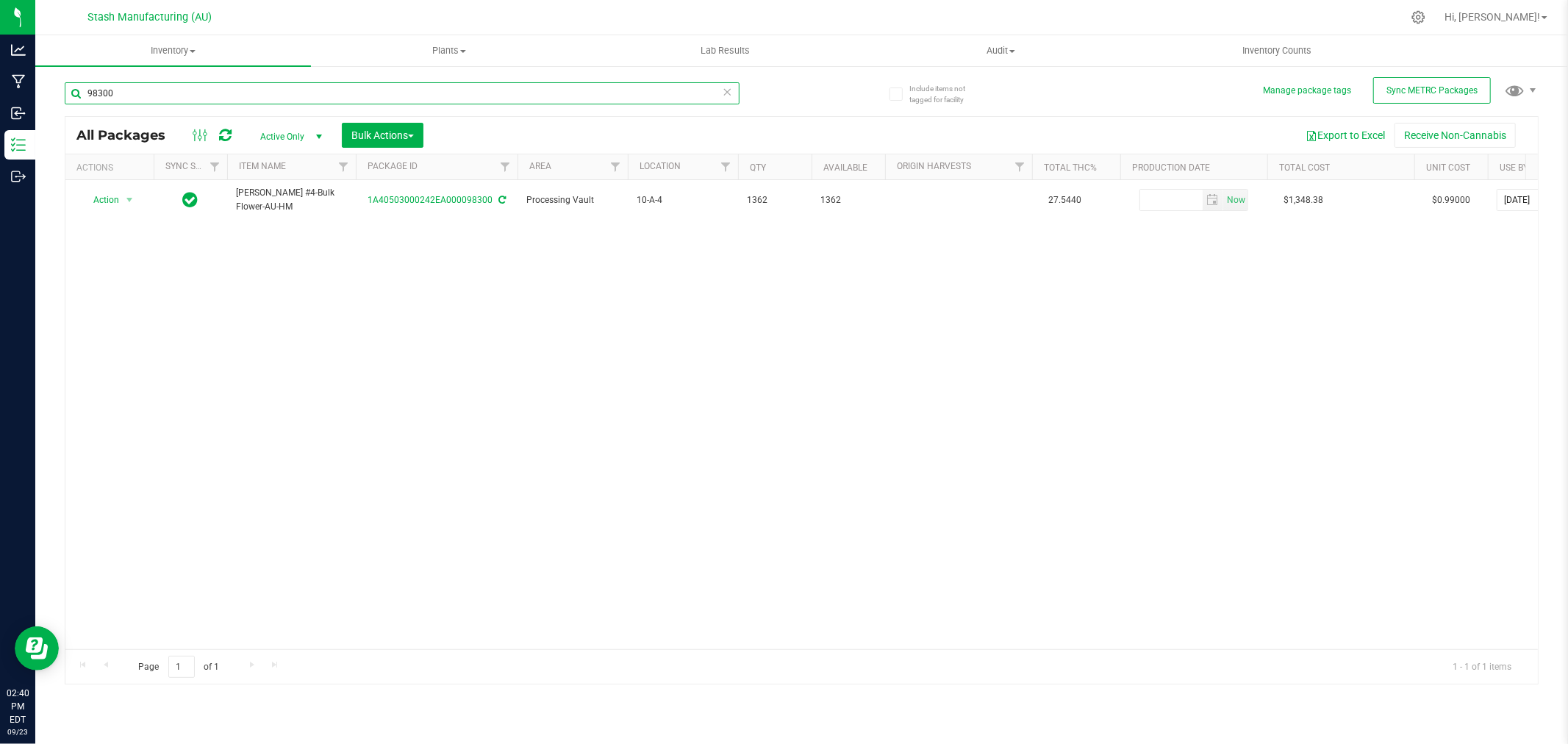
click at [166, 99] on input "98300" at bounding box center [402, 93] width 674 height 22
type input "100429"
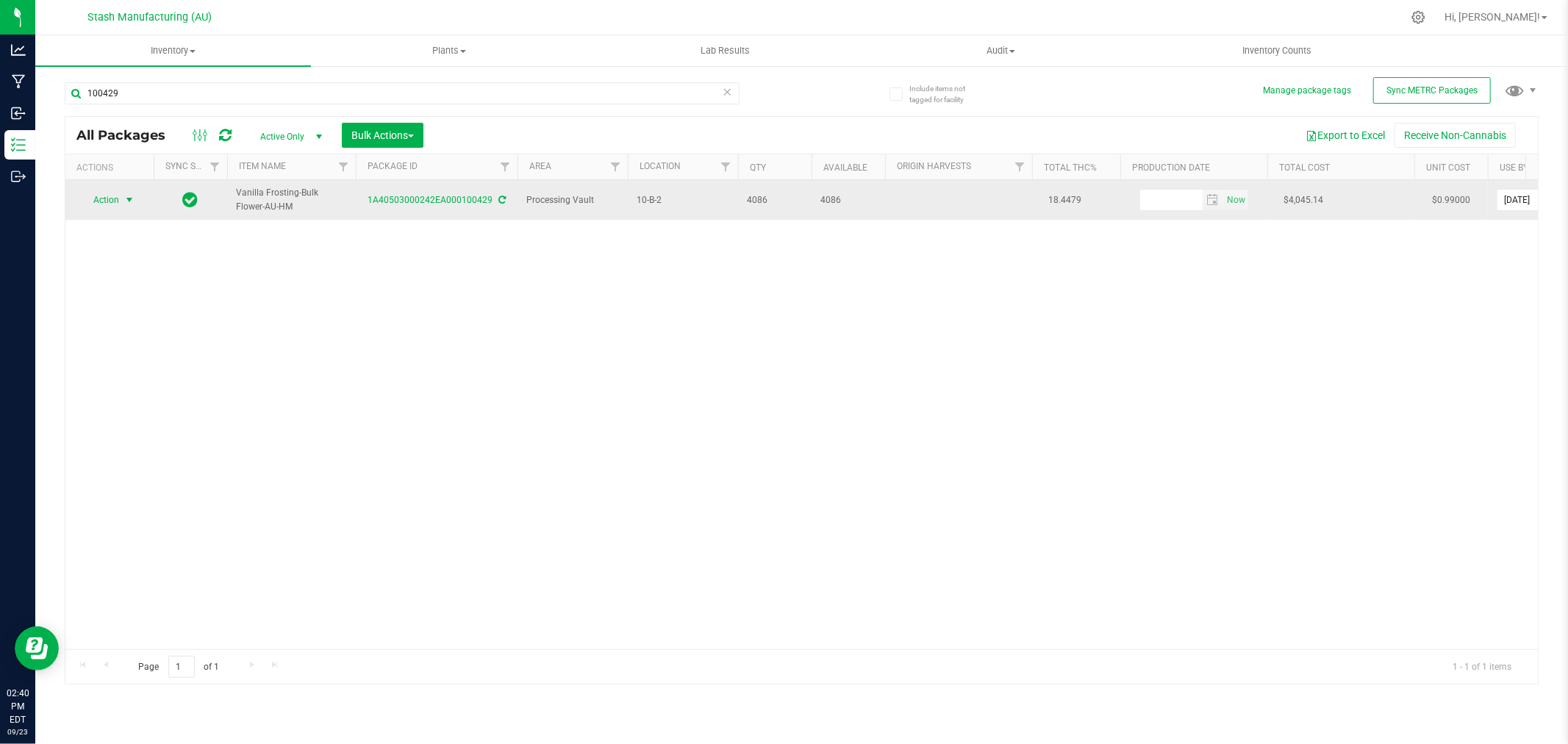
click at [103, 197] on span "Action" at bounding box center [100, 199] width 40 height 21
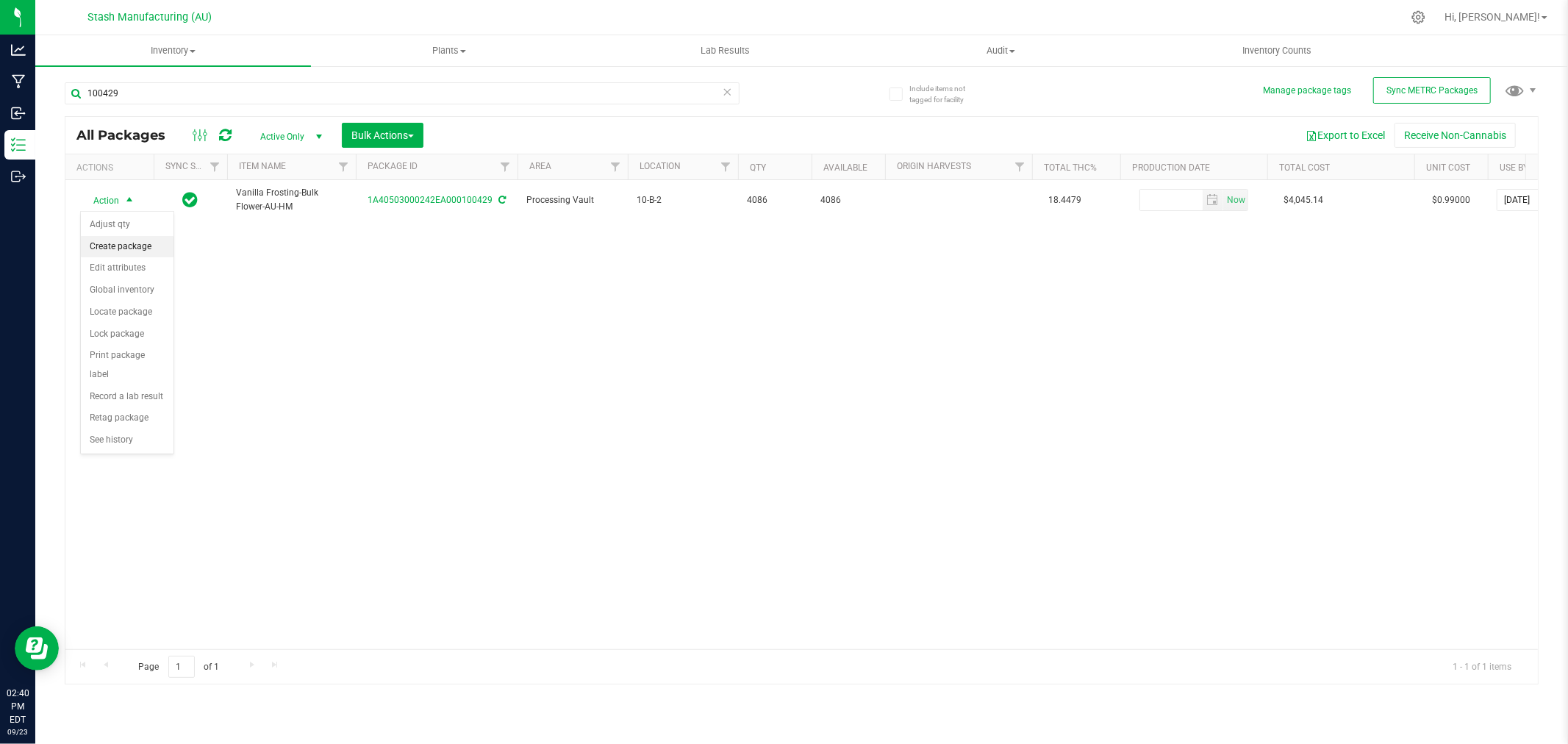
click at [111, 246] on li "Create package" at bounding box center [127, 246] width 92 height 22
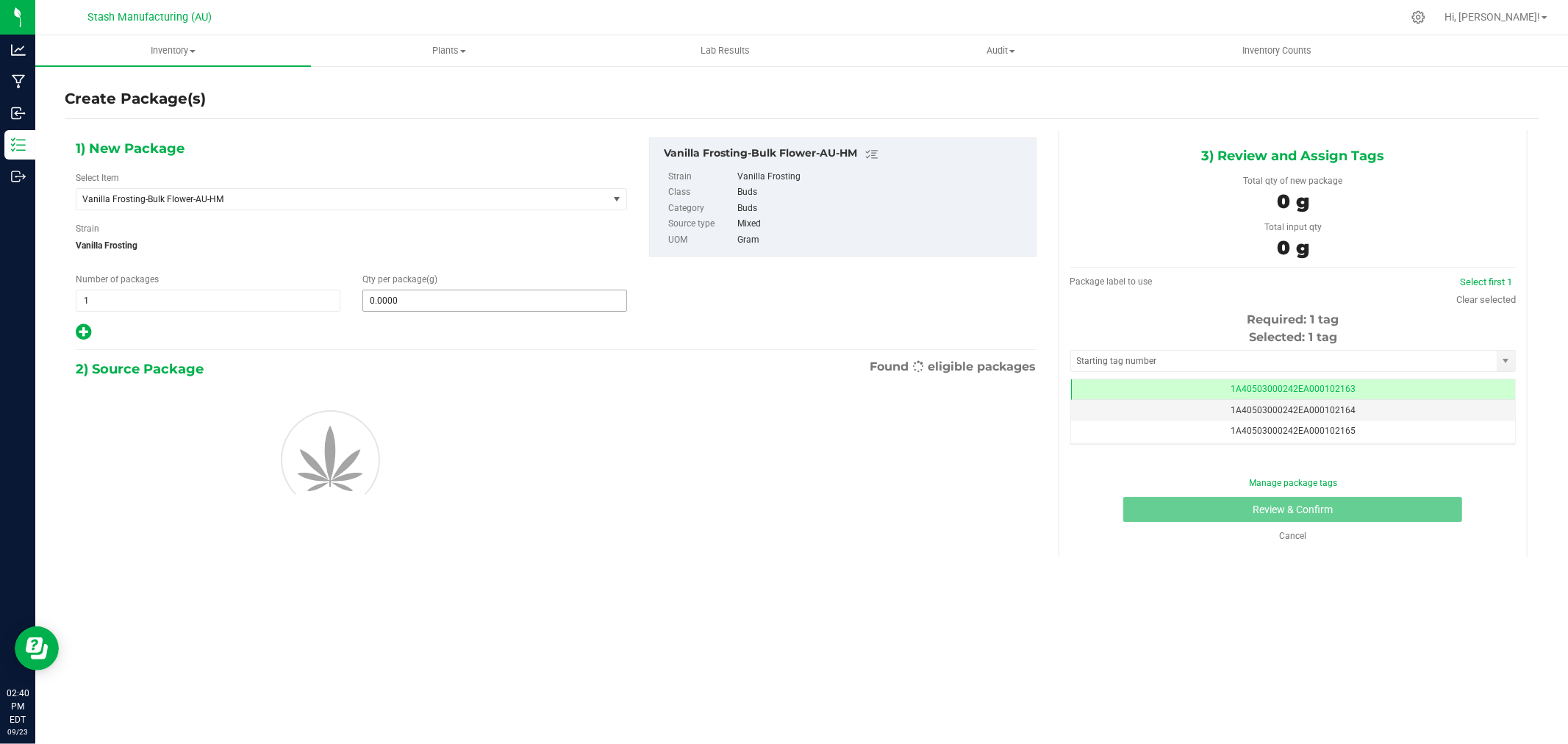
scroll to position [0, -1]
click at [414, 303] on span at bounding box center [495, 300] width 265 height 22
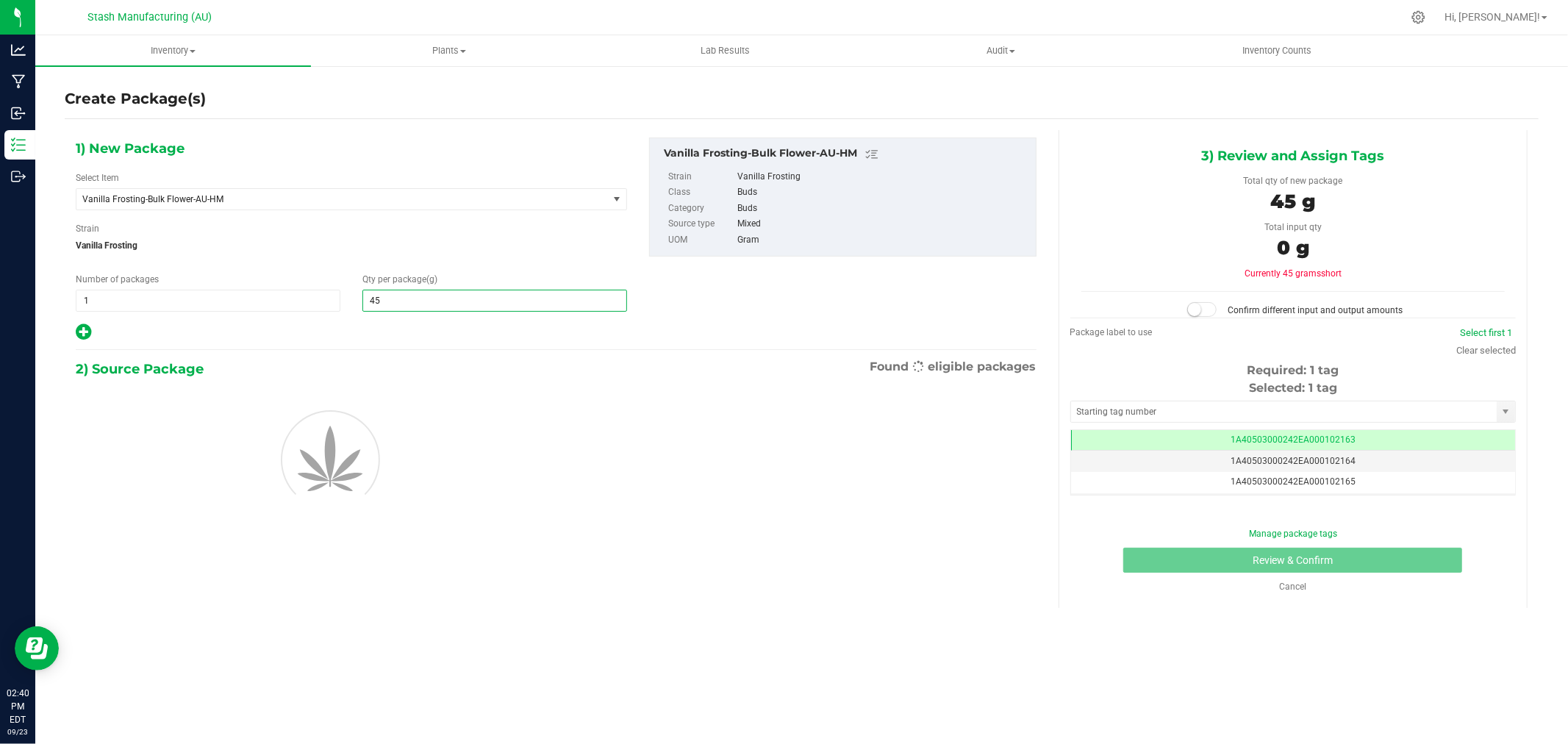
type input "454"
type input "454.0000"
click at [502, 236] on span "Vanilla Frosting" at bounding box center [352, 246] width 551 height 22
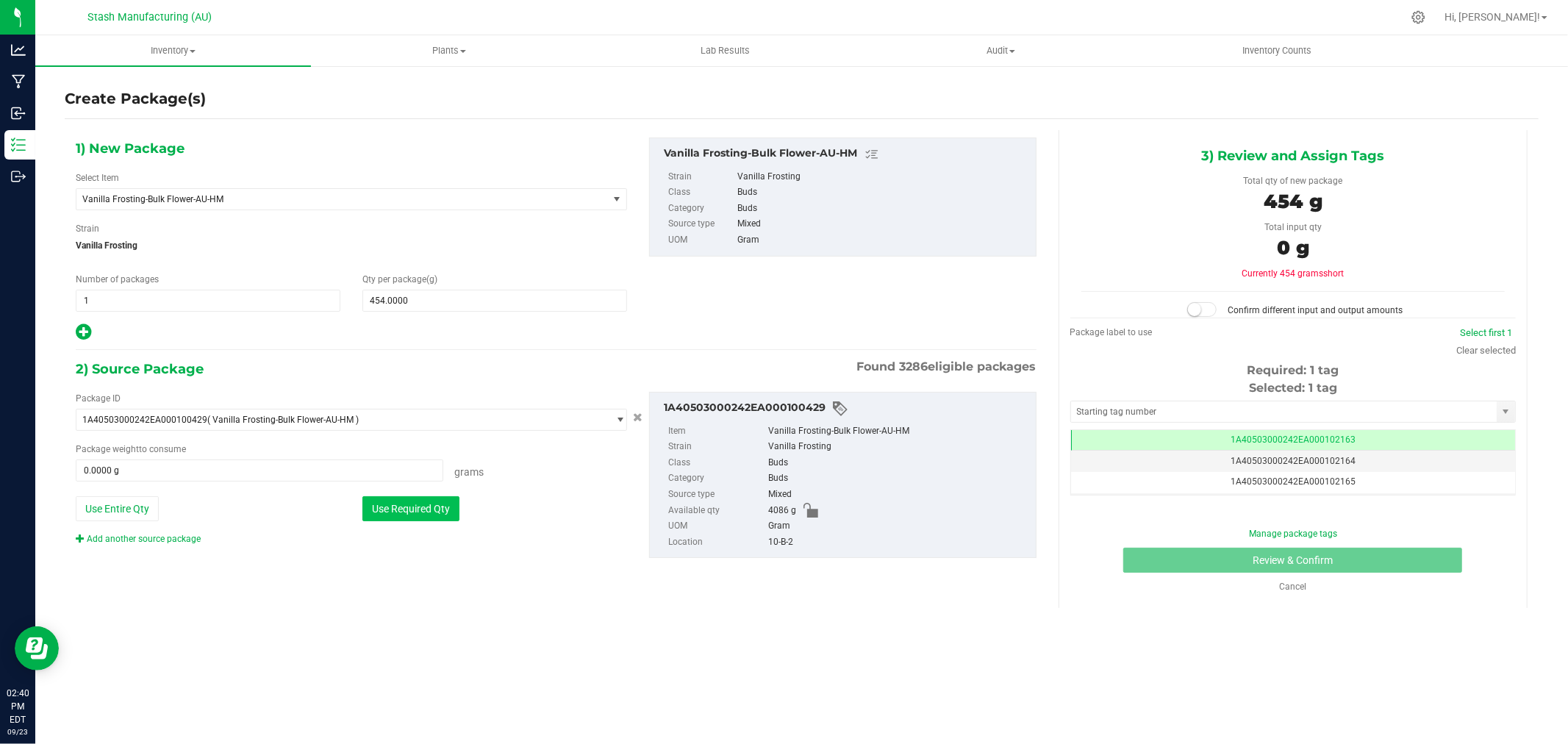
click at [440, 507] on button "Use Required Qty" at bounding box center [411, 508] width 97 height 25
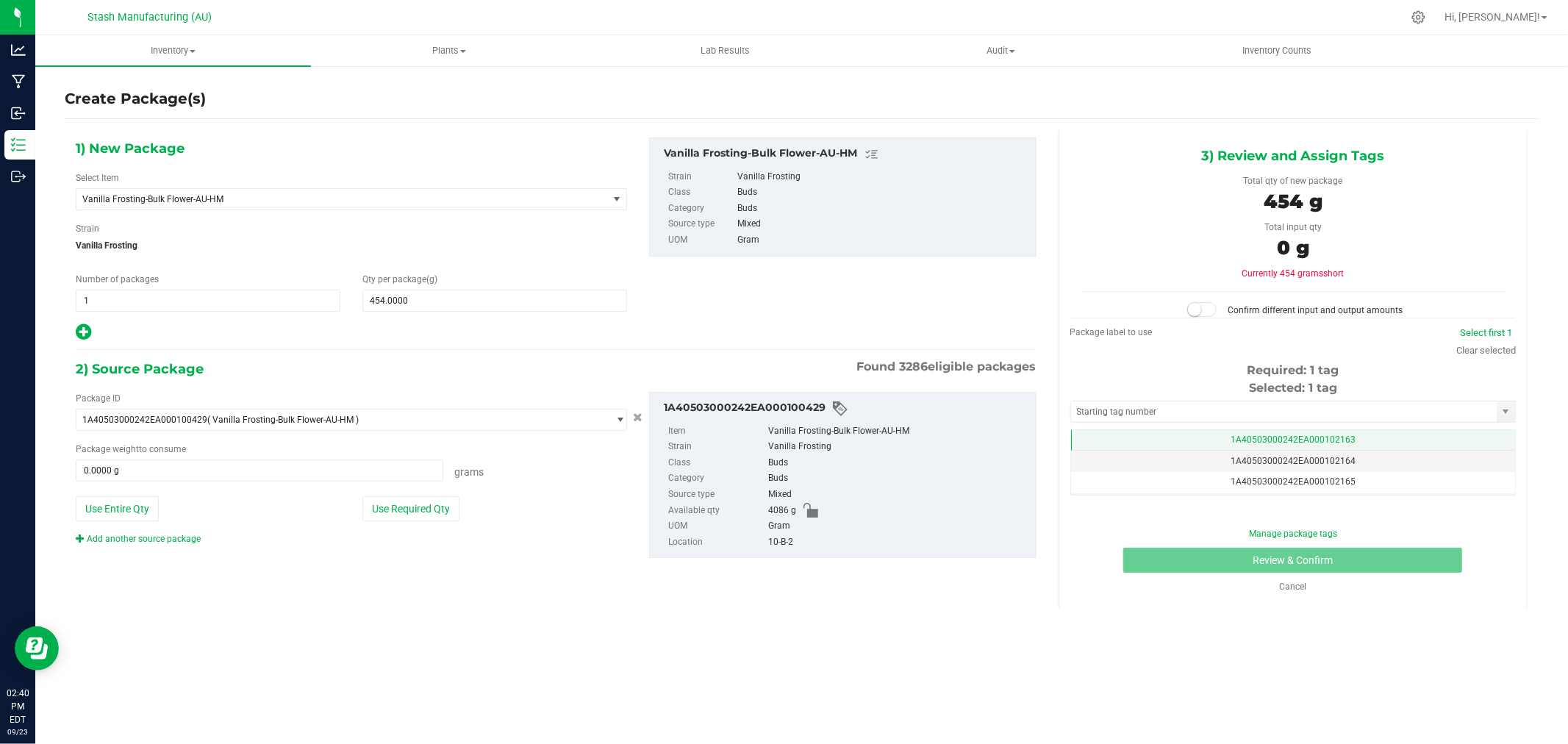
type input "454.0000 g"
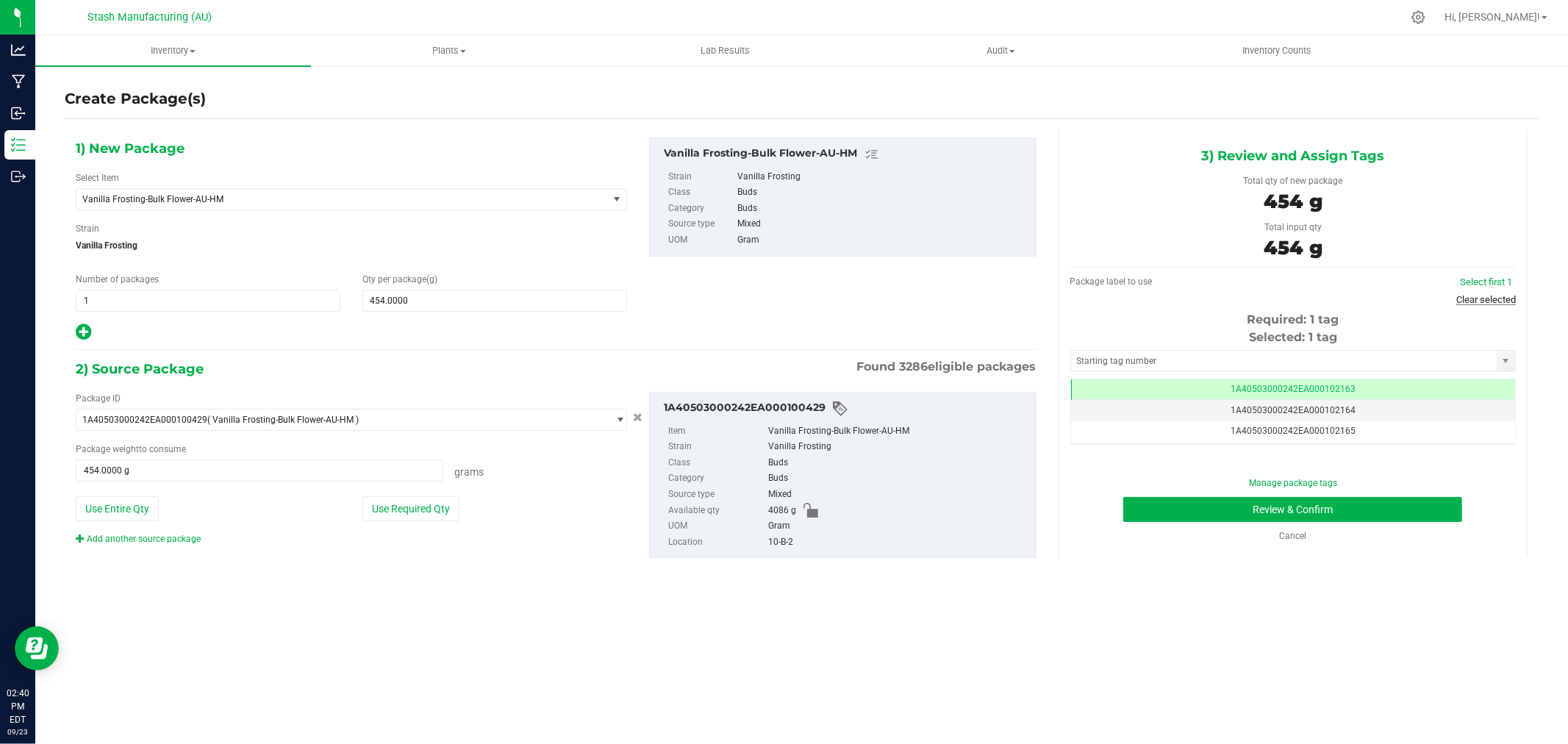
click at [1491, 294] on link "Clear selected" at bounding box center [1486, 299] width 60 height 11
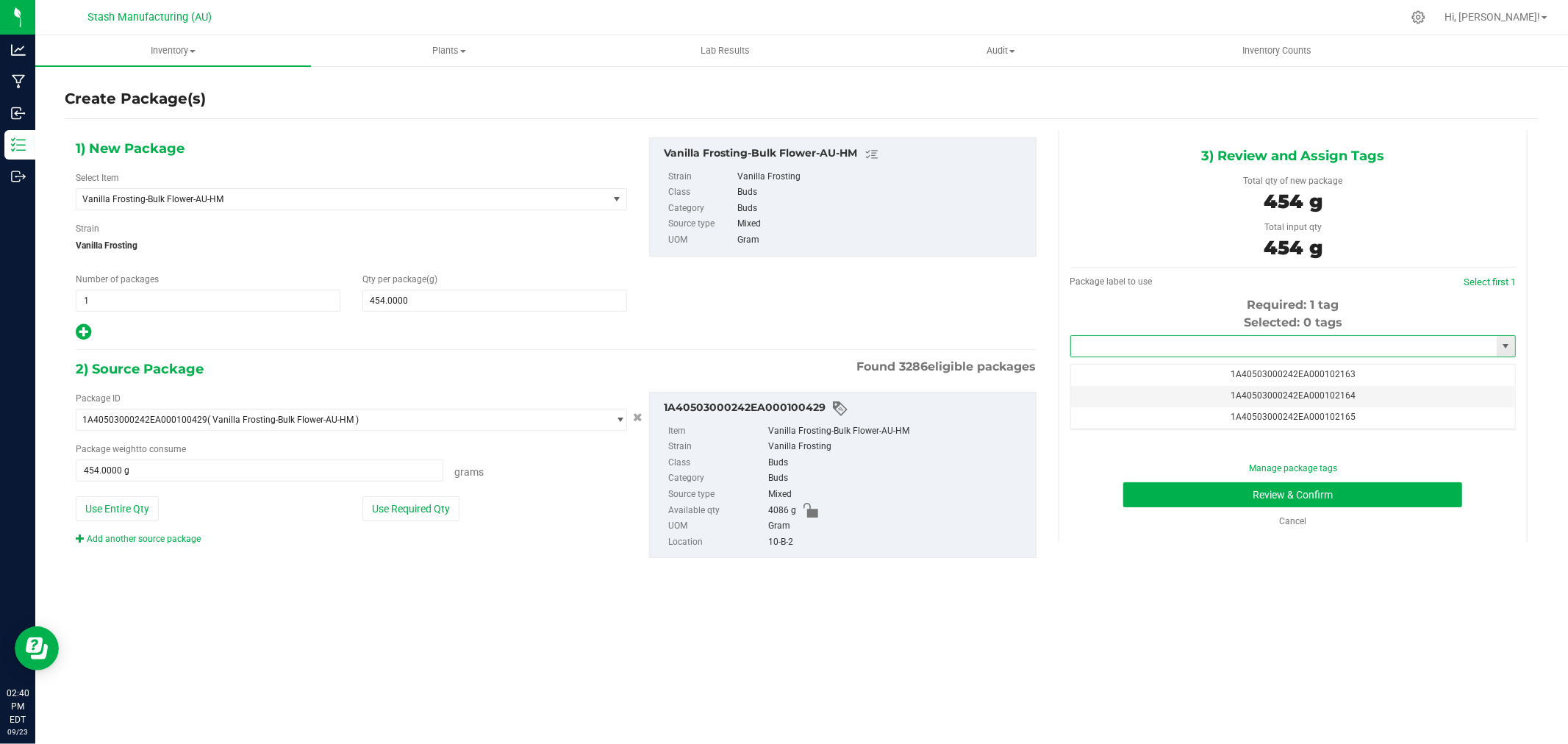
click at [1244, 347] on input "text" at bounding box center [1283, 346] width 426 height 21
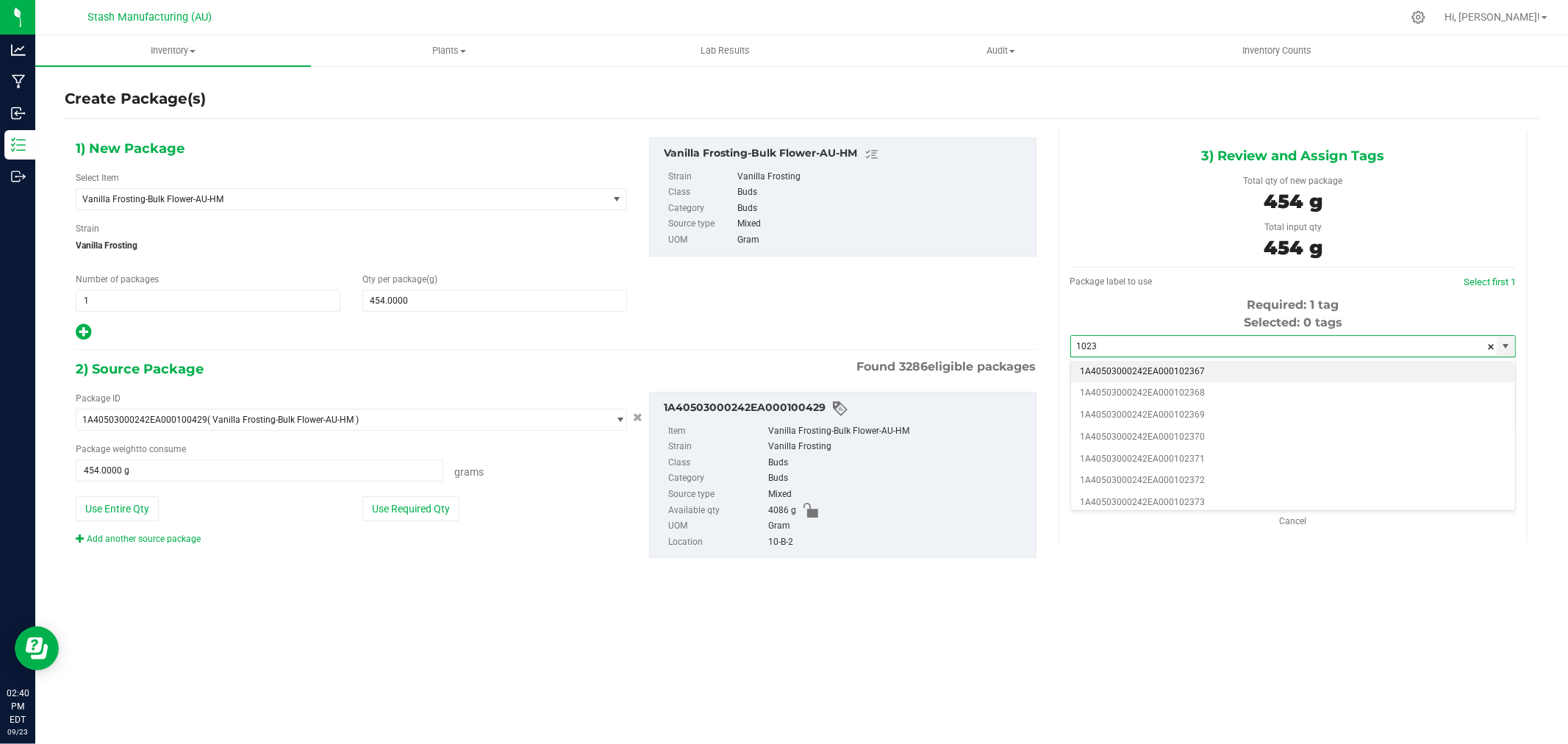
click at [1196, 366] on li "1A40503000242EA000102367" at bounding box center [1292, 372] width 444 height 22
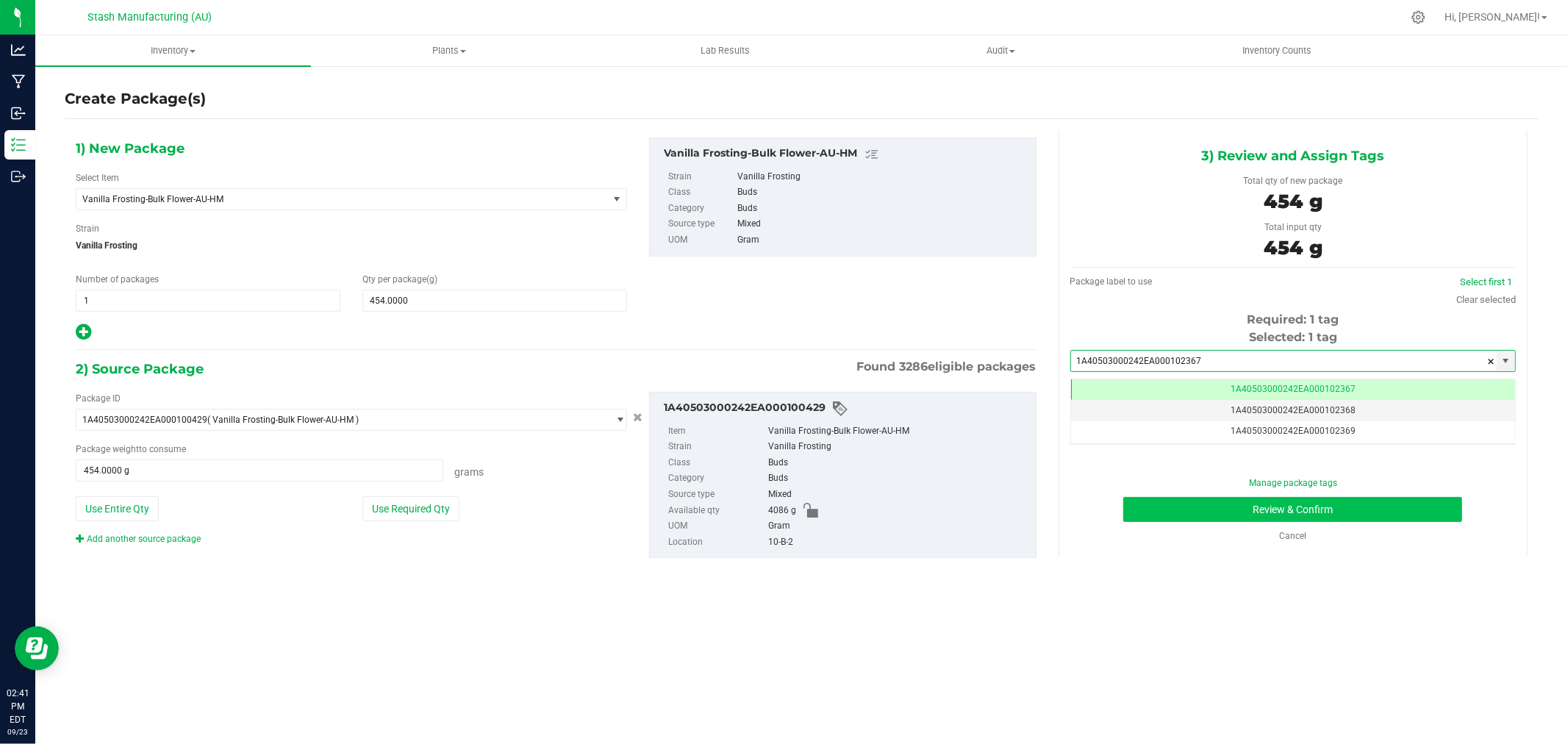
type input "1A40503000242EA000102367"
click at [1407, 507] on button "Review & Confirm" at bounding box center [1292, 509] width 339 height 25
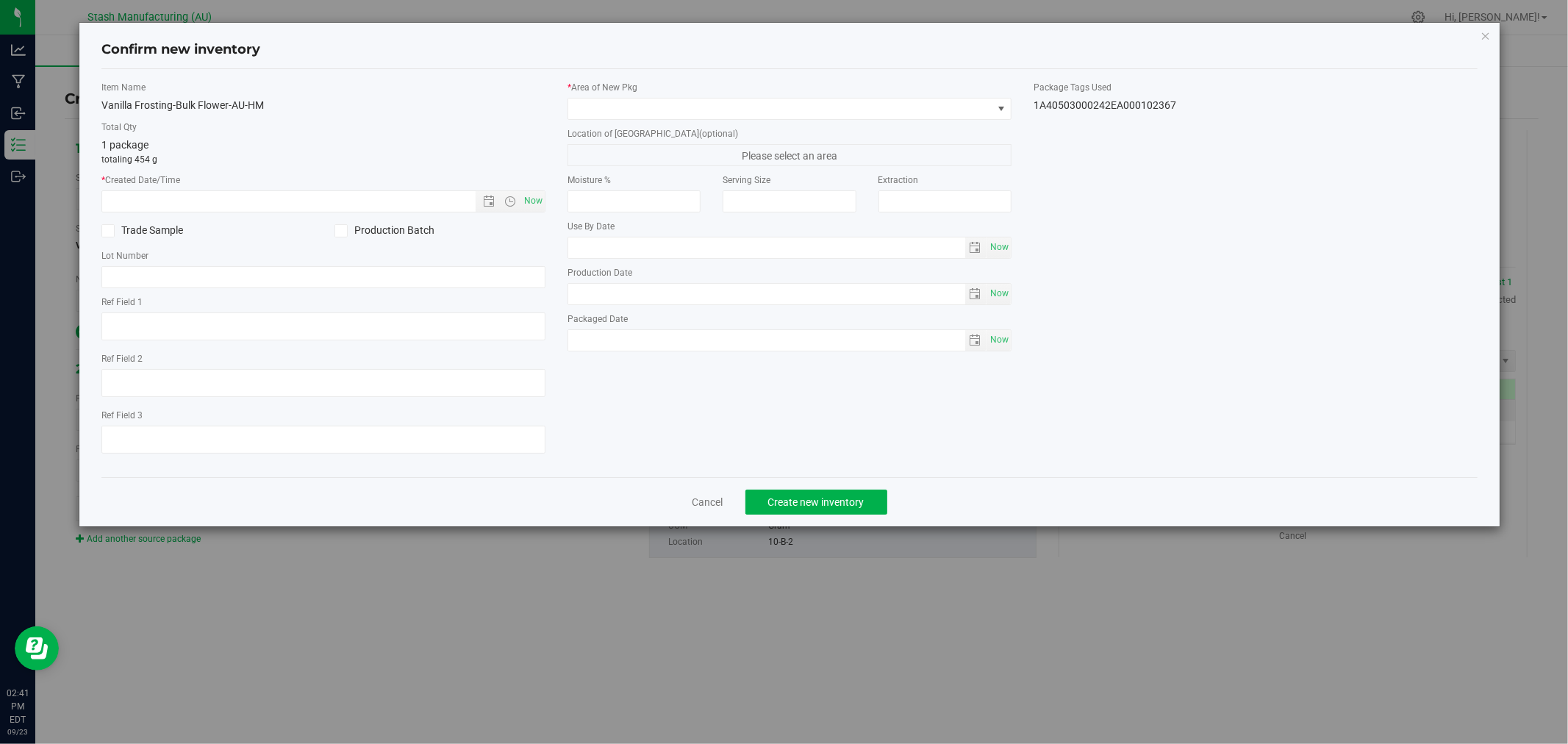
type input "[DATE]"
click at [535, 203] on span "Now" at bounding box center [534, 201] width 25 height 22
type input "[DATE] 2:41 PM"
click at [616, 111] on span at bounding box center [780, 109] width 424 height 21
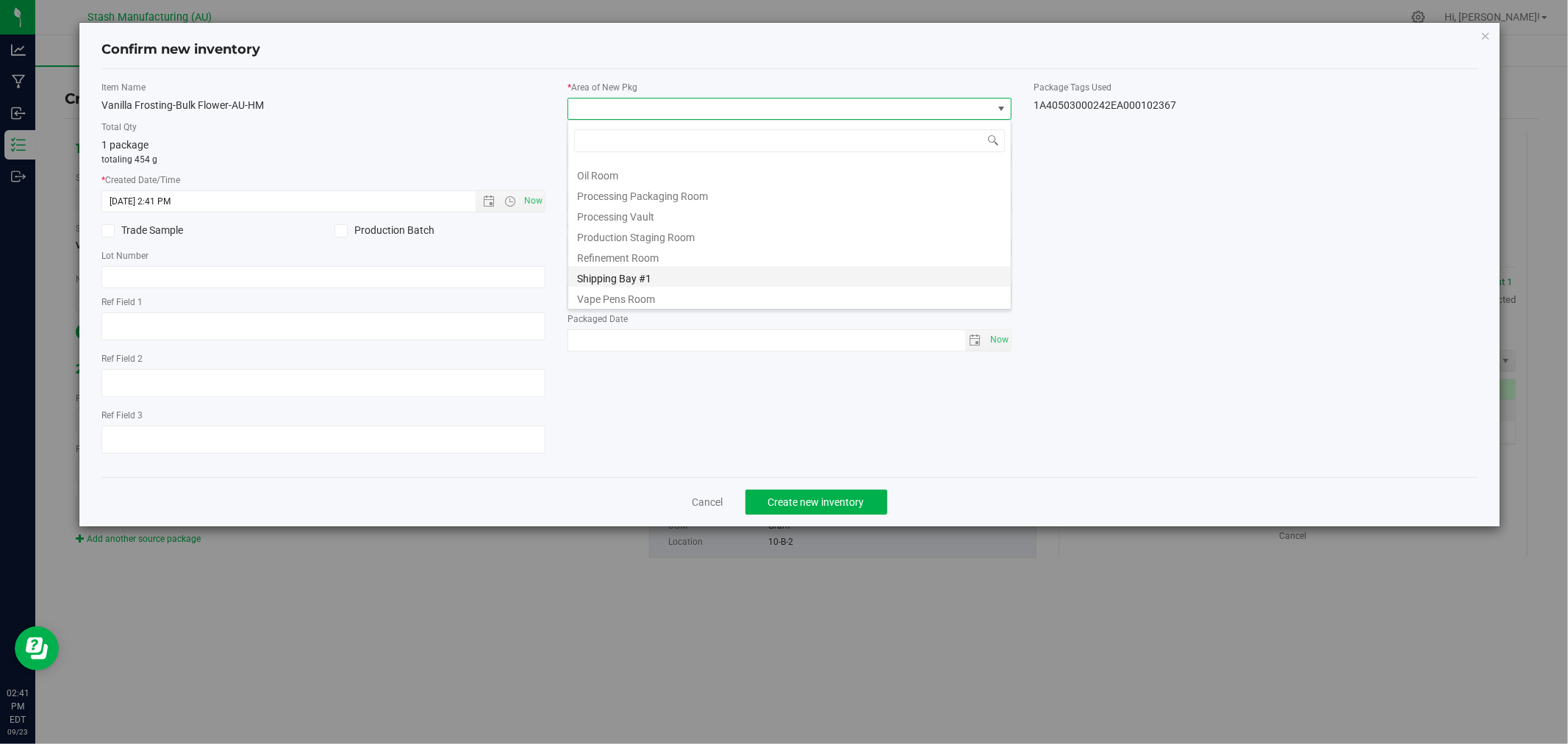
click at [647, 274] on li "Shipping Bay #1" at bounding box center [789, 276] width 442 height 21
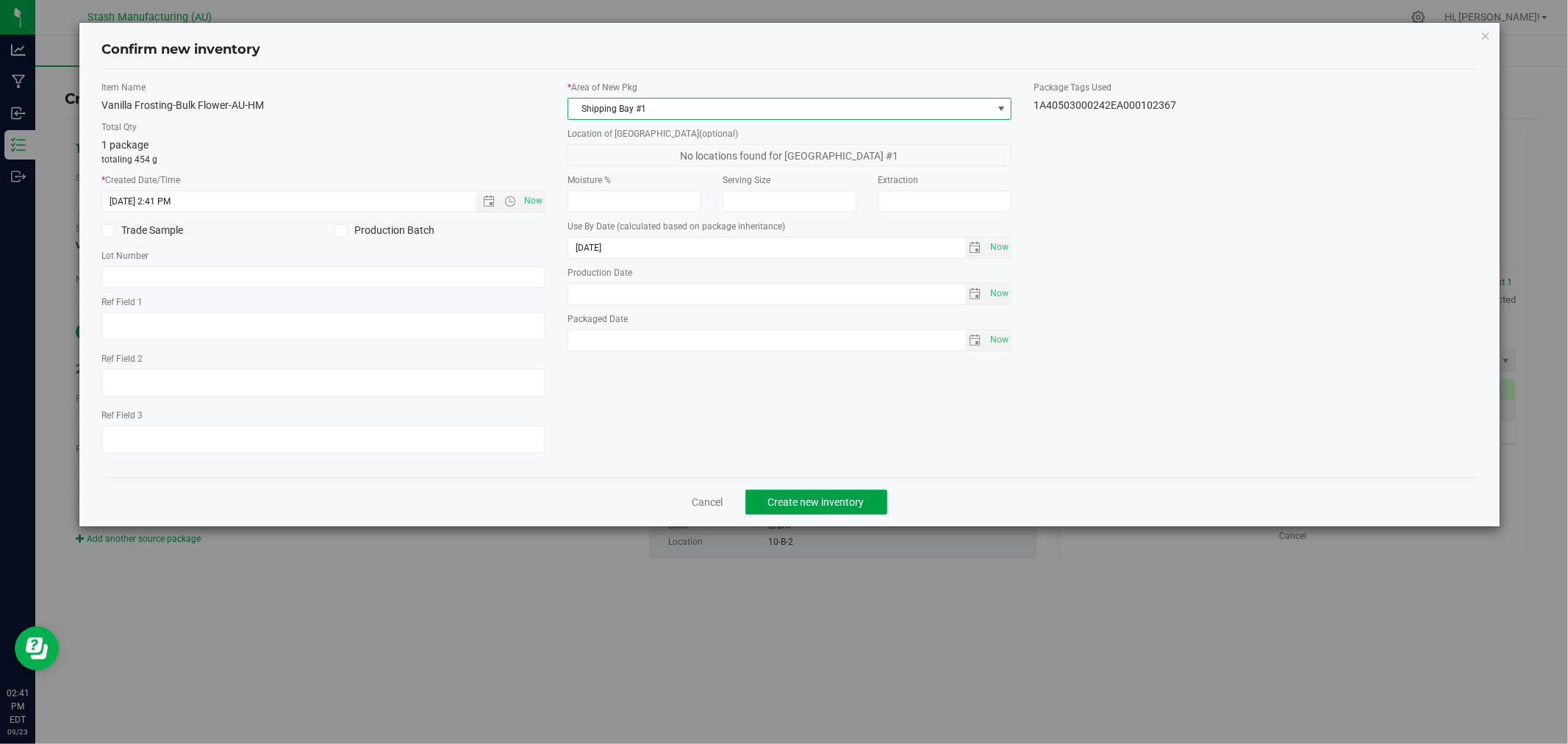
click at [866, 507] on button "Create new inventory" at bounding box center [816, 502] width 142 height 25
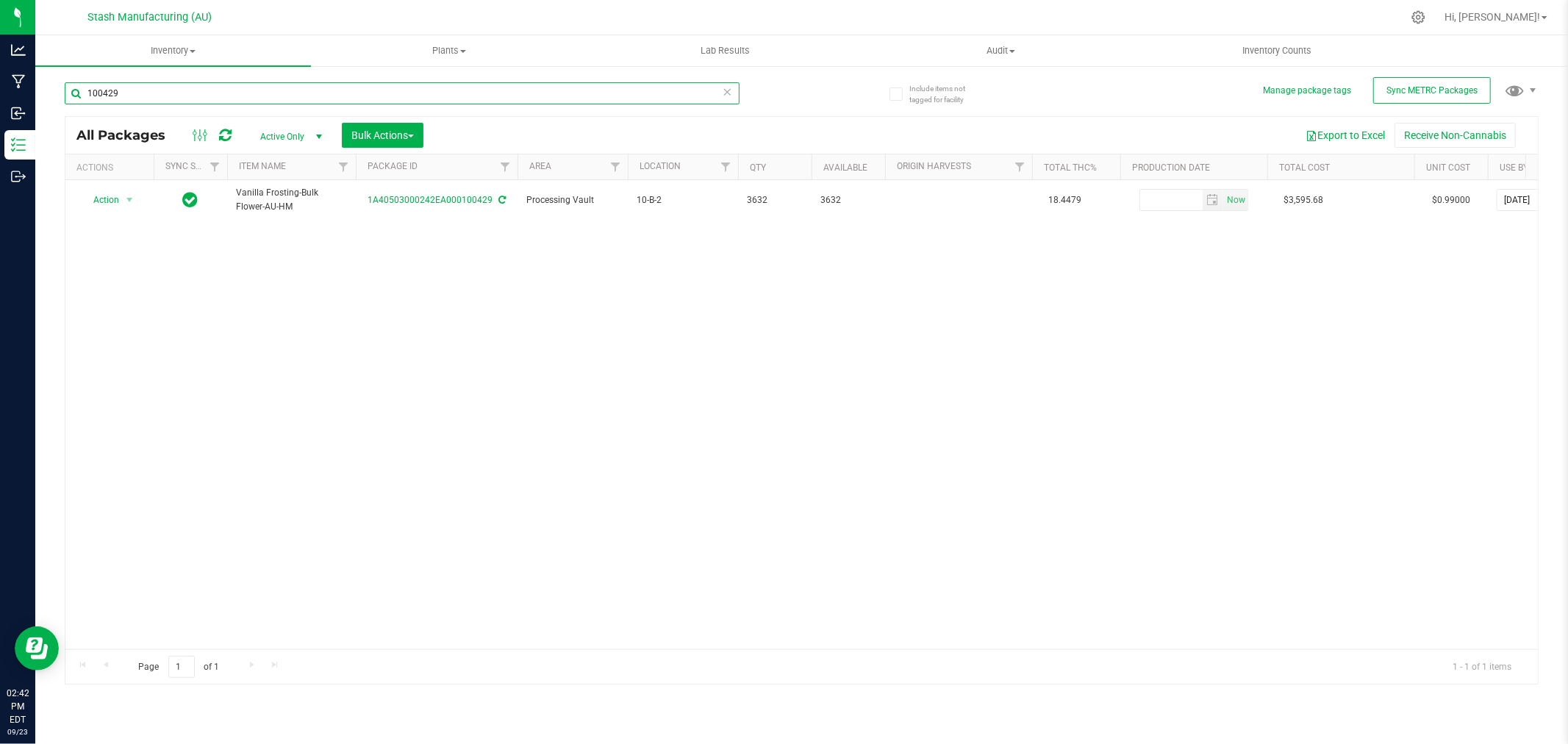
click at [174, 97] on input "100429" at bounding box center [402, 93] width 674 height 22
type input "97264"
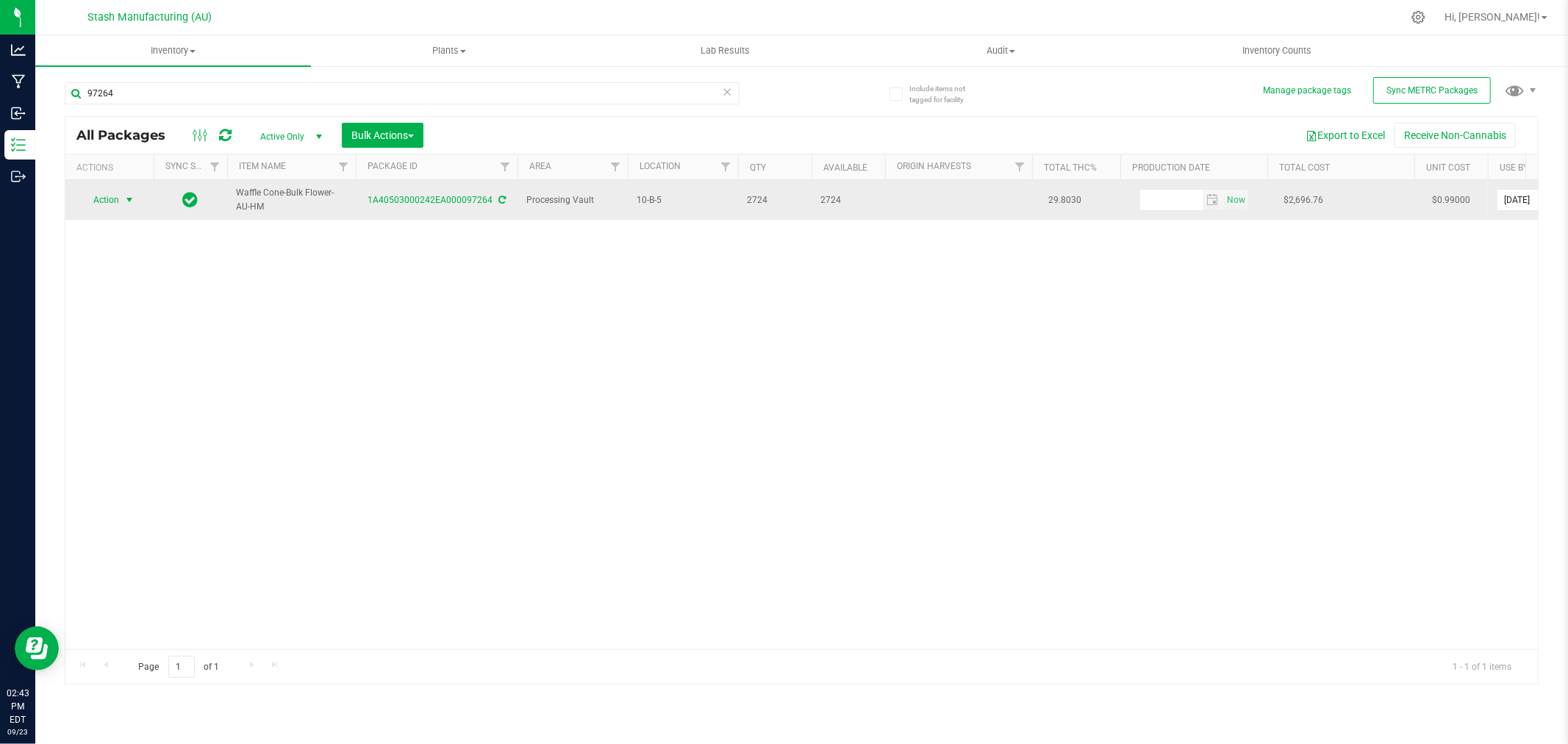
click at [103, 204] on span "Action" at bounding box center [100, 199] width 40 height 21
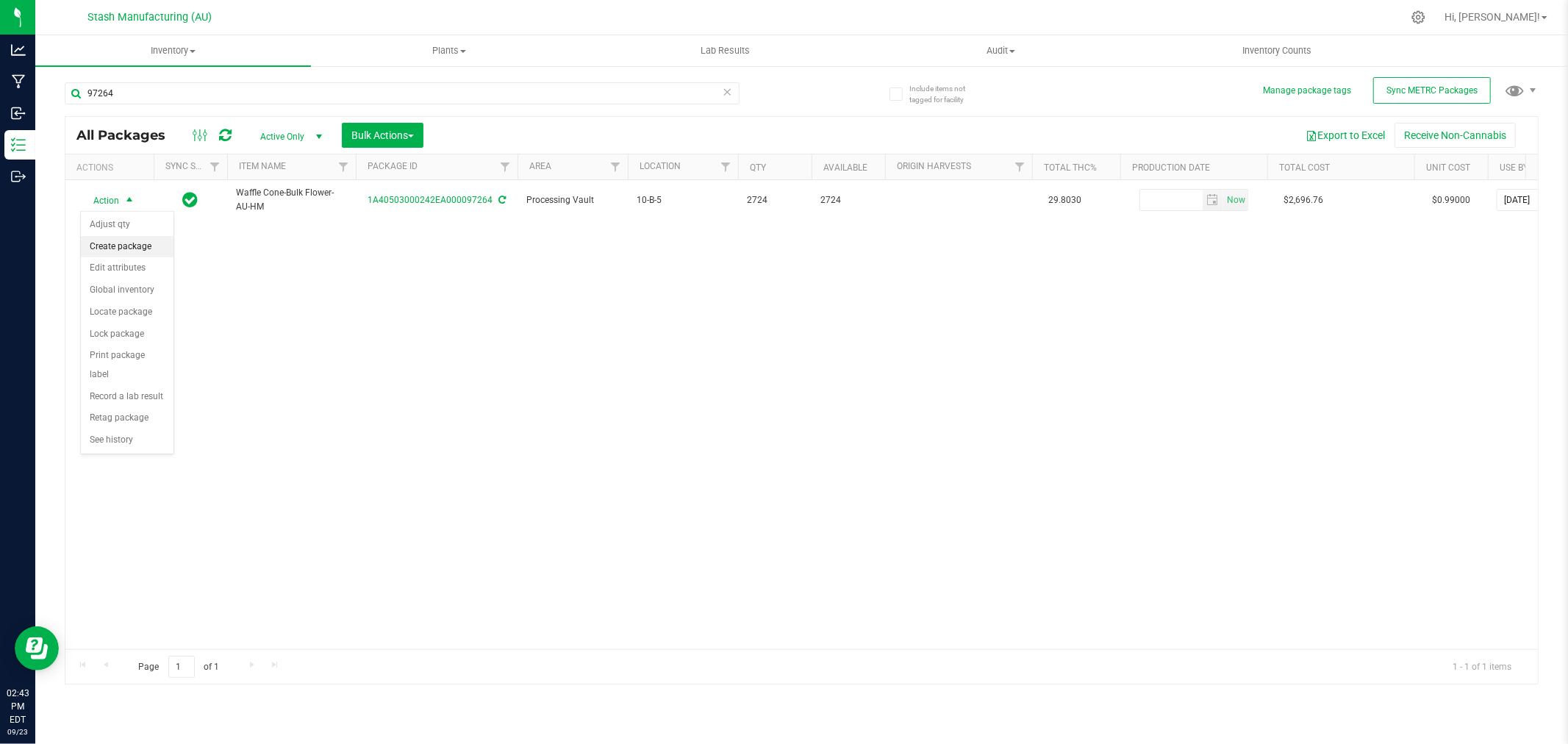
click at [125, 243] on li "Create package" at bounding box center [127, 246] width 92 height 22
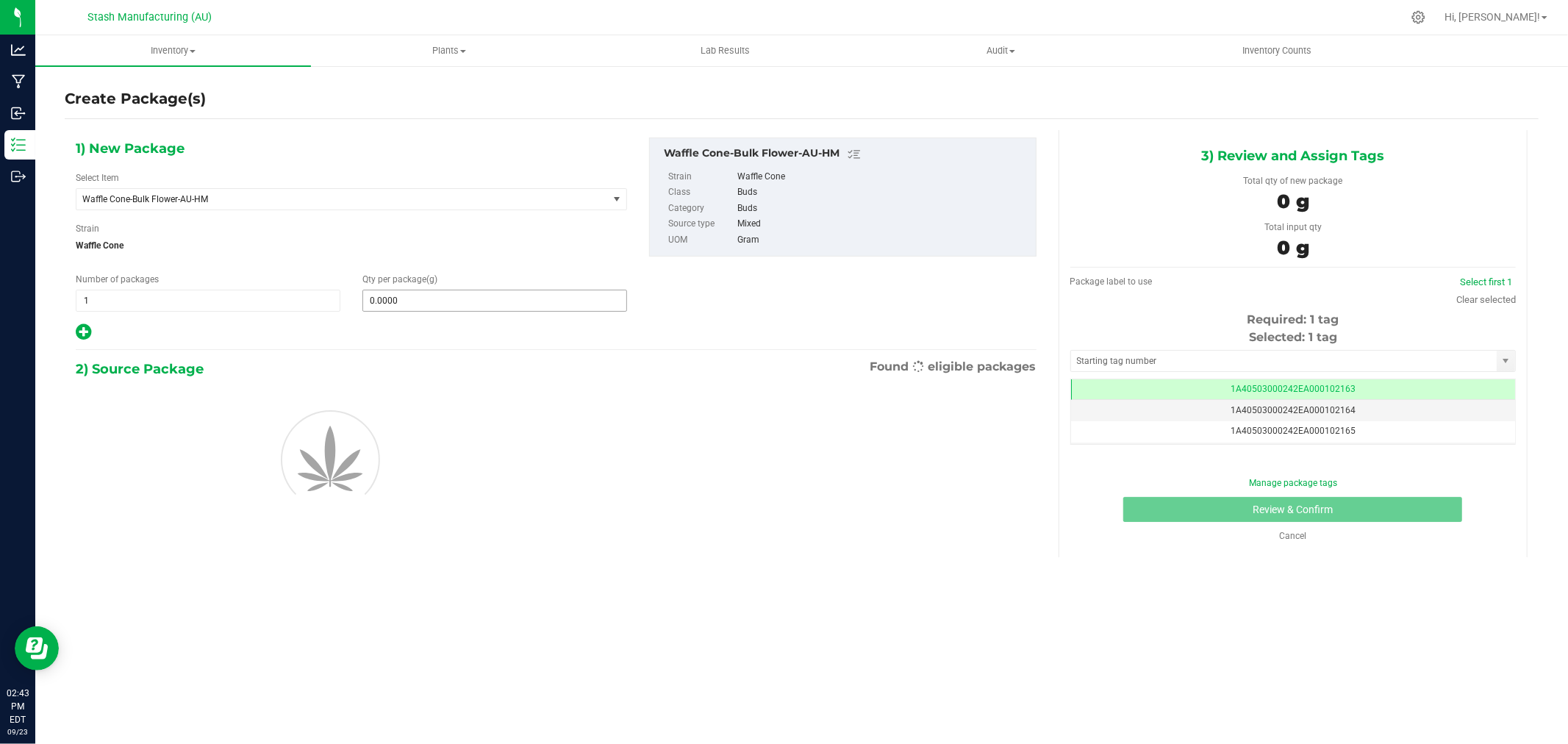
scroll to position [0, -1]
click at [391, 297] on span at bounding box center [495, 300] width 265 height 22
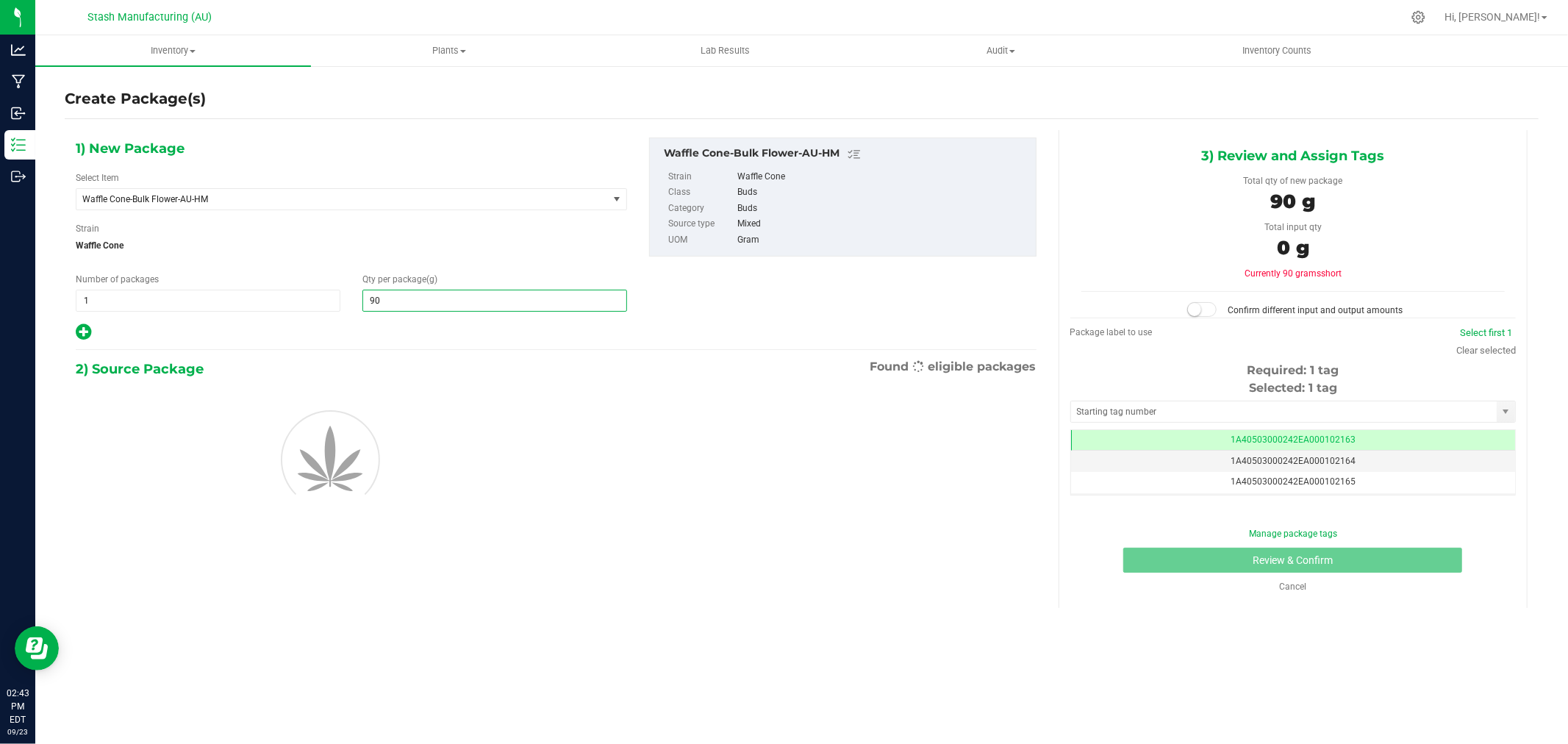
type input "908"
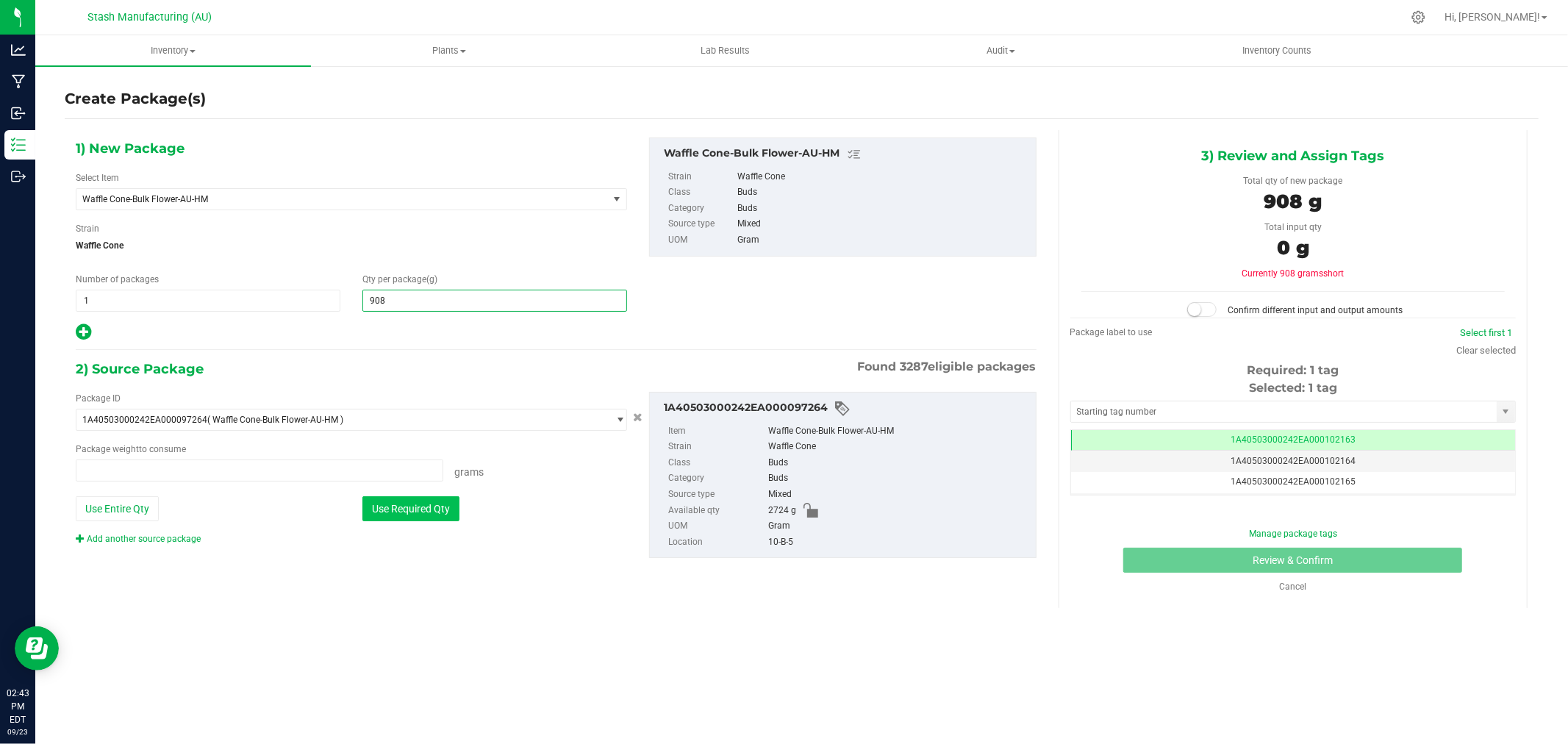
type input "0.0000 g"
type input "908.0000"
click at [445, 511] on button "Use Required Qty" at bounding box center [411, 508] width 97 height 25
type input "908.0000 g"
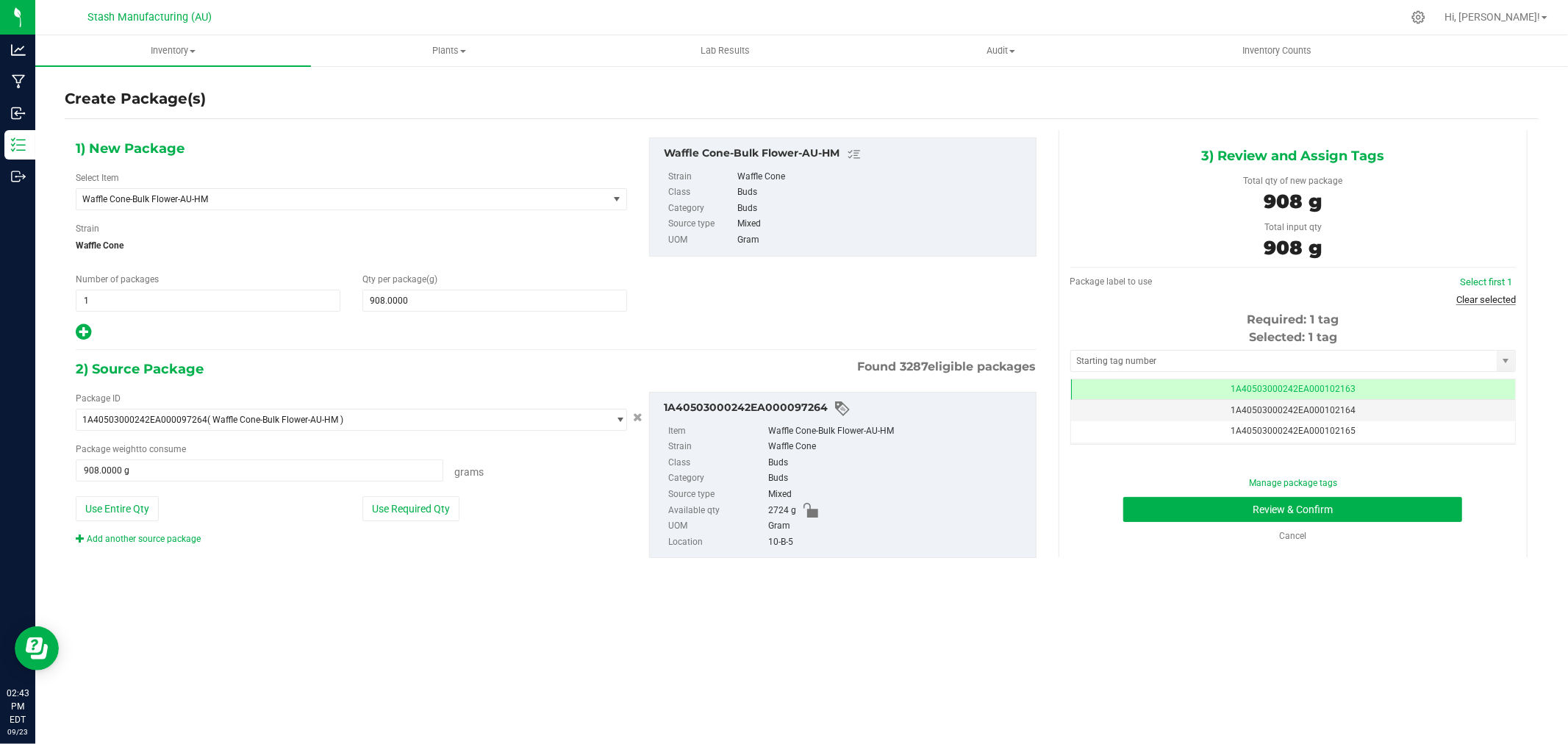
click at [1509, 297] on link "Clear selected" at bounding box center [1486, 299] width 60 height 11
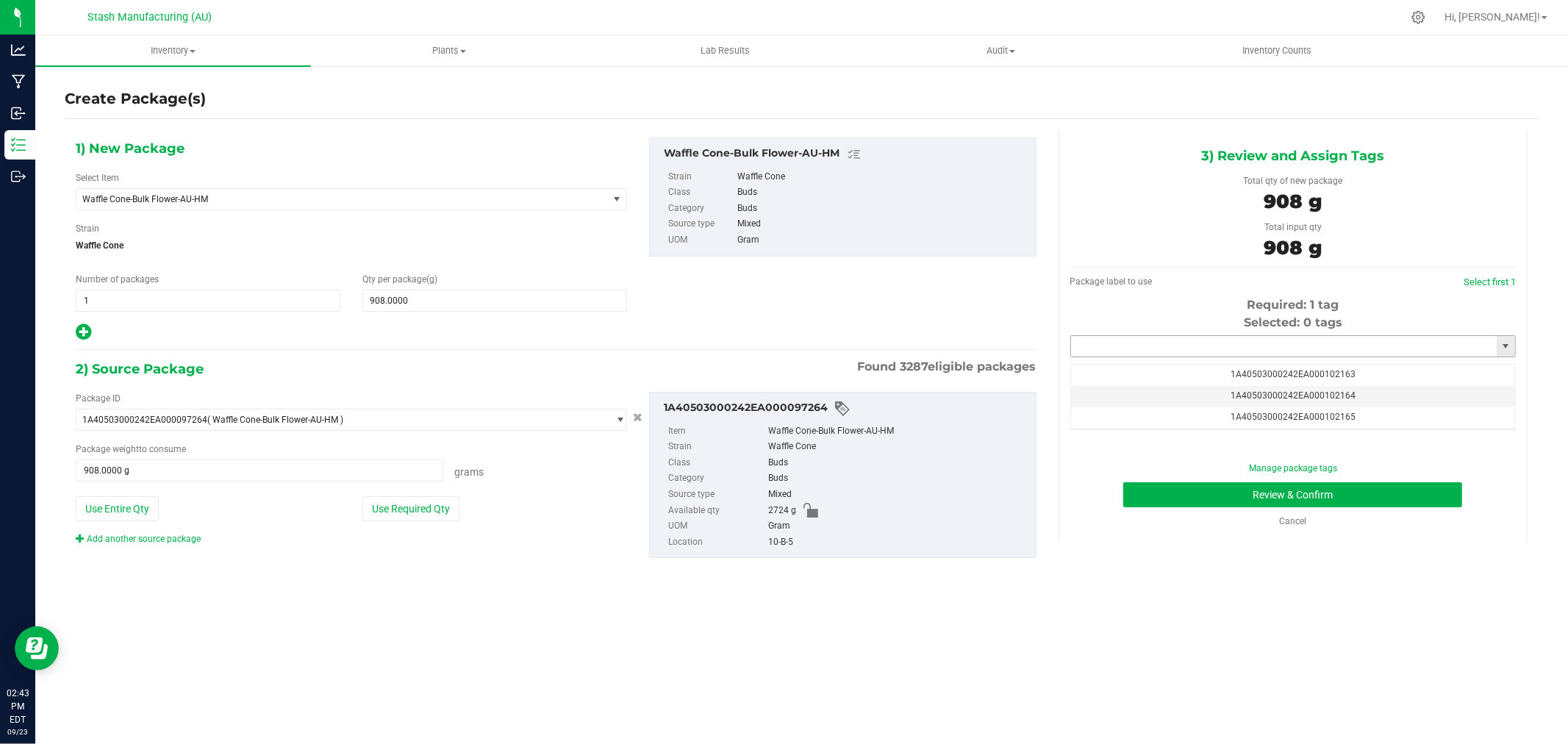
click at [1302, 342] on input "text" at bounding box center [1283, 346] width 426 height 21
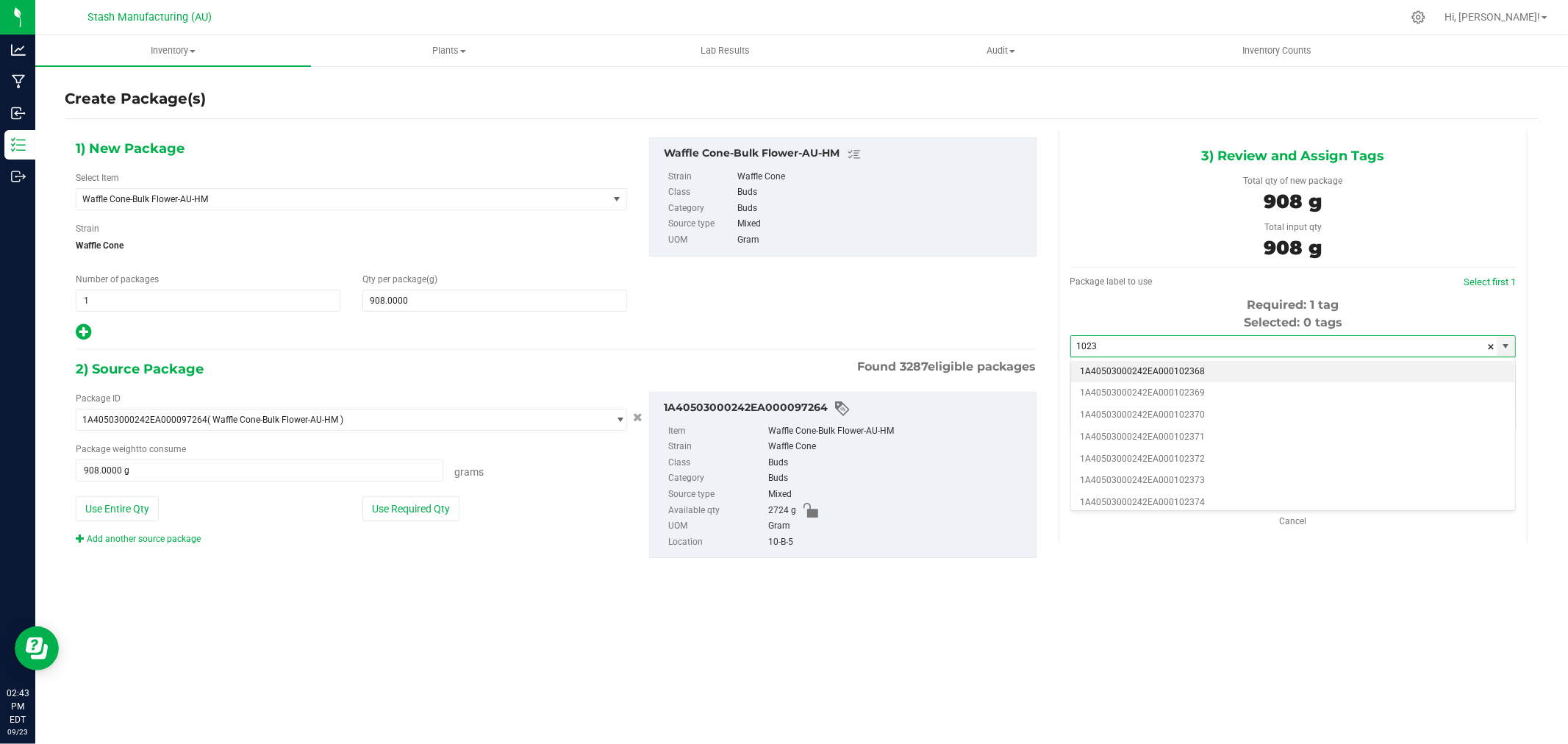
click at [1257, 365] on li "1A40503000242EA000102368" at bounding box center [1292, 372] width 444 height 22
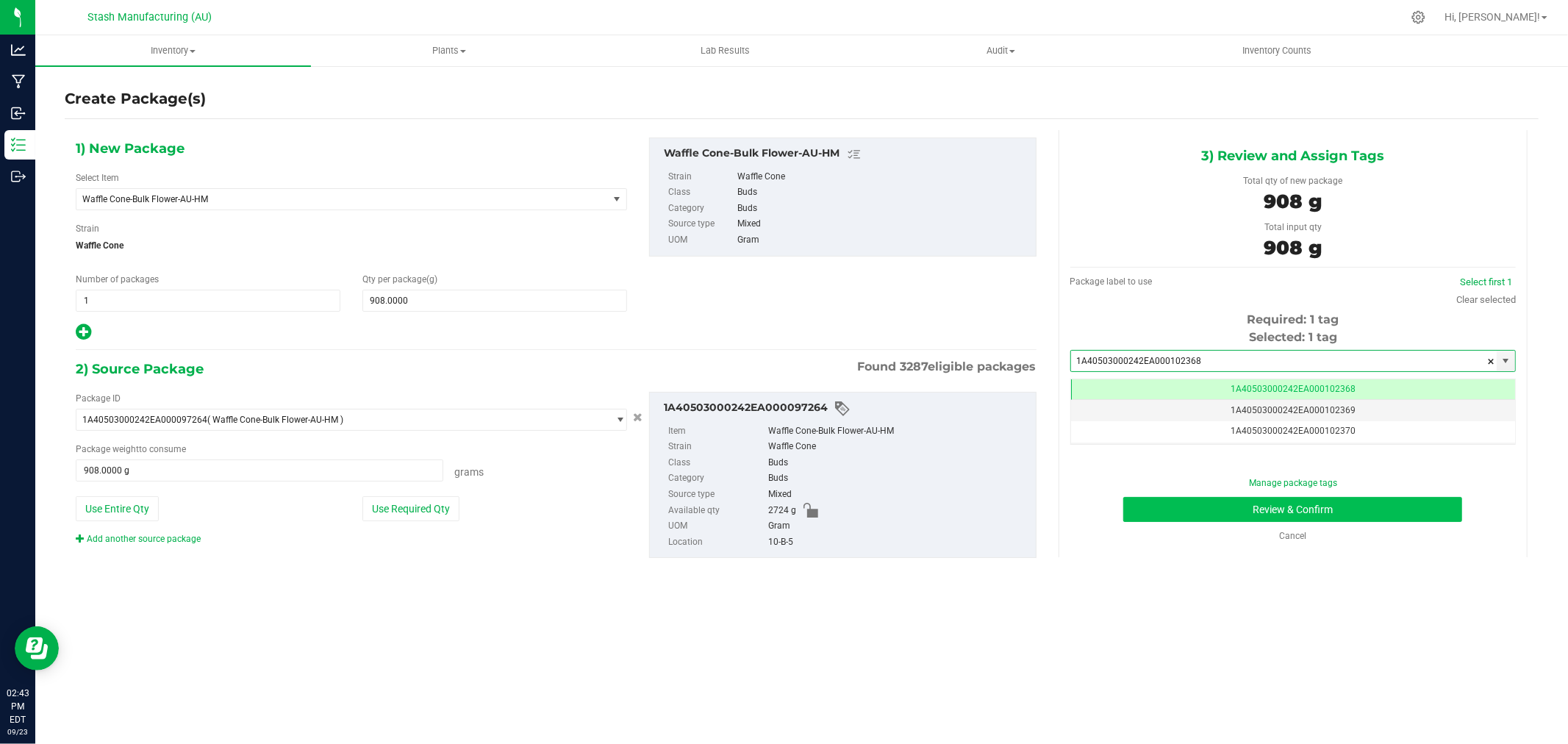
type input "1A40503000242EA000102368"
click at [1398, 506] on button "Review & Confirm" at bounding box center [1292, 509] width 339 height 25
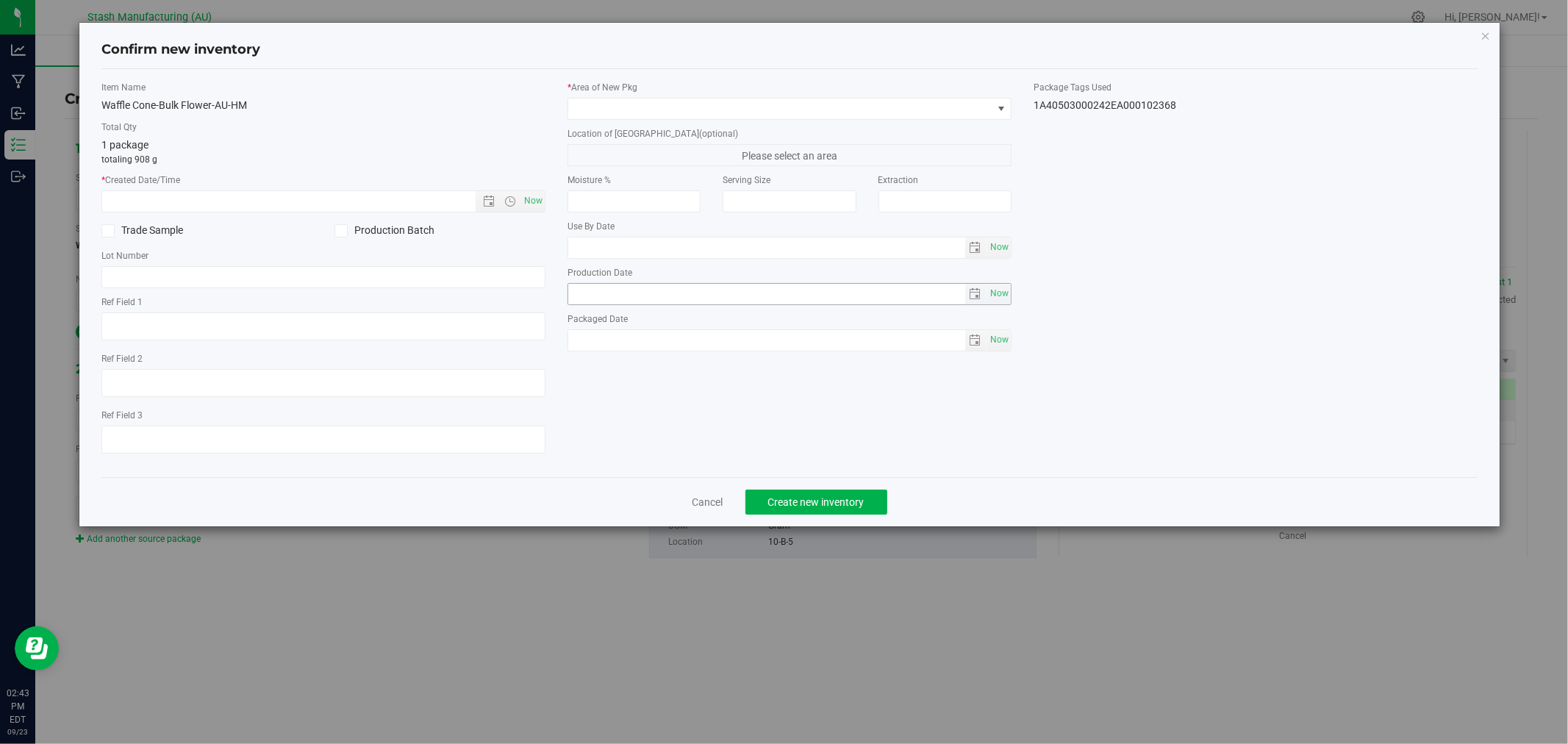
type input "[DATE]"
click at [538, 198] on span "Now" at bounding box center [534, 201] width 25 height 22
type input "[DATE] 2:43 PM"
click at [625, 111] on span at bounding box center [780, 109] width 424 height 21
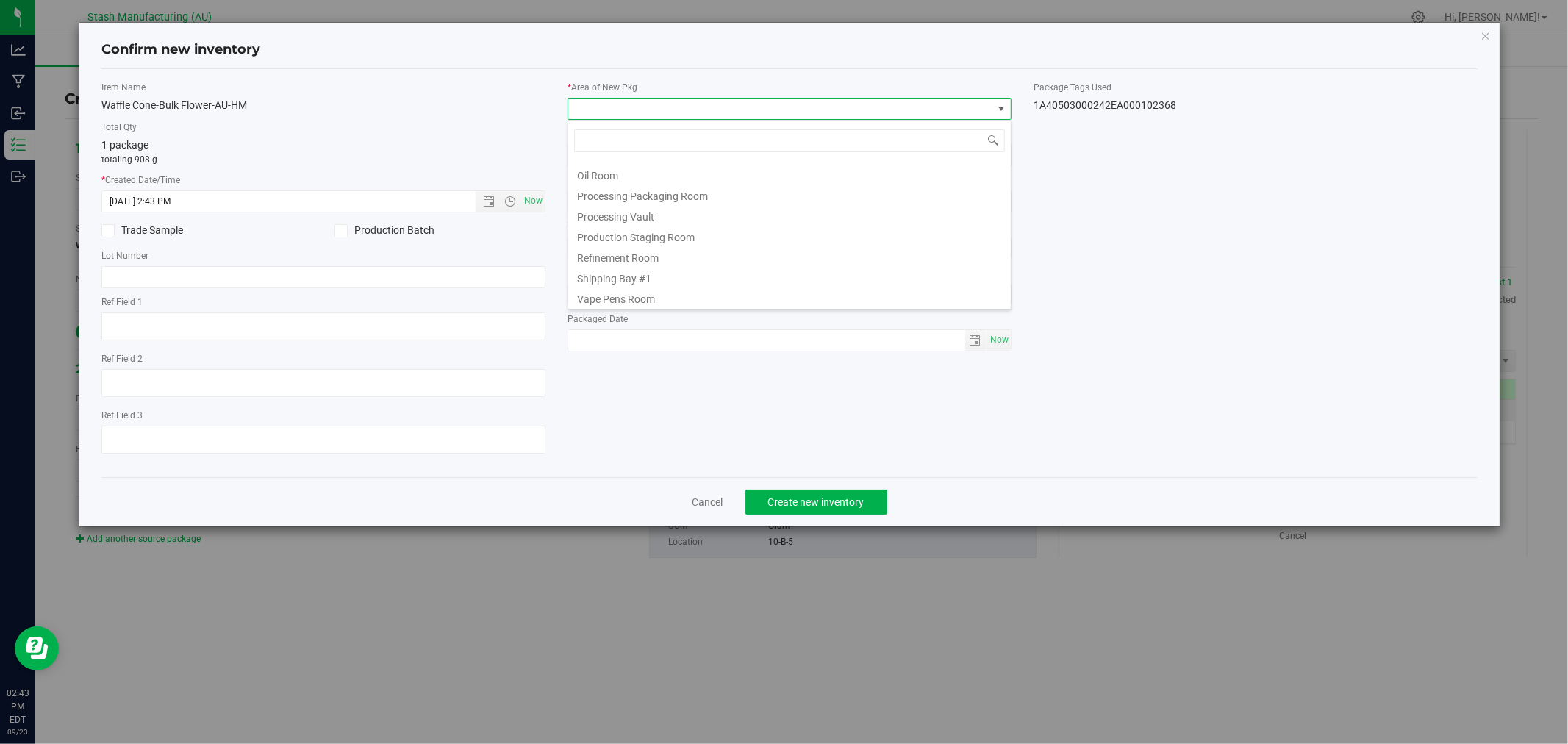
drag, startPoint x: 680, startPoint y: 275, endPoint x: 711, endPoint y: 316, distance: 51.4
click at [680, 275] on li "Shipping Bay #1" at bounding box center [789, 276] width 442 height 21
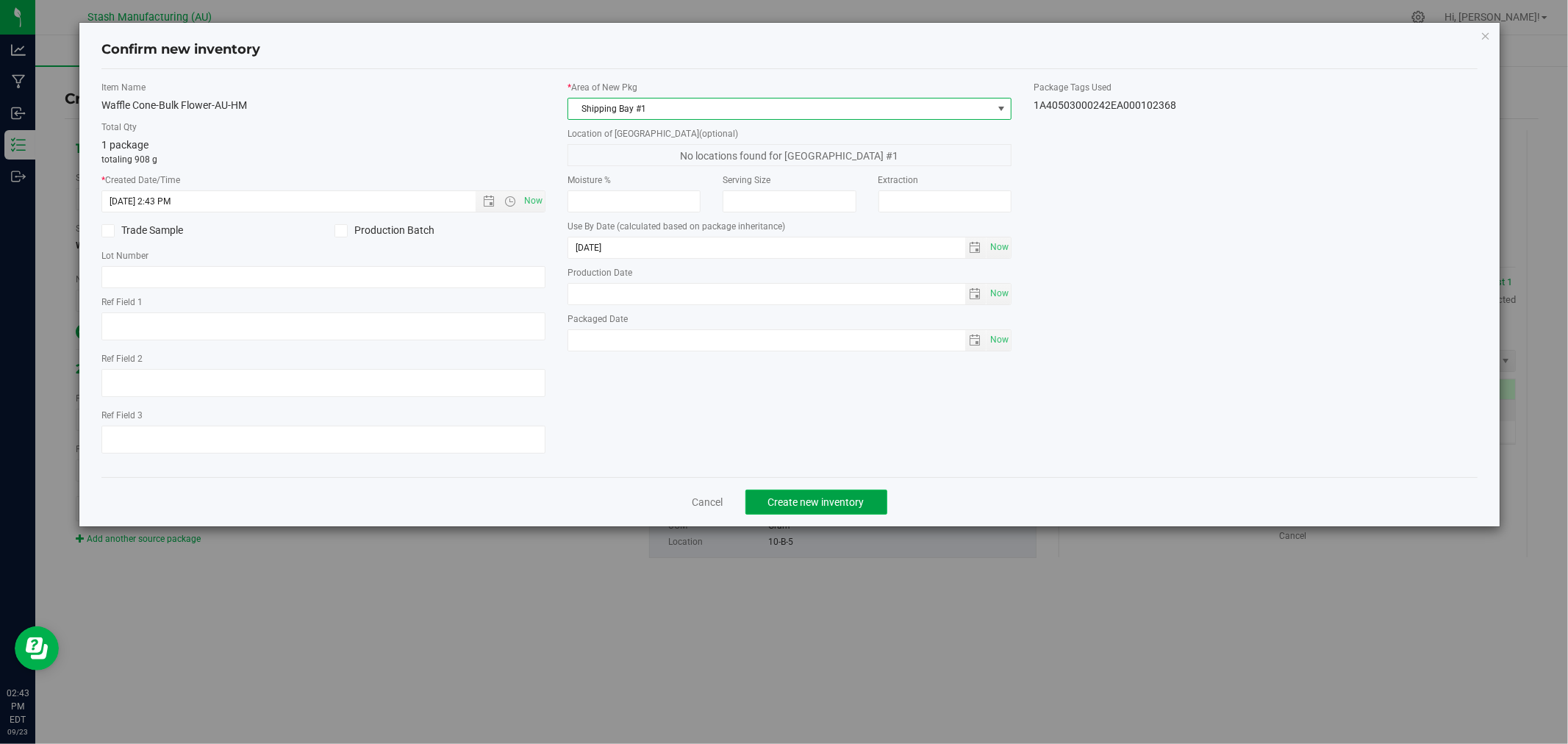
click at [855, 507] on span "Create new inventory" at bounding box center [816, 501] width 96 height 12
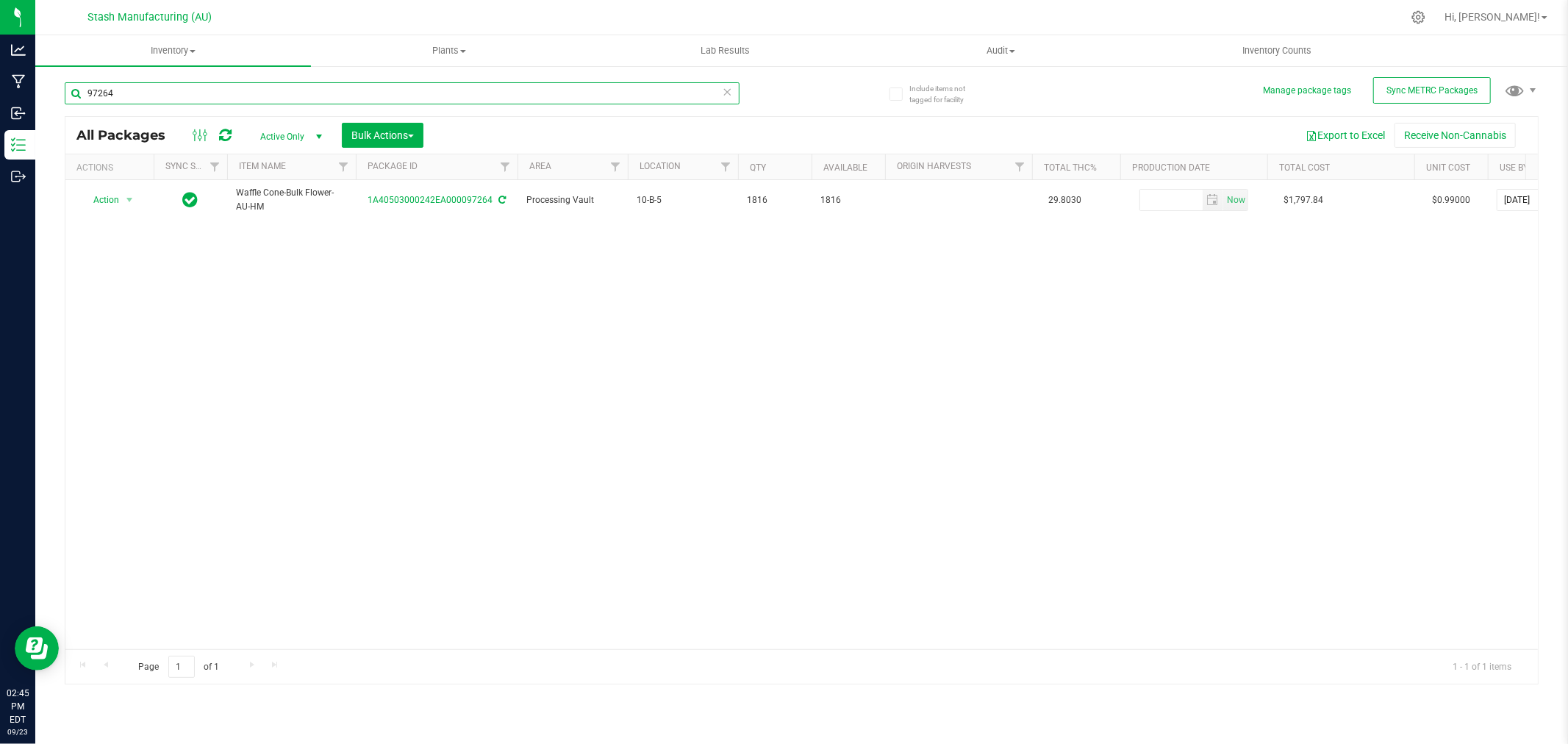
click at [180, 96] on input "97264" at bounding box center [402, 93] width 674 height 22
type input "91615"
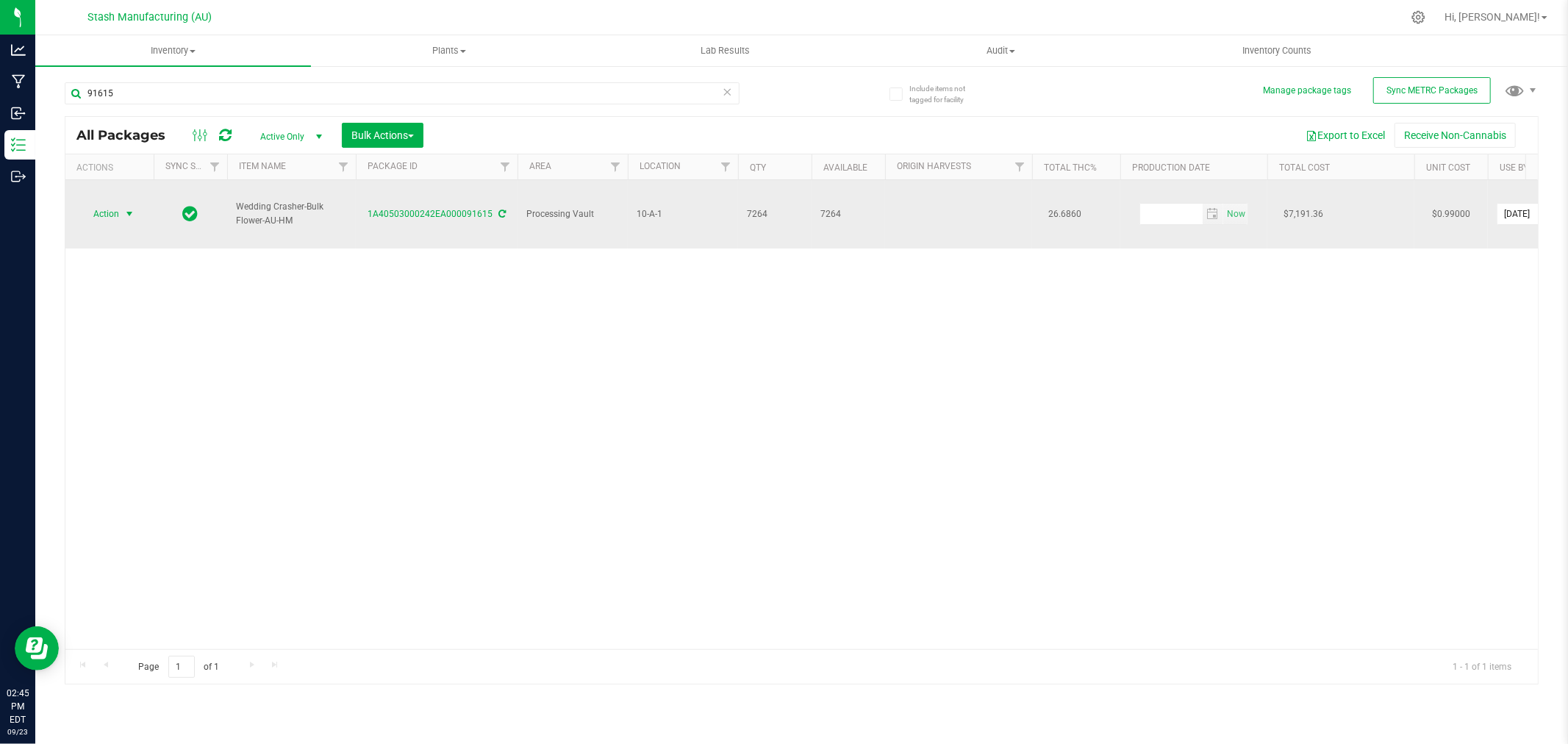
click at [131, 208] on span "select" at bounding box center [129, 213] width 12 height 12
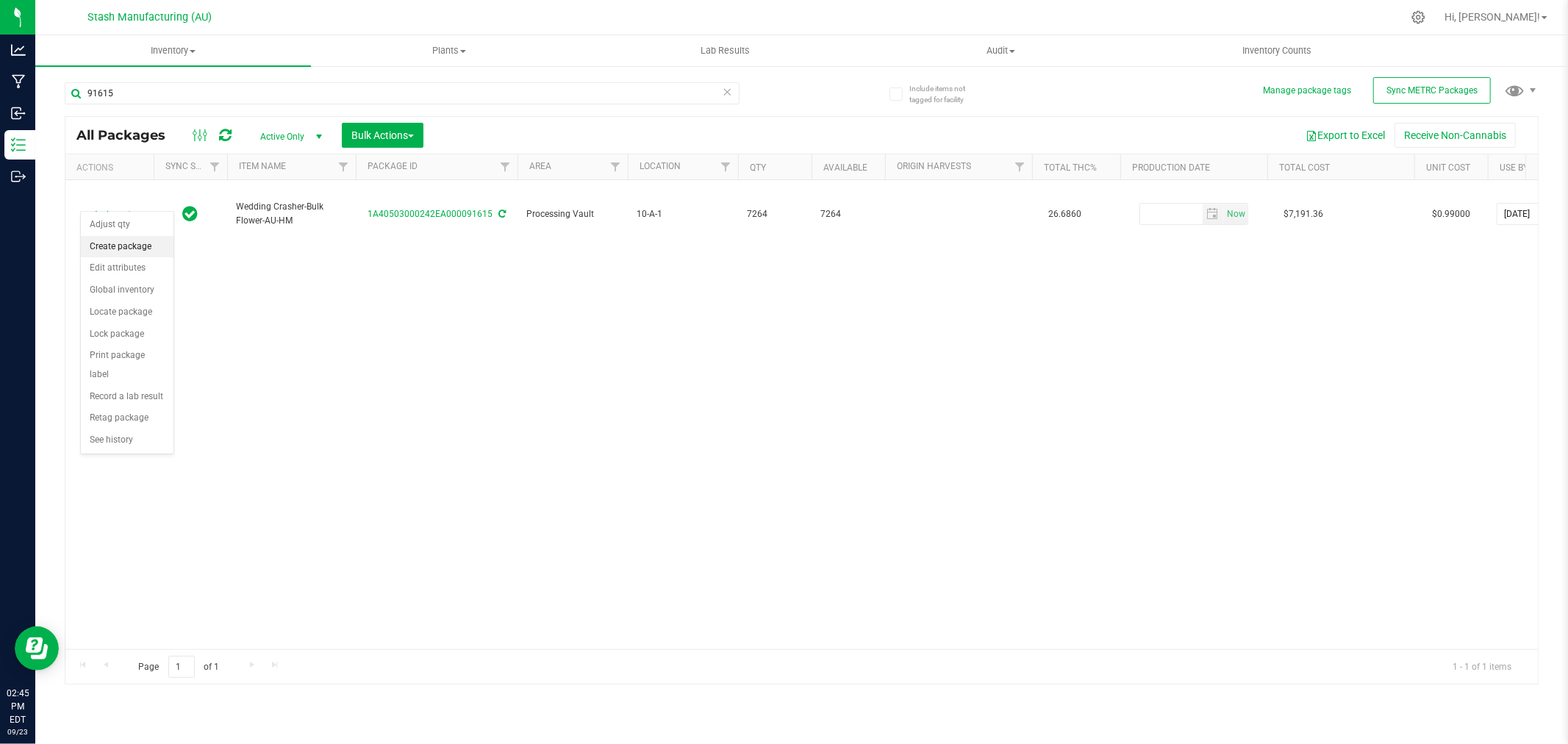
click at [134, 250] on li "Create package" at bounding box center [127, 246] width 92 height 22
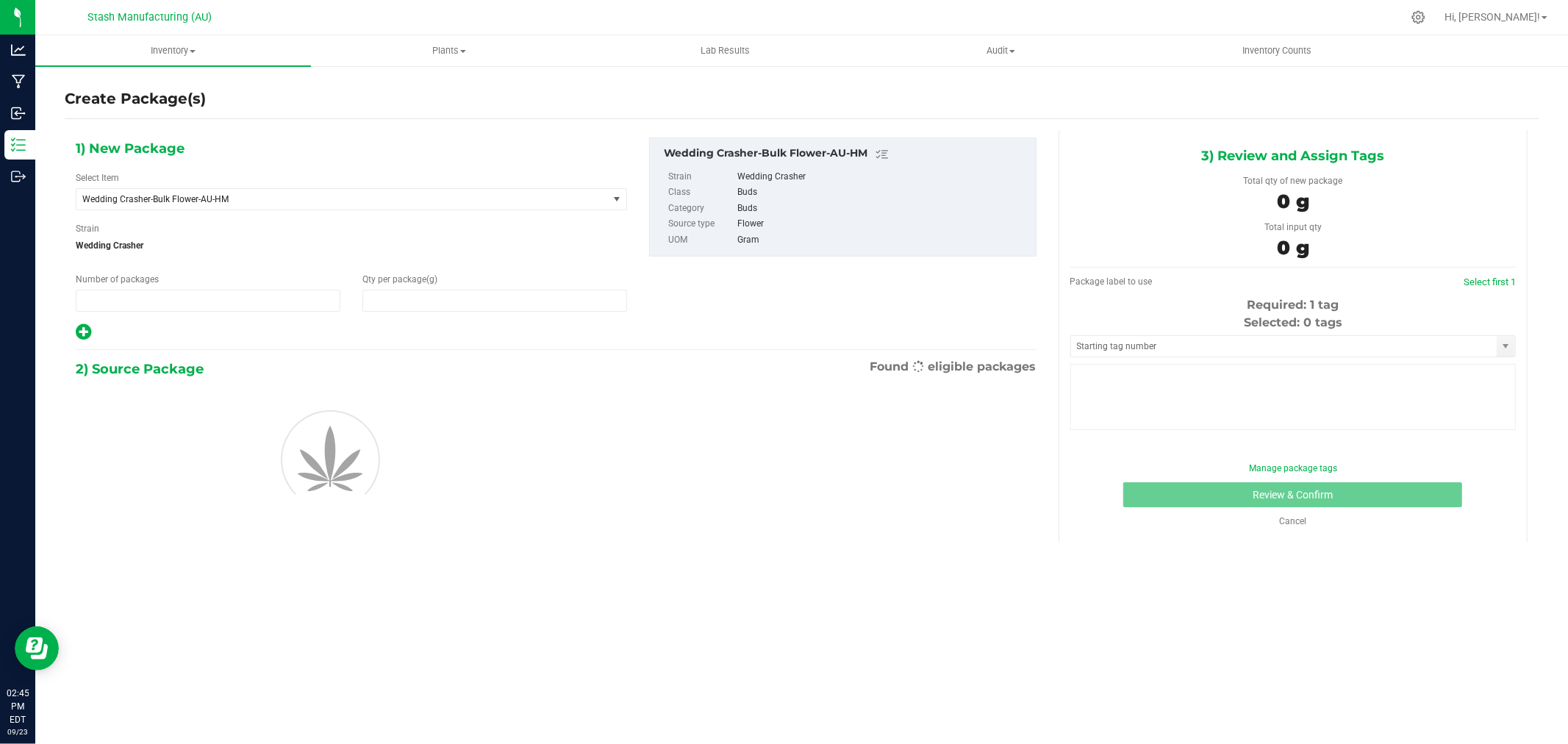
type input "1"
type input "0.0000"
type input "0"
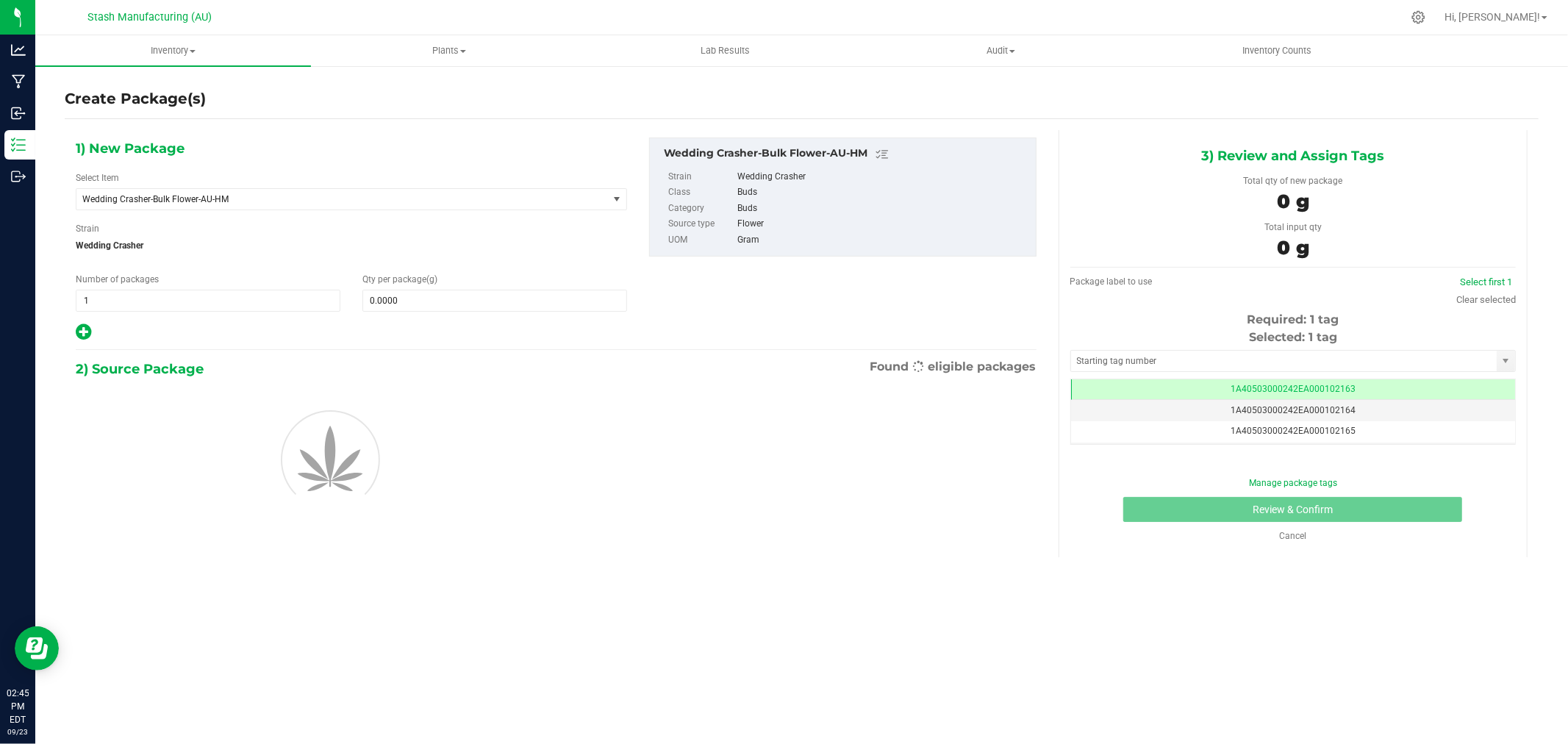
scroll to position [0, -1]
click at [382, 301] on span "0.0000 0" at bounding box center [495, 300] width 265 height 22
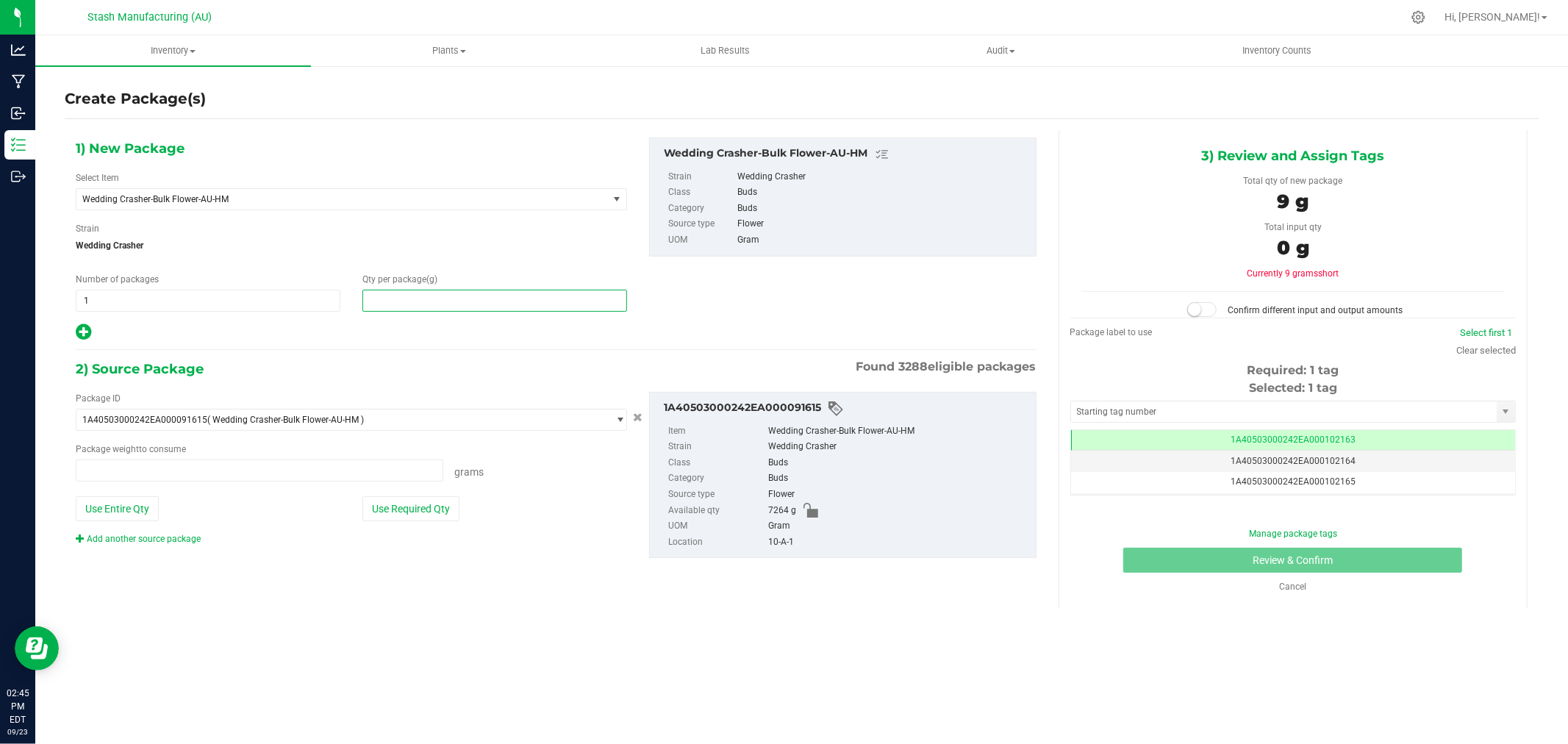
type input "0.0000 g"
click at [421, 309] on input "08" at bounding box center [495, 300] width 263 height 21
type input "908"
type input "908.0000"
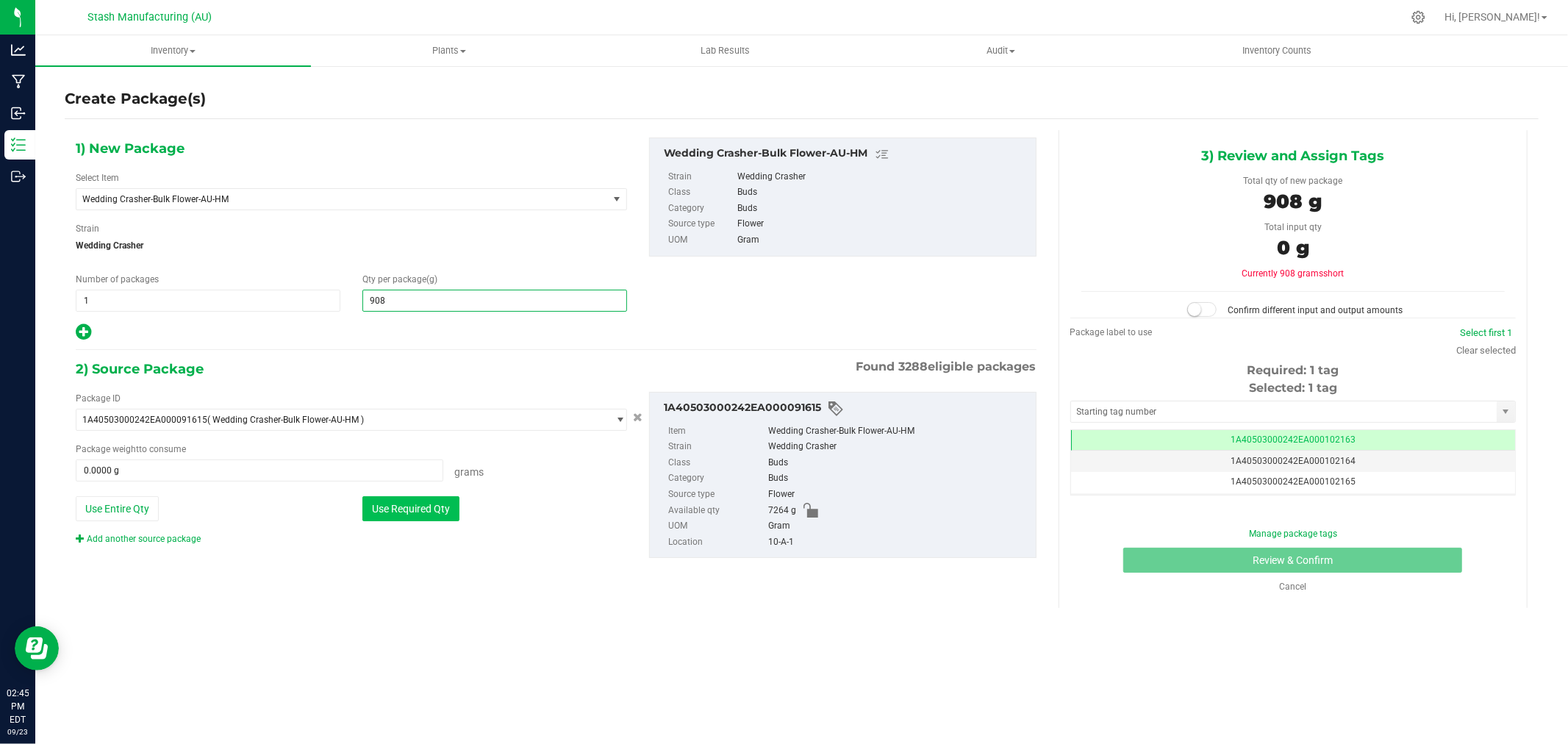
click at [399, 517] on button "Use Required Qty" at bounding box center [411, 508] width 97 height 25
type input "908.0000 g"
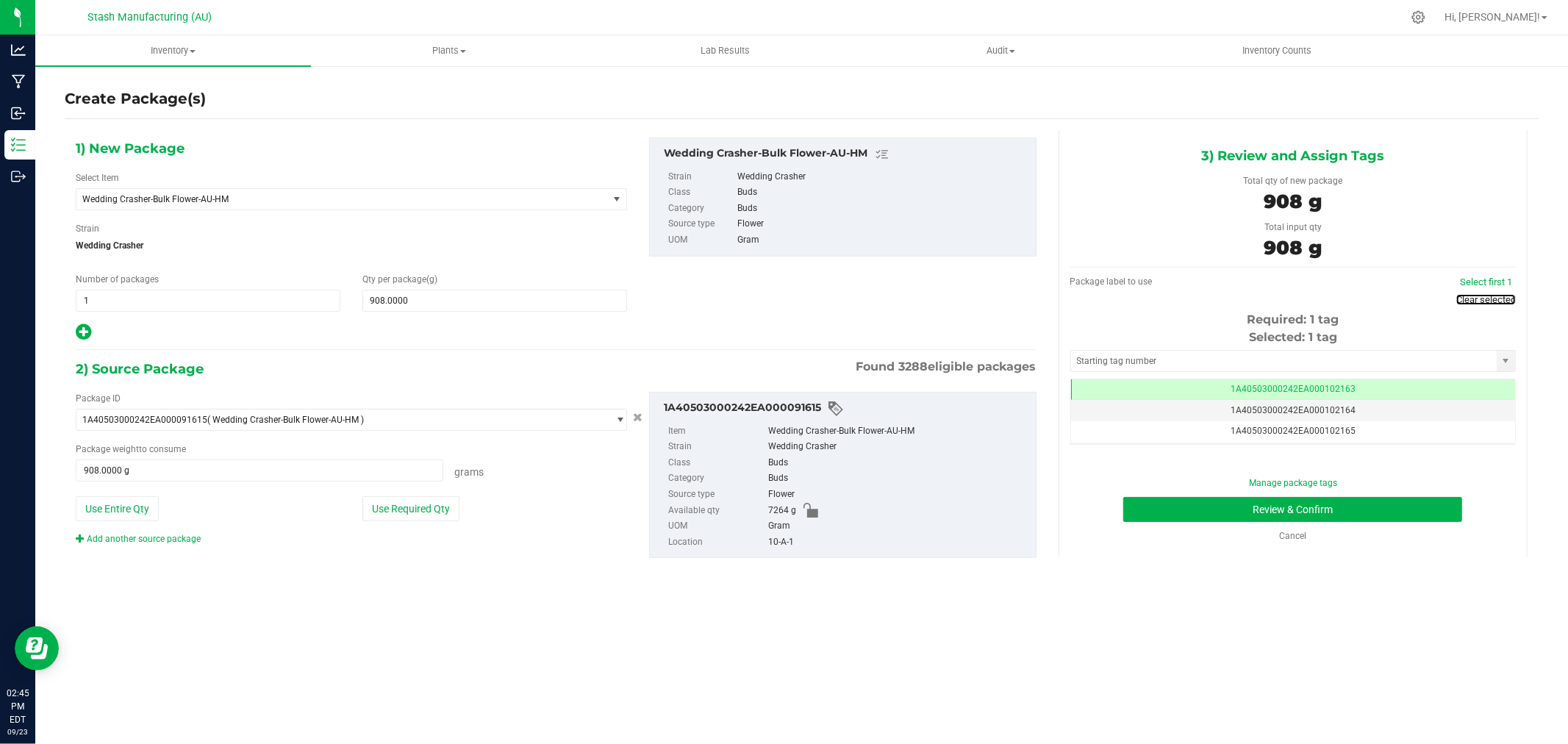
click at [1466, 300] on link "Clear selected" at bounding box center [1486, 299] width 60 height 11
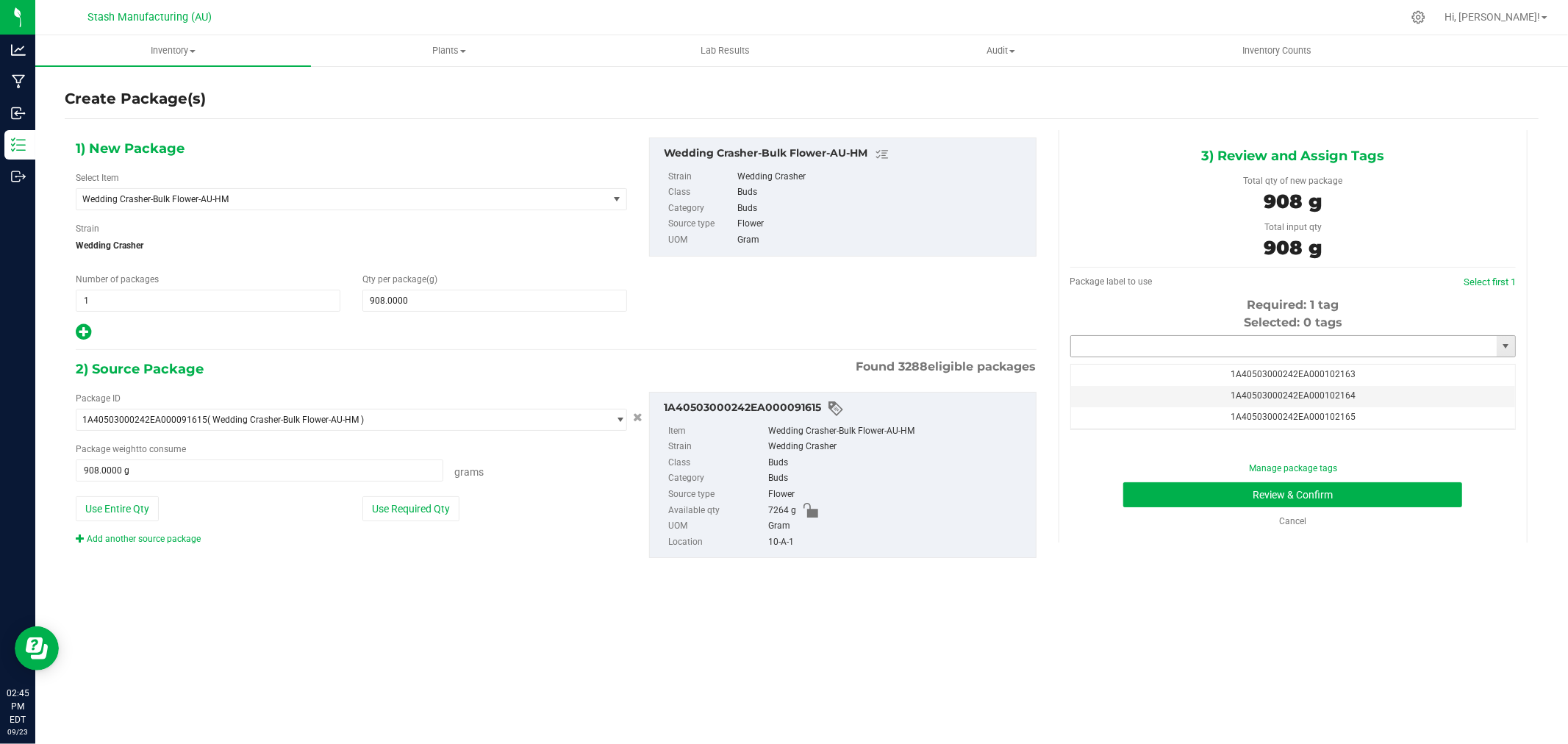
click at [1277, 340] on input "text" at bounding box center [1283, 346] width 426 height 21
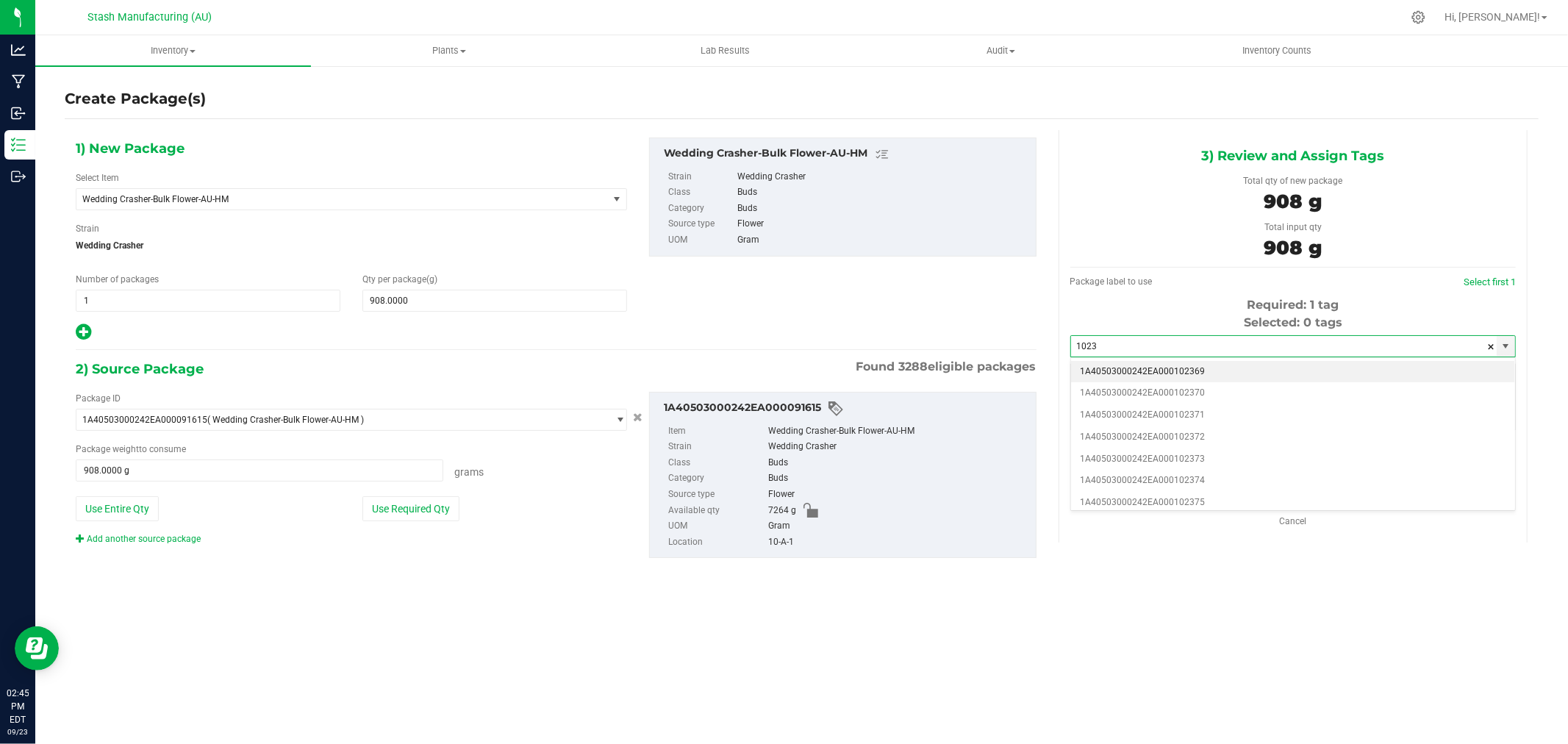
click at [1204, 375] on li "1A40503000242EA000102369" at bounding box center [1292, 372] width 444 height 22
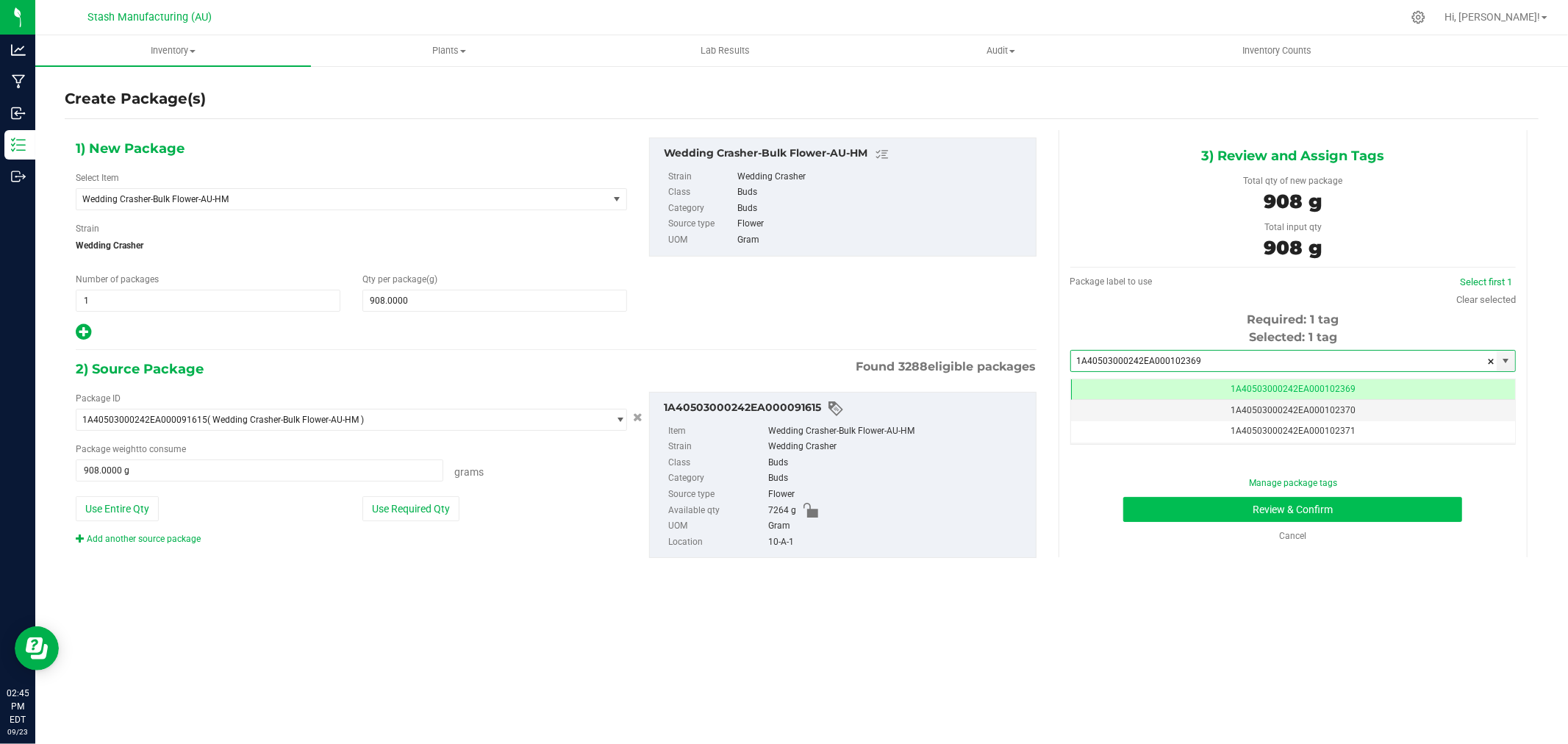
type input "1A40503000242EA000102369"
click at [1416, 518] on button "Review & Confirm" at bounding box center [1292, 509] width 339 height 25
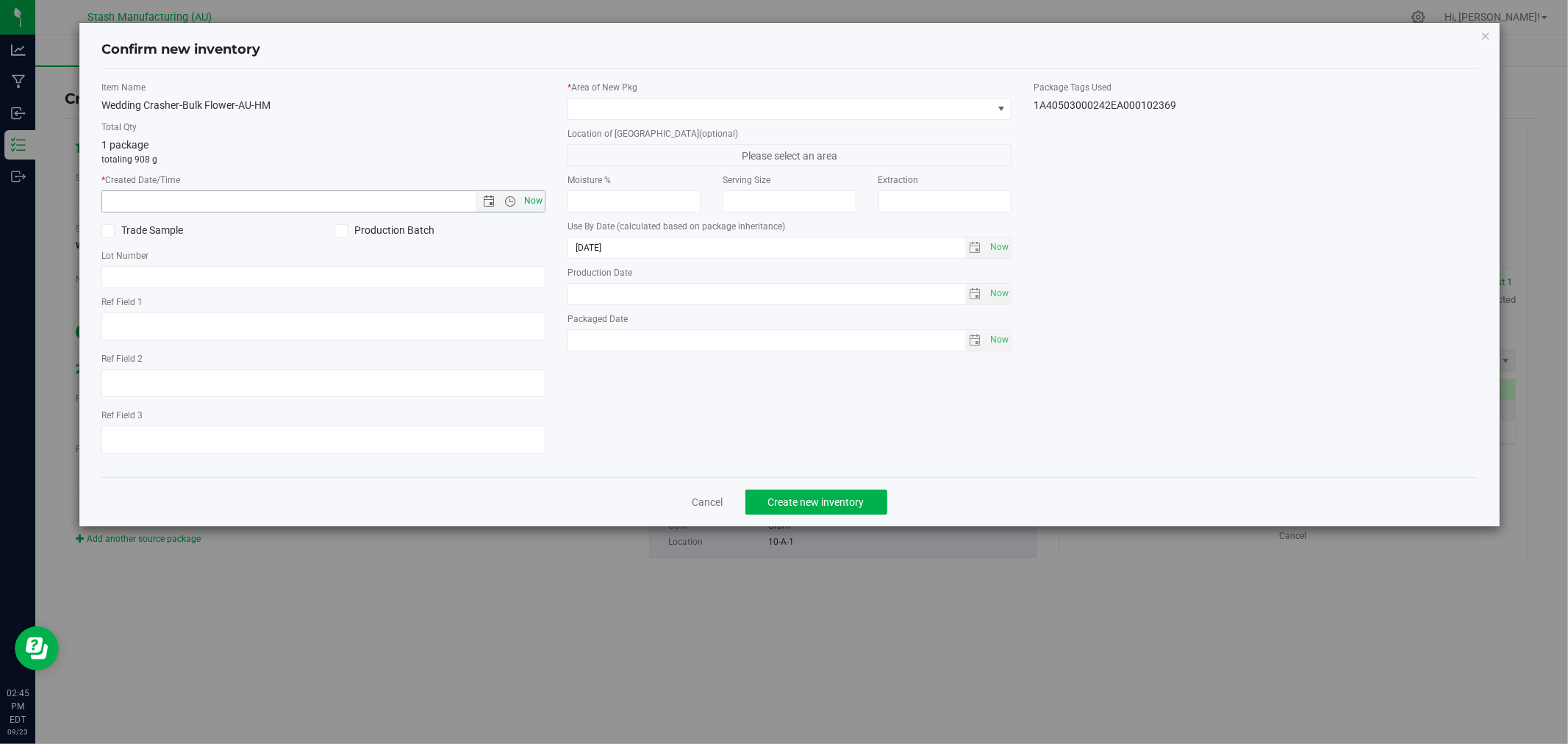
click at [535, 198] on span "Now" at bounding box center [534, 201] width 25 height 22
type input "[DATE] 2:45 PM"
click at [590, 115] on span at bounding box center [780, 109] width 424 height 21
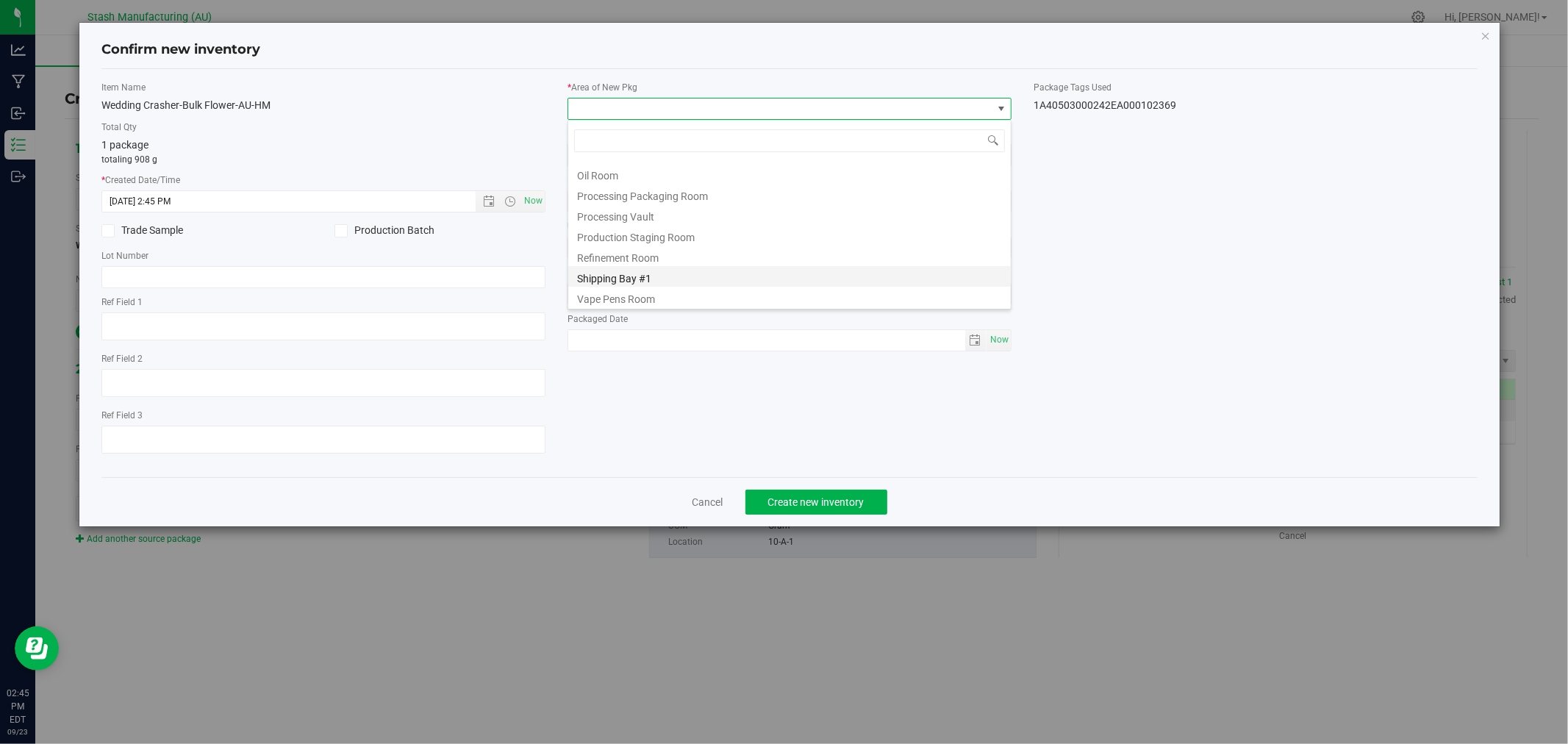
click at [682, 278] on li "Shipping Bay #1" at bounding box center [789, 276] width 442 height 21
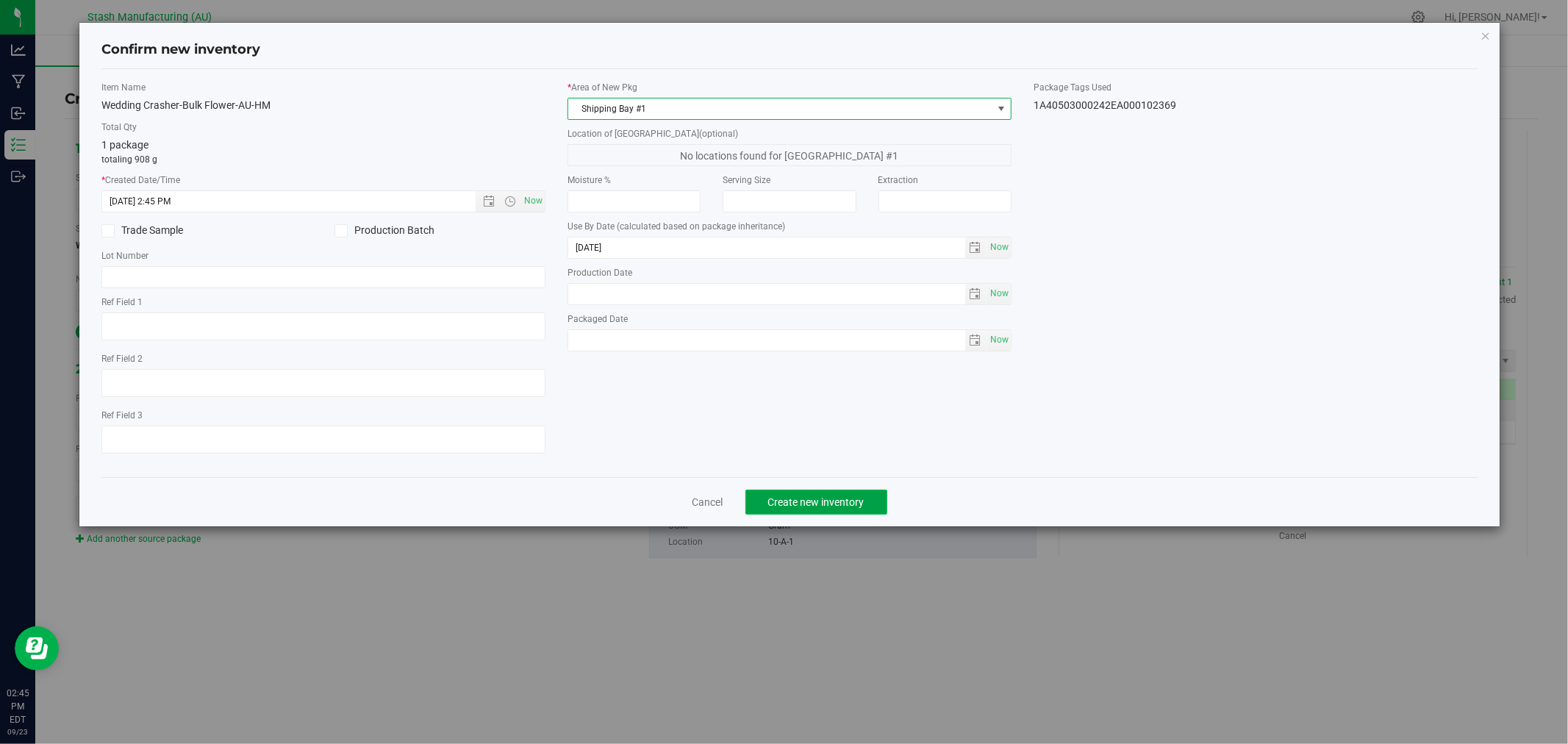
click at [855, 499] on span "Create new inventory" at bounding box center [816, 501] width 96 height 12
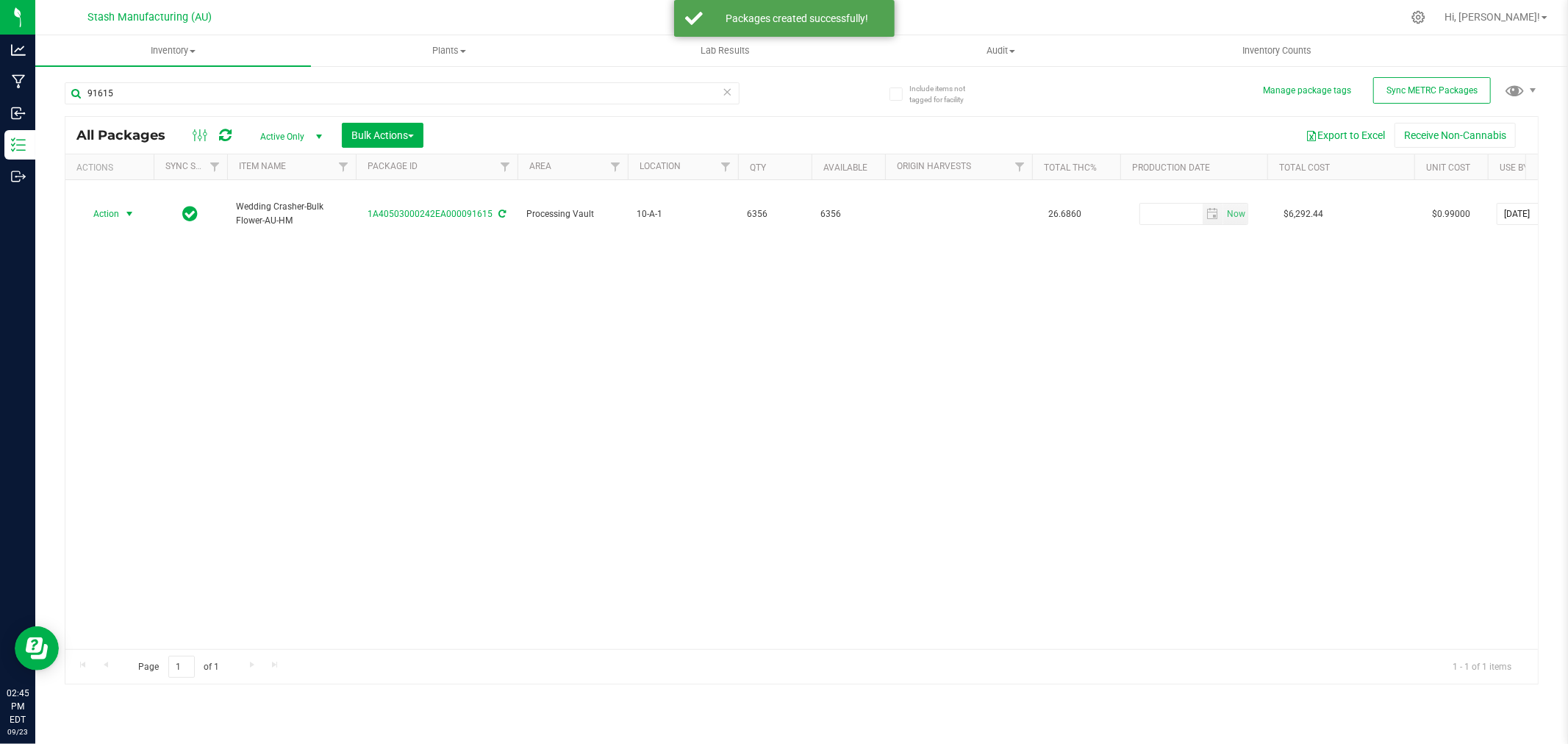
click at [114, 204] on span "Action" at bounding box center [100, 214] width 40 height 21
click at [122, 251] on li "Create package" at bounding box center [127, 246] width 92 height 22
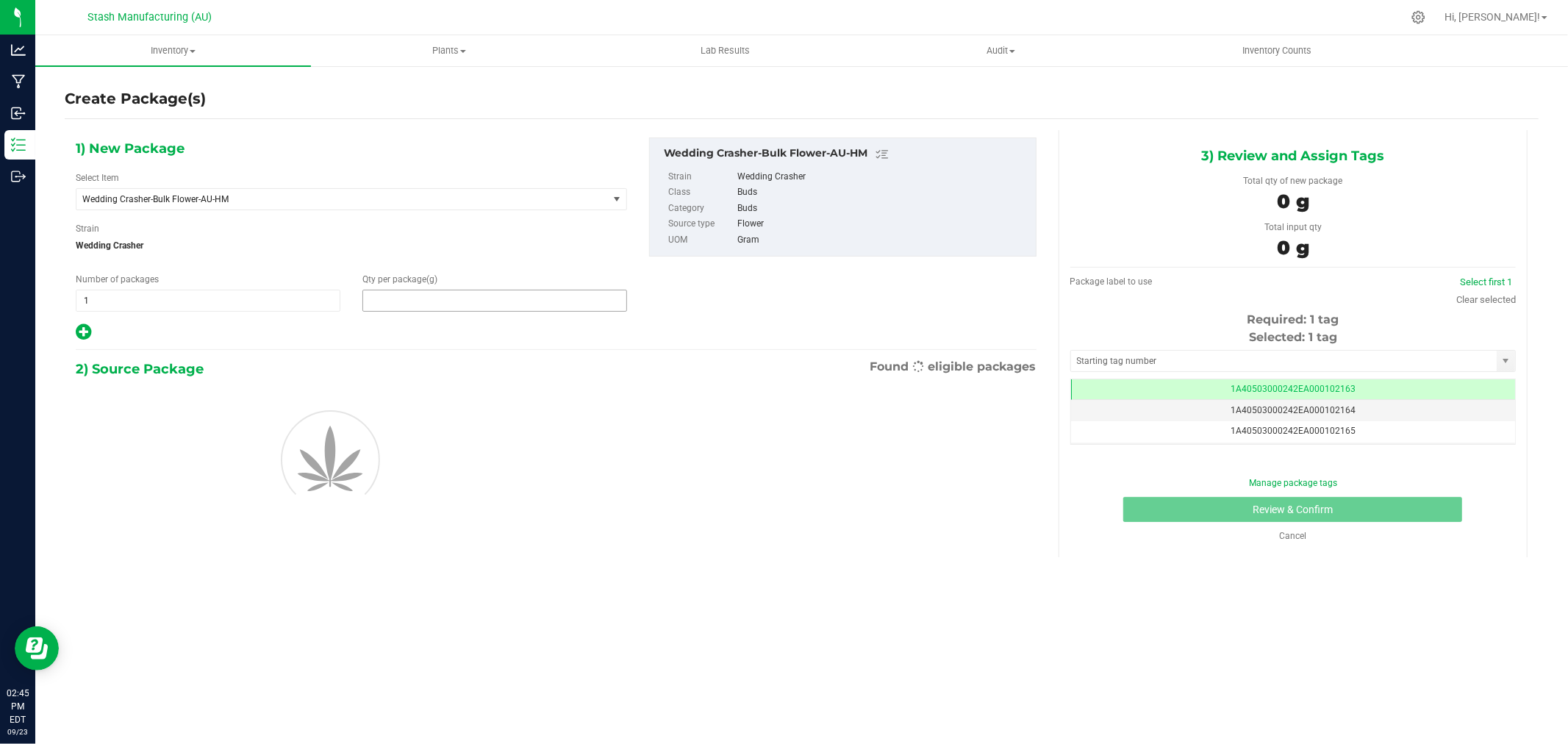
click at [420, 292] on span at bounding box center [495, 300] width 265 height 22
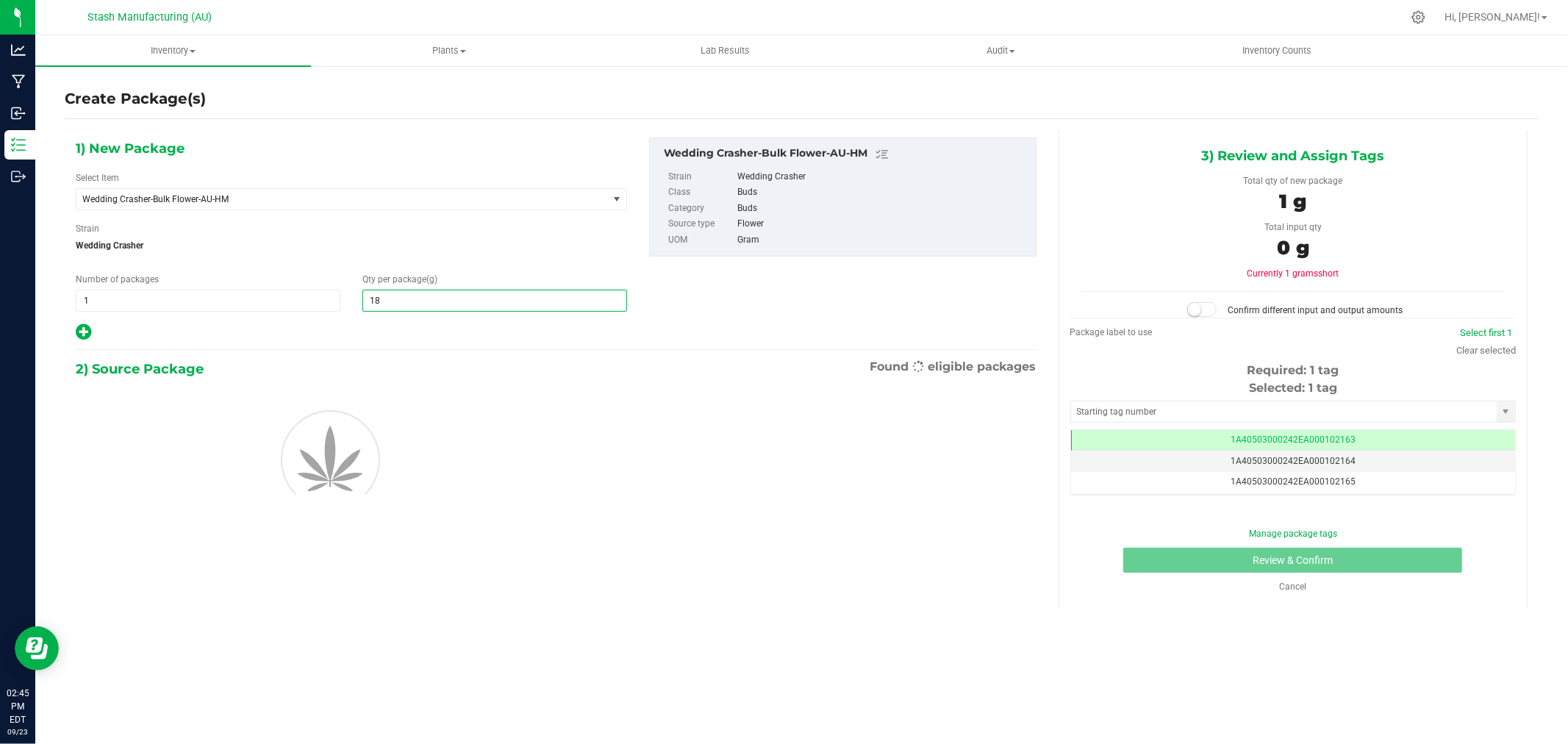
type input "181"
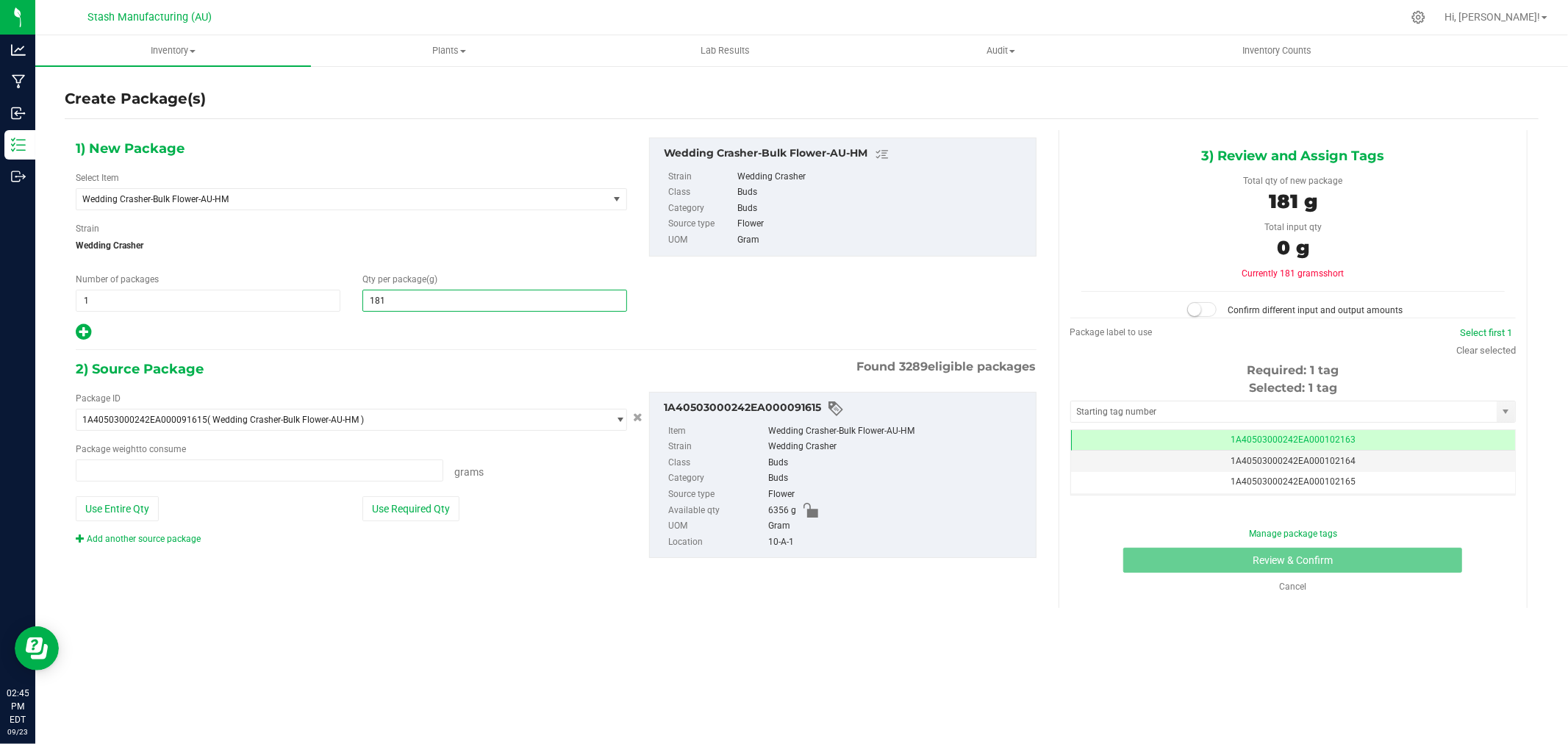
type input "0.0000 g"
type input "1816"
type input "1,816.0000"
click at [452, 519] on button "Use Required Qty" at bounding box center [411, 508] width 97 height 25
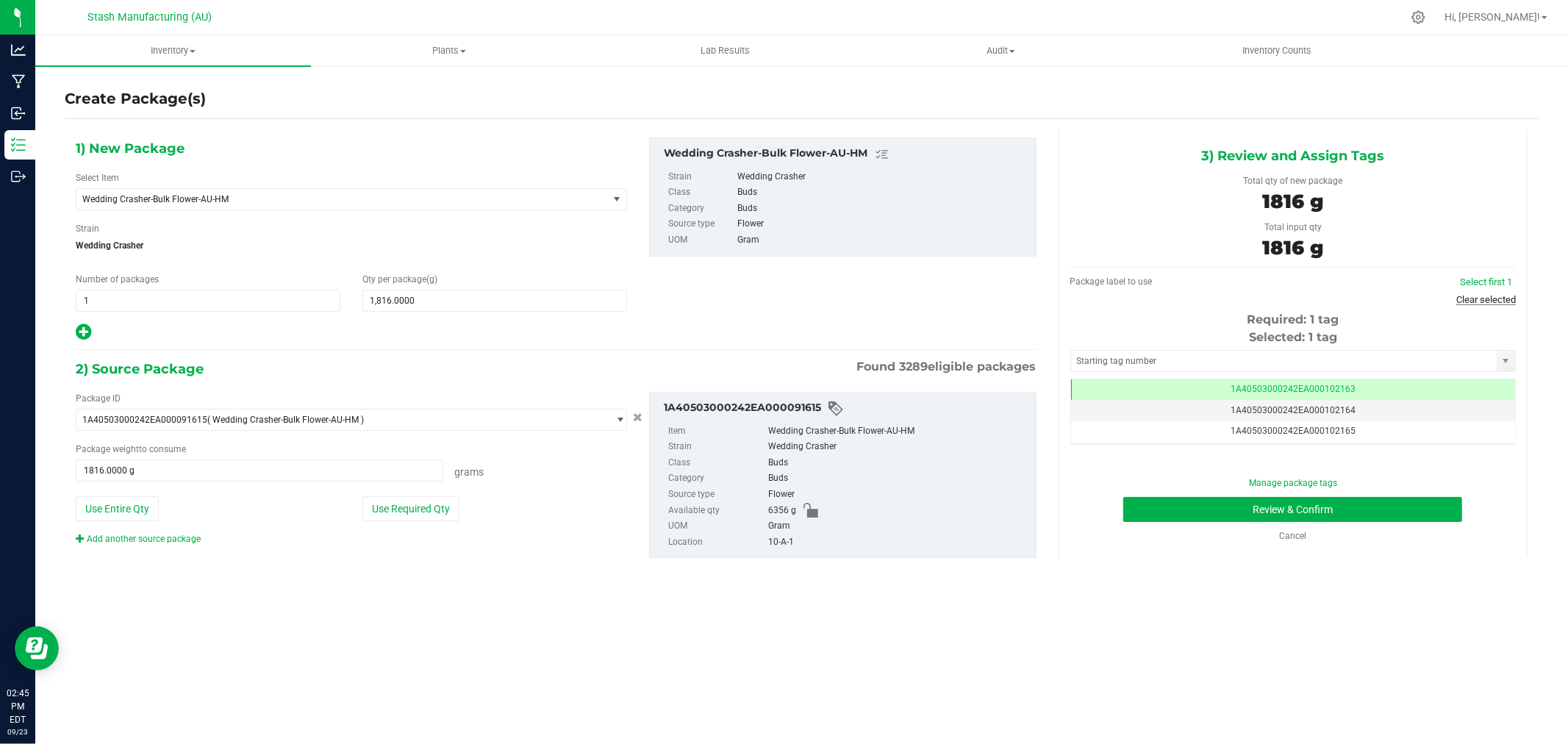
click at [1510, 296] on link "Clear selected" at bounding box center [1486, 299] width 60 height 11
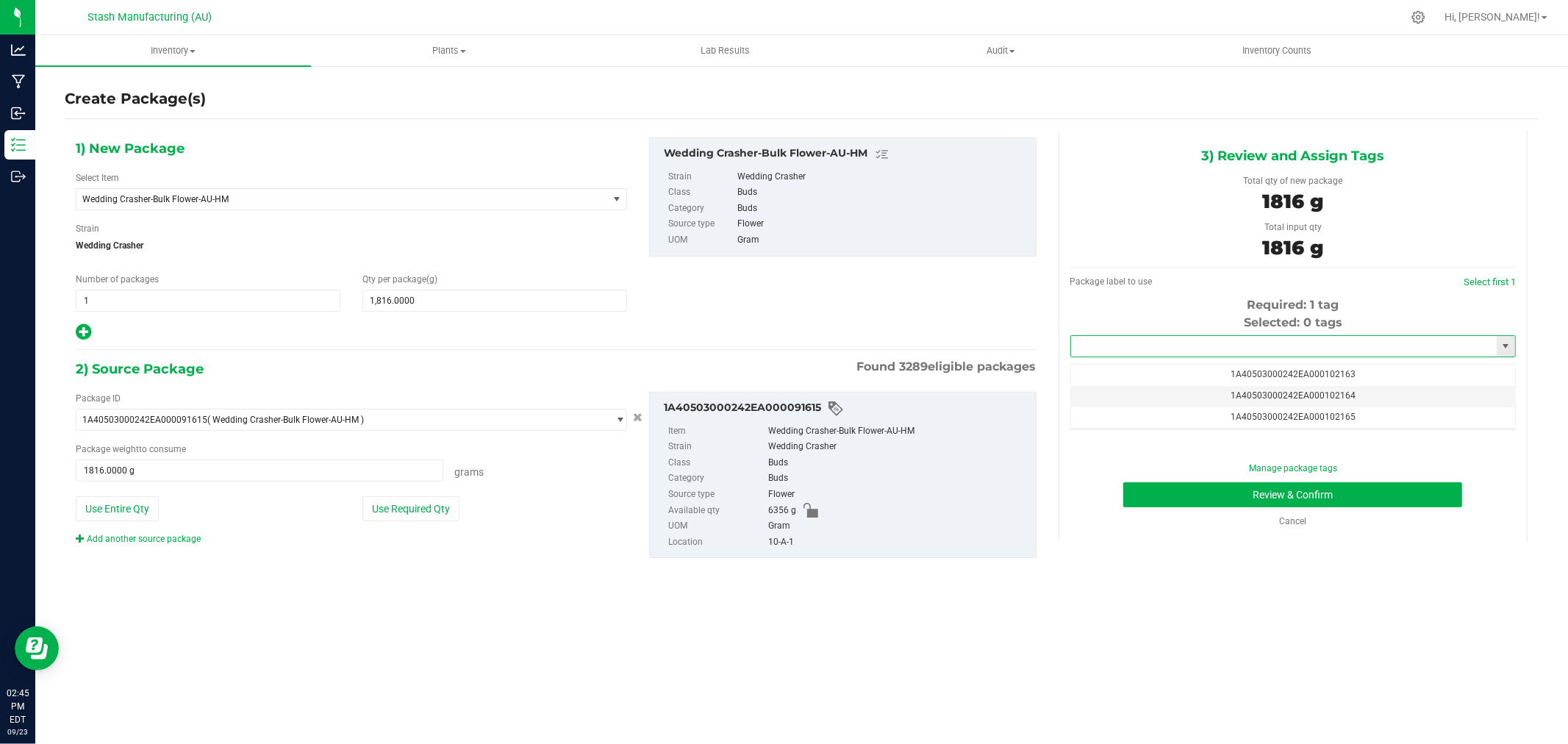
click at [1296, 342] on input "text" at bounding box center [1283, 346] width 426 height 21
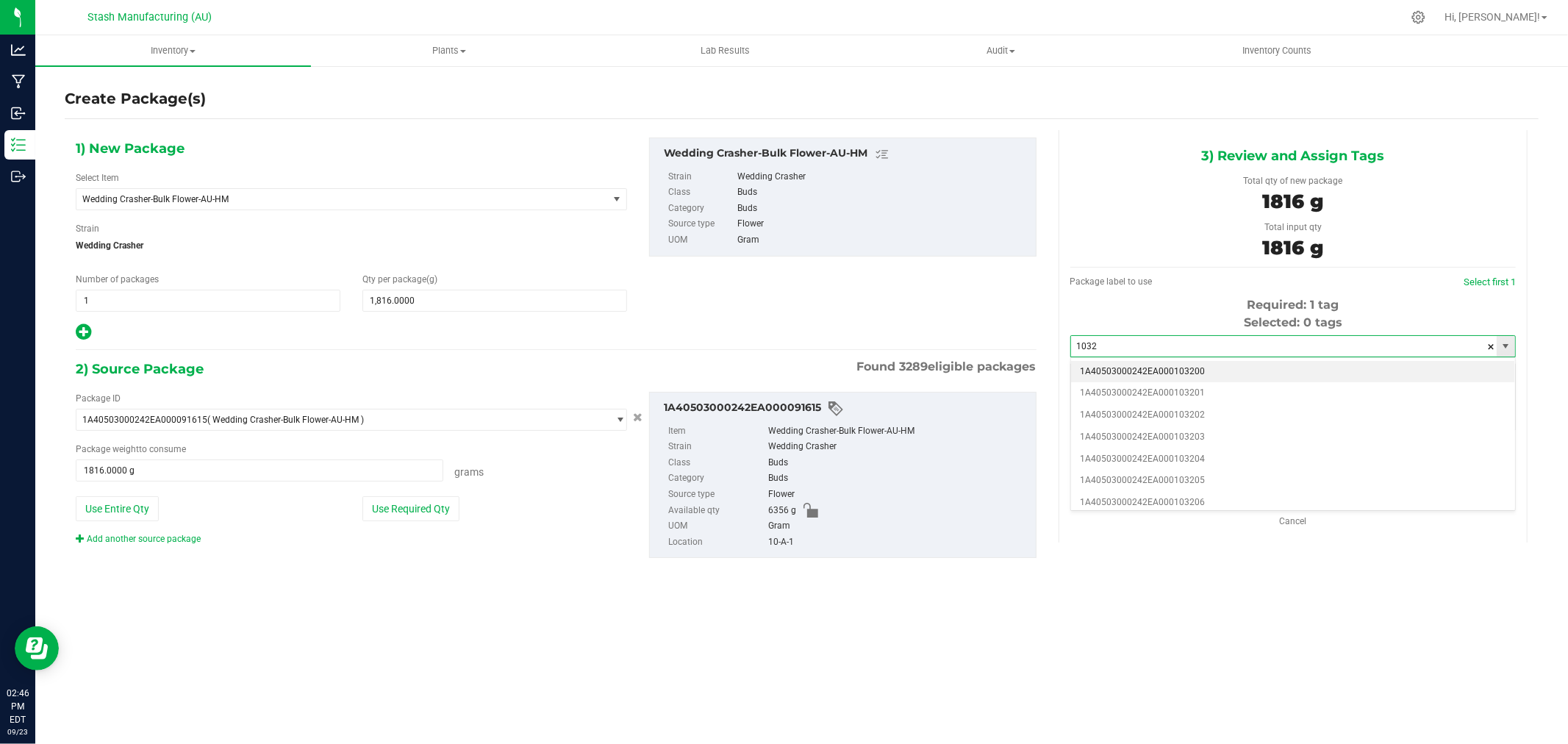
click at [1266, 348] on input "1032" at bounding box center [1283, 346] width 426 height 21
click at [1172, 364] on li "1A40503000242EA000102370" at bounding box center [1292, 372] width 444 height 22
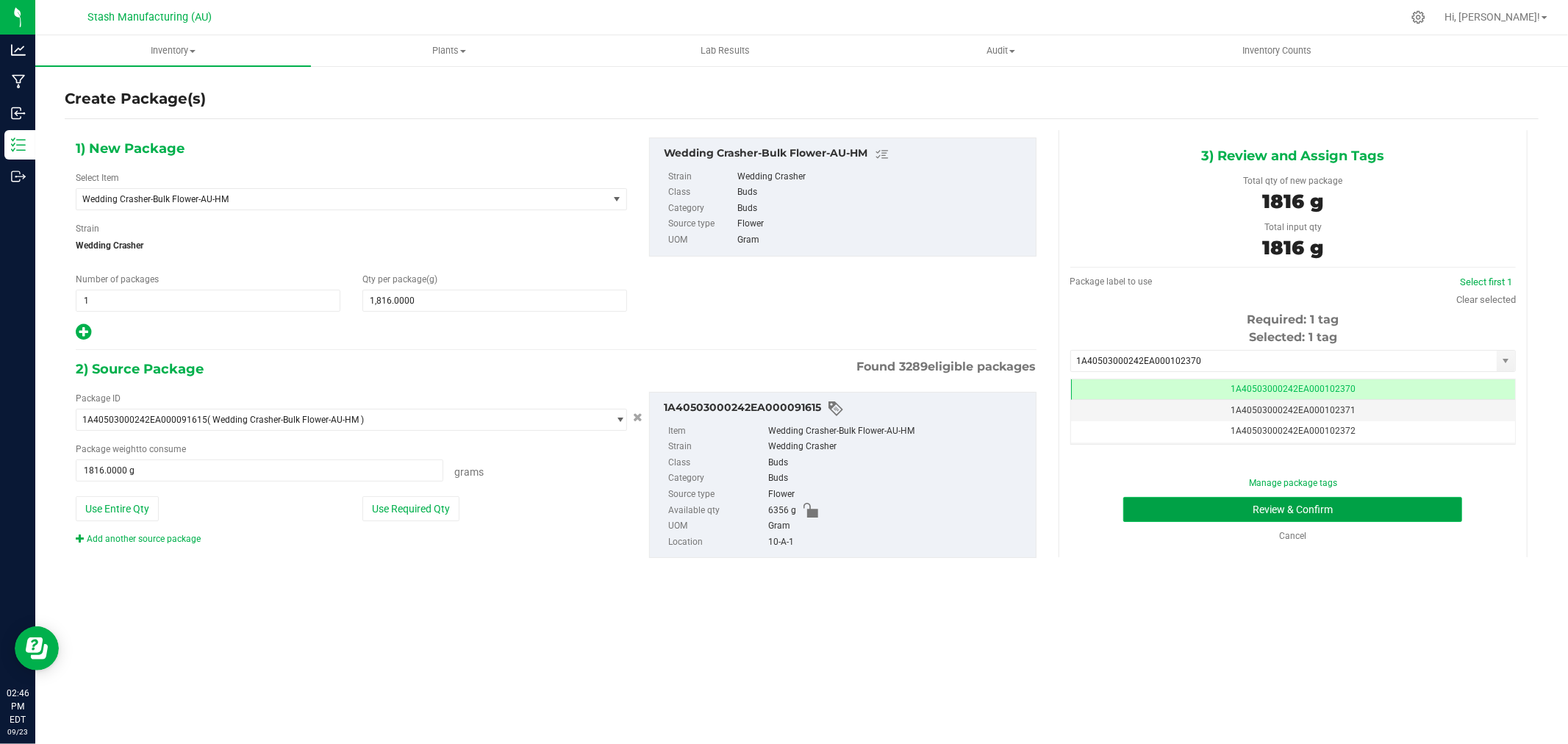
click at [1378, 503] on button "Review & Confirm" at bounding box center [1292, 509] width 339 height 25
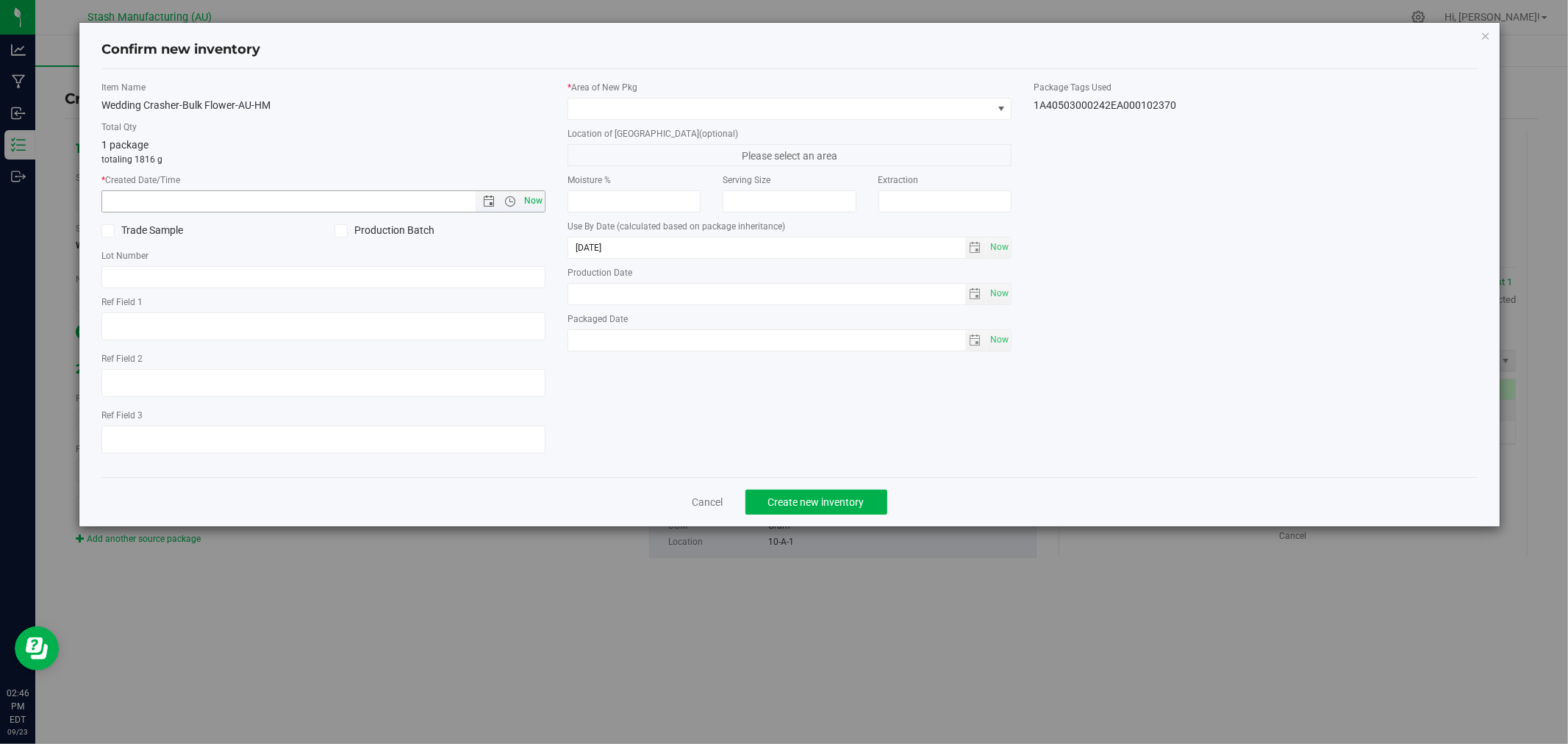
click at [534, 201] on span "Now" at bounding box center [534, 201] width 25 height 22
click at [629, 106] on span at bounding box center [780, 109] width 424 height 21
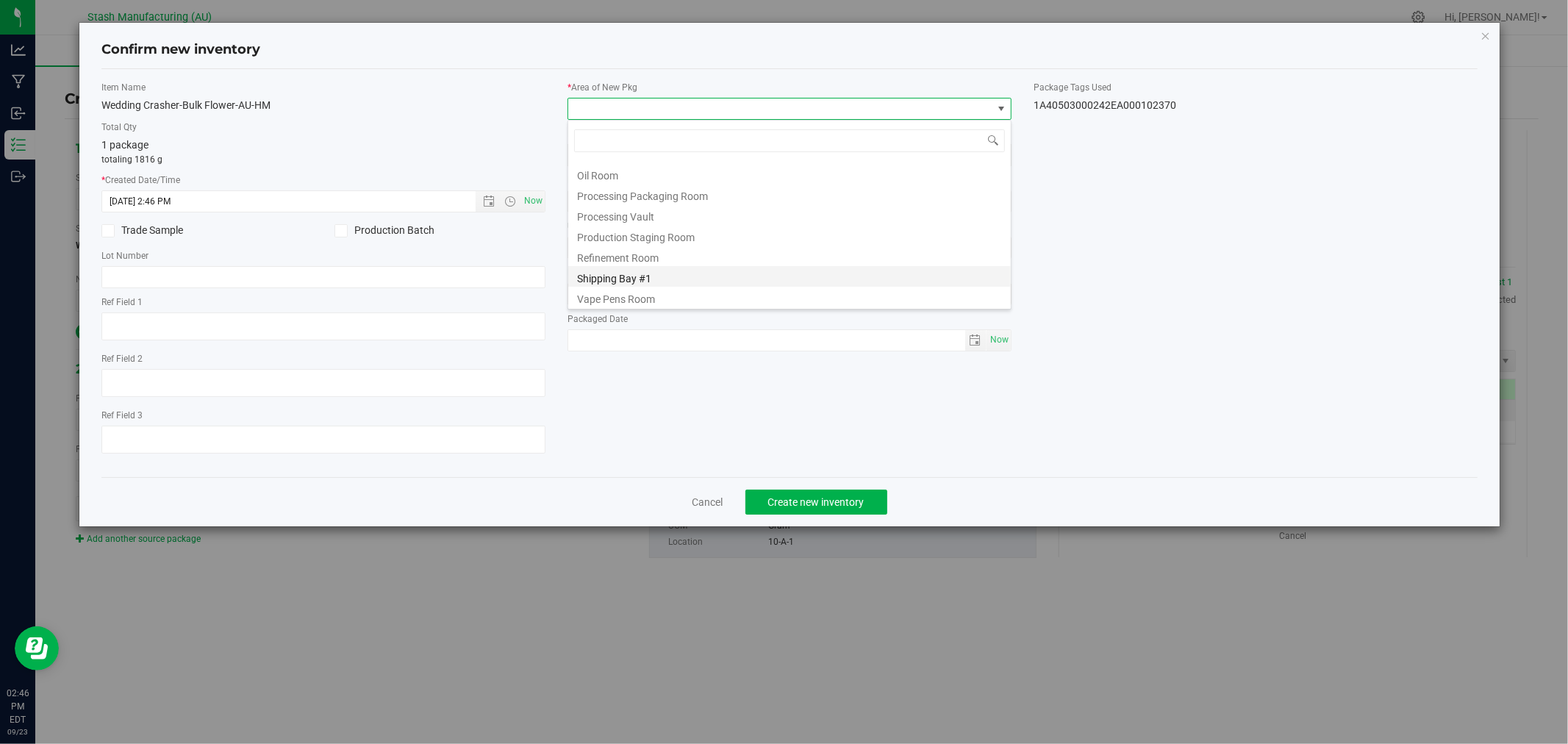
click at [667, 284] on li "Shipping Bay #1" at bounding box center [789, 276] width 442 height 21
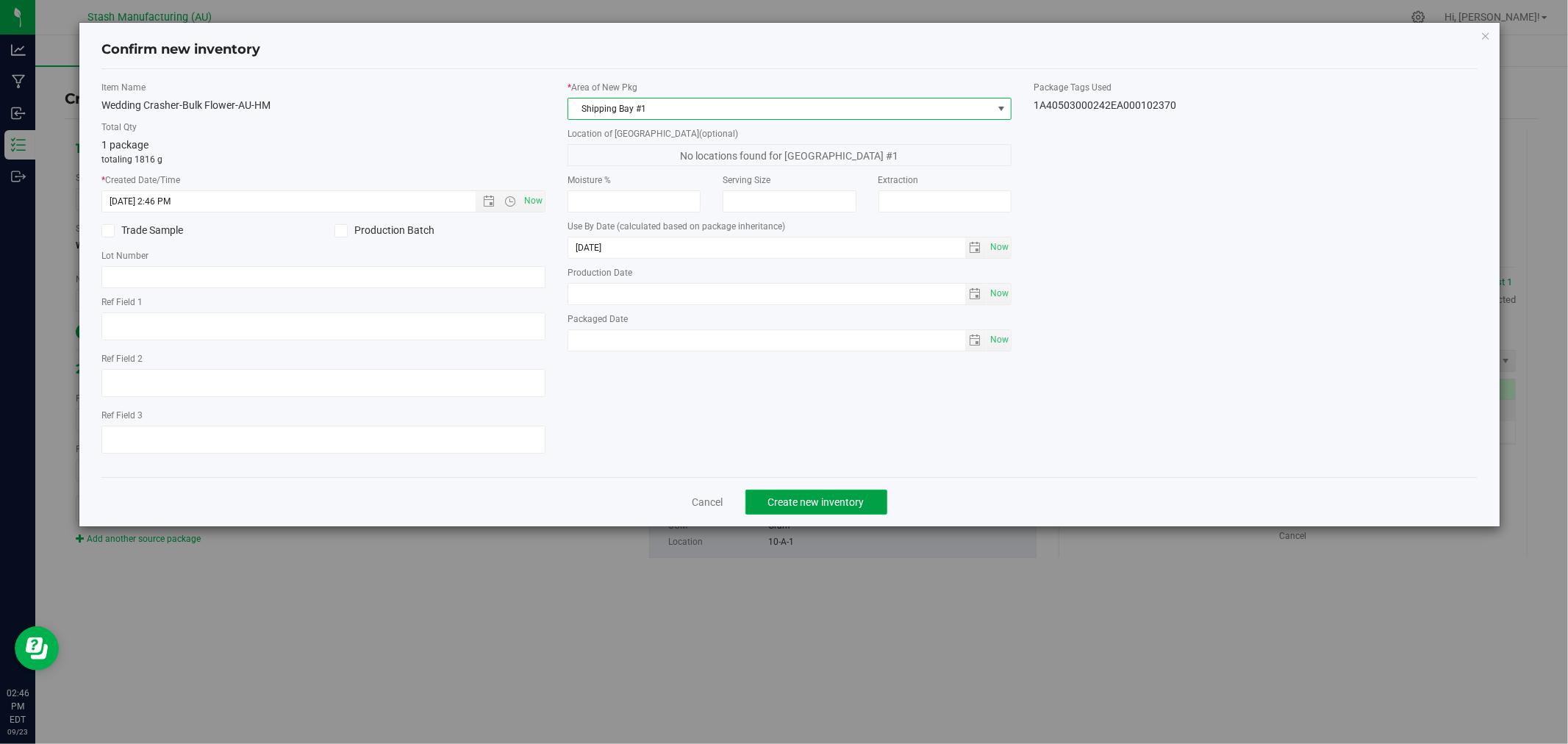
click at [861, 503] on span "Create new inventory" at bounding box center [816, 501] width 96 height 12
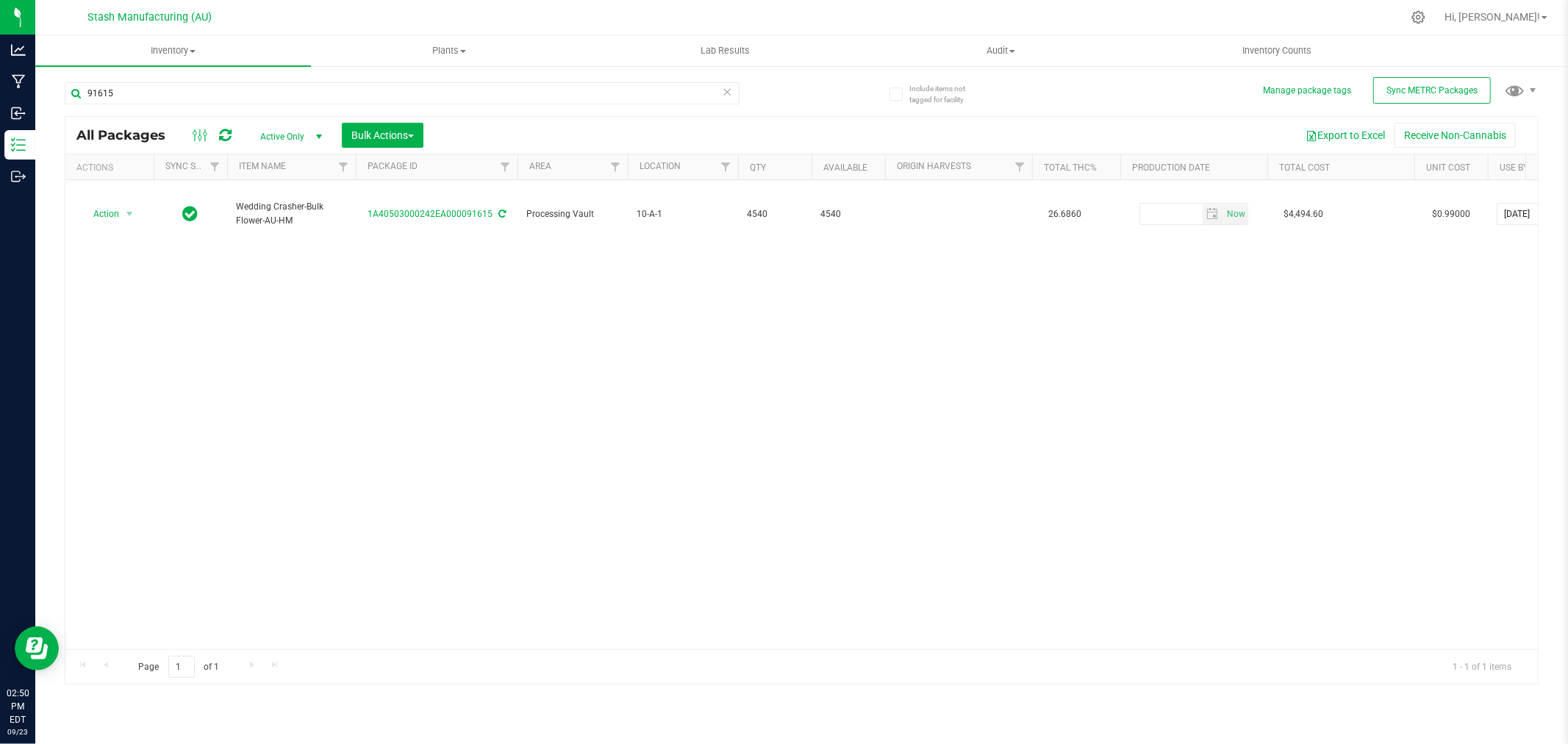
click at [174, 105] on div "91615" at bounding box center [402, 99] width 674 height 34
click at [180, 100] on input "91615" at bounding box center [402, 93] width 674 height 22
drag, startPoint x: 102, startPoint y: 328, endPoint x: 92, endPoint y: 332, distance: 10.8
click at [102, 328] on div "Action Action Adjust qty Create package Edit attributes Global inventory Locate…" at bounding box center [801, 414] width 1472 height 469
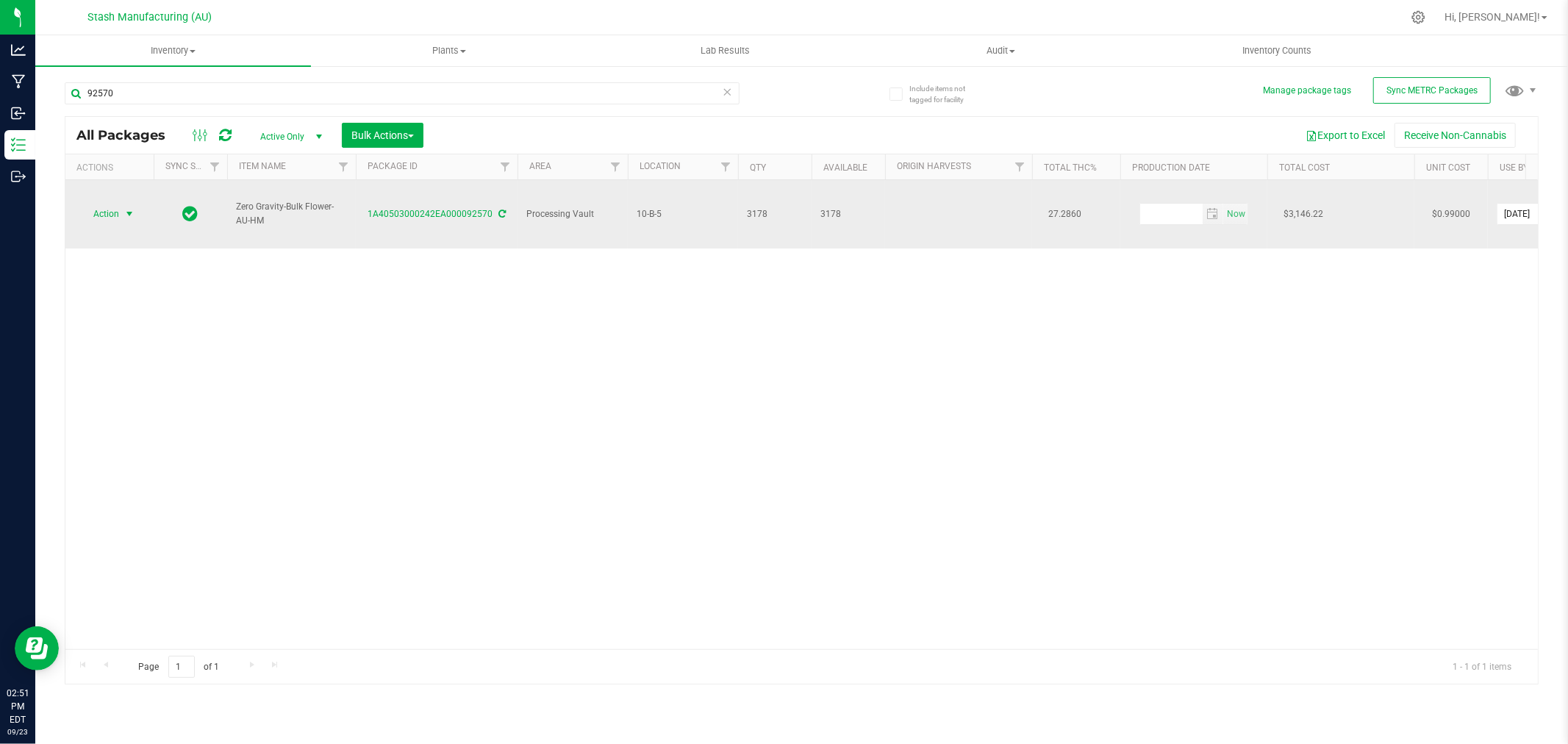
click at [121, 204] on span "select" at bounding box center [130, 214] width 18 height 21
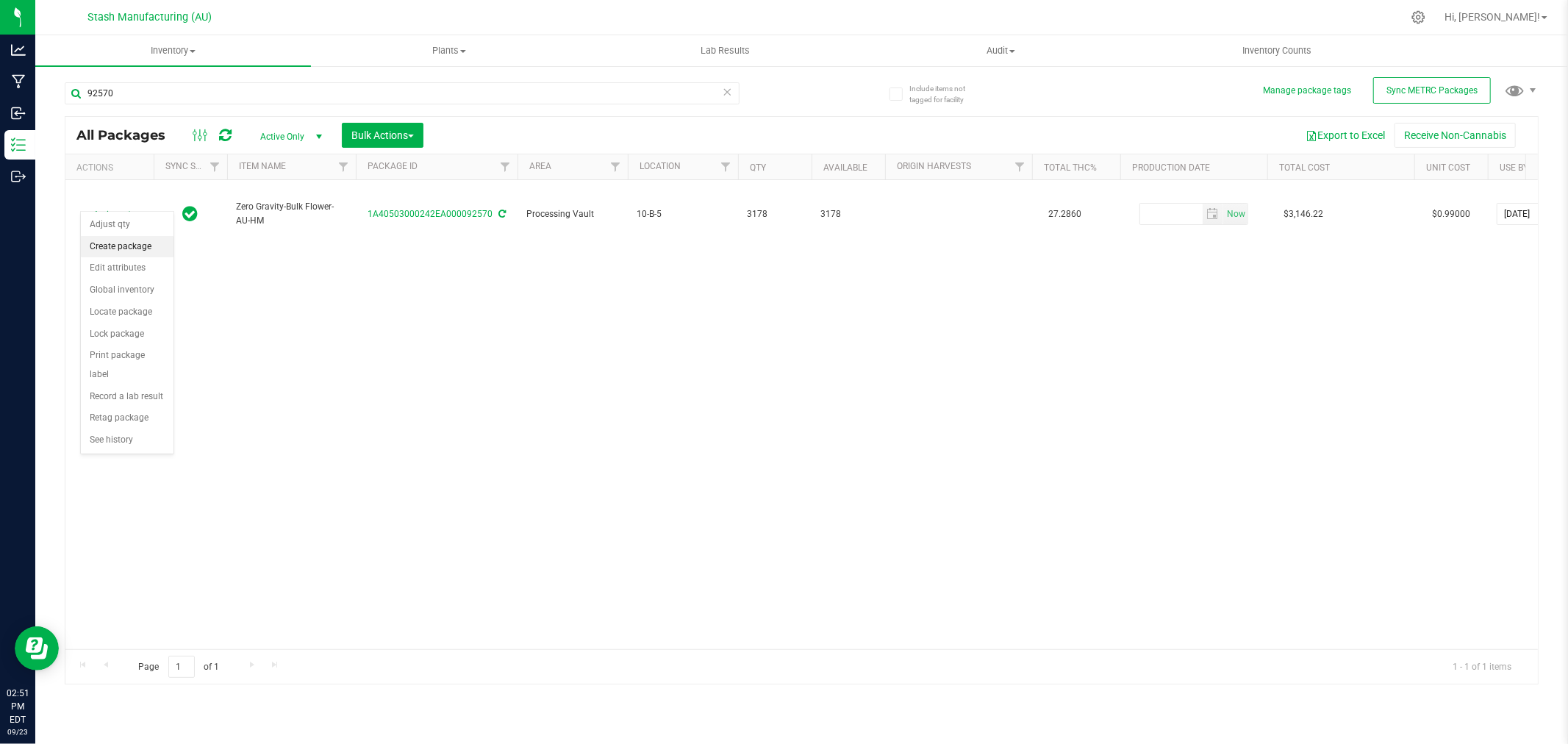
click at [144, 239] on li "Create package" at bounding box center [127, 246] width 92 height 22
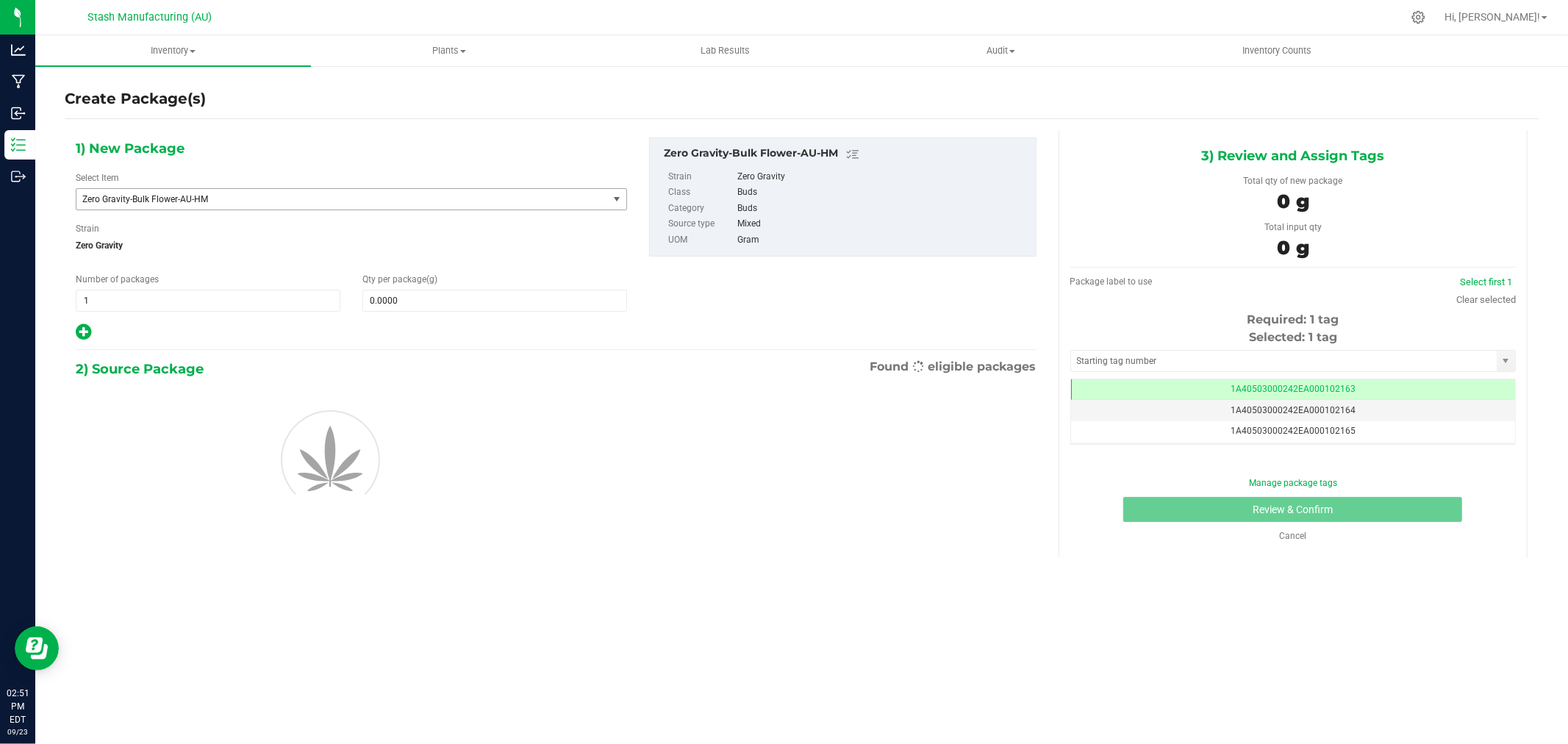
scroll to position [0, -1]
click at [256, 301] on span "1 1" at bounding box center [208, 300] width 265 height 22
click at [256, 301] on input "1" at bounding box center [208, 300] width 263 height 21
click at [450, 301] on input "0.0000" at bounding box center [495, 300] width 263 height 21
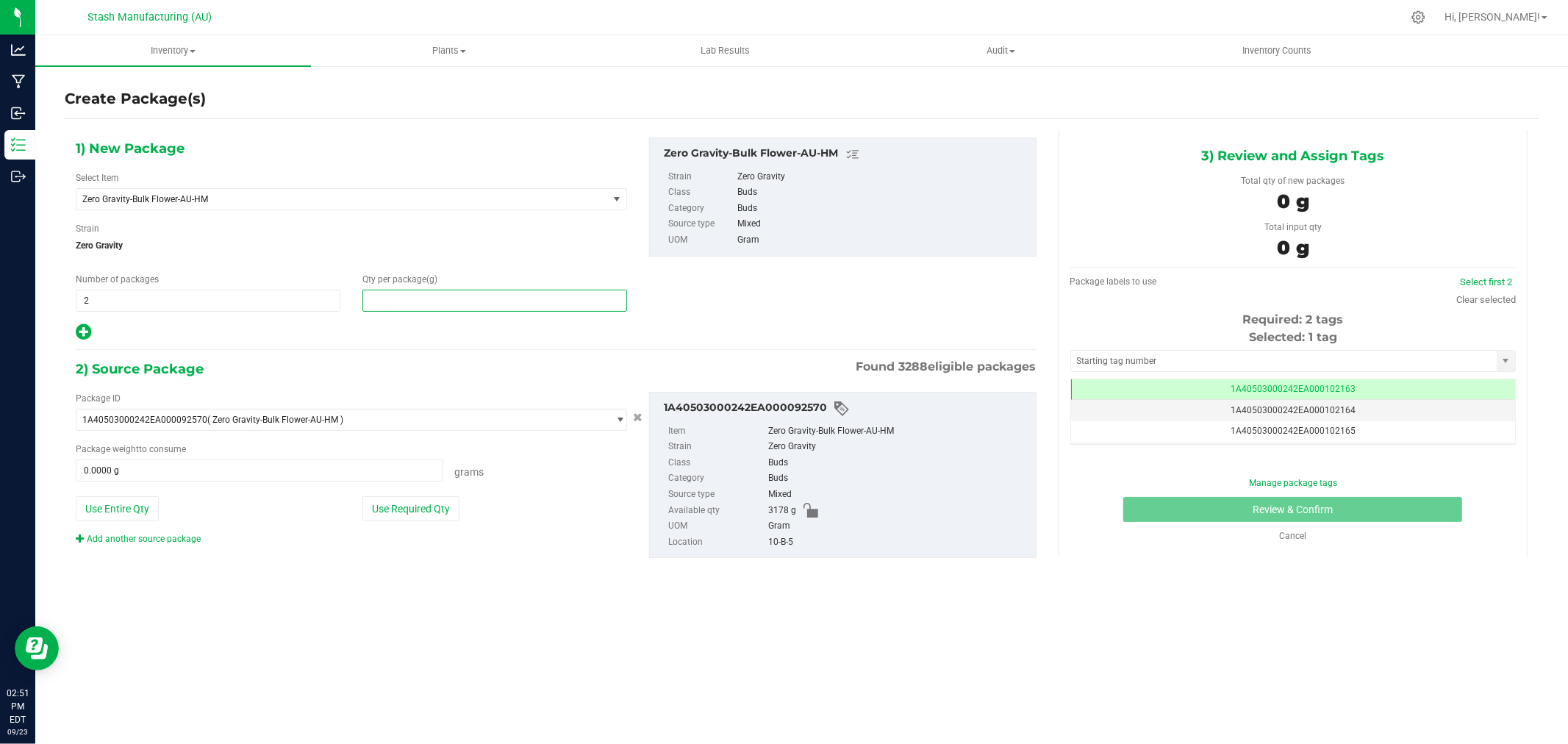
click at [450, 300] on input "text" at bounding box center [495, 300] width 263 height 21
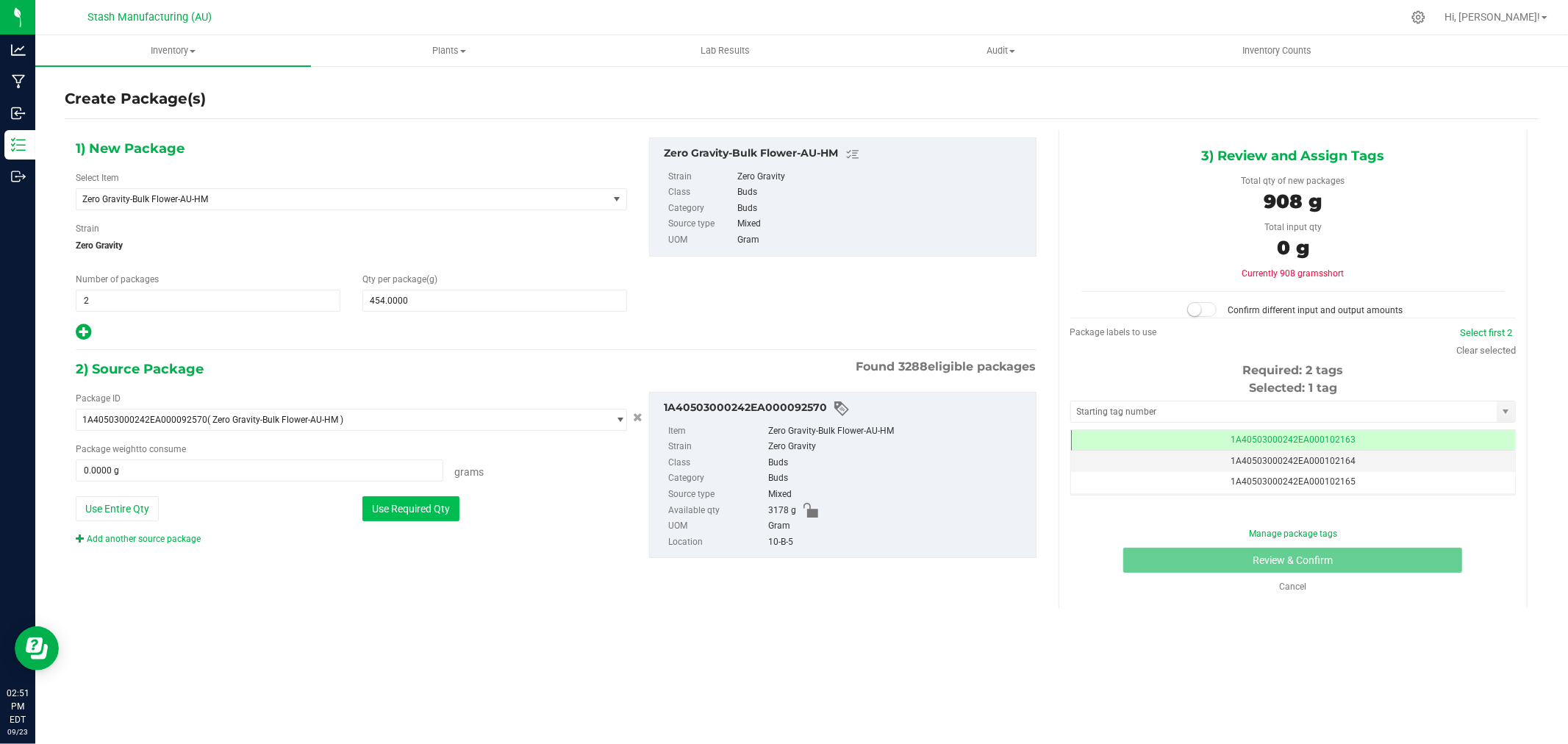
click at [437, 509] on button "Use Required Qty" at bounding box center [411, 508] width 97 height 25
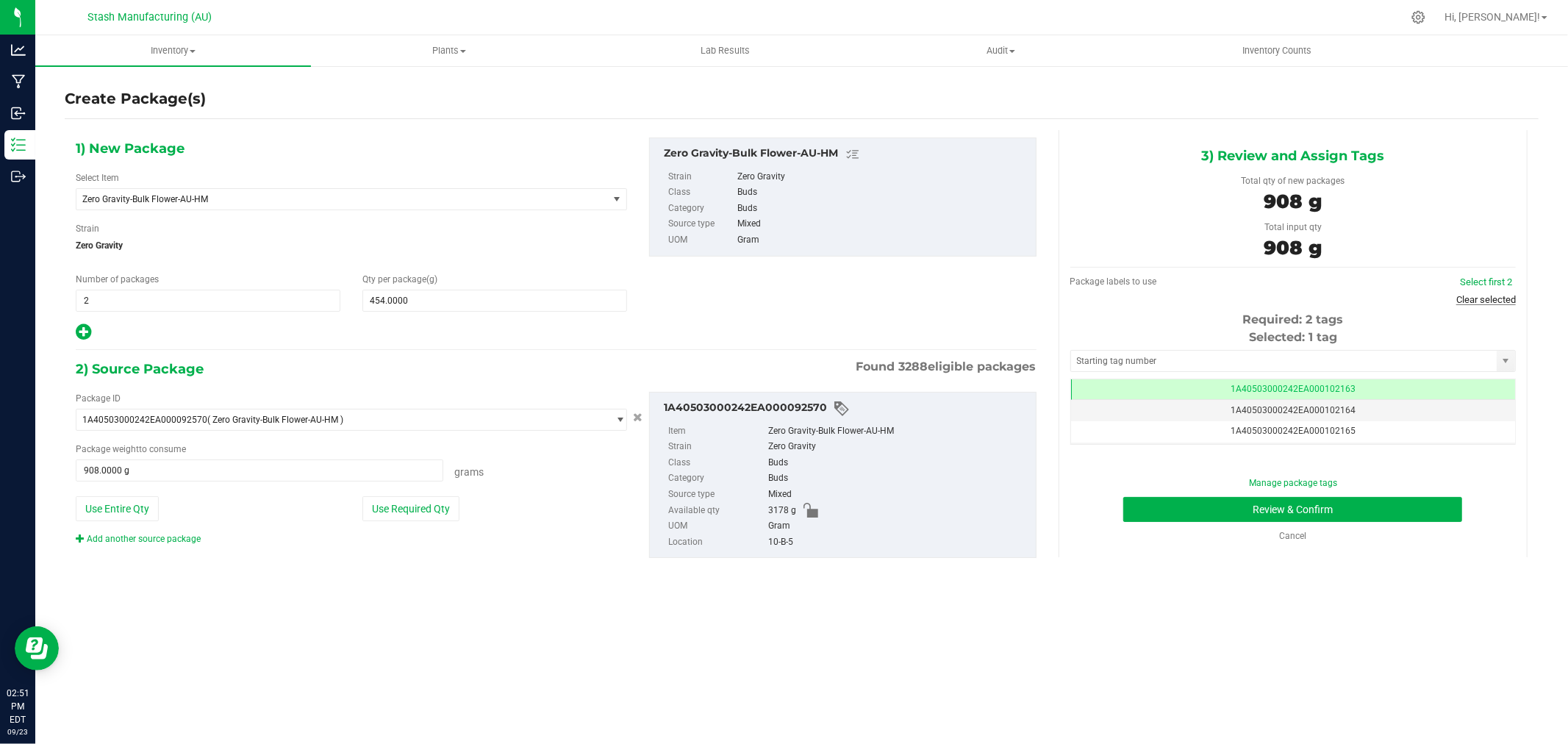
click at [1499, 301] on link "Clear selected" at bounding box center [1486, 299] width 60 height 11
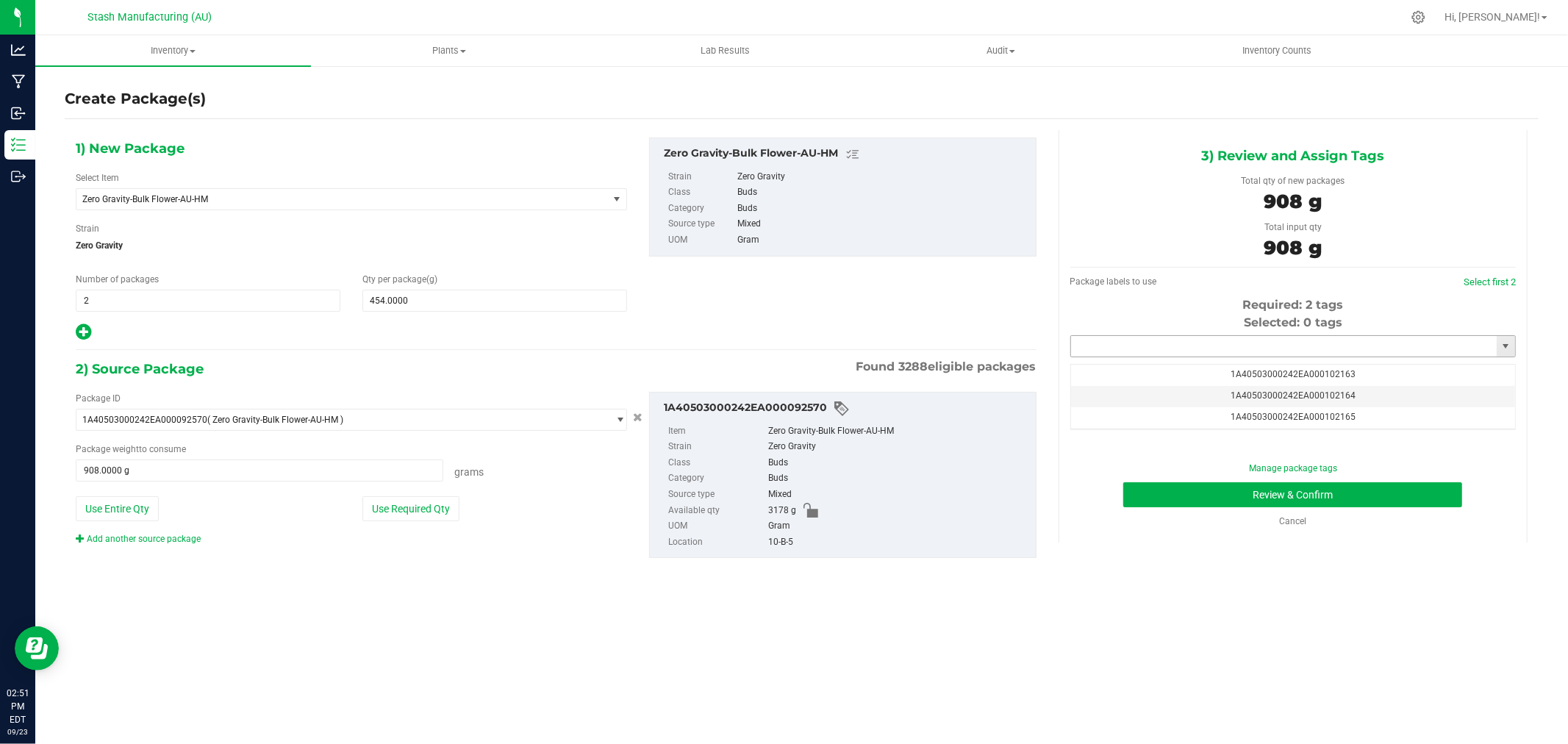
click at [1244, 348] on input "text" at bounding box center [1283, 346] width 426 height 21
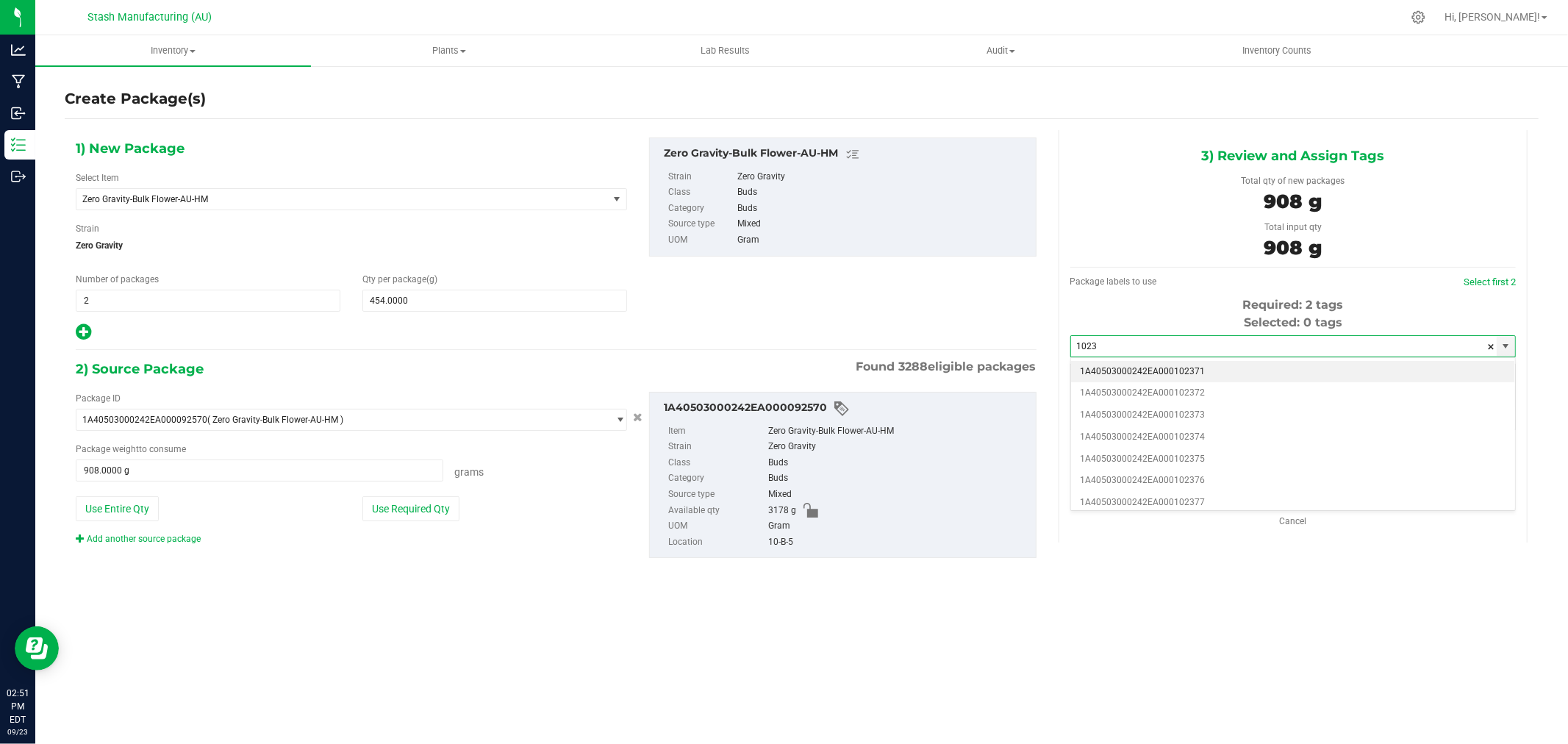
click at [1198, 367] on li "1A40503000242EA000102371" at bounding box center [1292, 372] width 444 height 22
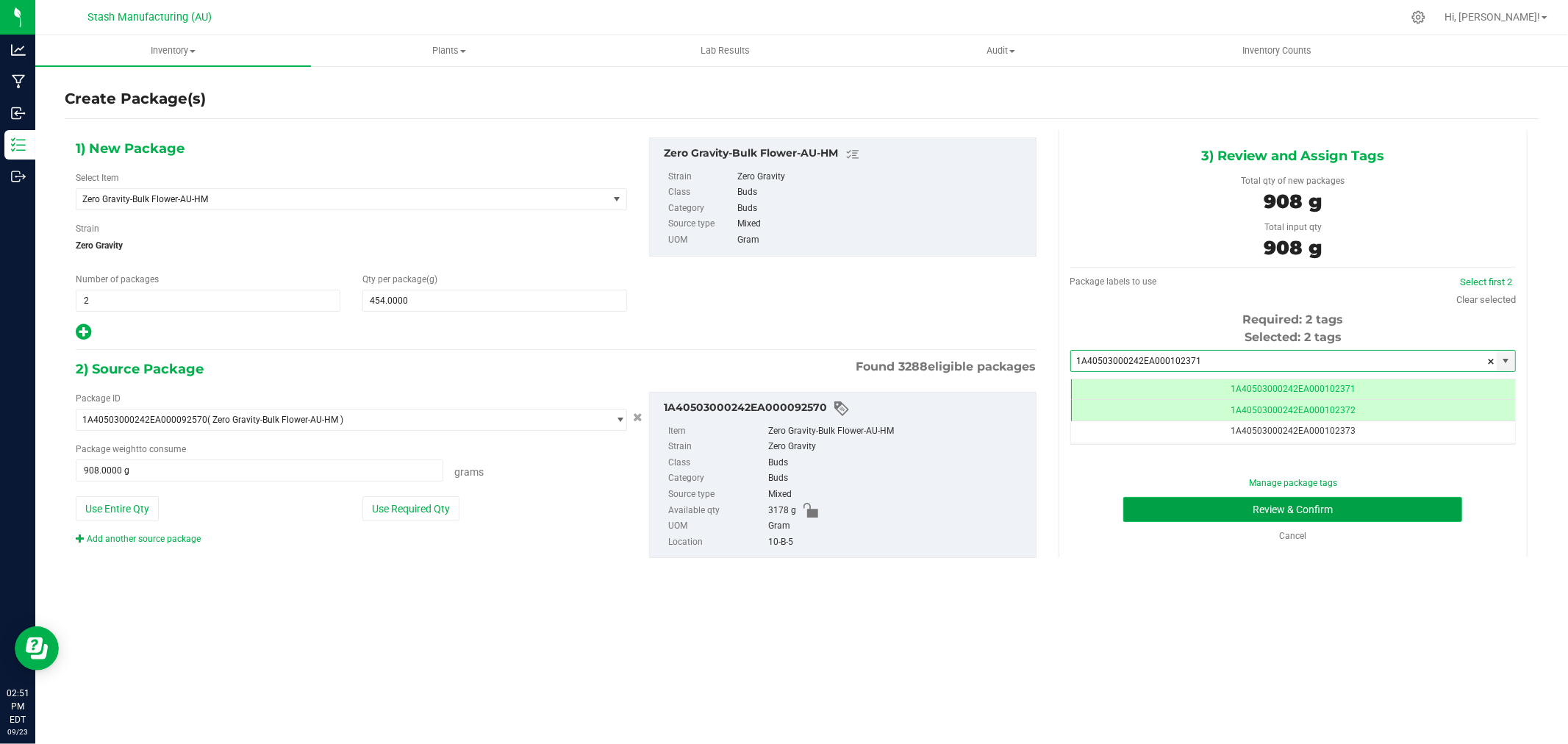
click at [1385, 507] on button "Review & Confirm" at bounding box center [1292, 509] width 339 height 25
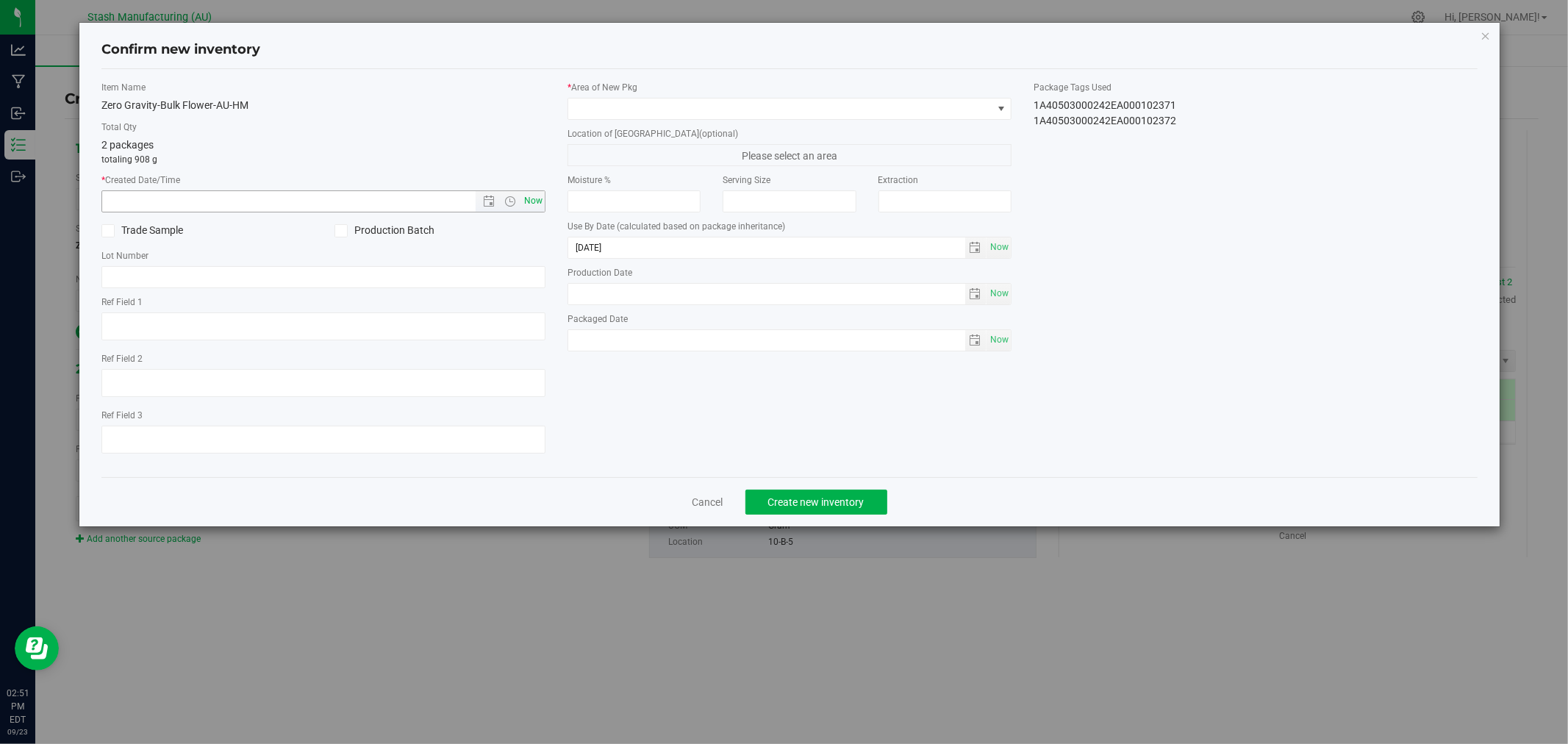
click at [542, 199] on div "Item Name Zero Gravity-Bulk Flower-AU-HM Total Qty 2 packages totaling 908 g * …" at bounding box center [324, 273] width 466 height 384
click at [537, 199] on span "Now" at bounding box center [534, 201] width 25 height 22
click at [624, 101] on span at bounding box center [780, 109] width 424 height 21
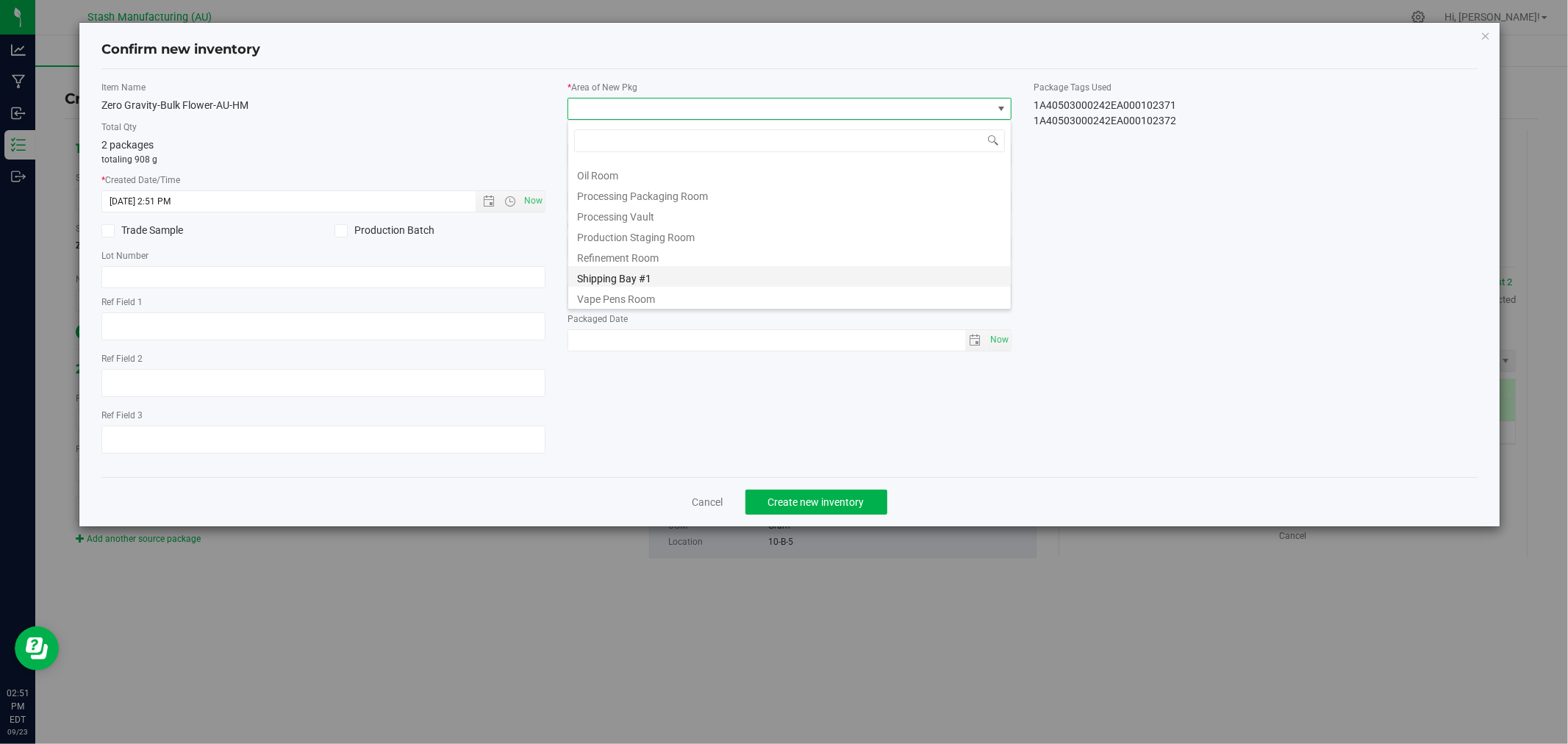
click at [680, 270] on li "Shipping Bay #1" at bounding box center [789, 276] width 442 height 21
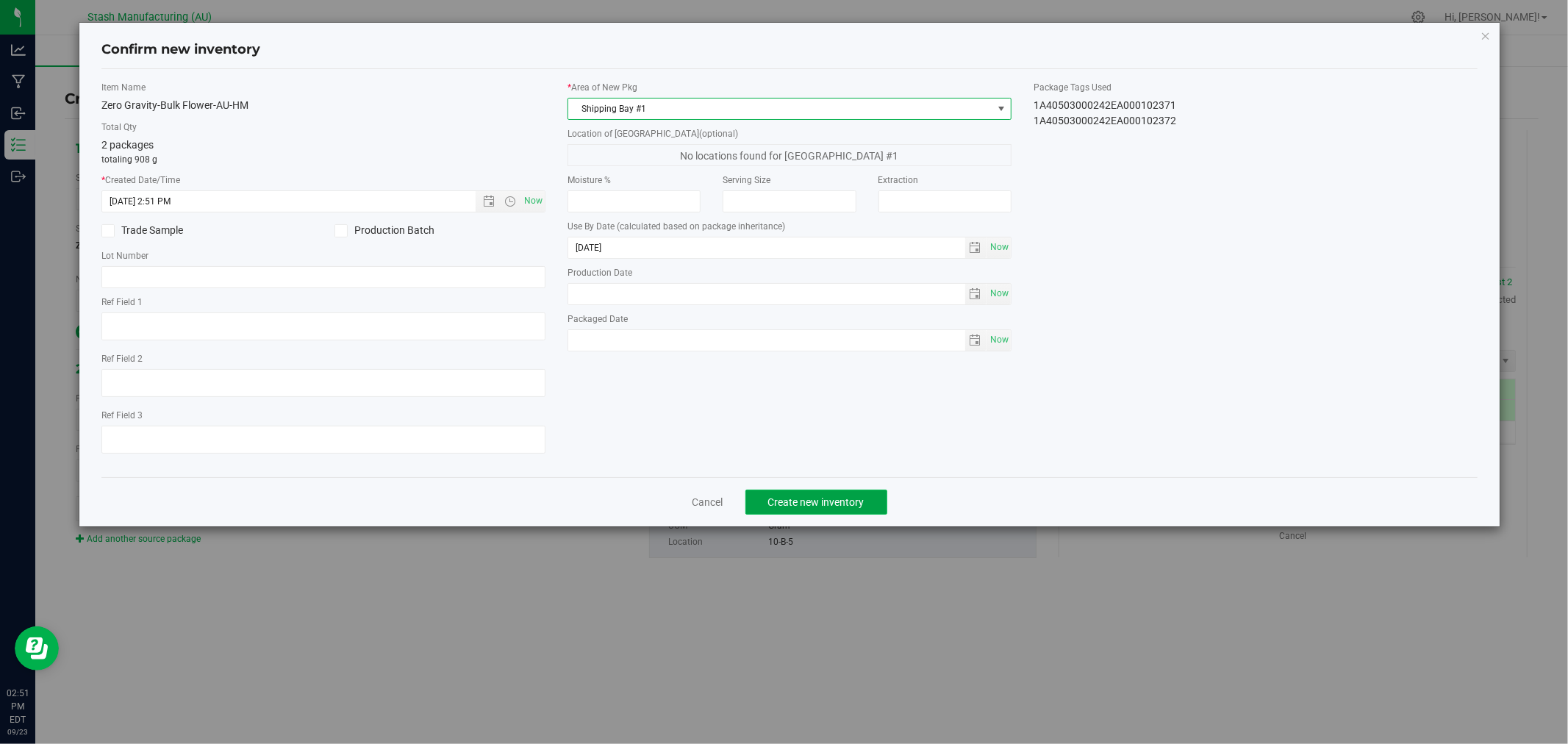
click at [837, 504] on span "Create new inventory" at bounding box center [816, 501] width 96 height 12
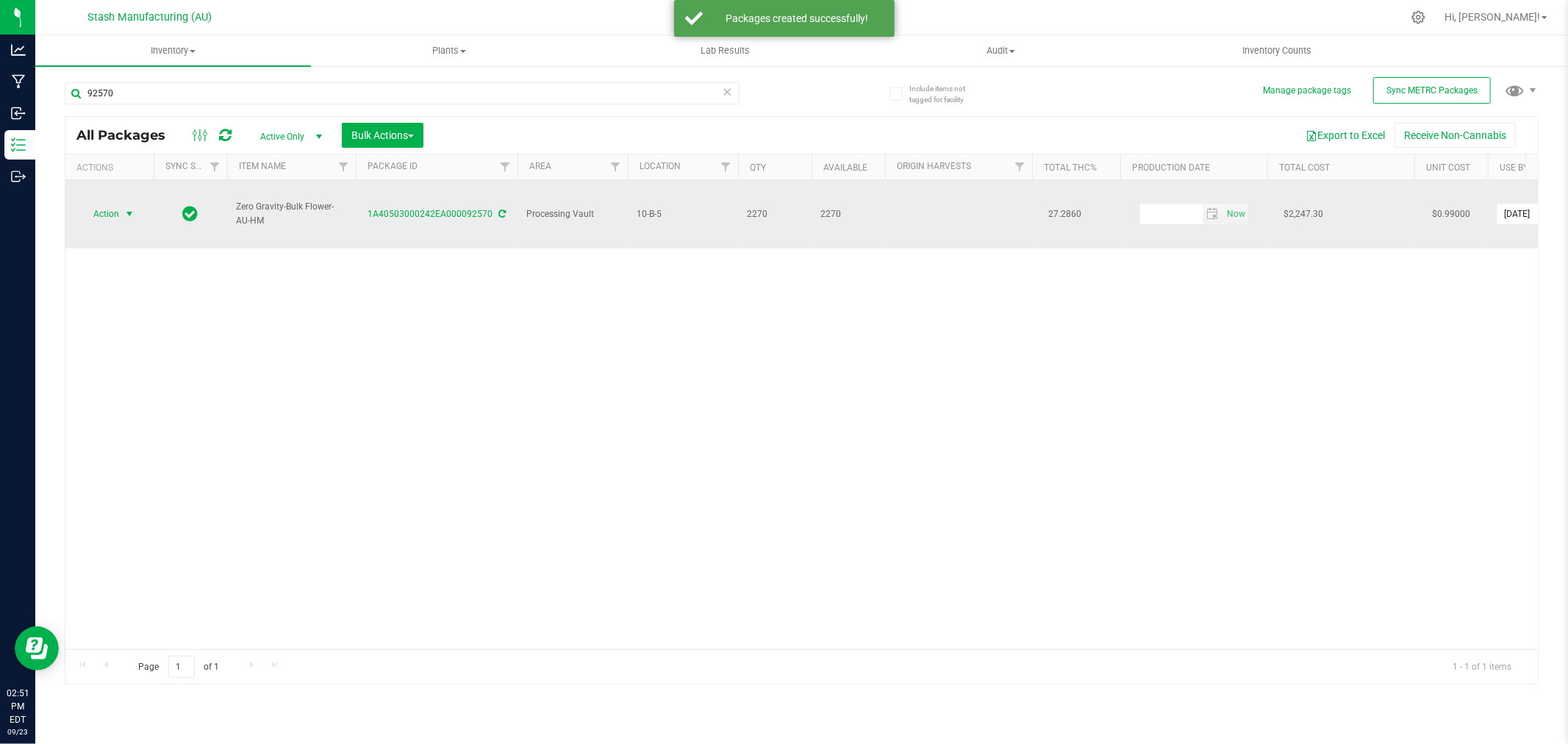
click at [107, 204] on span "Action" at bounding box center [100, 214] width 40 height 21
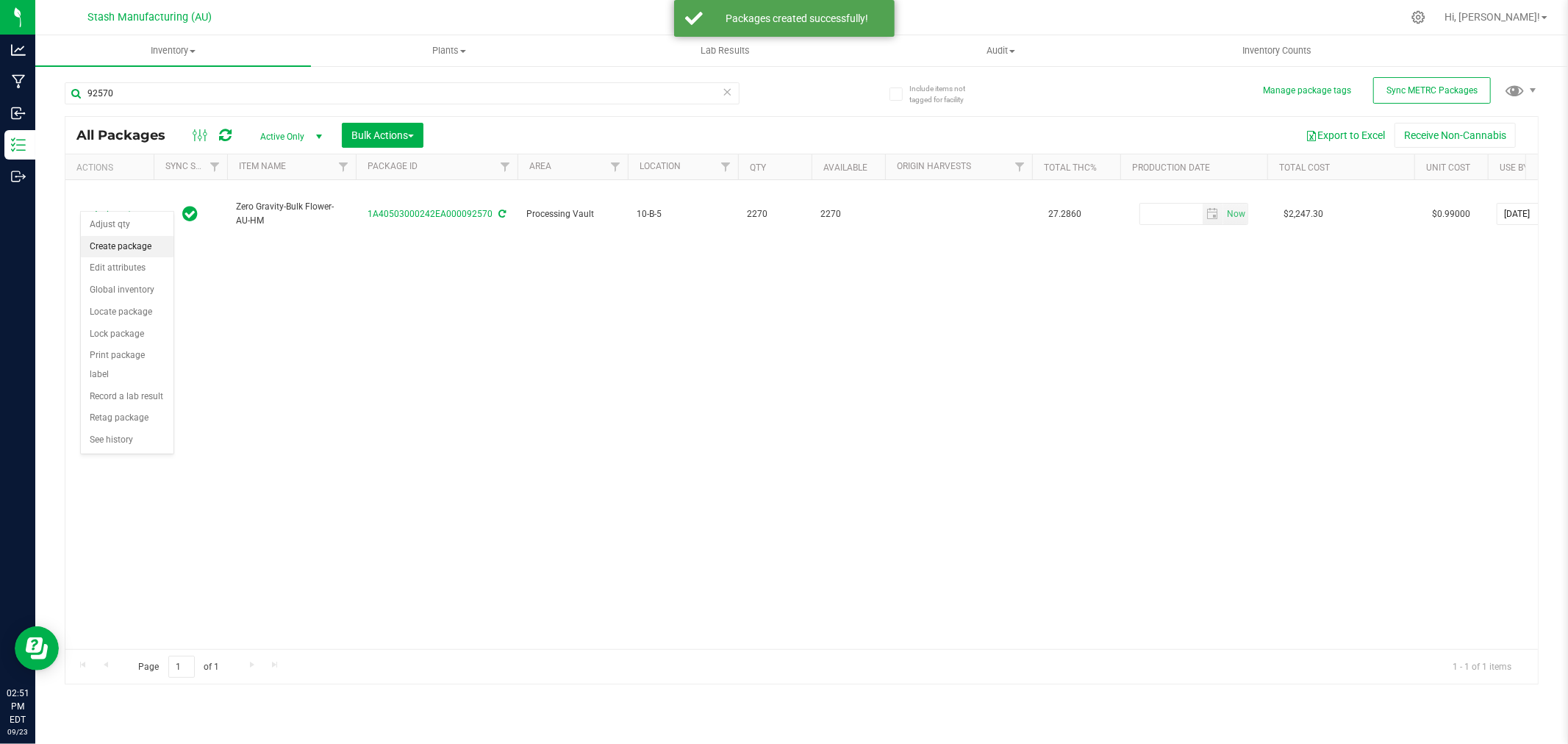
click at [132, 251] on li "Create package" at bounding box center [127, 246] width 92 height 22
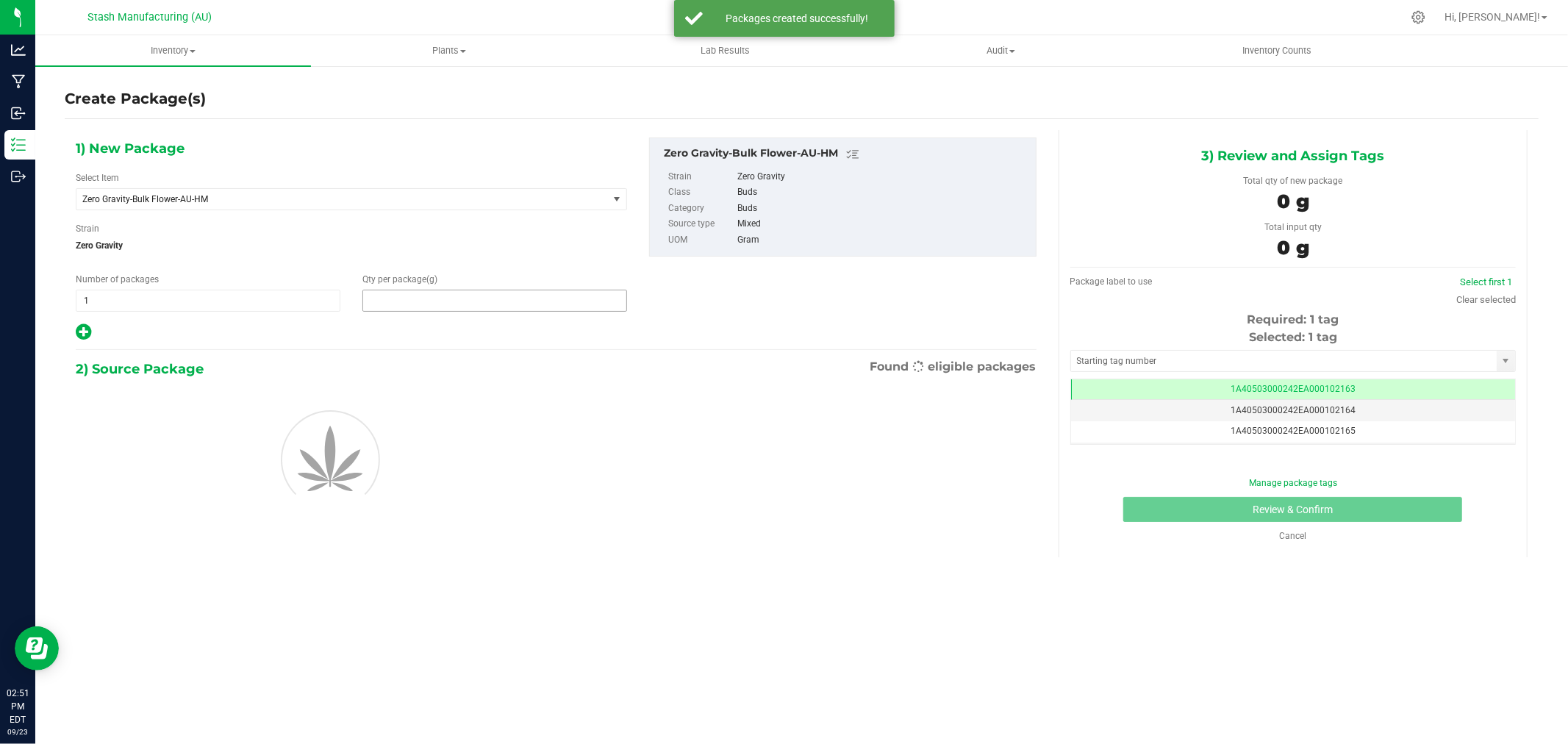
click at [418, 304] on span at bounding box center [495, 300] width 265 height 22
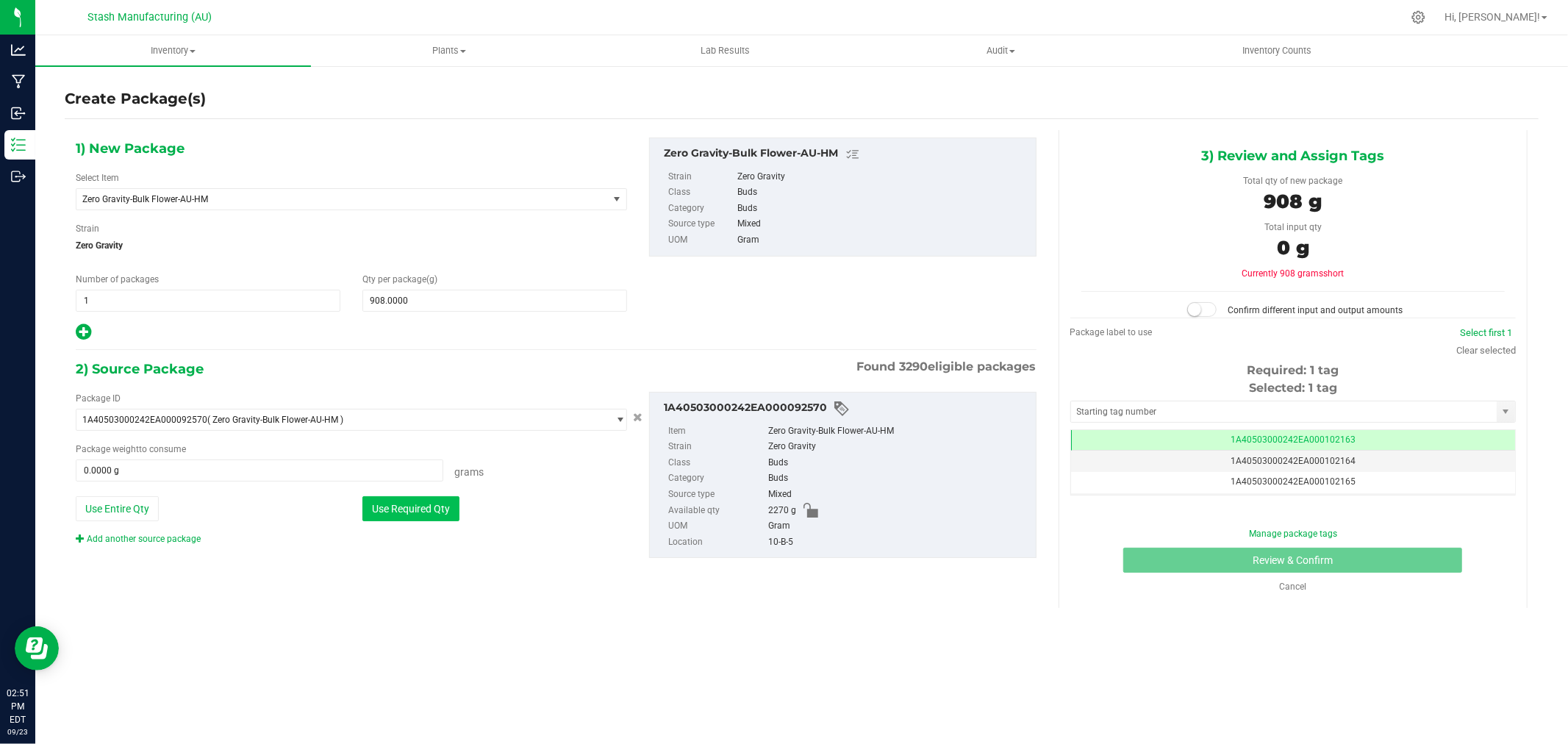
click at [429, 503] on button "Use Required Qty" at bounding box center [411, 508] width 97 height 25
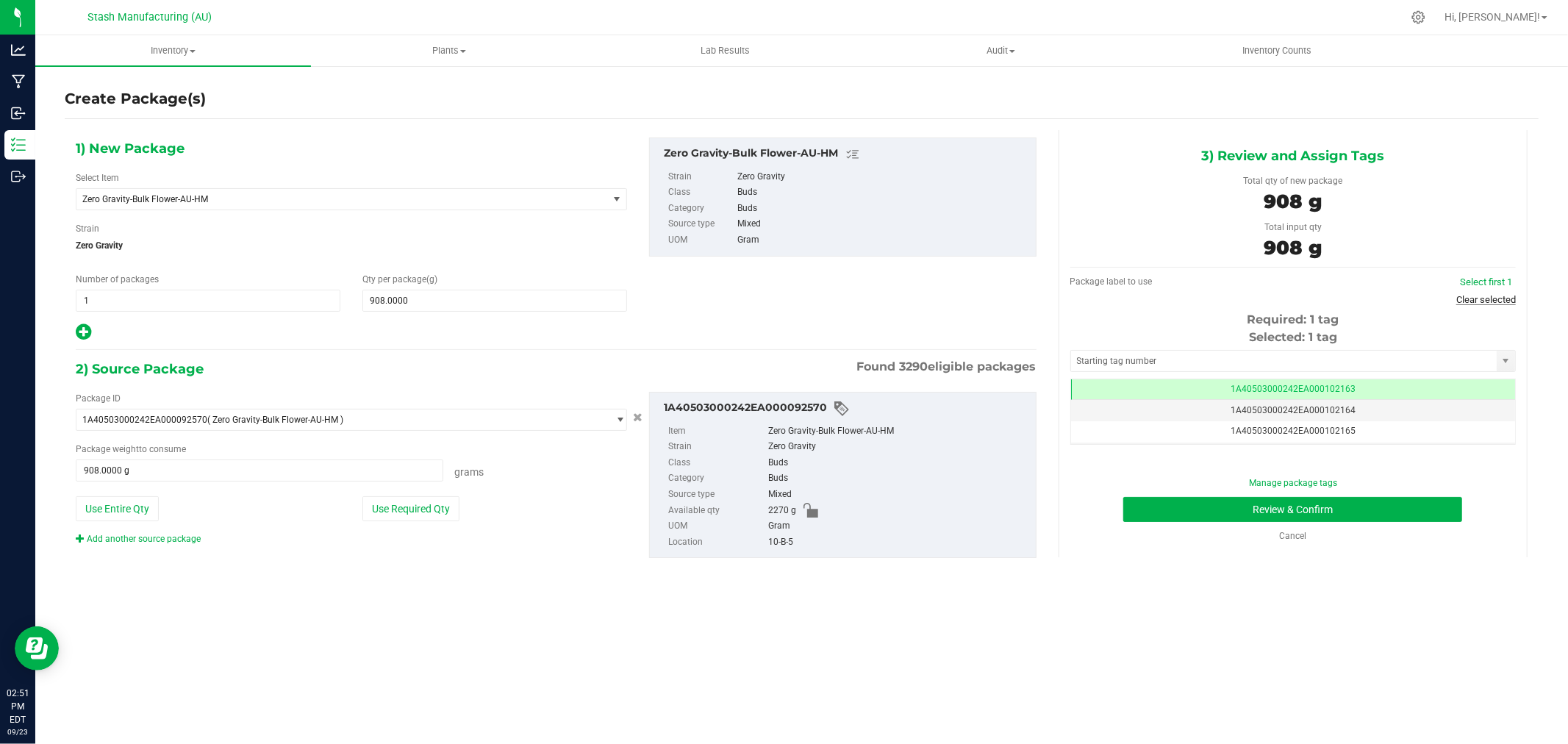
click at [1490, 300] on link "Clear selected" at bounding box center [1486, 299] width 60 height 11
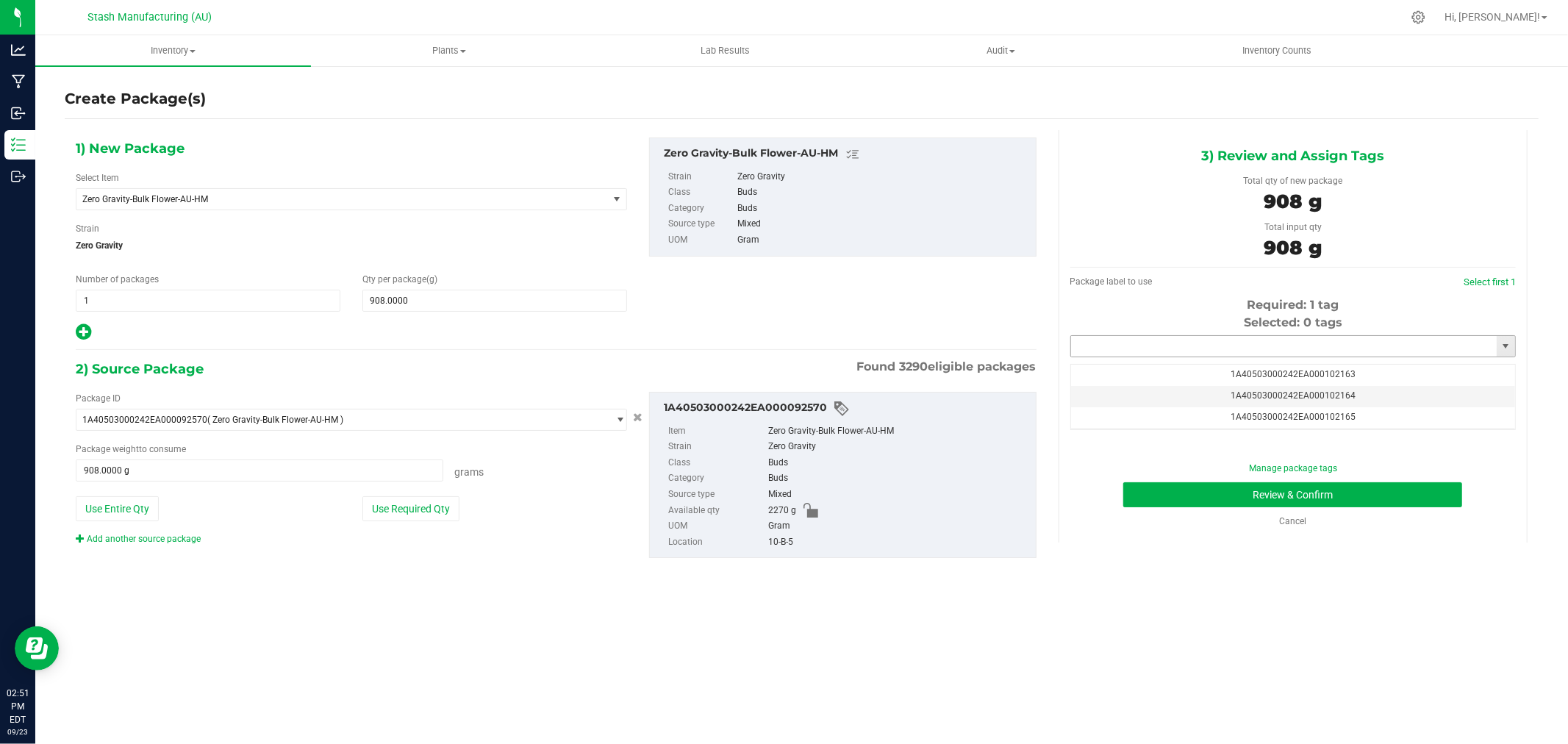
click at [1302, 348] on input "text" at bounding box center [1283, 346] width 426 height 21
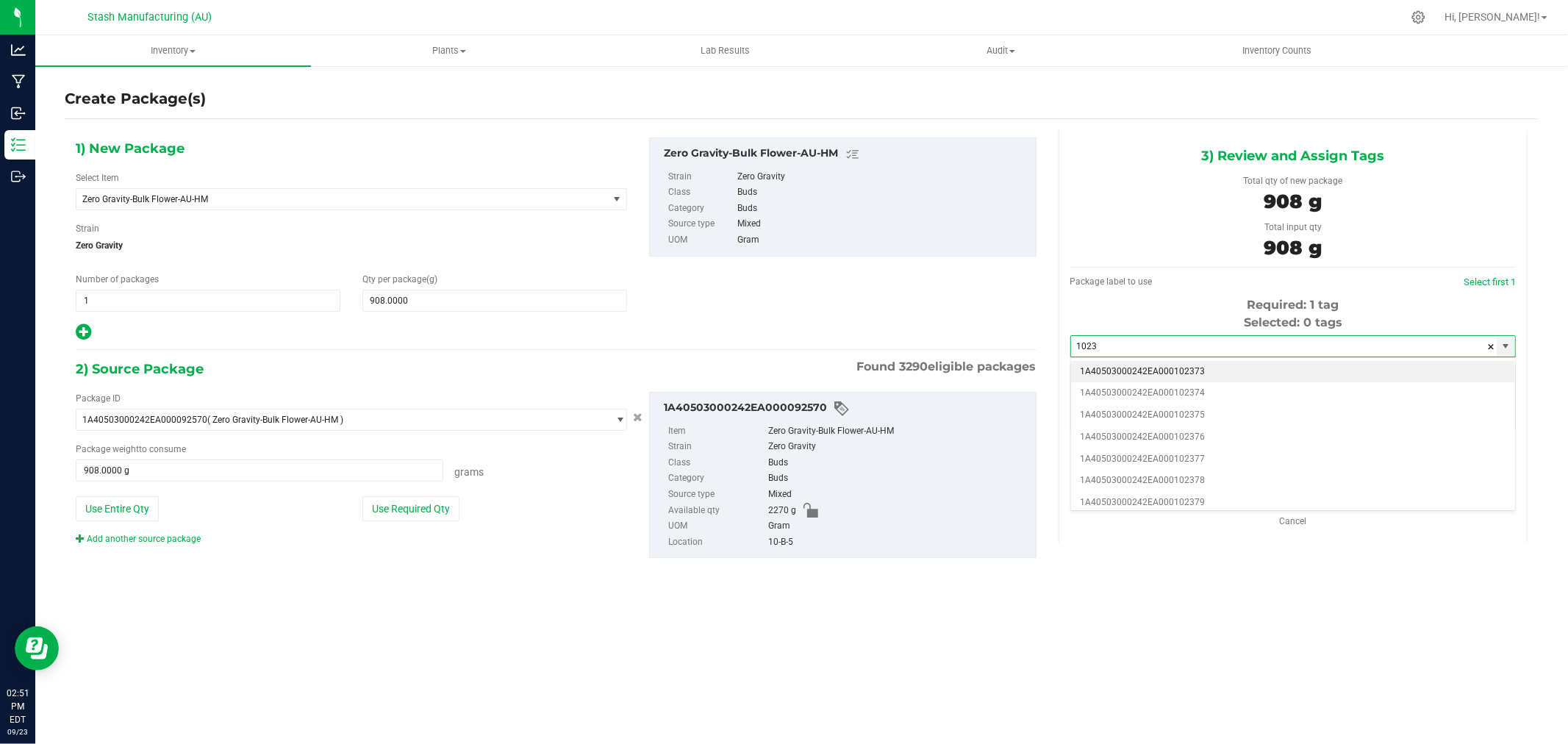
click at [1228, 366] on li "1A40503000242EA000102373" at bounding box center [1292, 372] width 444 height 22
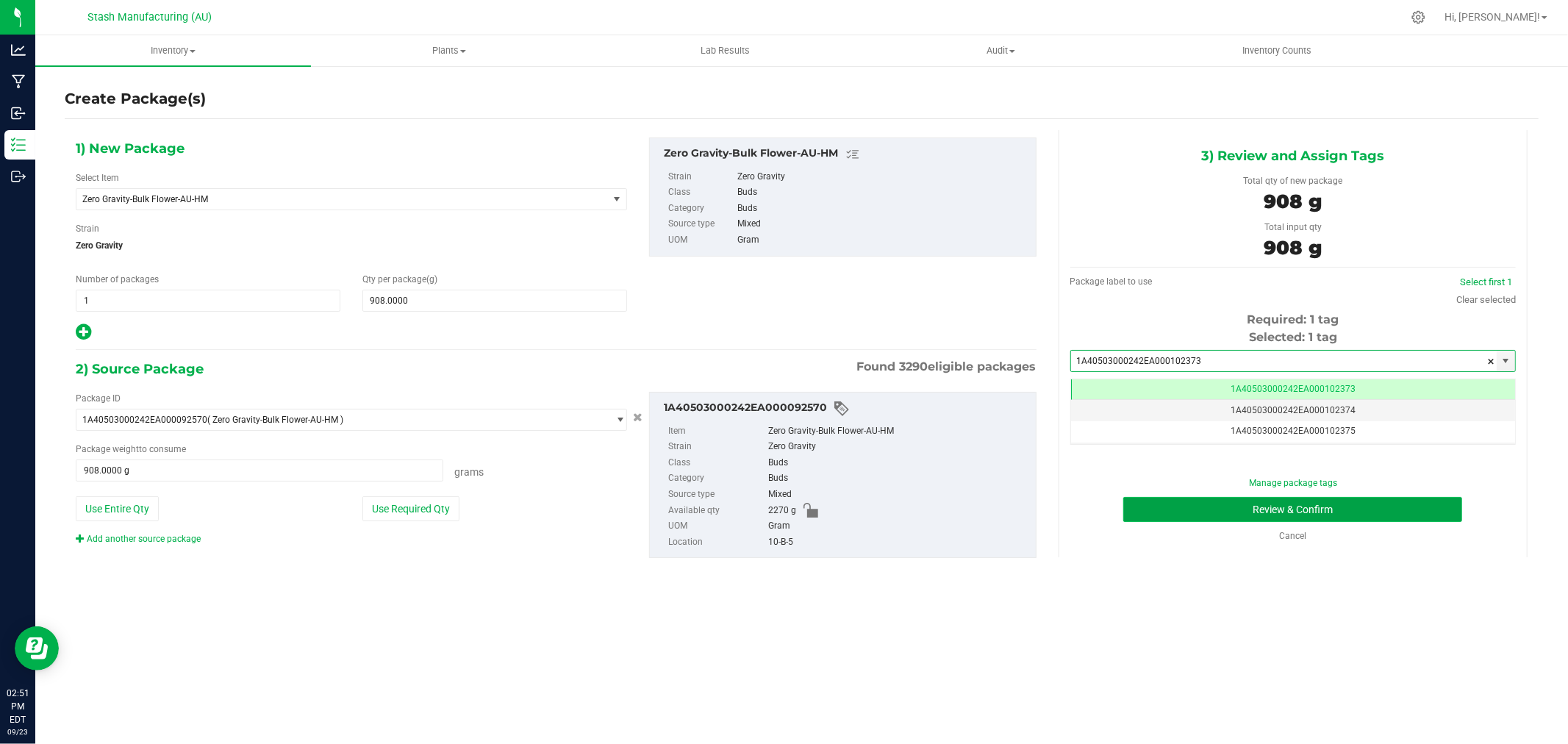
click at [1423, 506] on button "Review & Confirm" at bounding box center [1292, 509] width 339 height 25
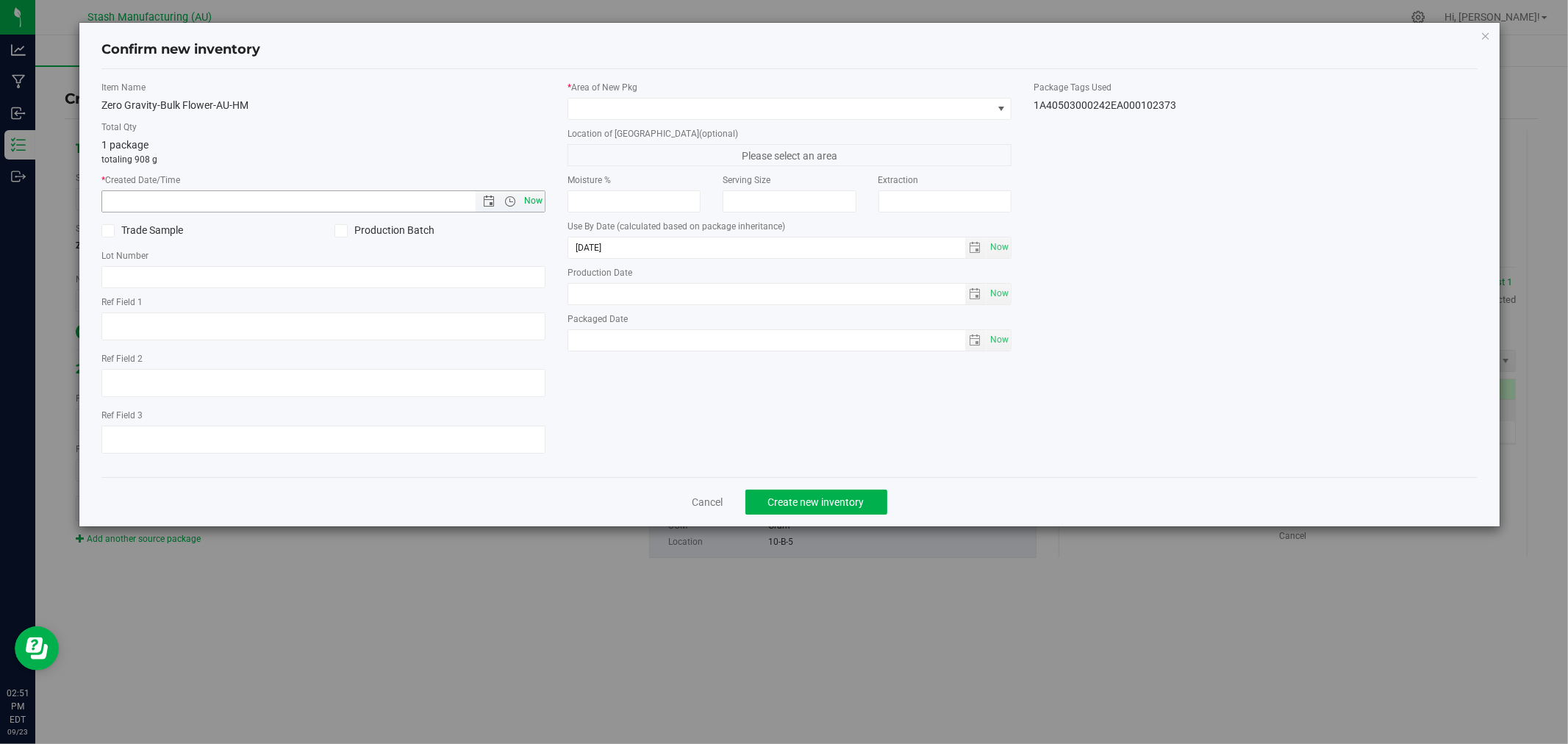
click at [535, 200] on span "Now" at bounding box center [534, 201] width 25 height 22
click at [592, 119] on span at bounding box center [789, 109] width 444 height 22
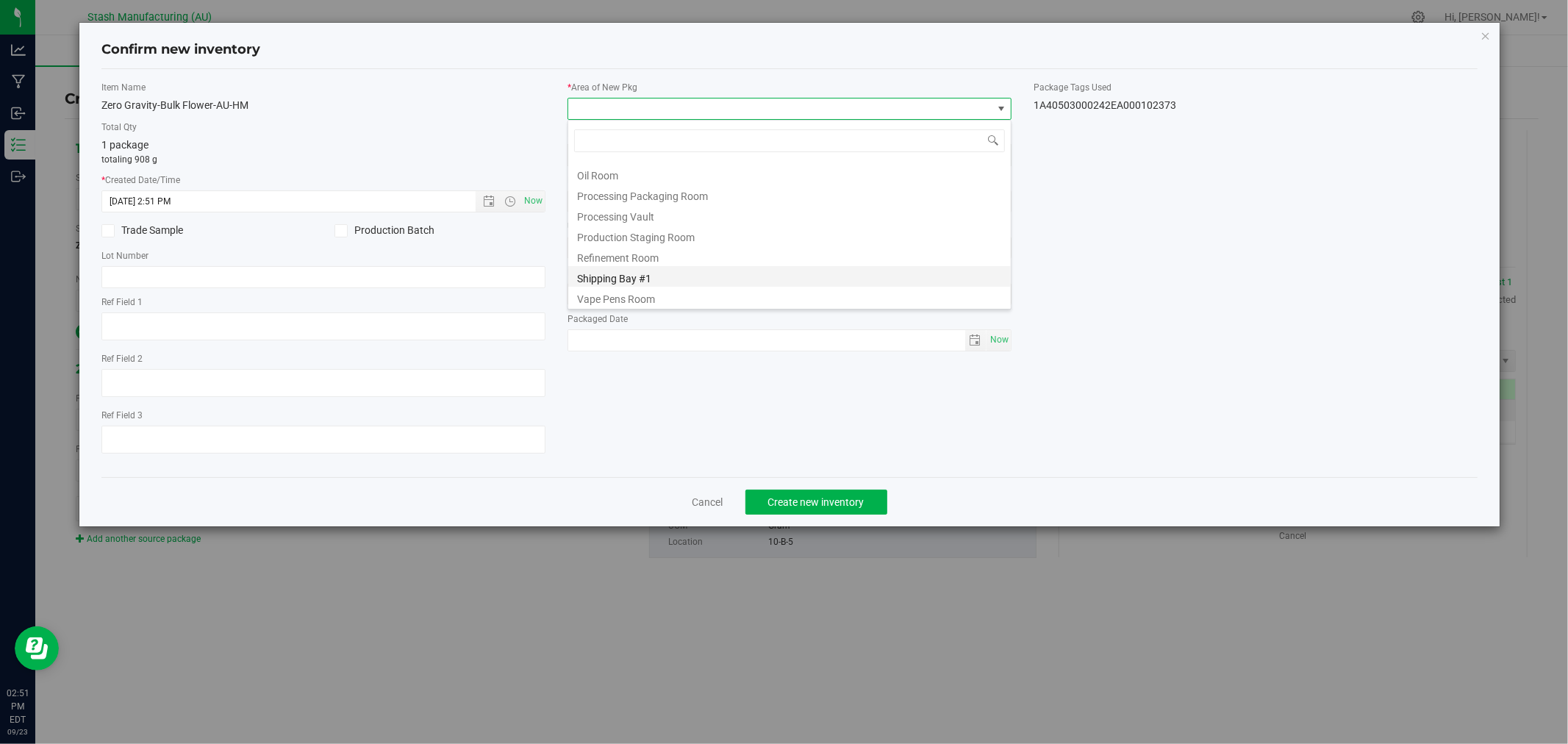
click at [674, 272] on li "Shipping Bay #1" at bounding box center [789, 276] width 442 height 21
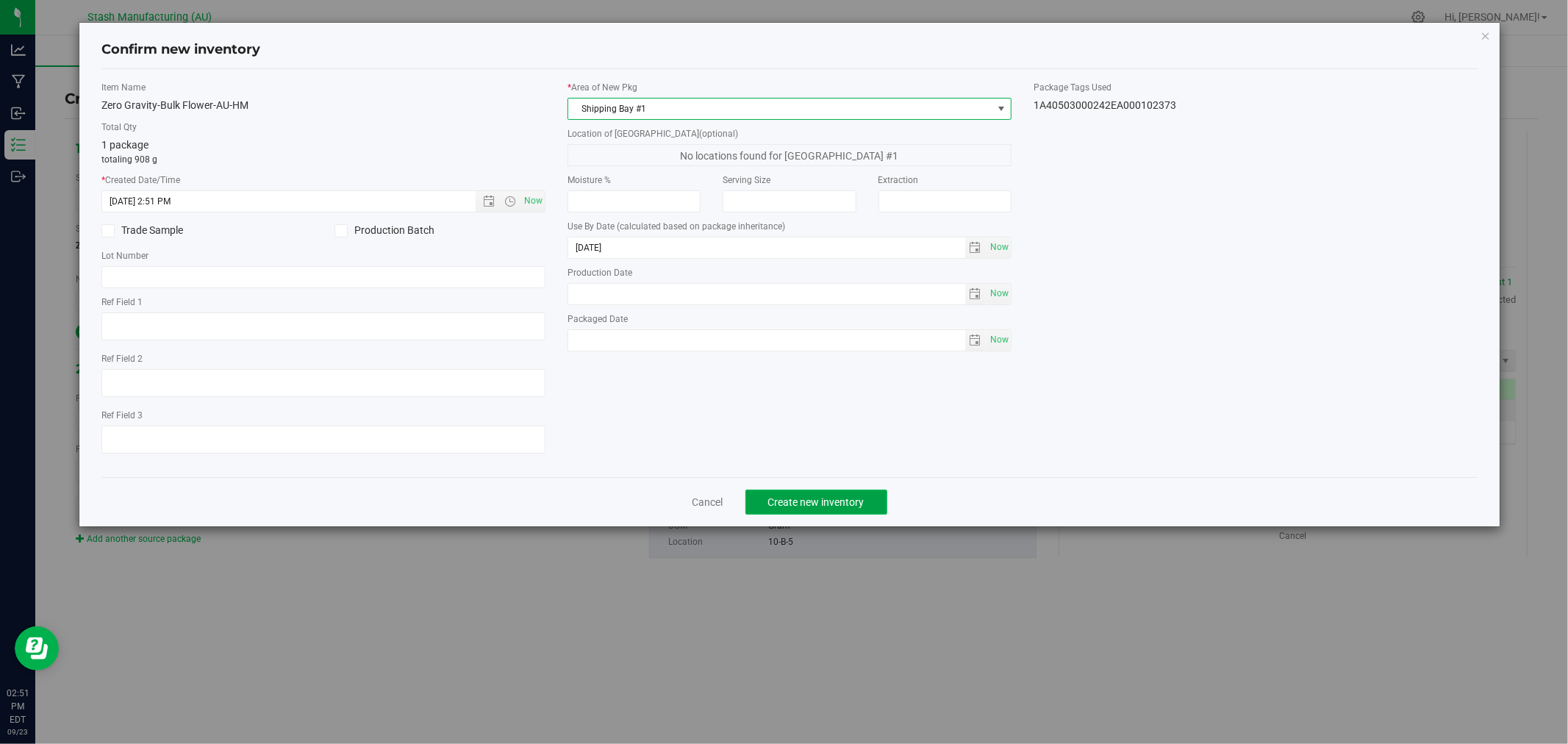
click at [824, 498] on span "Create new inventory" at bounding box center [816, 501] width 96 height 12
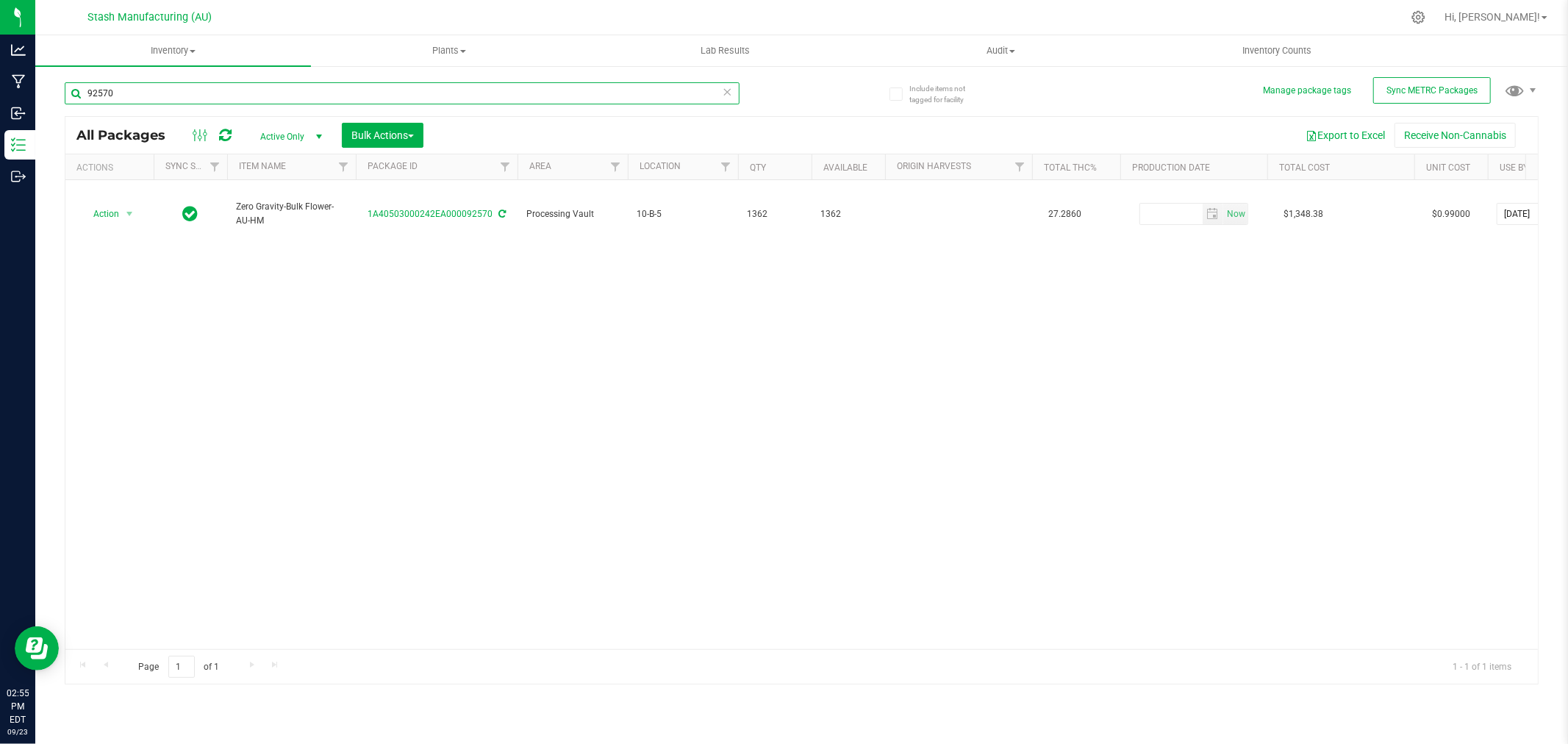
click at [140, 101] on input "92570" at bounding box center [402, 93] width 674 height 22
click at [140, 103] on input "92570" at bounding box center [402, 93] width 674 height 22
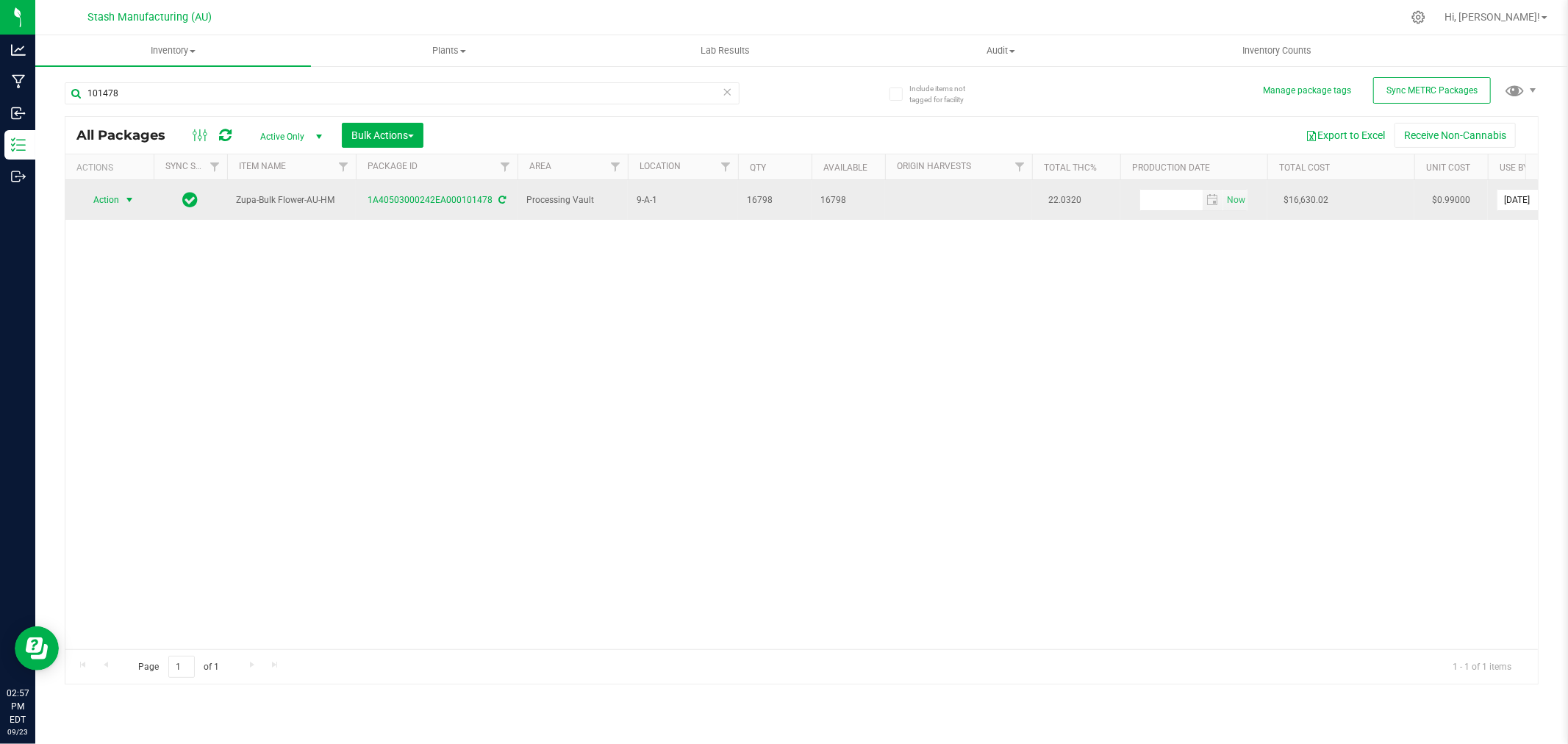
click at [125, 197] on span "select" at bounding box center [129, 199] width 12 height 12
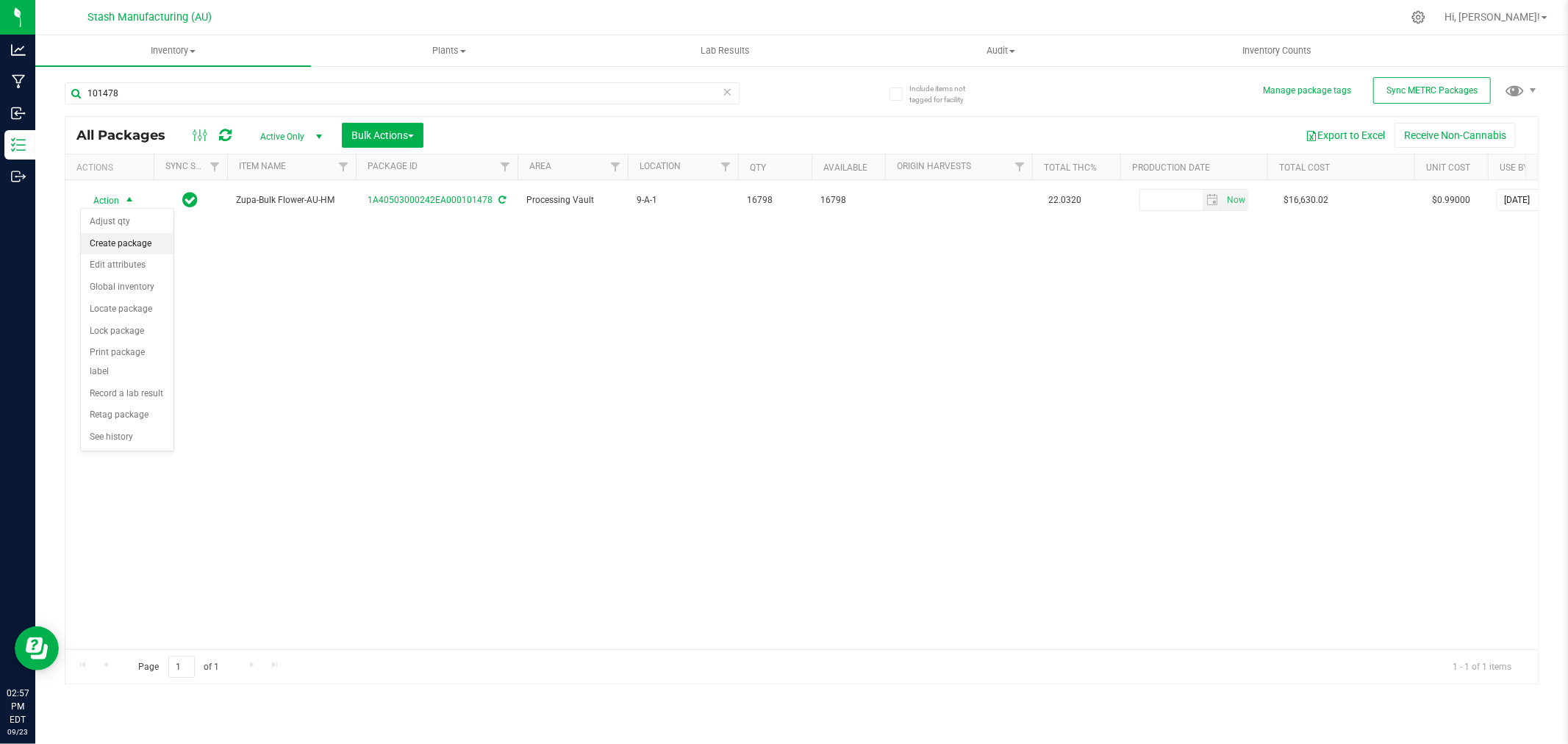
click at [131, 241] on li "Create package" at bounding box center [127, 244] width 92 height 22
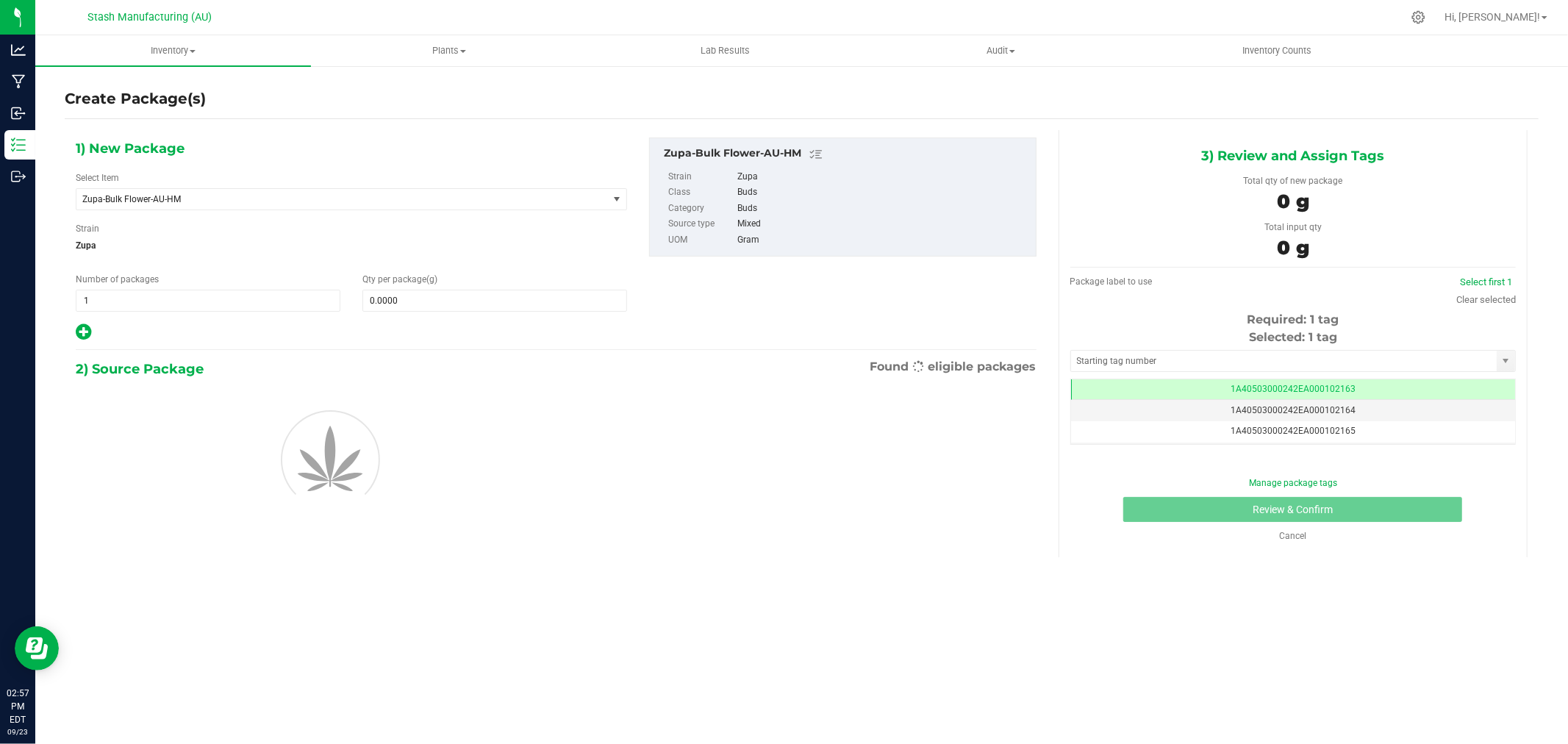
scroll to position [0, -1]
click at [258, 300] on input "1" at bounding box center [208, 300] width 263 height 21
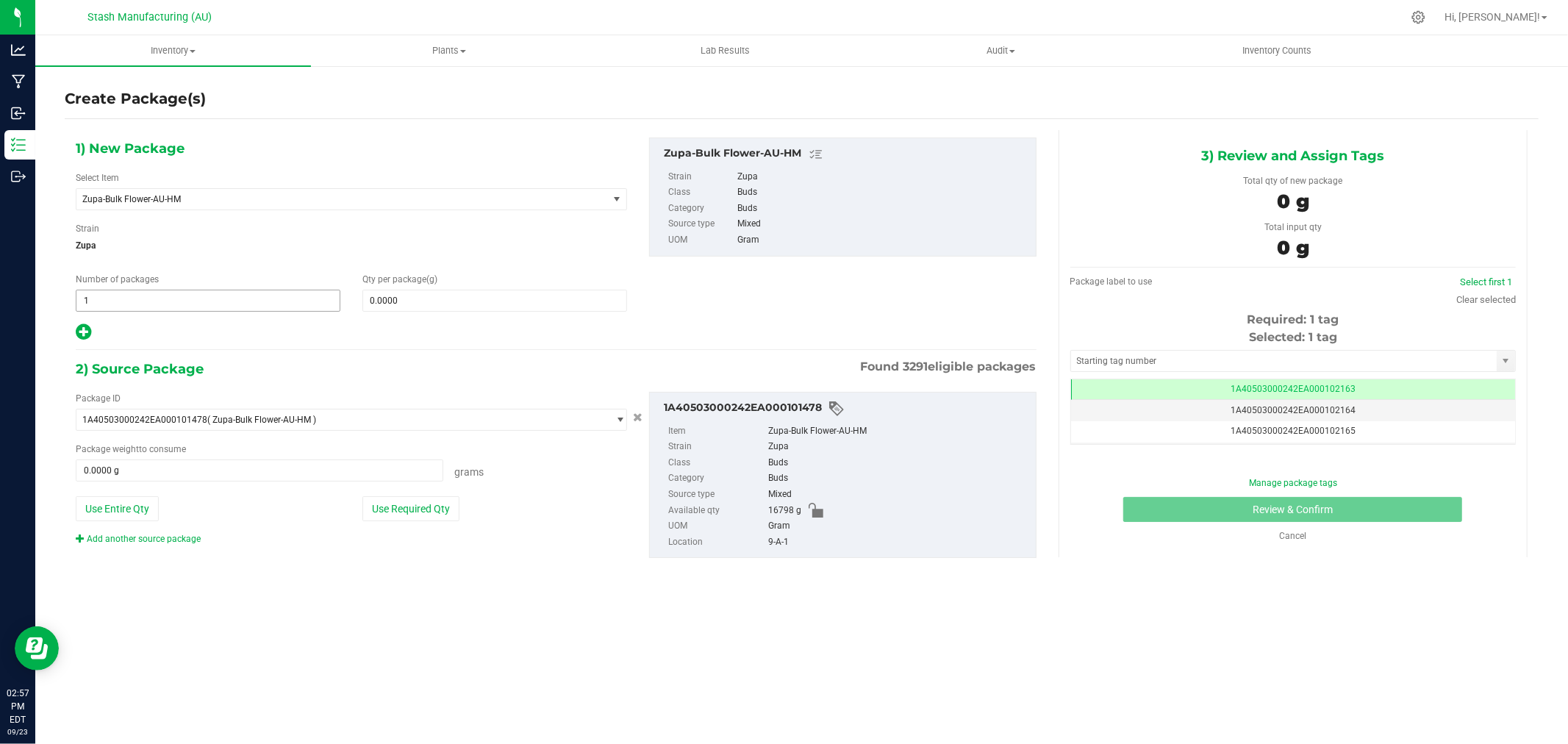
click at [258, 300] on span "1 1" at bounding box center [208, 300] width 265 height 22
click at [270, 290] on input "41" at bounding box center [208, 300] width 263 height 21
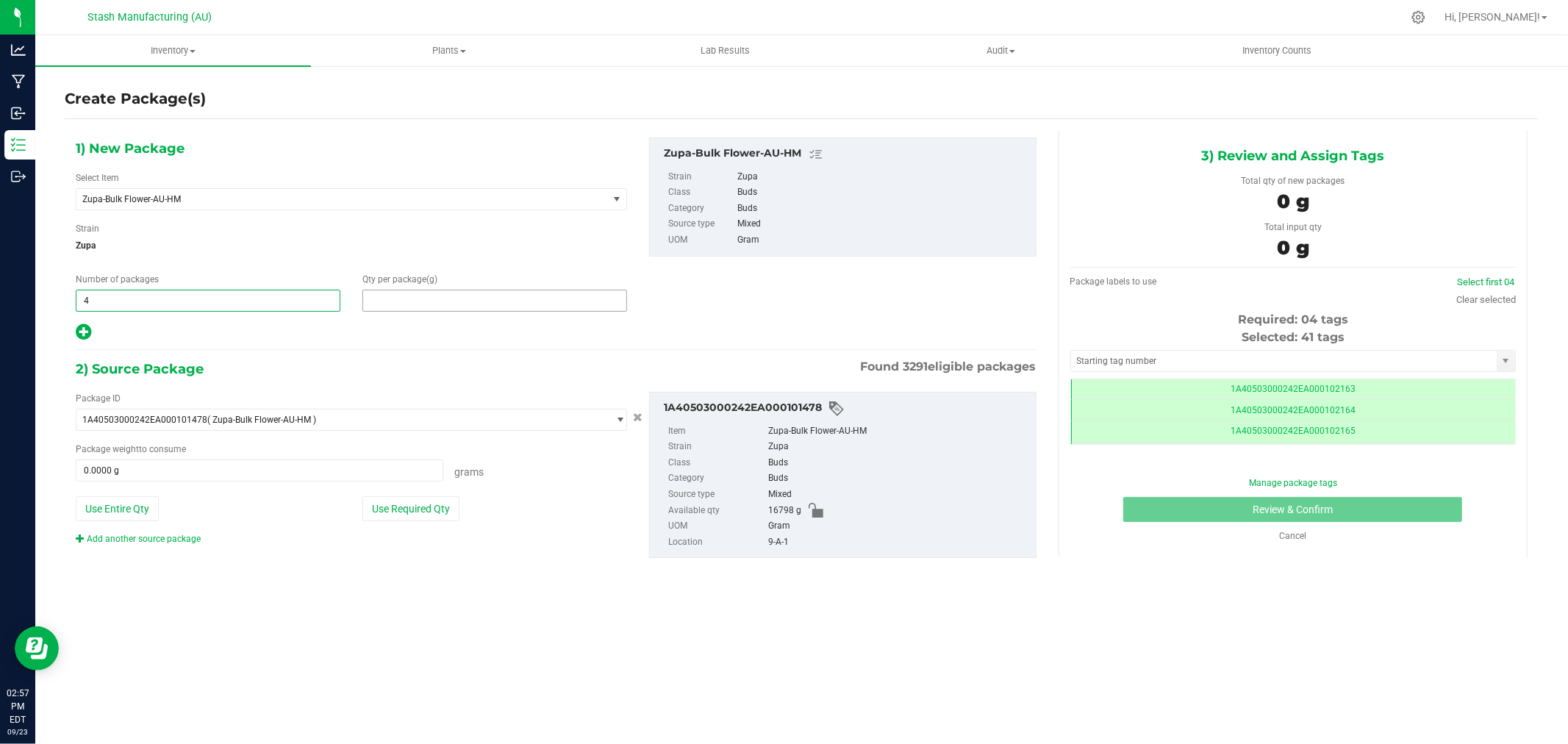
click at [437, 304] on span at bounding box center [495, 300] width 265 height 22
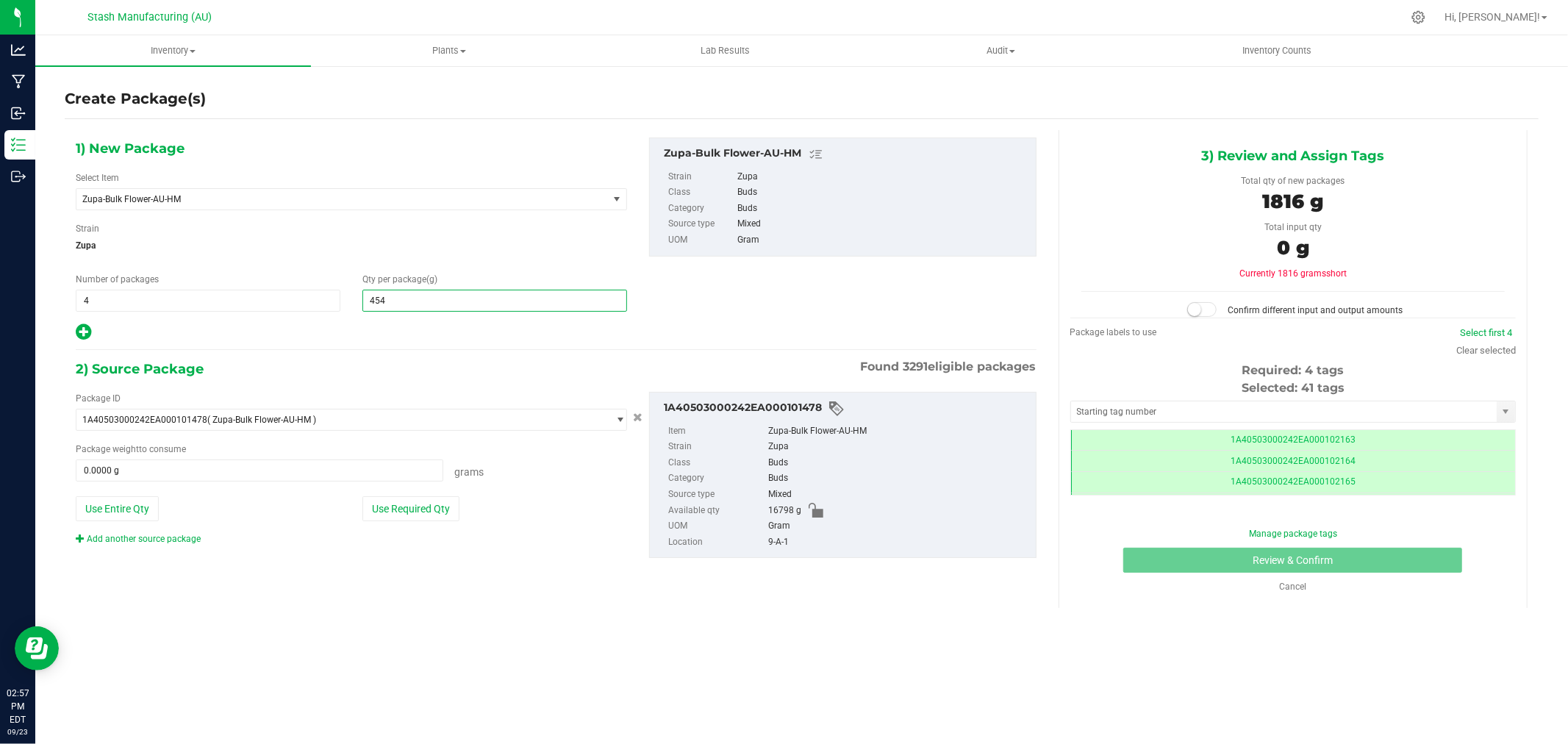
drag, startPoint x: 425, startPoint y: 503, endPoint x: 476, endPoint y: 486, distance: 53.8
click at [425, 503] on button "Use Required Qty" at bounding box center [411, 508] width 97 height 25
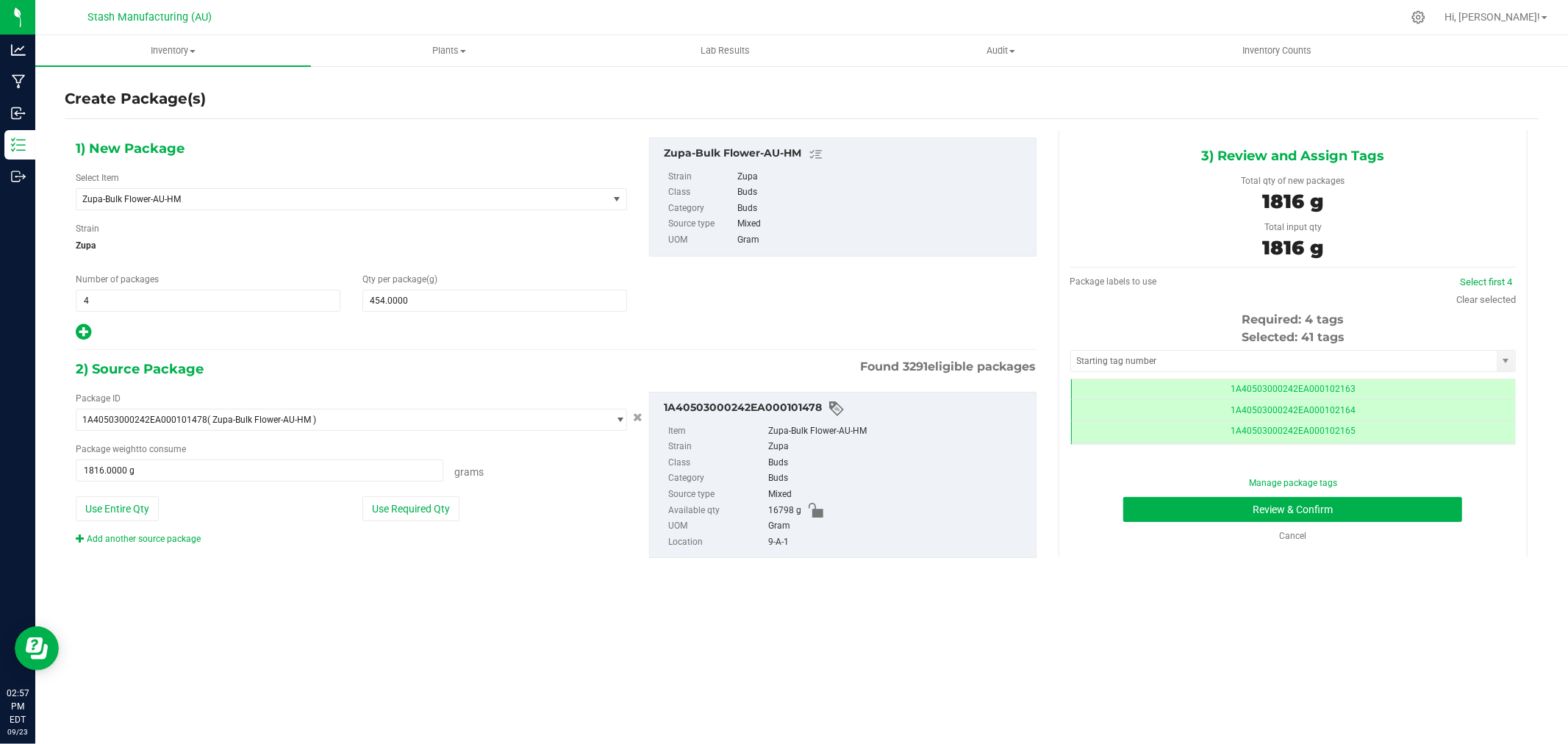
click at [1470, 309] on div "Package labels to use Select first 4 Clear selected Required: 4 tags Selected: …" at bounding box center [1292, 356] width 445 height 164
click at [1471, 303] on link "Clear selected" at bounding box center [1486, 299] width 60 height 11
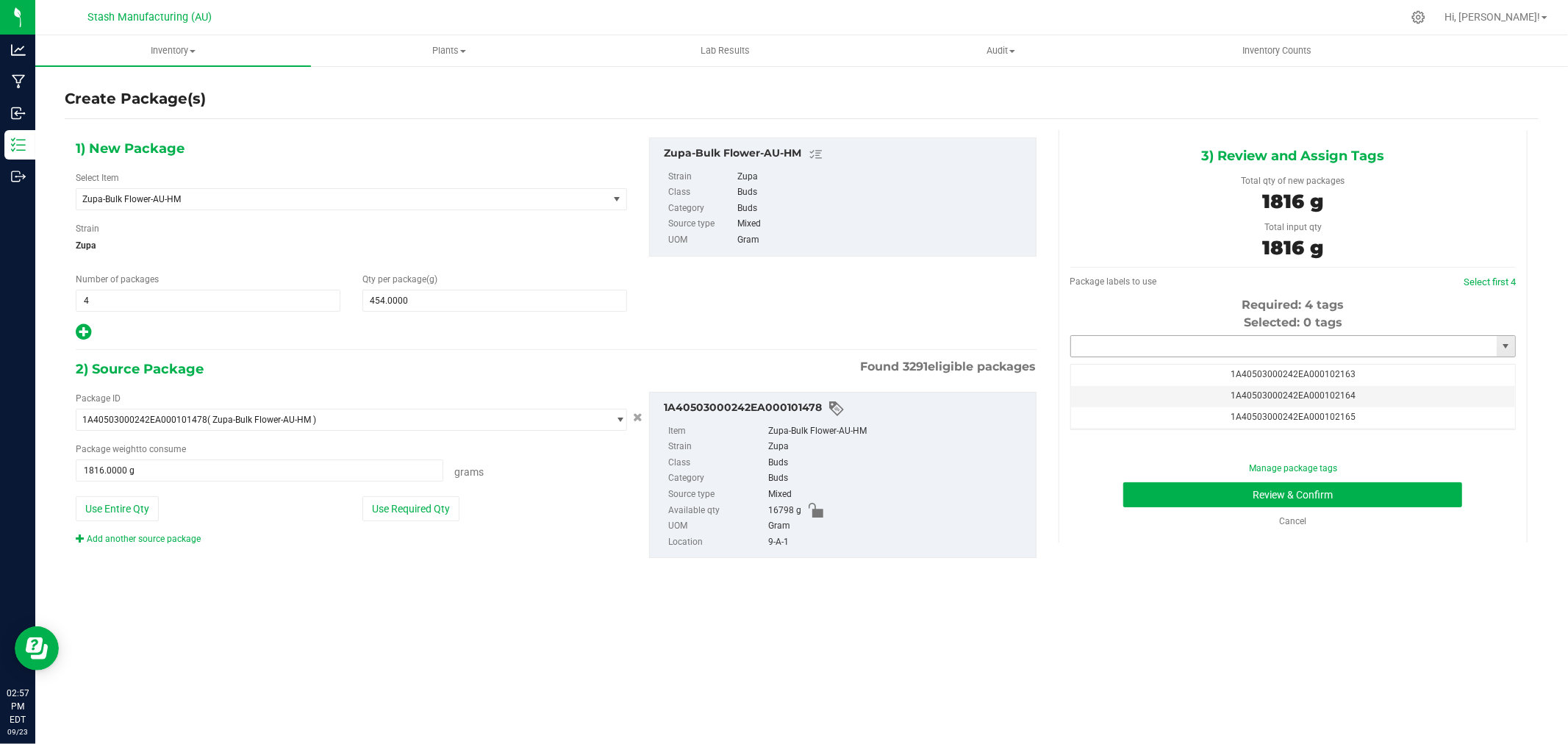
click at [1338, 343] on input "text" at bounding box center [1283, 346] width 426 height 21
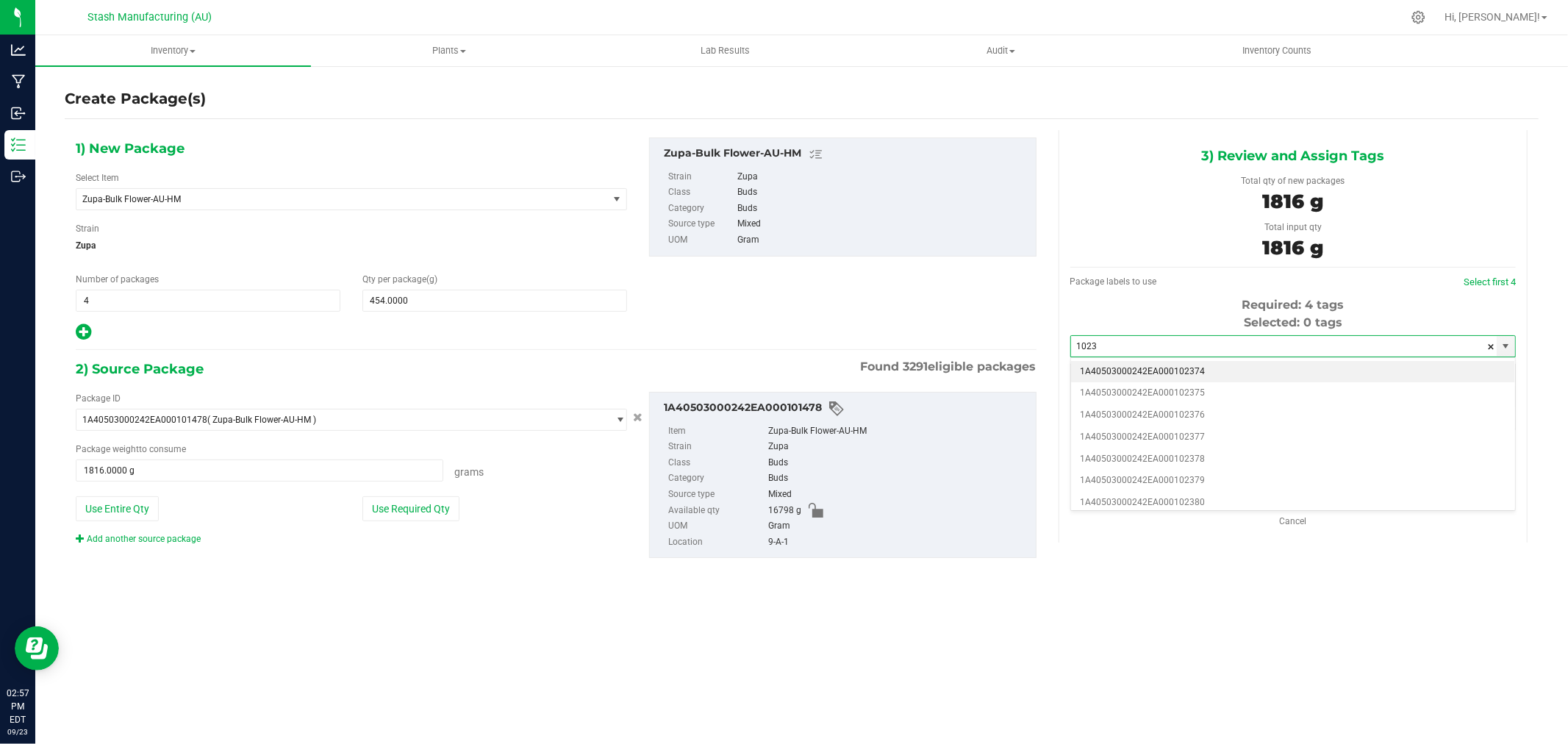
click at [1282, 370] on li "1A40503000242EA000102374" at bounding box center [1292, 372] width 444 height 22
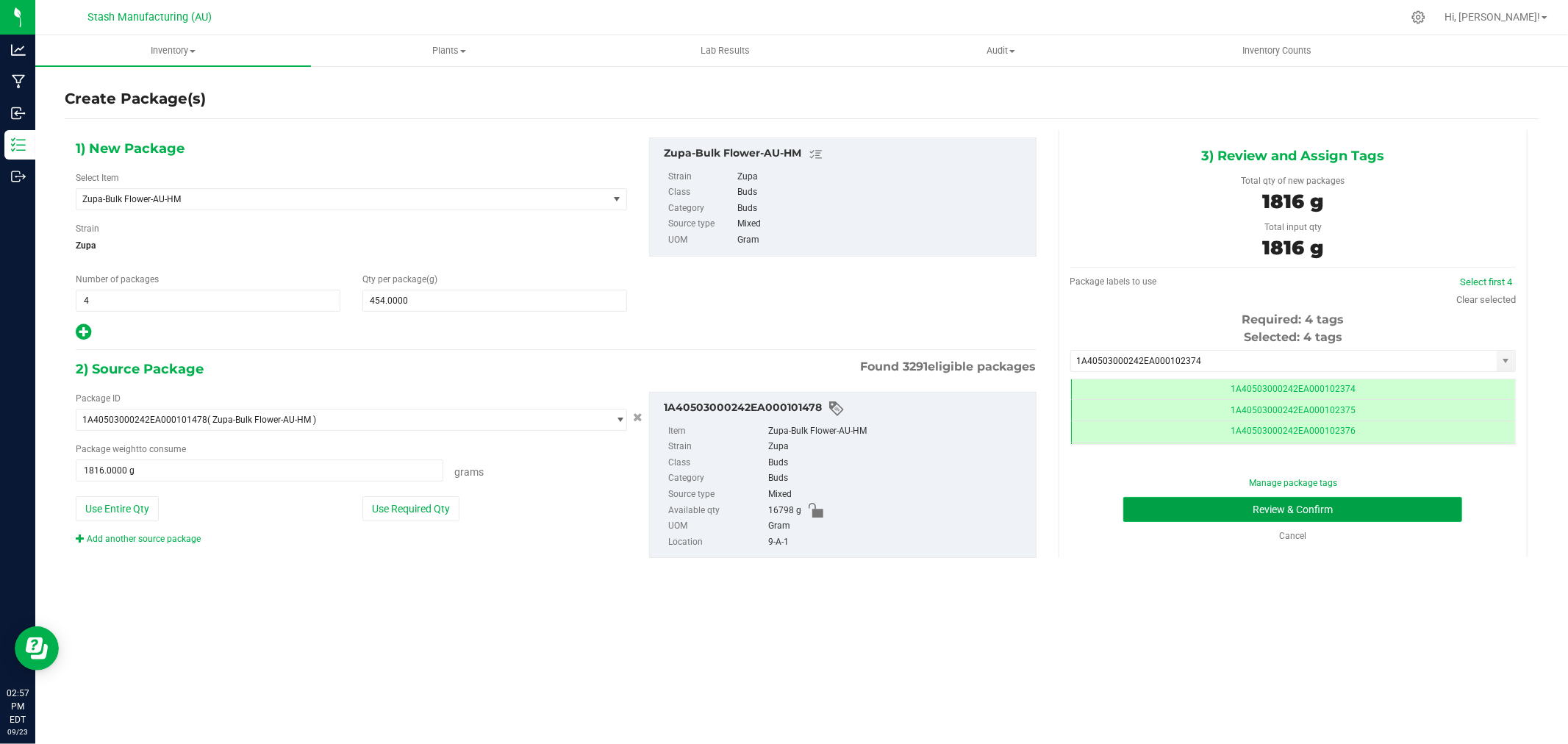
click at [1353, 511] on button "Review & Confirm" at bounding box center [1292, 509] width 339 height 25
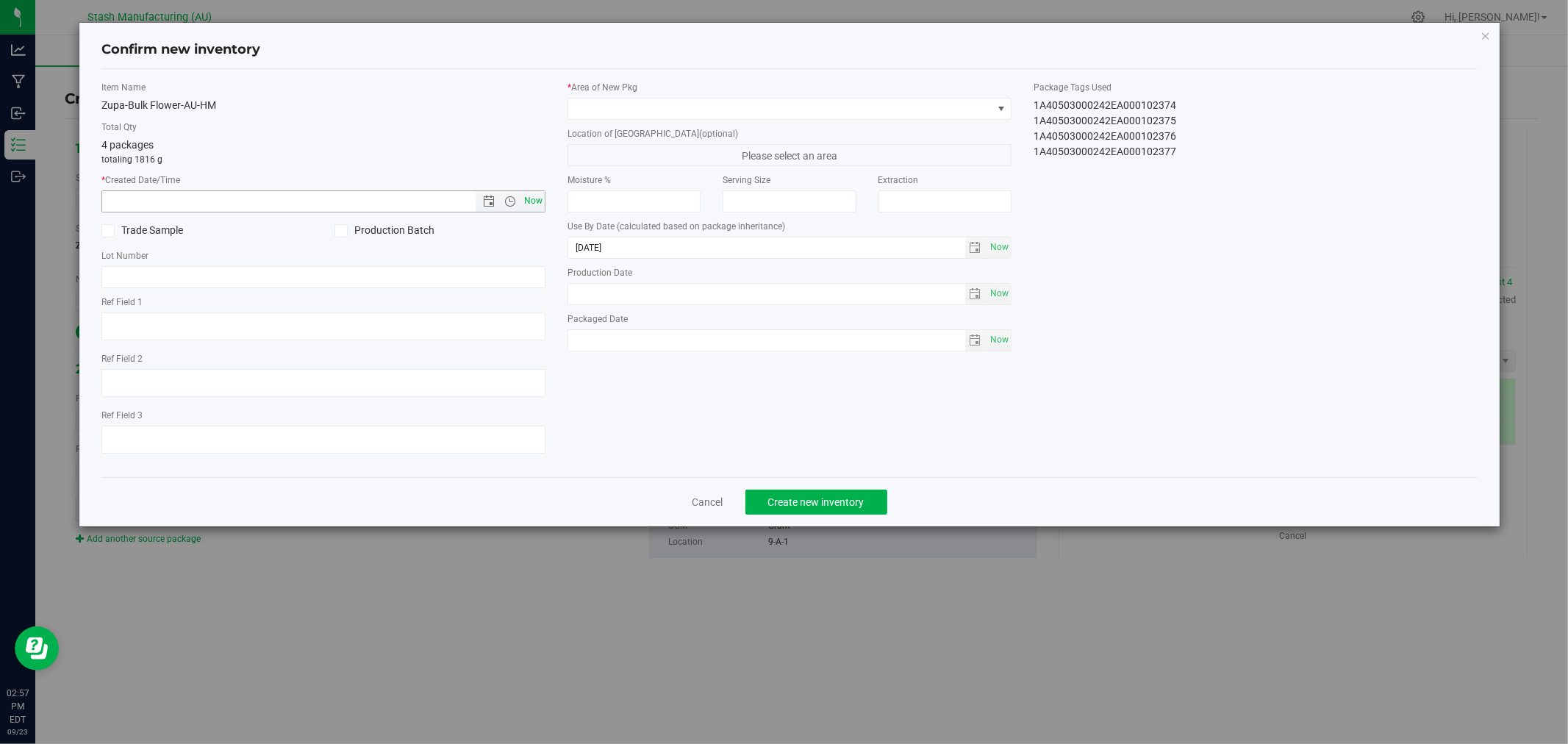
click at [538, 203] on span "Now" at bounding box center [534, 201] width 25 height 22
click at [605, 109] on span at bounding box center [780, 109] width 424 height 21
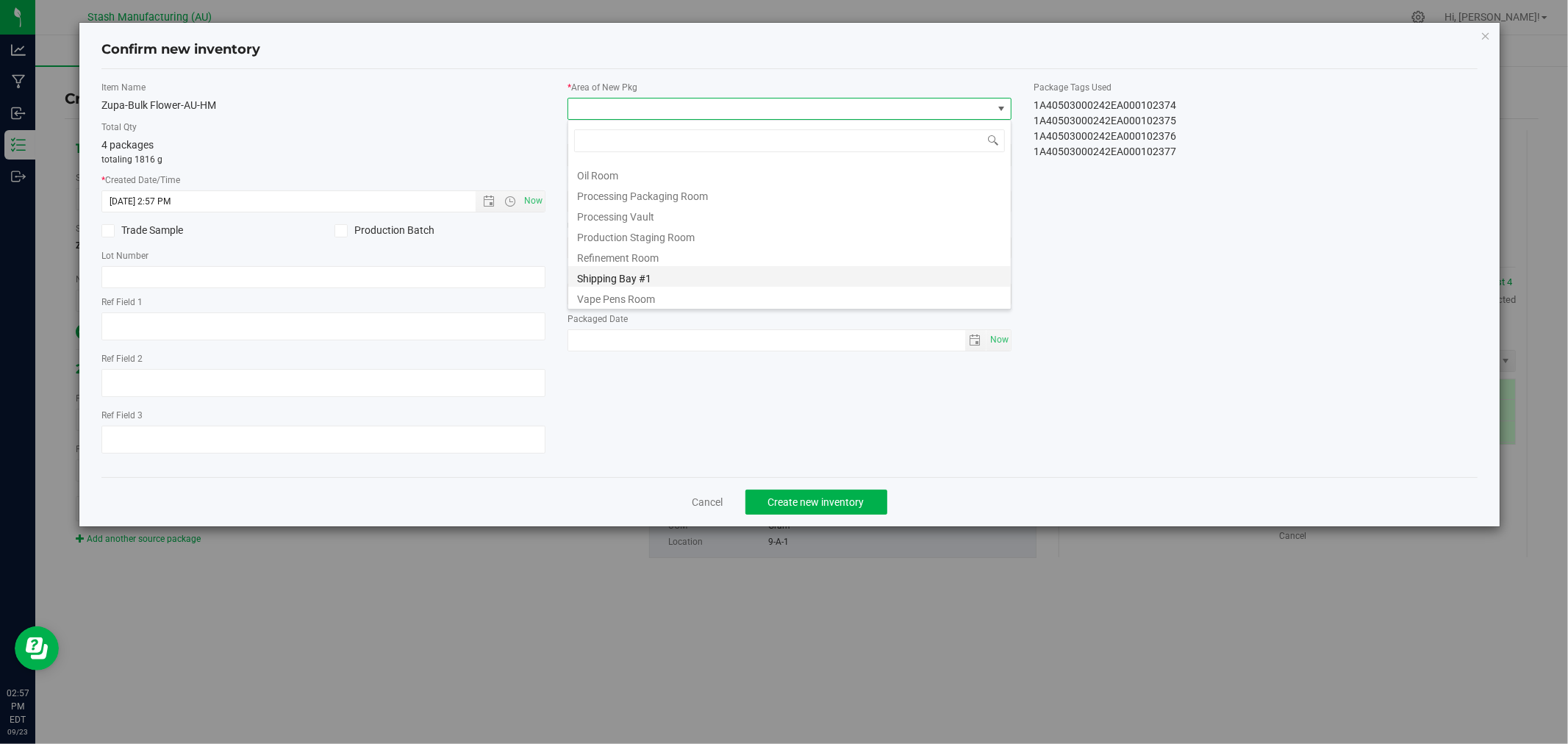
click at [674, 270] on li "Shipping Bay #1" at bounding box center [789, 276] width 442 height 21
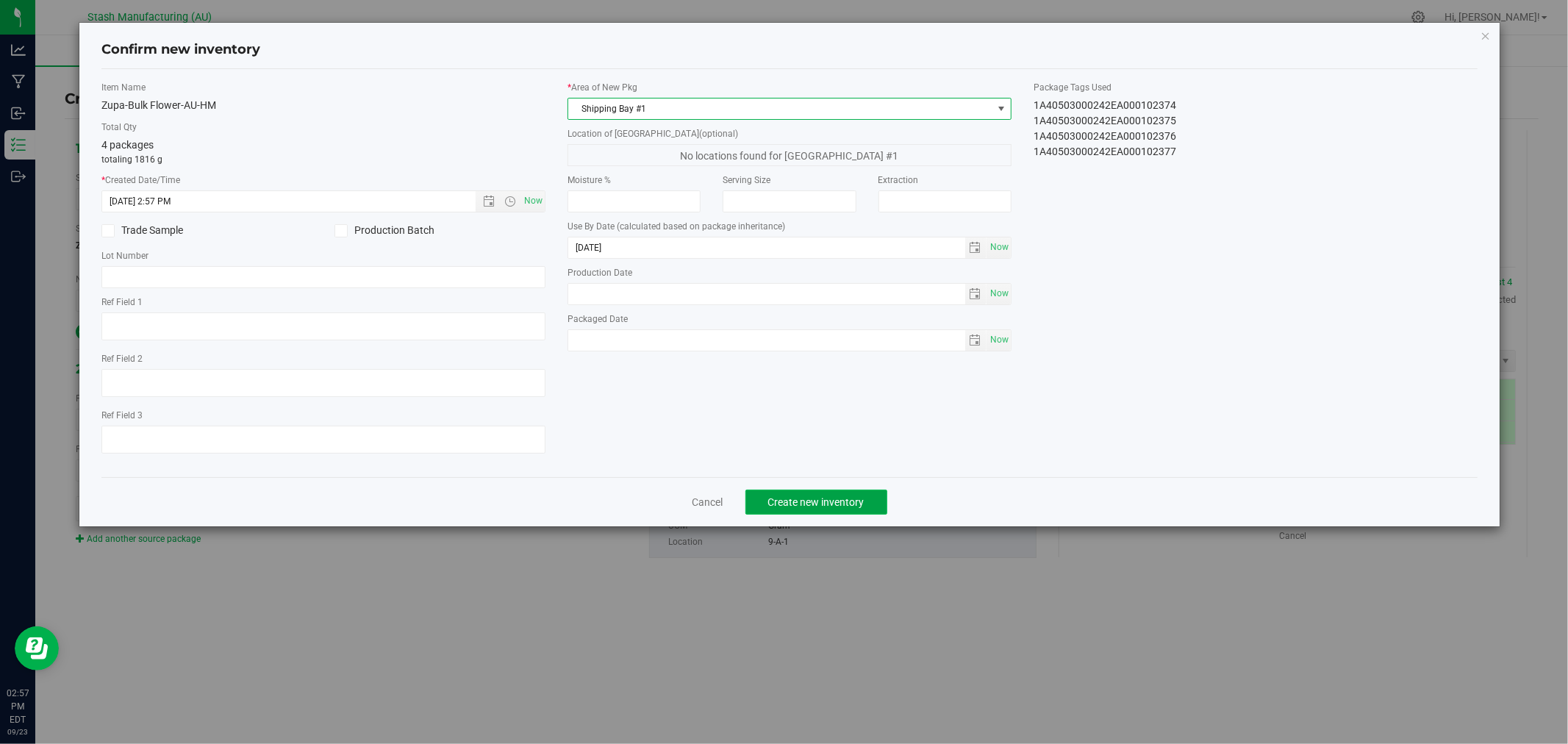
click at [811, 507] on span "Create new inventory" at bounding box center [816, 501] width 96 height 12
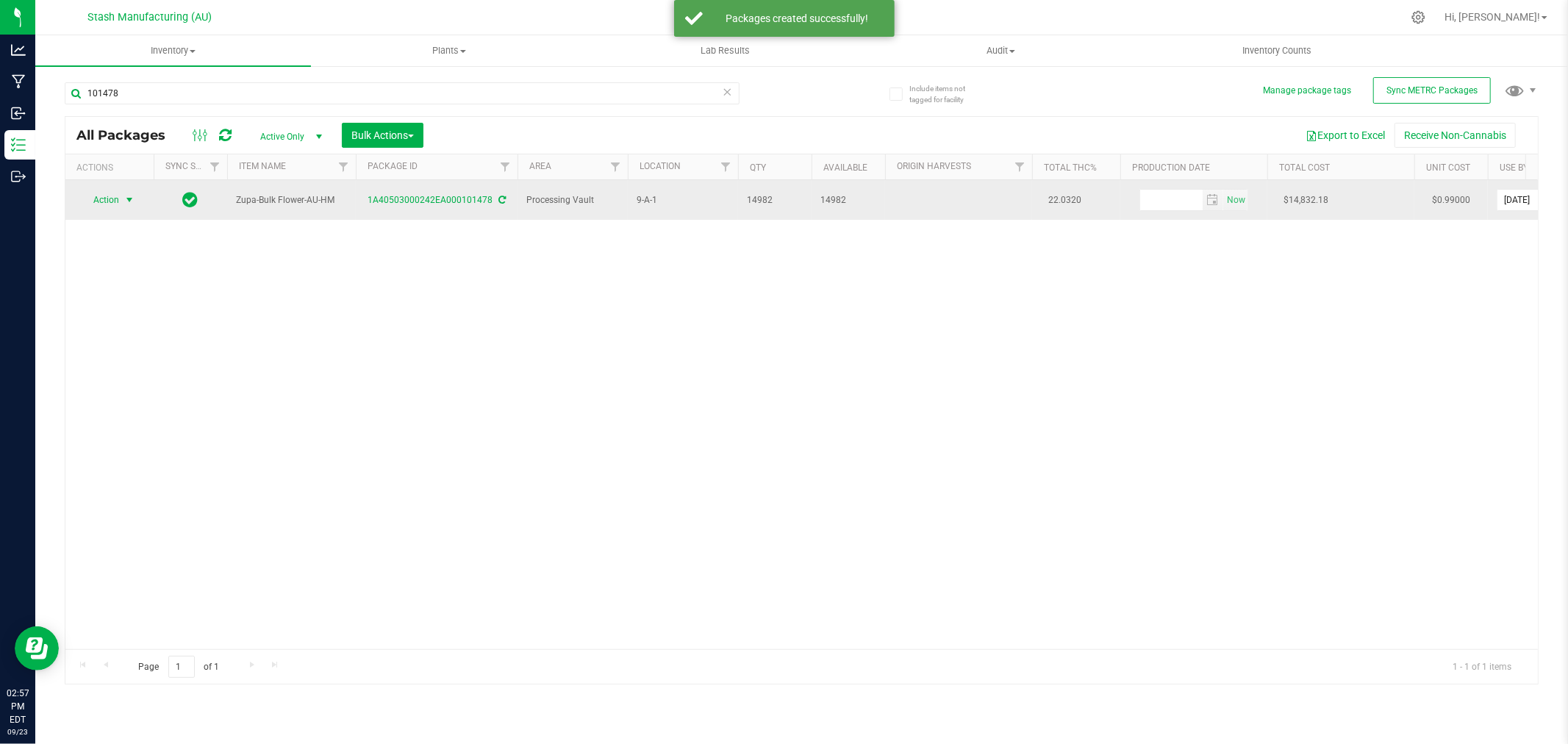
click at [105, 197] on span "Action" at bounding box center [100, 199] width 40 height 21
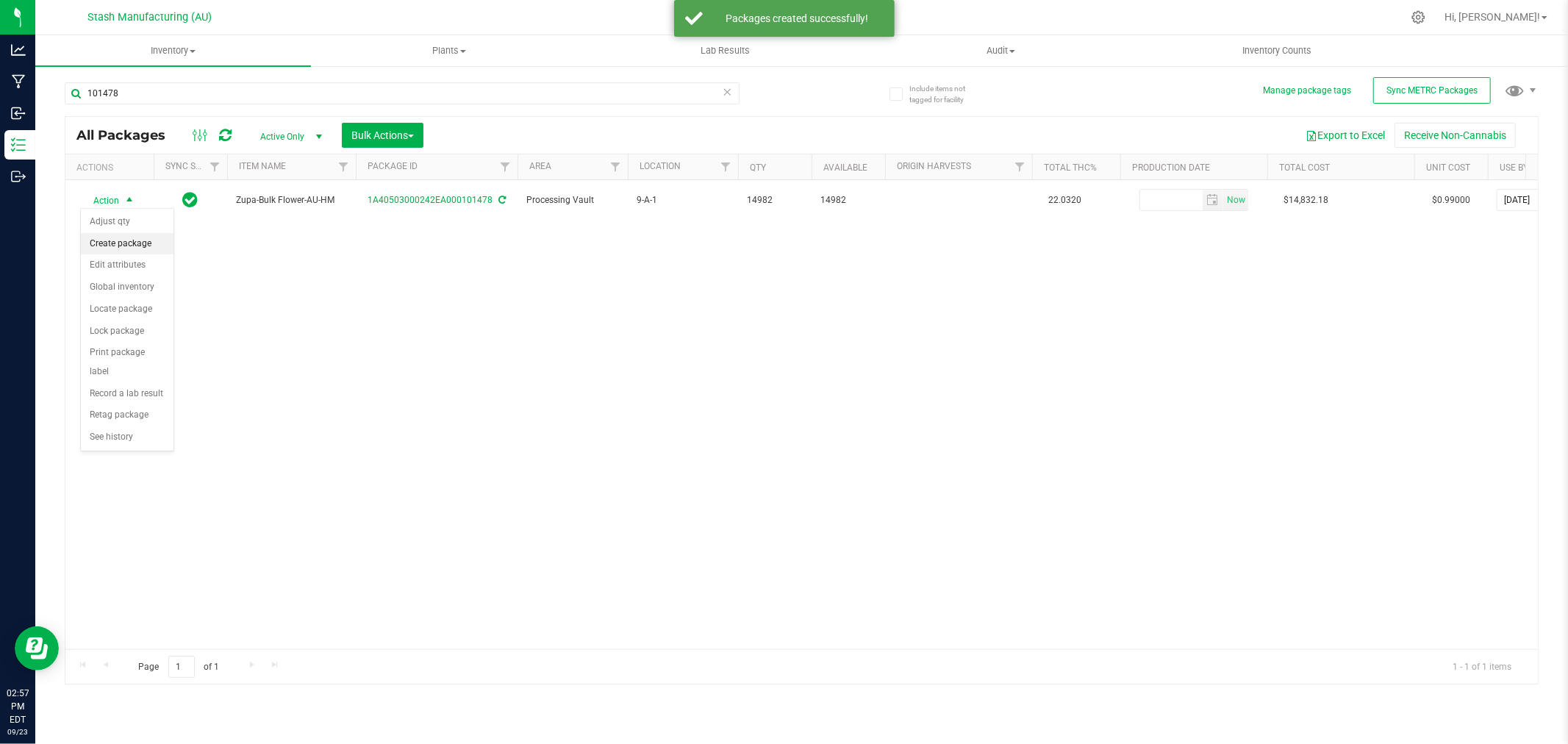
click at [140, 248] on li "Create package" at bounding box center [127, 244] width 92 height 22
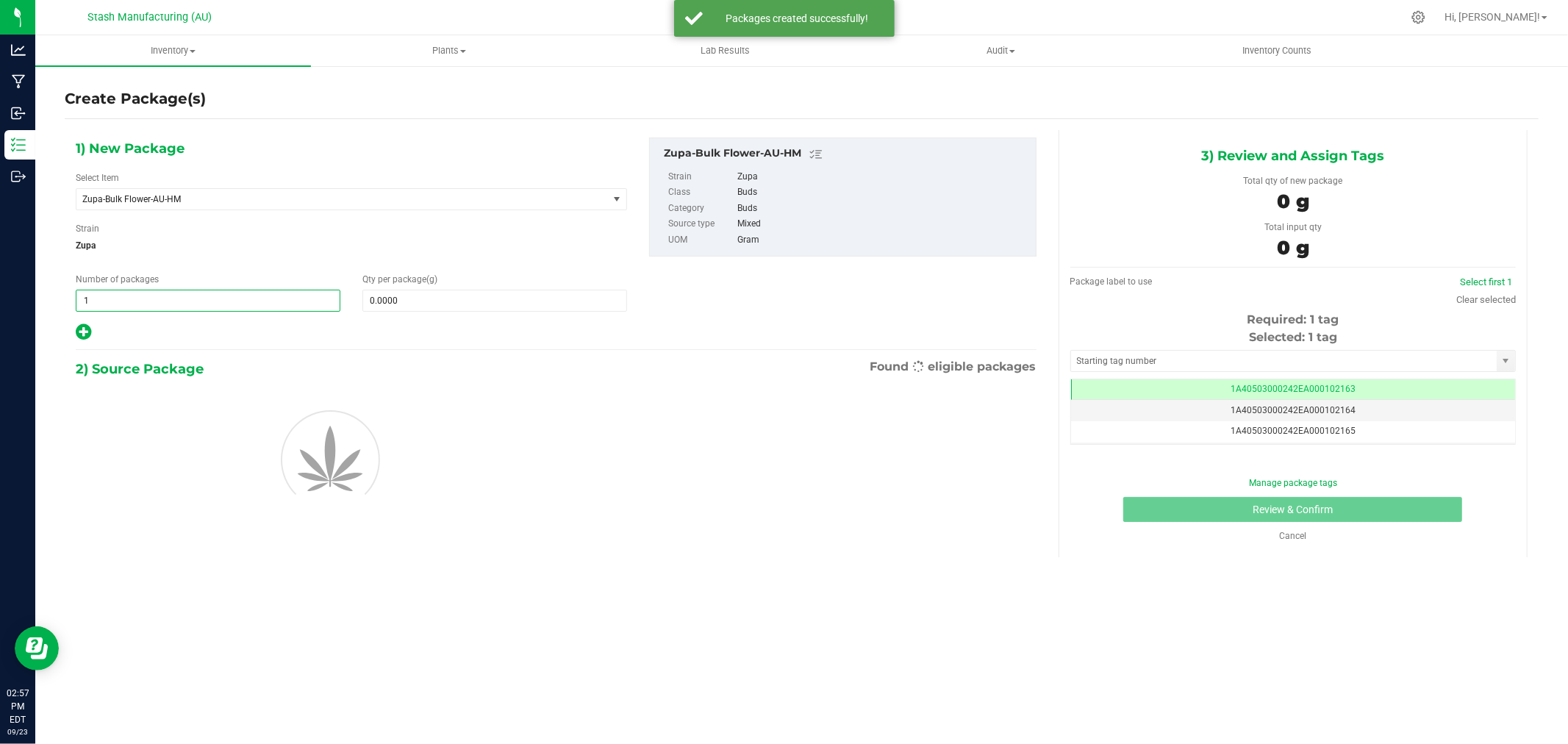
click at [256, 297] on span "1 1" at bounding box center [208, 300] width 265 height 22
click at [256, 297] on input "1" at bounding box center [208, 300] width 263 height 21
click at [443, 297] on span at bounding box center [495, 300] width 265 height 22
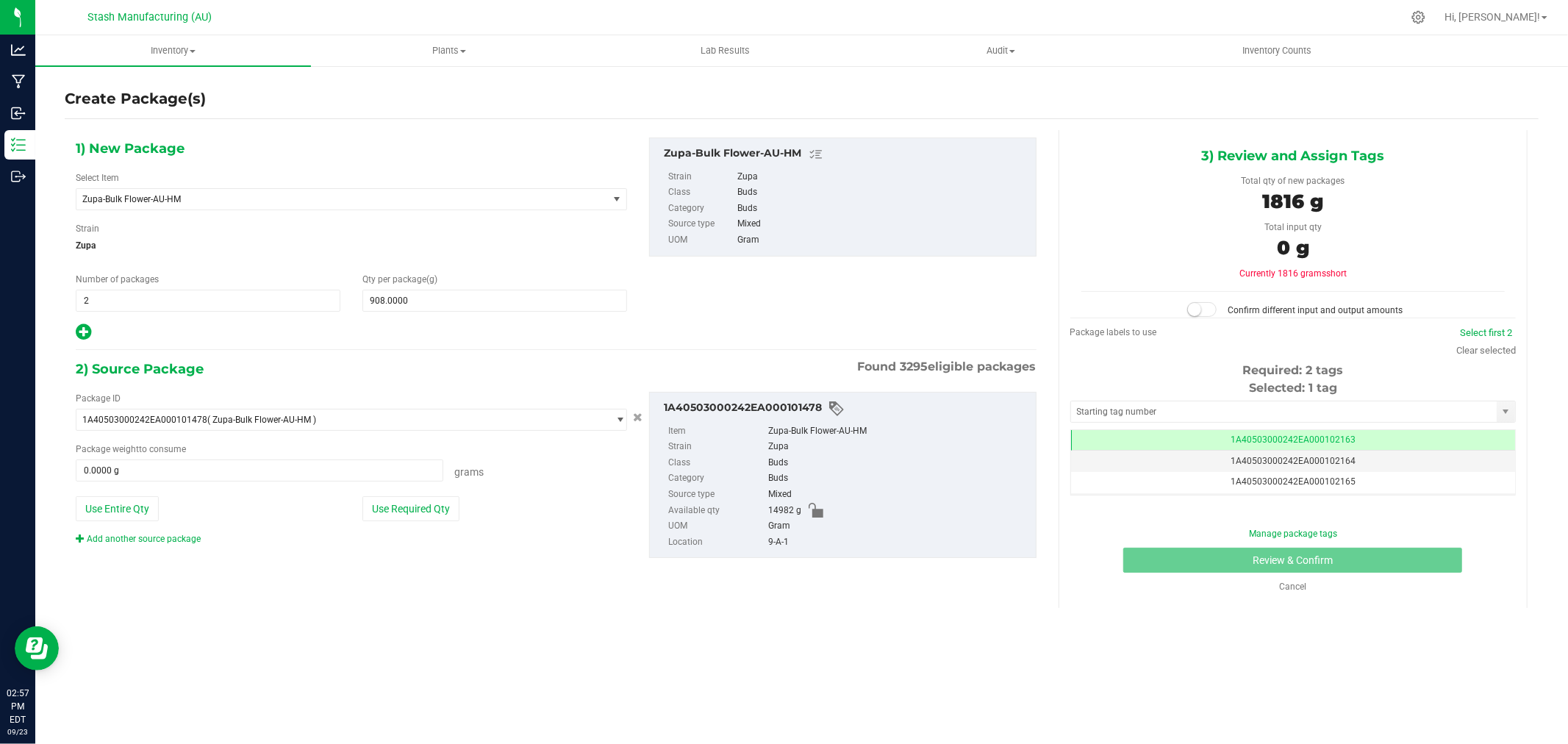
click at [460, 493] on div "Package ID 1A40503000242EA000101478 ( Zupa-Bulk Flower-AU-HM ) 1A40503000237310…" at bounding box center [351, 468] width 574 height 153
click at [413, 513] on button "Use Required Qty" at bounding box center [411, 508] width 97 height 25
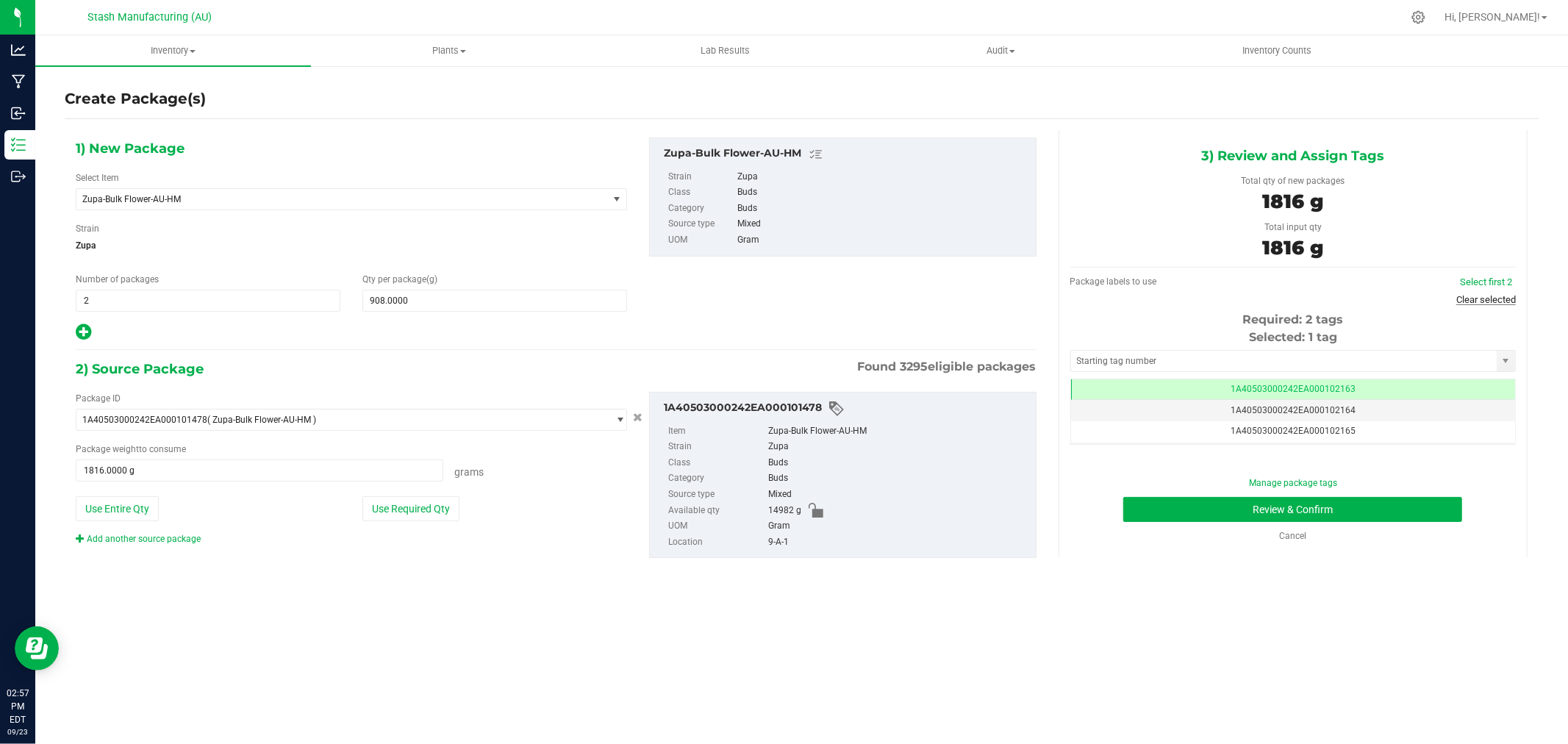
click at [1476, 295] on link "Clear selected" at bounding box center [1486, 299] width 60 height 11
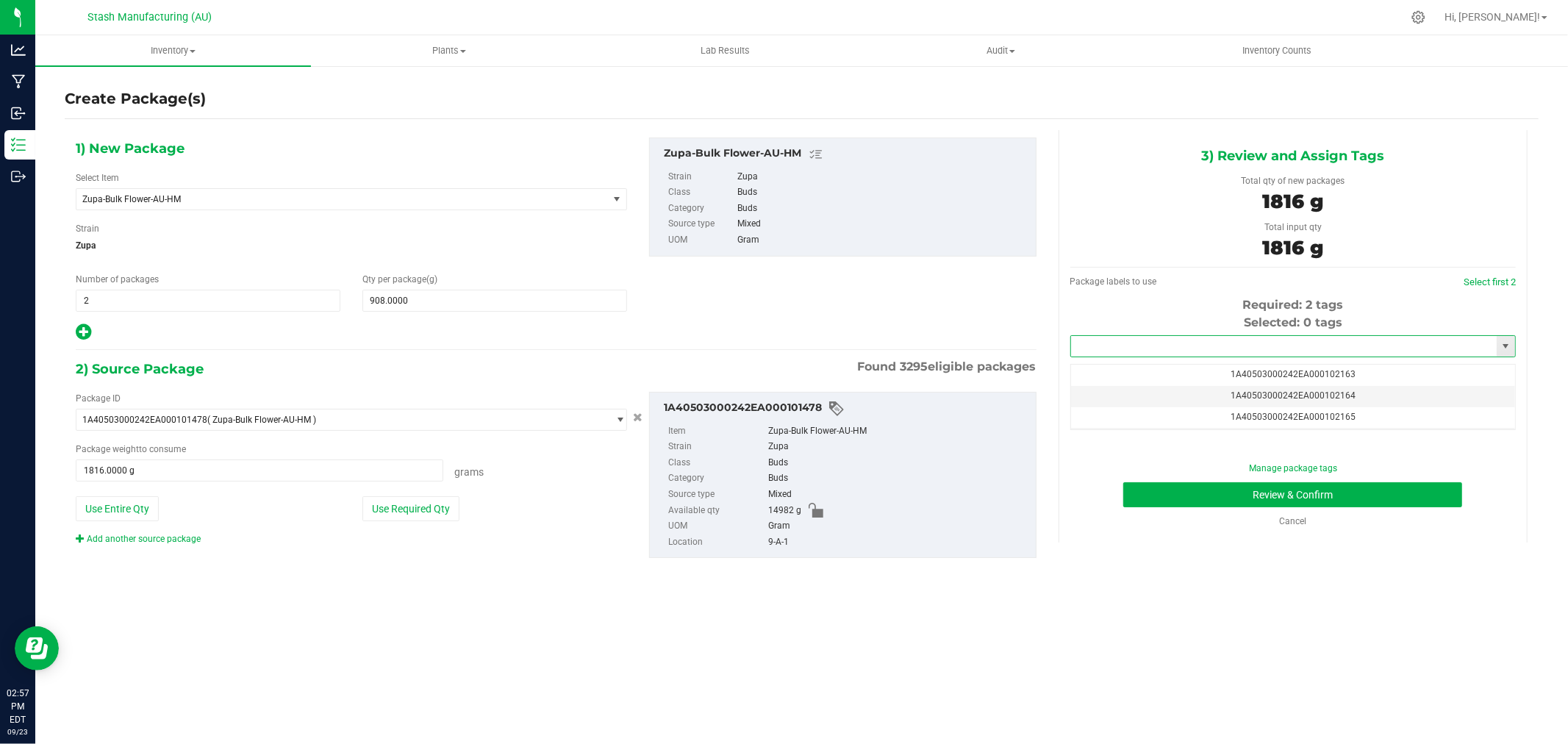
click at [1252, 352] on input "text" at bounding box center [1283, 346] width 426 height 21
click at [1148, 361] on li "1A40503000242EA000102378" at bounding box center [1292, 372] width 444 height 22
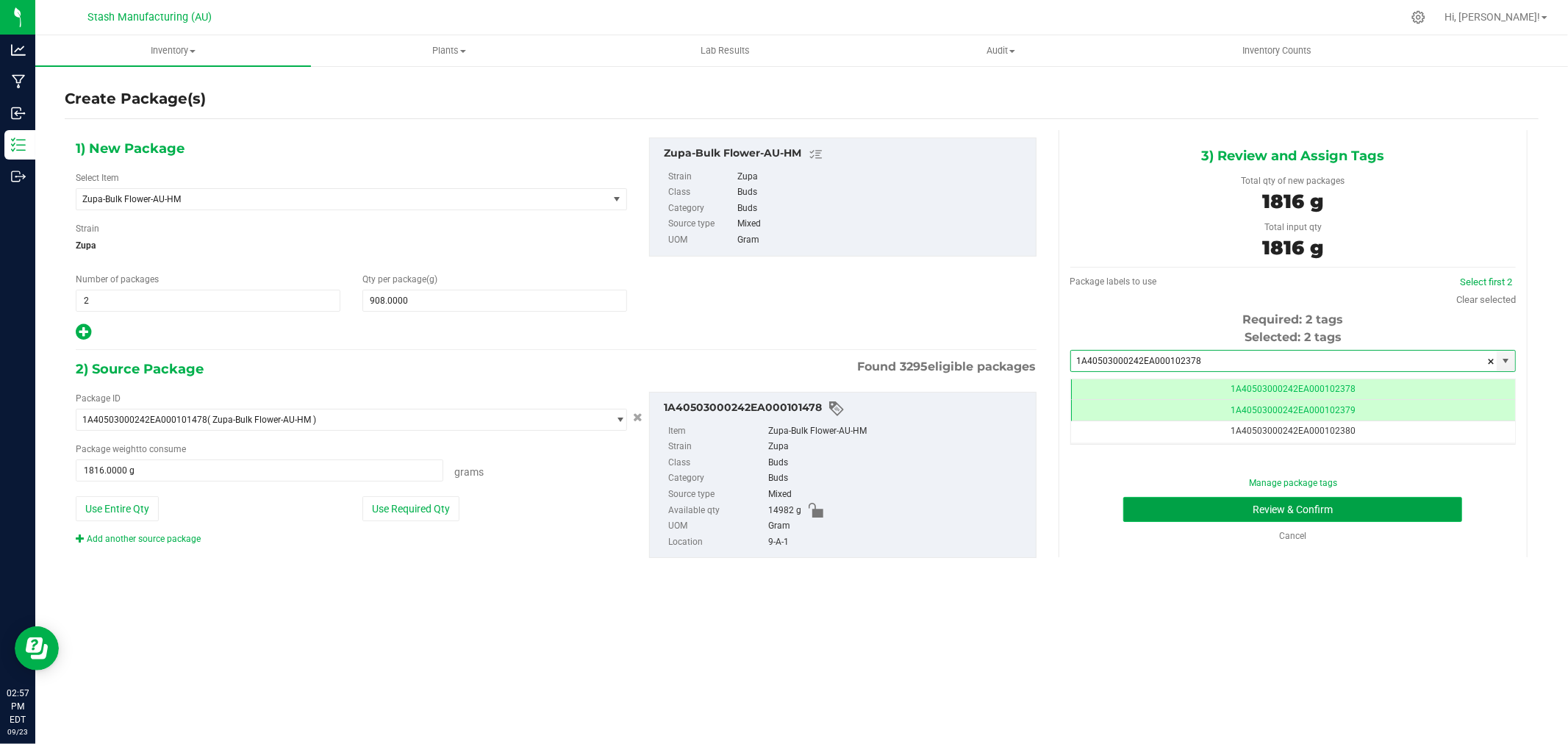
click at [1368, 505] on button "Review & Confirm" at bounding box center [1292, 509] width 339 height 25
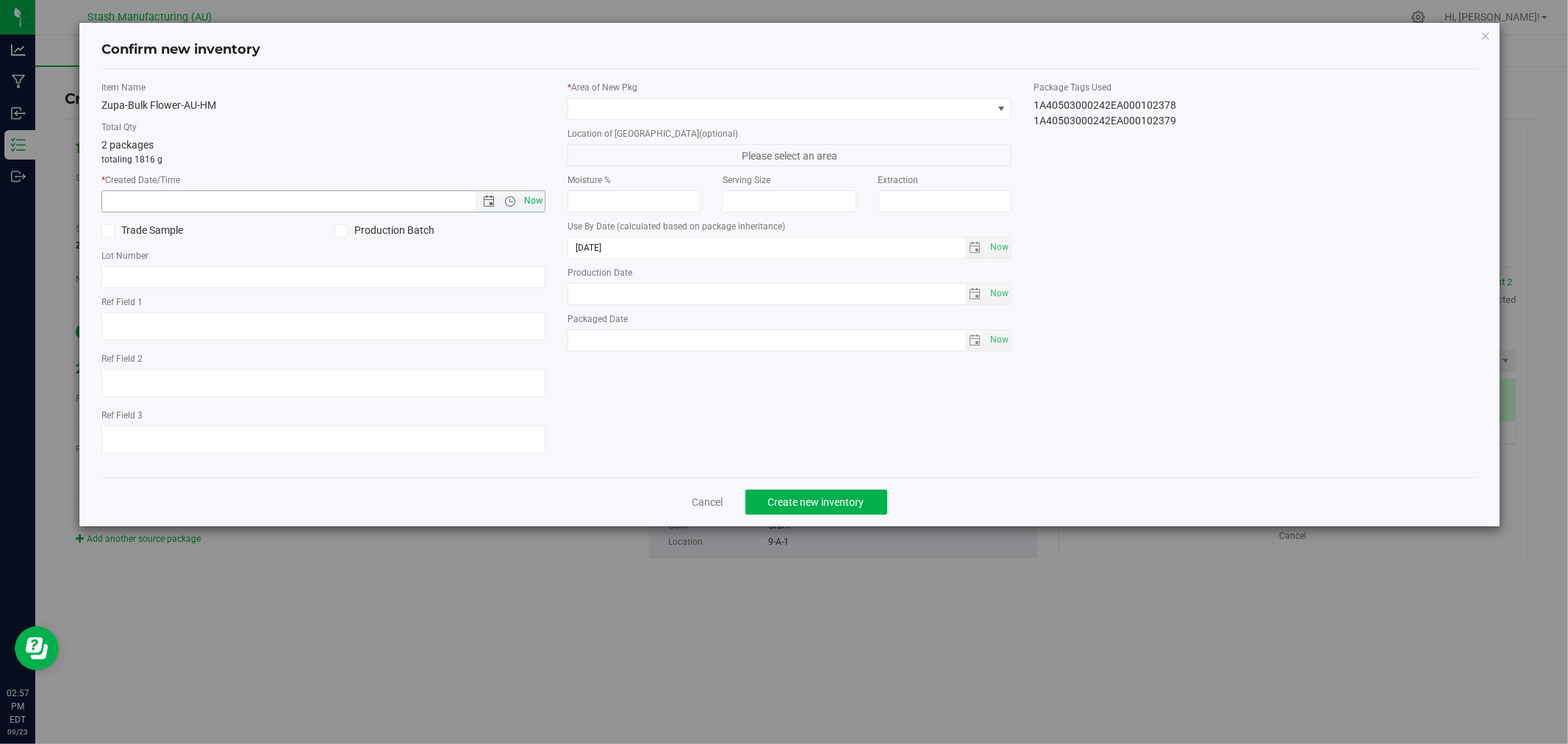
click at [528, 201] on span "Now" at bounding box center [534, 201] width 25 height 22
click at [604, 108] on span at bounding box center [780, 109] width 424 height 21
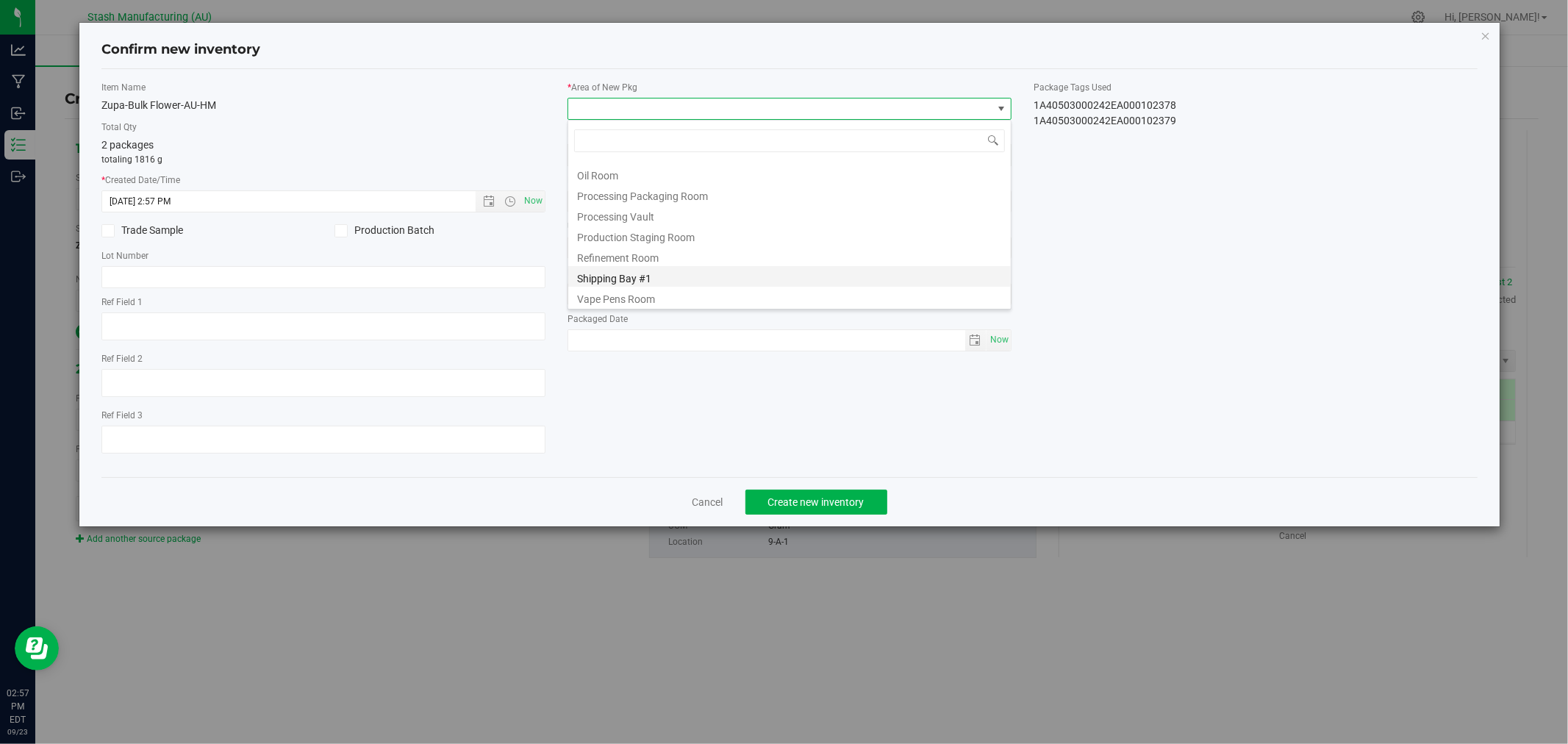
click at [659, 280] on li "Shipping Bay #1" at bounding box center [789, 276] width 442 height 21
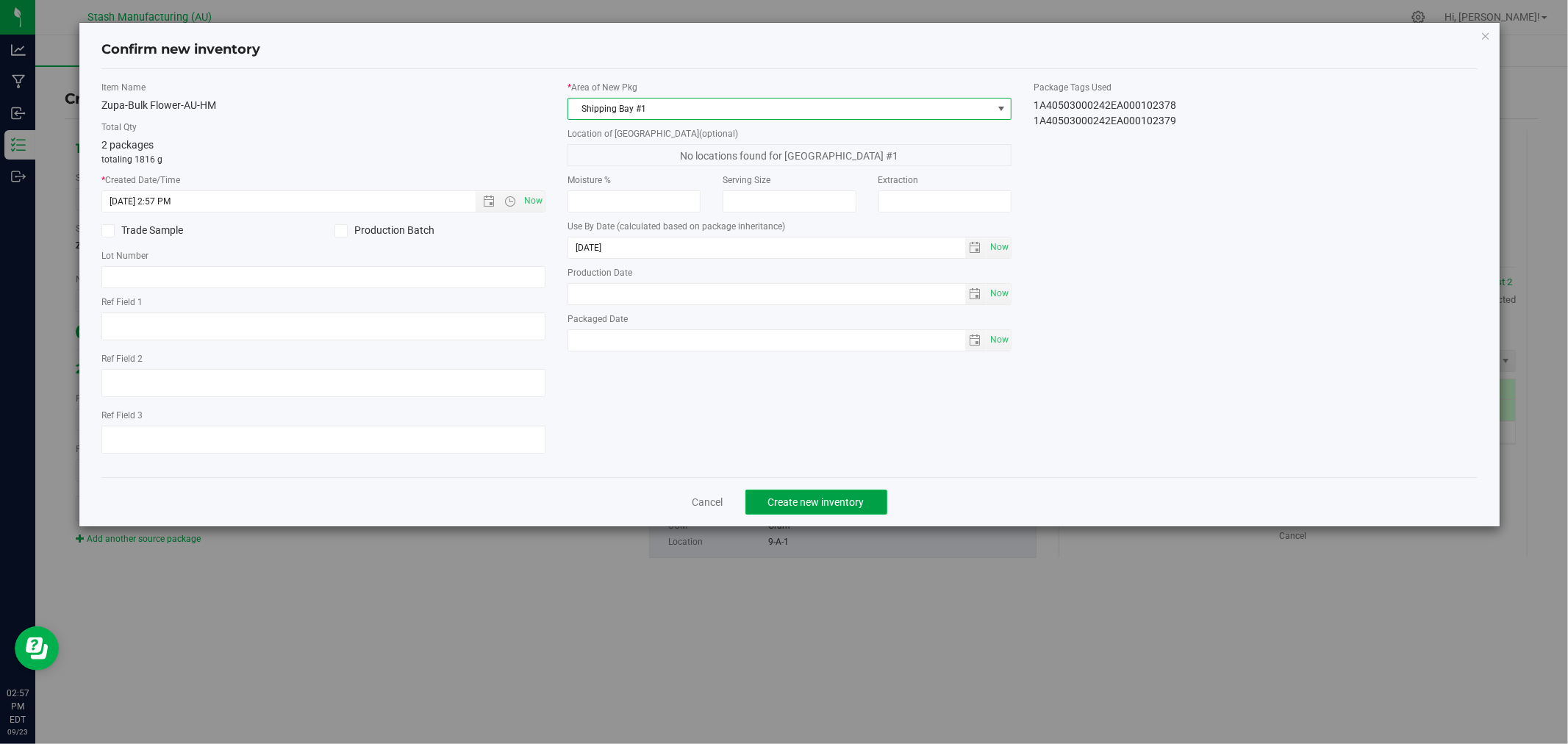
click at [860, 503] on span "Create new inventory" at bounding box center [816, 501] width 96 height 12
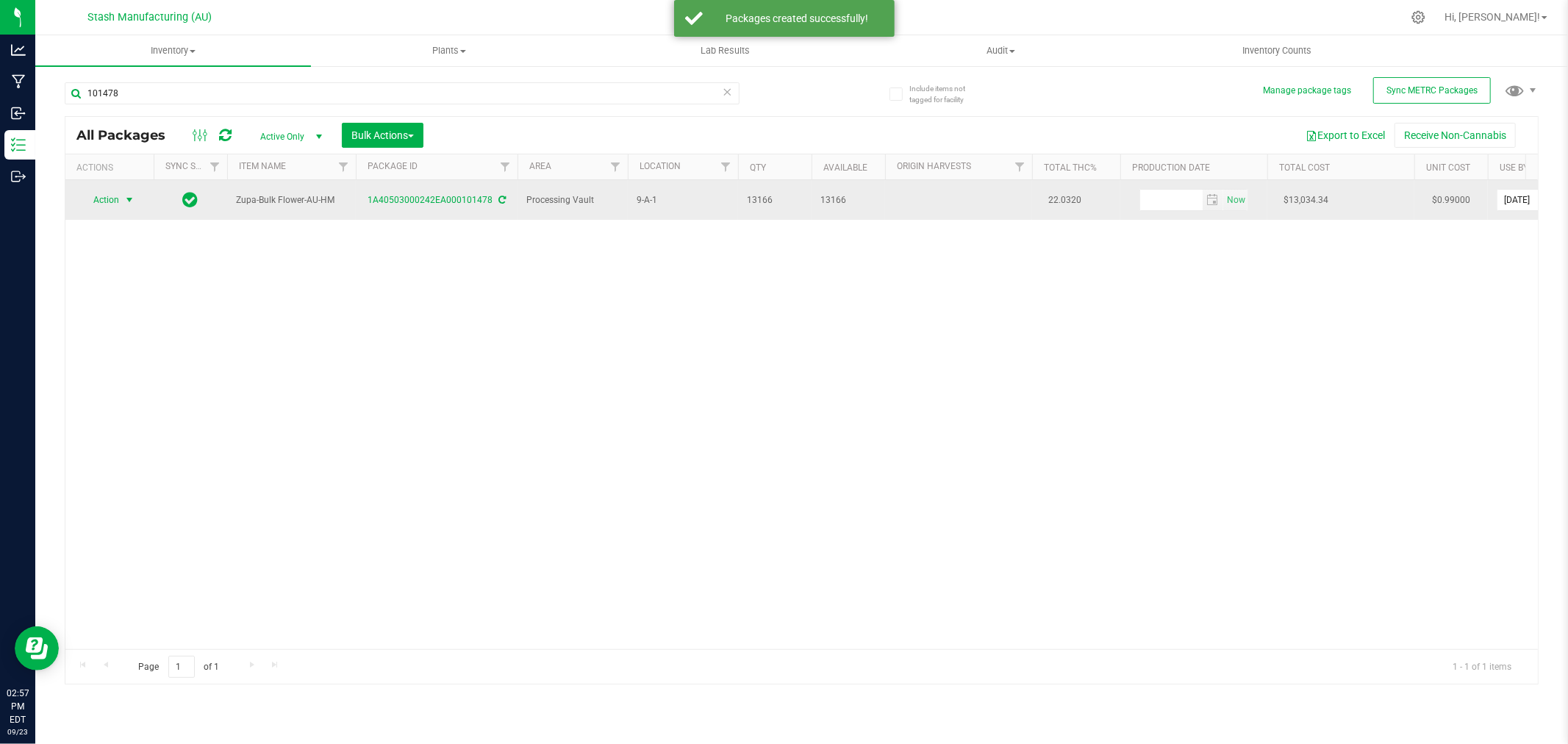
click at [115, 196] on span "Action" at bounding box center [100, 199] width 40 height 21
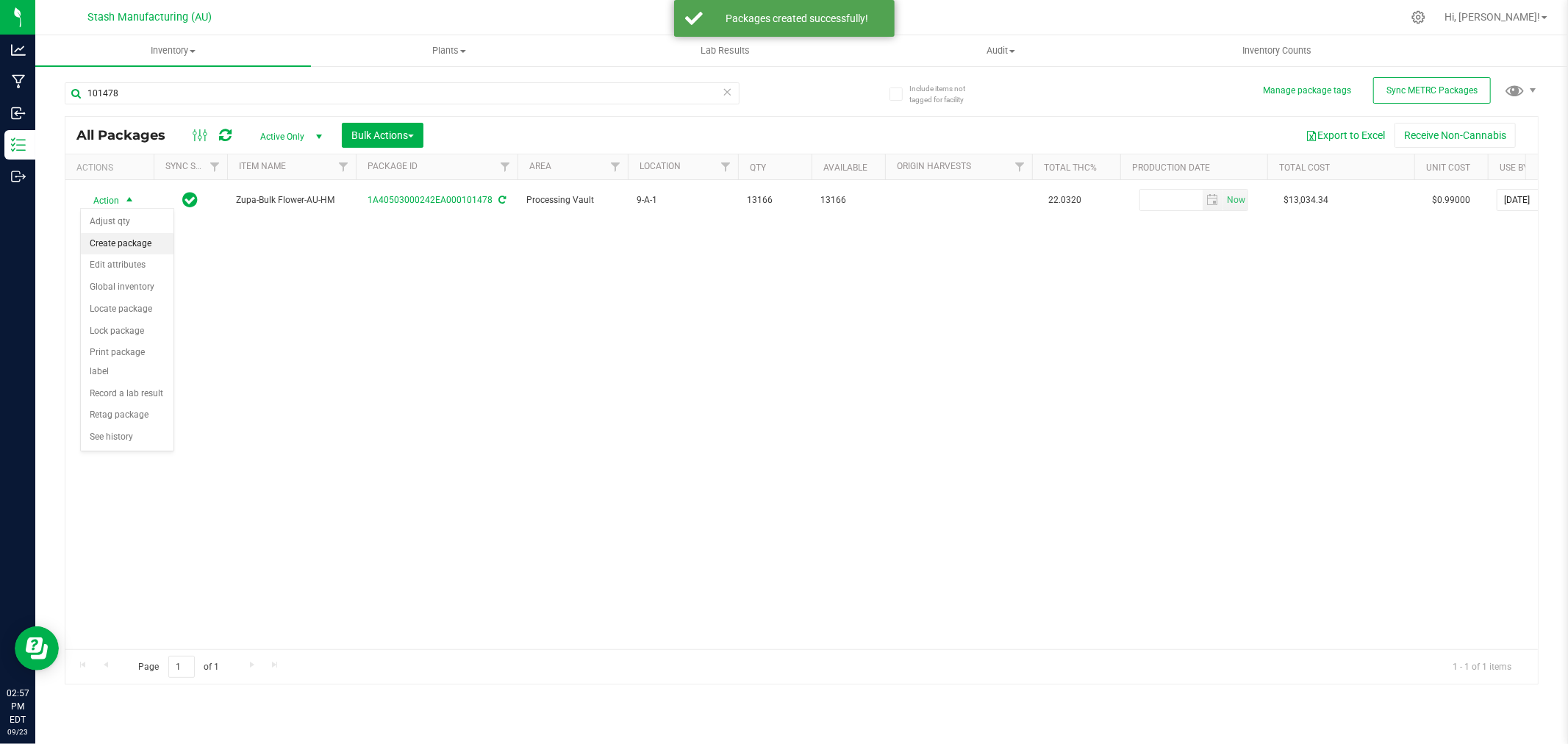
click at [131, 243] on li "Create package" at bounding box center [127, 244] width 92 height 22
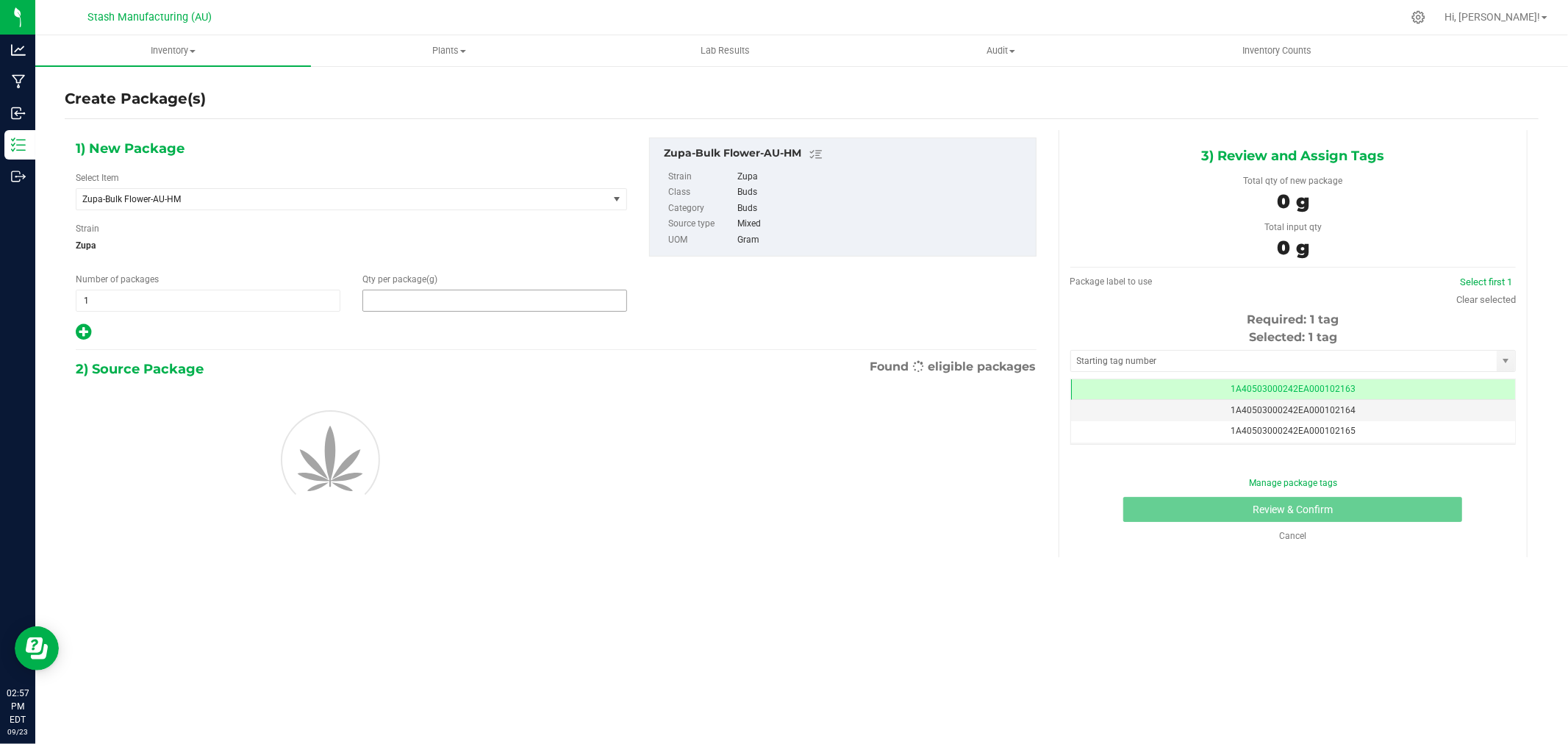
click at [387, 305] on span at bounding box center [495, 300] width 265 height 22
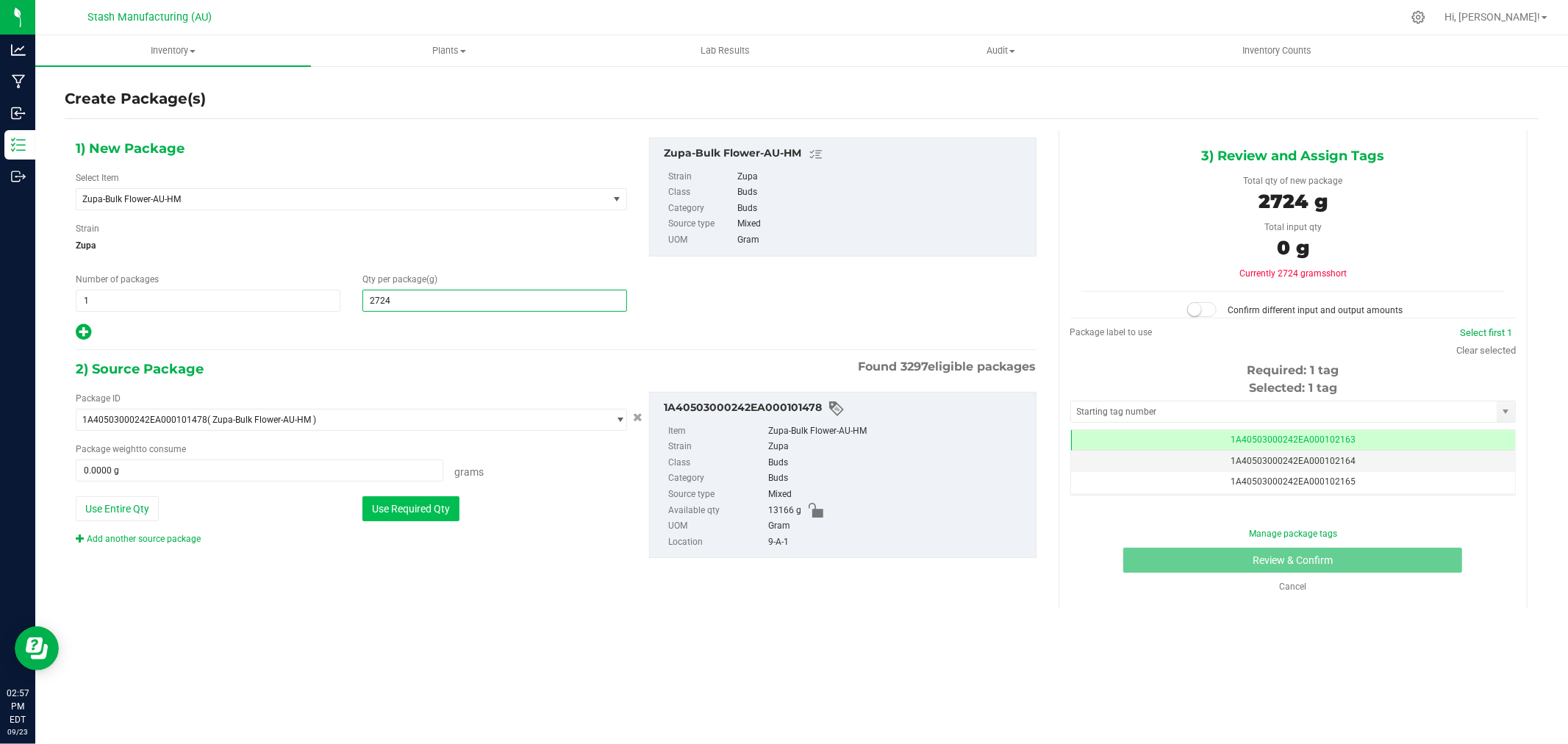
click at [427, 509] on button "Use Required Qty" at bounding box center [411, 508] width 97 height 25
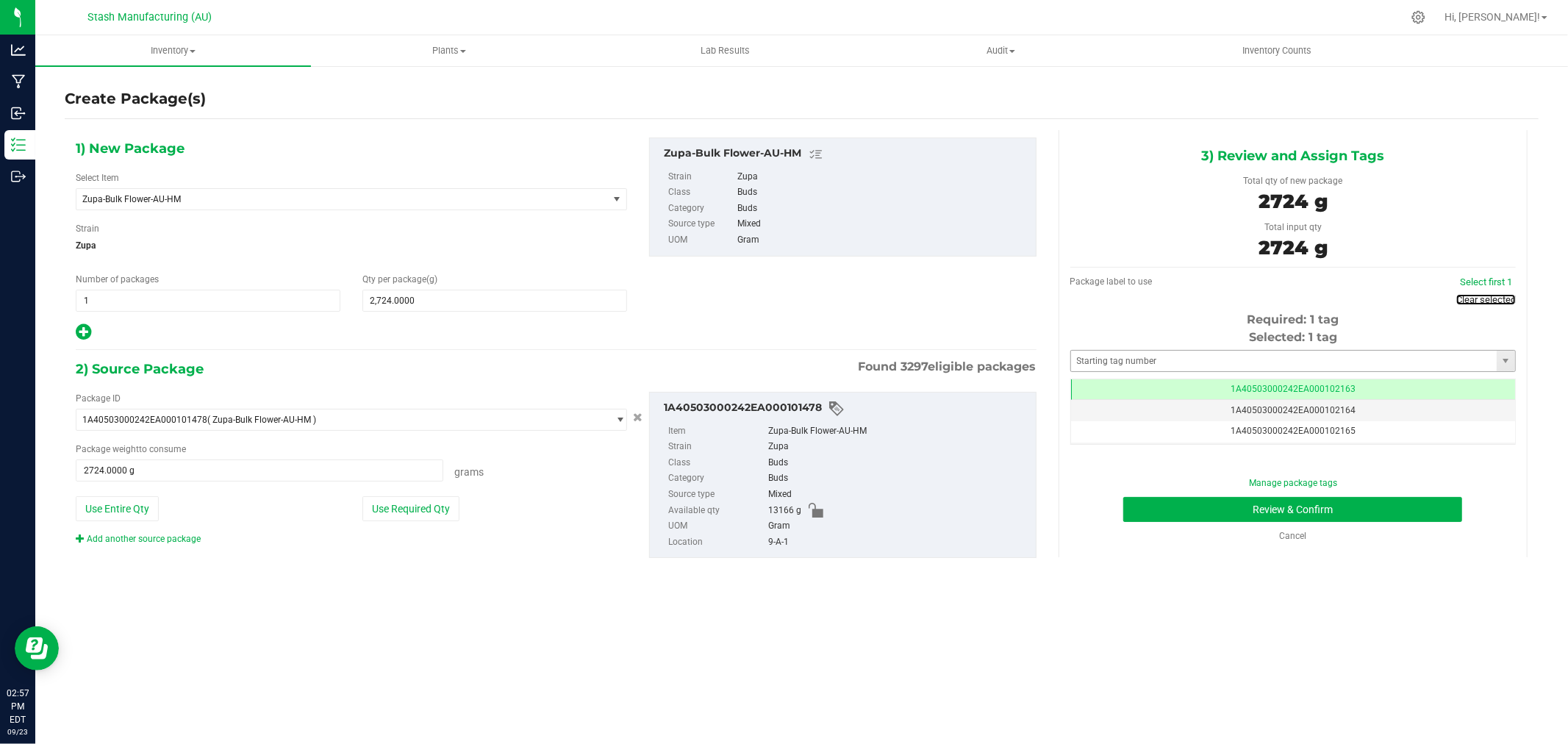
drag, startPoint x: 1460, startPoint y: 297, endPoint x: 1305, endPoint y: 336, distance: 159.8
click at [1460, 297] on link "Clear selected" at bounding box center [1486, 299] width 60 height 11
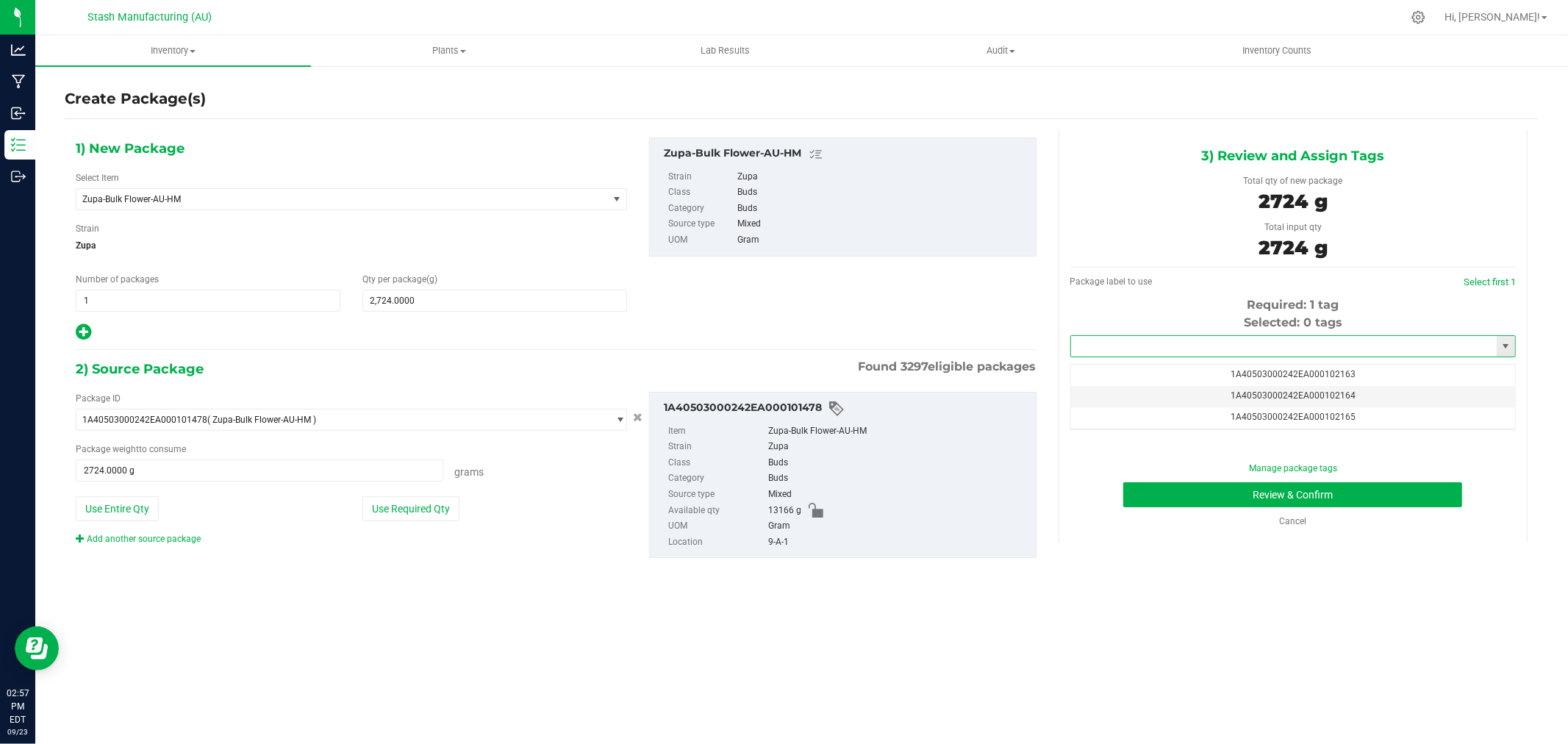
click at [1266, 343] on input "text" at bounding box center [1283, 346] width 426 height 21
click at [1209, 363] on li "1A40503000242EA000102380" at bounding box center [1292, 372] width 444 height 22
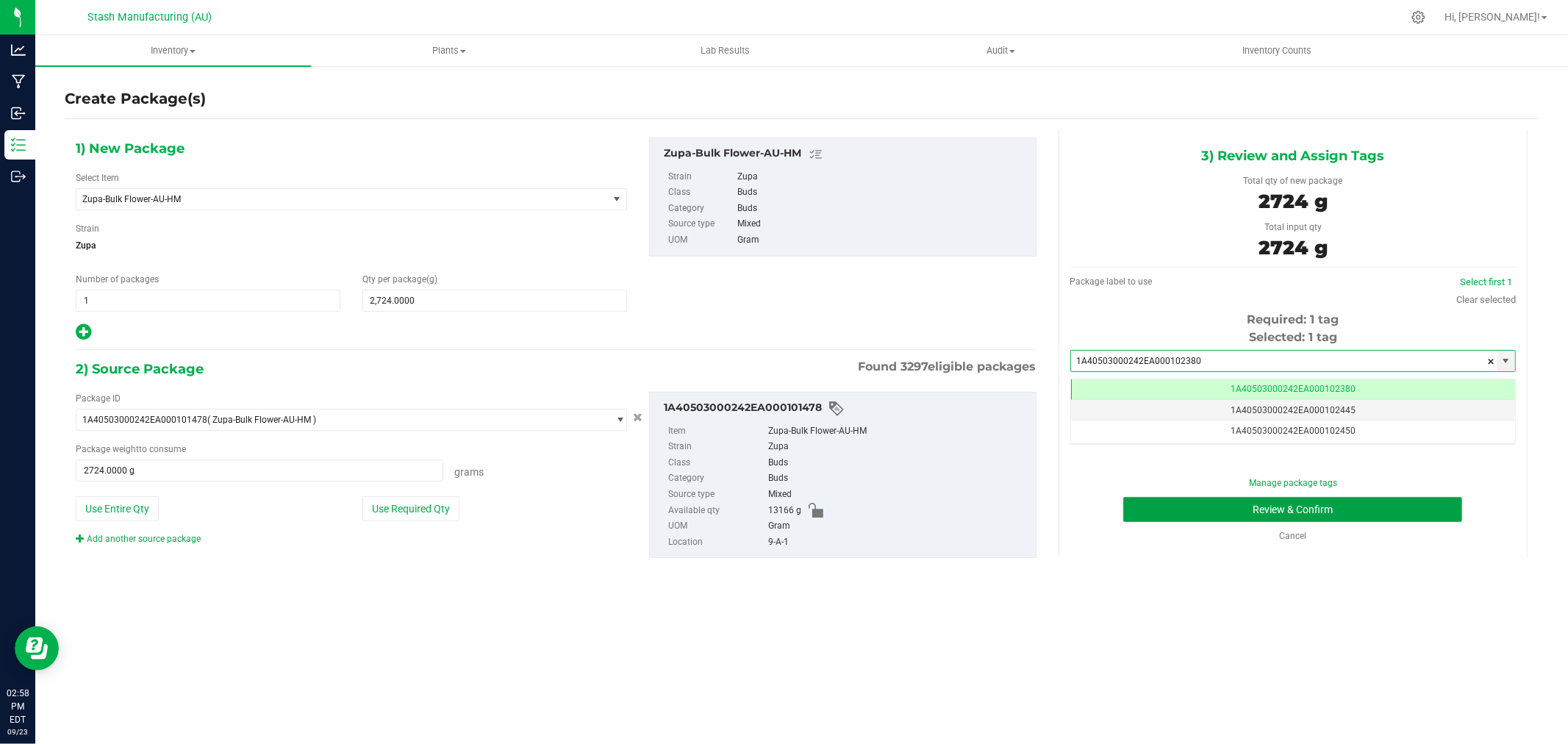
click at [1424, 511] on button "Review & Confirm" at bounding box center [1292, 509] width 339 height 25
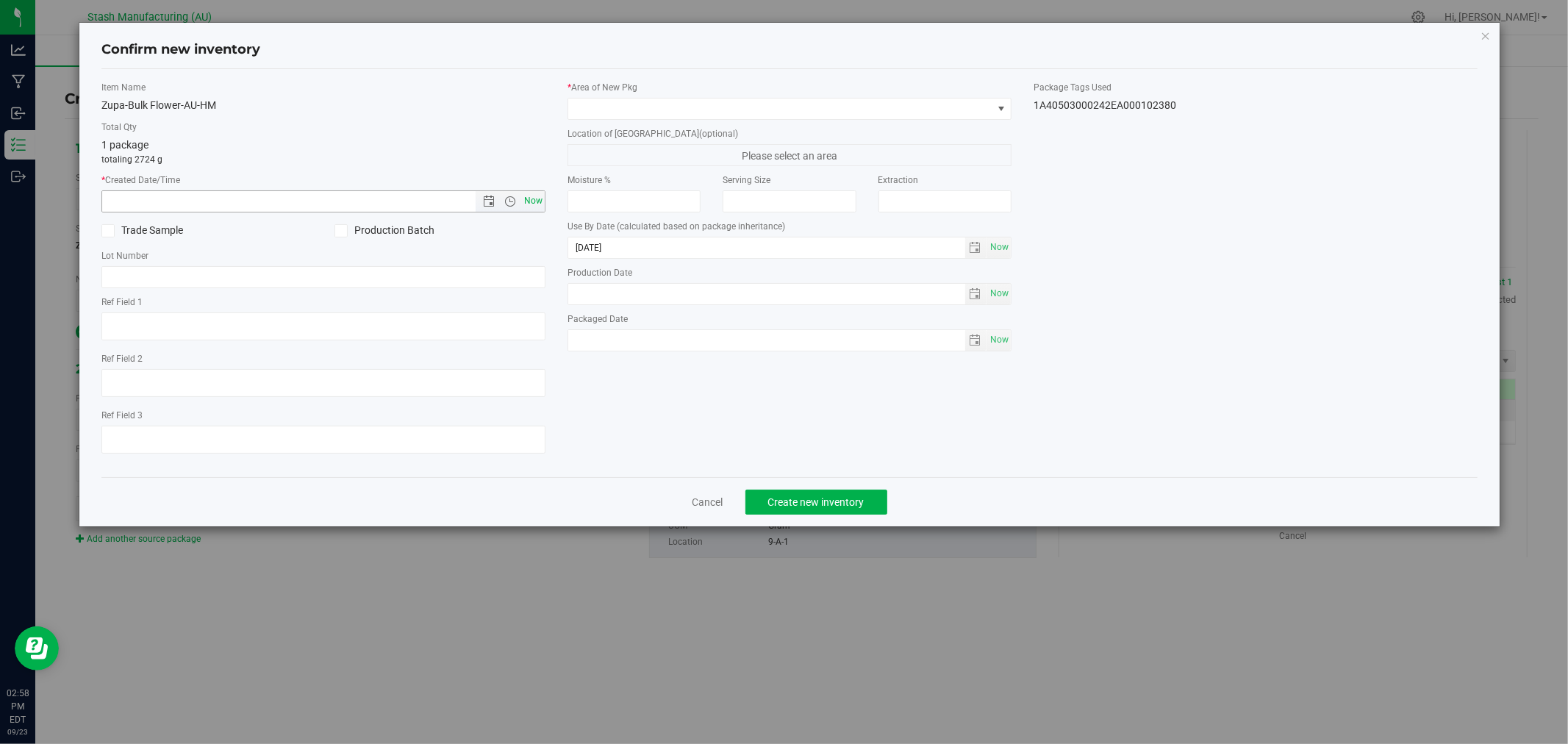
click at [538, 204] on span "Now" at bounding box center [534, 201] width 25 height 22
click at [605, 112] on span at bounding box center [780, 109] width 424 height 21
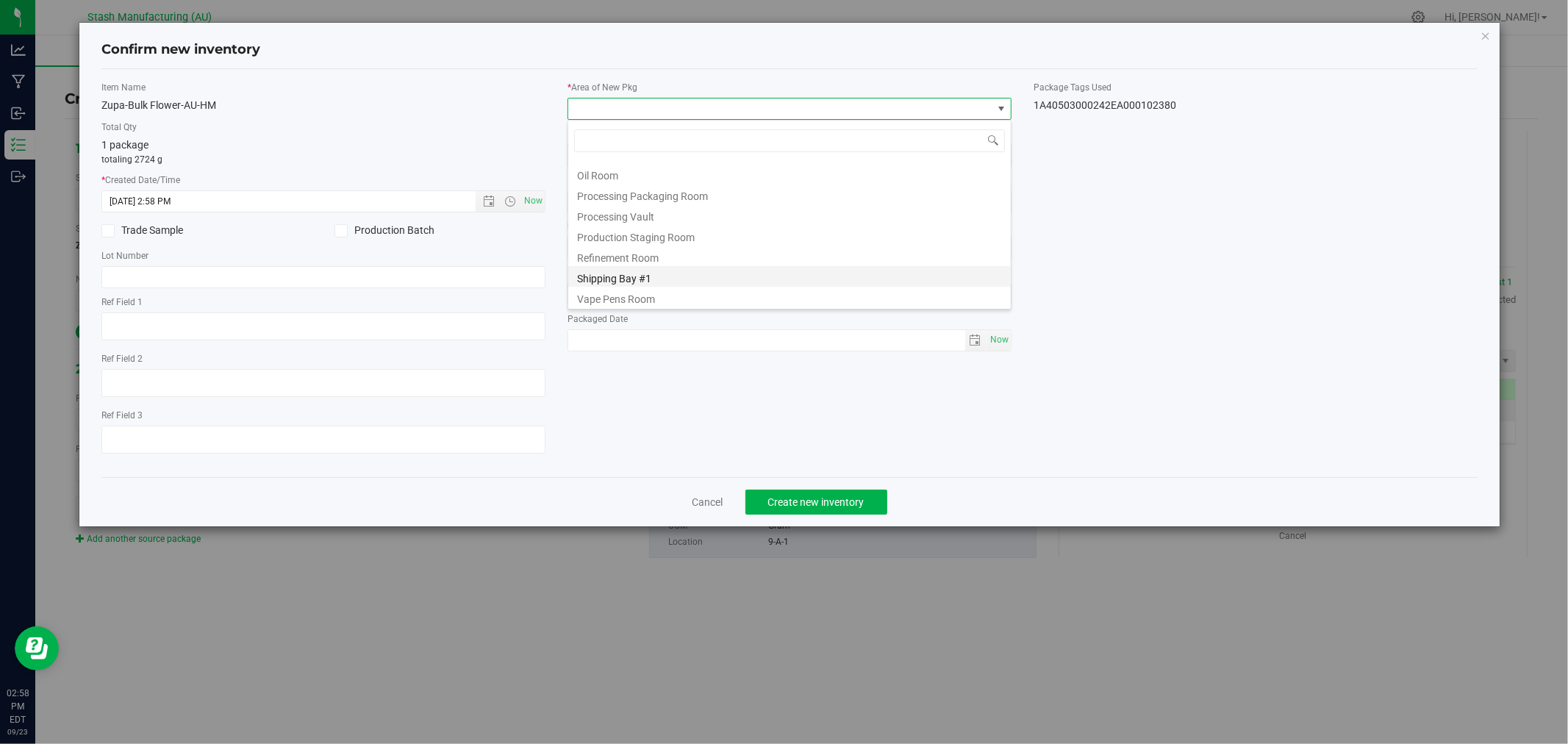
click at [665, 280] on li "Shipping Bay #1" at bounding box center [789, 276] width 442 height 21
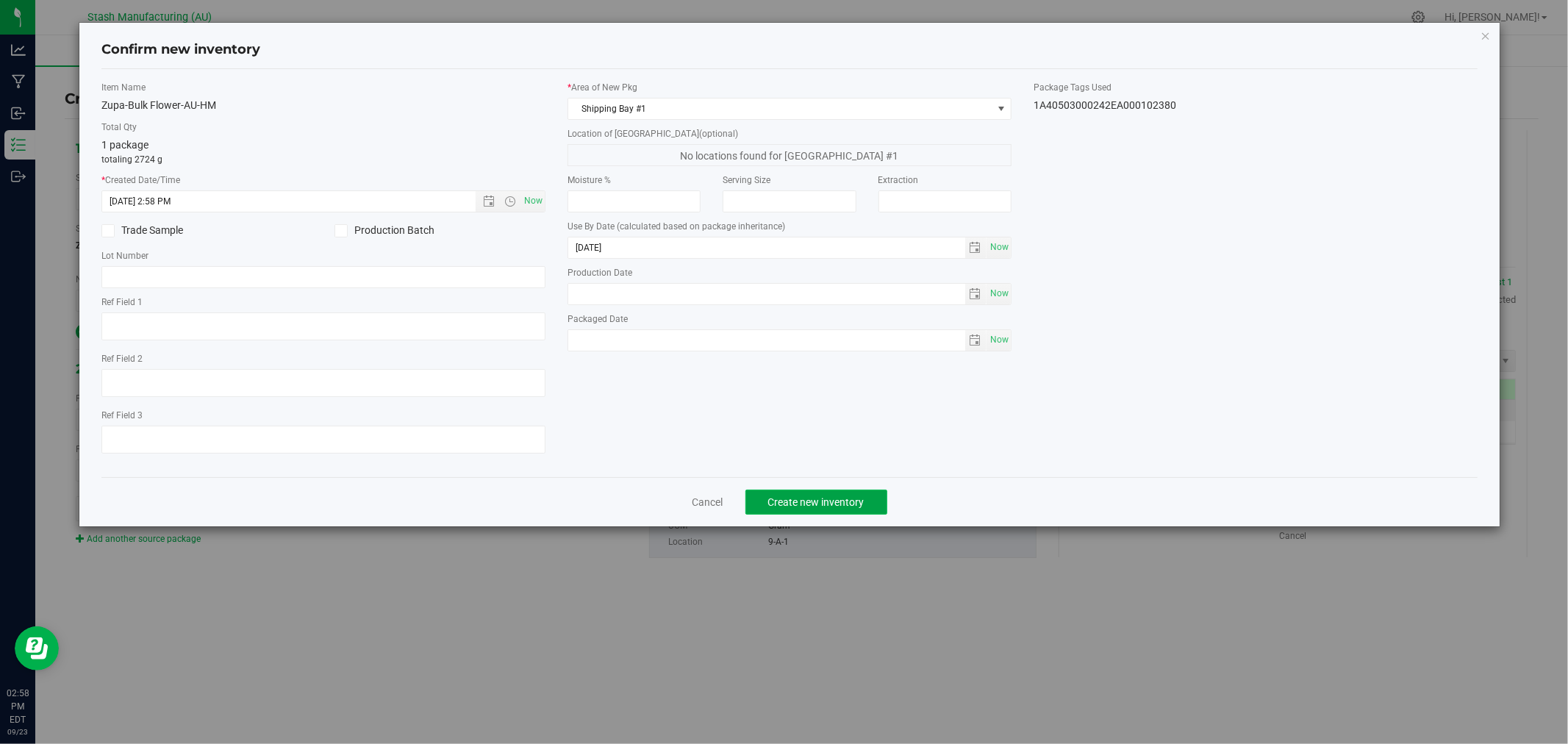
click at [871, 507] on button "Create new inventory" at bounding box center [816, 502] width 142 height 25
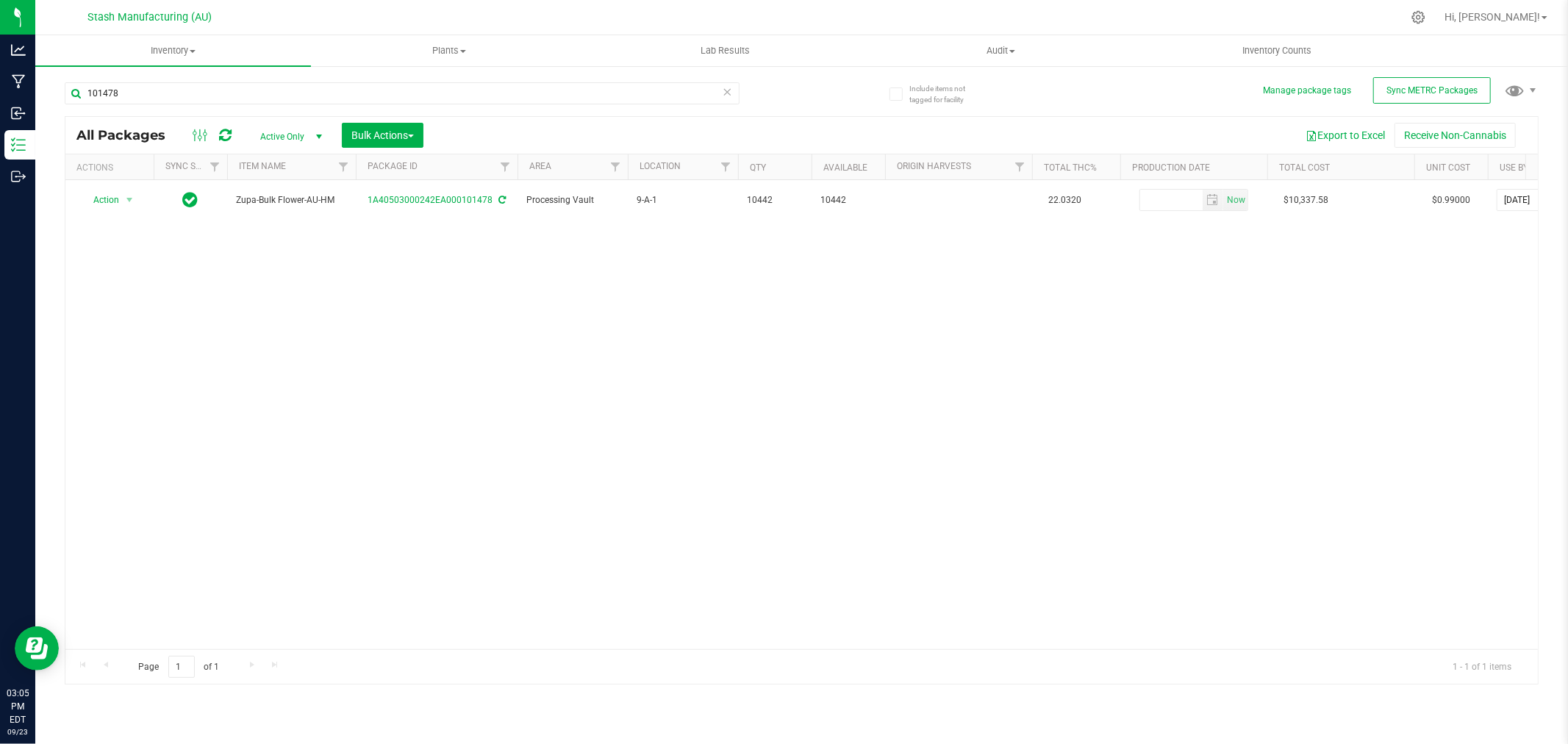
click at [725, 92] on icon at bounding box center [727, 91] width 10 height 17
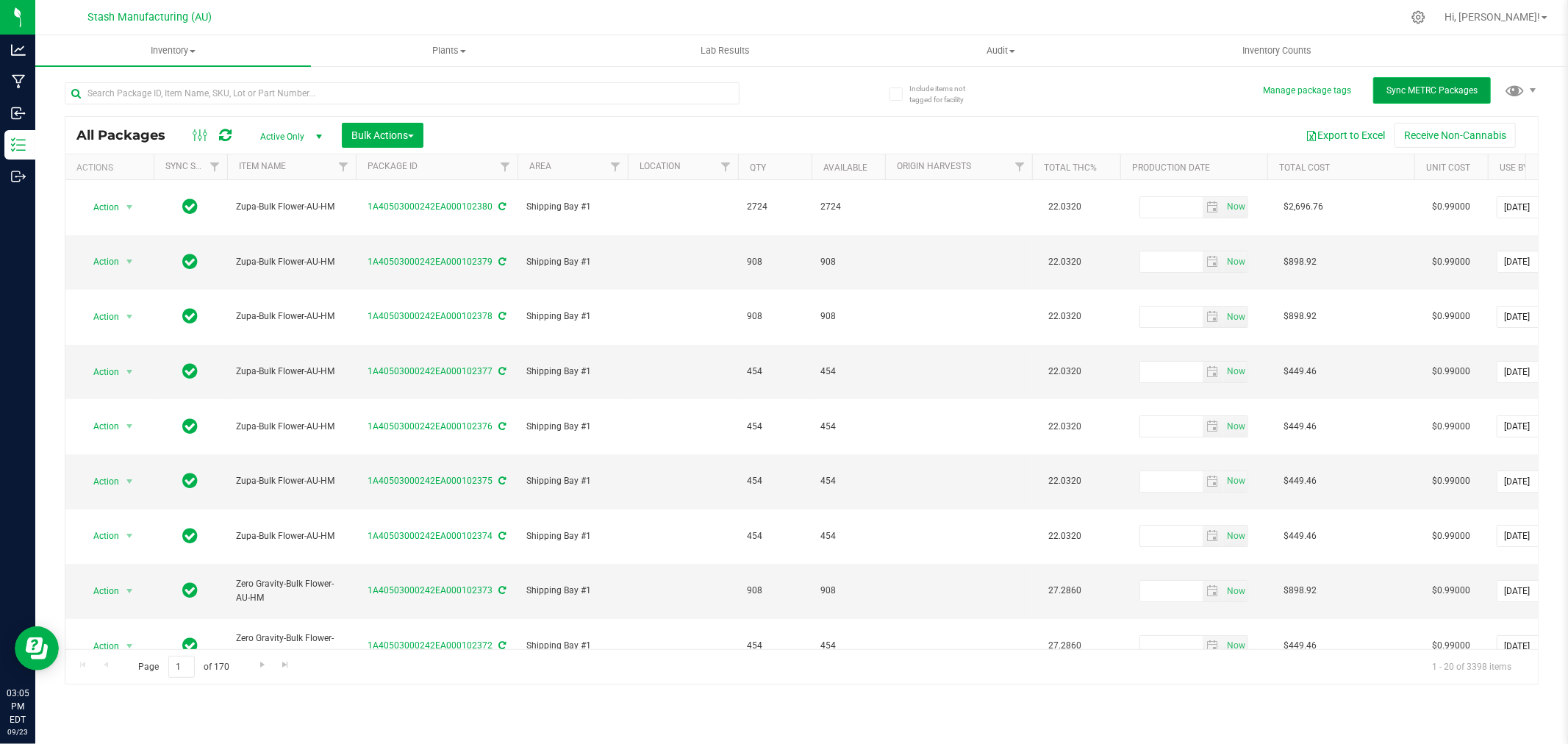
click at [1423, 92] on span "Sync METRC Packages" at bounding box center [1431, 90] width 92 height 10
click at [442, 94] on input "text" at bounding box center [402, 93] width 674 height 22
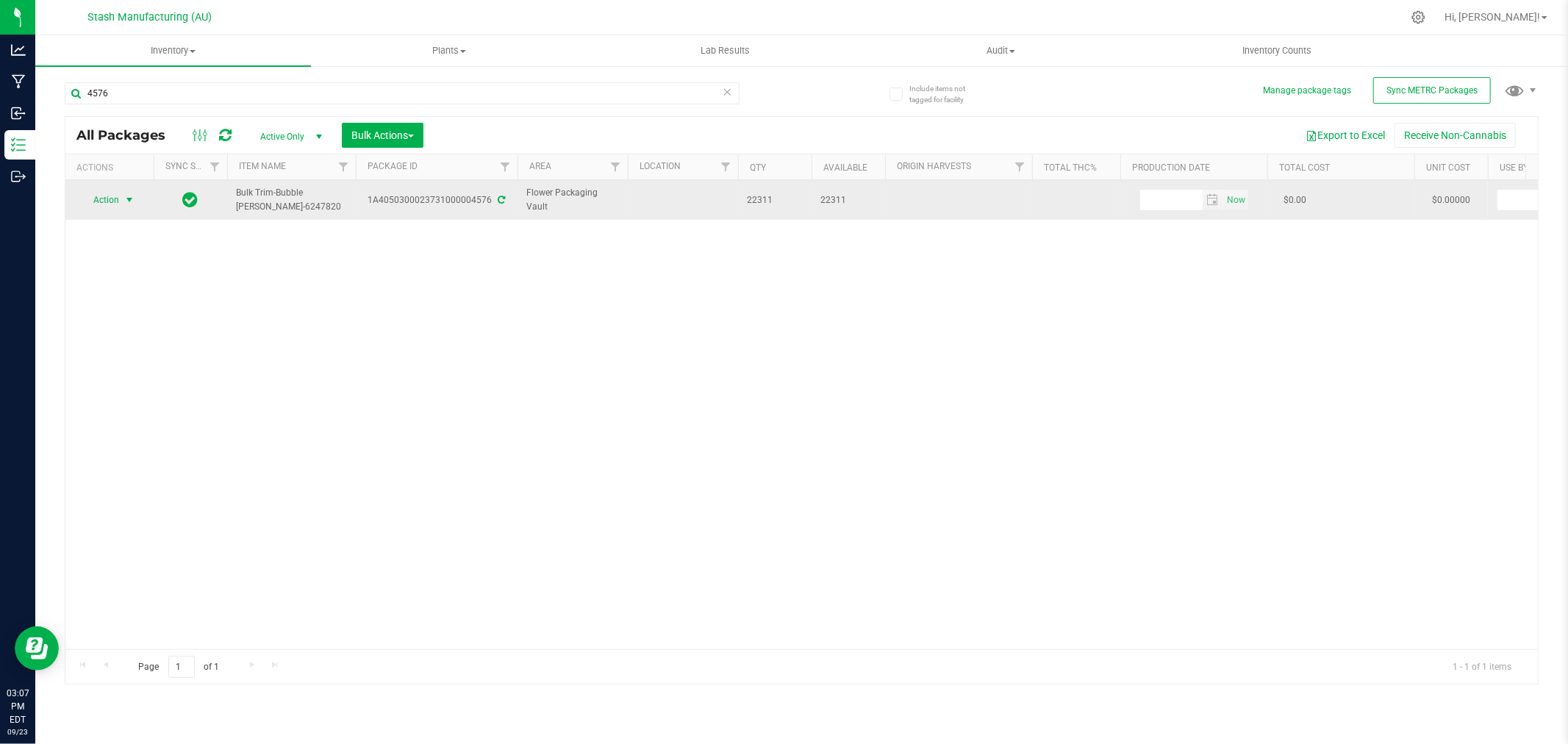
click at [107, 202] on span "Action" at bounding box center [100, 199] width 40 height 21
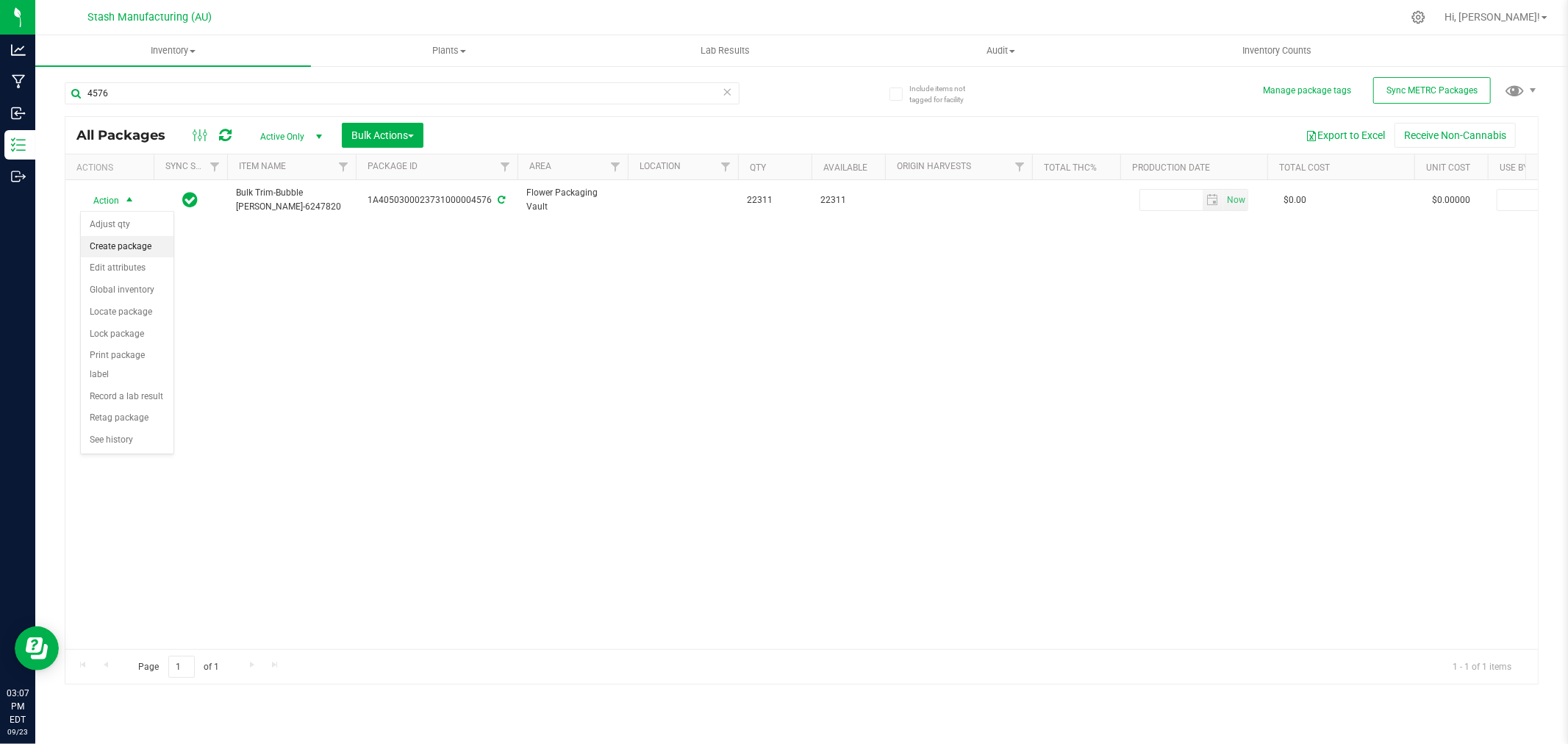
click at [134, 243] on li "Create package" at bounding box center [127, 246] width 92 height 22
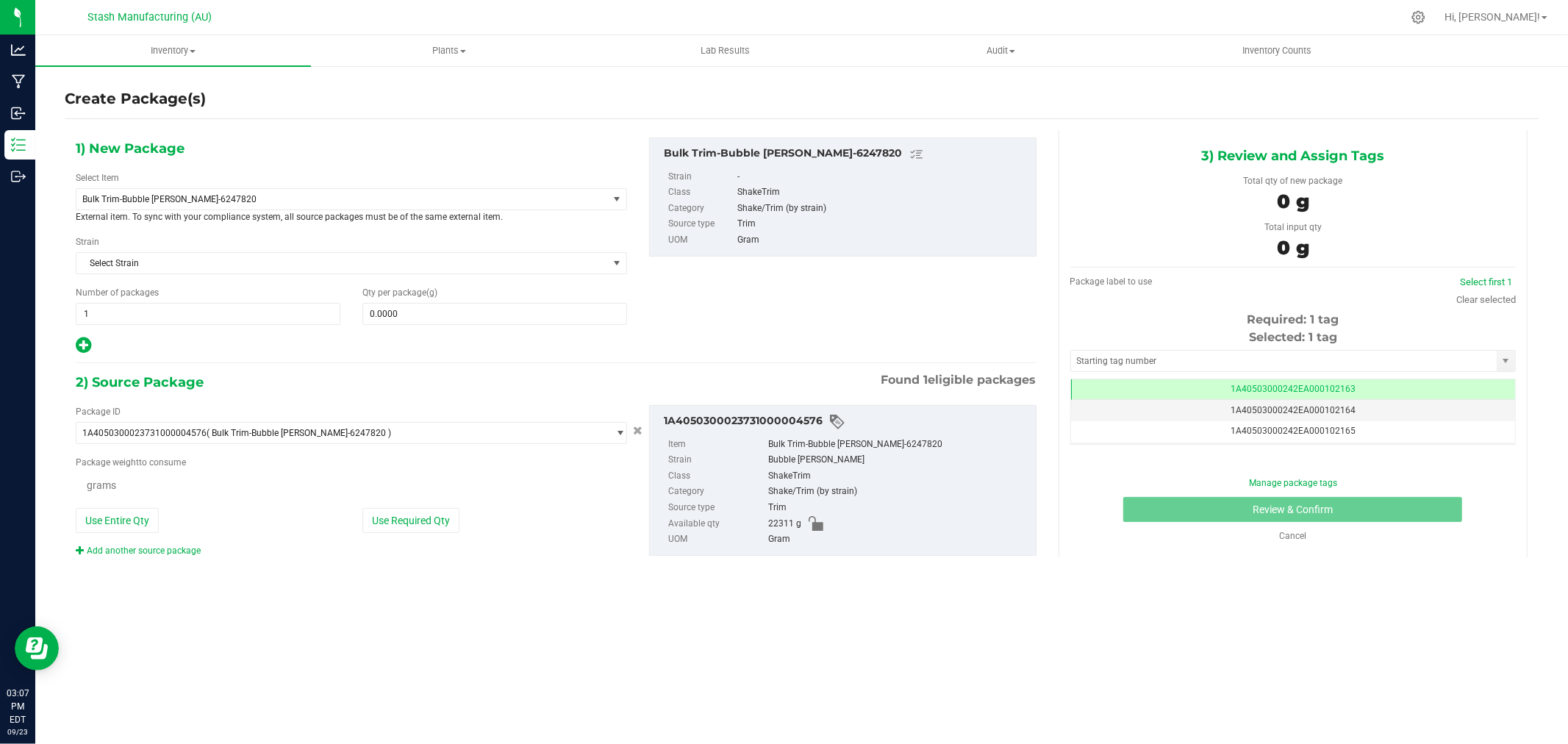
scroll to position [0, -1]
click at [423, 313] on span at bounding box center [495, 314] width 265 height 22
click at [245, 192] on span "Bulk Trim-Bubble [PERSON_NAME]-6247820" at bounding box center [342, 198] width 531 height 21
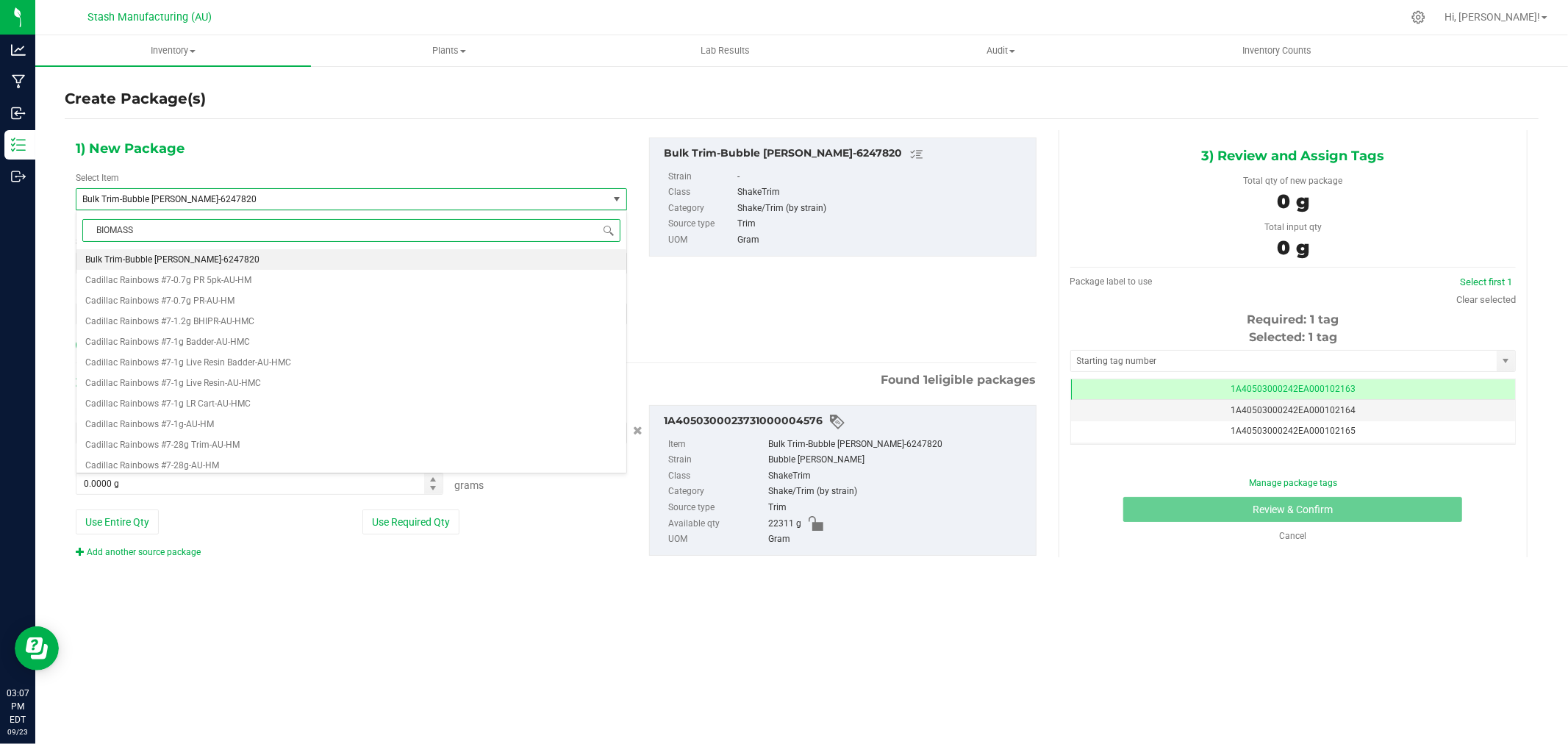
scroll to position [0, 0]
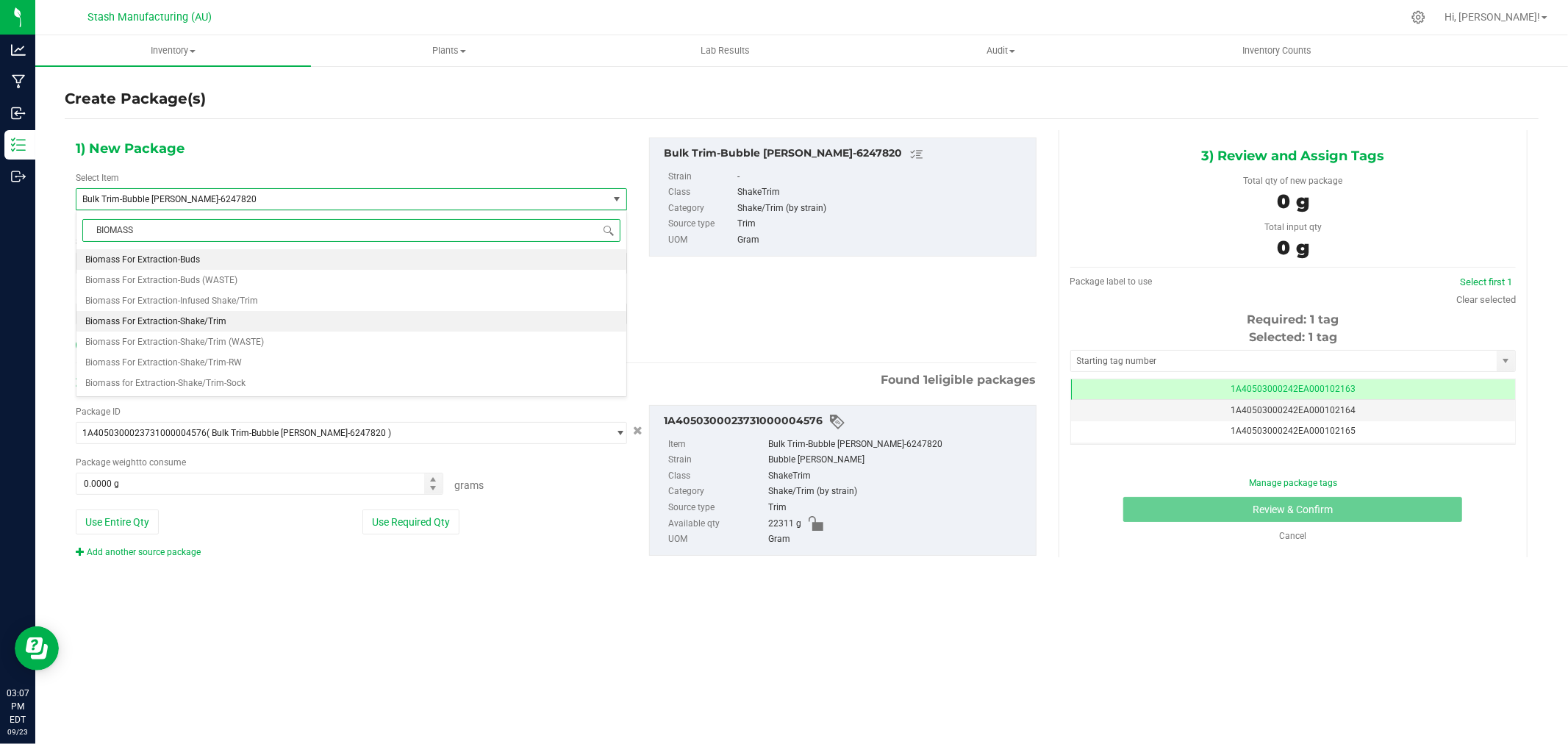
click at [227, 317] on li "Biomass For Extraction-Shake/Trim" at bounding box center [351, 321] width 550 height 21
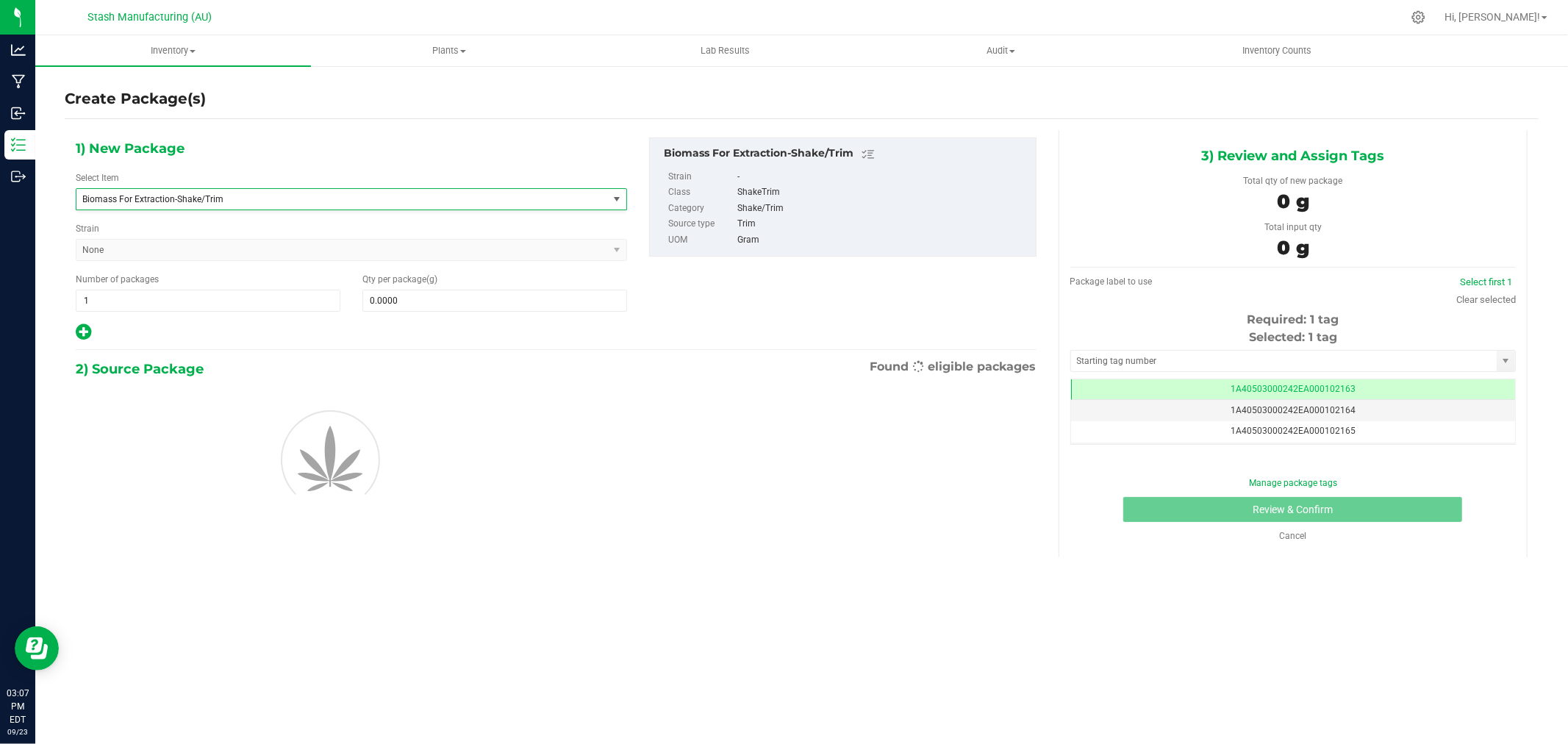
scroll to position [1708, 0]
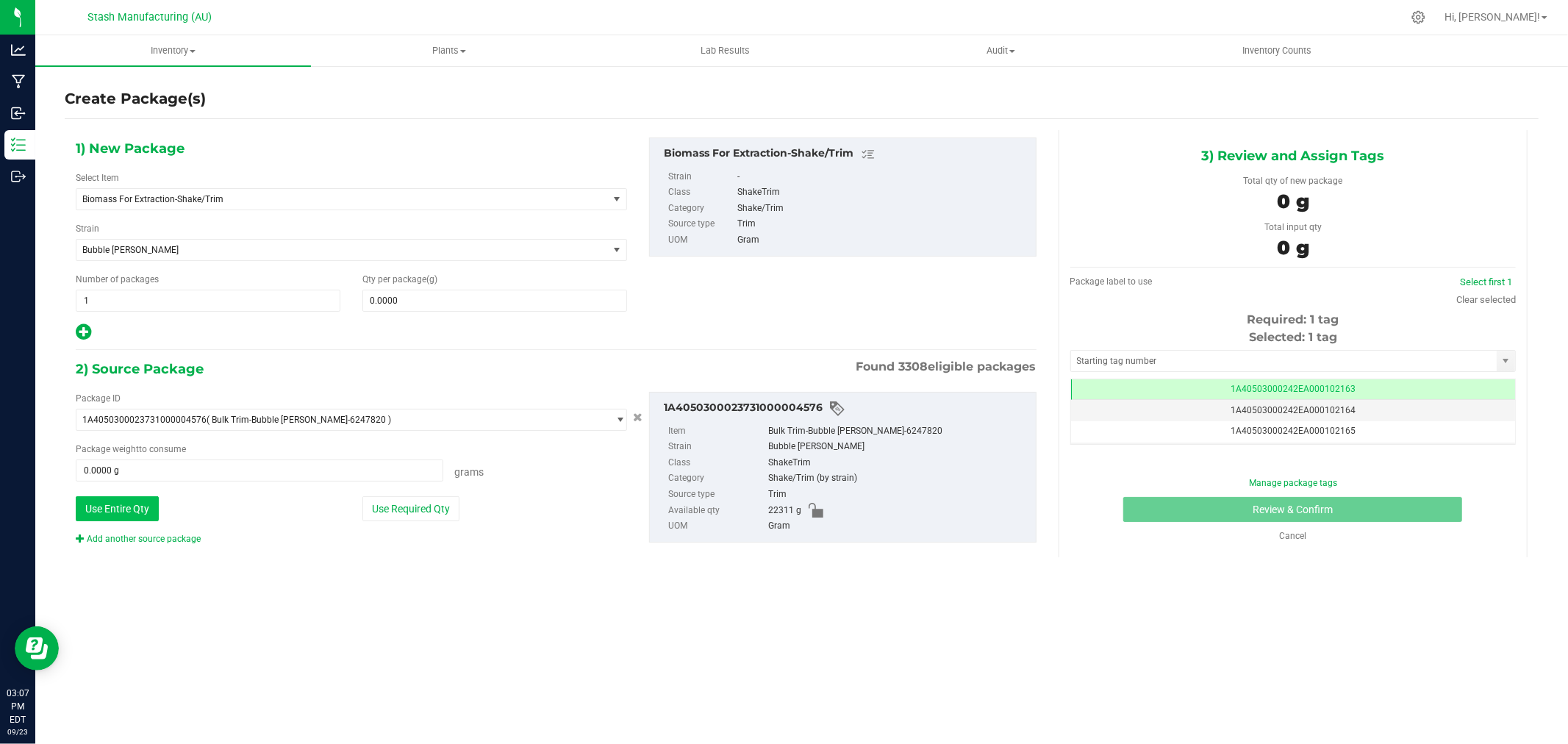
click at [151, 499] on button "Use Entire Qty" at bounding box center [118, 508] width 83 height 25
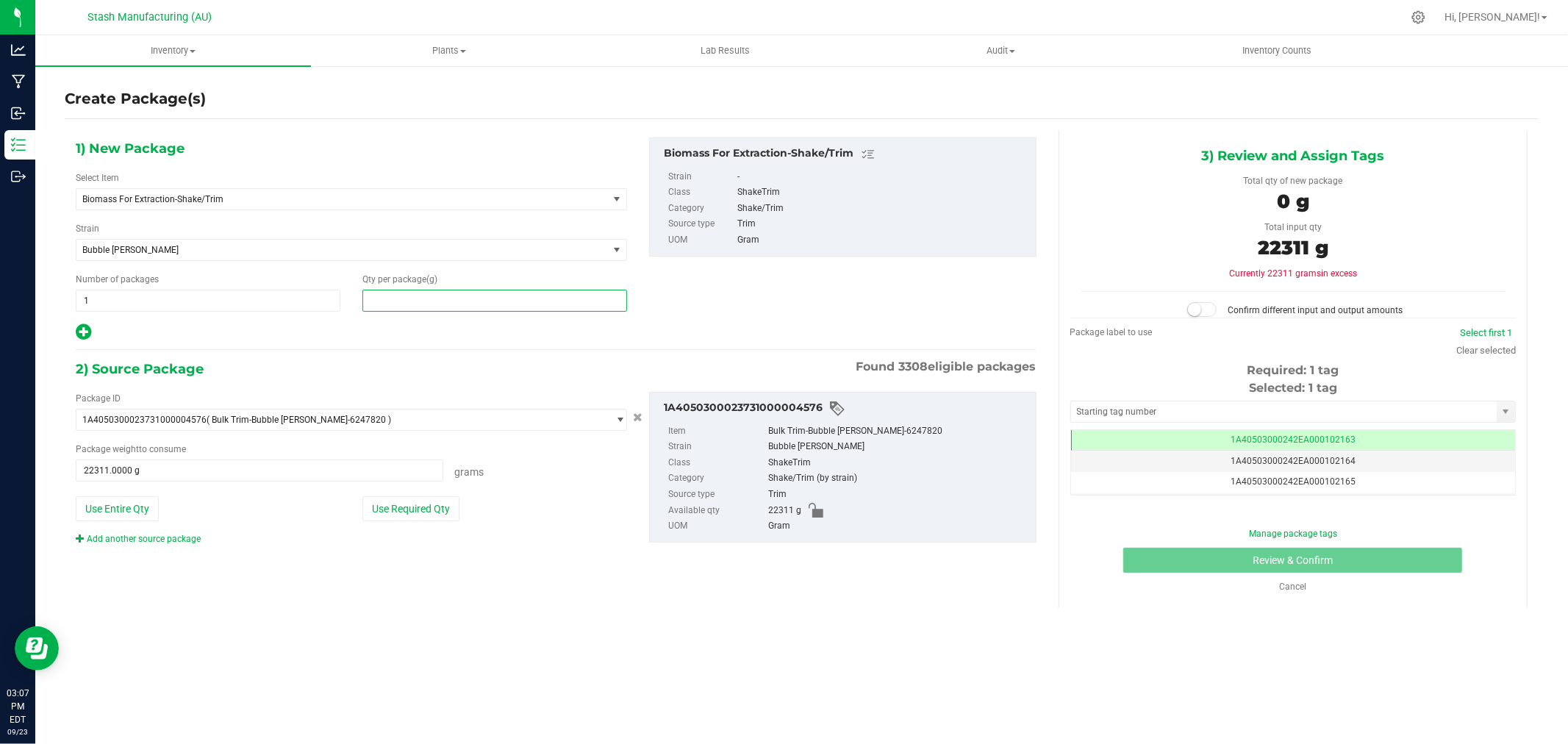
click at [461, 310] on span at bounding box center [495, 300] width 265 height 22
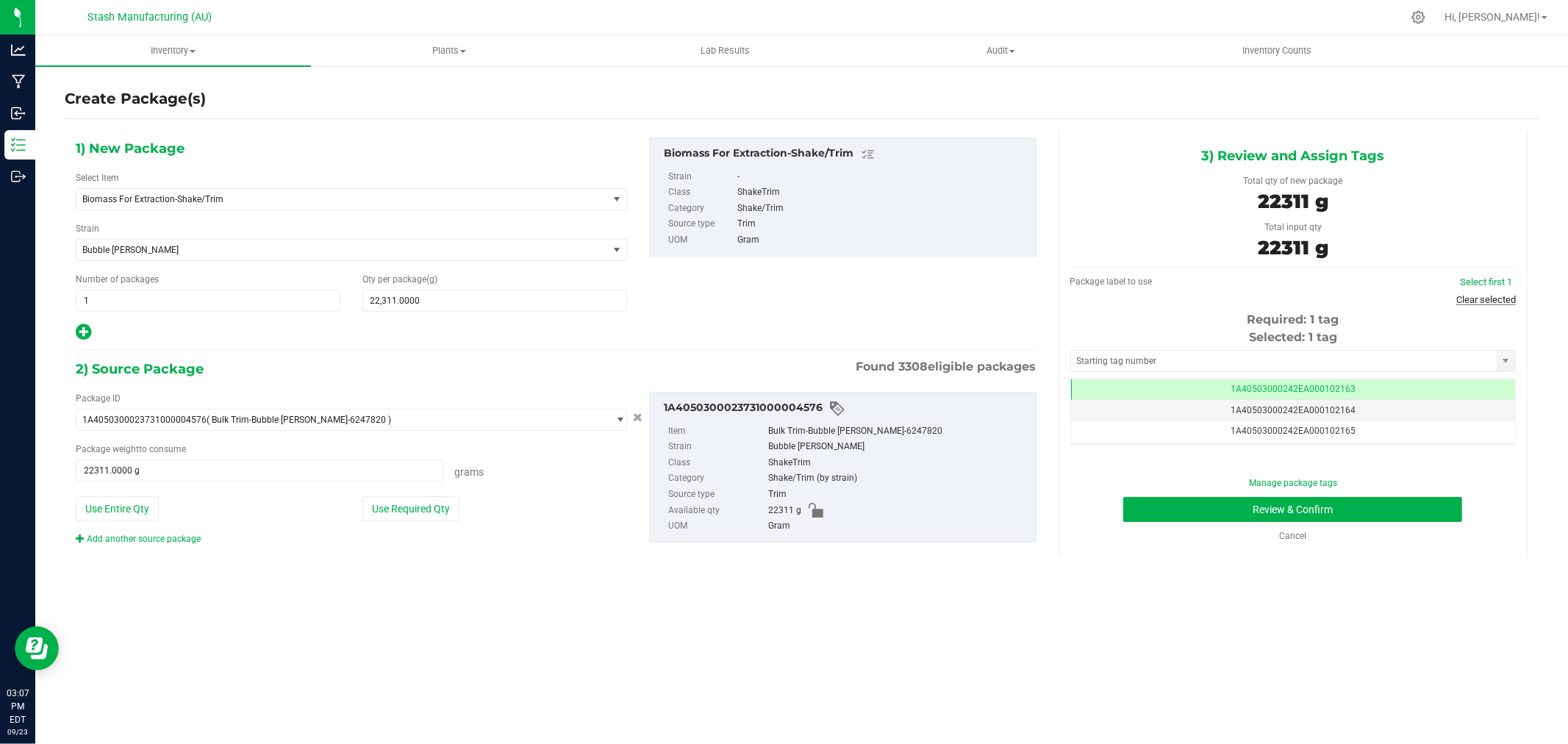
click at [1508, 297] on link "Clear selected" at bounding box center [1486, 299] width 60 height 11
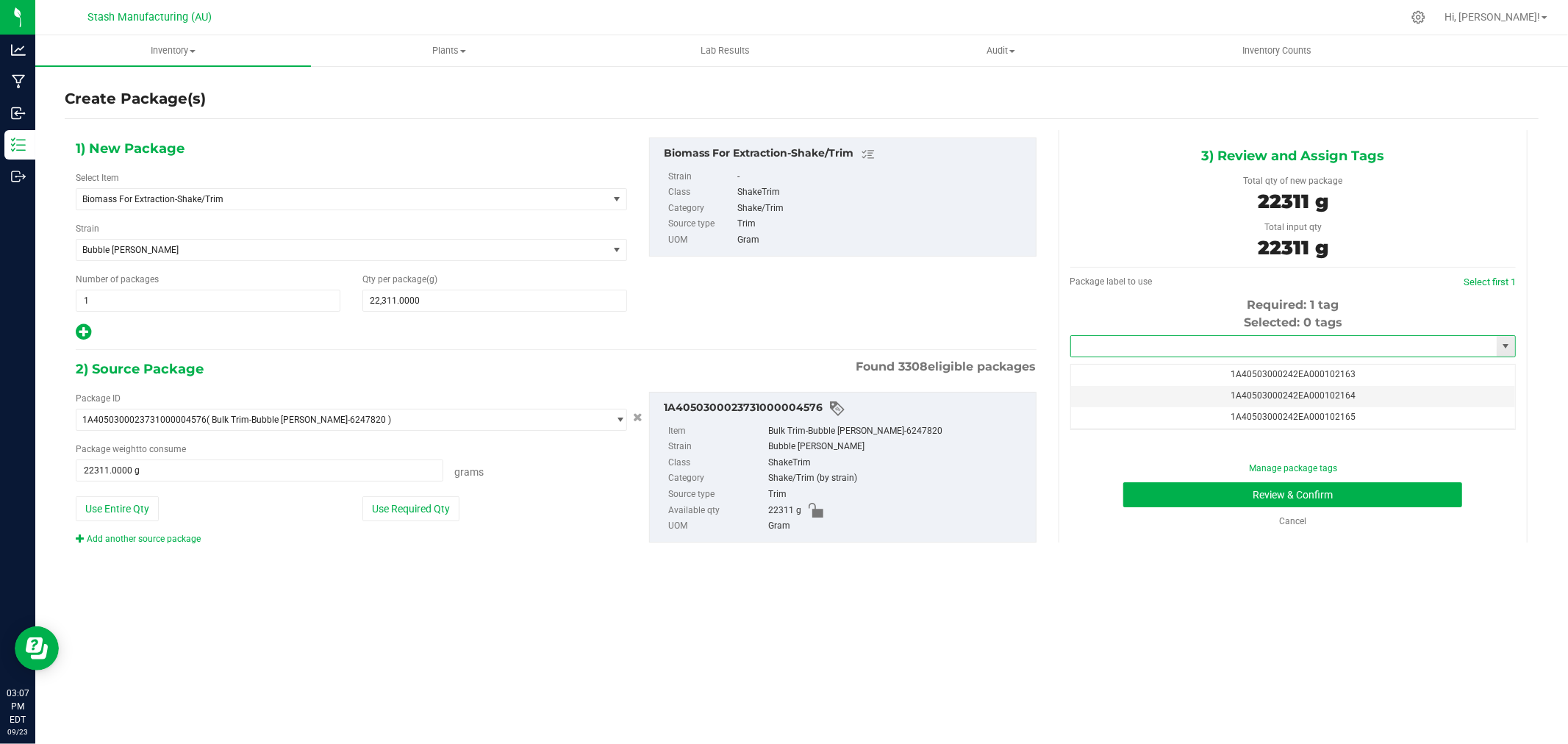
click at [1360, 342] on input "text" at bounding box center [1283, 346] width 426 height 21
click at [1203, 372] on li "1A40503000242EA000102542" at bounding box center [1292, 372] width 444 height 22
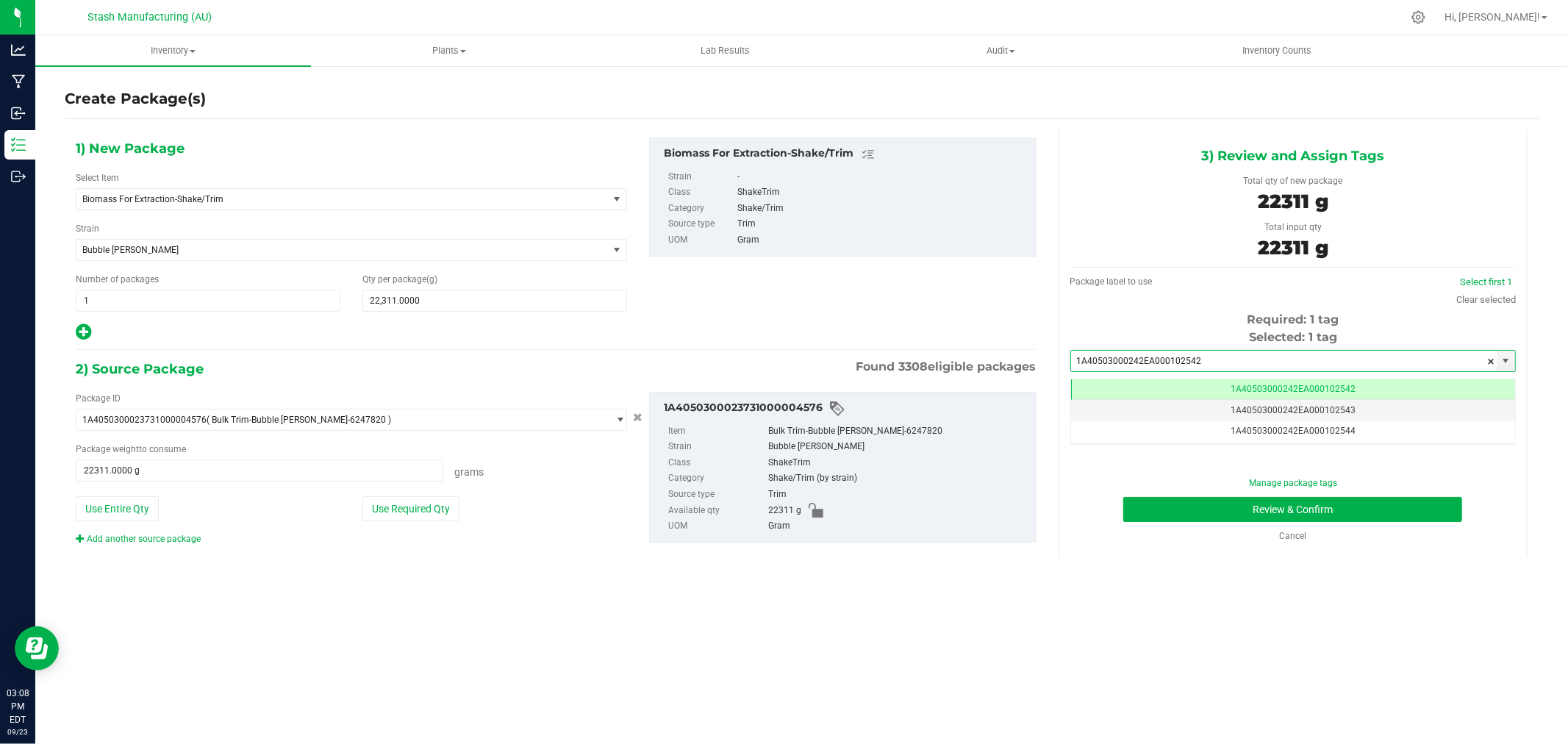
scroll to position [0, -1]
click at [1356, 508] on button "Review & Confirm" at bounding box center [1292, 509] width 339 height 25
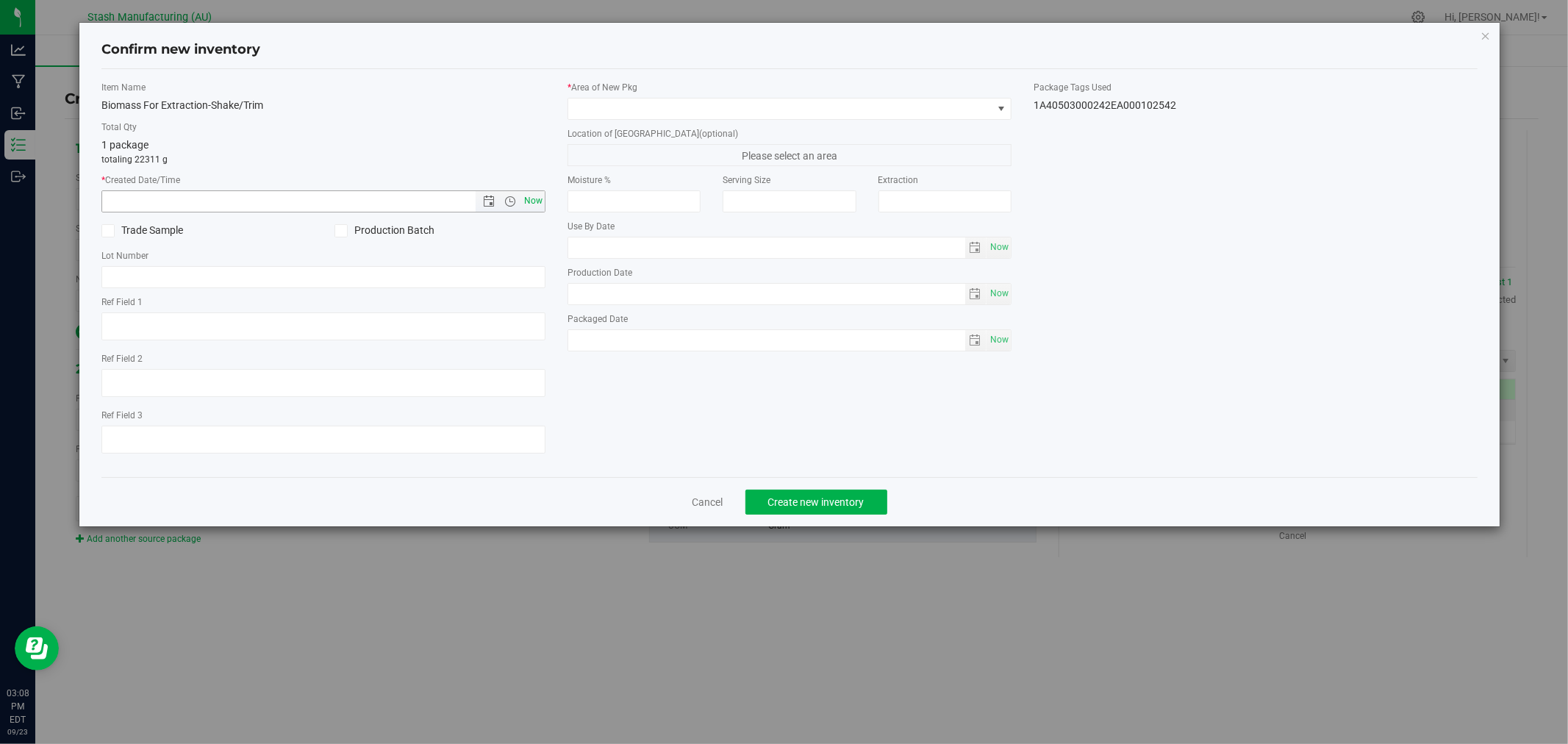
click at [538, 198] on span "Now" at bounding box center [534, 201] width 25 height 22
click at [616, 111] on span at bounding box center [780, 109] width 424 height 21
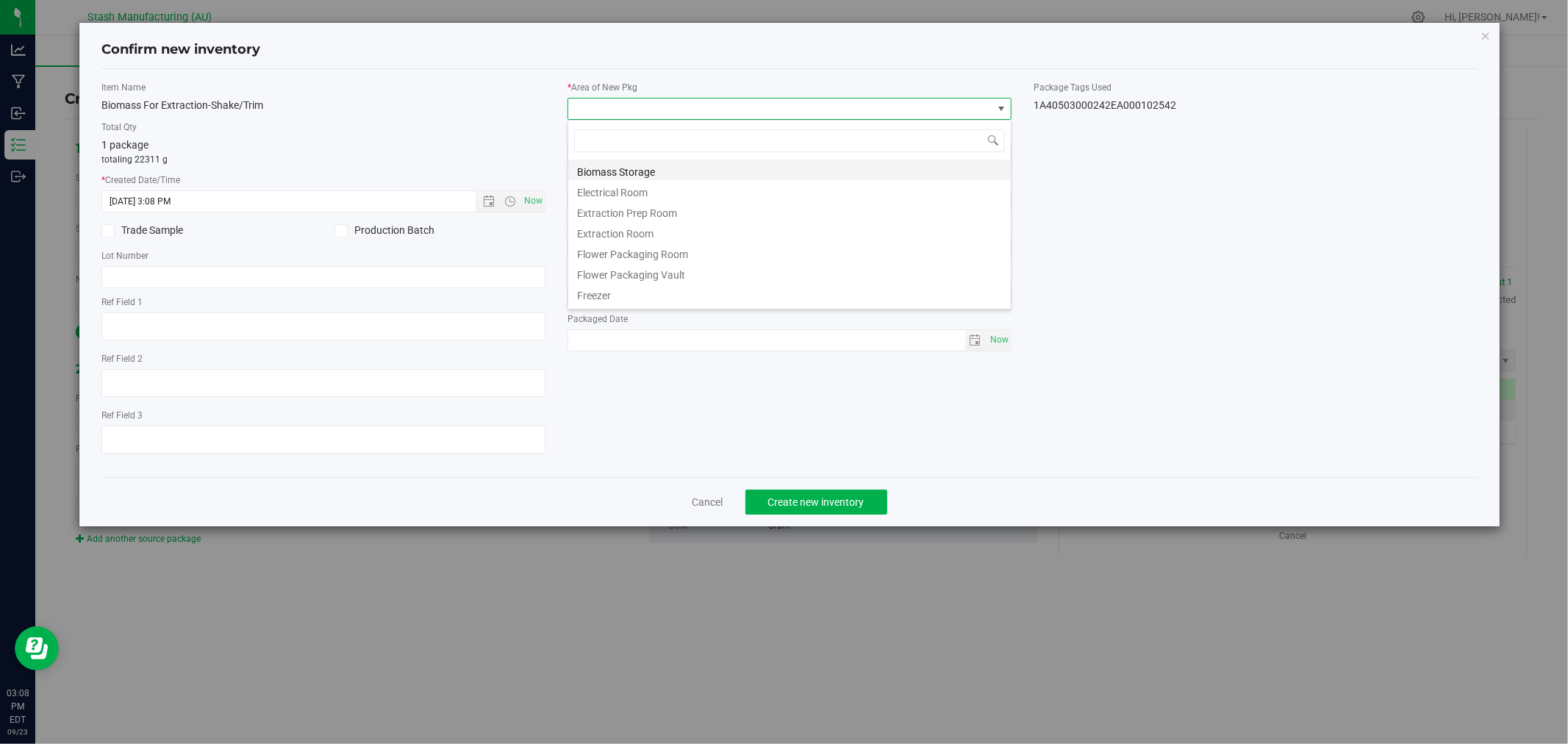
click at [666, 166] on li "Biomass Storage" at bounding box center [789, 169] width 442 height 21
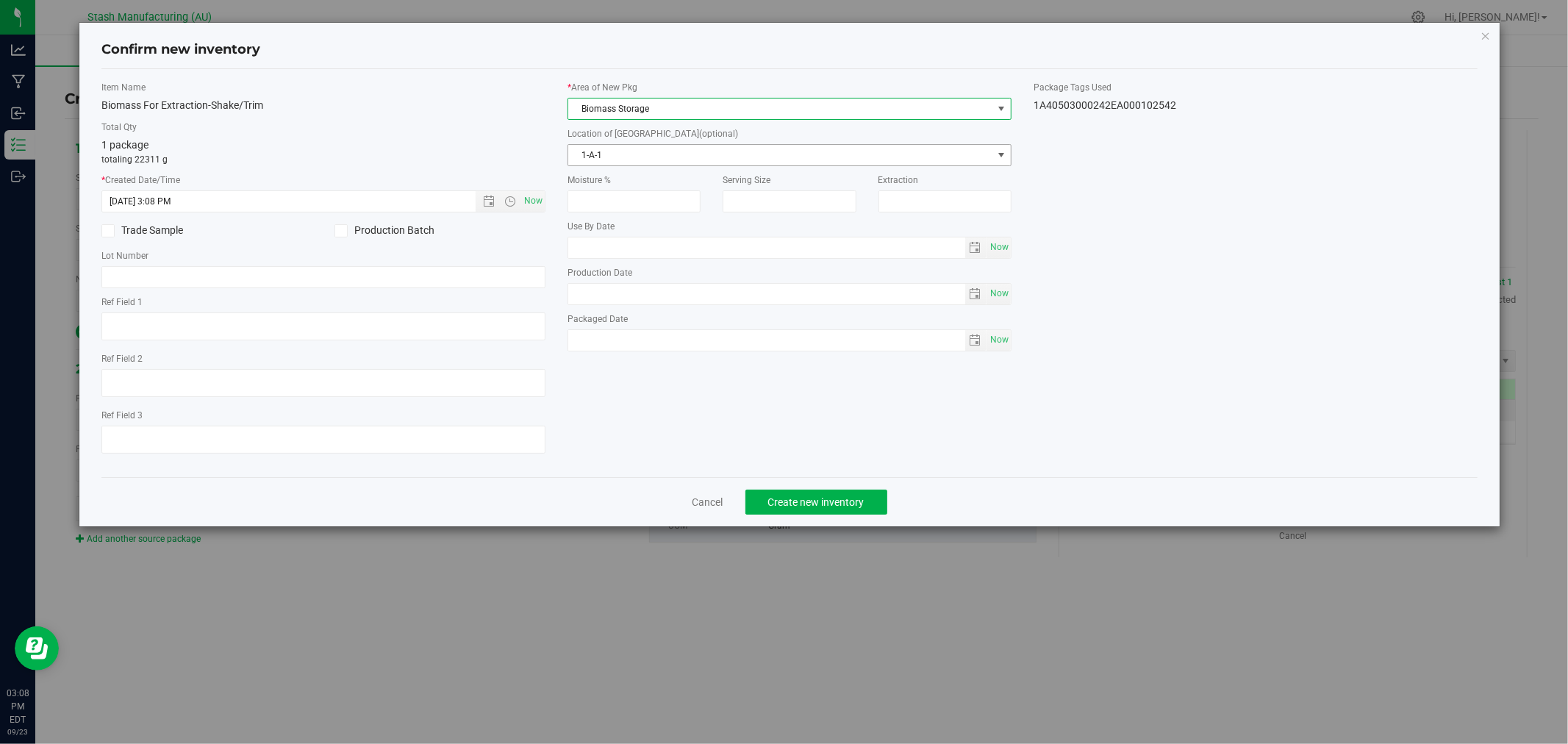
click at [679, 154] on span "1-A-1" at bounding box center [780, 155] width 424 height 21
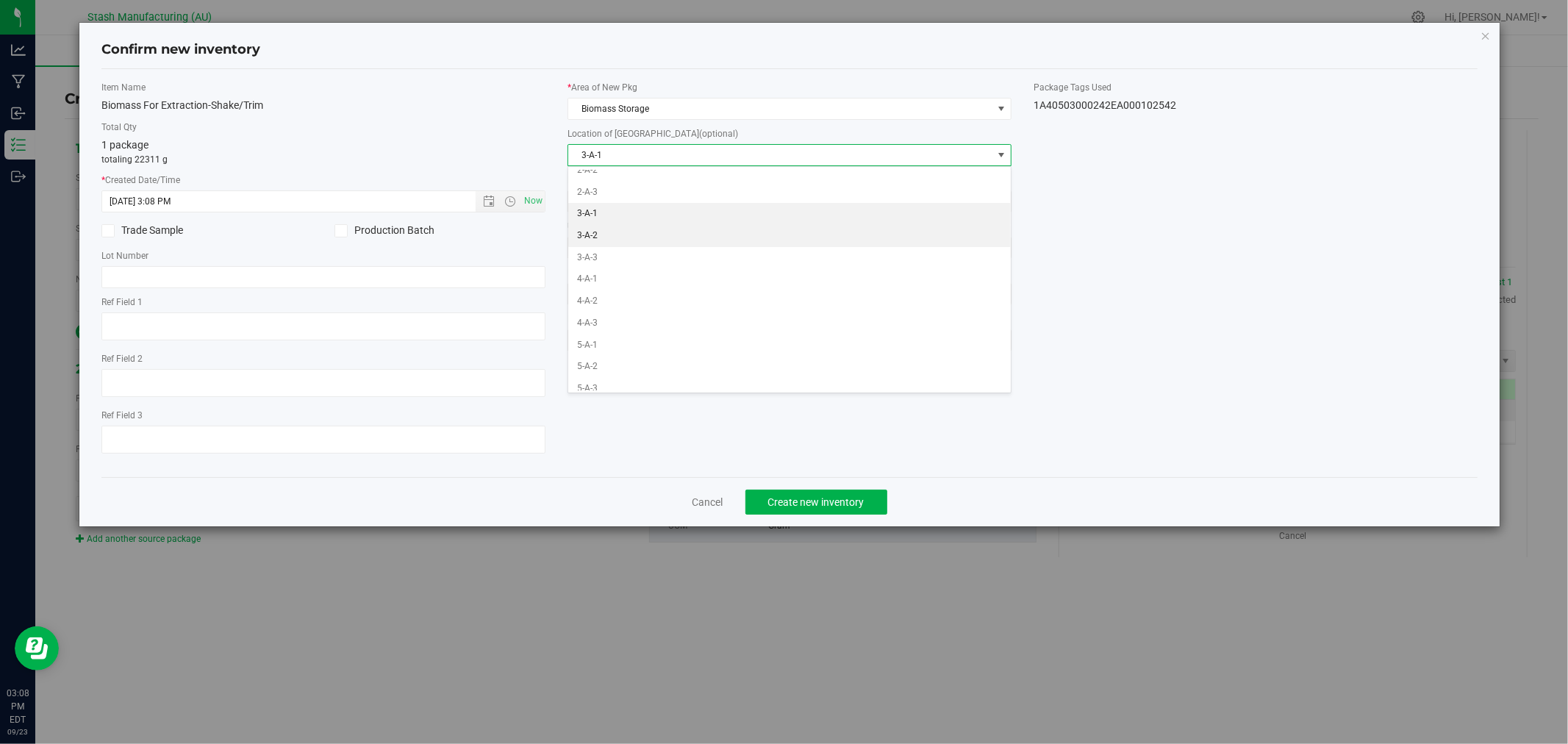
click at [624, 239] on li "3-A-2" at bounding box center [789, 236] width 442 height 22
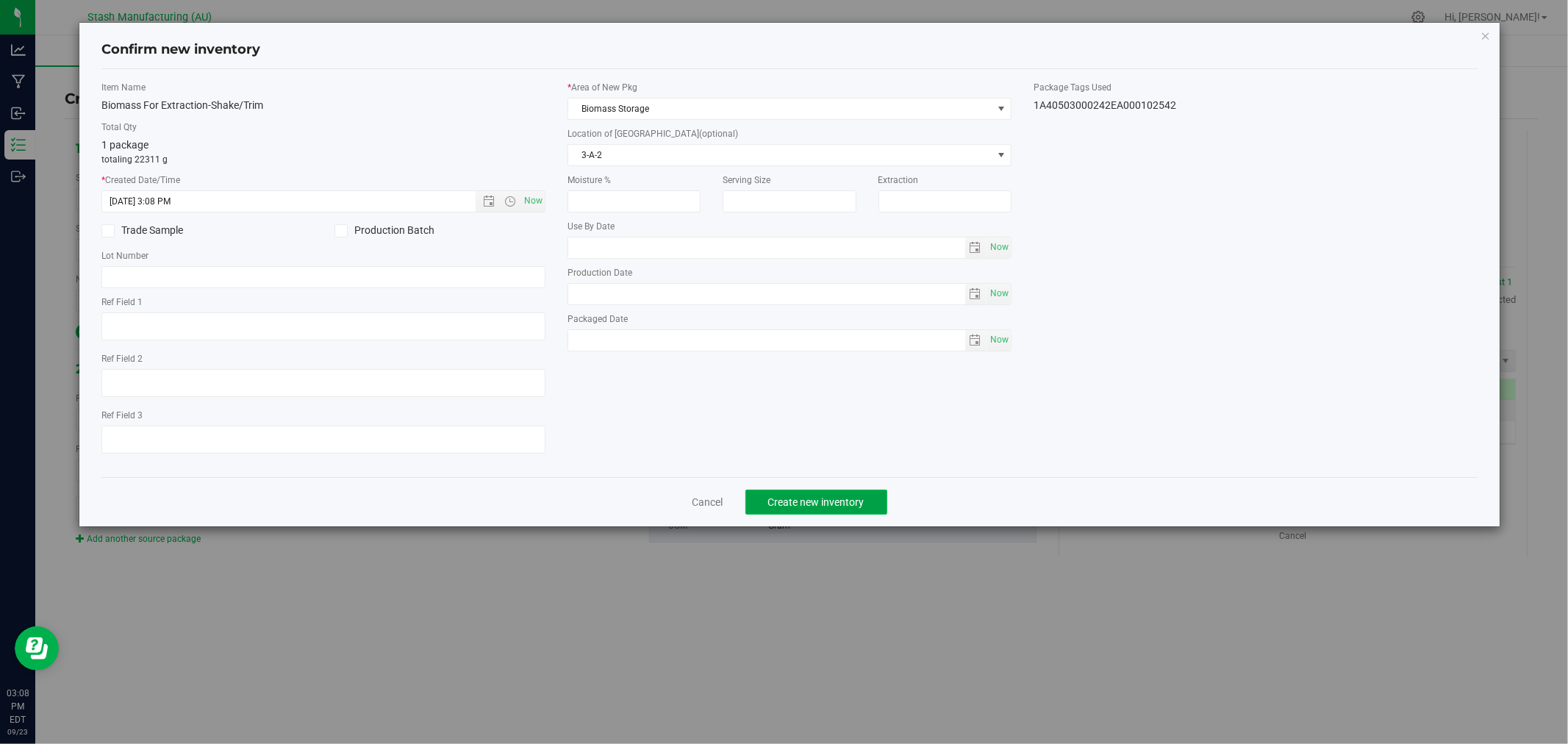
click at [843, 512] on button "Create new inventory" at bounding box center [816, 502] width 142 height 25
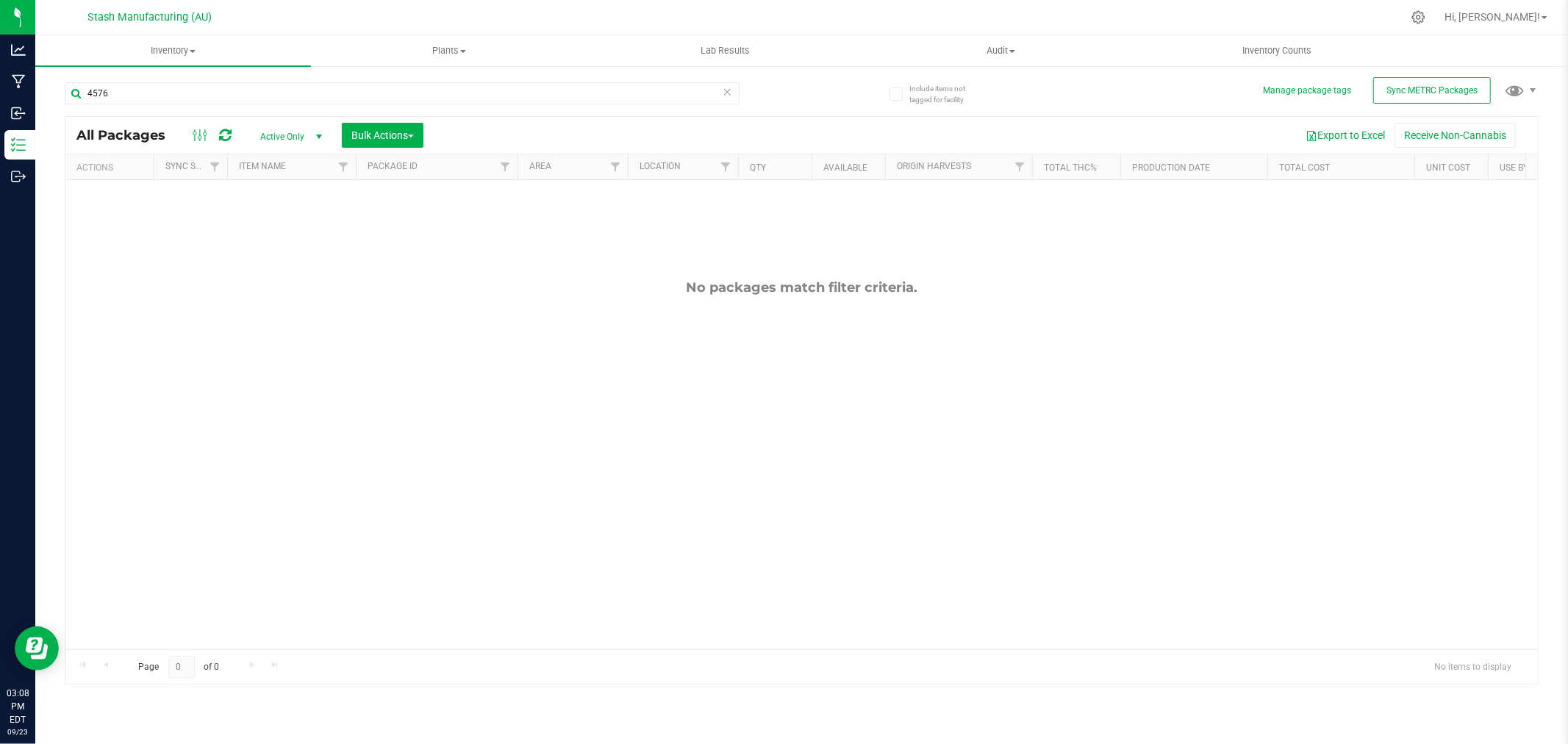
click at [1334, 393] on div "No packages match filter criteria." at bounding box center [801, 464] width 1472 height 568
click at [146, 92] on input "4576" at bounding box center [402, 93] width 674 height 22
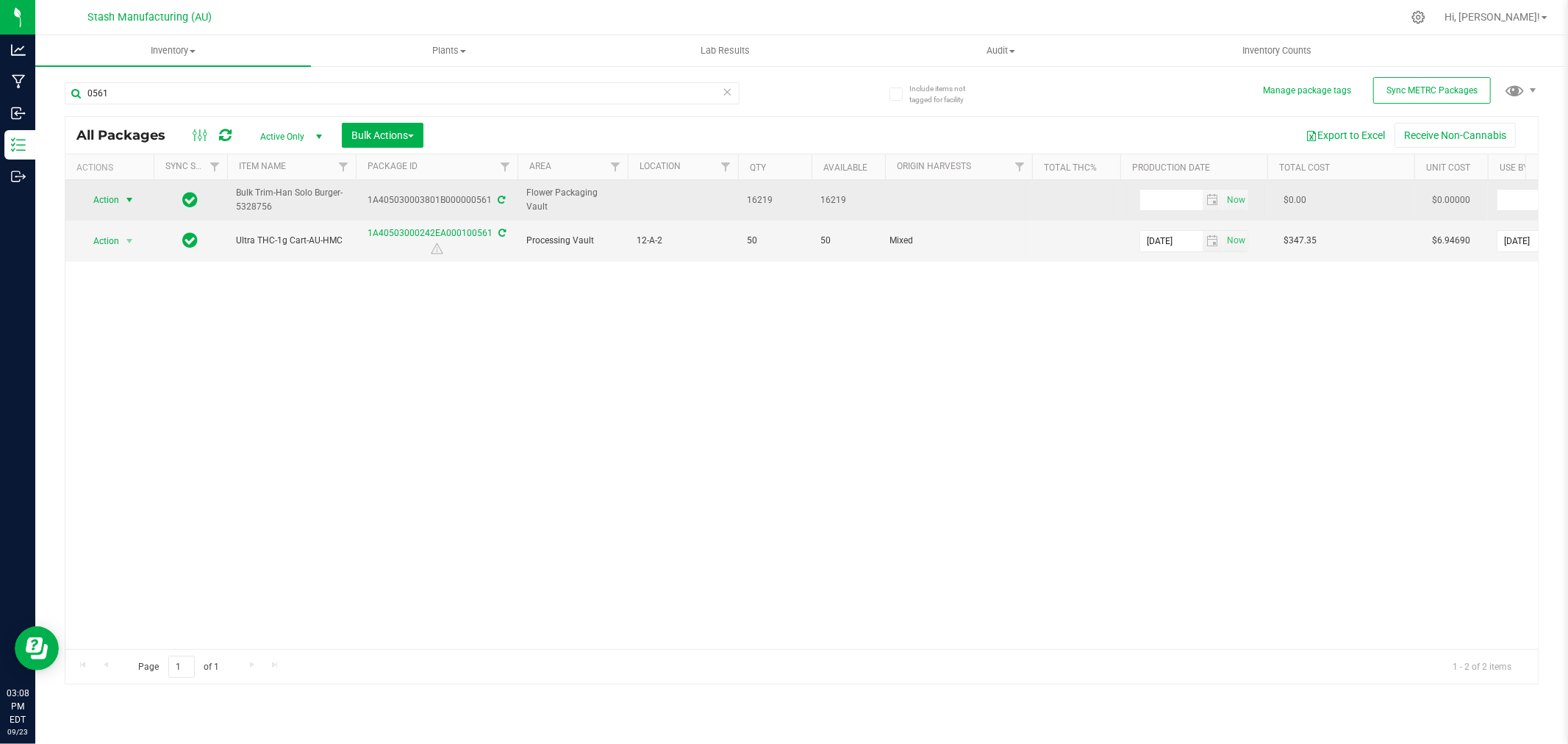
click at [102, 207] on span "Action" at bounding box center [100, 199] width 40 height 21
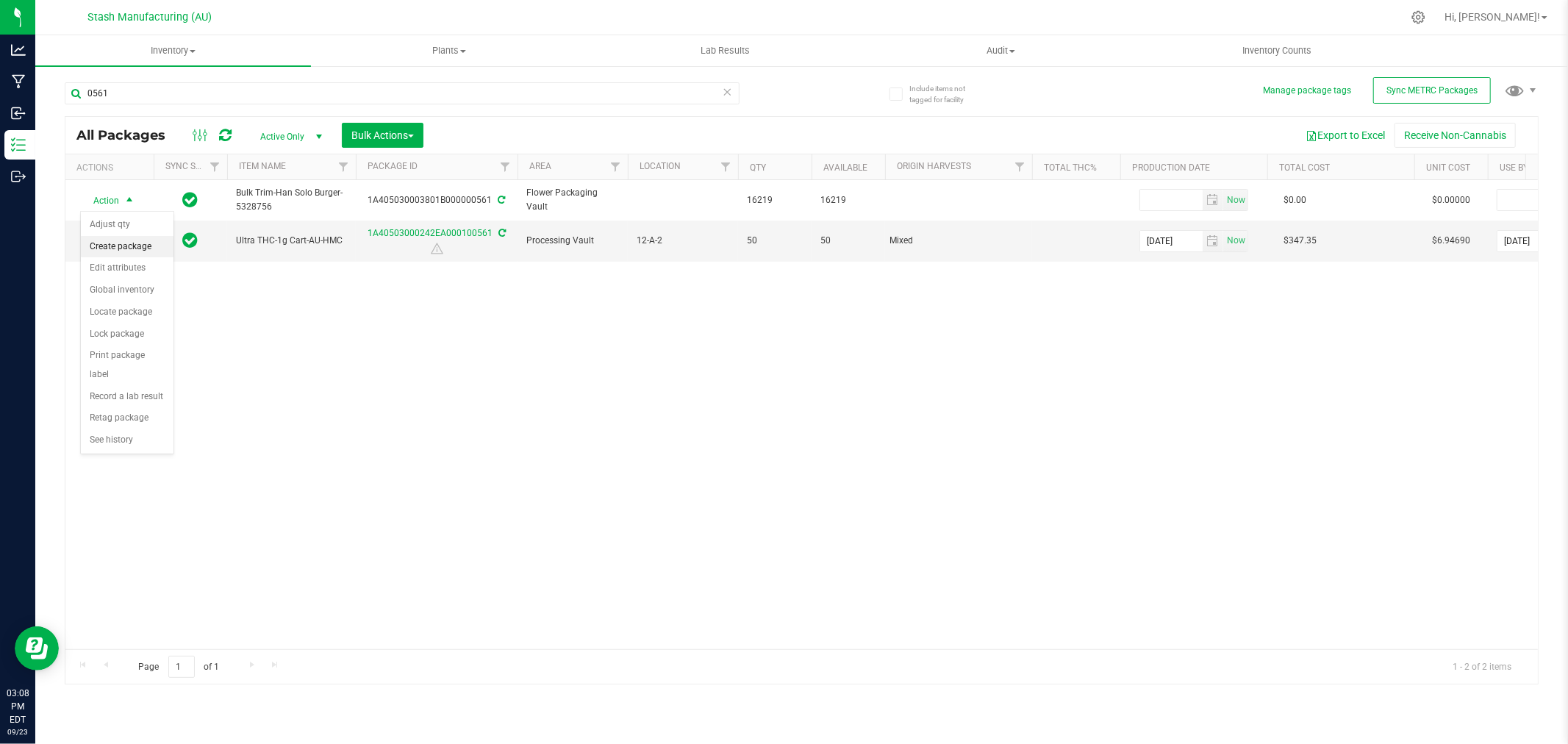
click at [134, 241] on li "Create package" at bounding box center [127, 246] width 92 height 22
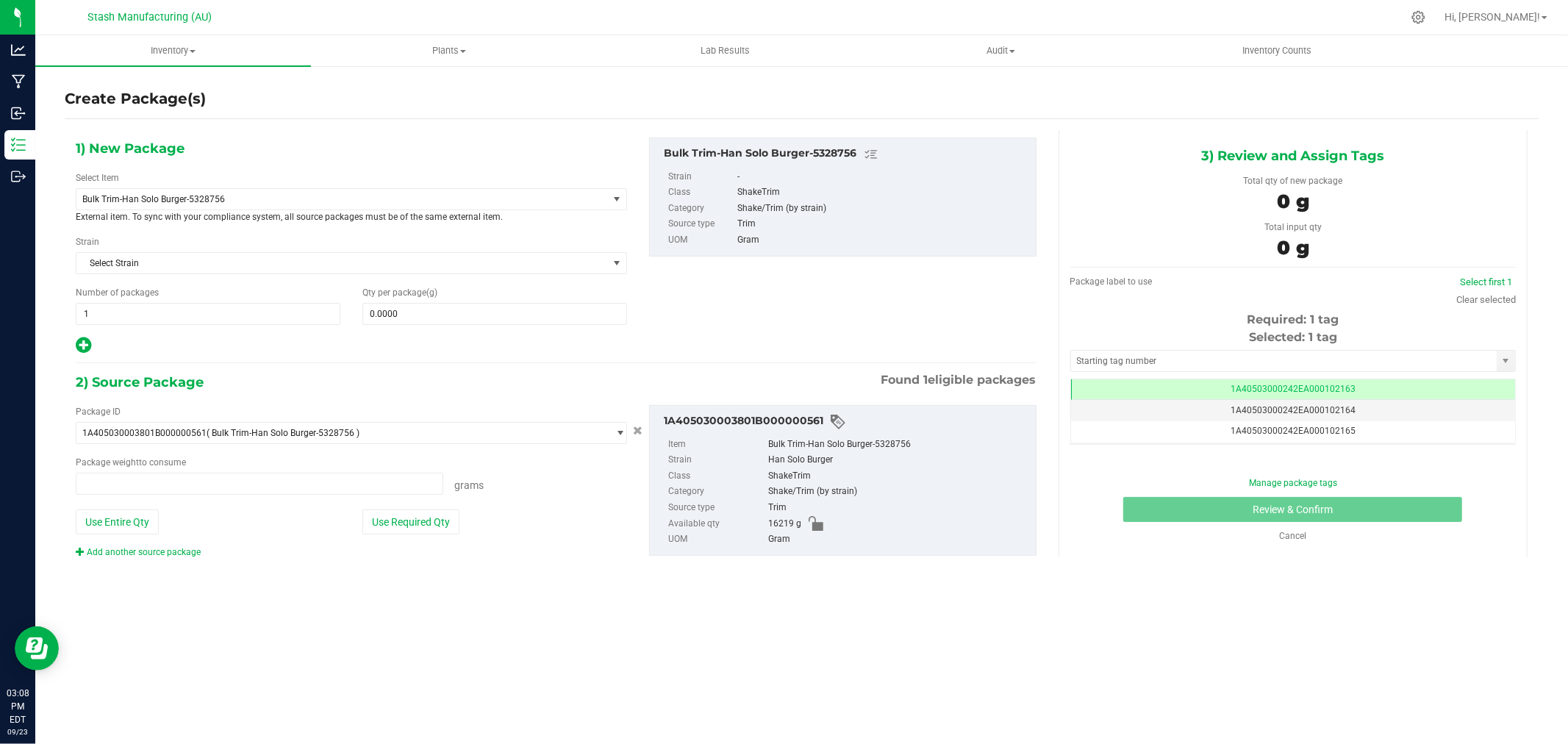
type input "0.0000 g"
click at [217, 200] on span "Bulk Trim-Han Solo Burger-5328756" at bounding box center [332, 198] width 498 height 10
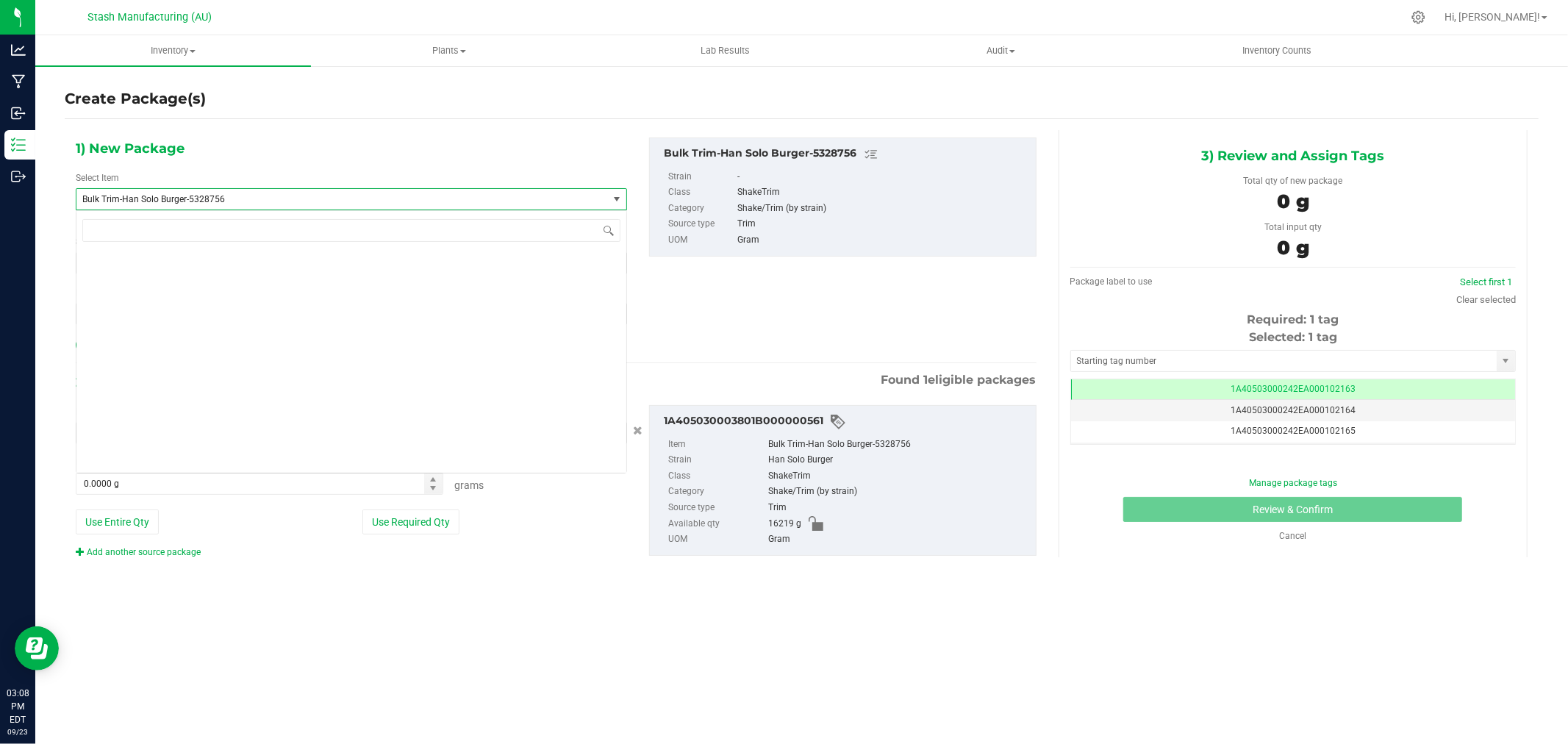
scroll to position [4074, 0]
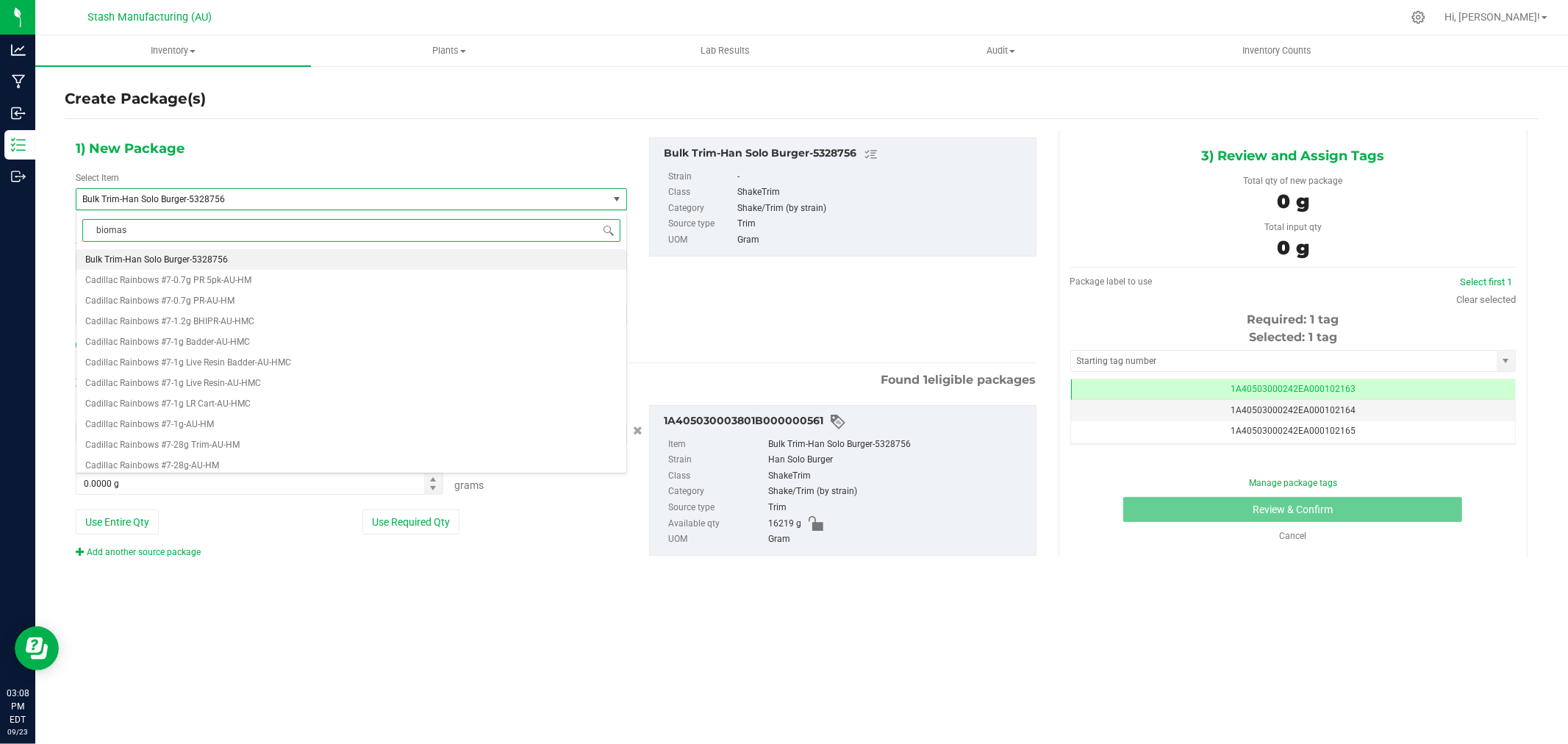
type input "biomass"
click at [232, 322] on li "Biomass For Extraction-Shake/Trim" at bounding box center [351, 321] width 550 height 21
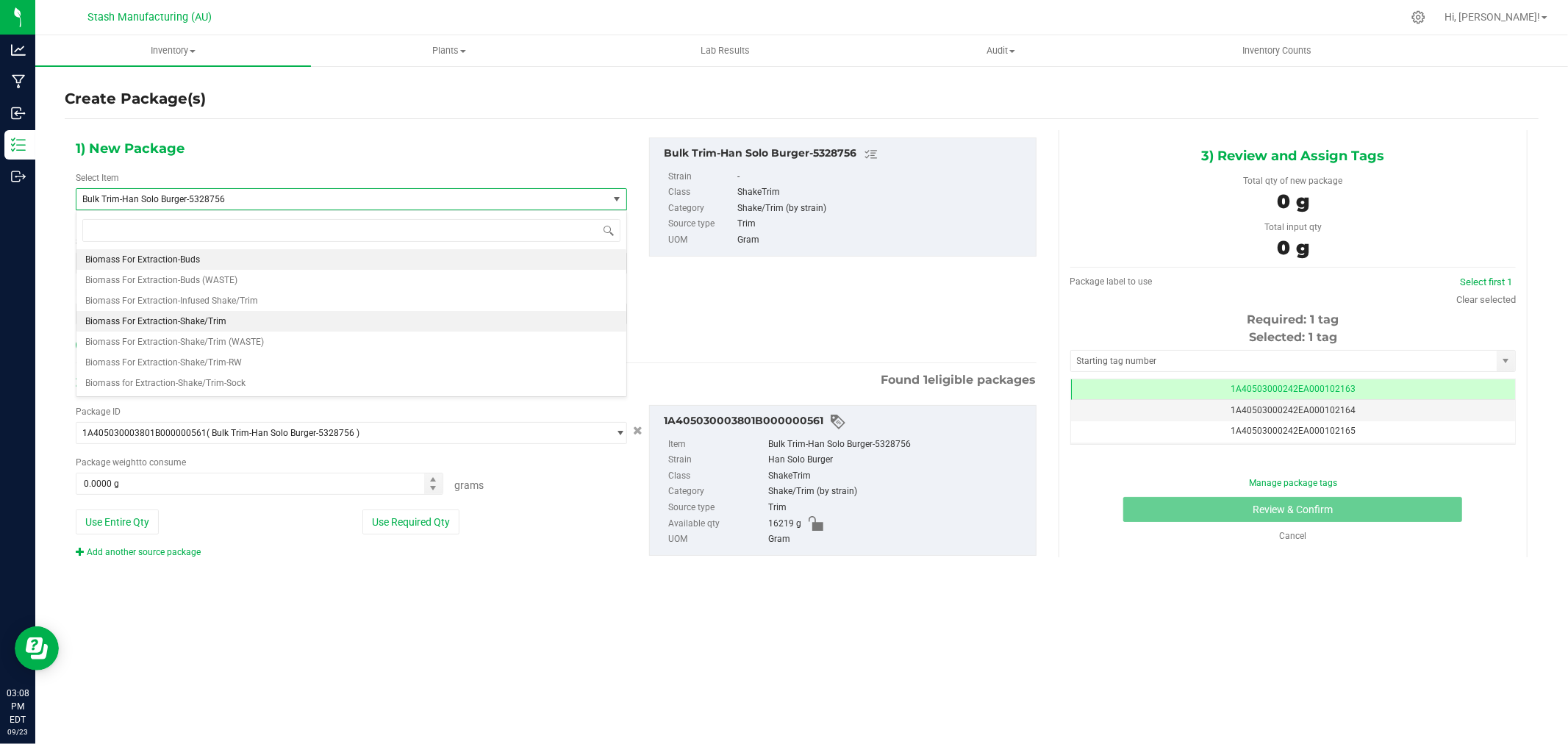
type input "0.0000"
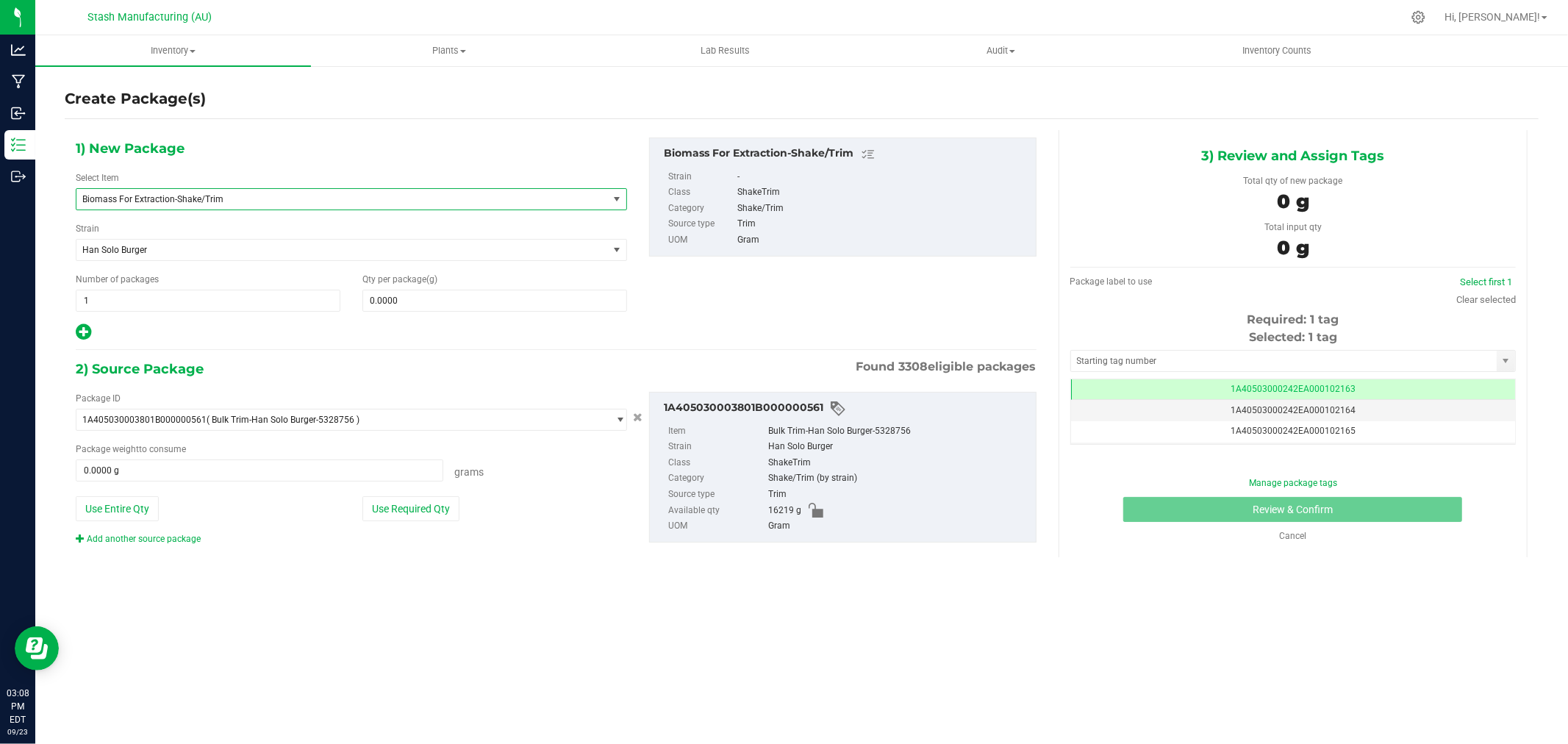
click at [134, 511] on button "Use Entire Qty" at bounding box center [118, 508] width 83 height 25
type input "16219.0000 g"
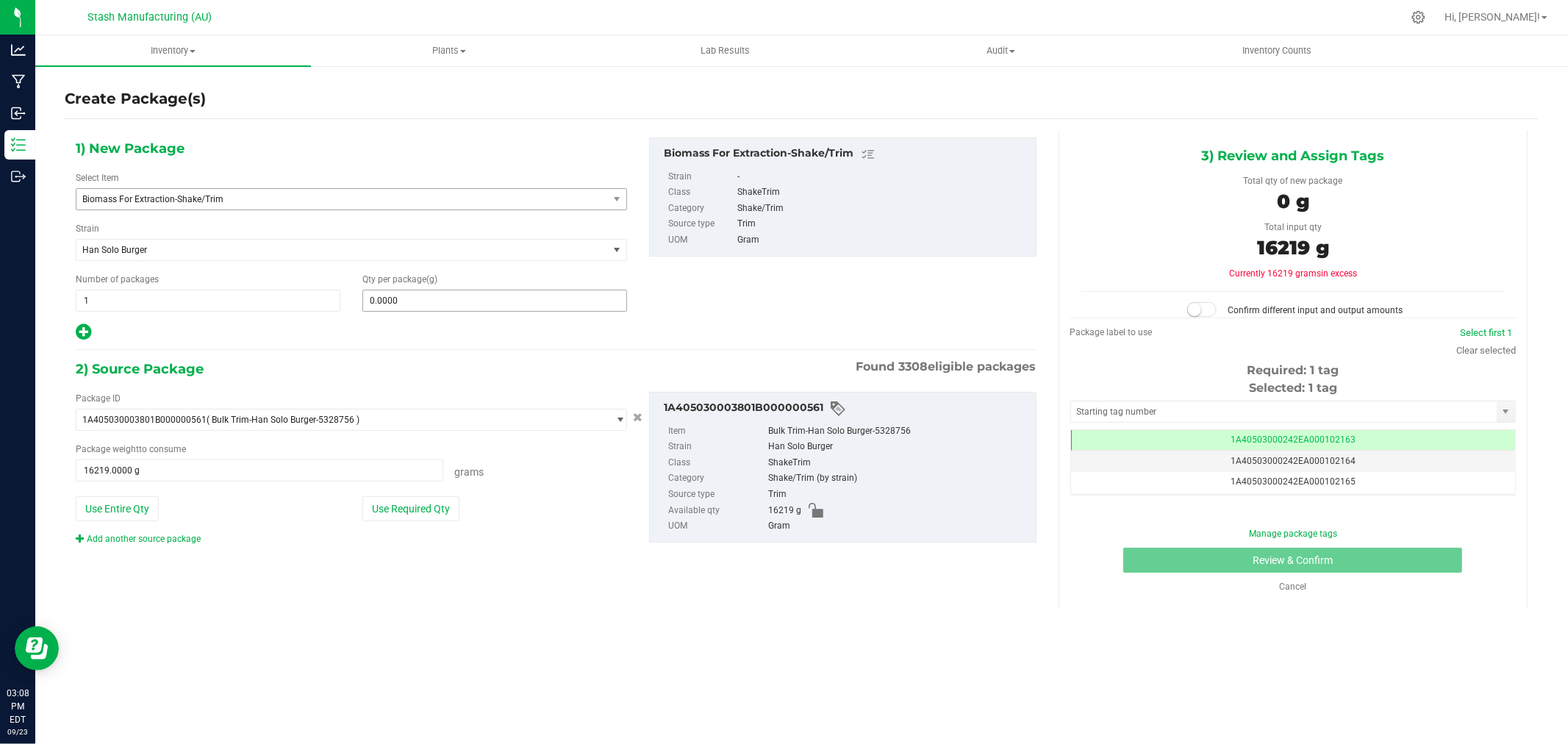
click at [428, 301] on span "0.0000 0" at bounding box center [495, 300] width 265 height 22
type input "16219"
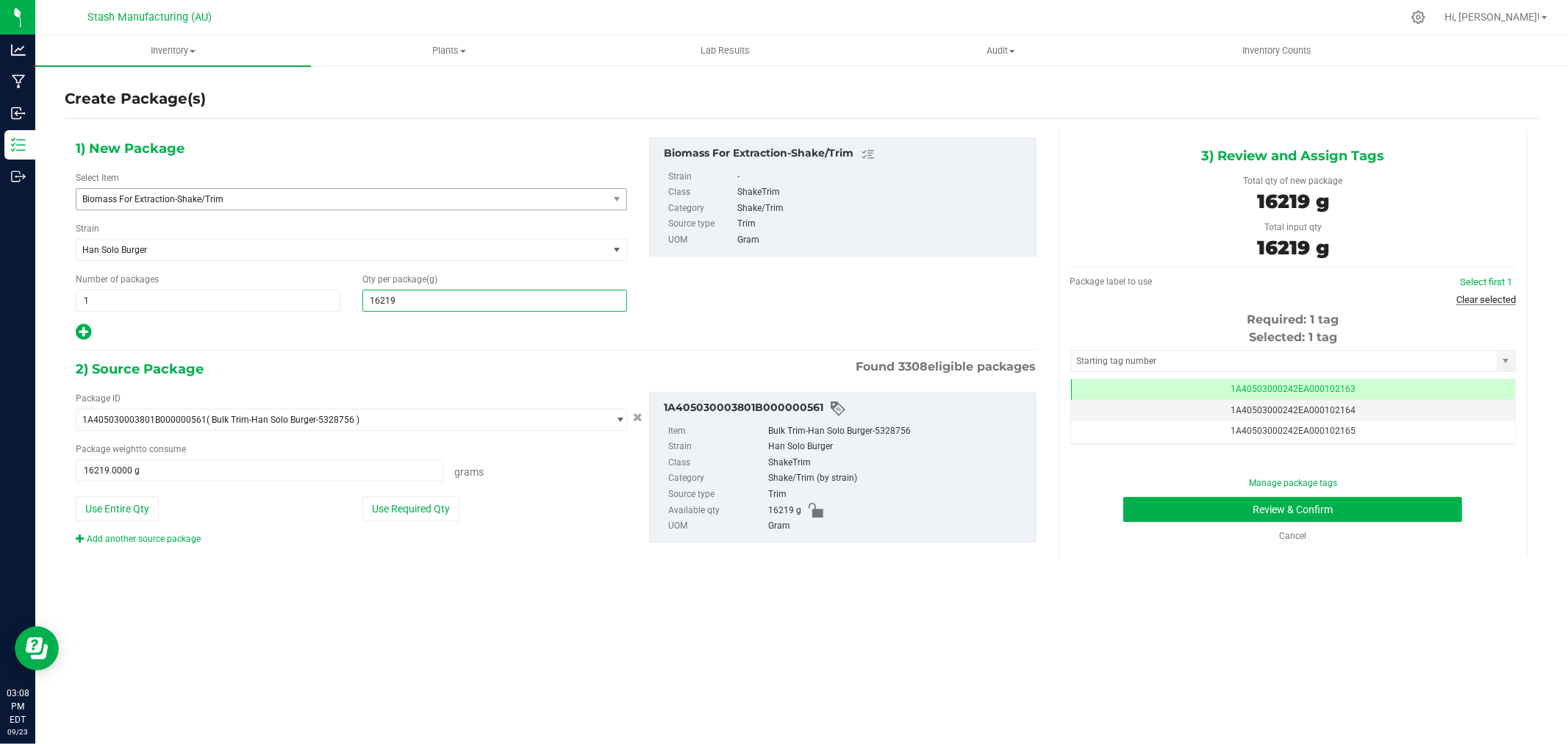
type input "16,219.0000"
click at [1488, 298] on link "Clear selected" at bounding box center [1486, 299] width 60 height 11
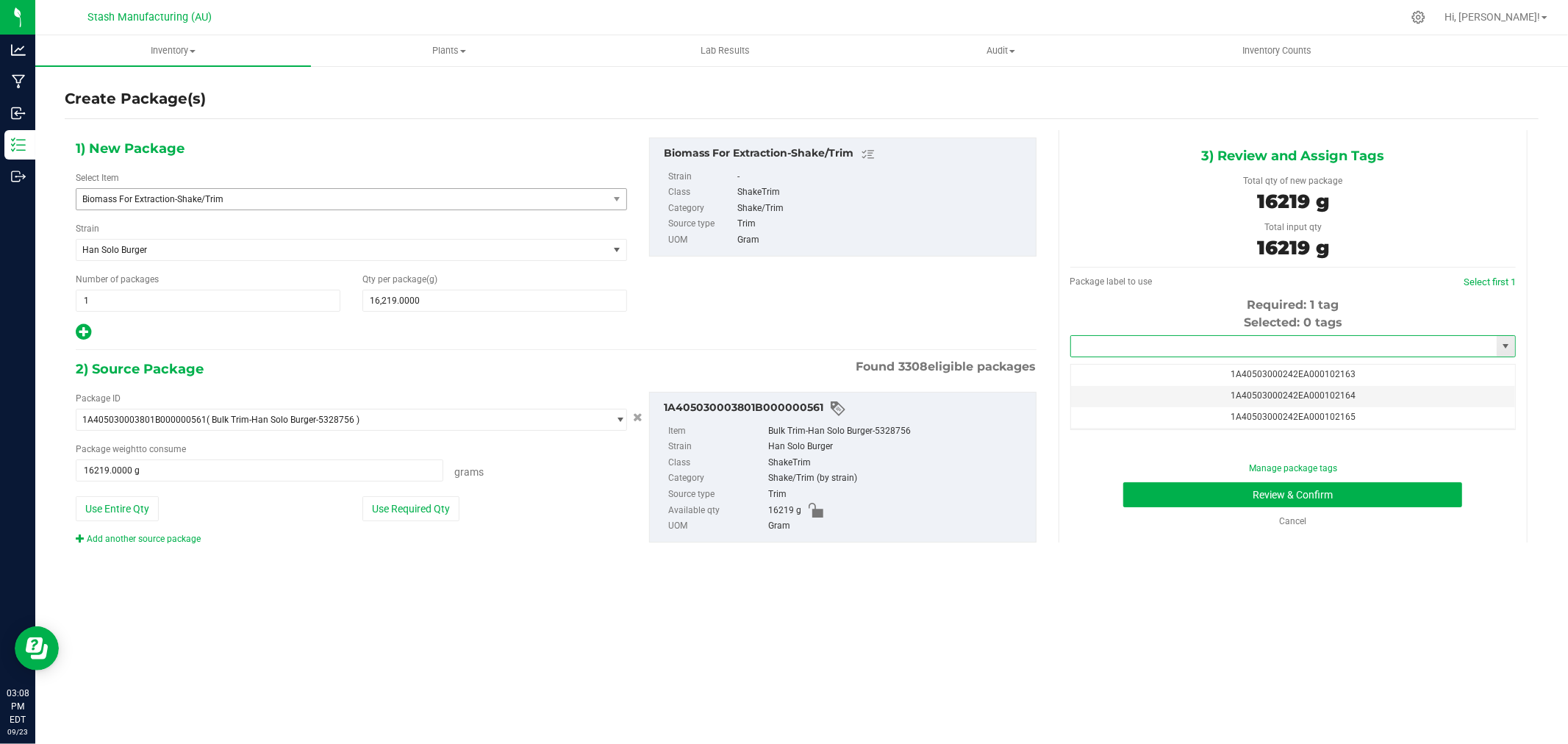
click at [1273, 355] on input "text" at bounding box center [1283, 346] width 426 height 21
click at [1244, 371] on li "1A40503000242EA000102543" at bounding box center [1292, 372] width 444 height 22
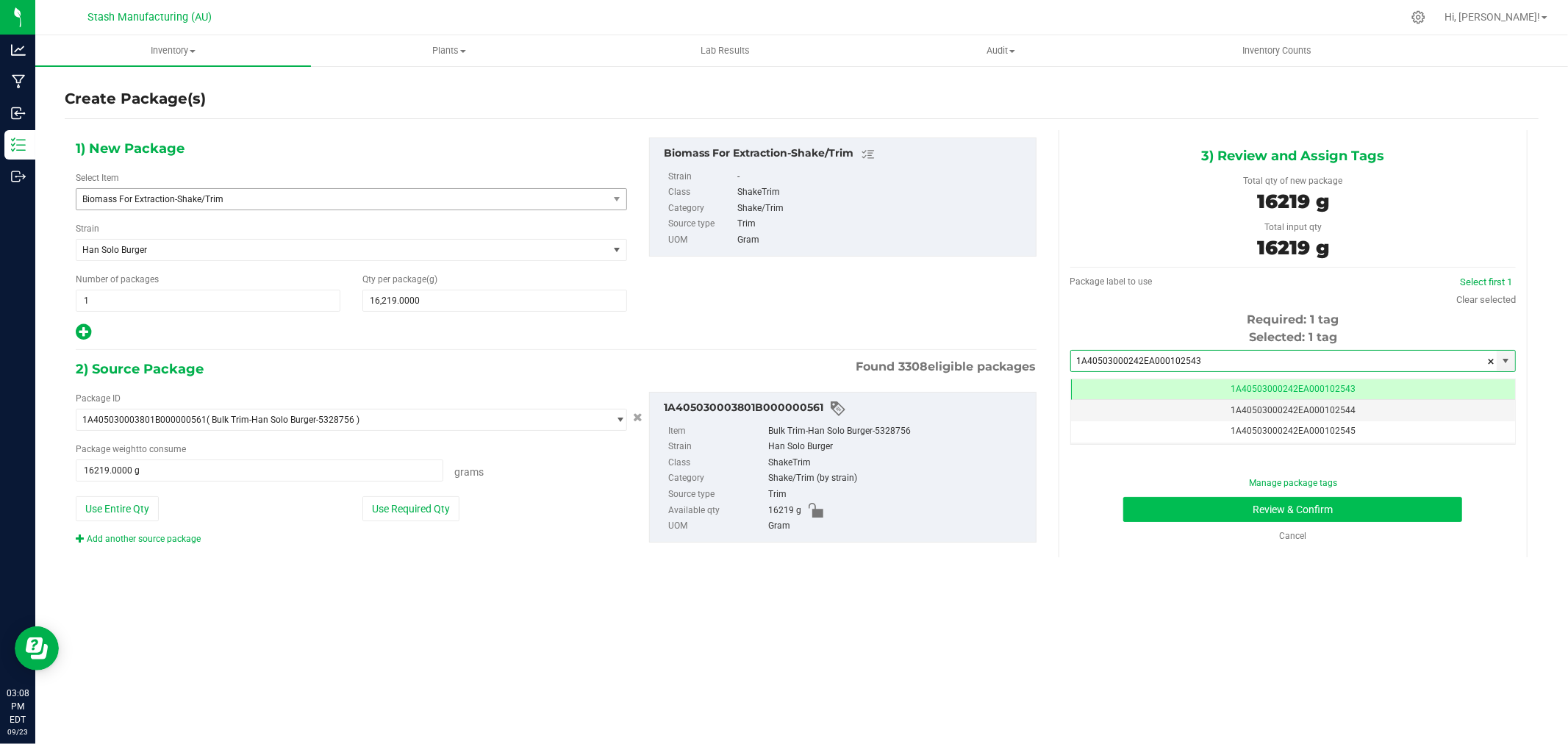
type input "1A40503000242EA000102543"
click at [1417, 507] on button "Review & Confirm" at bounding box center [1292, 509] width 339 height 25
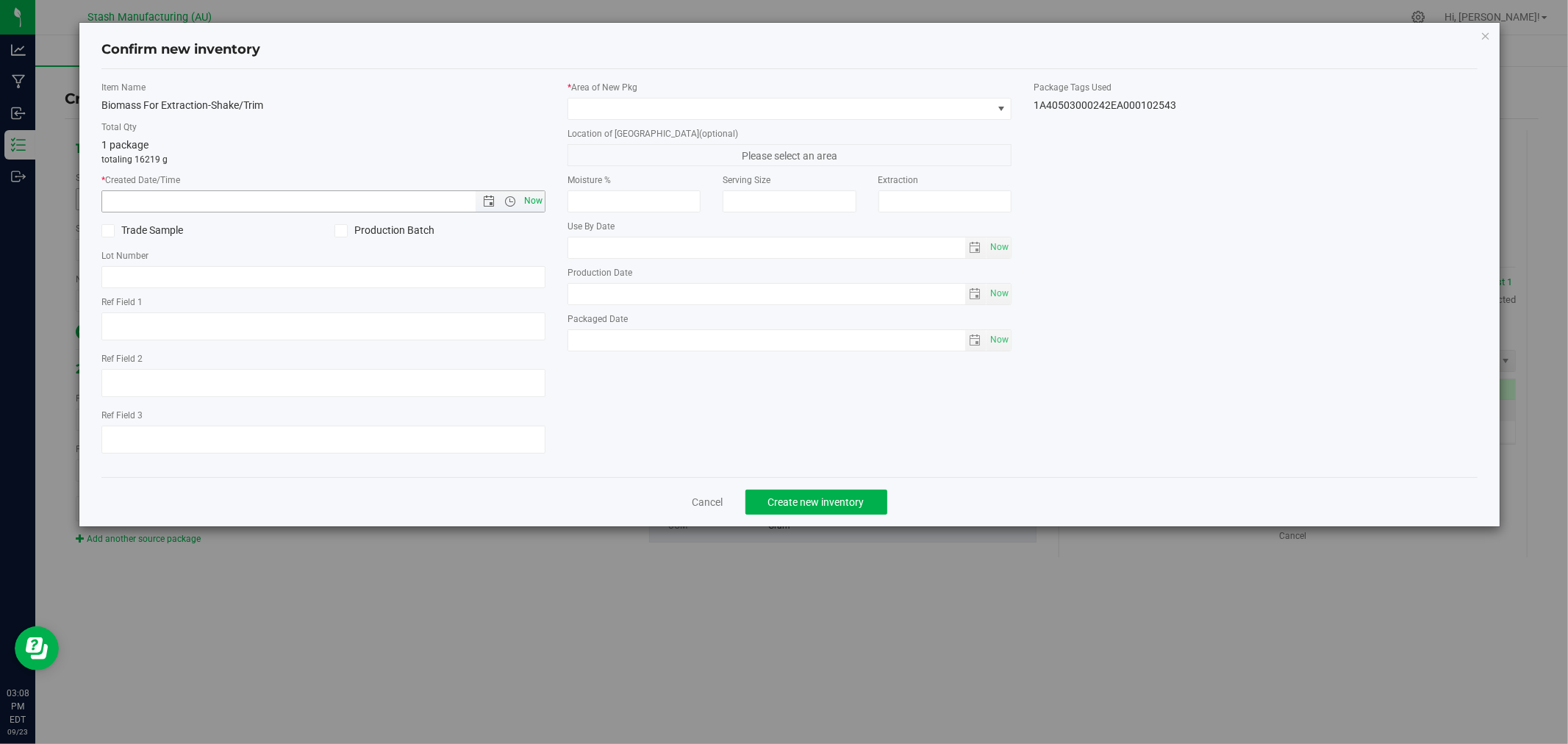
click at [532, 198] on span "Now" at bounding box center [534, 201] width 25 height 22
type input "9/23/2025 3:09 PM"
click at [623, 113] on span at bounding box center [780, 109] width 424 height 21
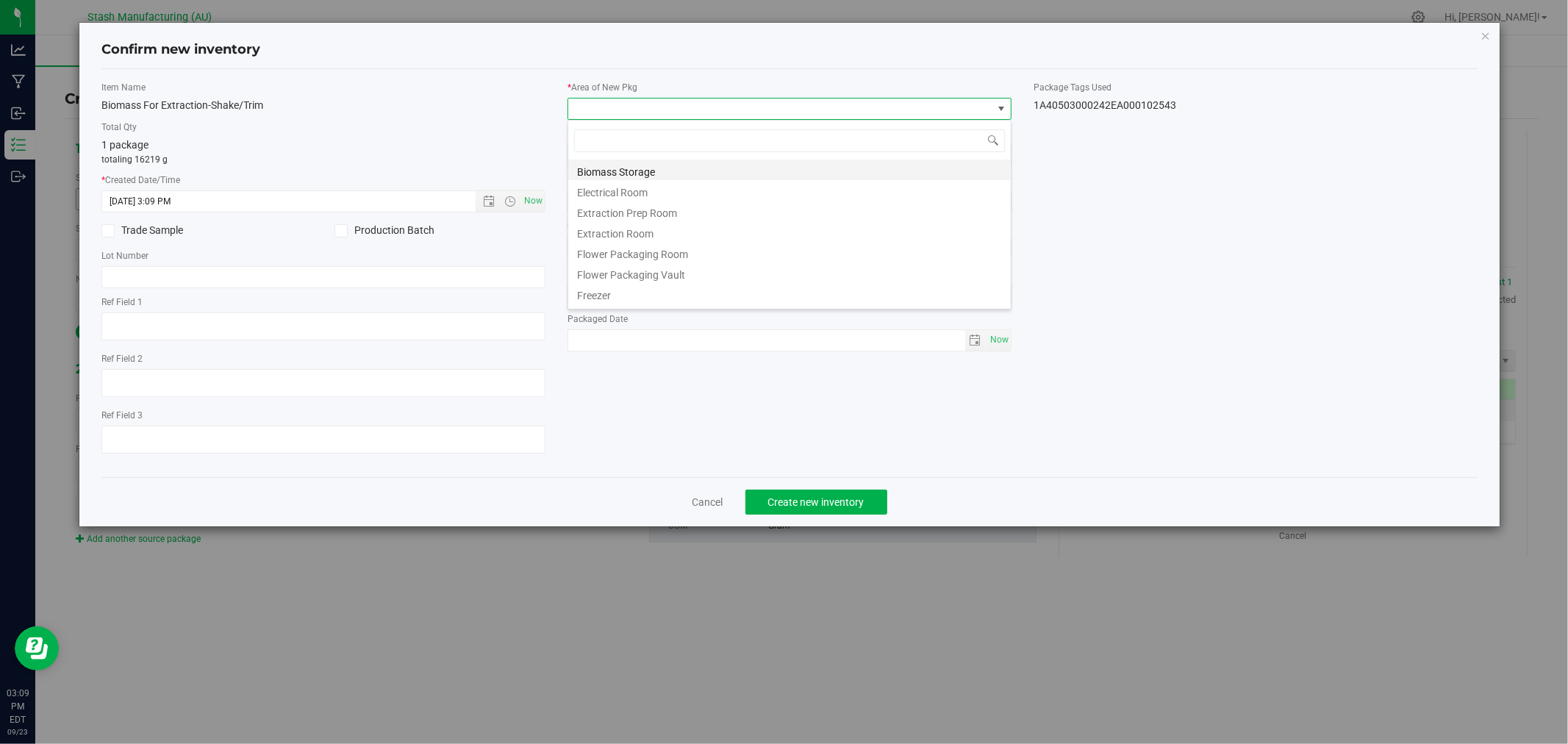
click at [663, 171] on li "Biomass Storage" at bounding box center [789, 169] width 442 height 21
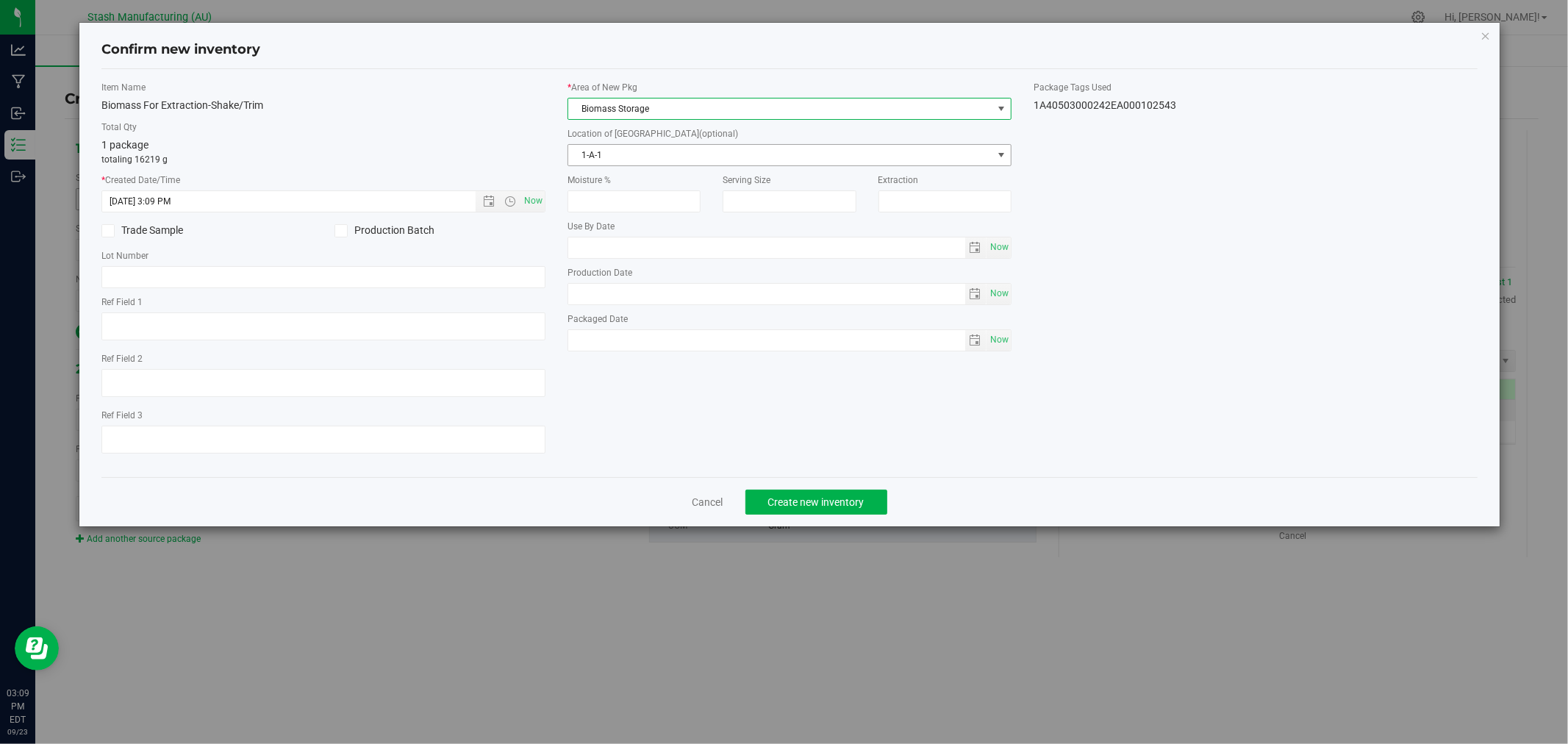
click at [673, 153] on span "1-A-1" at bounding box center [780, 155] width 424 height 21
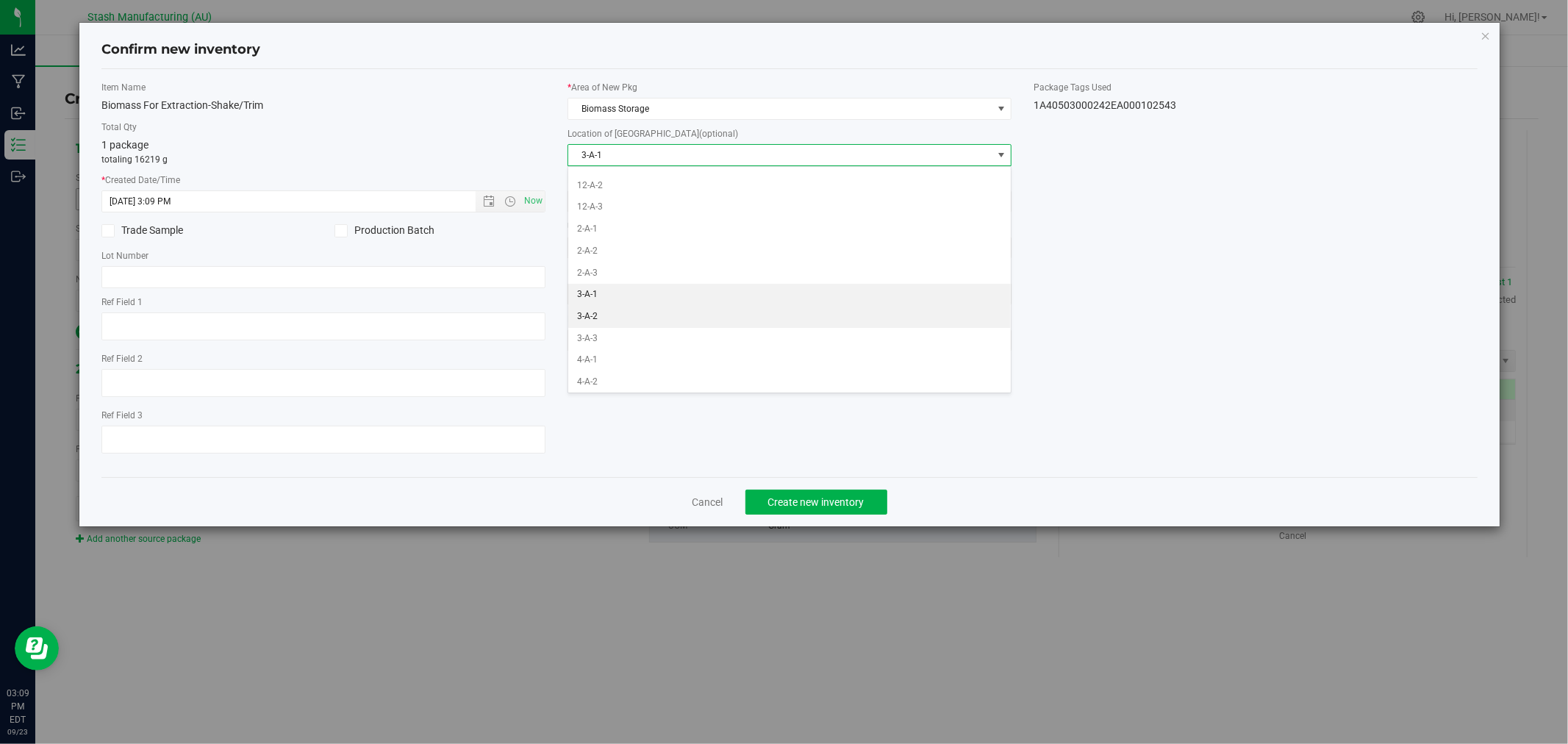
click at [644, 318] on li "3-A-2" at bounding box center [789, 316] width 442 height 22
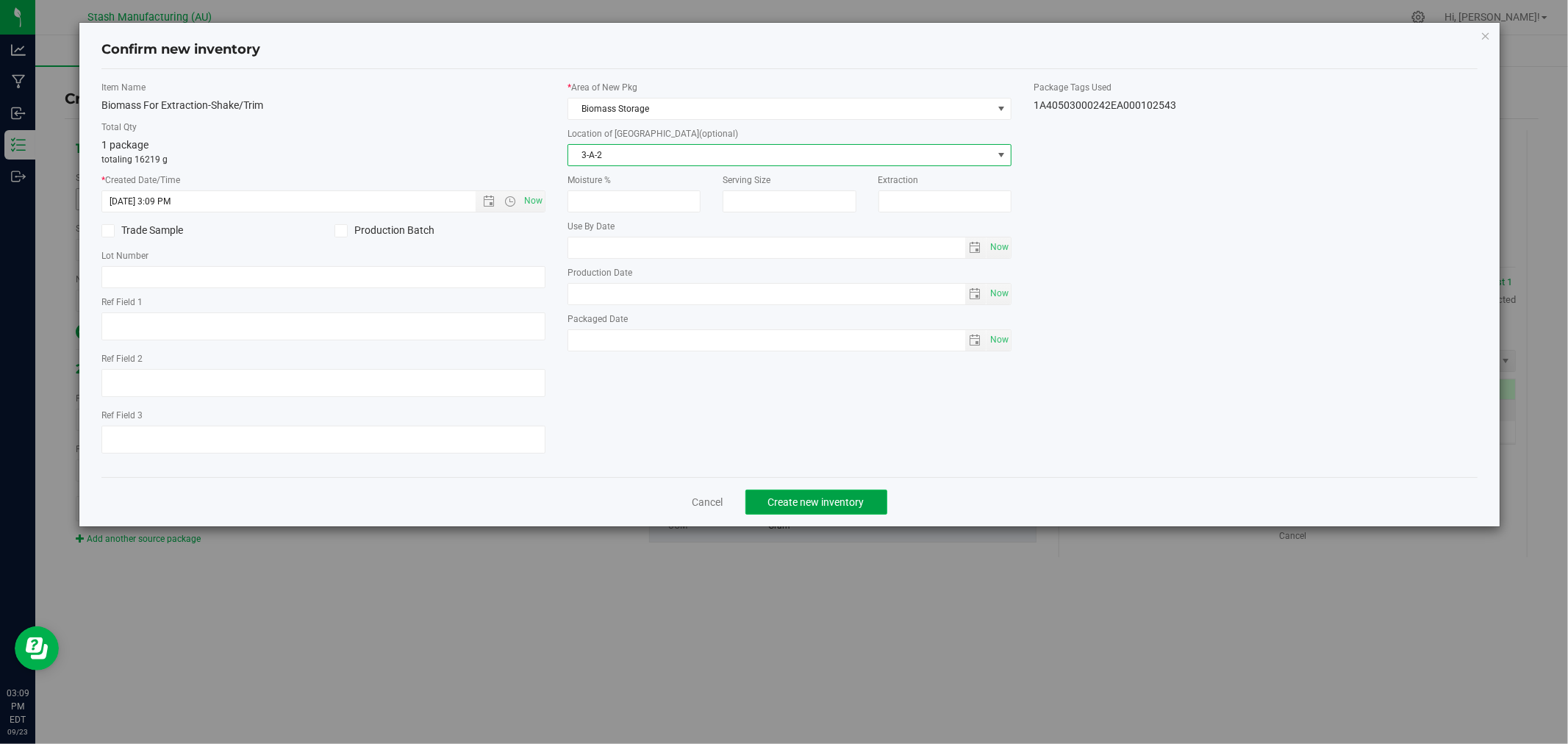
click at [833, 502] on span "Create new inventory" at bounding box center [816, 501] width 96 height 12
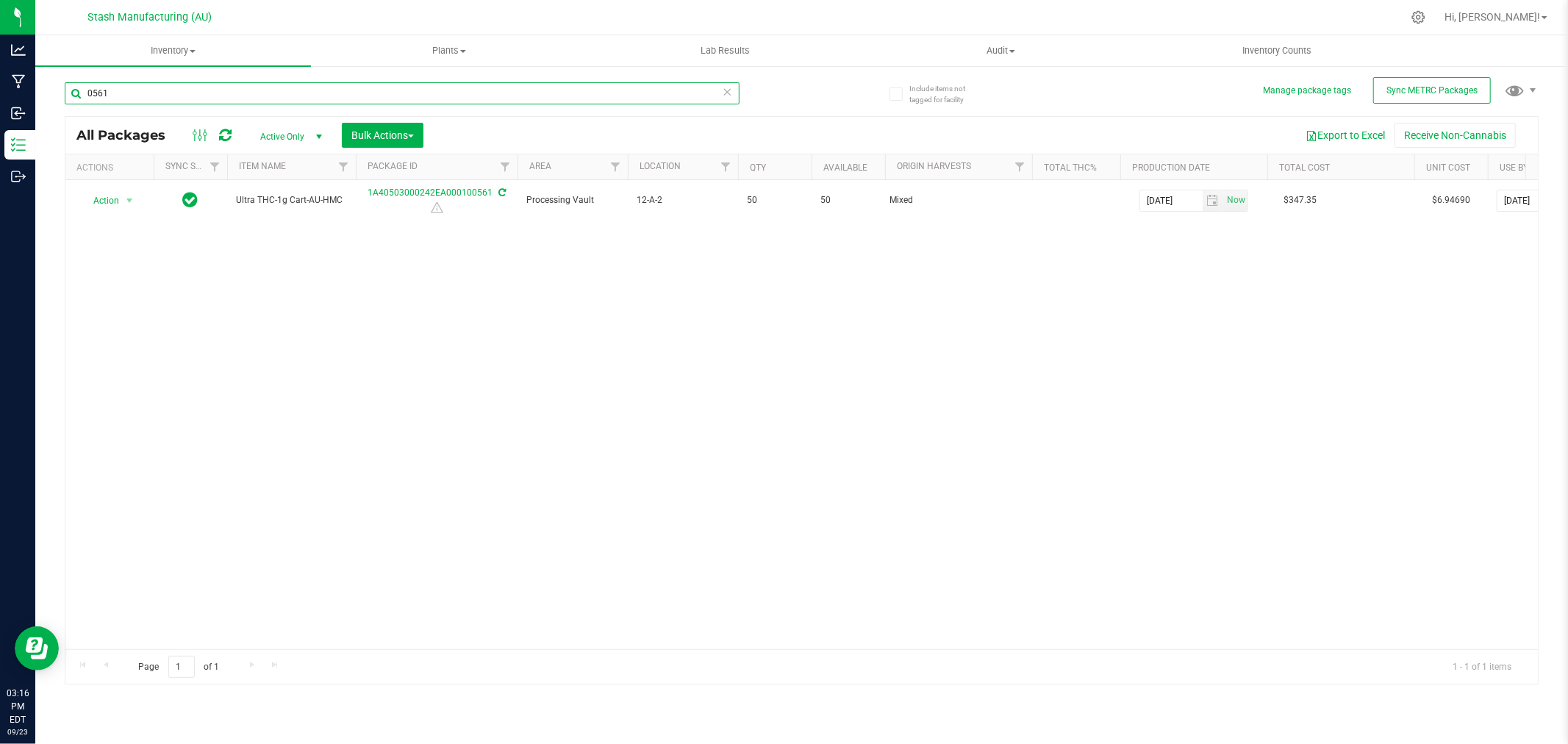
click at [274, 92] on input "0561" at bounding box center [402, 93] width 674 height 22
type input "0562"
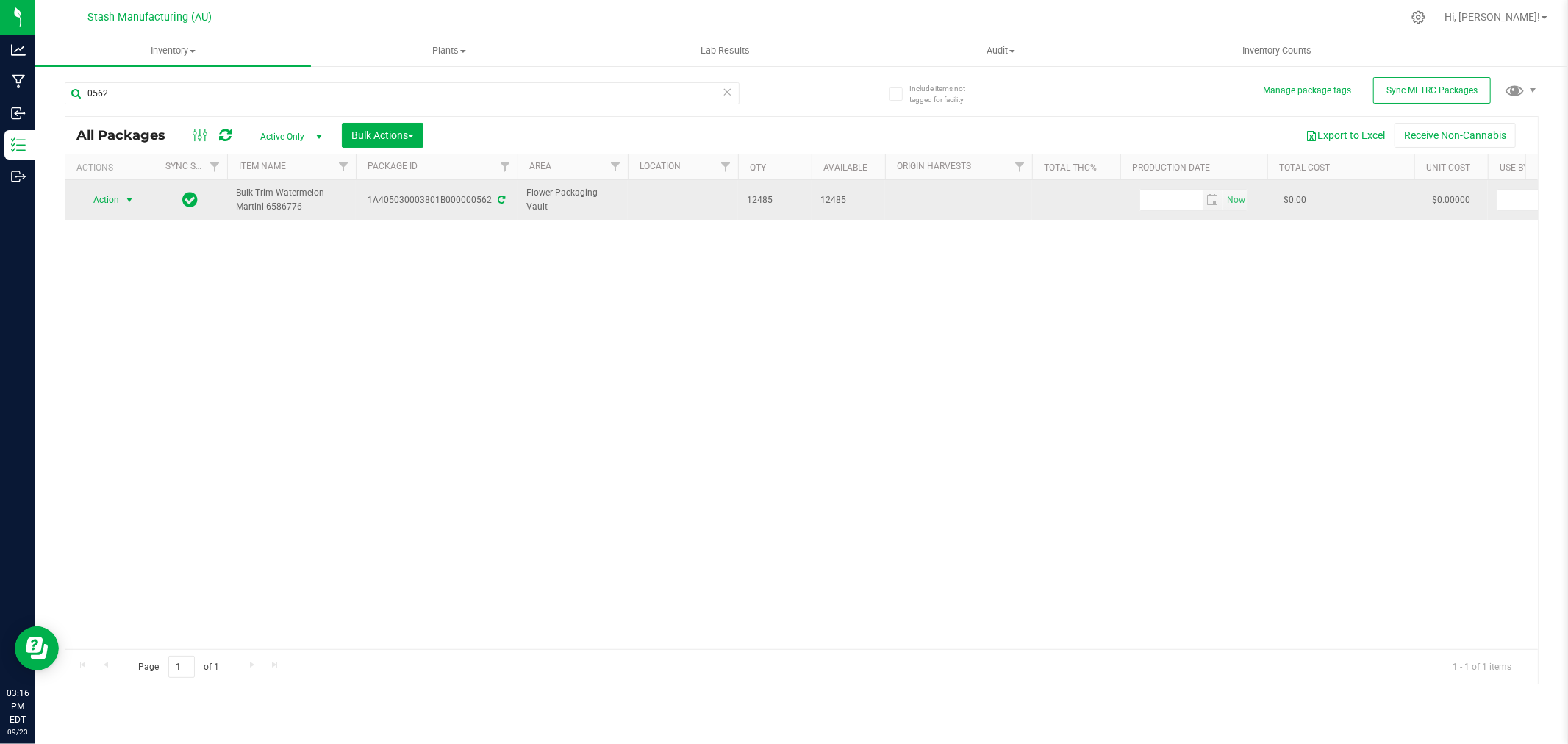
click at [119, 201] on span "Action" at bounding box center [100, 199] width 40 height 21
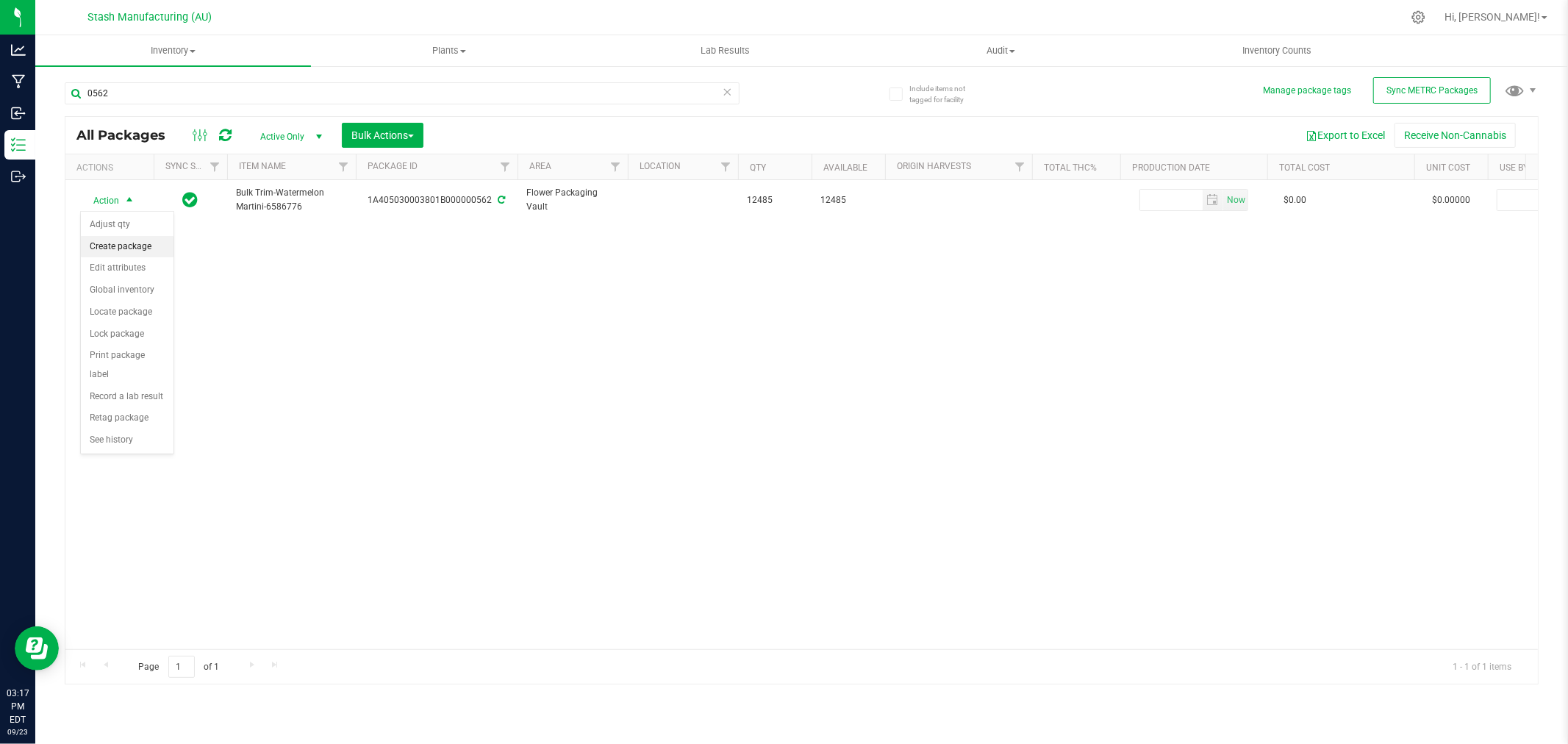
click at [129, 244] on li "Create package" at bounding box center [127, 246] width 92 height 22
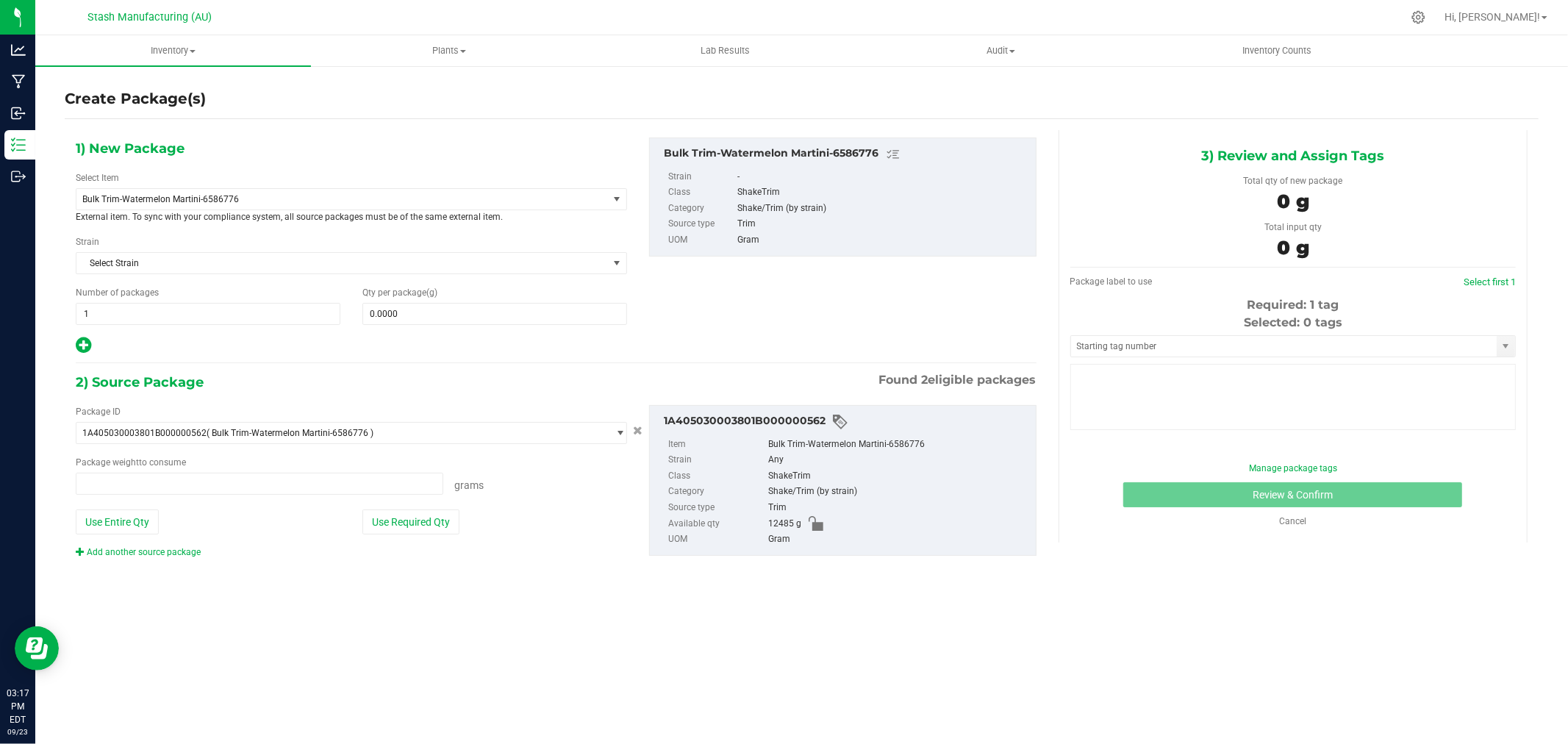
type input "0.0000 g"
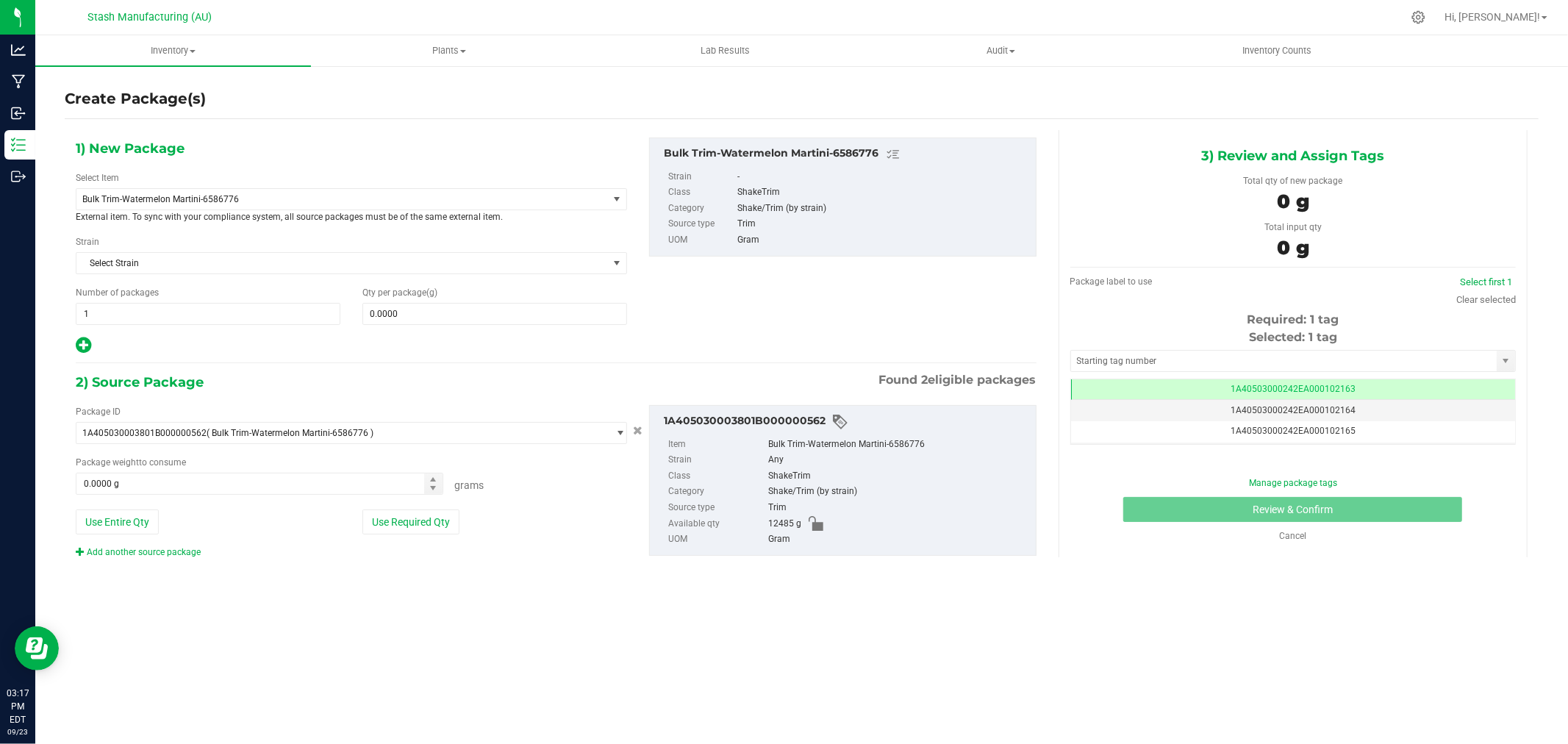
scroll to position [0, -1]
click at [258, 199] on span "Bulk Trim-Watermelon Martini-6586776" at bounding box center [332, 198] width 498 height 10
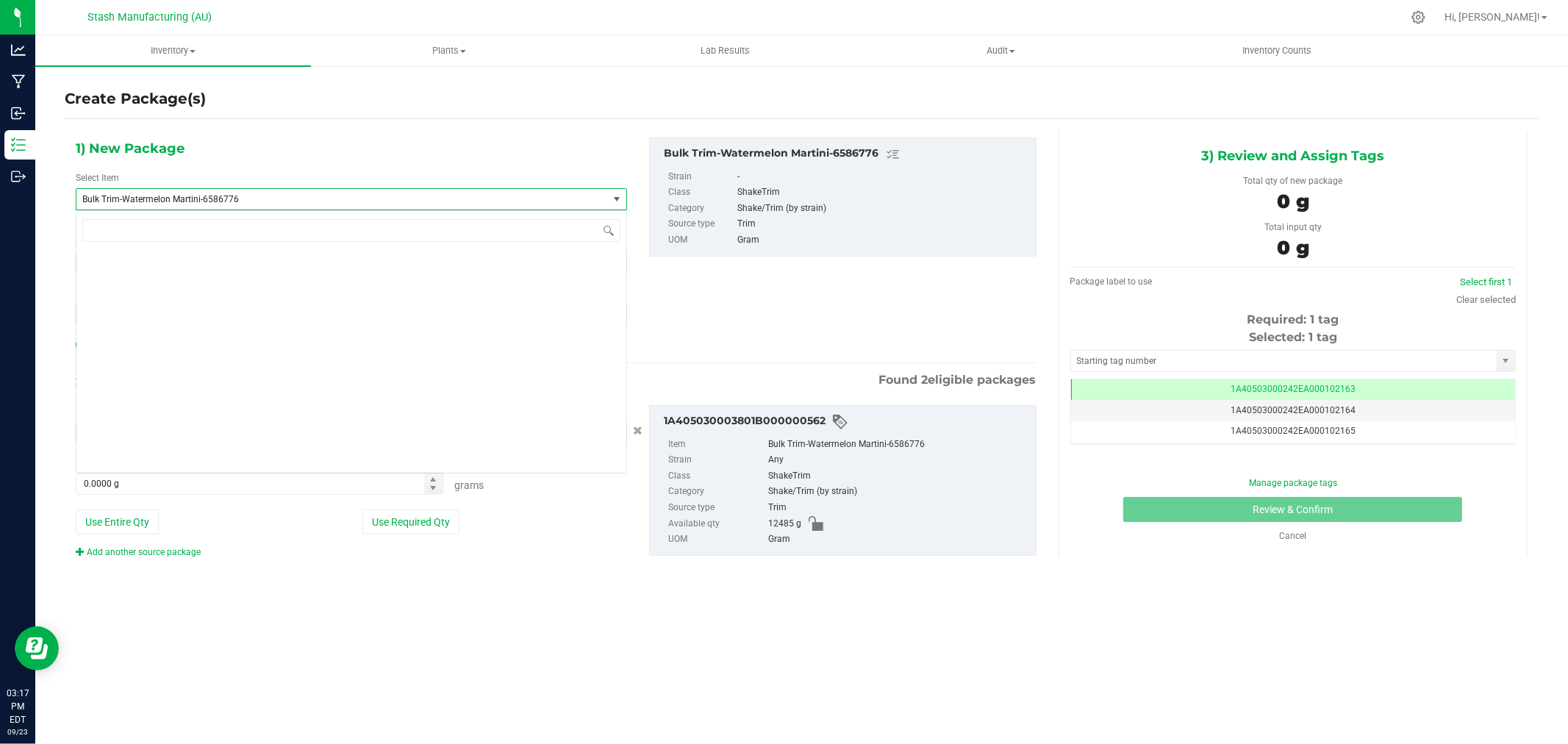
scroll to position [4074, 0]
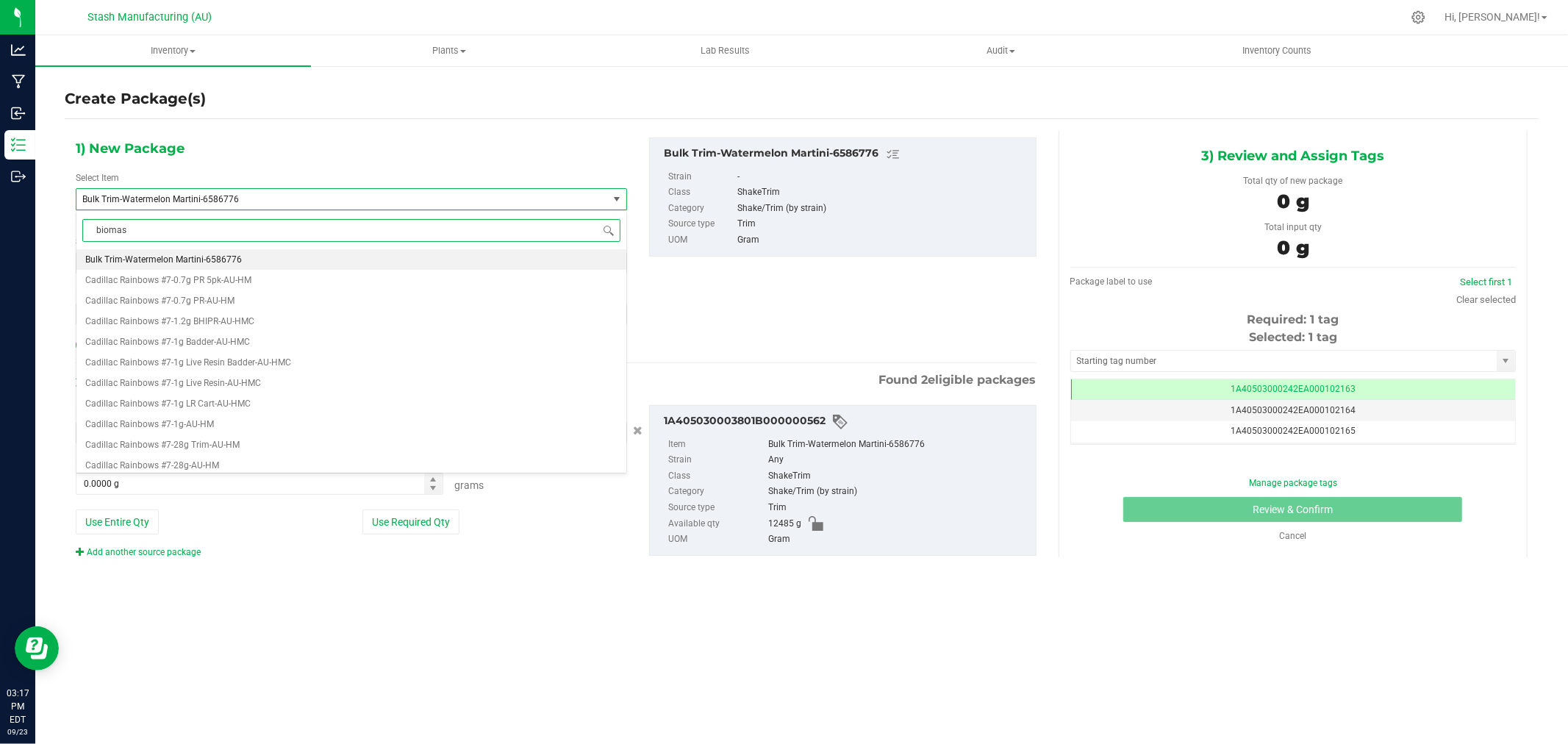
type input "biomass"
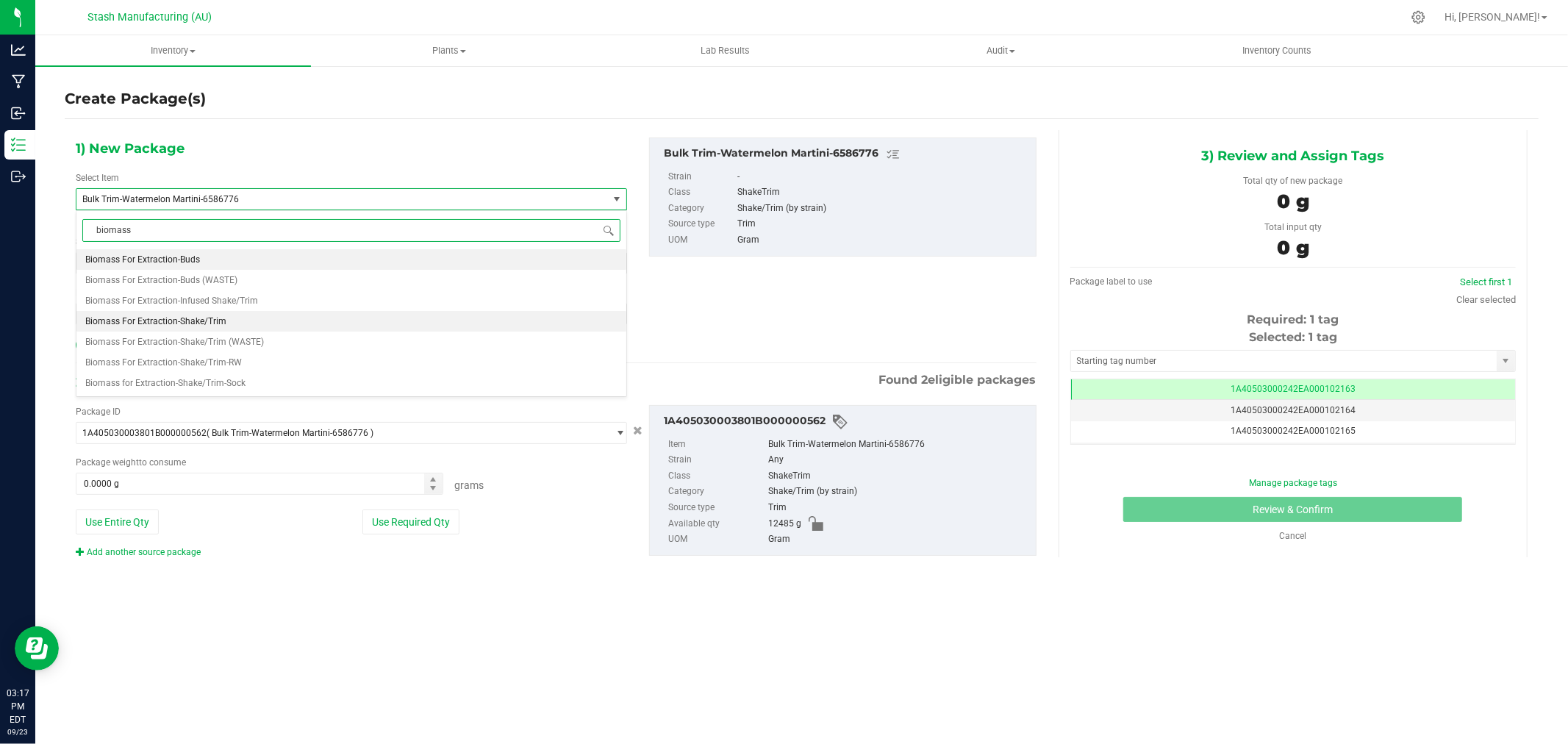
click at [209, 324] on span "Biomass For Extraction-Shake/Trim" at bounding box center [156, 321] width 141 height 10
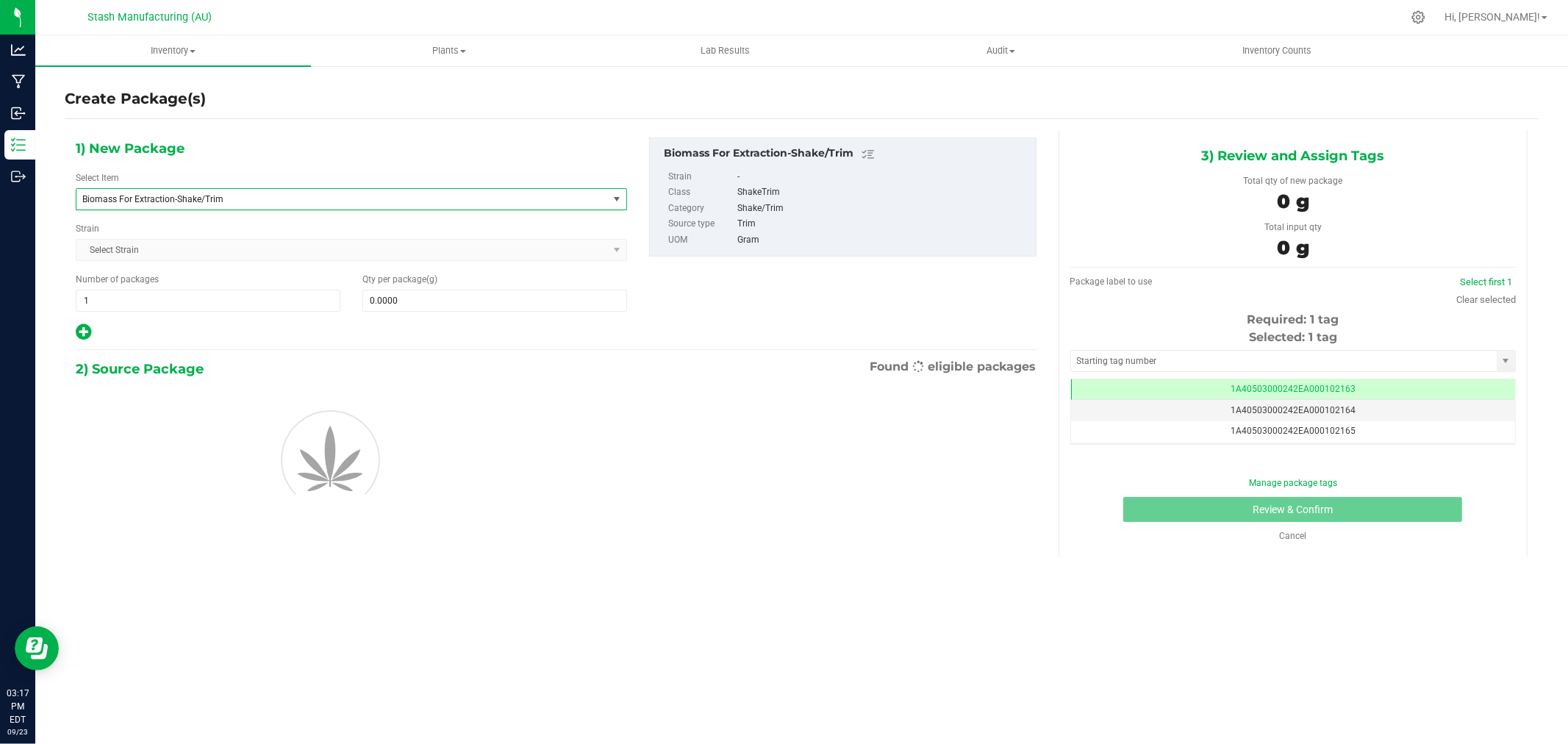
type input "0.0000"
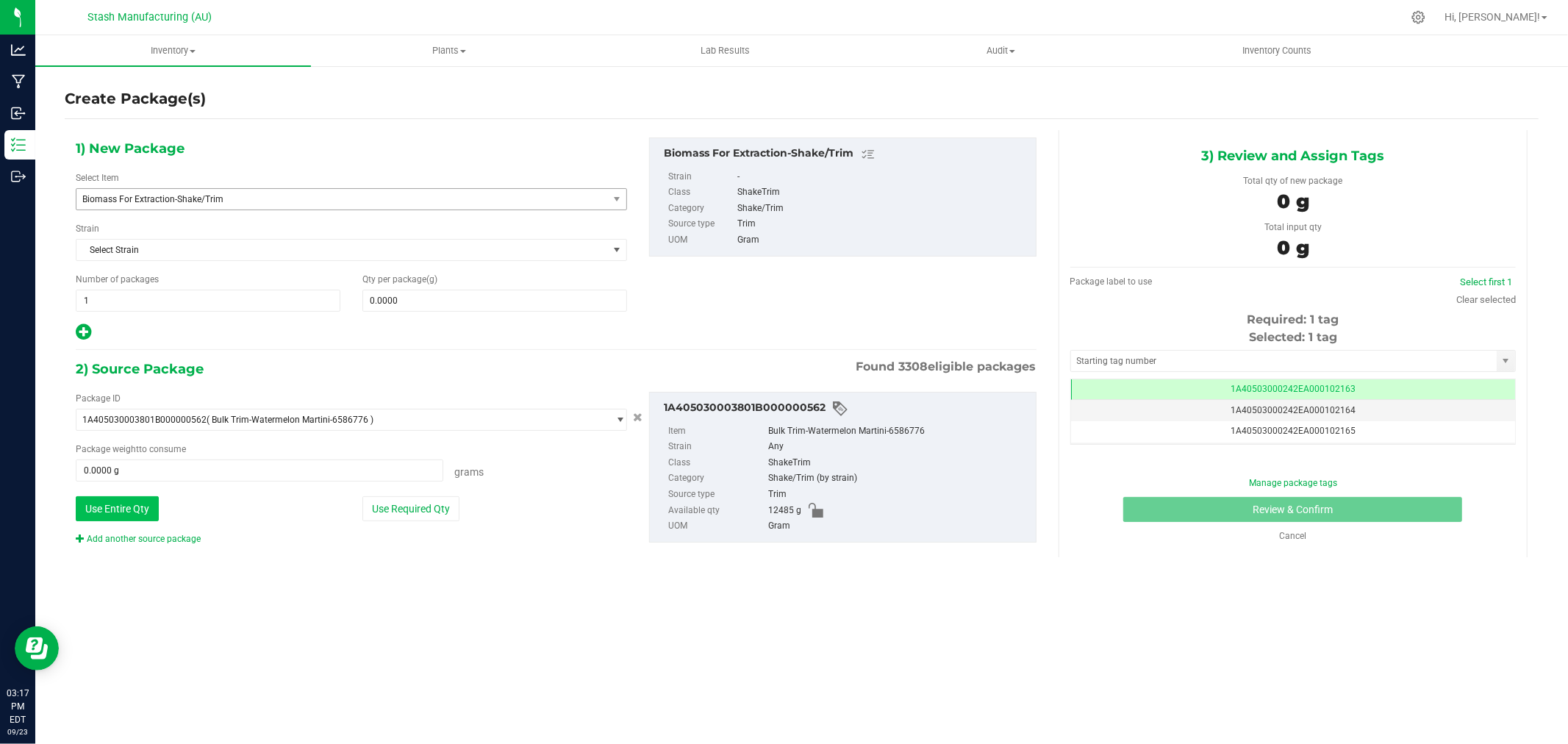
click at [140, 511] on button "Use Entire Qty" at bounding box center [118, 508] width 83 height 25
type input "12485.0000 g"
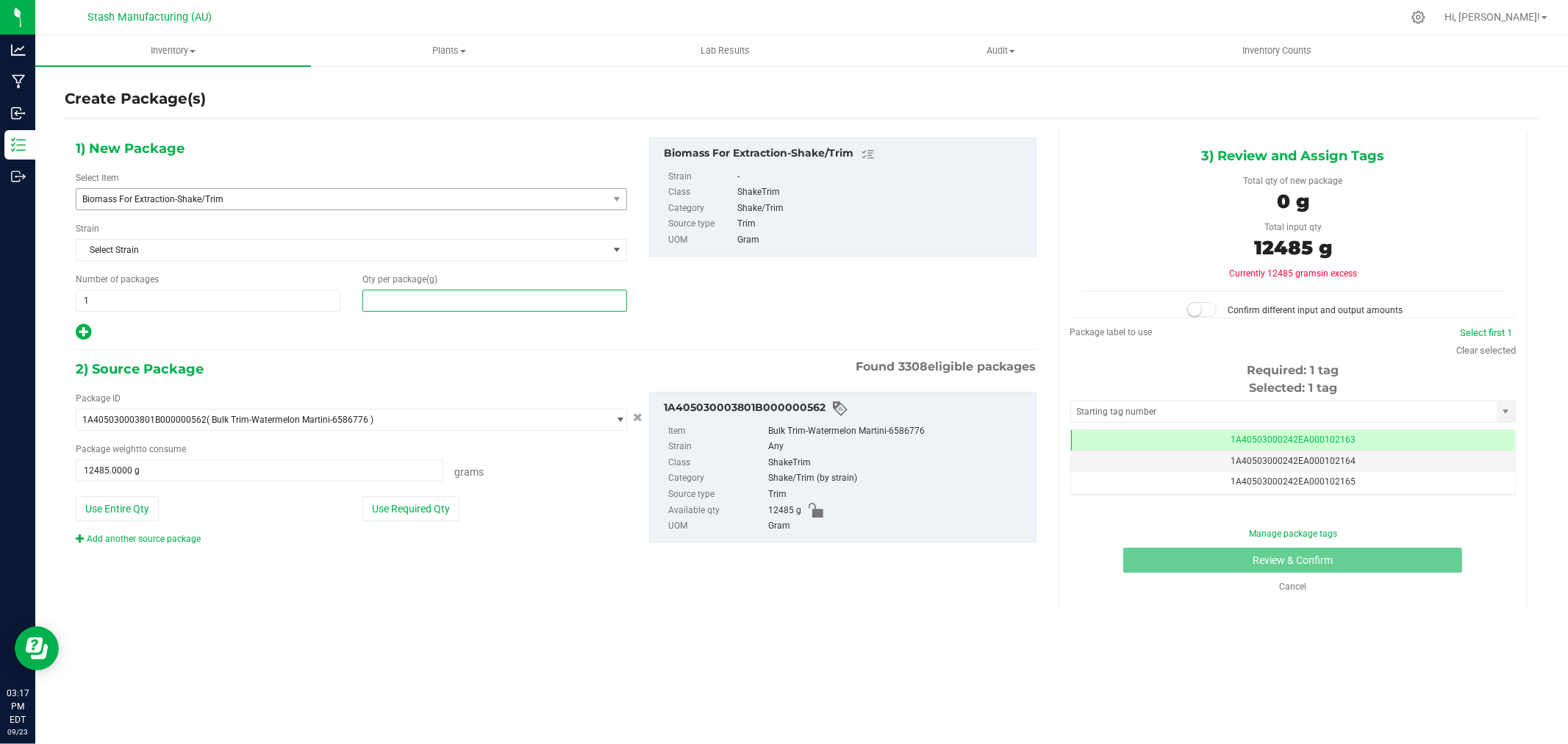
click at [438, 299] on span at bounding box center [495, 300] width 265 height 22
type input "12485"
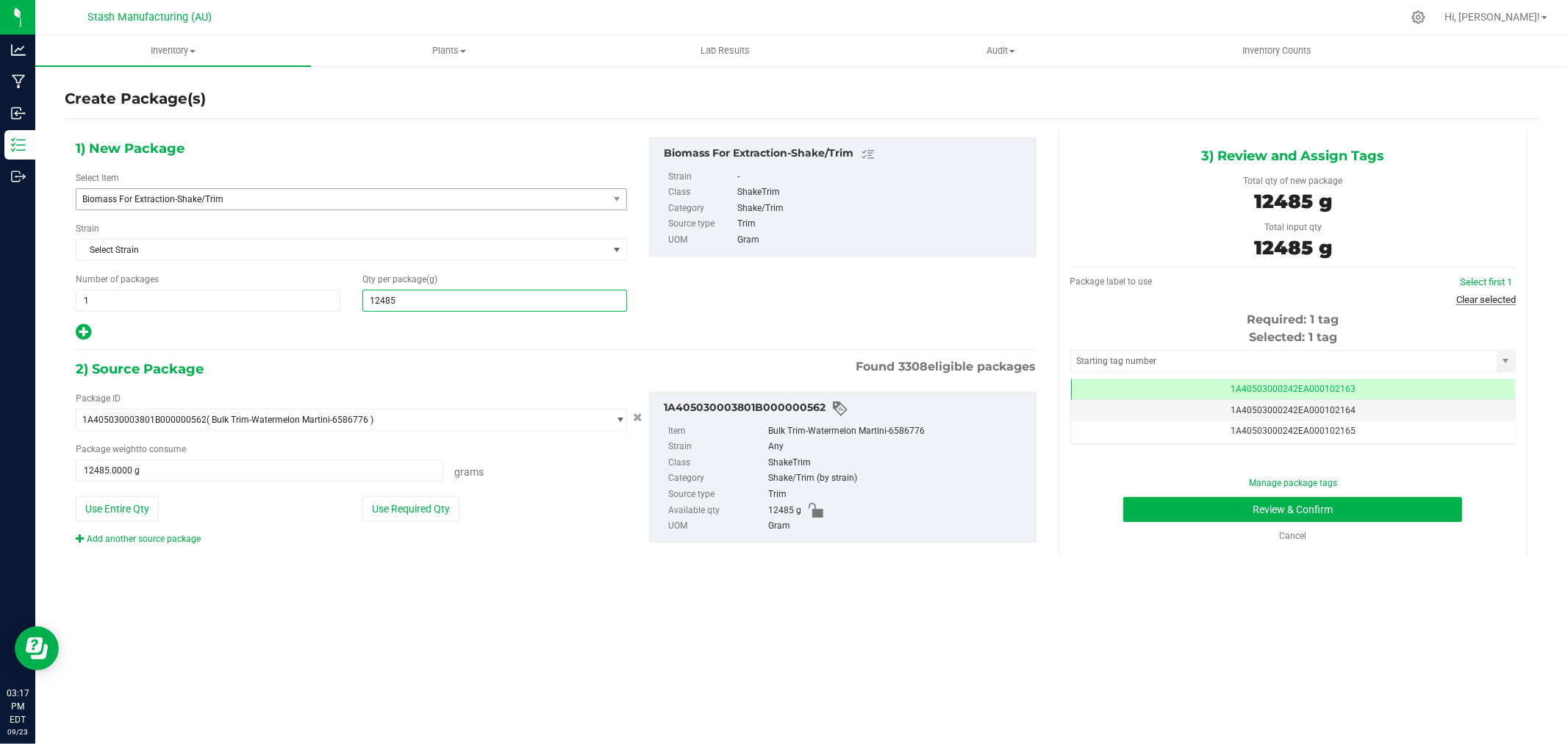
type input "12,485.0000"
click at [1489, 295] on link "Clear selected" at bounding box center [1486, 299] width 60 height 11
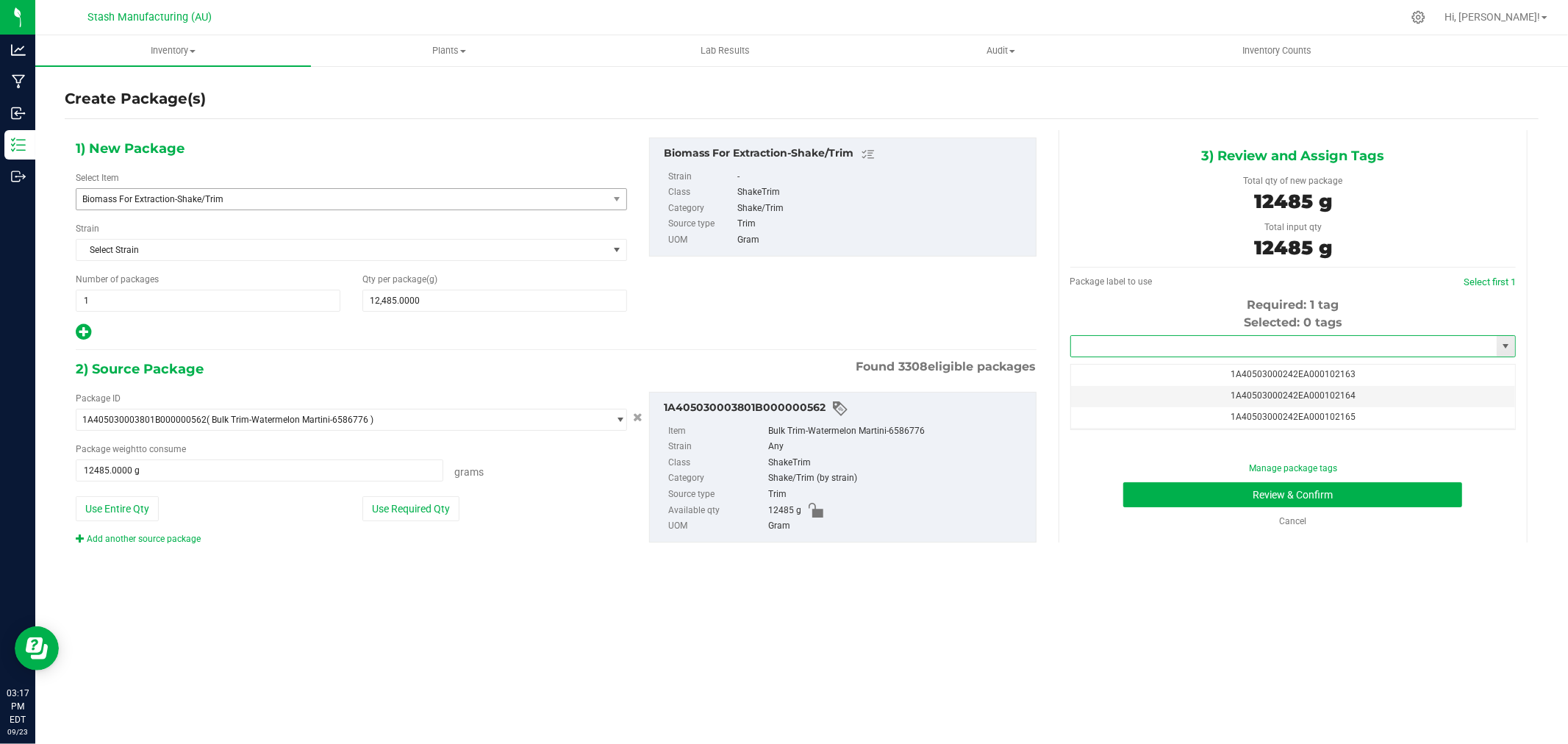
click at [1265, 352] on input "text" at bounding box center [1283, 346] width 426 height 21
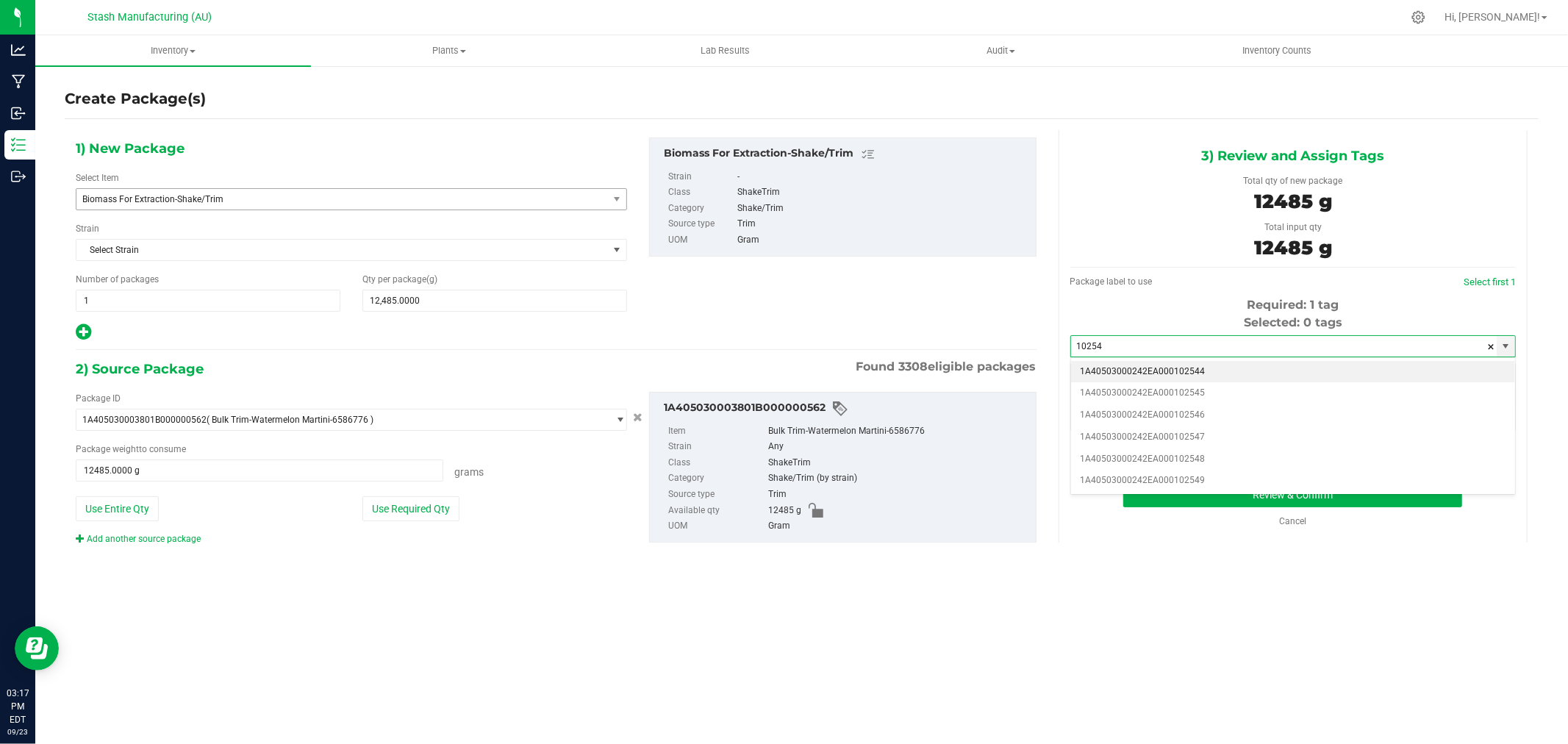
click at [1244, 370] on li "1A40503000242EA000102544" at bounding box center [1292, 372] width 444 height 22
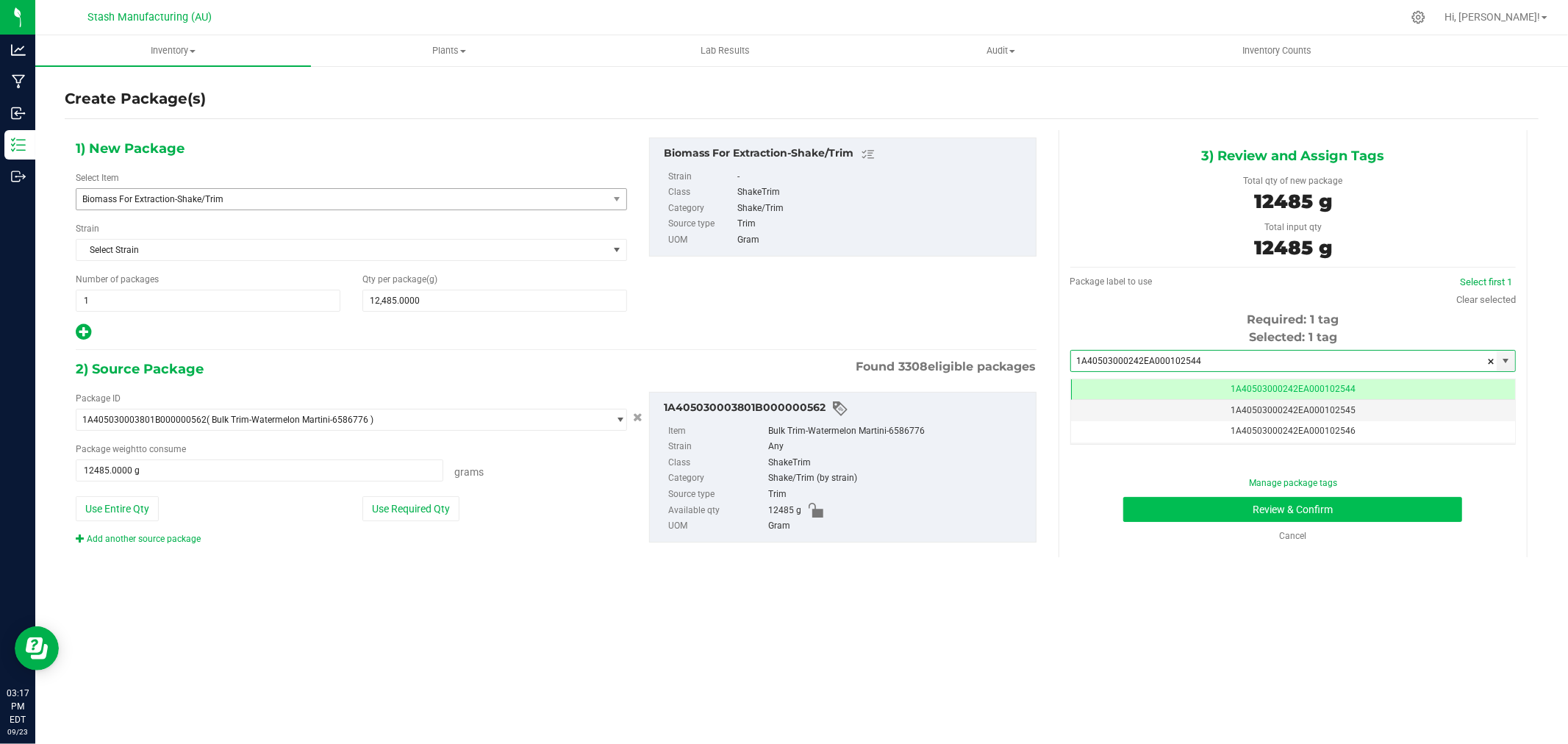
scroll to position [0, -1]
type input "1A40503000242EA000102544"
click at [1393, 517] on button "Review & Confirm" at bounding box center [1292, 509] width 339 height 25
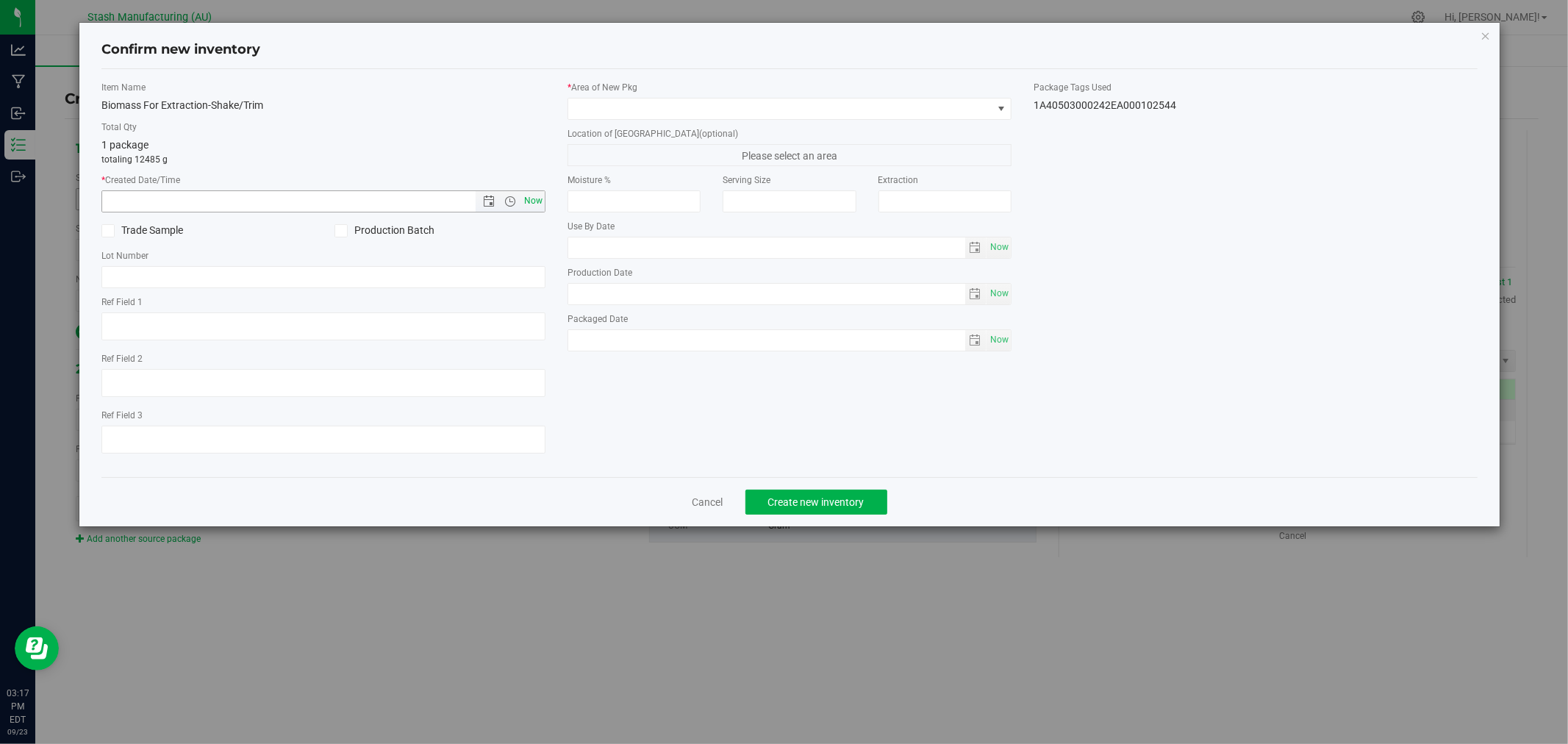
click at [534, 200] on span "Now" at bounding box center [534, 201] width 25 height 22
type input "9/23/2025 3:17 PM"
click at [620, 111] on span at bounding box center [780, 109] width 424 height 21
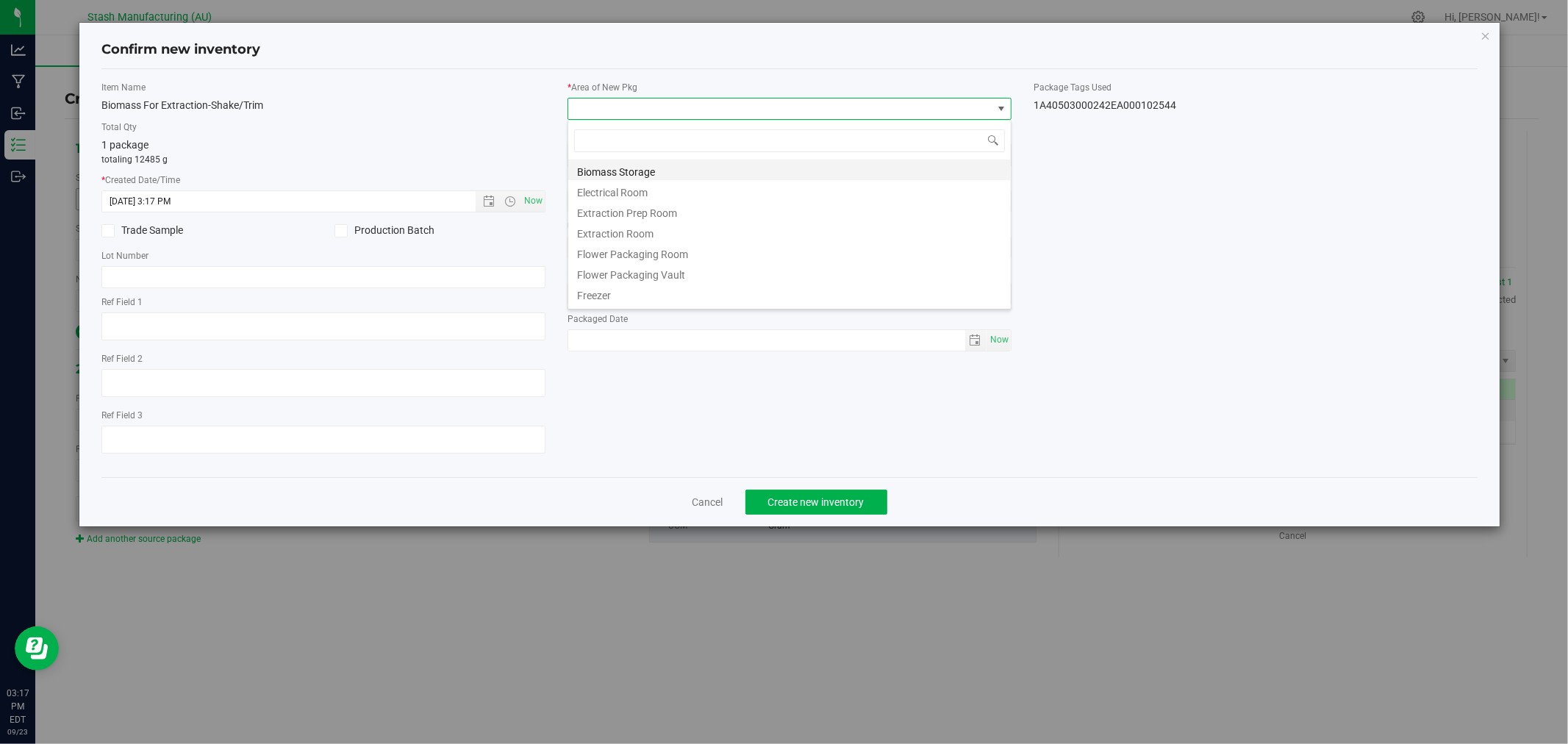
click at [670, 171] on li "Biomass Storage" at bounding box center [789, 169] width 442 height 21
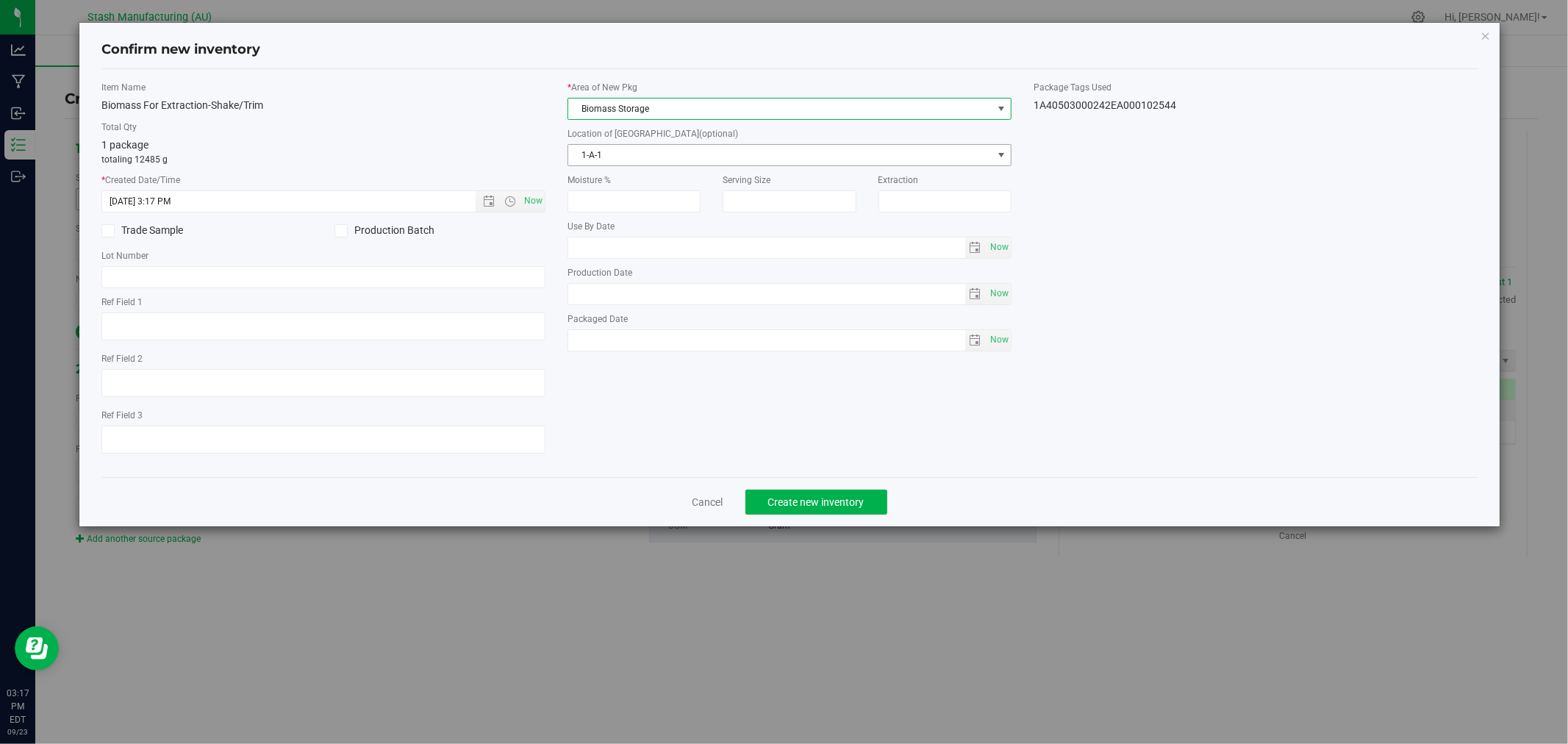
click at [674, 153] on span "1-A-1" at bounding box center [780, 155] width 424 height 21
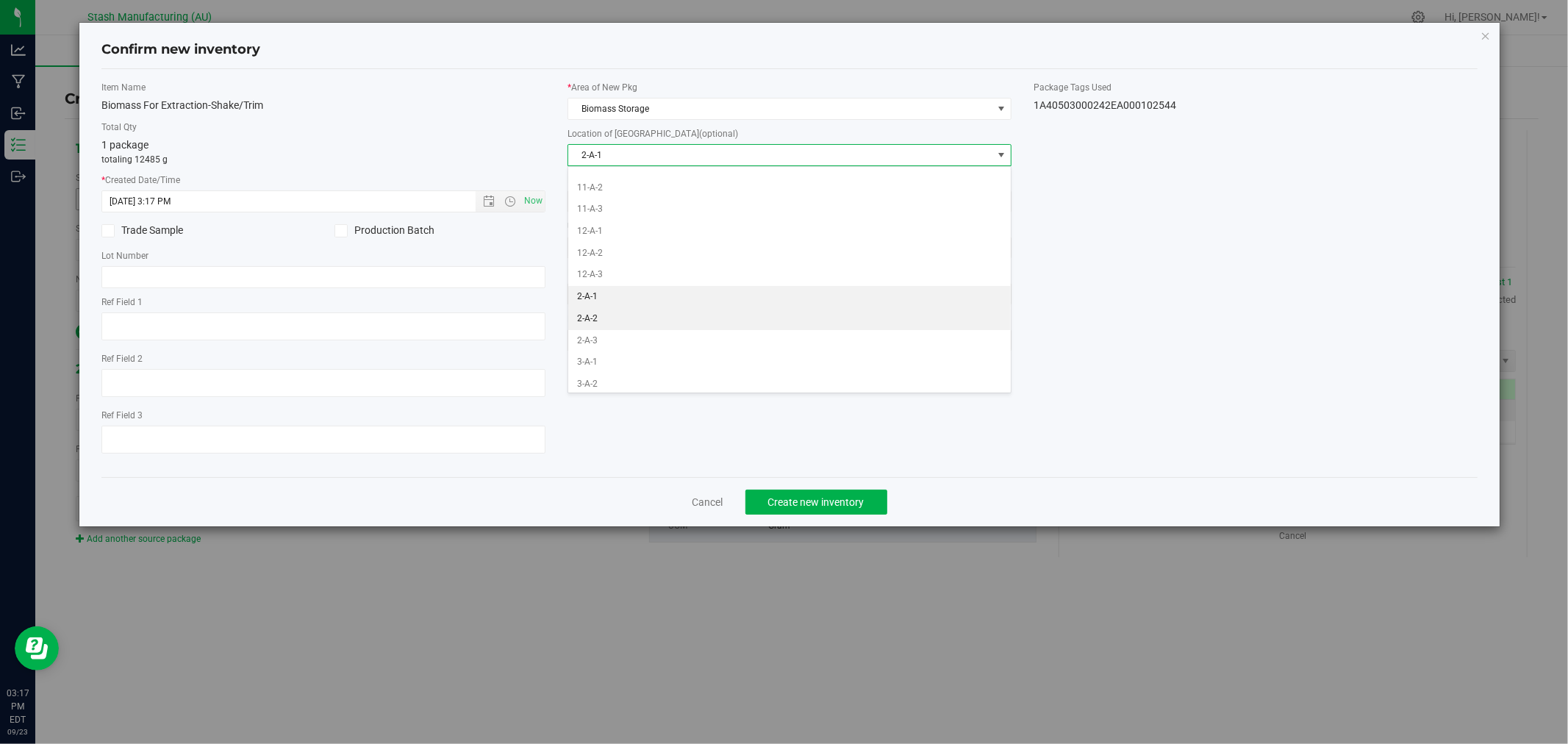
click at [627, 324] on li "2-A-2" at bounding box center [789, 319] width 442 height 22
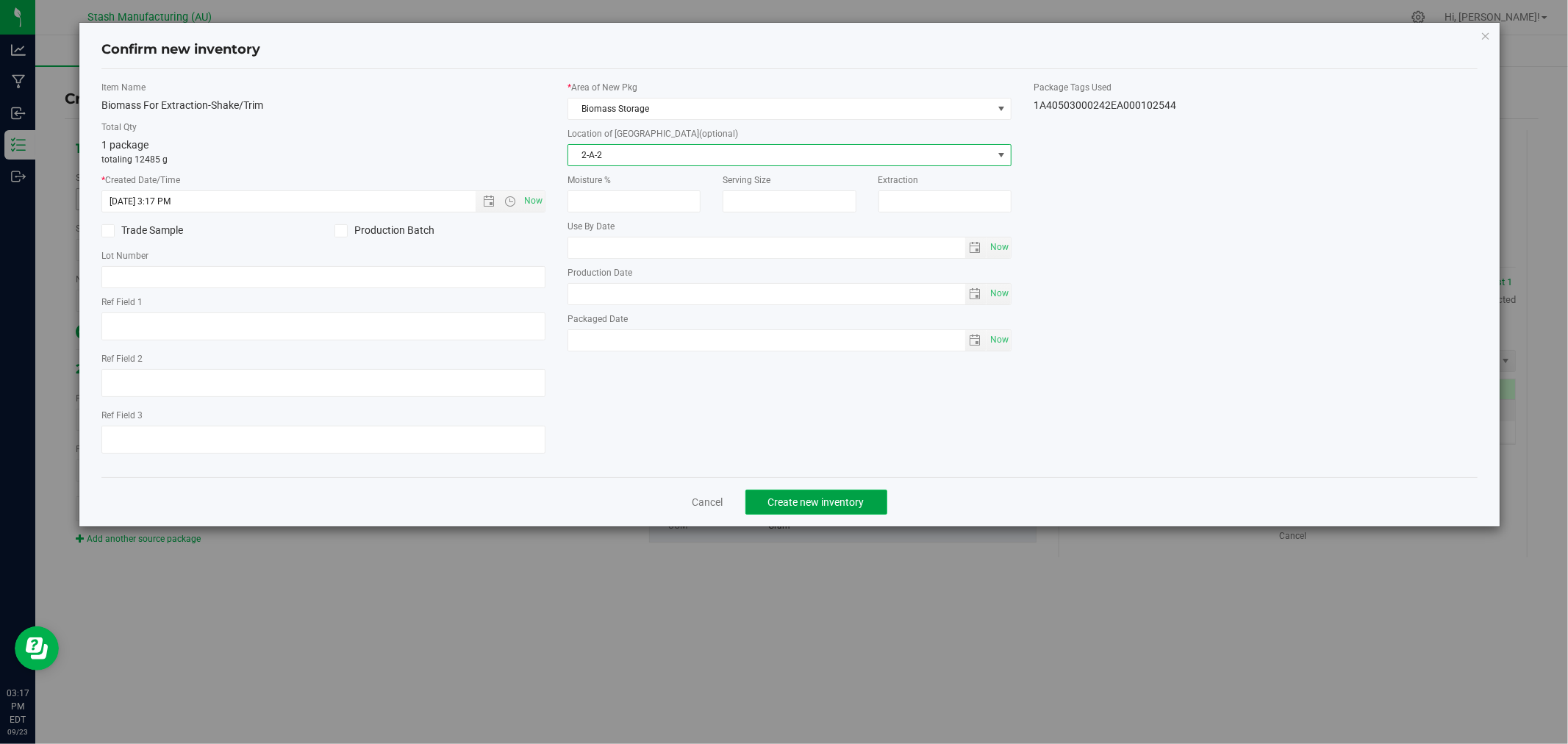
click at [865, 505] on button "Create new inventory" at bounding box center [816, 502] width 142 height 25
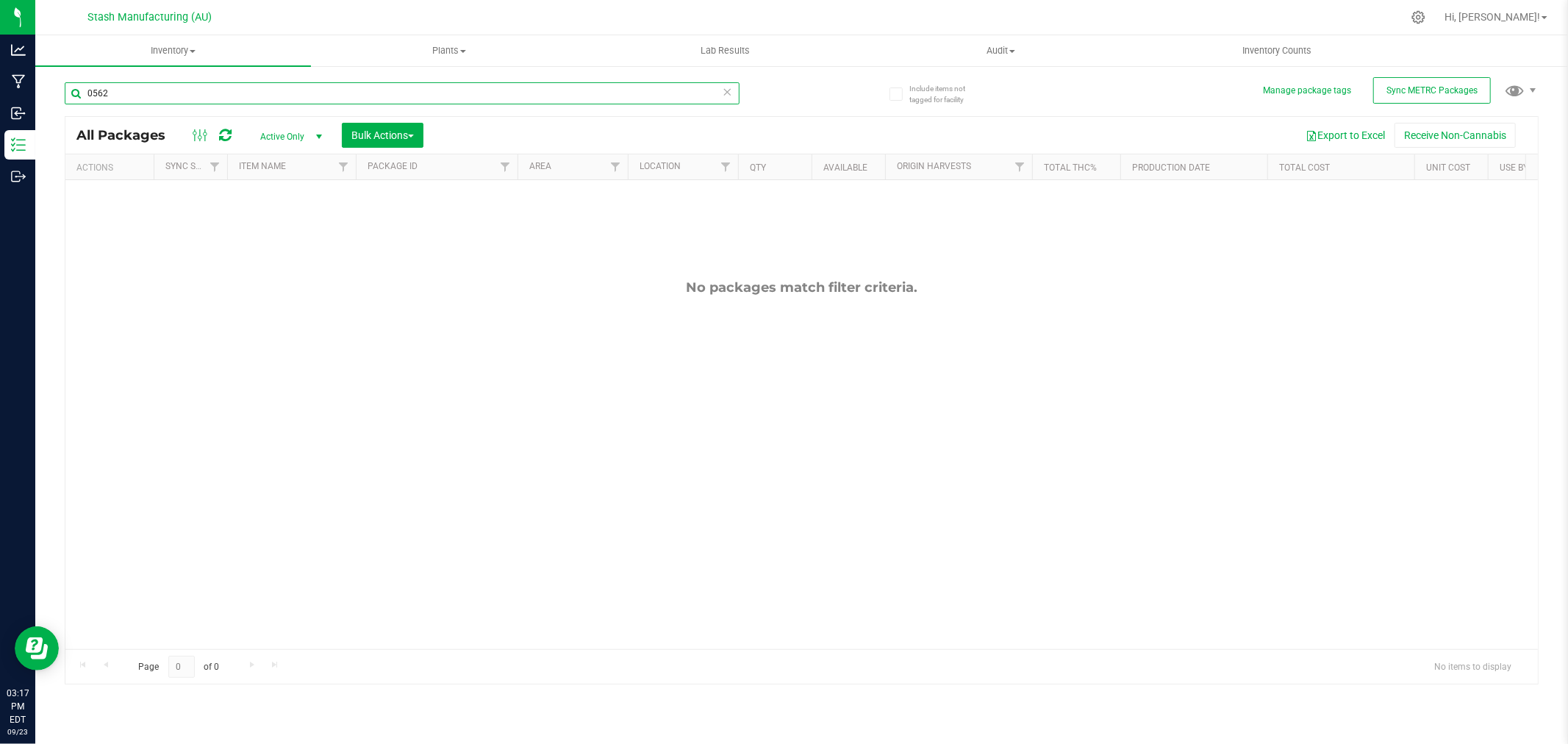
click at [224, 99] on input "0562" at bounding box center [402, 93] width 674 height 22
type input "0563"
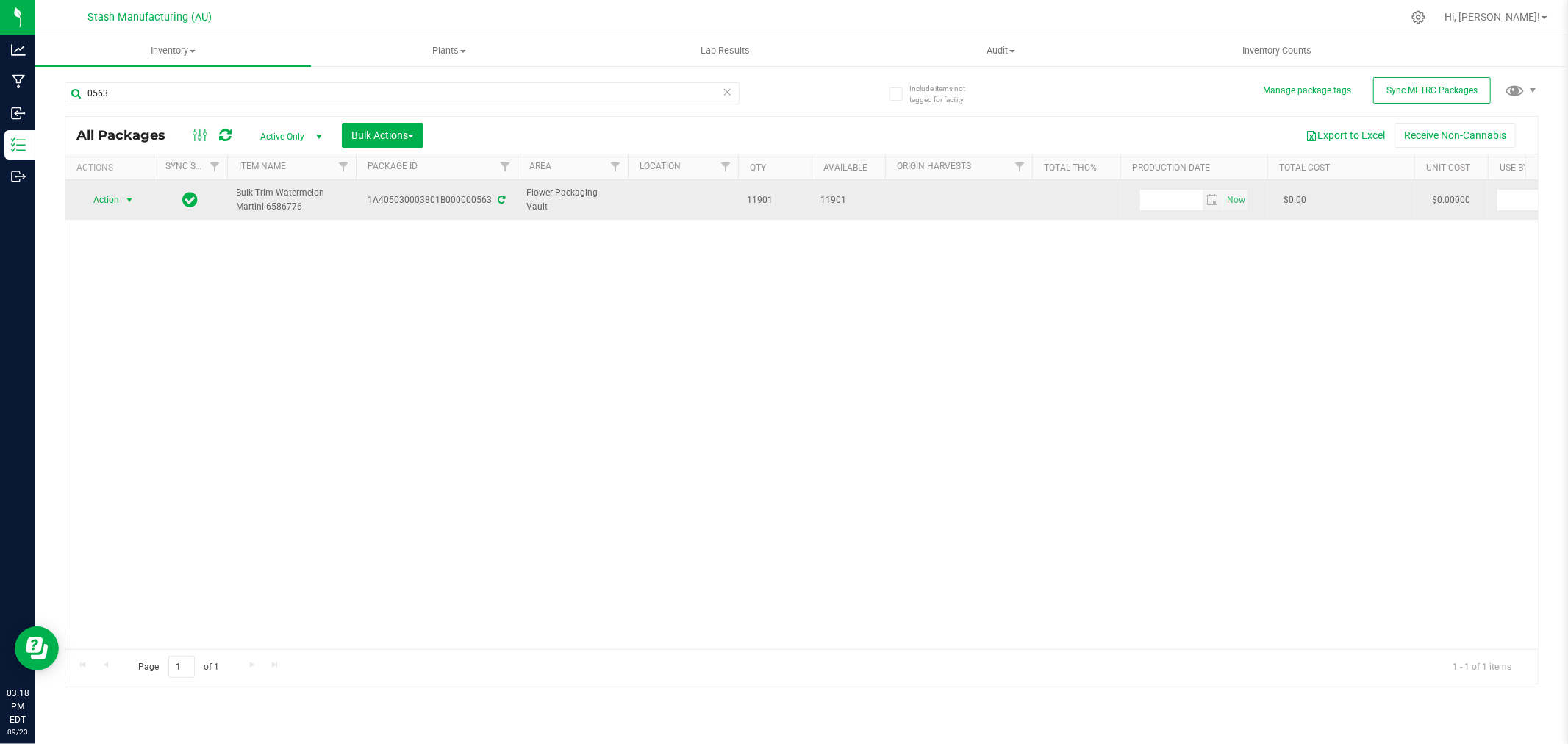
click at [101, 194] on span "Action" at bounding box center [100, 199] width 40 height 21
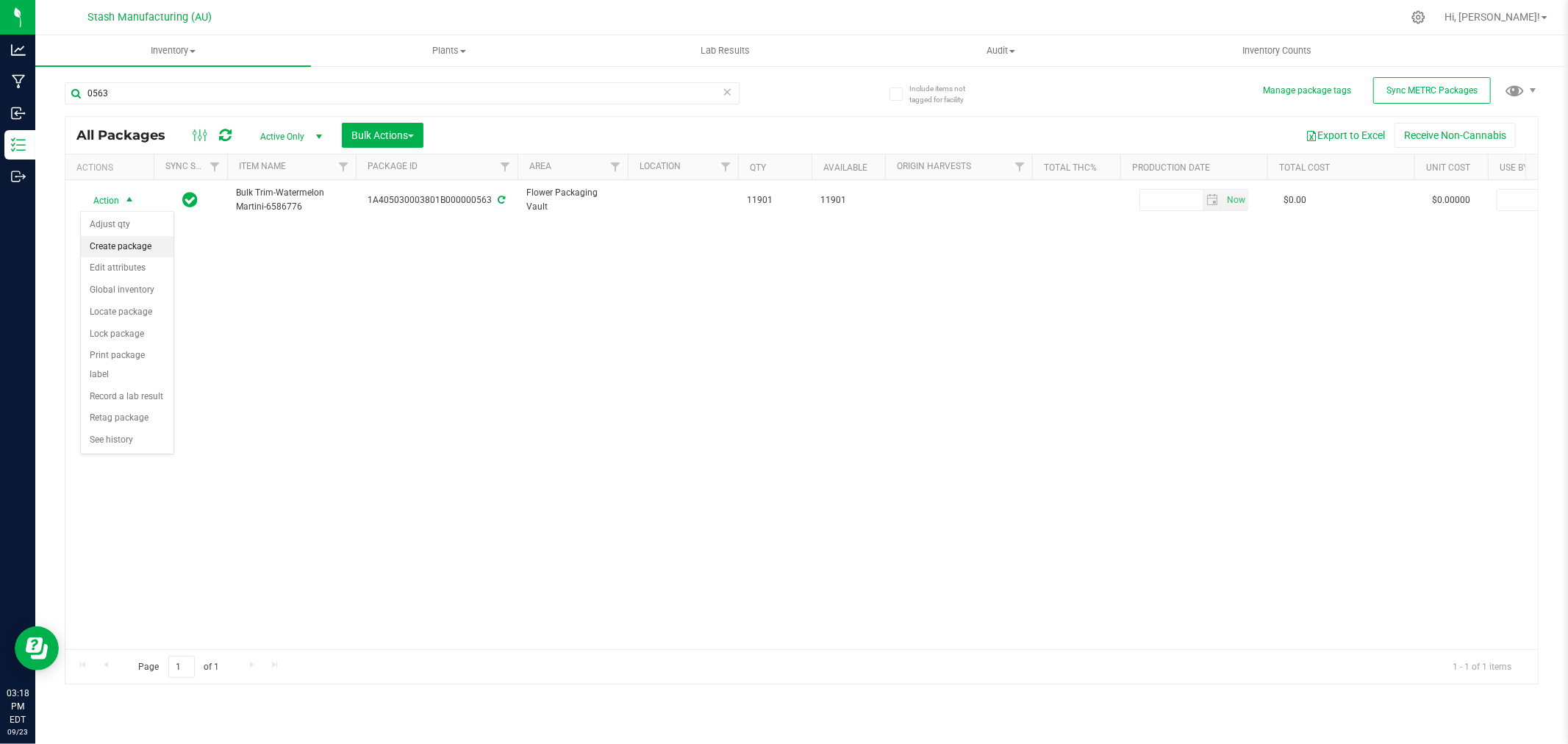
click at [130, 238] on li "Create package" at bounding box center [127, 246] width 92 height 22
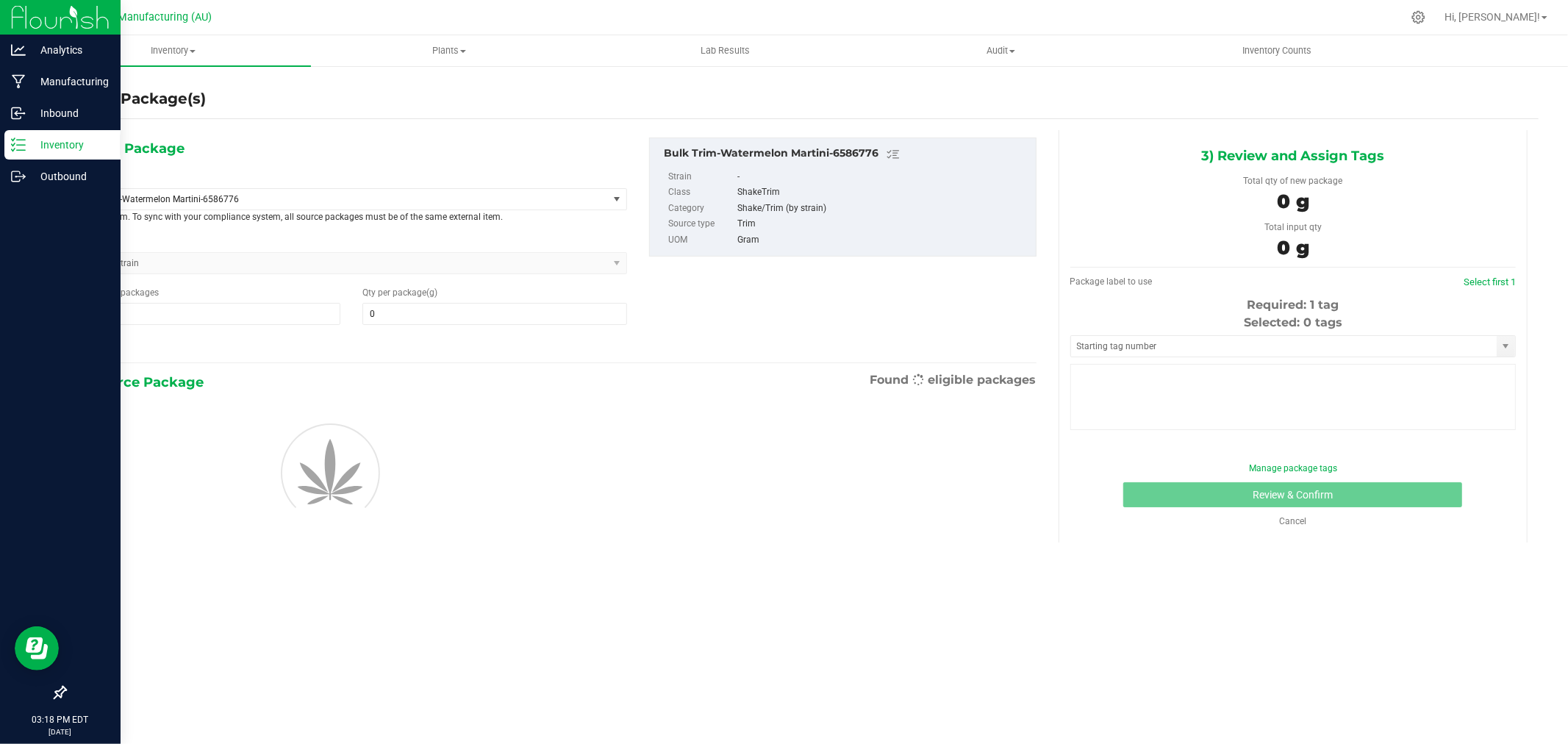
type input "0.0000"
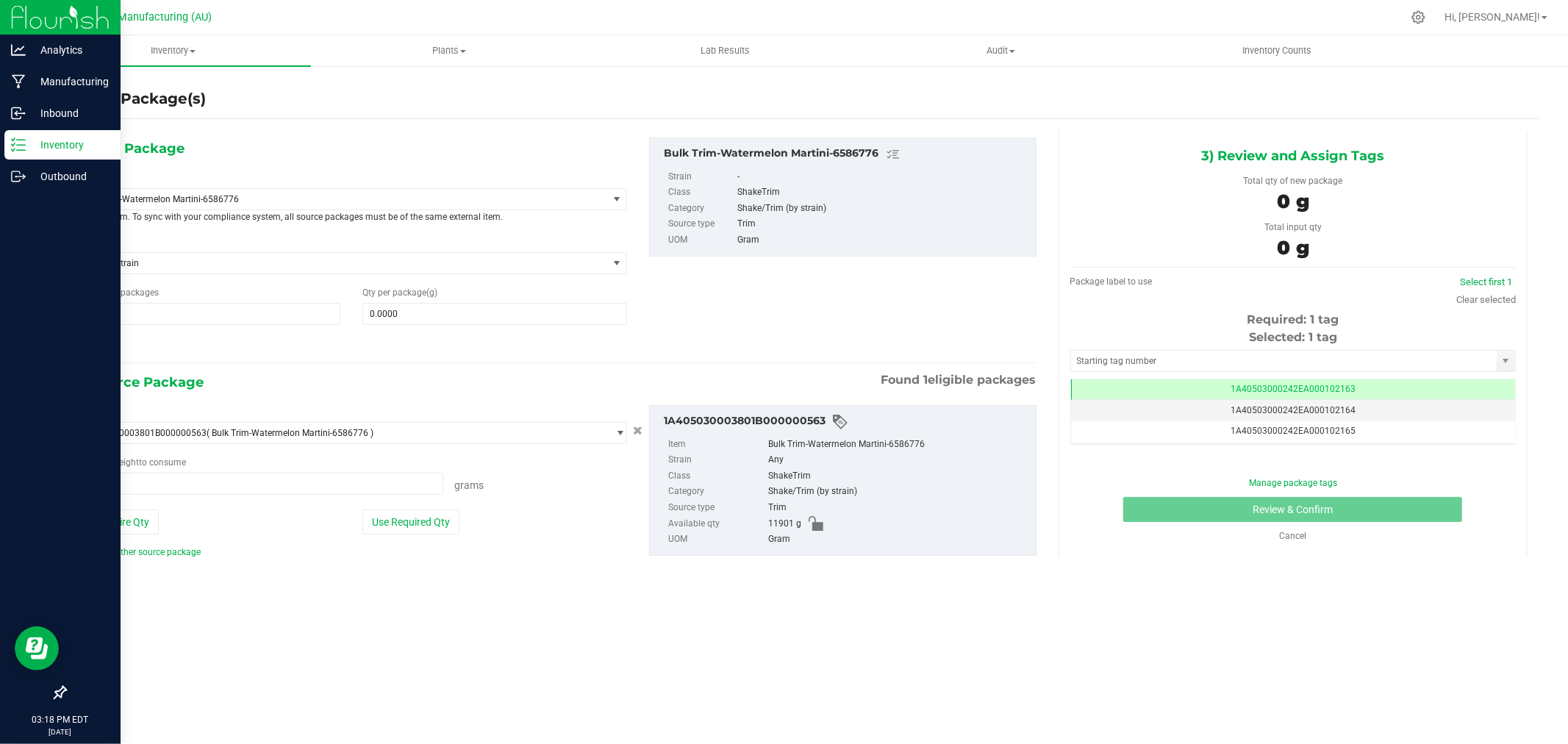
type input "0.0000 g"
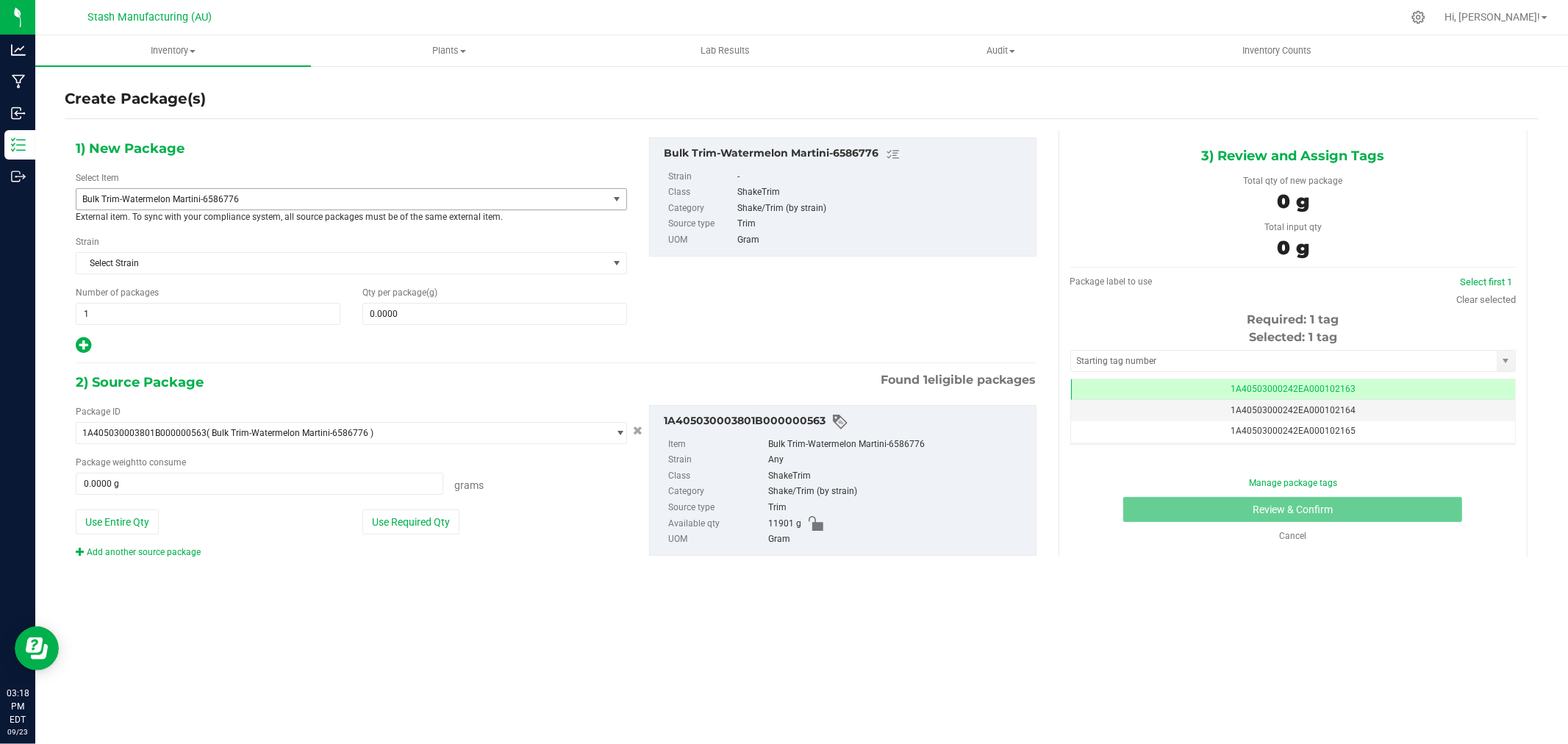
click at [266, 204] on span "Bulk Trim-Watermelon Martini-6586776" at bounding box center [332, 198] width 498 height 10
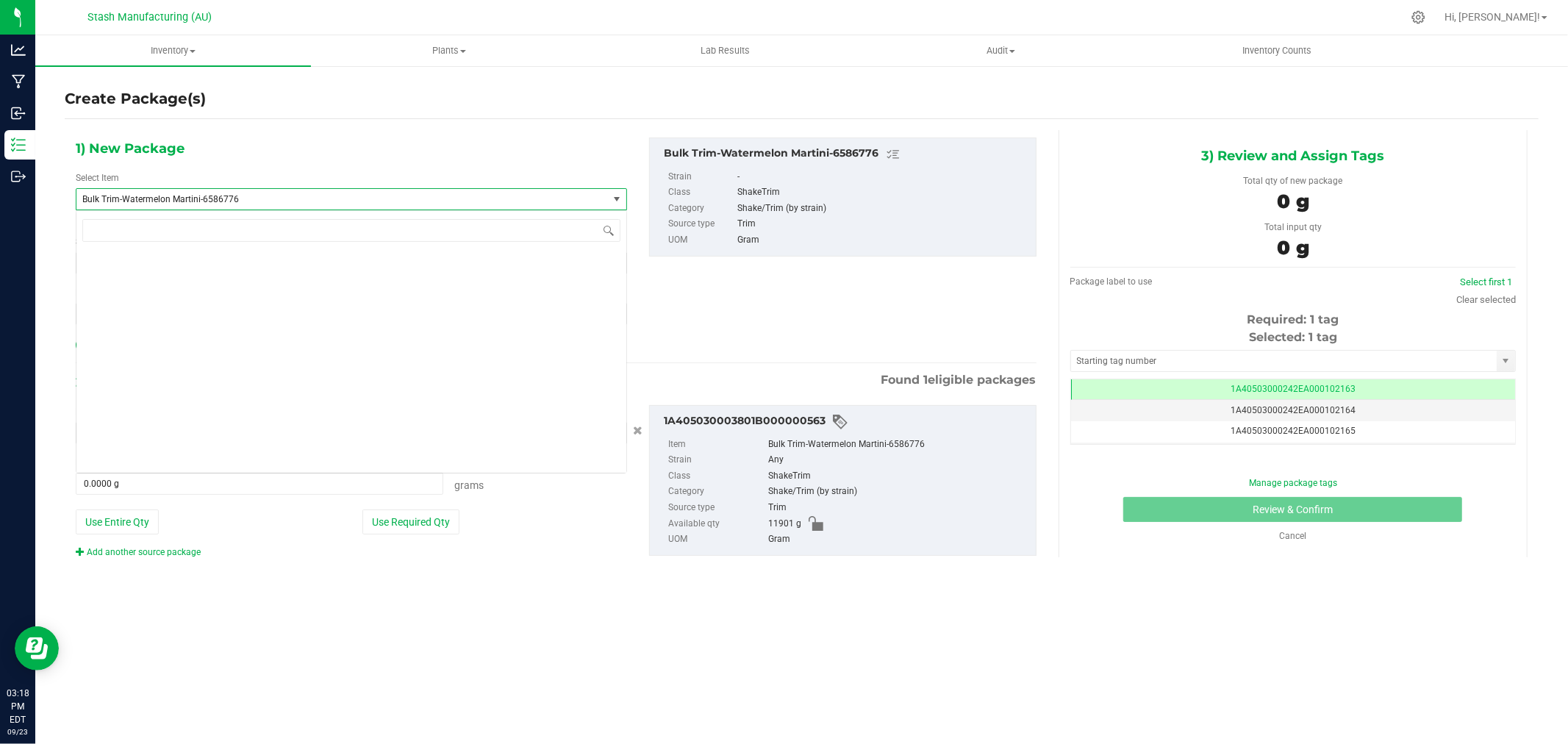
scroll to position [4074, 0]
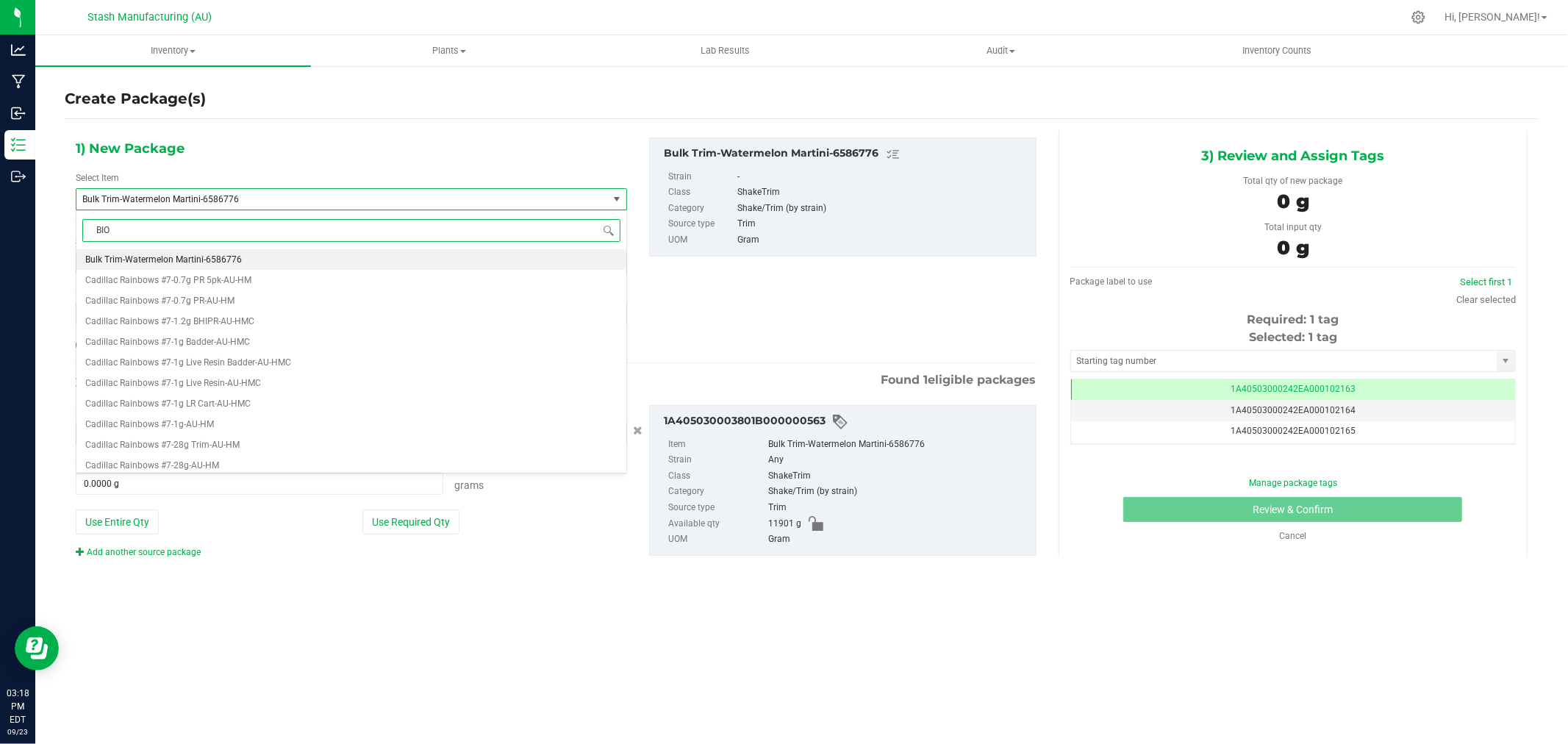
type input "BIOM"
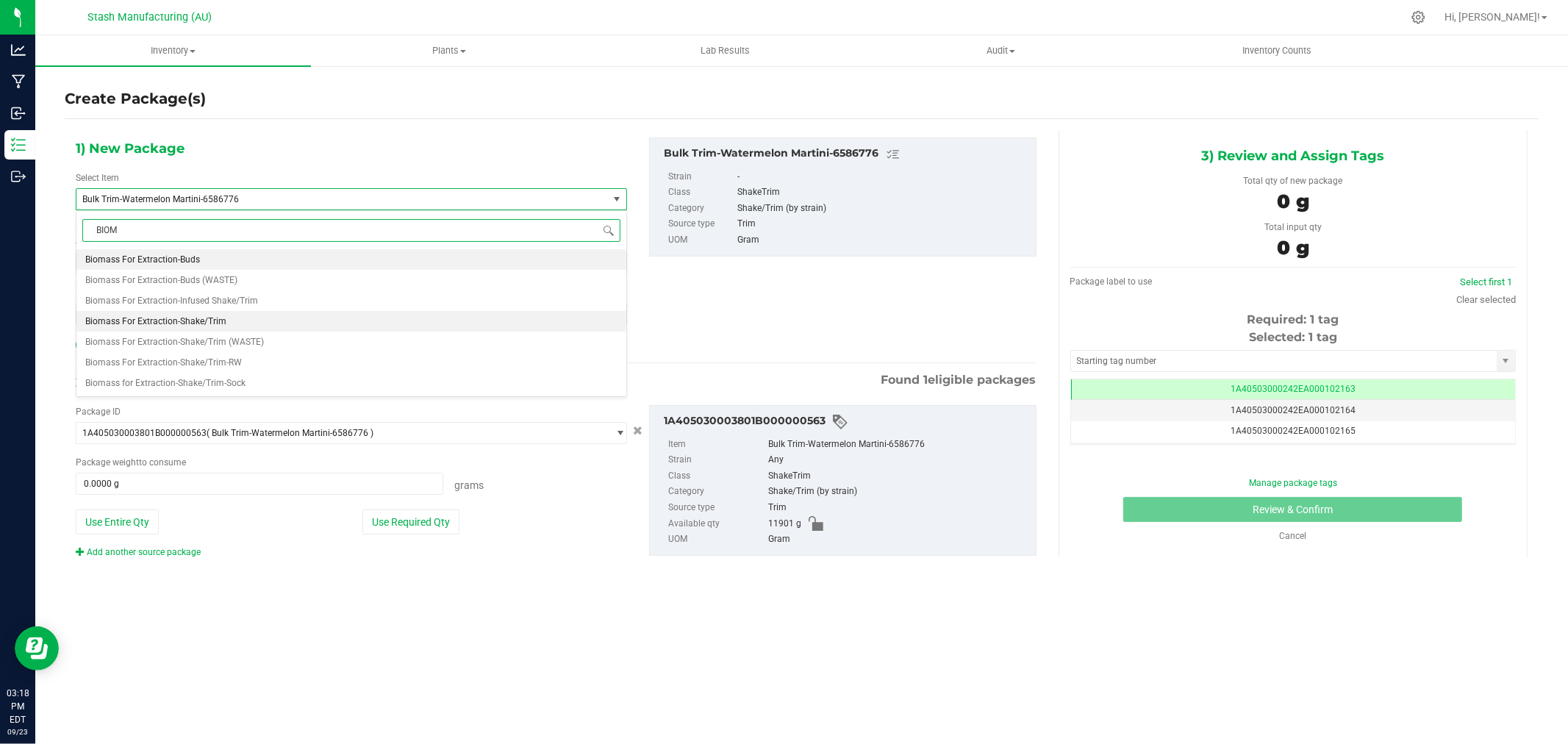
click at [252, 325] on li "Biomass For Extraction-Shake/Trim" at bounding box center [351, 321] width 550 height 21
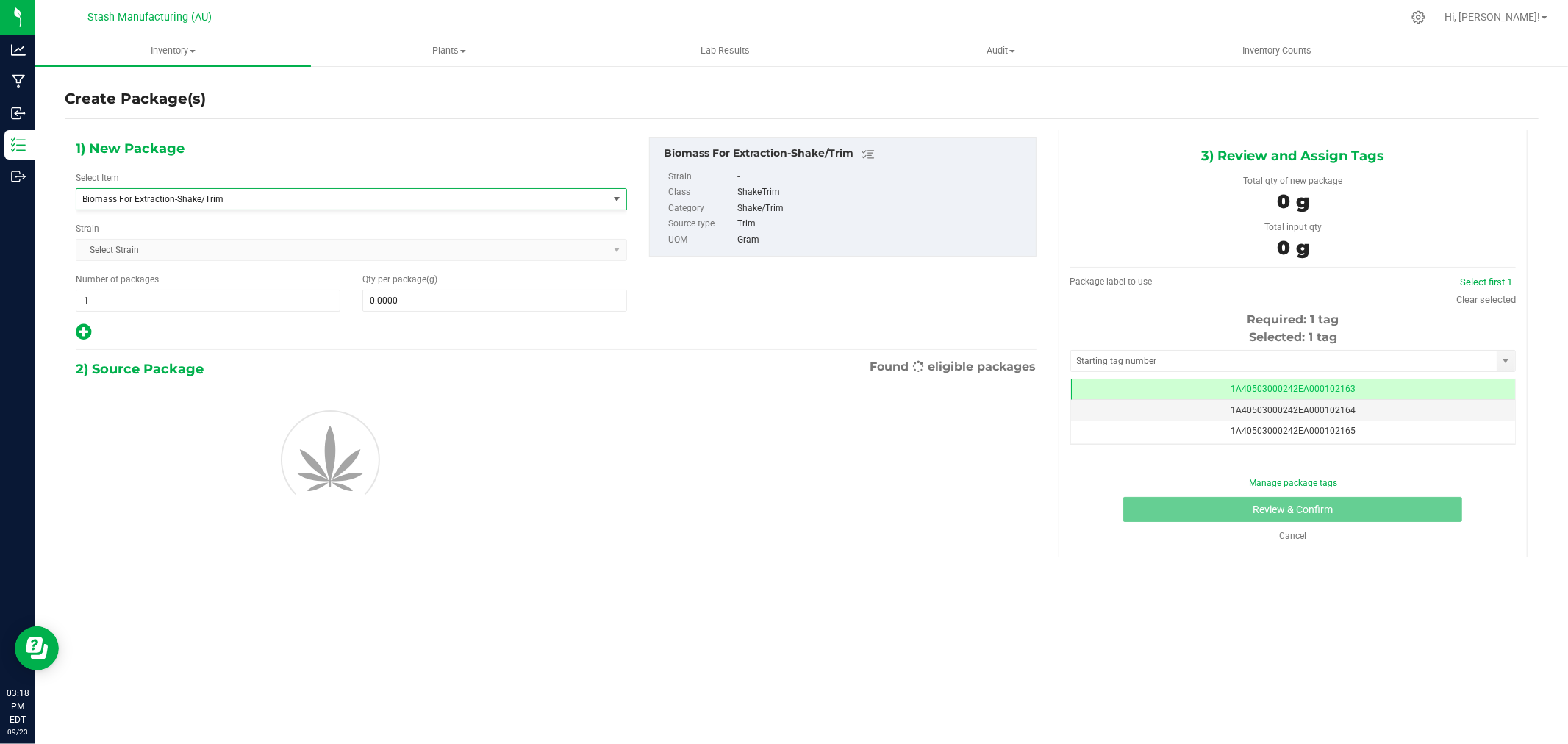
type input "0.0000"
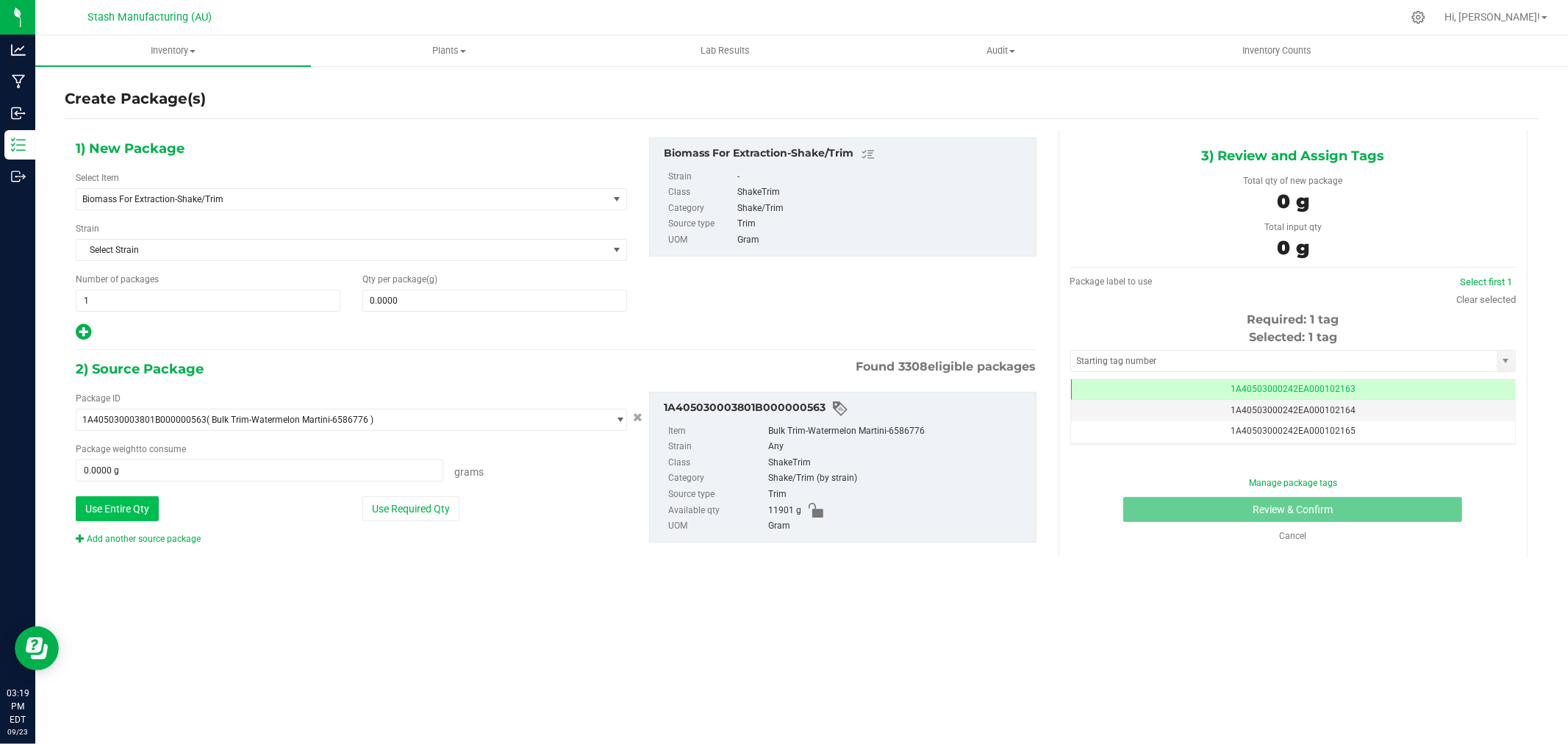
click at [153, 510] on button "Use Entire Qty" at bounding box center [118, 508] width 83 height 25
type input "11901.0000 g"
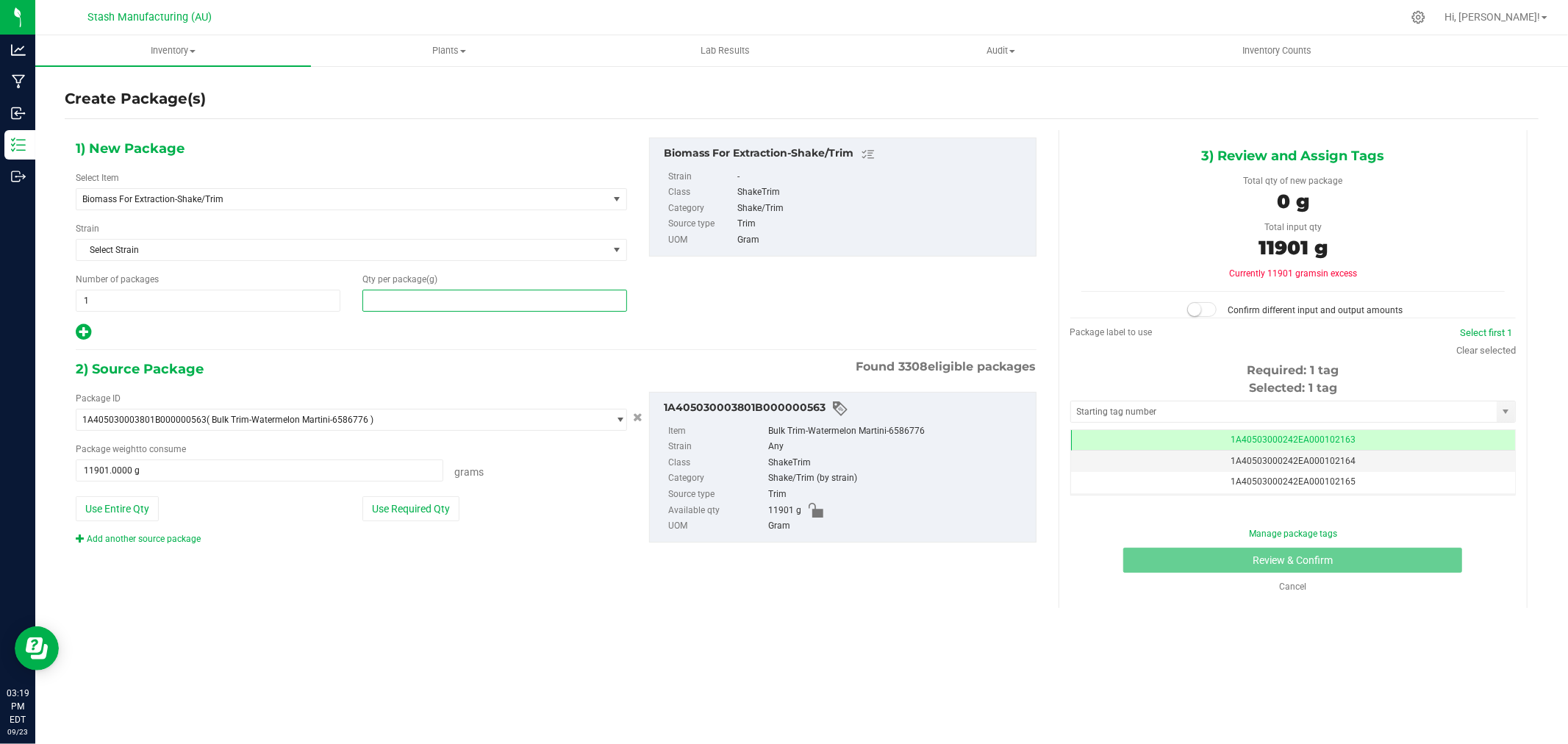
click at [437, 305] on span at bounding box center [495, 300] width 265 height 22
type input "11901"
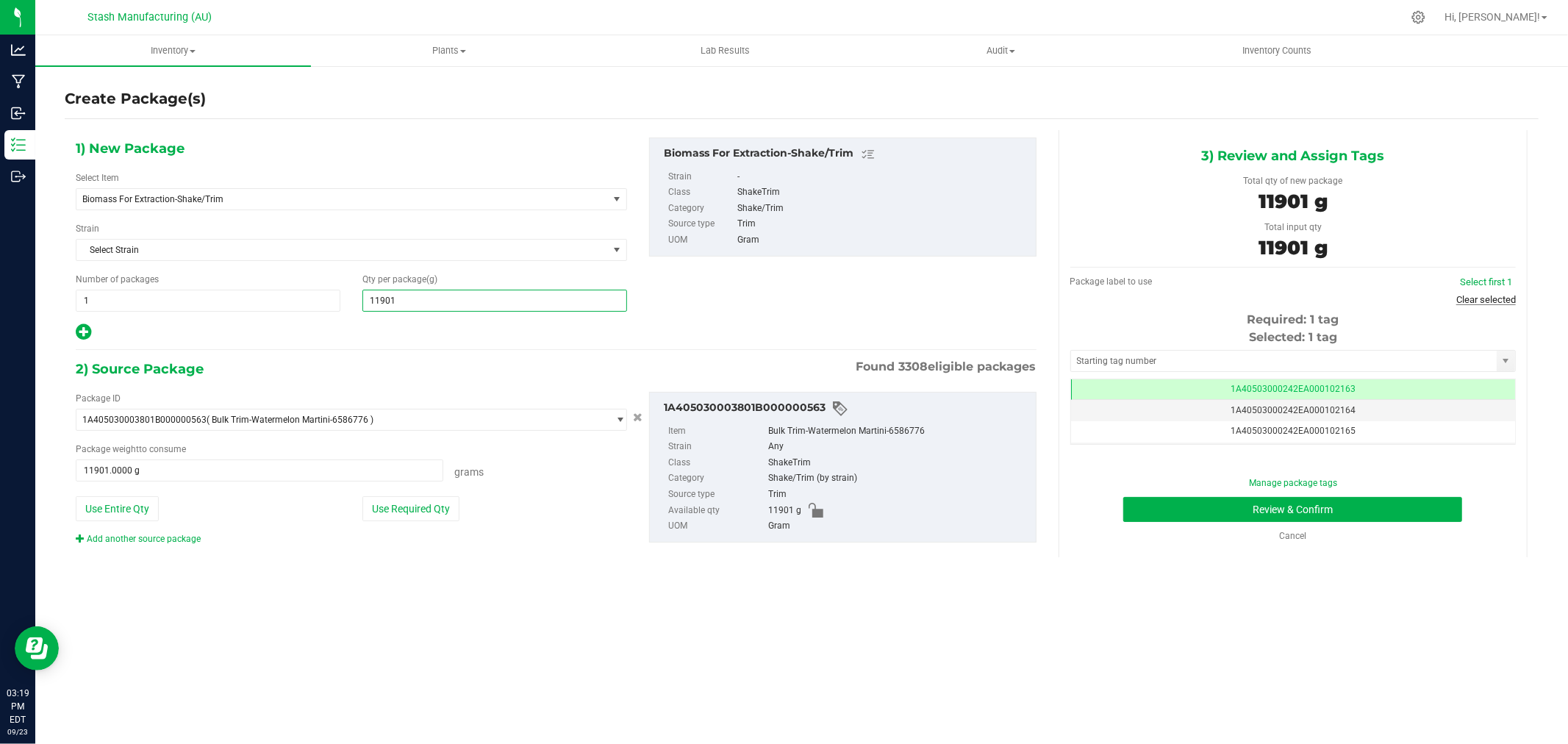
type input "11,901.0000"
click at [1499, 299] on link "Clear selected" at bounding box center [1486, 299] width 60 height 11
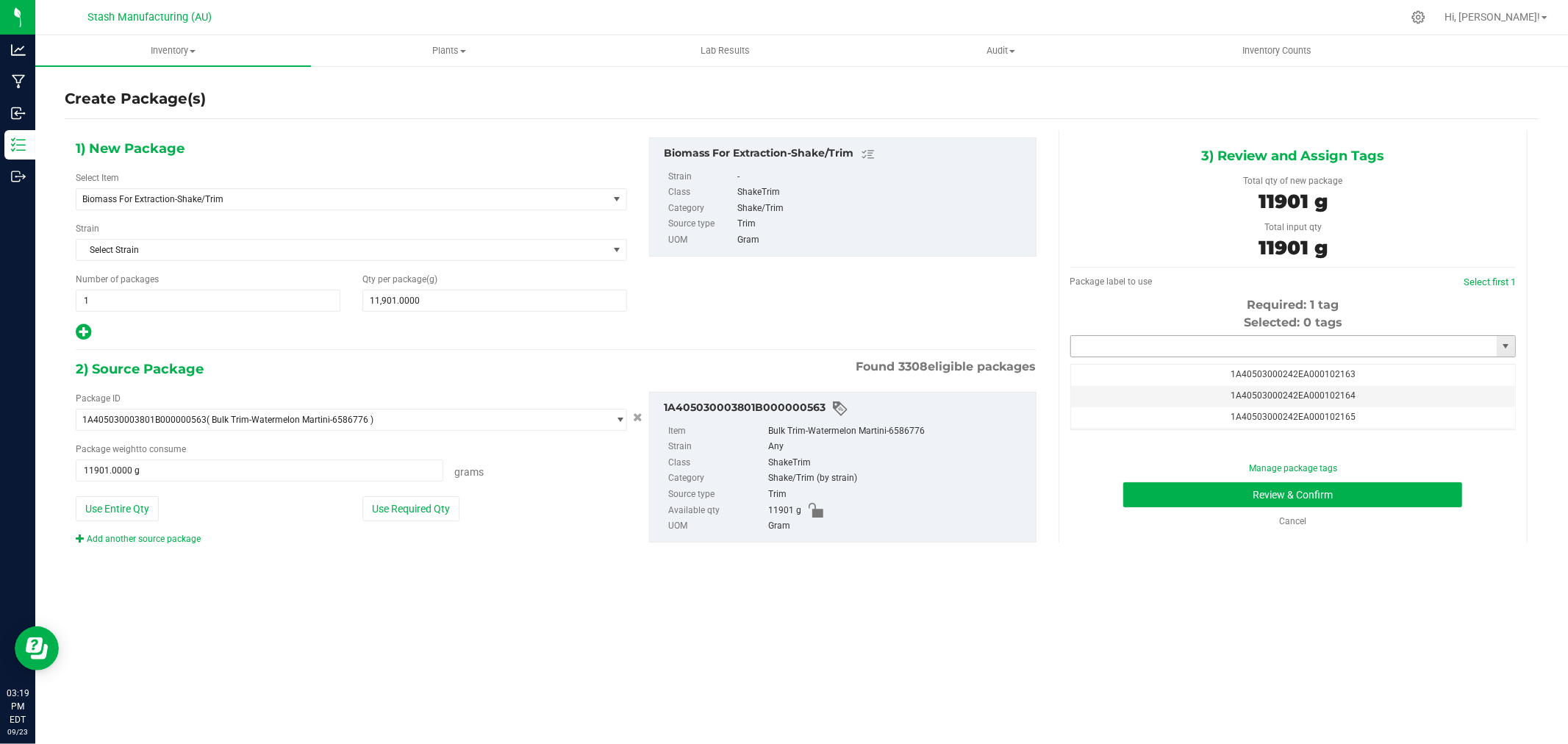
click at [1329, 340] on input "text" at bounding box center [1283, 346] width 426 height 21
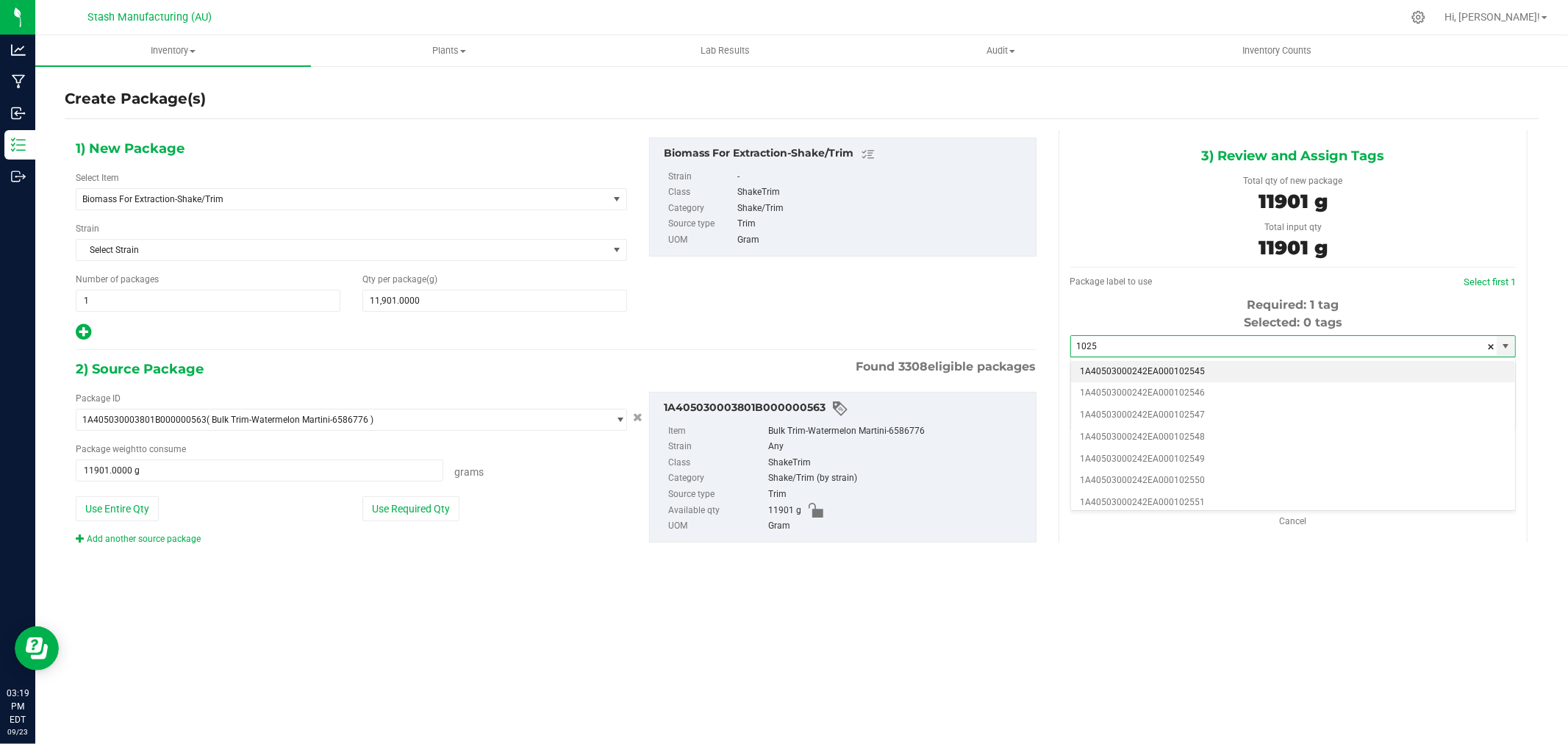
click at [1195, 372] on li "1A40503000242EA000102545" at bounding box center [1292, 372] width 444 height 22
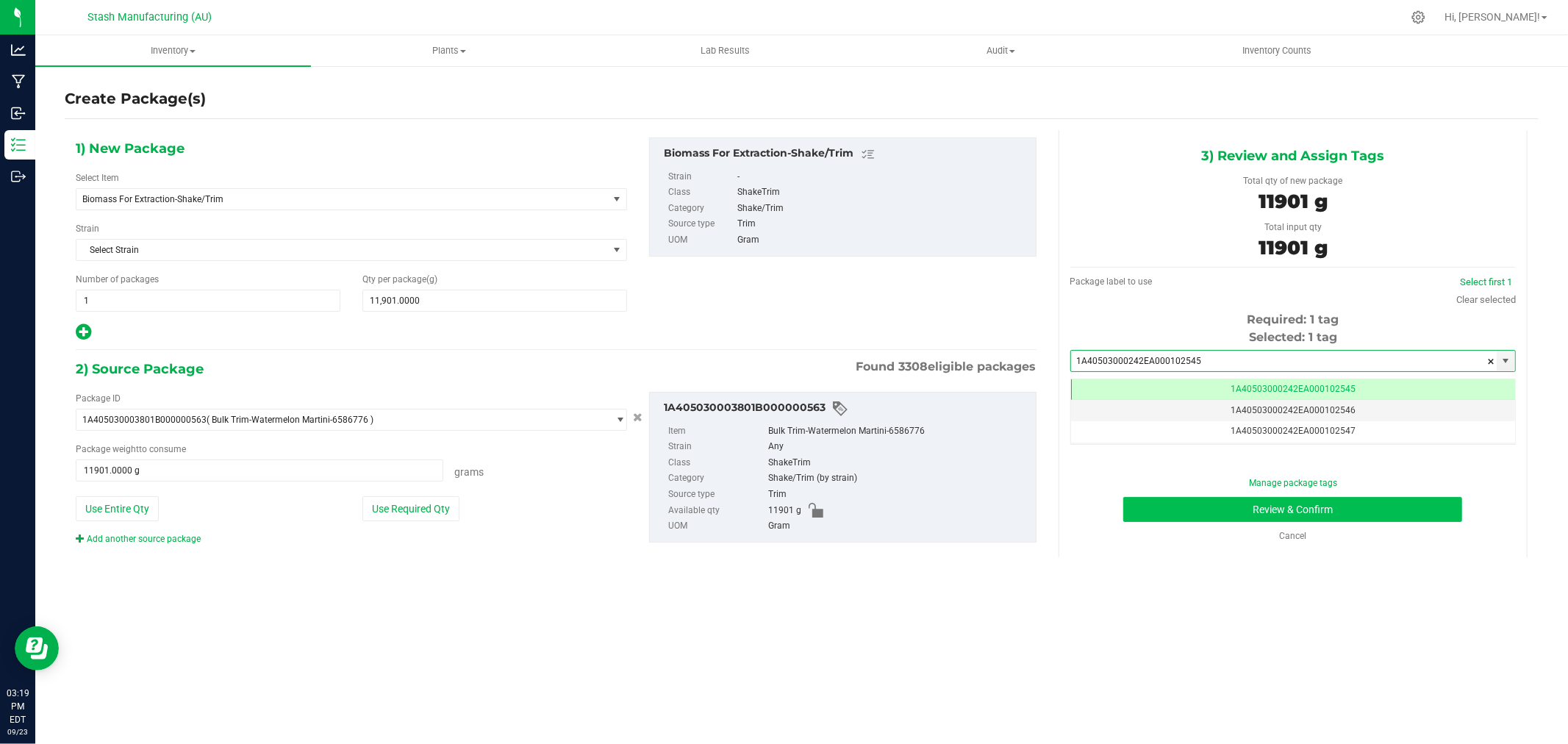
scroll to position [0, -1]
type input "1A40503000242EA000102545"
click at [1372, 501] on button "Review & Confirm" at bounding box center [1292, 509] width 339 height 25
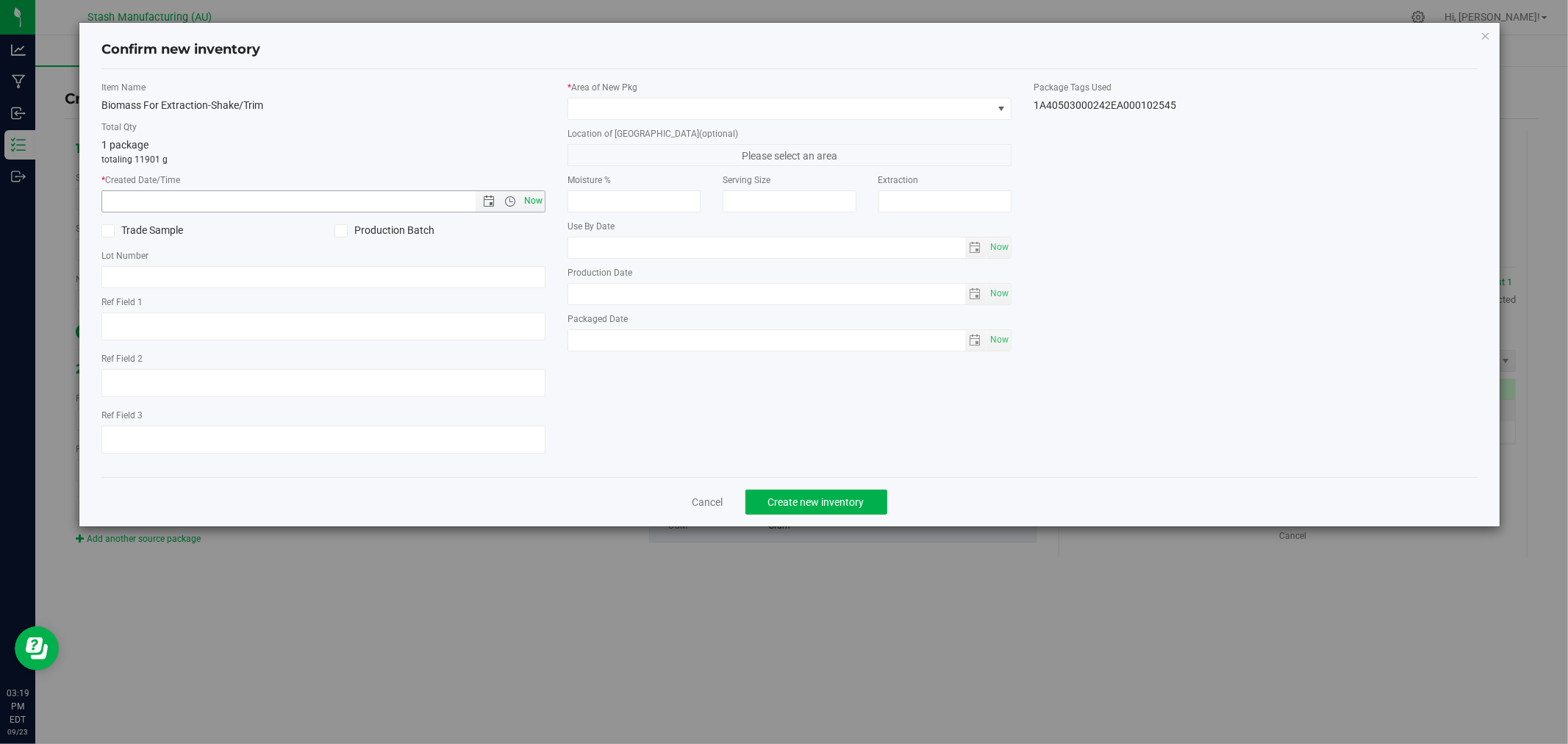
click at [538, 202] on span "Now" at bounding box center [534, 201] width 25 height 22
type input "9/23/2025 3:19 PM"
click at [617, 115] on span at bounding box center [780, 109] width 424 height 21
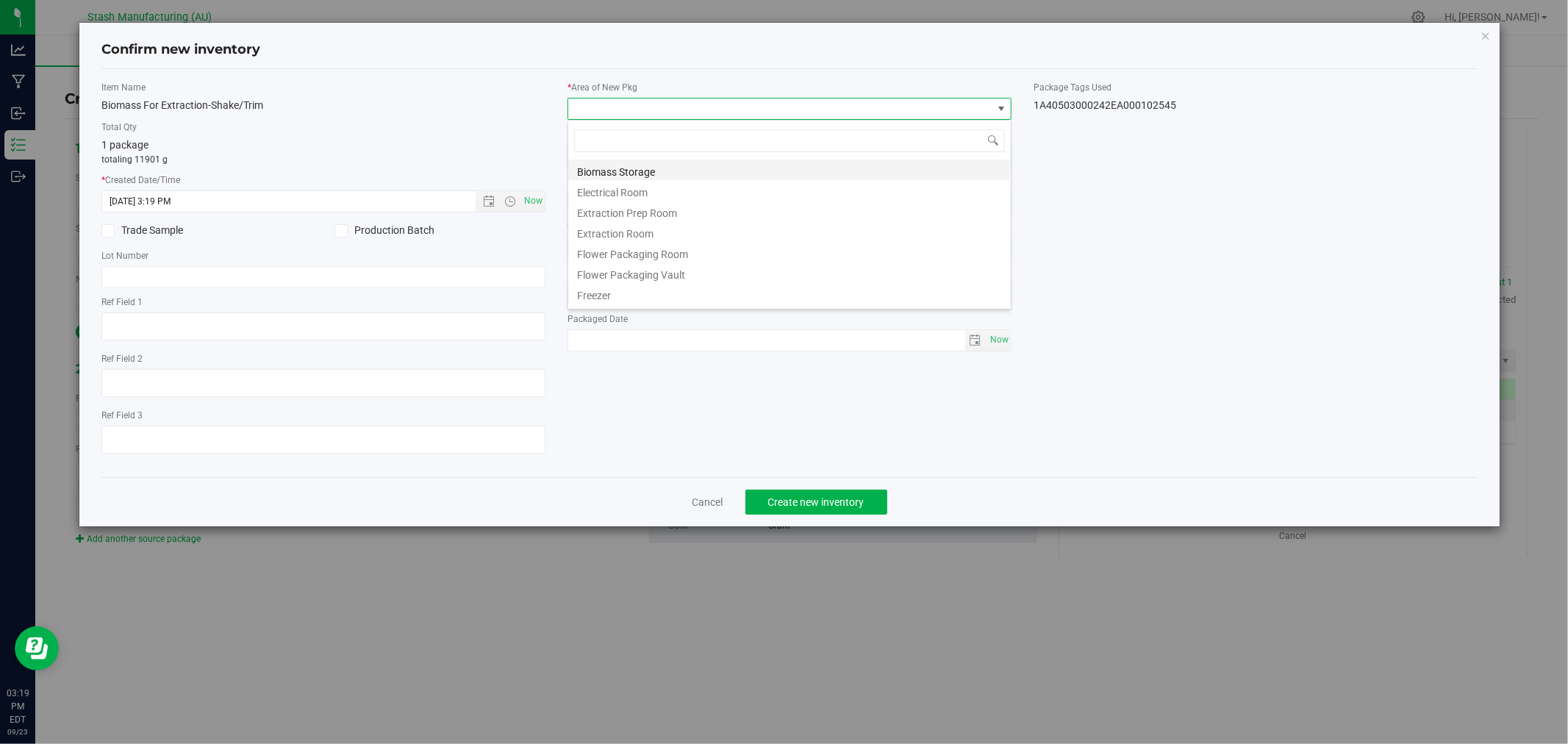
click at [703, 165] on li "Biomass Storage" at bounding box center [789, 169] width 442 height 21
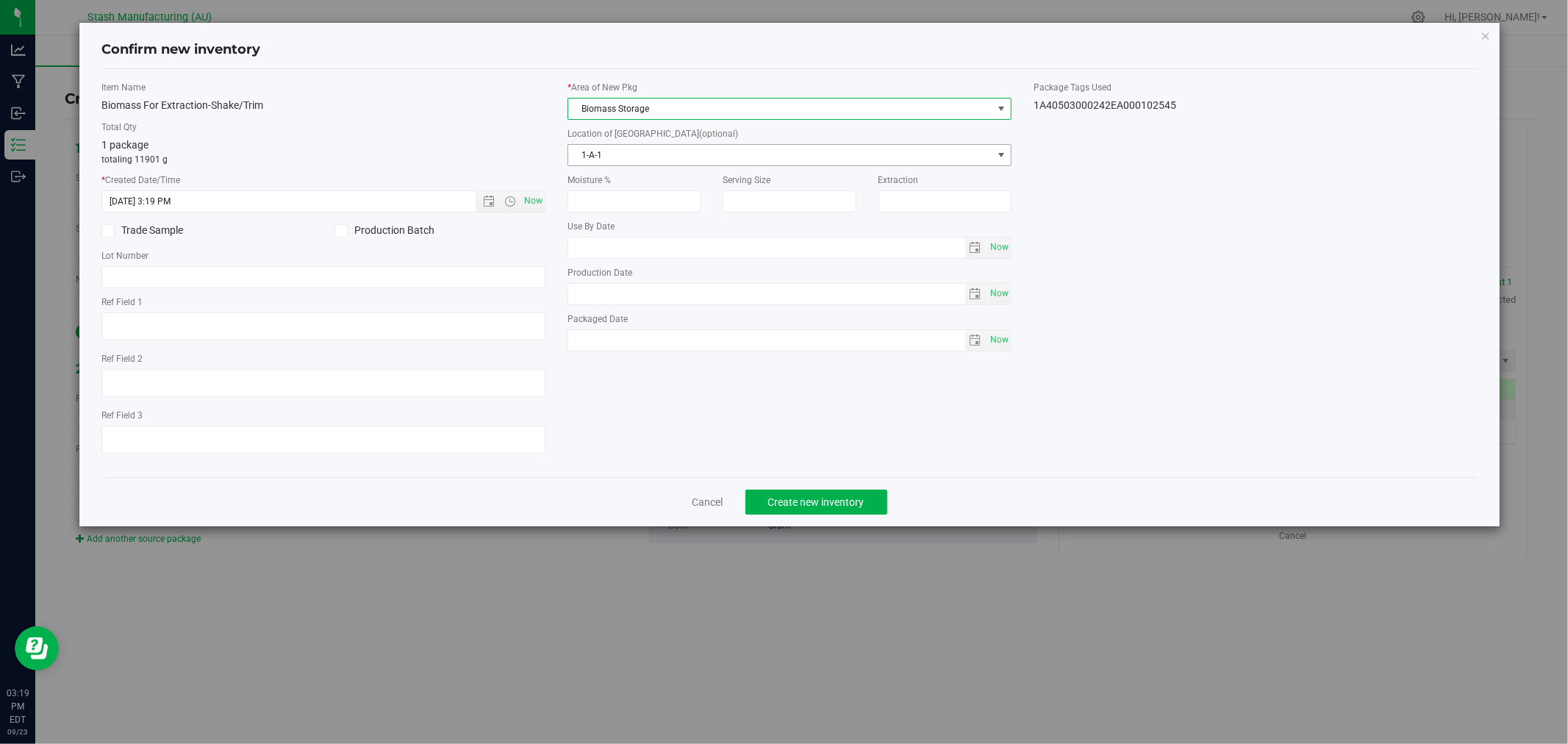
click at [721, 152] on span "1-A-1" at bounding box center [780, 155] width 424 height 21
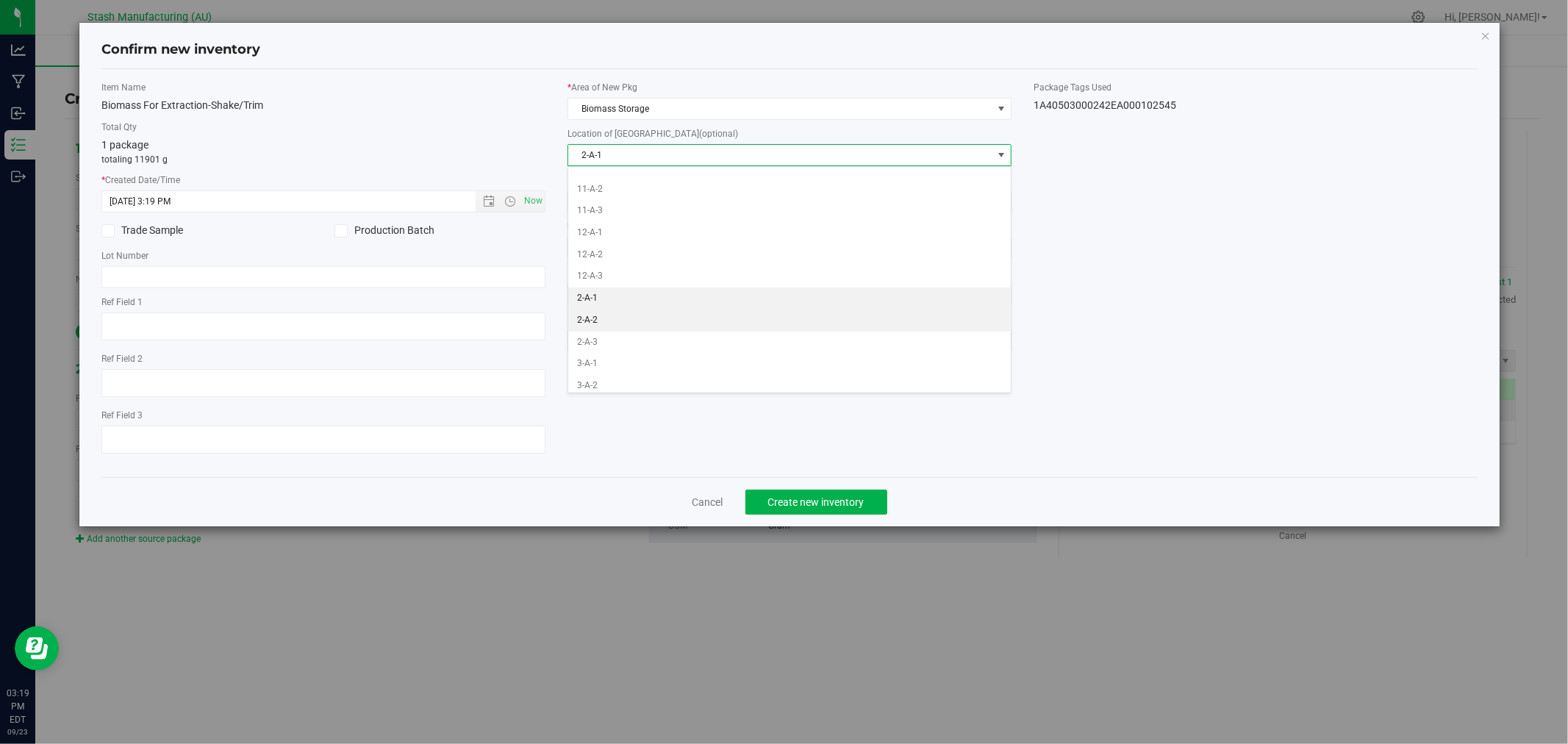
click at [674, 318] on li "2-A-2" at bounding box center [789, 320] width 442 height 22
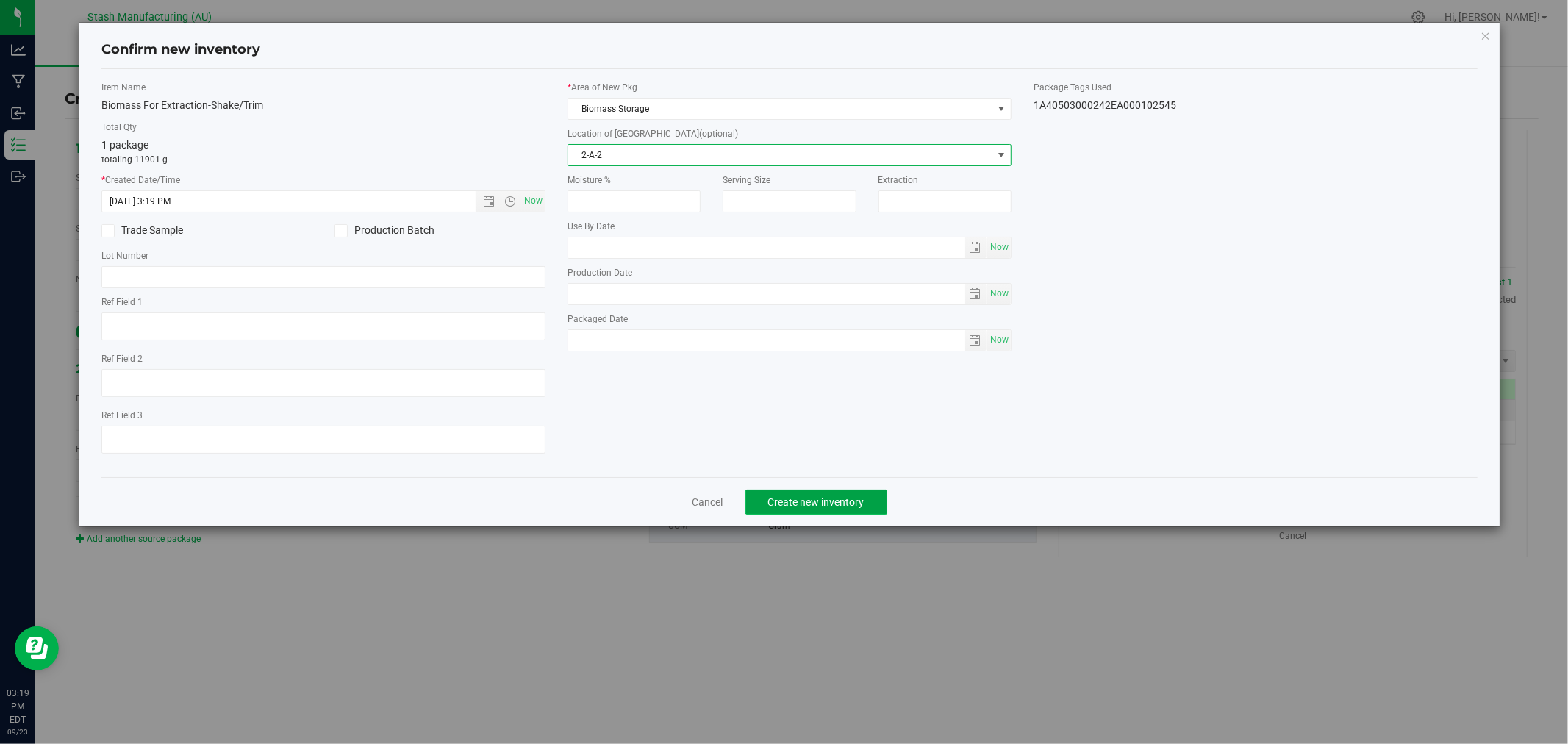
click at [853, 501] on span "Create new inventory" at bounding box center [816, 501] width 96 height 12
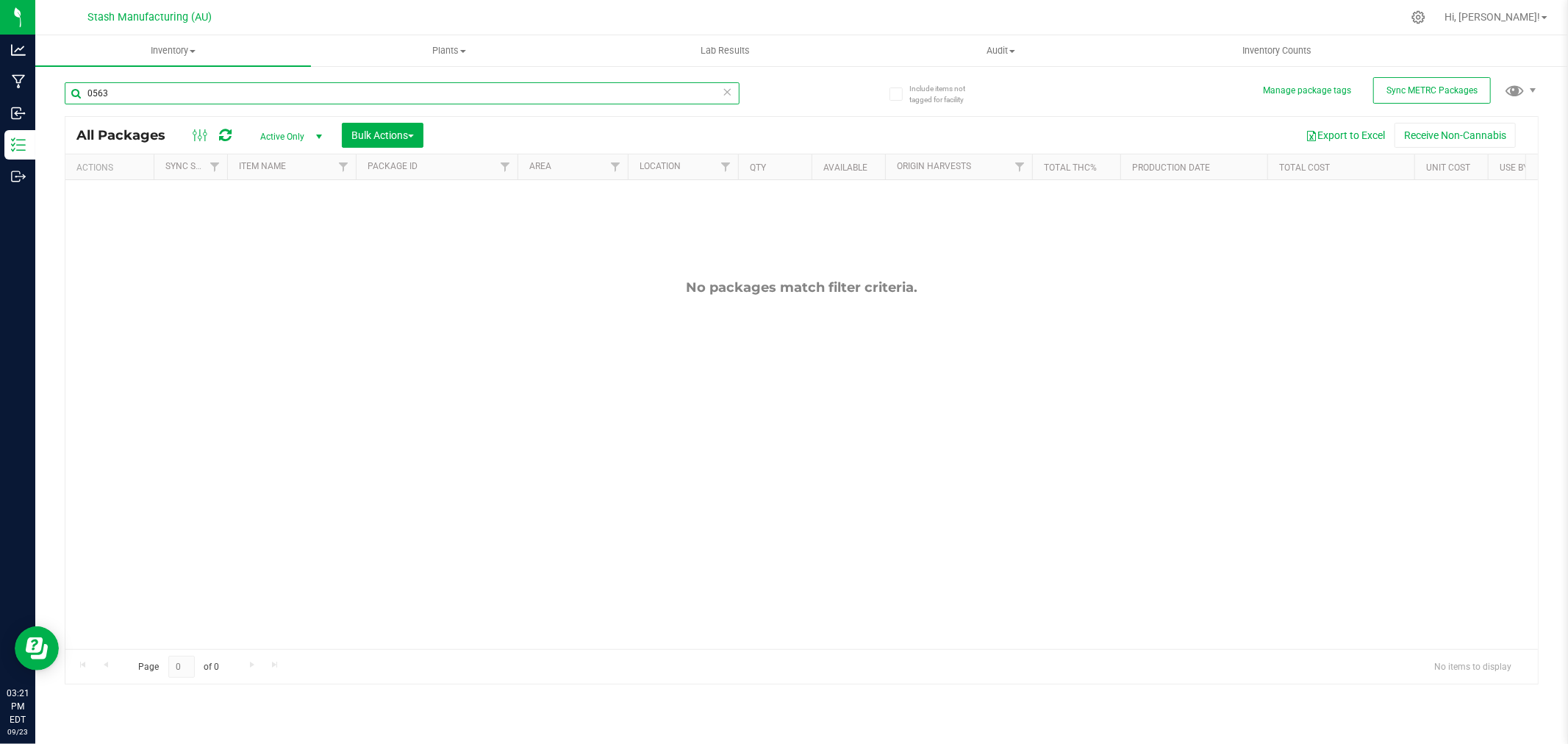
click at [370, 99] on input "0563" at bounding box center [402, 93] width 674 height 22
click at [369, 99] on input "0563" at bounding box center [402, 93] width 674 height 22
type input "0555"
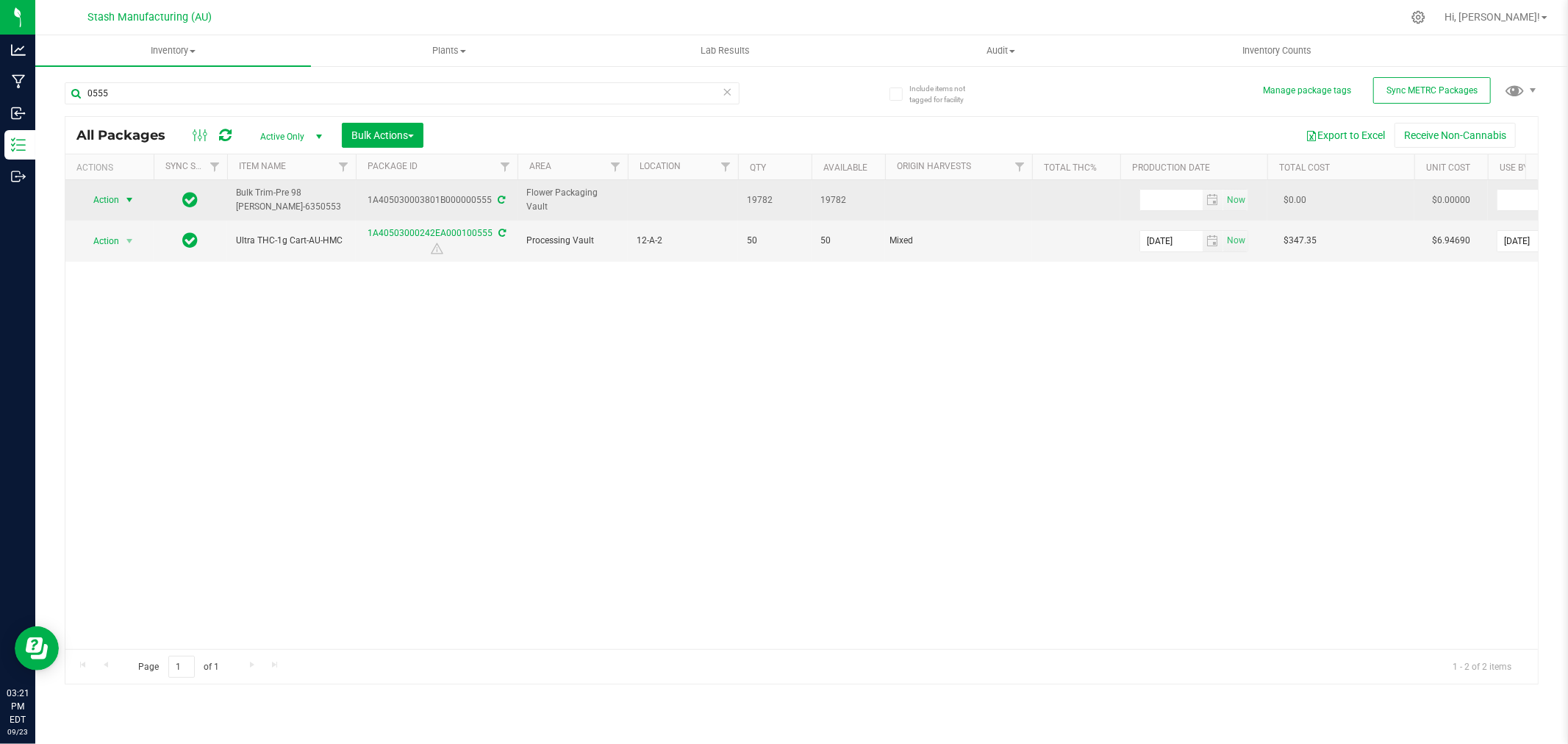
click at [122, 195] on span "select" at bounding box center [130, 199] width 18 height 21
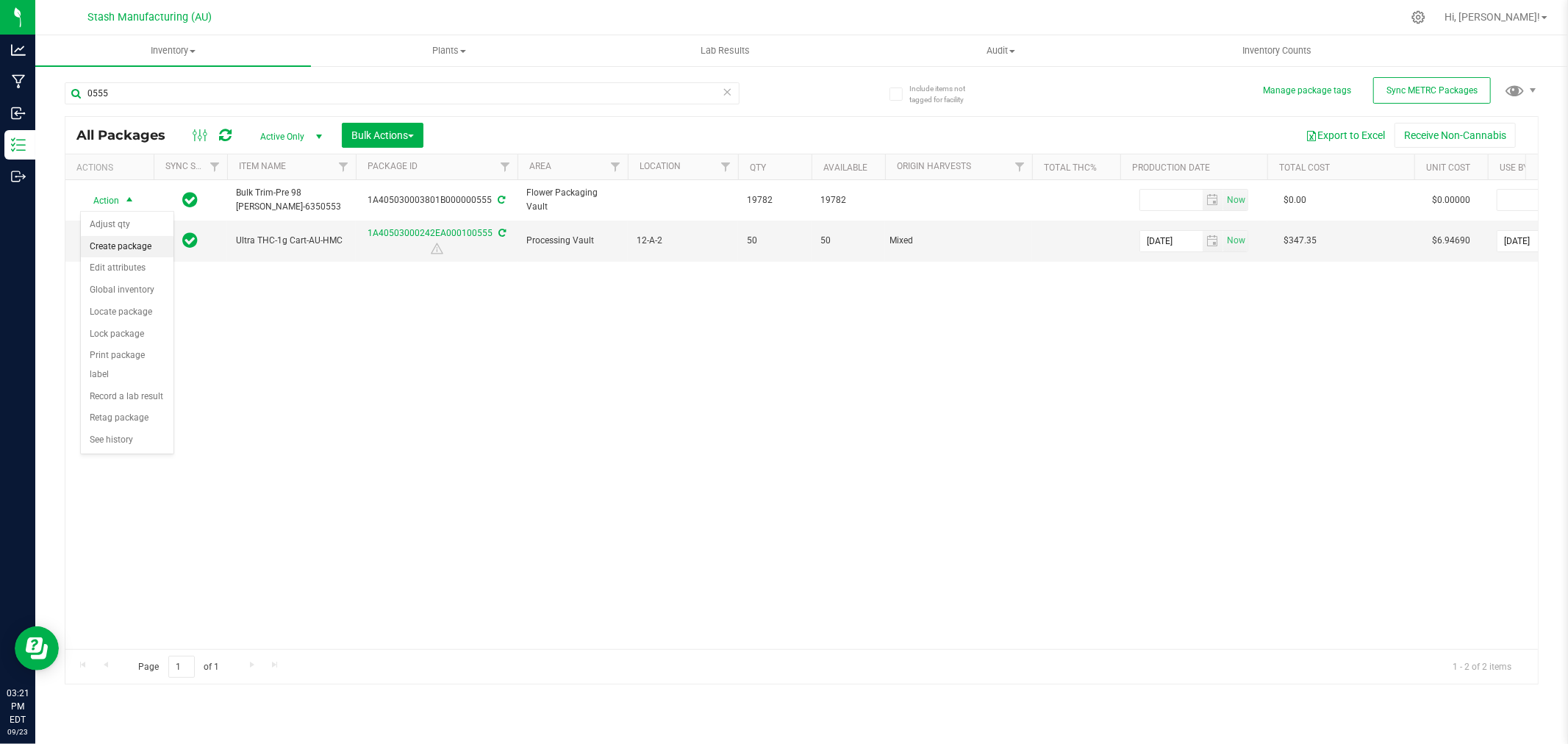
click at [138, 252] on li "Create package" at bounding box center [127, 246] width 92 height 22
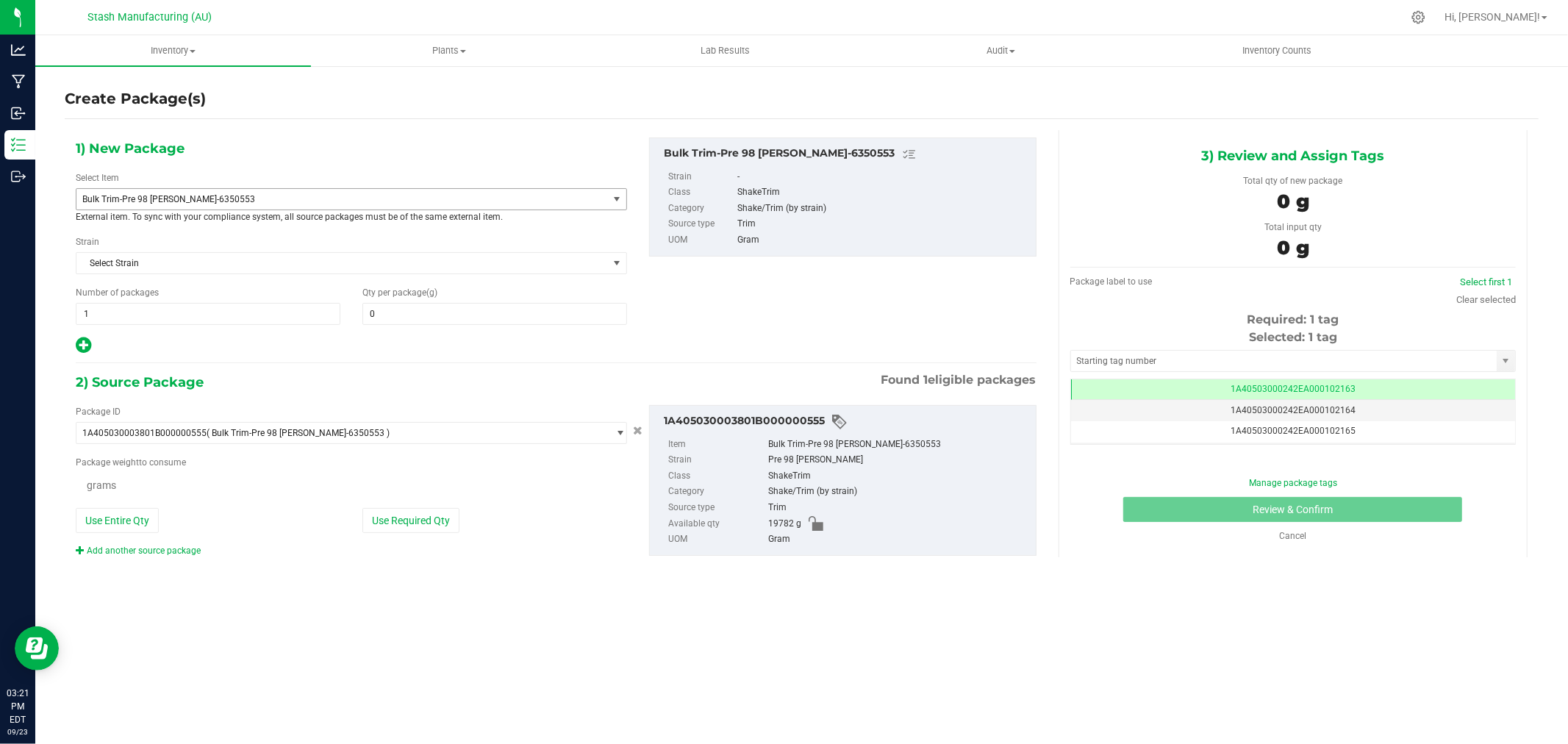
type input "0.0000"
click at [202, 200] on span "Bulk Trim-Pre 98 Bubba Kush-6350553" at bounding box center [332, 198] width 498 height 10
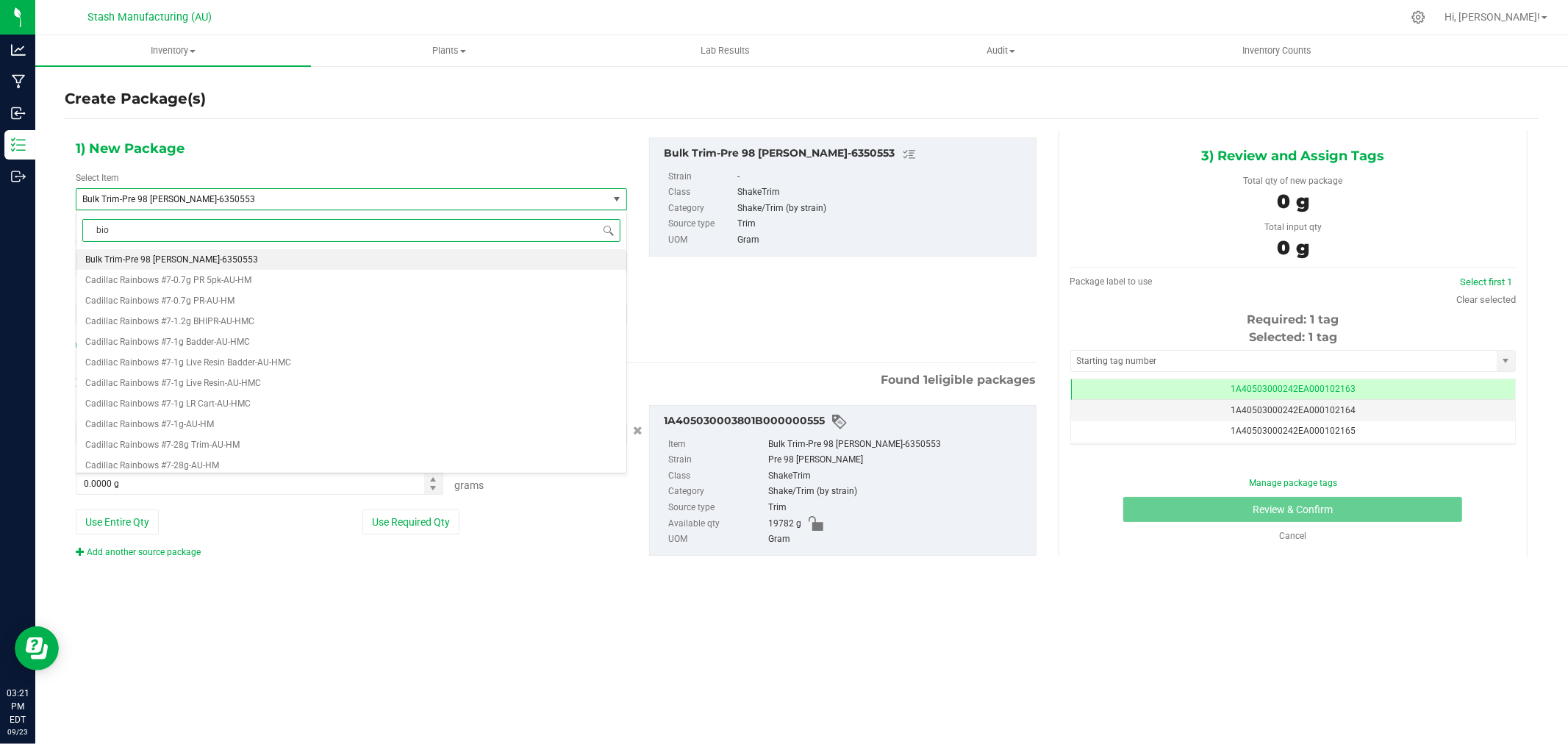
type input "biom"
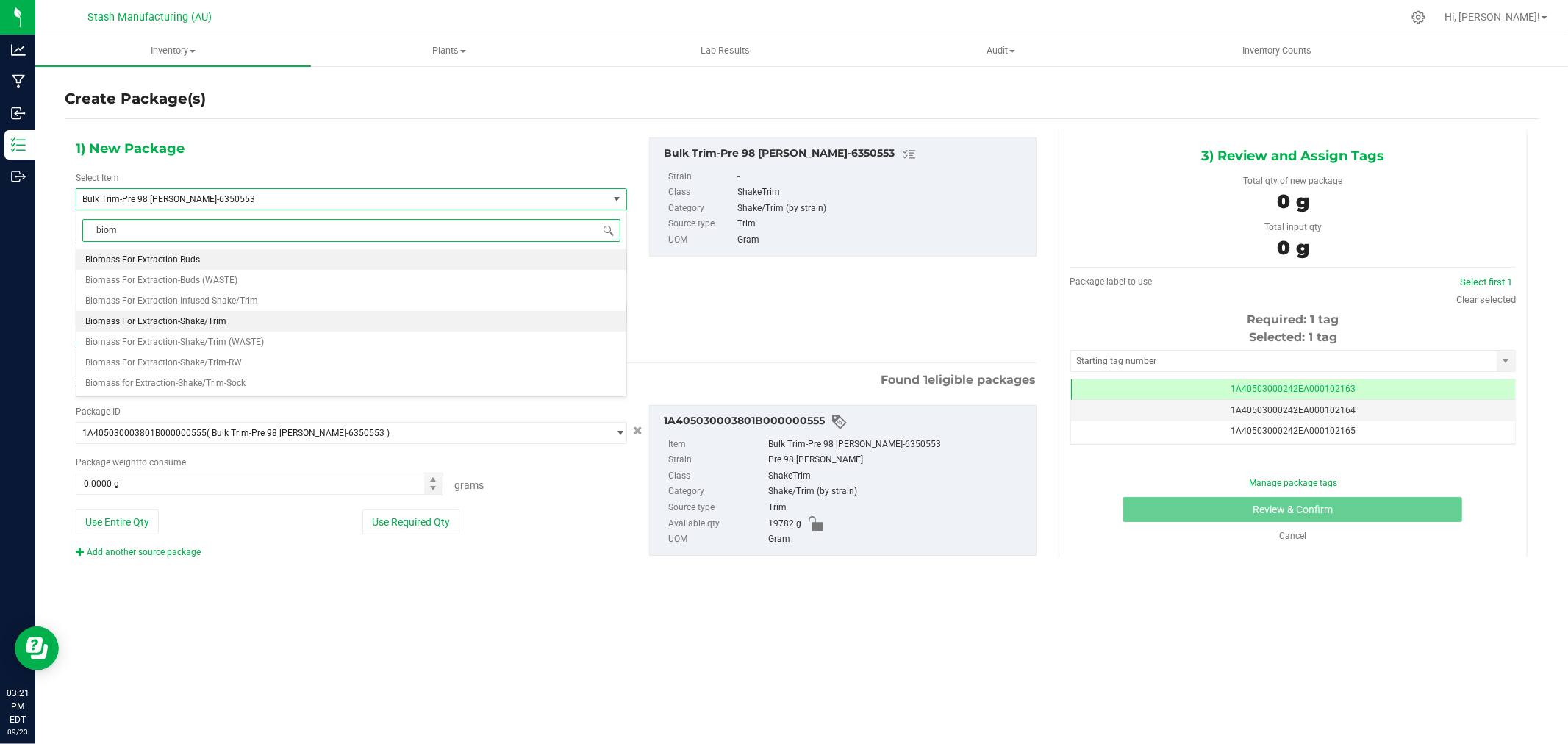
click at [258, 321] on li "Biomass For Extraction-Shake/Trim" at bounding box center [351, 321] width 550 height 21
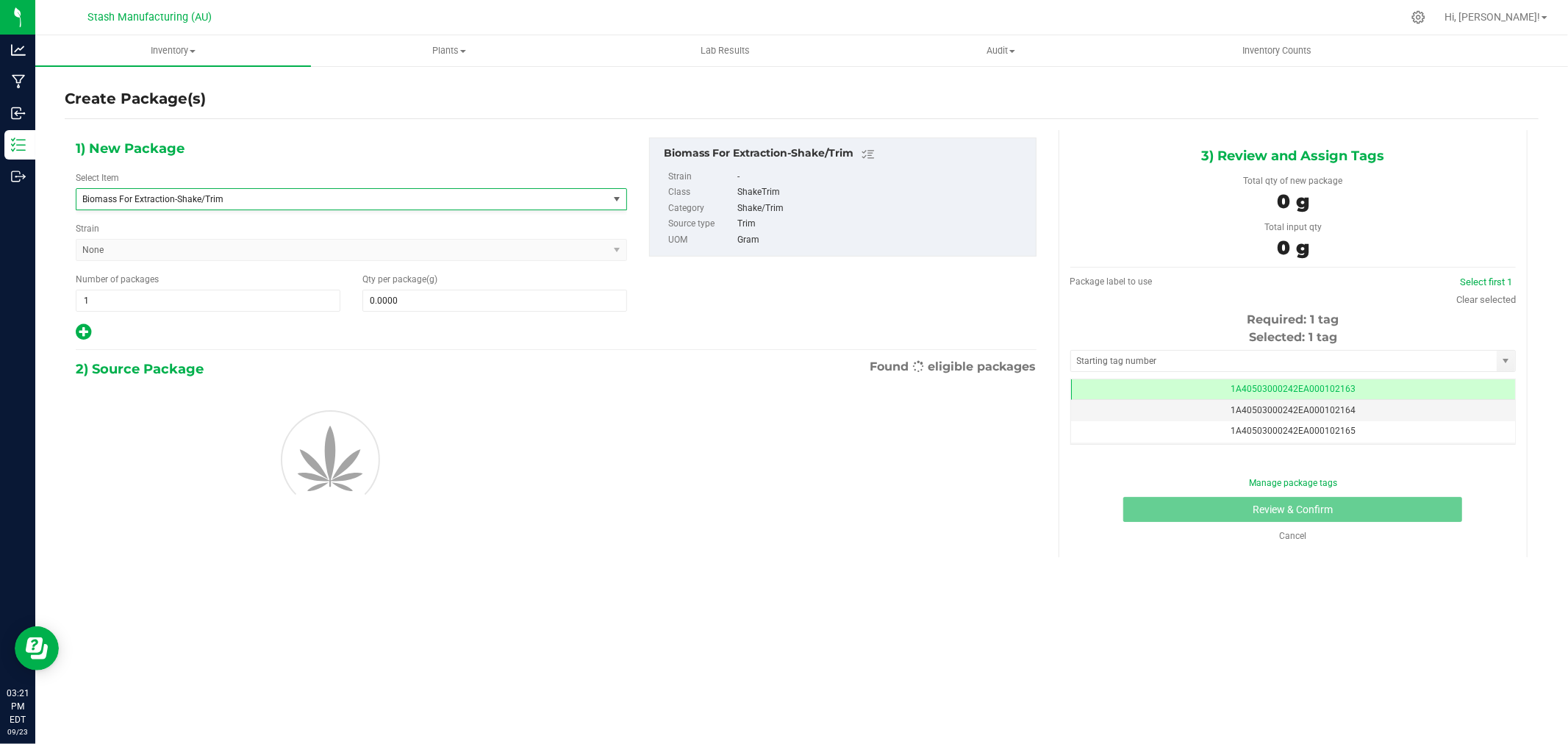
type input "0.0000"
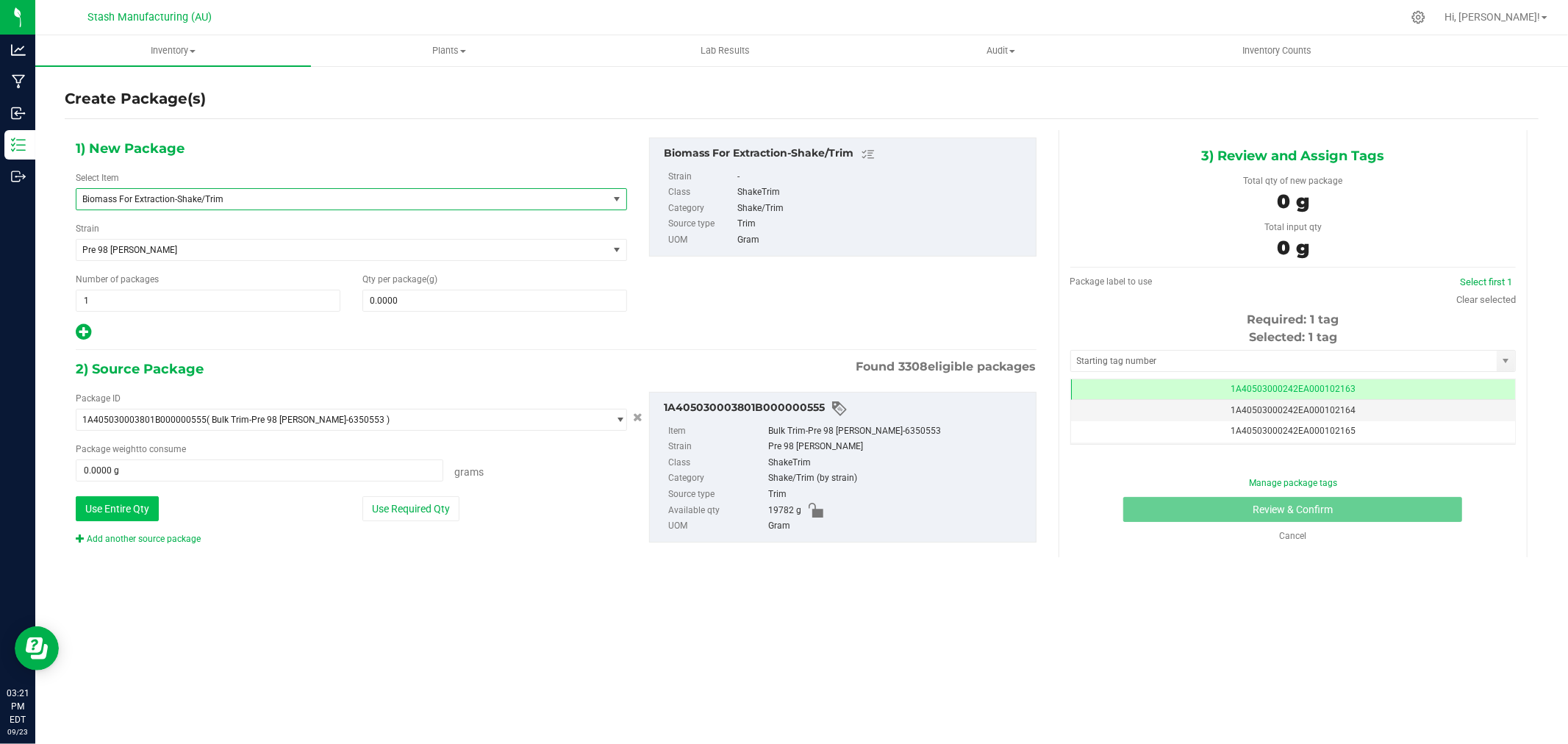
click at [140, 507] on button "Use Entire Qty" at bounding box center [118, 508] width 83 height 25
type input "19782.0000 g"
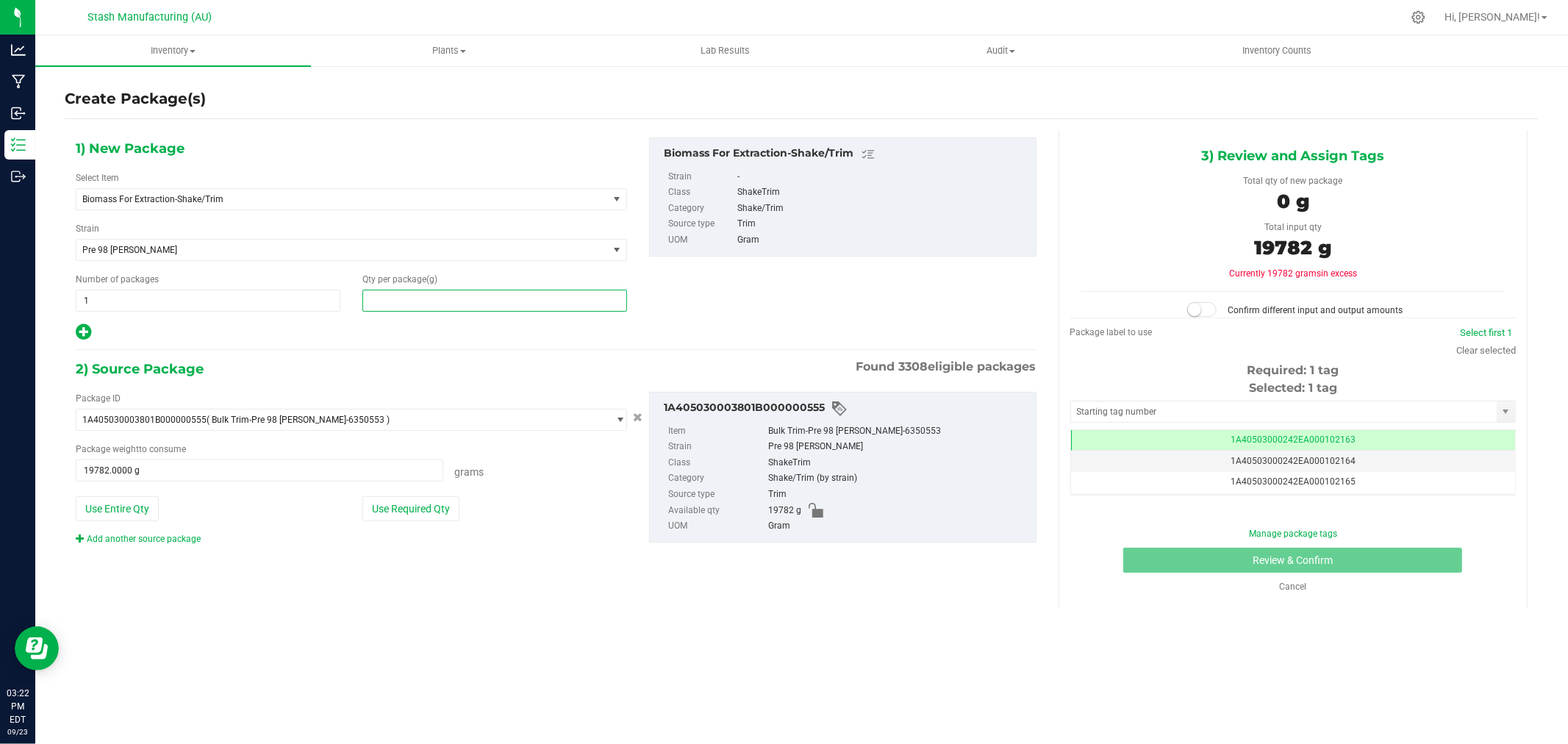
click at [485, 305] on span at bounding box center [495, 300] width 265 height 22
type input "19782"
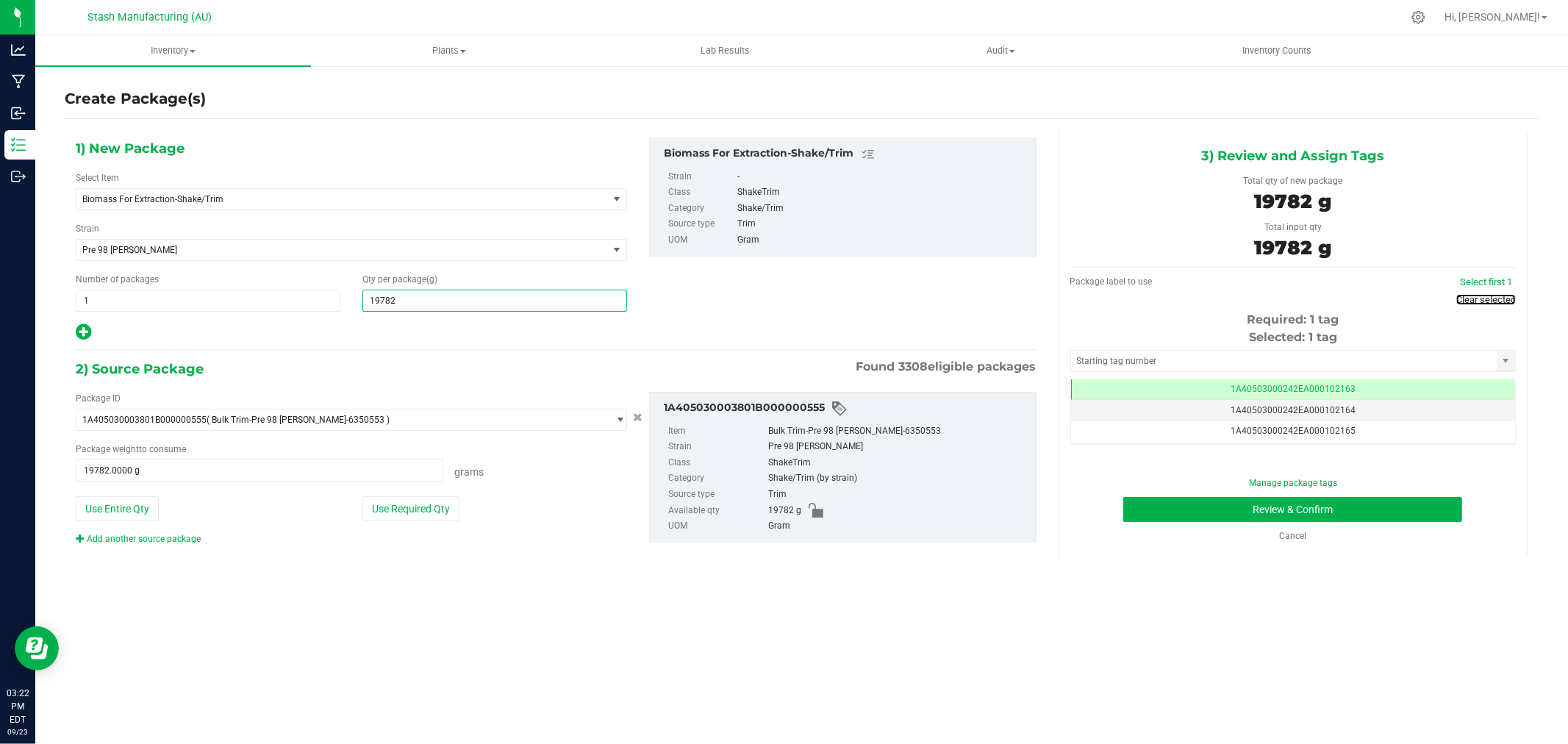
type input "19,782.0000"
drag, startPoint x: 1481, startPoint y: 297, endPoint x: 1378, endPoint y: 324, distance: 106.5
click at [1481, 297] on link "Clear selected" at bounding box center [1486, 299] width 60 height 11
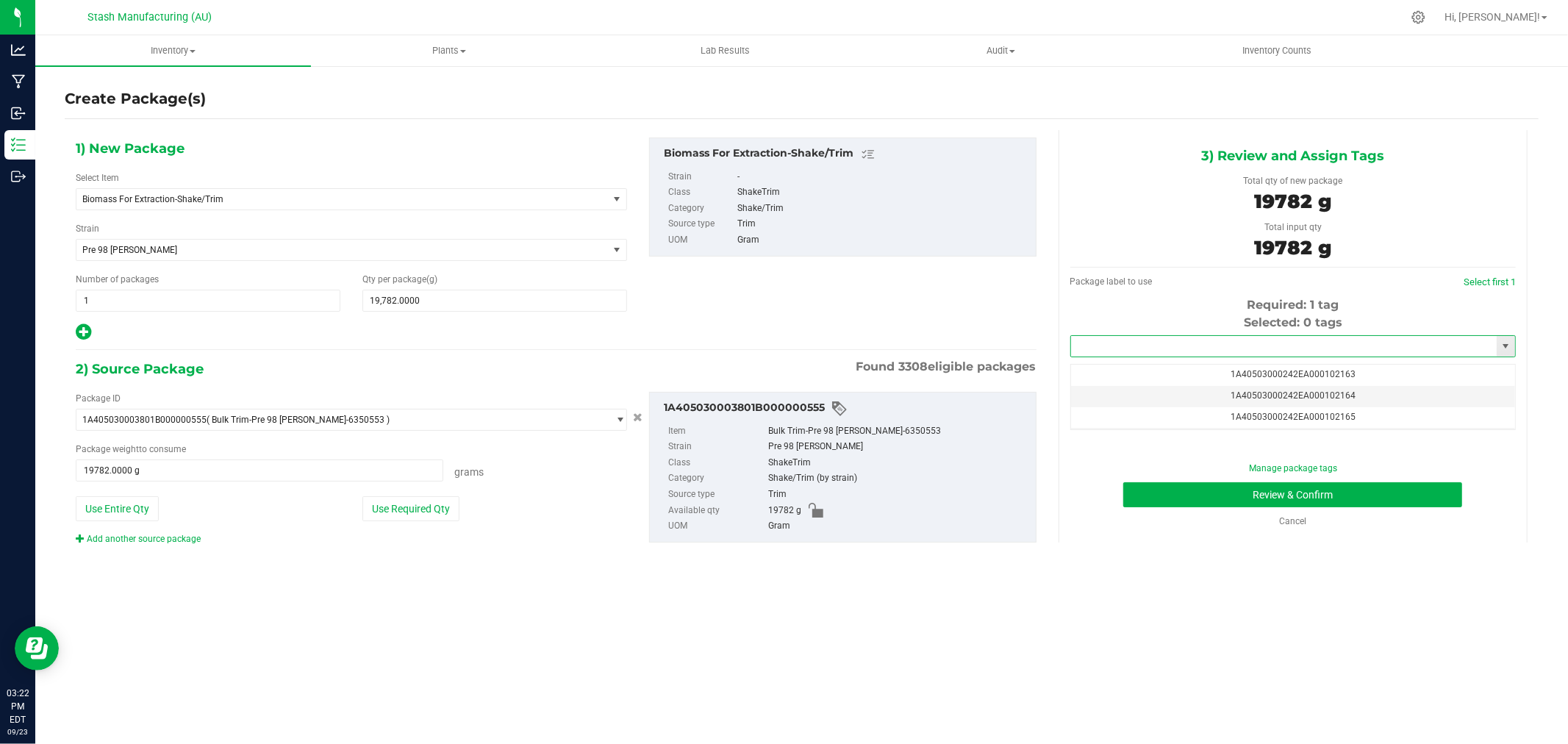
click at [1290, 353] on input "text" at bounding box center [1283, 346] width 426 height 21
click at [1246, 371] on li "1A40503000242EA000102546" at bounding box center [1292, 372] width 444 height 22
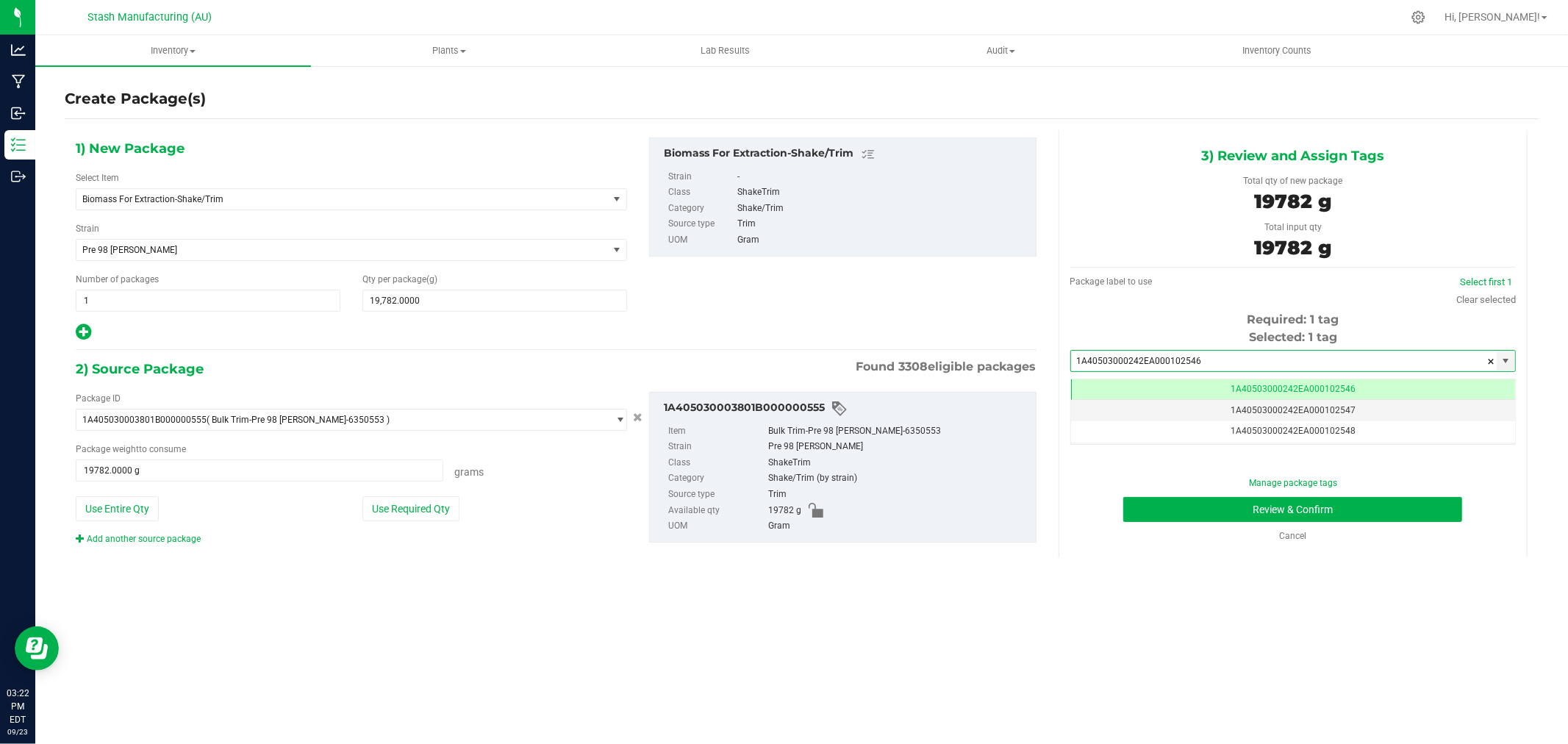
scroll to position [0, -1]
type input "1A40503000242EA000102546"
click at [1429, 488] on div "Manage package tags" at bounding box center [1292, 482] width 423 height 14
click at [1433, 510] on button "Review & Confirm" at bounding box center [1292, 509] width 339 height 25
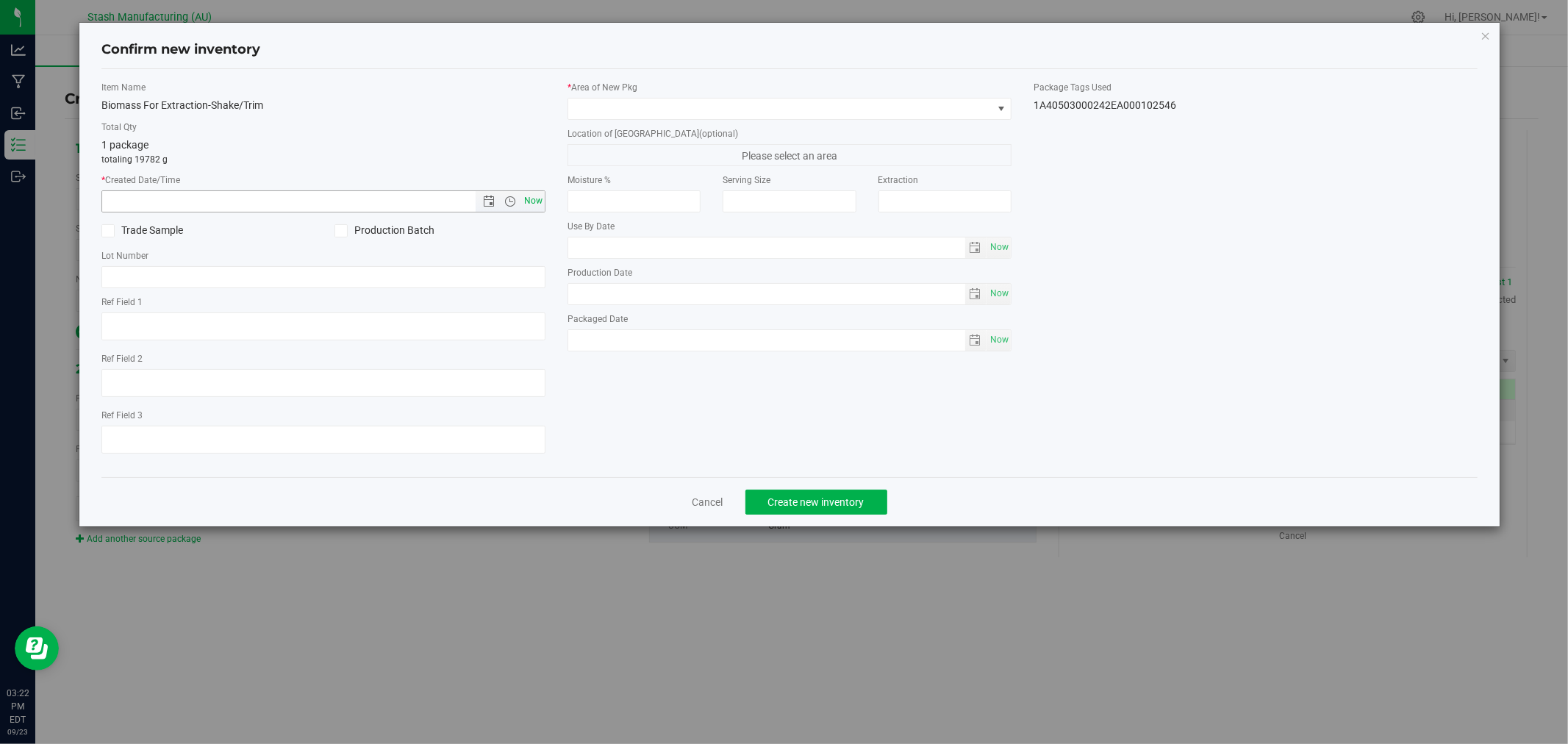
click at [535, 195] on span "Now" at bounding box center [534, 201] width 25 height 22
type input "9/23/2025 3:22 PM"
click at [614, 111] on span at bounding box center [780, 109] width 424 height 21
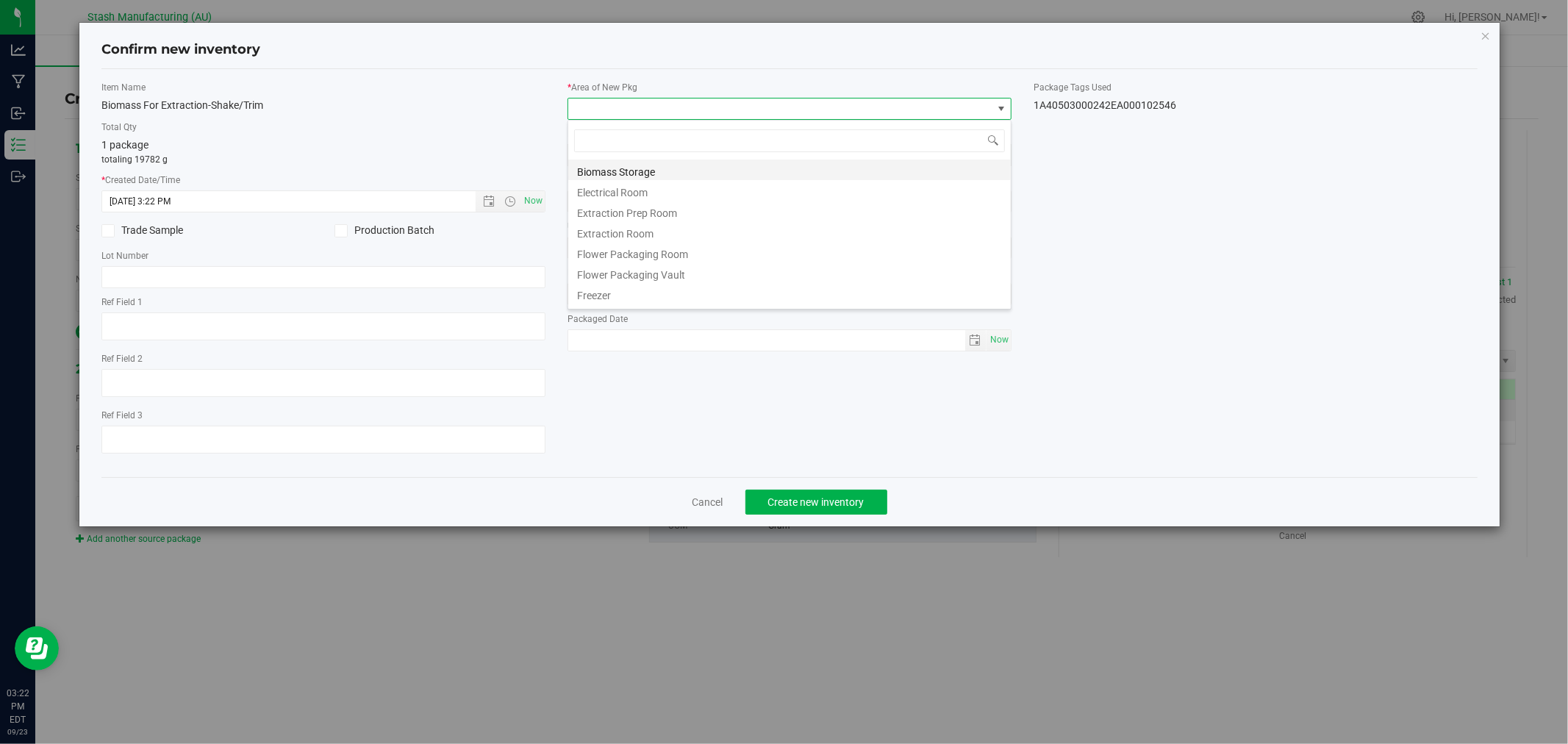
click at [700, 171] on li "Biomass Storage" at bounding box center [789, 169] width 442 height 21
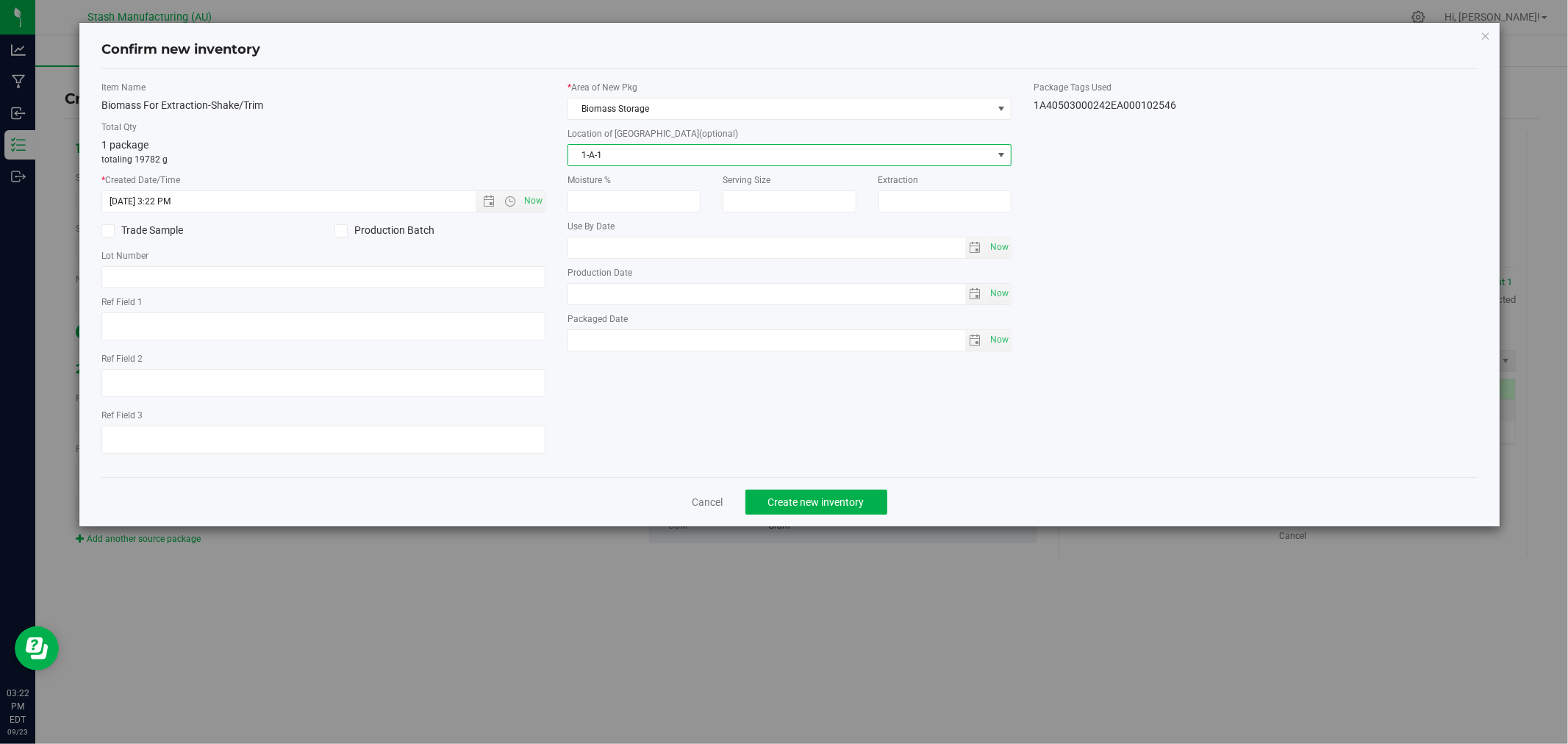
click at [695, 159] on span "1-A-1" at bounding box center [780, 155] width 424 height 21
click at [596, 372] on li "2-A-1" at bounding box center [789, 378] width 442 height 22
click at [865, 510] on button "Create new inventory" at bounding box center [816, 502] width 142 height 25
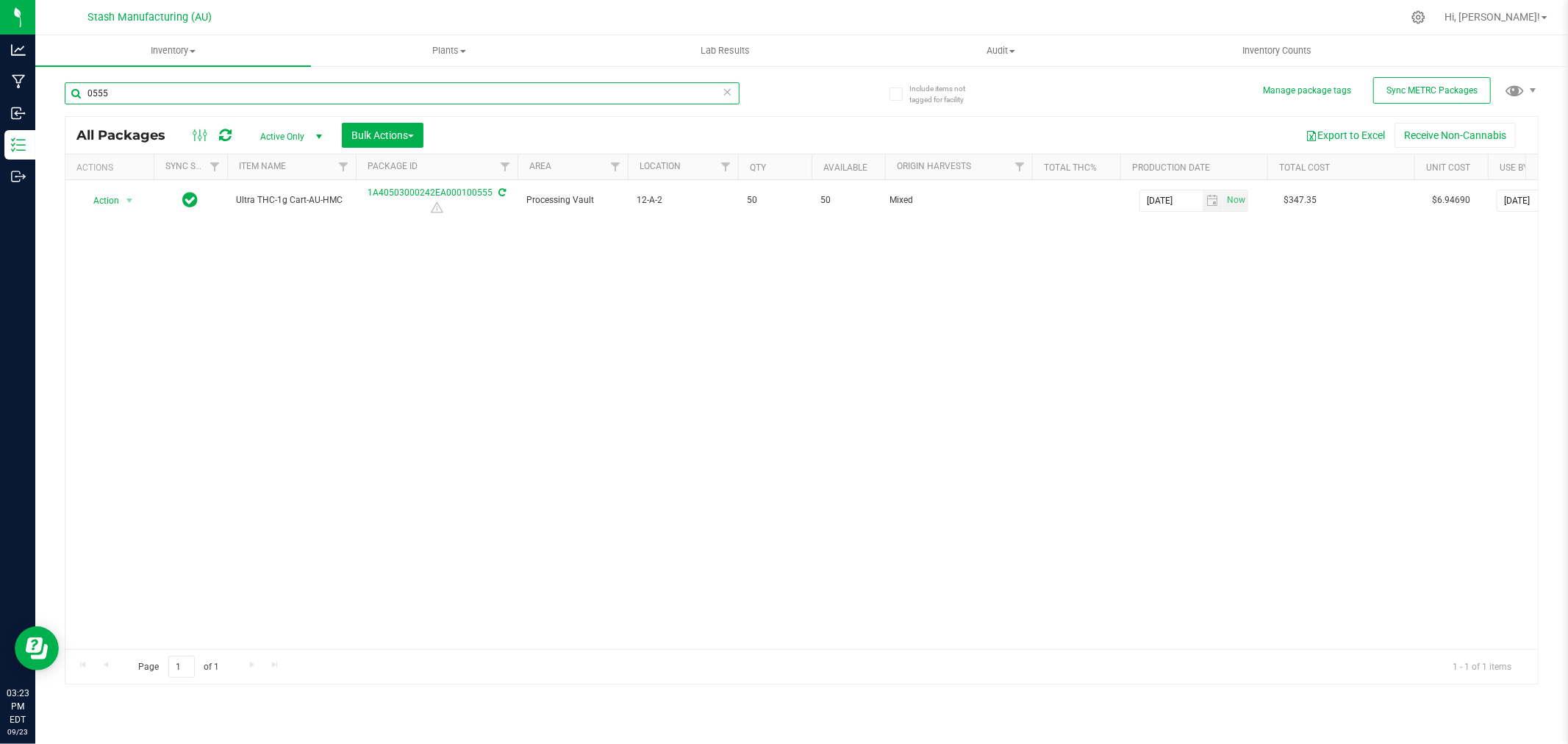
click at [147, 99] on input "0555" at bounding box center [402, 93] width 674 height 22
type input "4575"
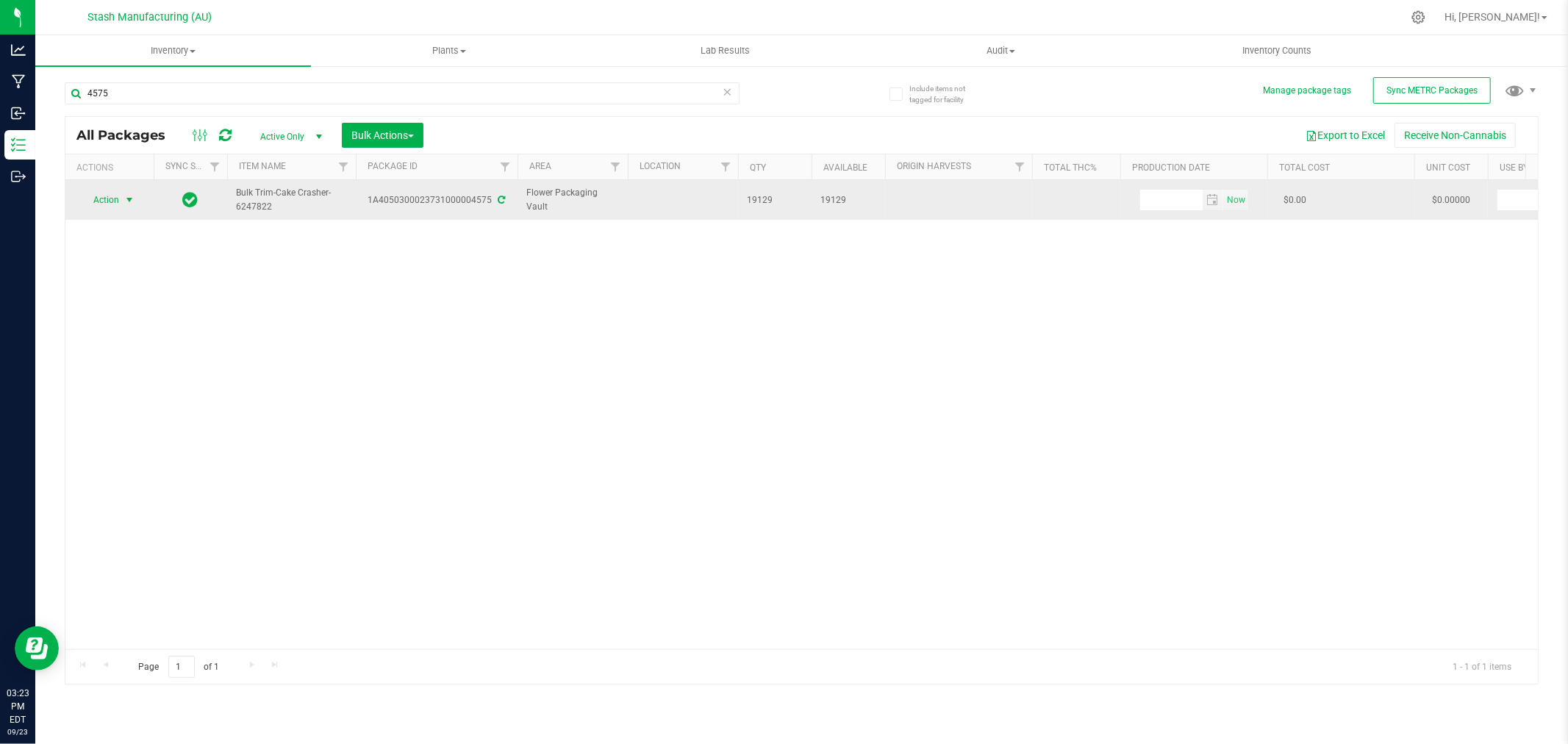
click at [126, 207] on span "select" at bounding box center [130, 199] width 18 height 21
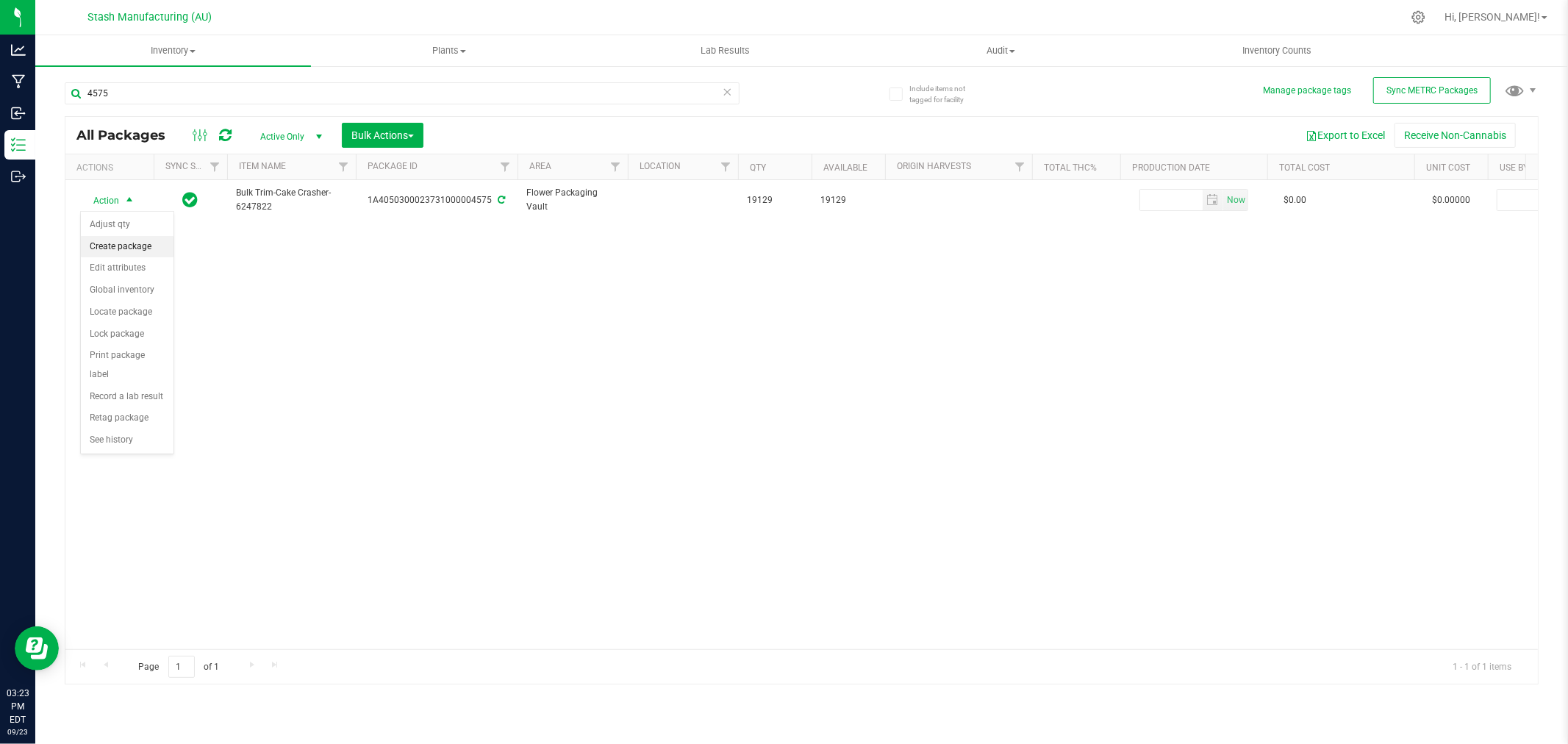
click at [134, 246] on li "Create package" at bounding box center [127, 246] width 92 height 22
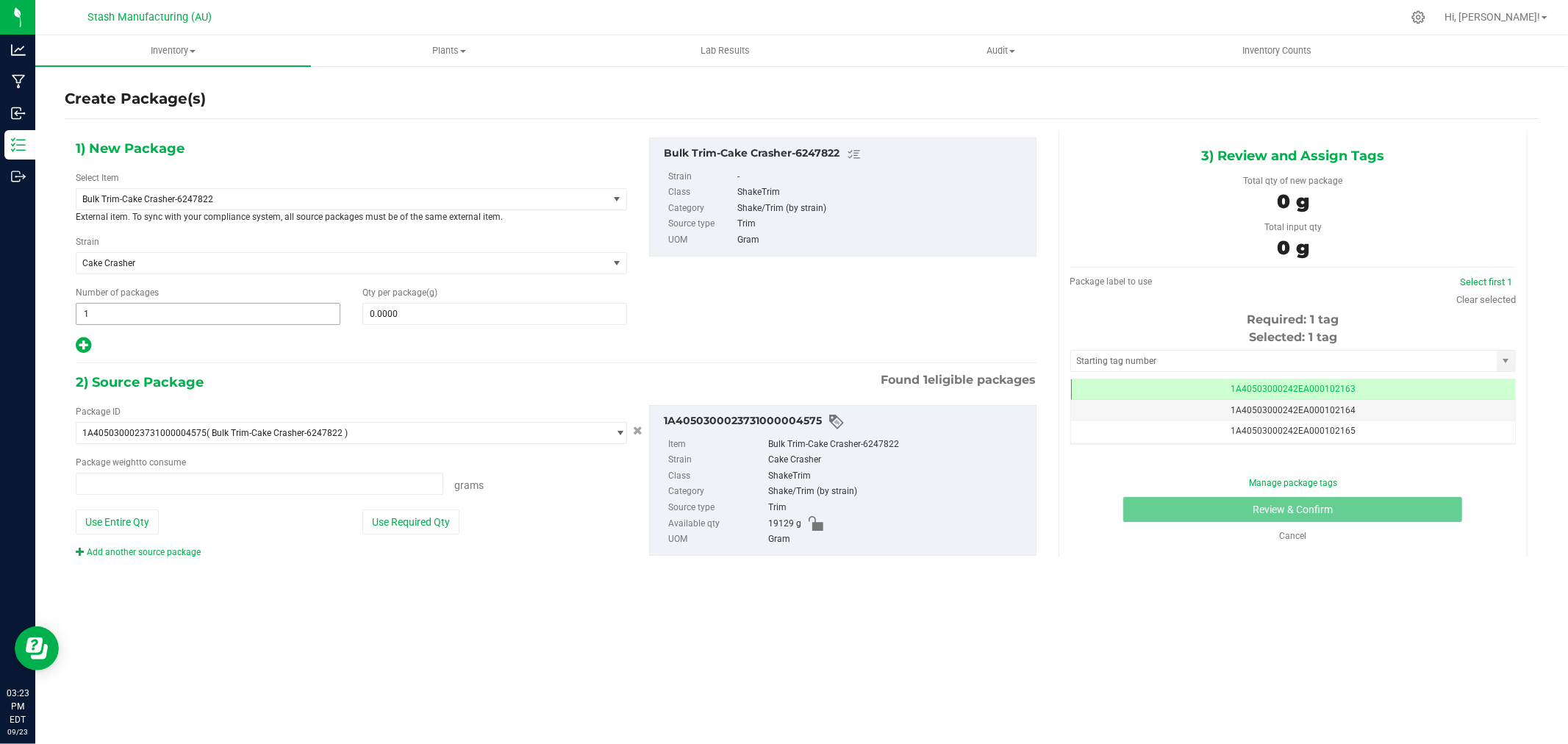
type input "0.0000 g"
click at [256, 207] on span "Bulk Trim-Cake Crasher-6247822" at bounding box center [342, 198] width 531 height 21
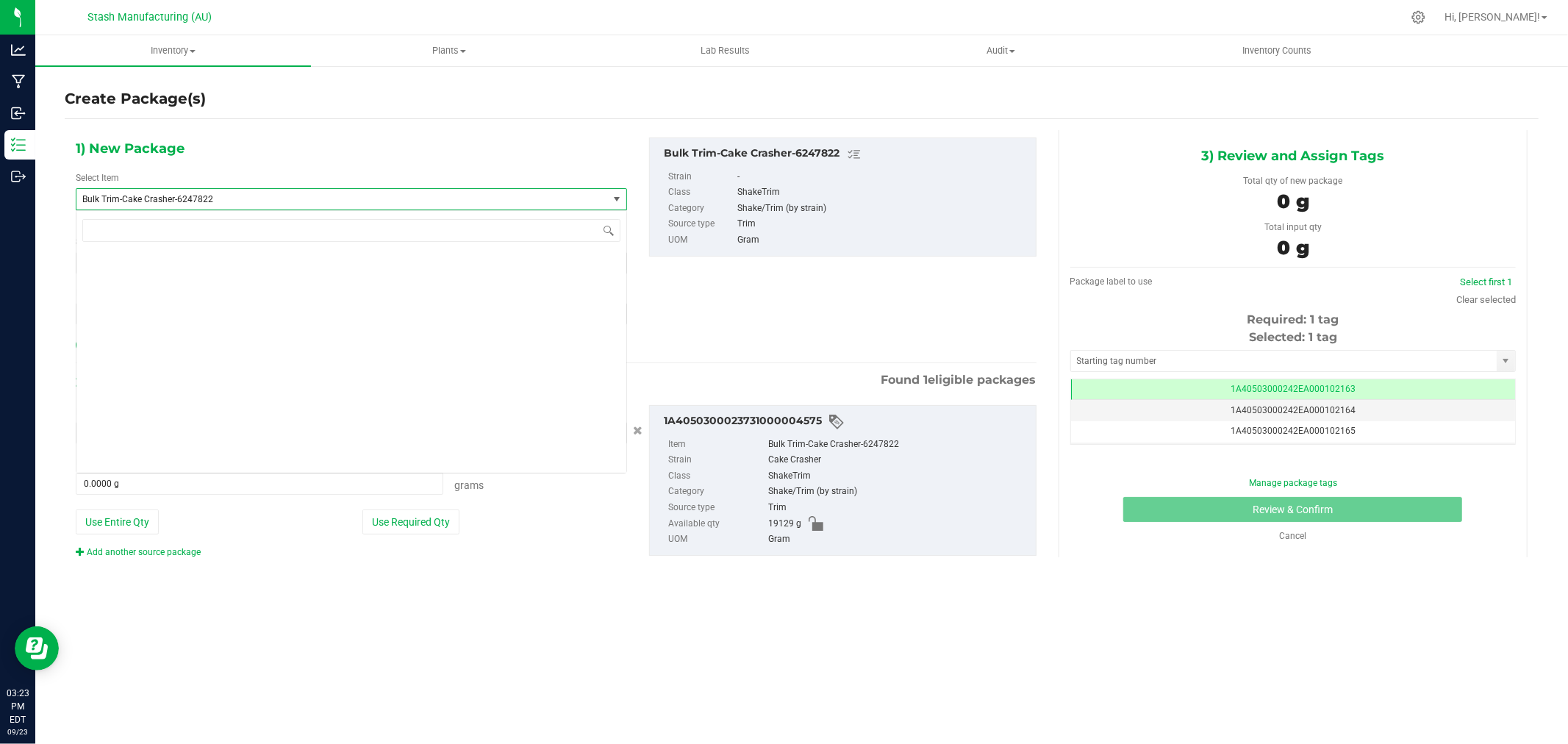
scroll to position [4074, 0]
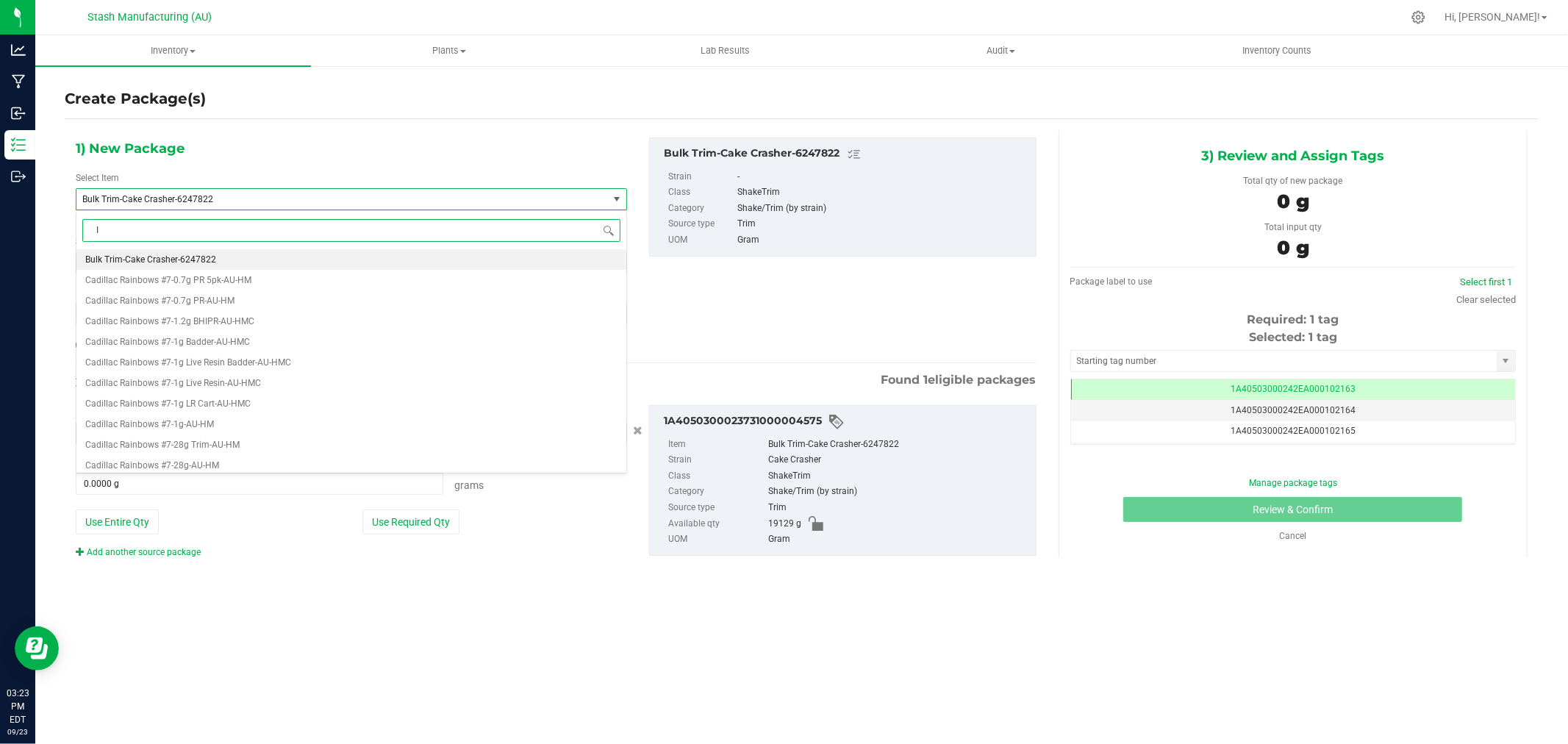
type input "IO"
click at [215, 319] on span "Biomass For Extraction-Shake/Trim" at bounding box center [156, 321] width 141 height 10
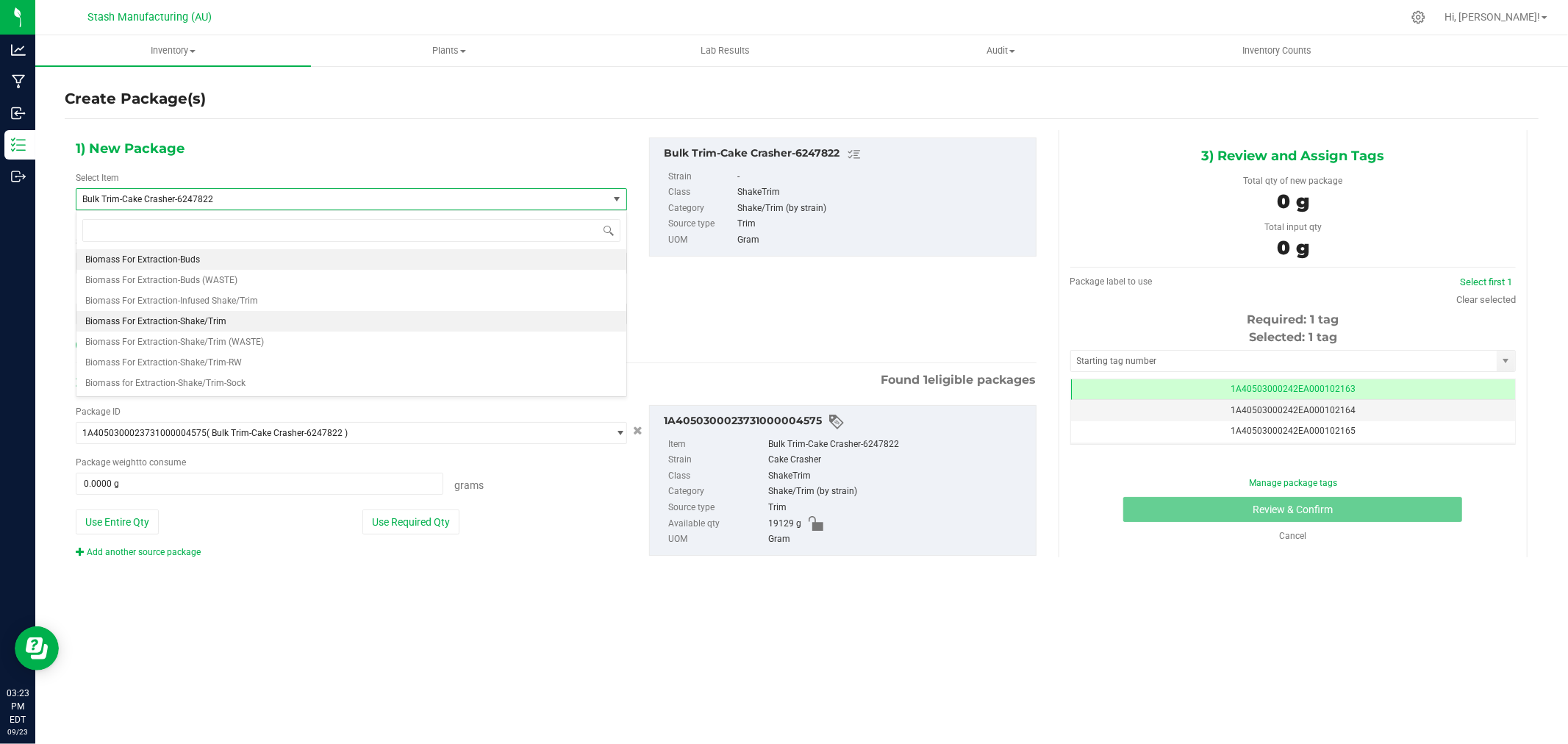
type input "0.0000"
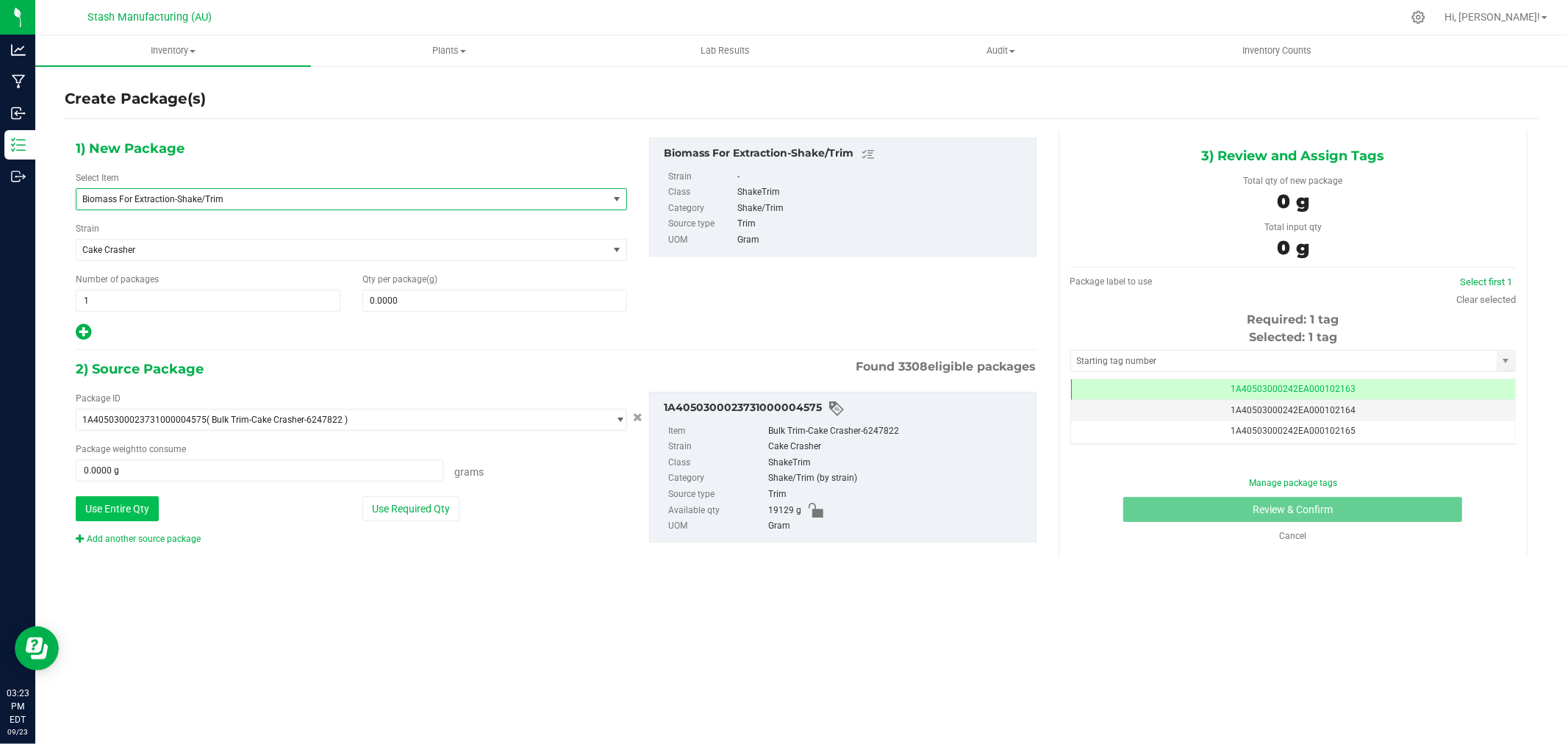
click at [137, 512] on button "Use Entire Qty" at bounding box center [118, 508] width 83 height 25
type input "19129.0000 g"
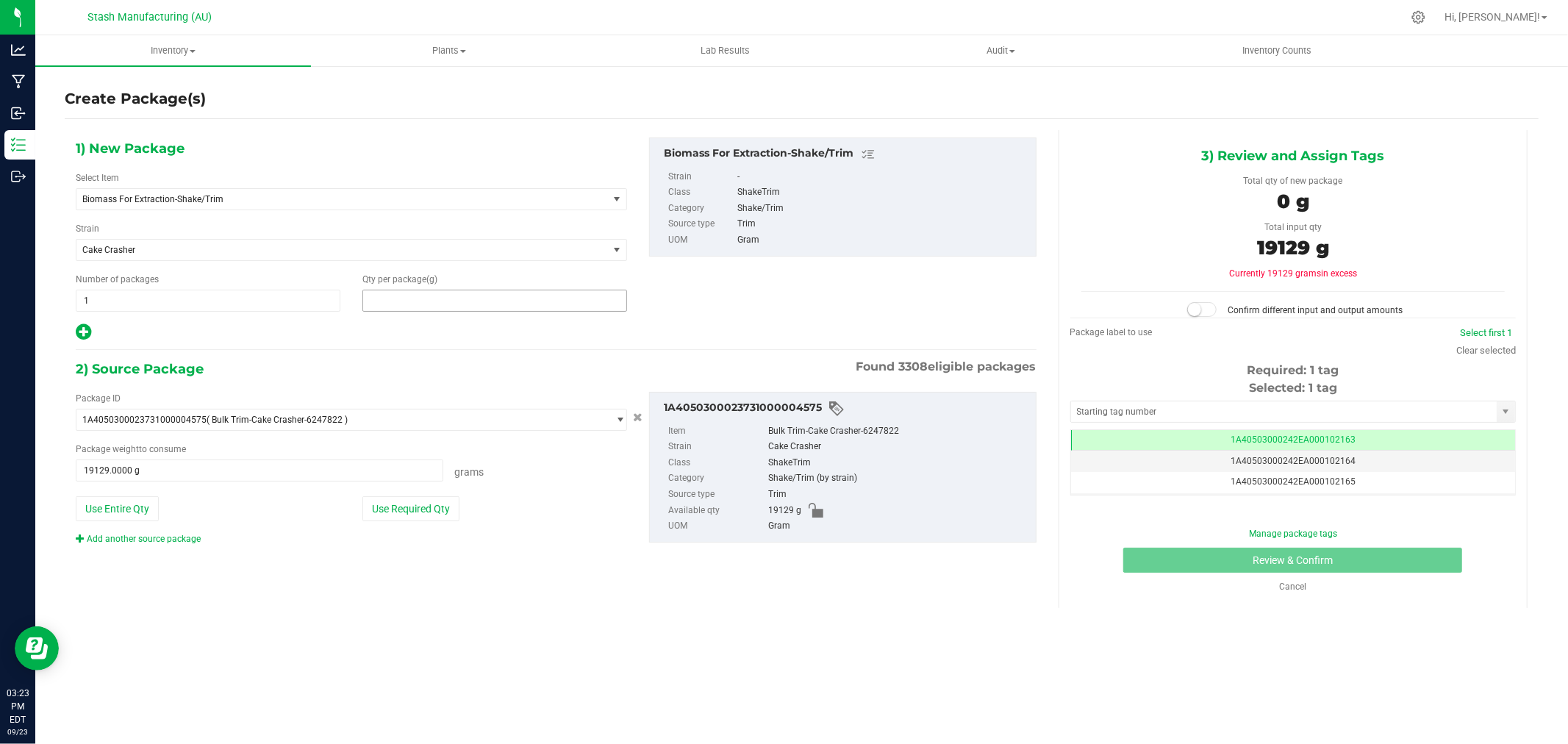
click at [445, 306] on span at bounding box center [495, 300] width 265 height 22
type input "19129"
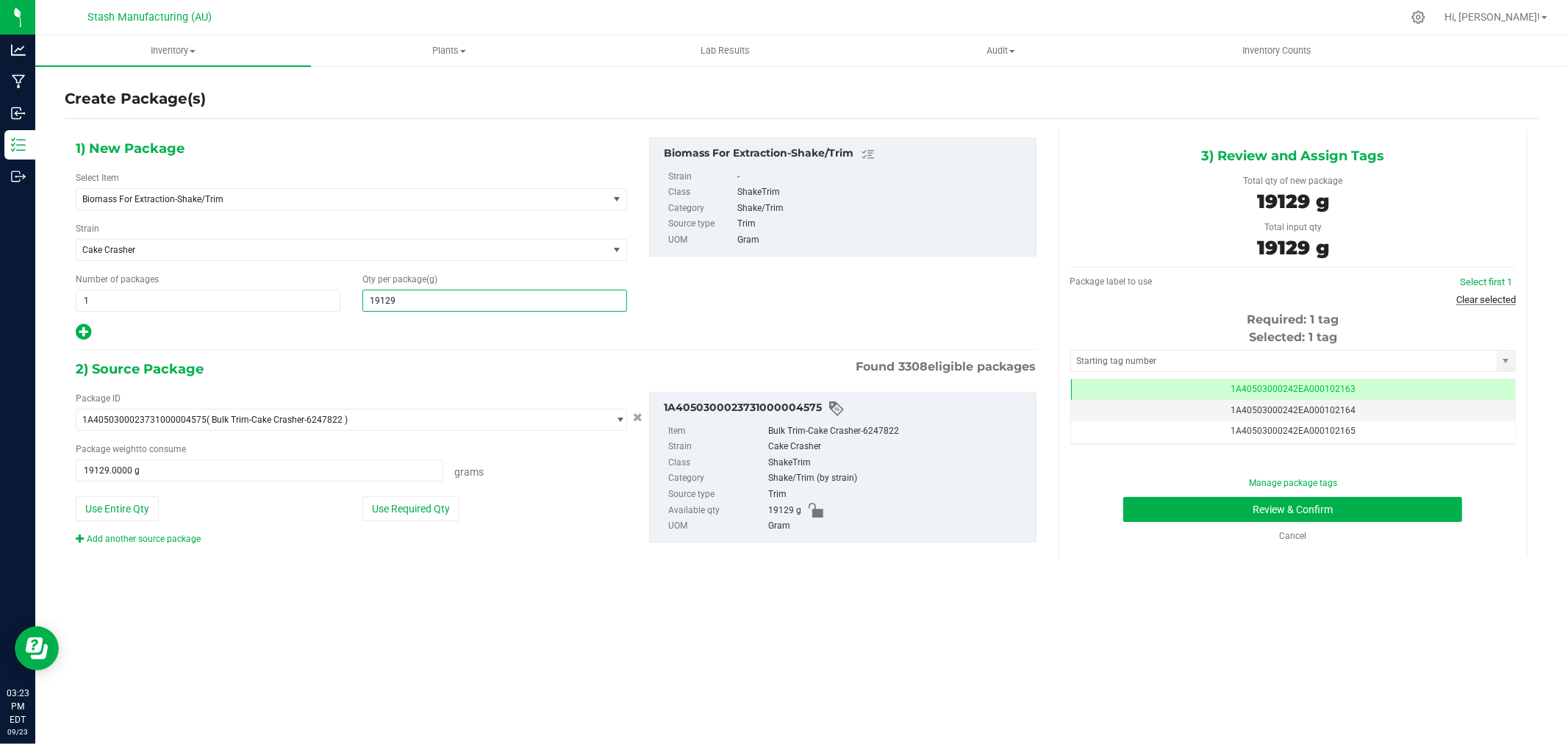
type input "19,129.0000"
click at [1473, 297] on link "Clear selected" at bounding box center [1486, 299] width 60 height 11
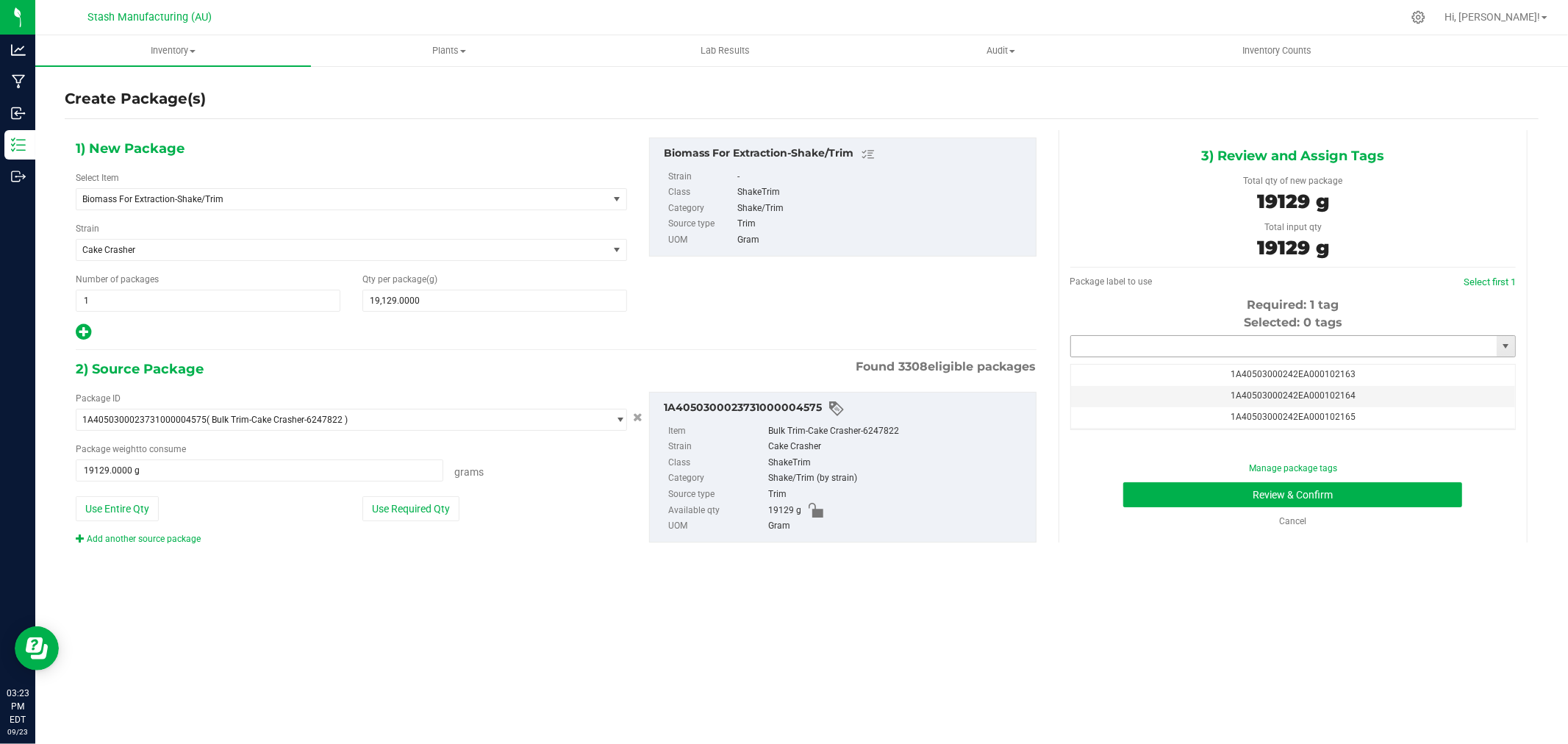
click at [1312, 353] on input "text" at bounding box center [1283, 346] width 426 height 21
click at [1284, 363] on li "1A40503000242EA000102547" at bounding box center [1292, 372] width 444 height 22
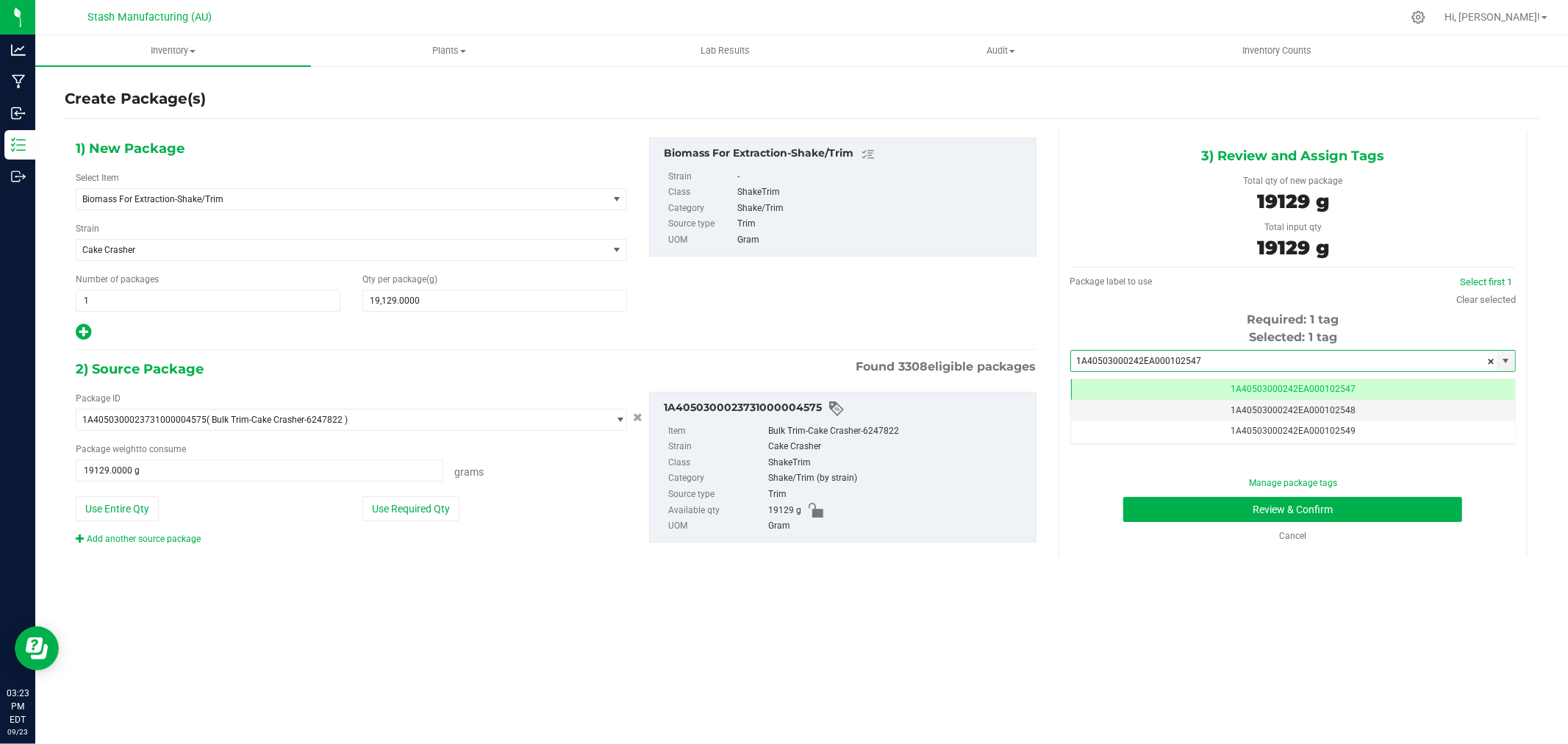
scroll to position [0, -1]
type input "1A40503000242EA000102547"
click at [1405, 507] on button "Review & Confirm" at bounding box center [1292, 509] width 339 height 25
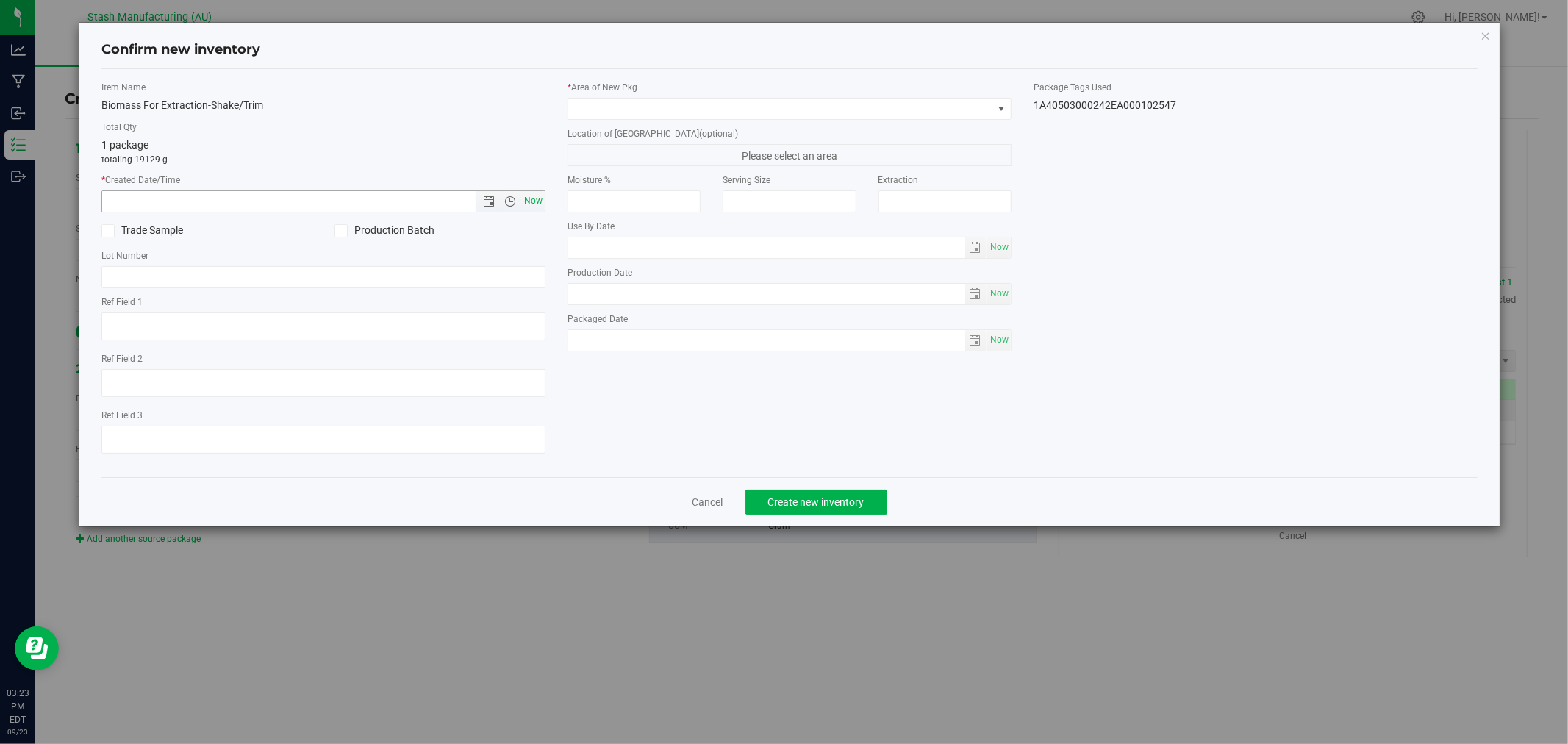
click at [528, 200] on span "Now" at bounding box center [534, 201] width 25 height 22
type input "9/23/2025 3:23 PM"
click at [604, 107] on span at bounding box center [780, 109] width 424 height 21
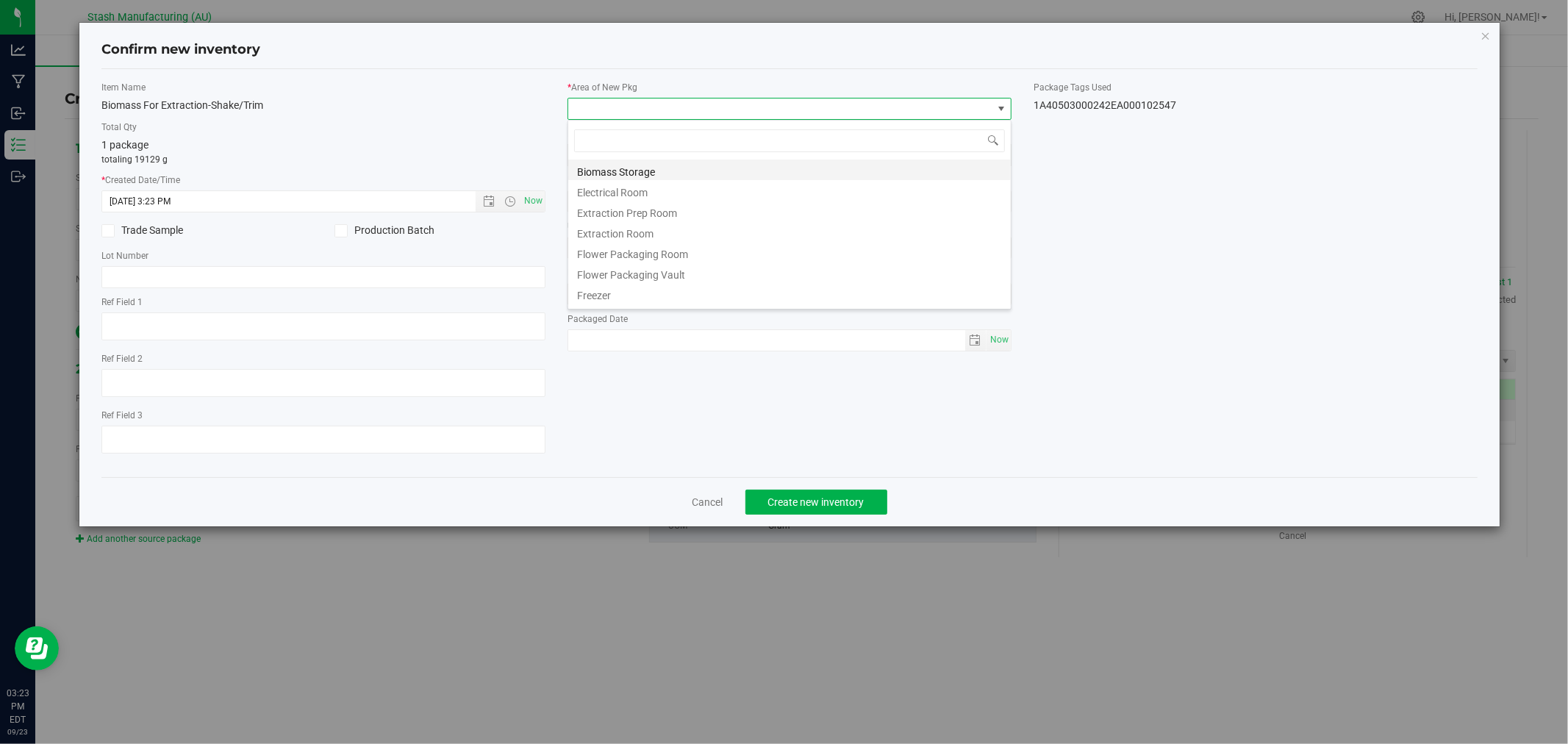
click at [677, 171] on li "Biomass Storage" at bounding box center [789, 169] width 442 height 21
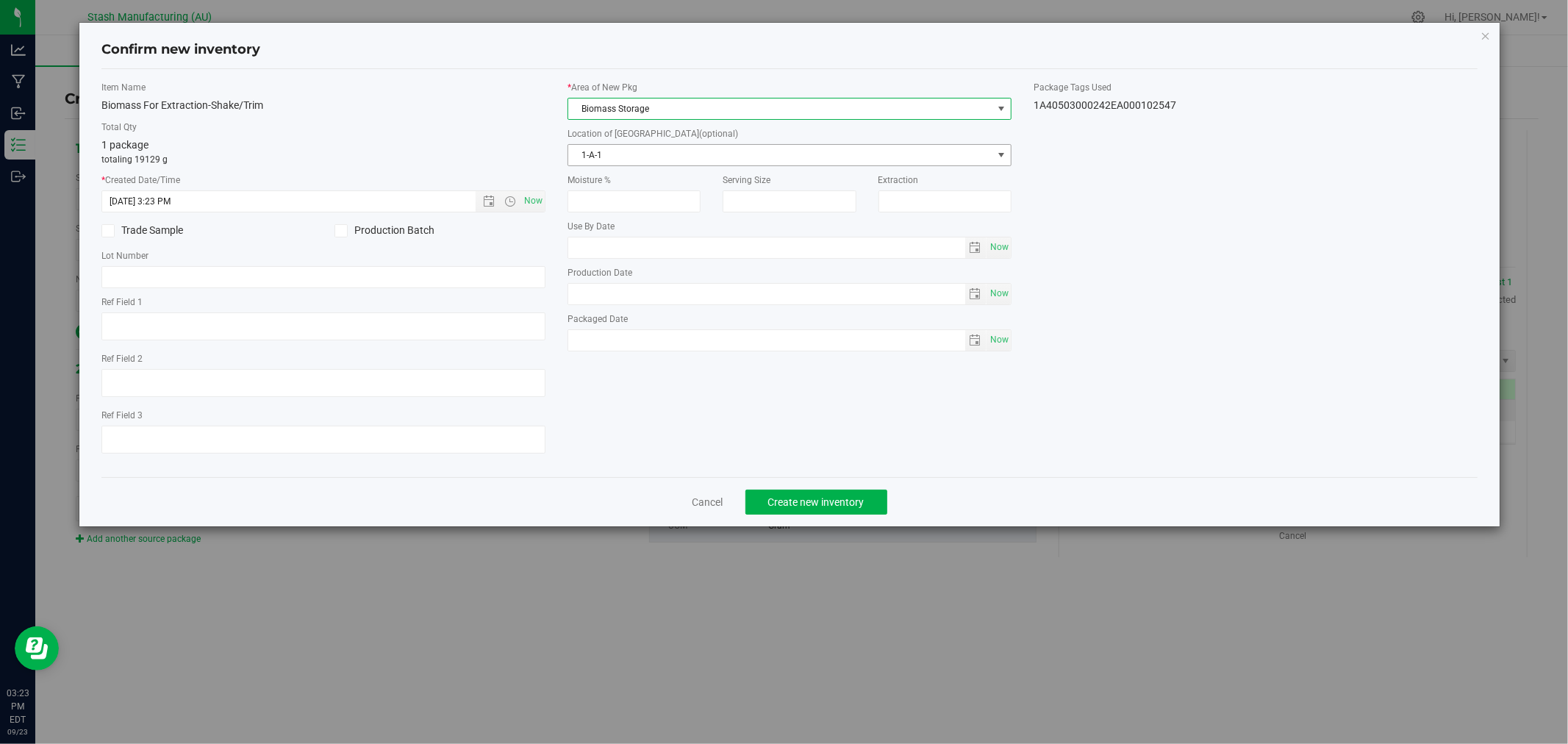
click at [654, 159] on span "1-A-1" at bounding box center [780, 155] width 424 height 21
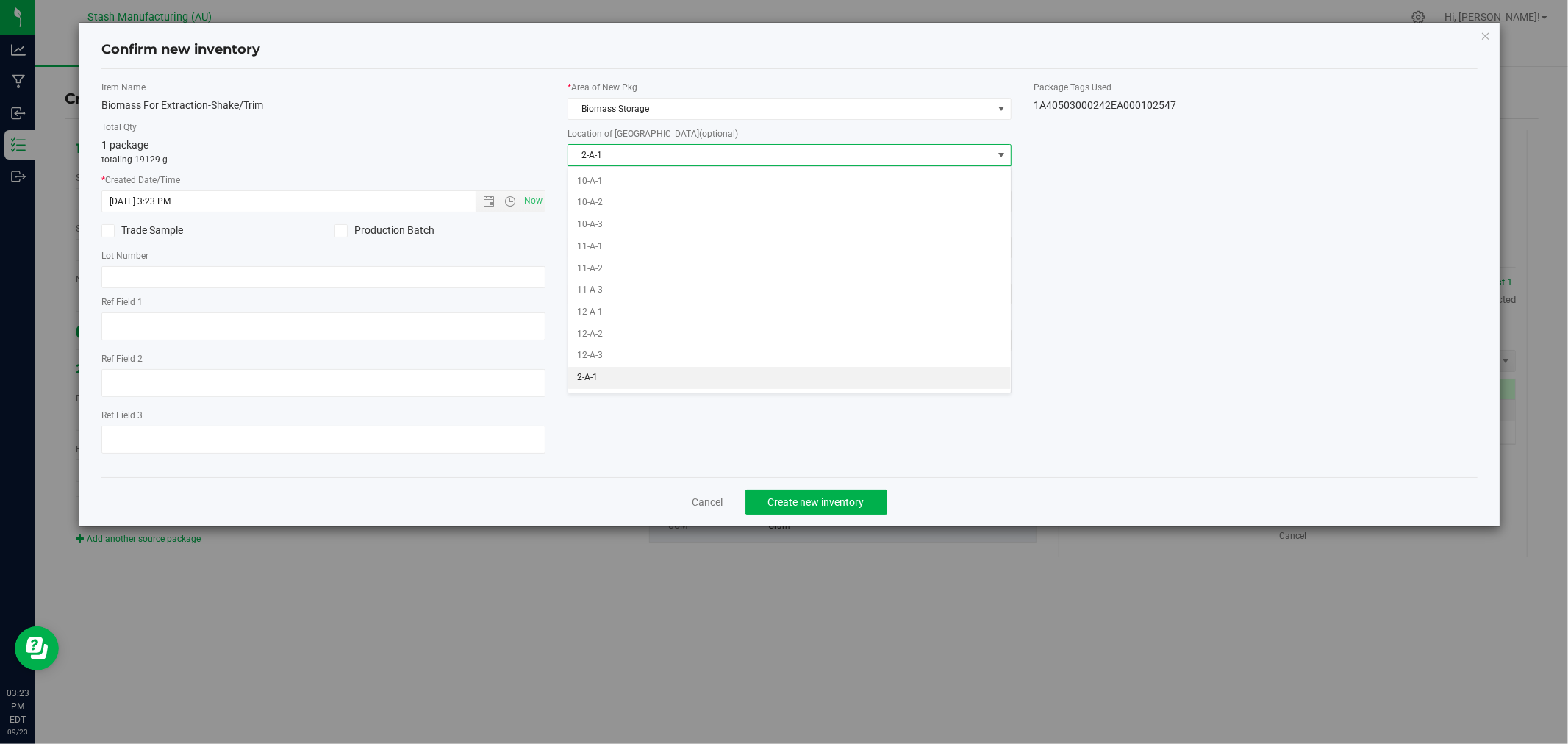
click at [620, 379] on li "2-A-1" at bounding box center [789, 378] width 442 height 22
click at [836, 513] on button "Create new inventory" at bounding box center [816, 502] width 142 height 25
